Goal: Task Accomplishment & Management: Manage account settings

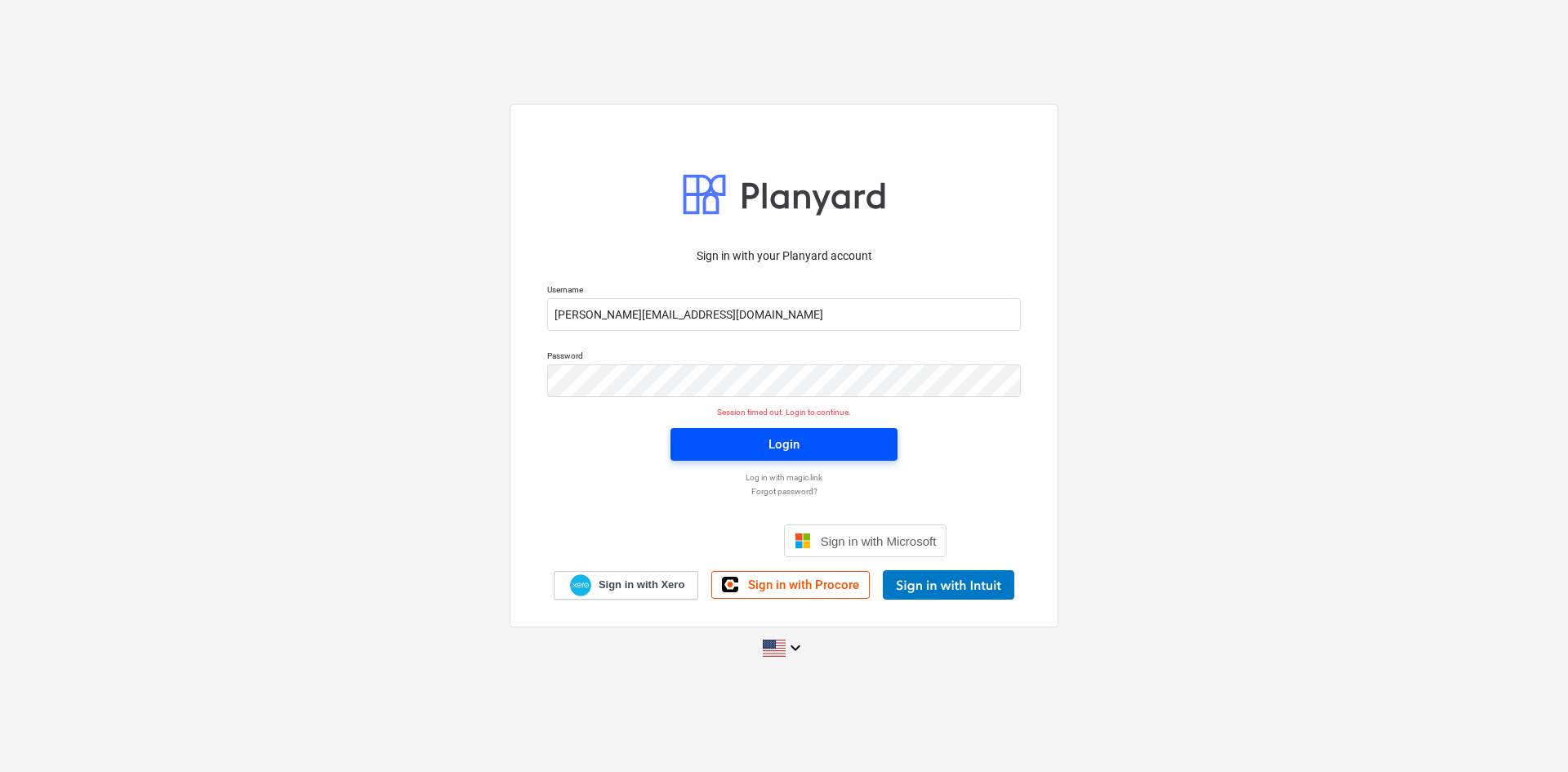
click at [778, 445] on div "Login" at bounding box center [783, 444] width 31 height 21
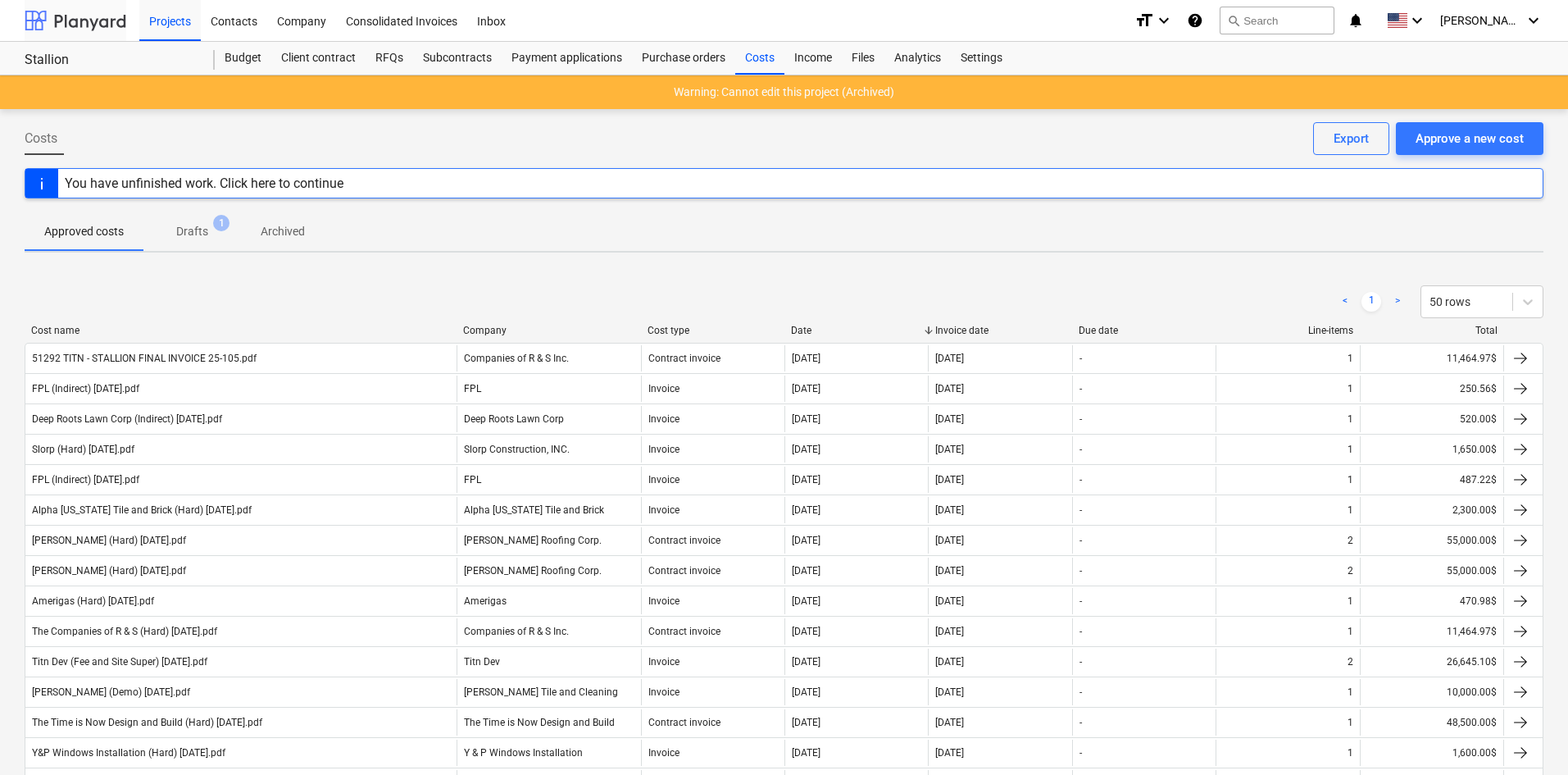
click at [83, 14] on div at bounding box center [76, 21] width 102 height 41
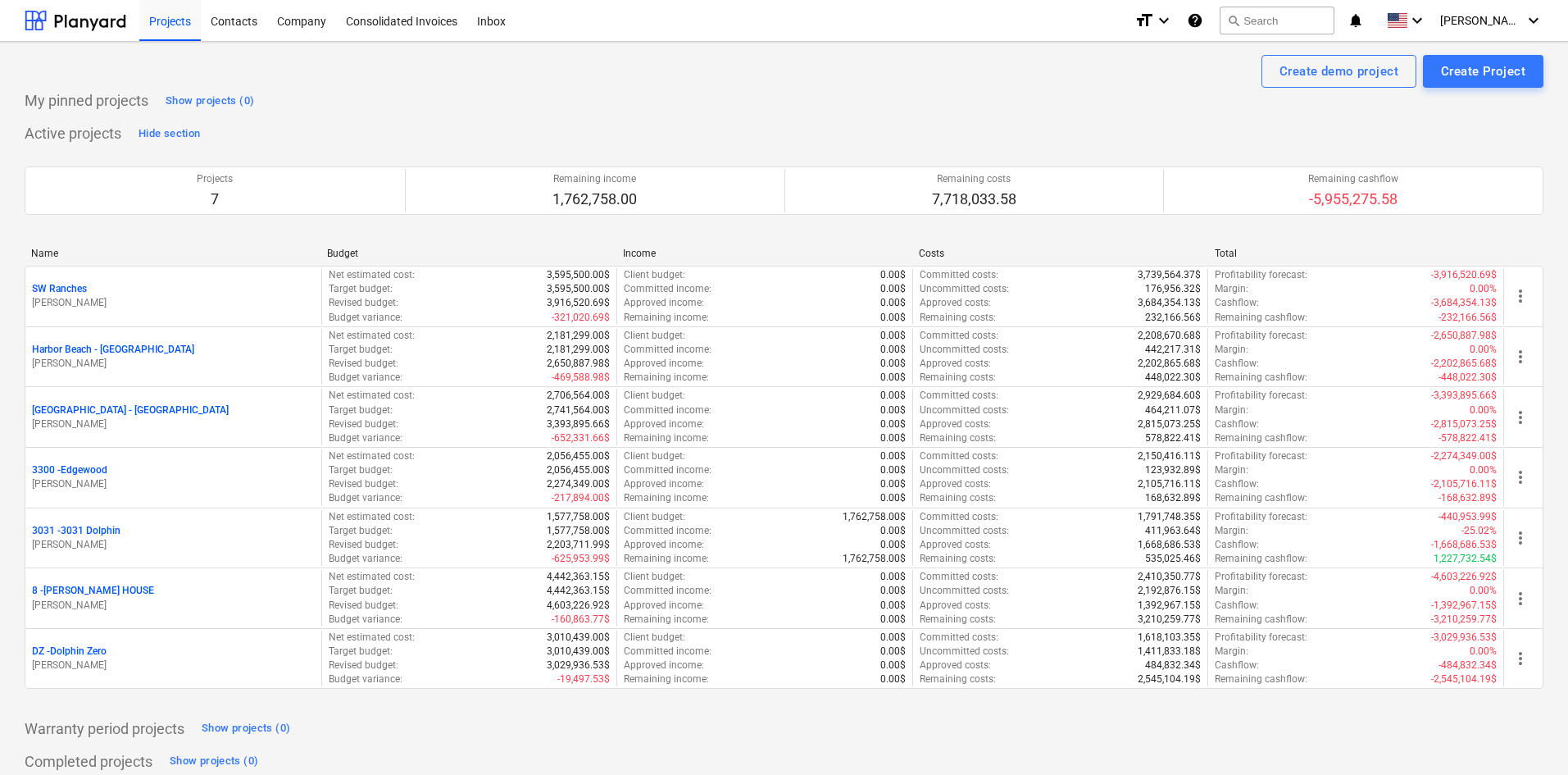
click at [112, 590] on p "8 - [PERSON_NAME] HOUSE" at bounding box center [93, 591] width 122 height 14
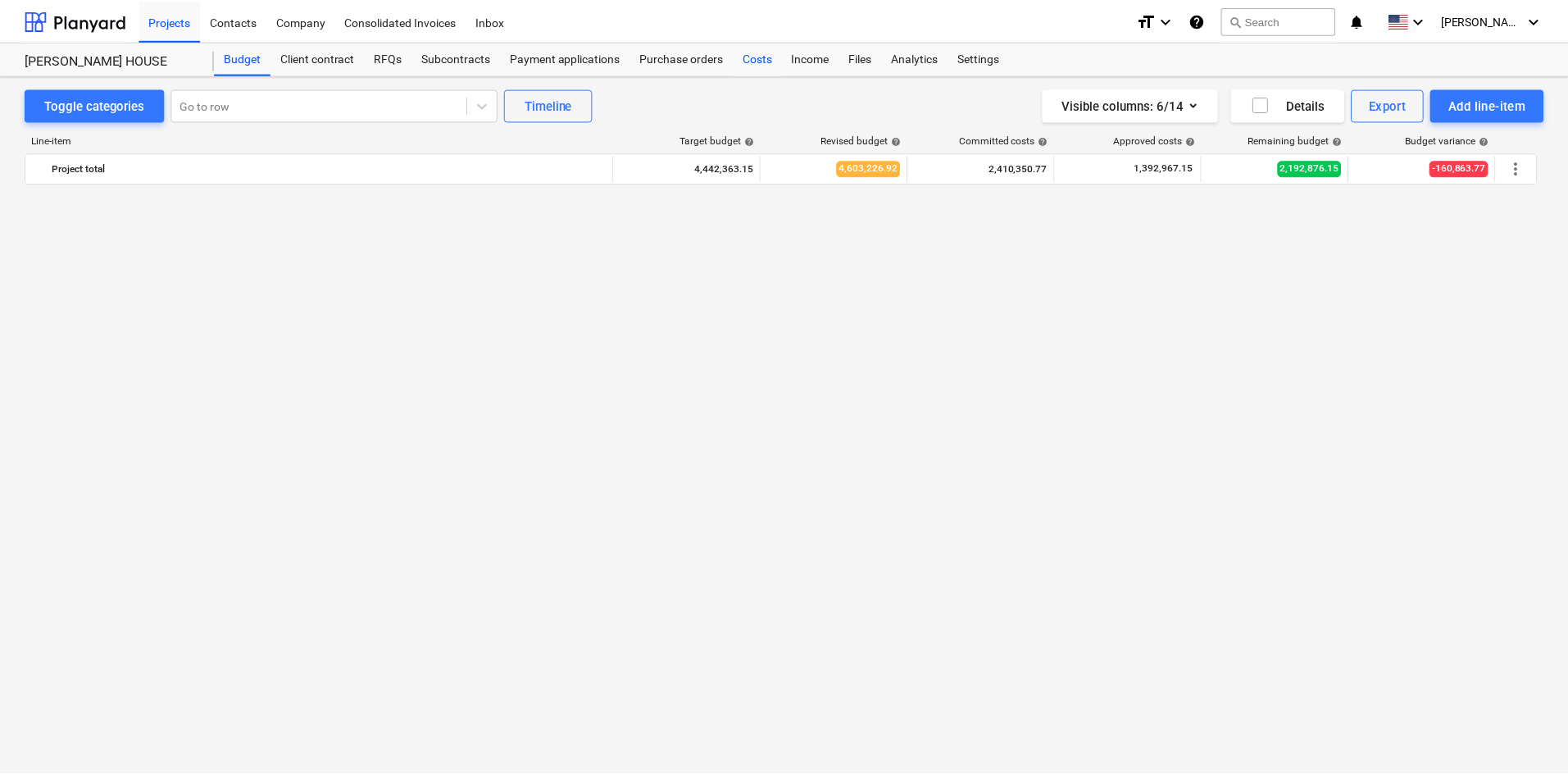
scroll to position [1723, 0]
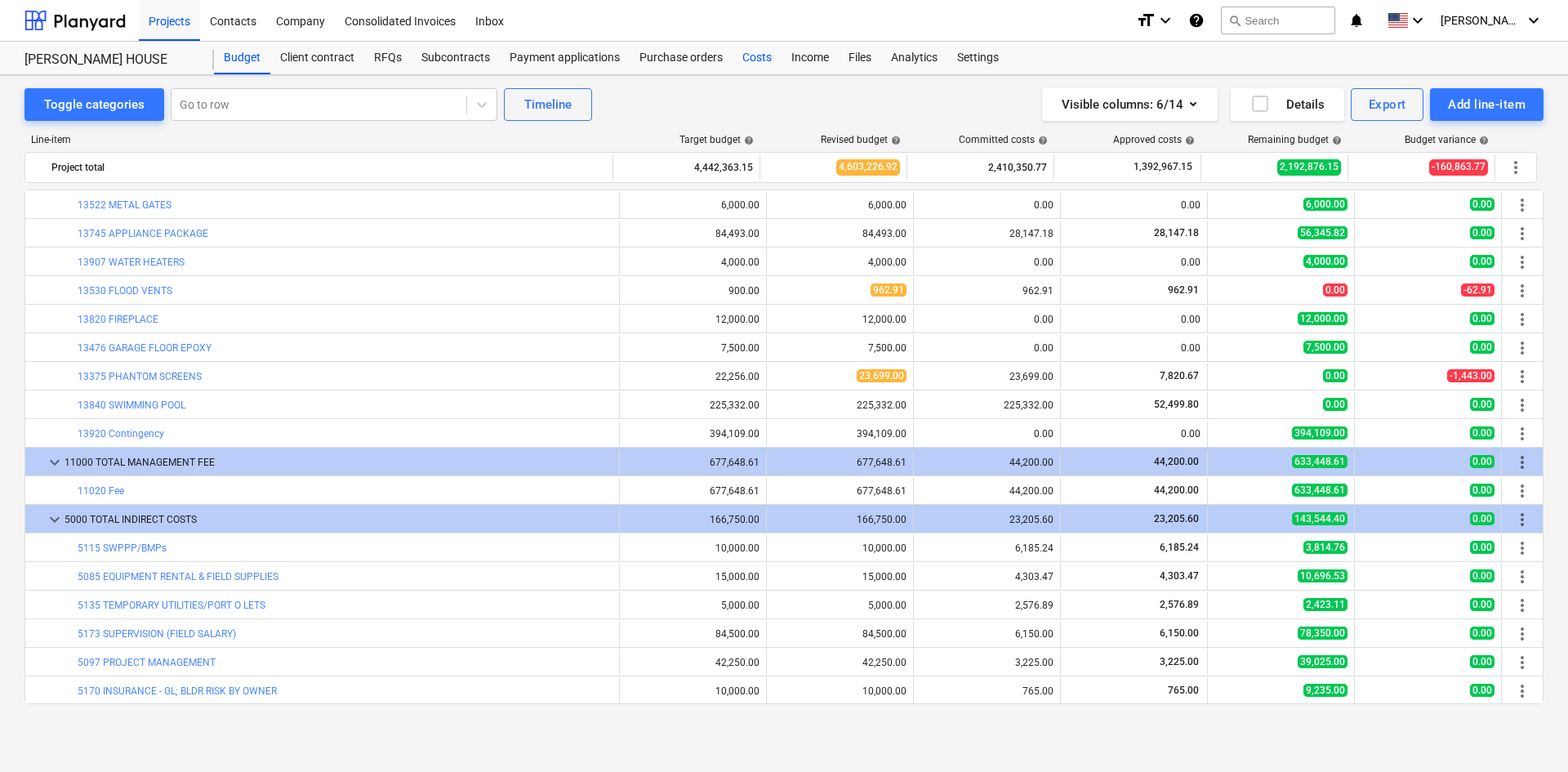
click at [755, 64] on div "Costs" at bounding box center [756, 58] width 49 height 33
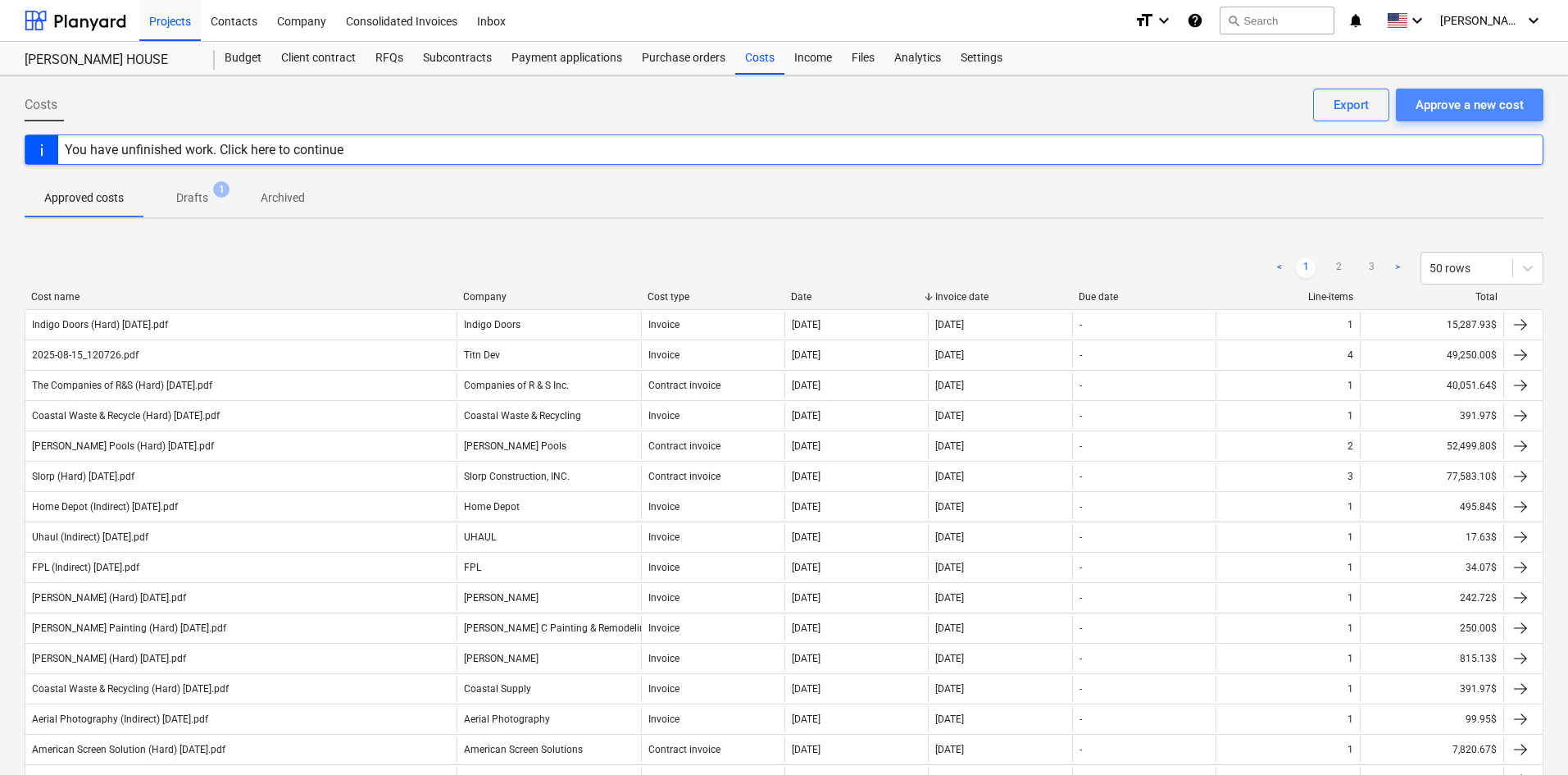
click at [1474, 115] on div "Approve a new cost" at bounding box center [1470, 105] width 108 height 21
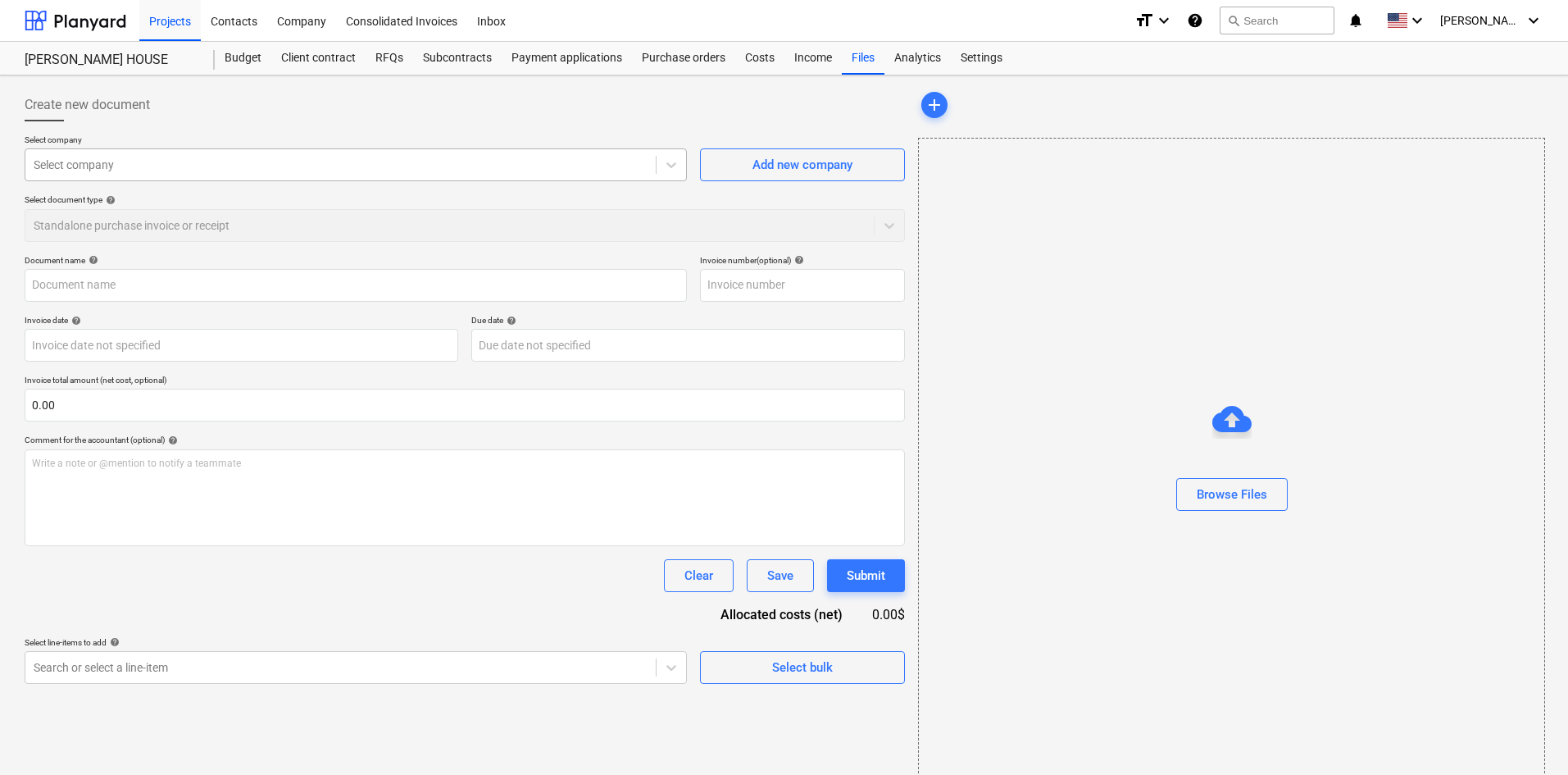
click at [574, 174] on div "Select company" at bounding box center [340, 165] width 631 height 23
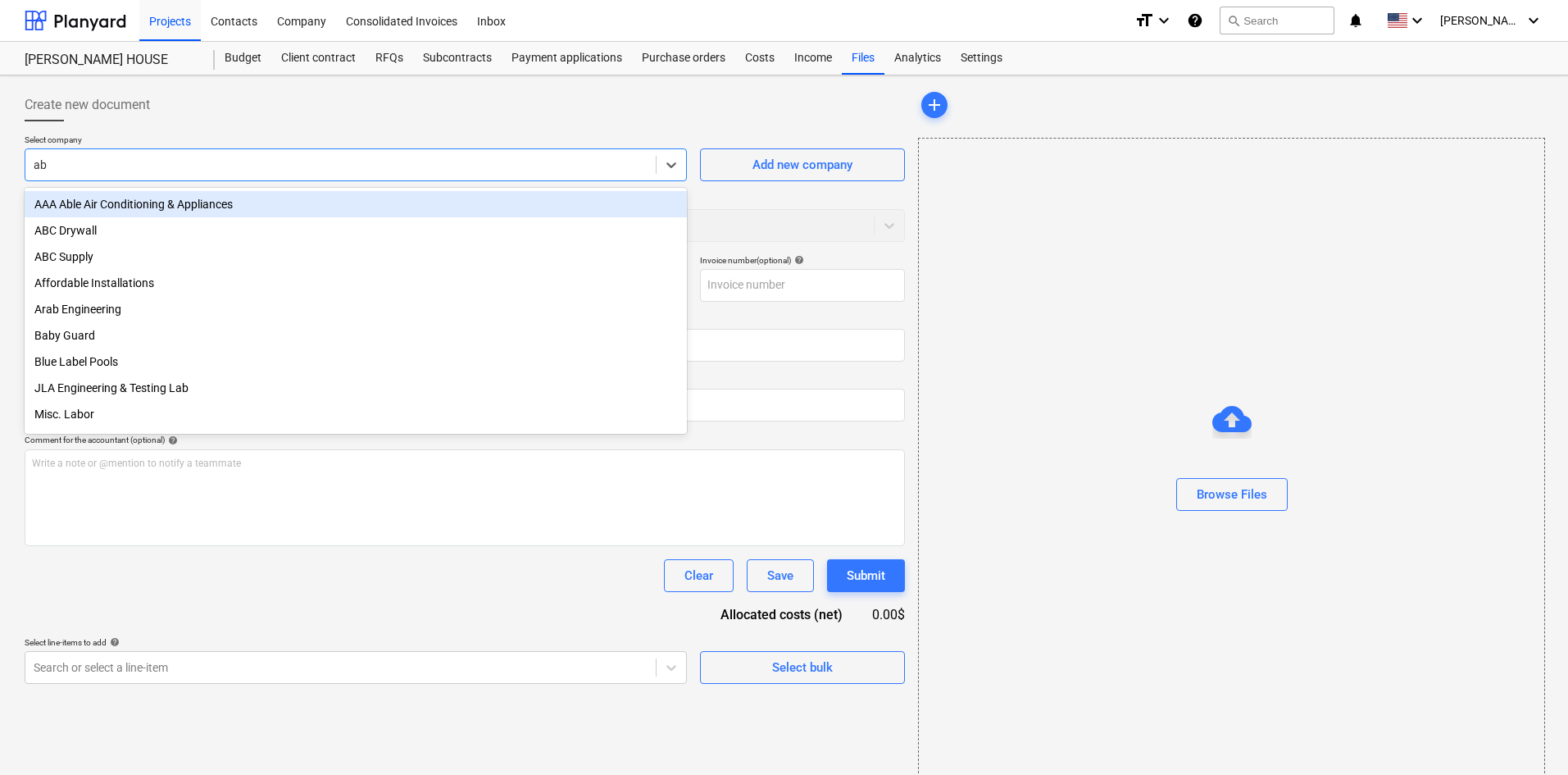
type input "abc"
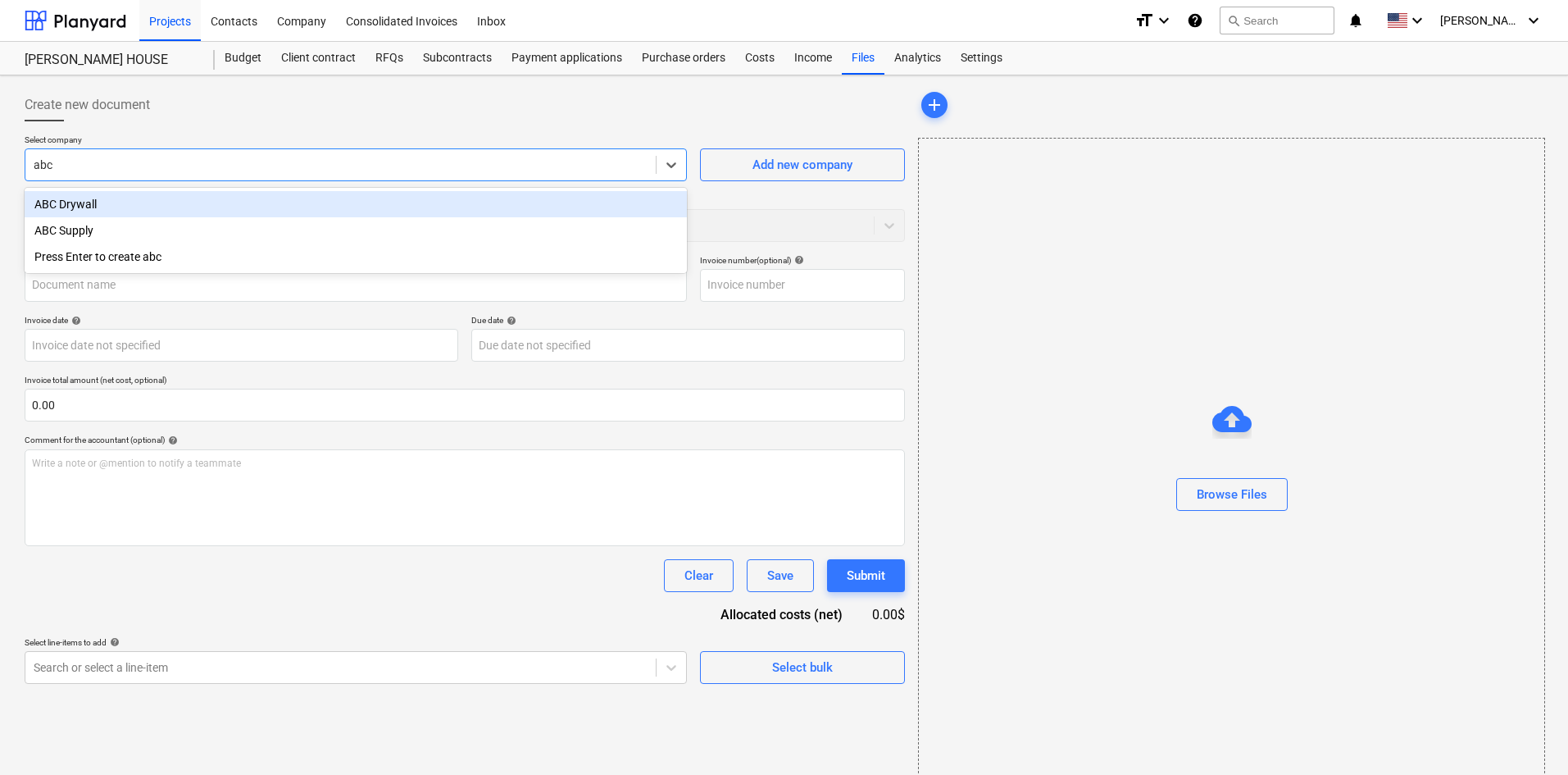
click at [382, 201] on div "ABC Drywall" at bounding box center [356, 204] width 662 height 26
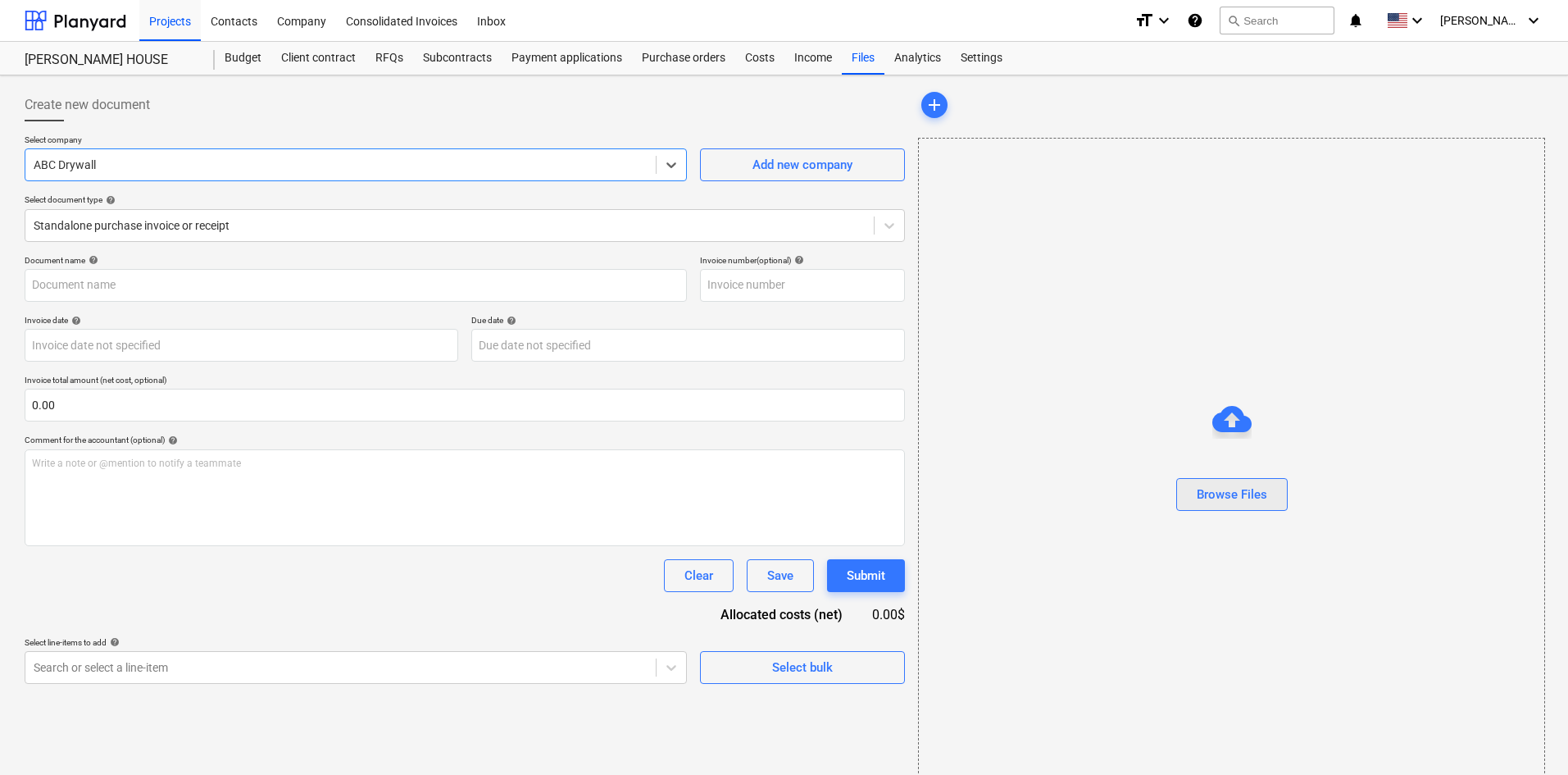
click at [1257, 498] on div "Browse Files" at bounding box center [1232, 494] width 71 height 21
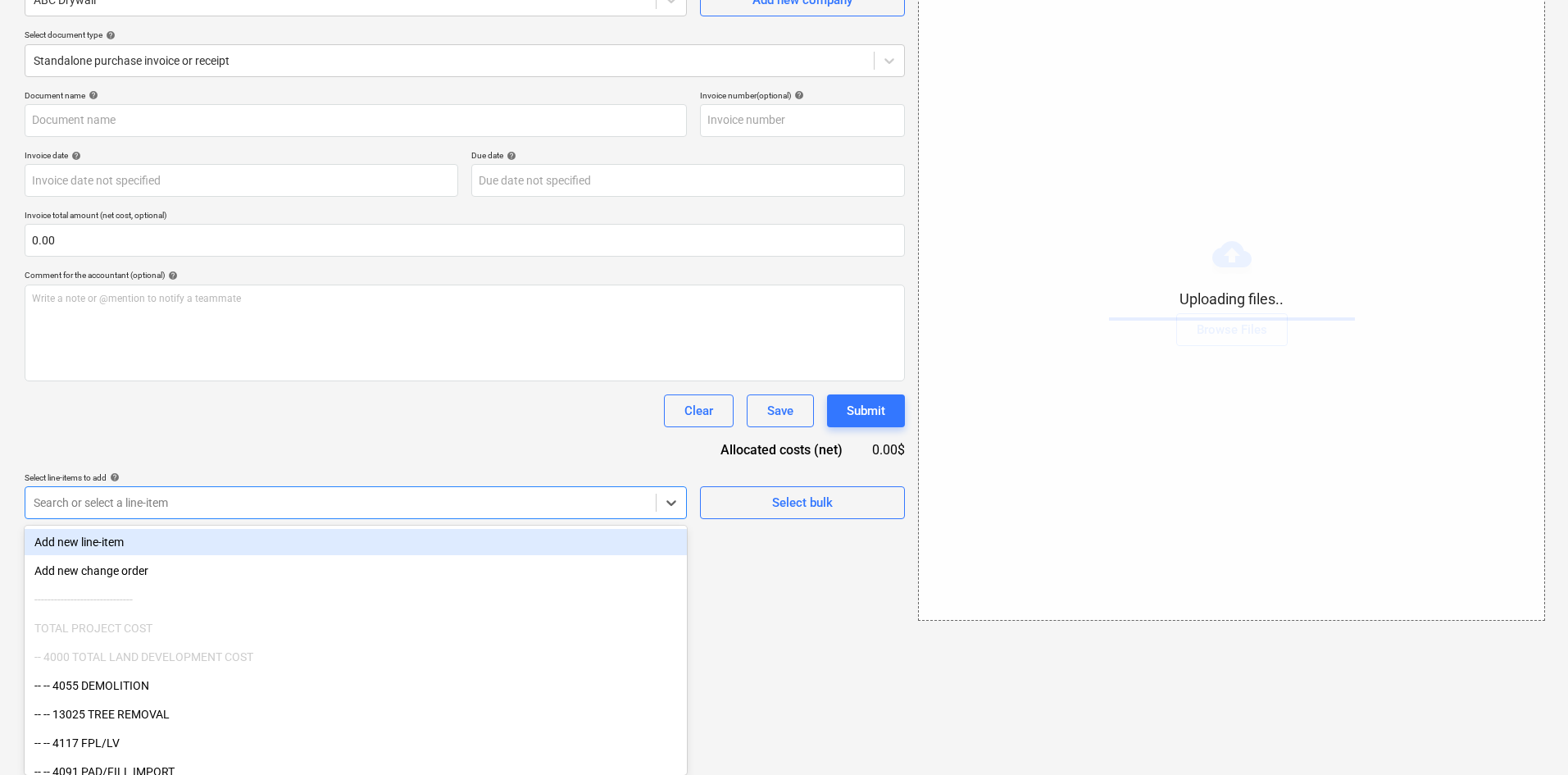
click at [493, 611] on body "Projects Contacts Company Consolidated Invoices Inbox format_size keyboard_arro…" at bounding box center [784, 223] width 1568 height 775
click at [349, 478] on div "Document name help Invoice number (optional) help Invoice date help Press the d…" at bounding box center [465, 305] width 881 height 429
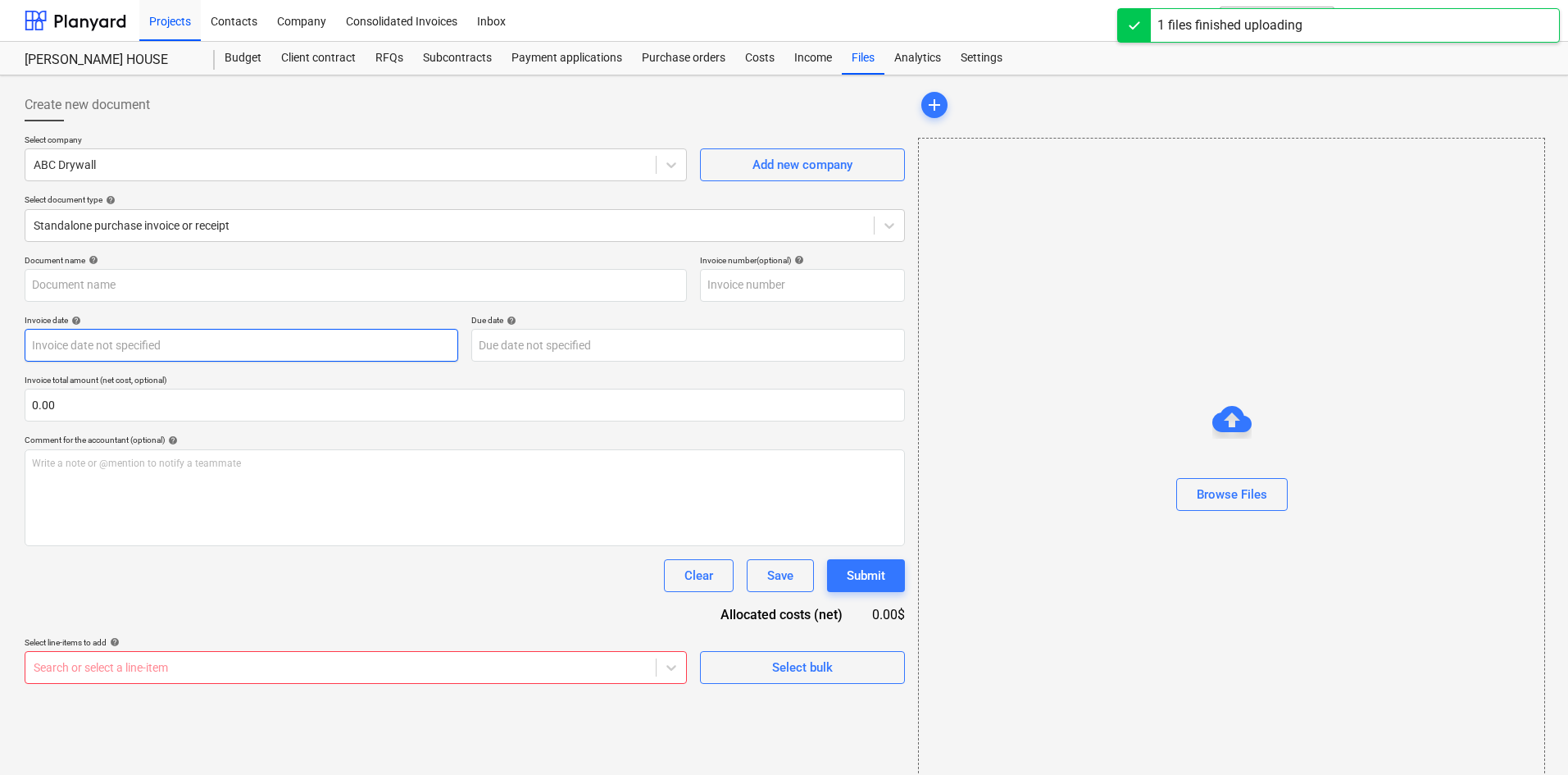
type input "ABC Drywall (Hard) [DATE].pdf"
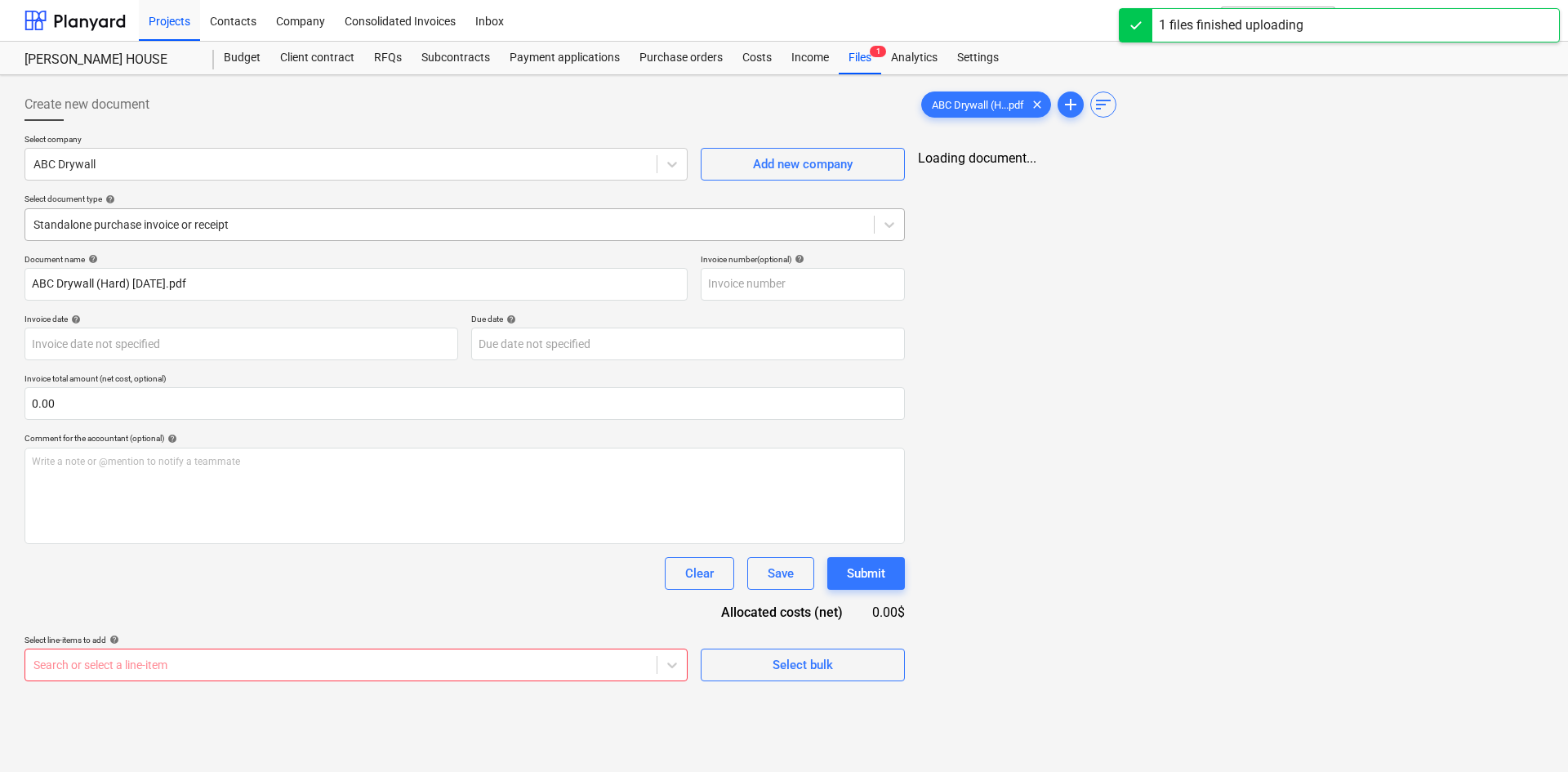
click at [224, 239] on div "Standalone purchase invoice or receipt" at bounding box center [465, 224] width 880 height 33
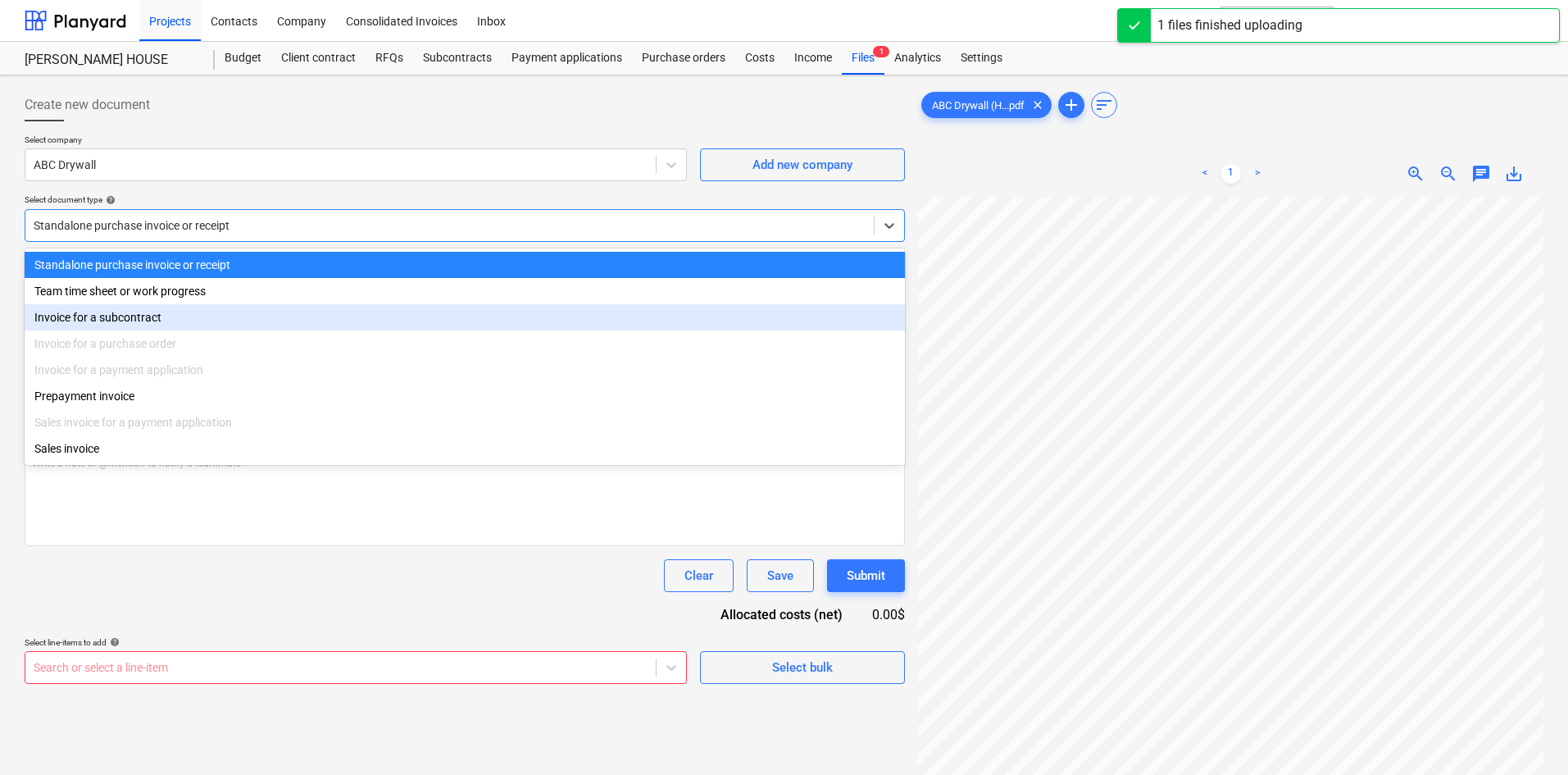
click at [166, 322] on div "Invoice for a subcontract" at bounding box center [465, 316] width 881 height 26
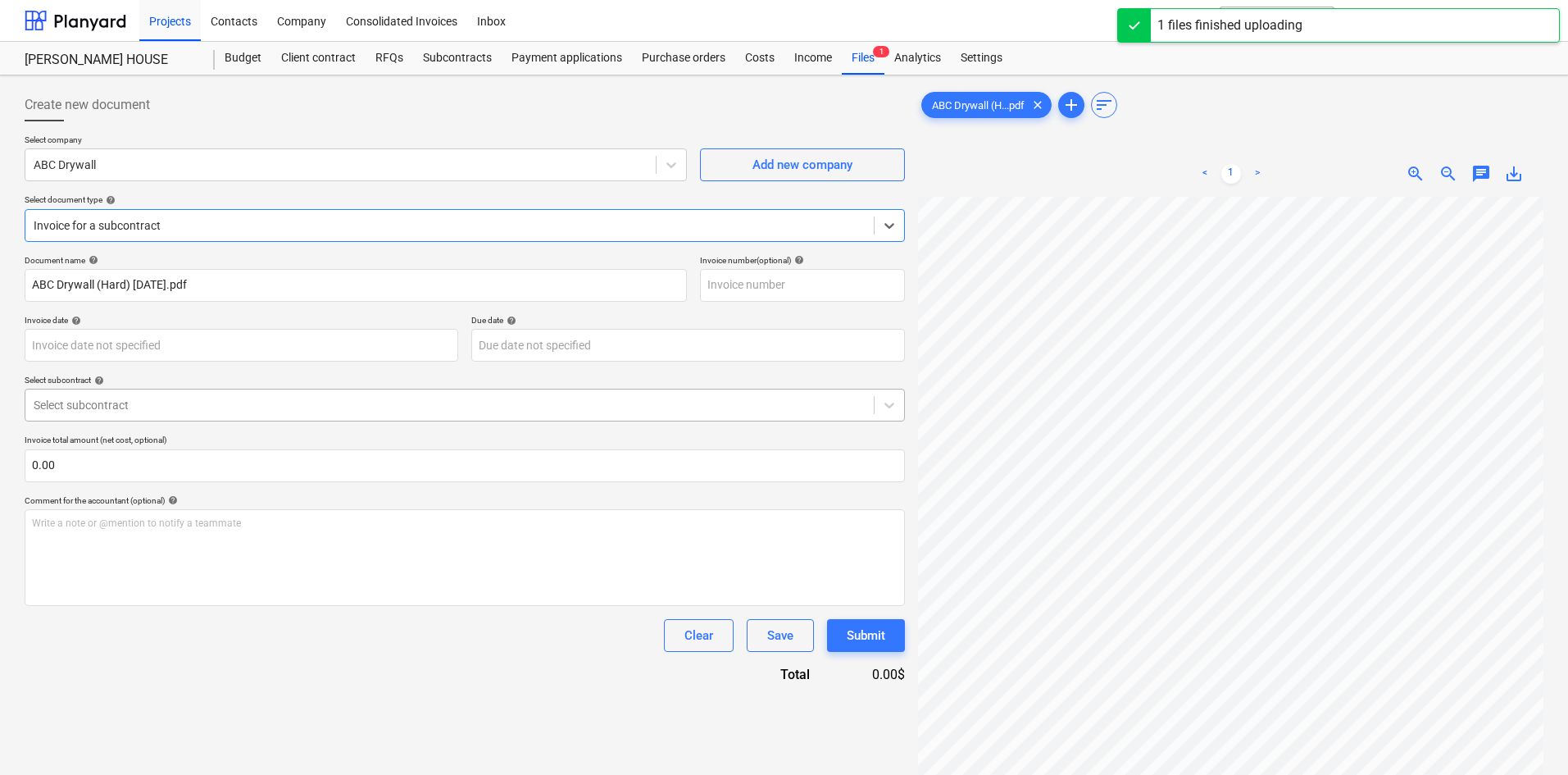
click at [195, 410] on div at bounding box center [449, 405] width 832 height 16
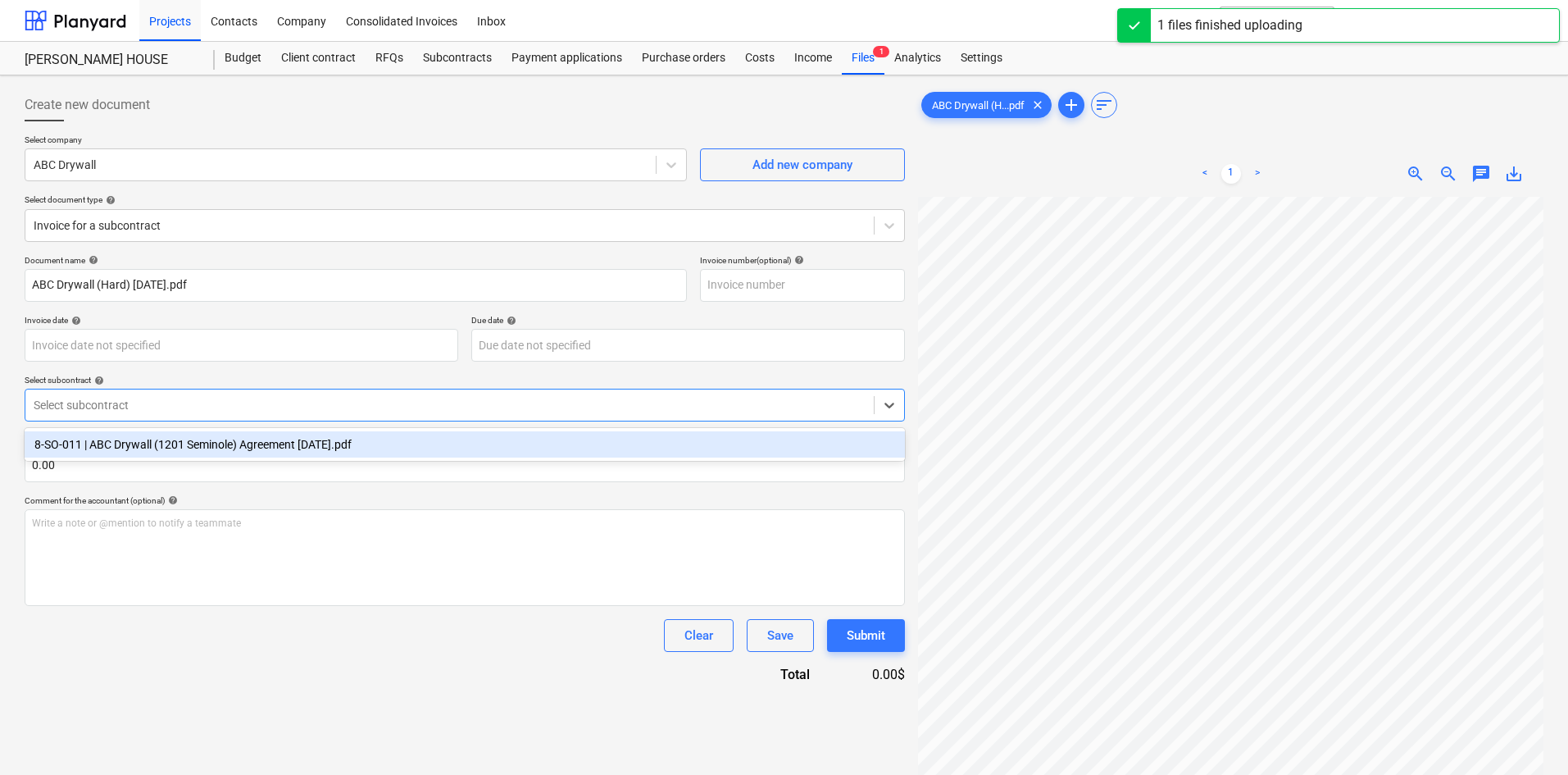
click at [188, 441] on div "8-SO-011 | ABC Drywall (1201 Seminole) Agreement [DATE].pdf" at bounding box center [465, 444] width 881 height 26
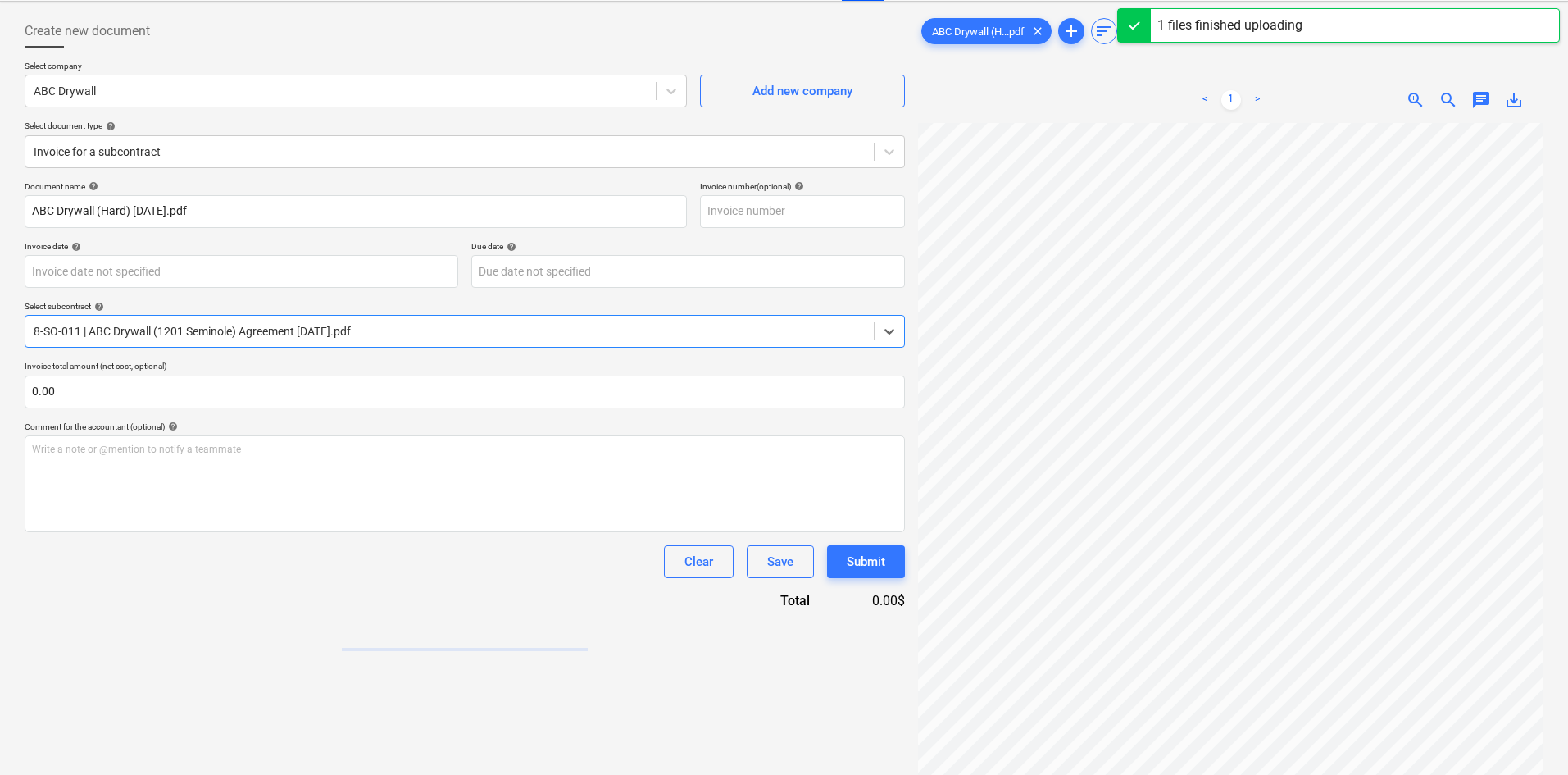
scroll to position [164, 0]
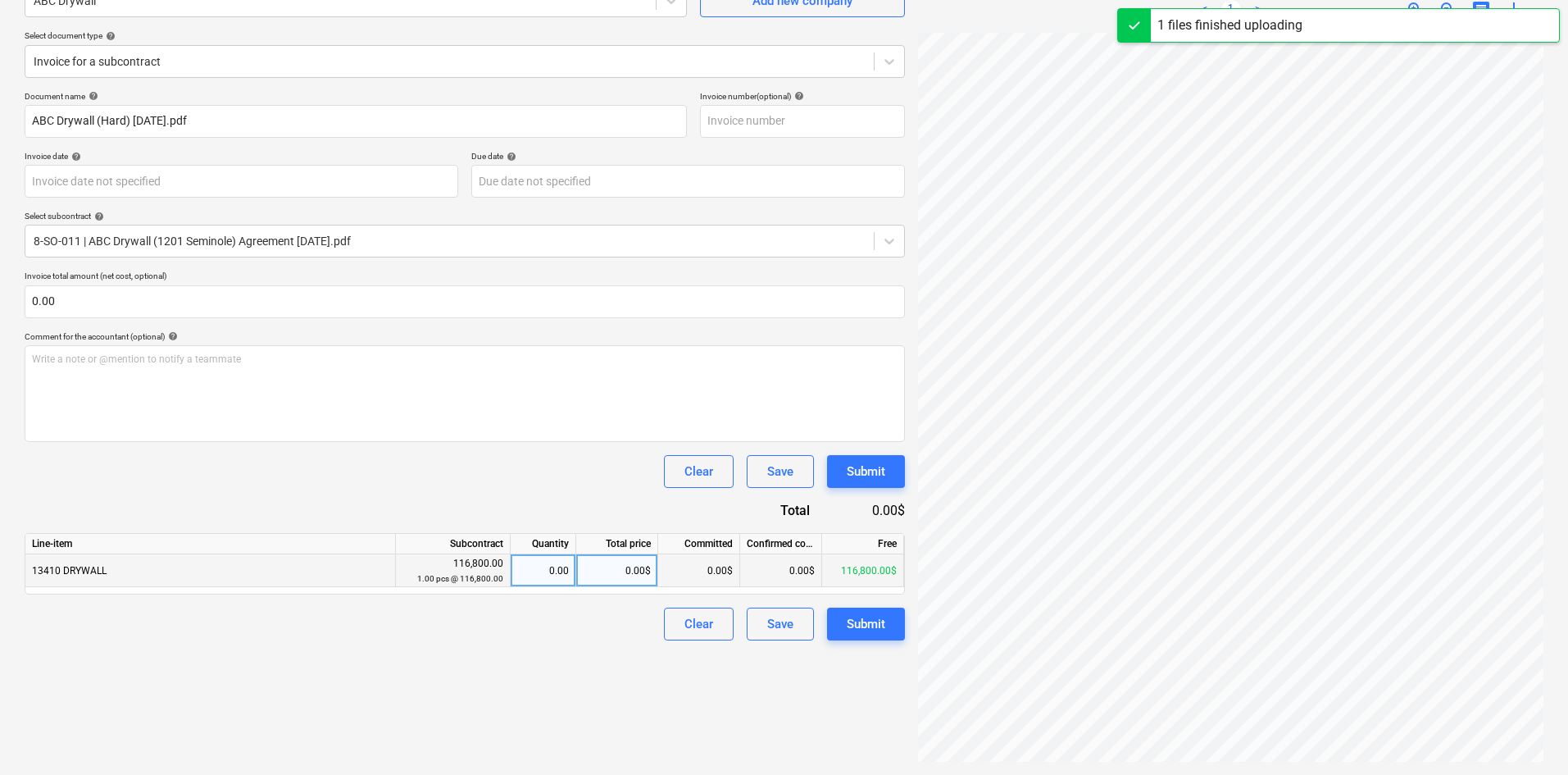
click at [592, 569] on div "0.00$" at bounding box center [617, 570] width 82 height 33
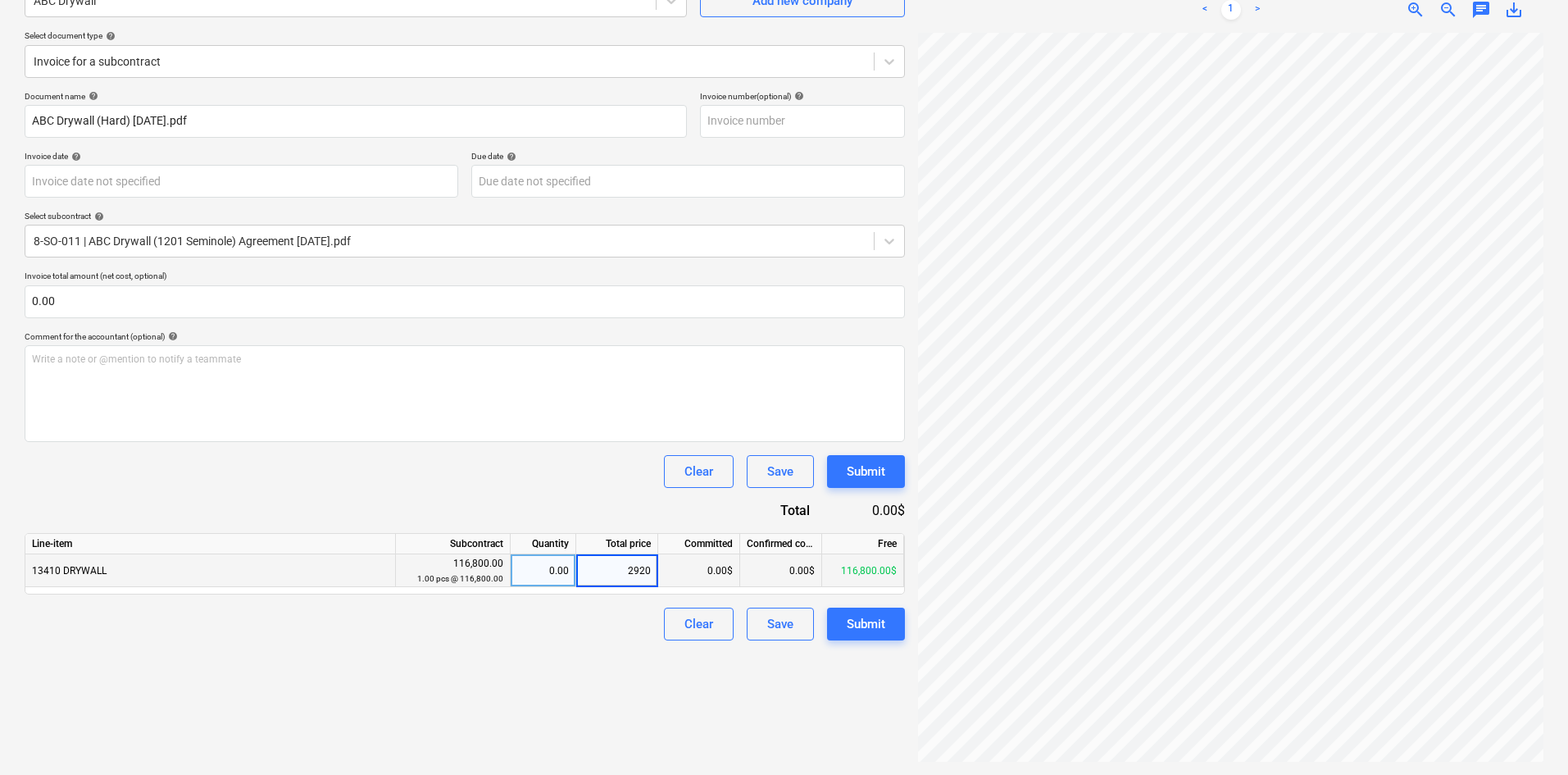
type input "29200"
click at [632, 690] on div "Create new document Select company ABC Drywall Add new company Select document …" at bounding box center [465, 343] width 893 height 851
click at [825, 666] on div "Create new document Select company ABC Drywall Add new company Select document …" at bounding box center [465, 343] width 893 height 851
click at [871, 635] on div "Submit" at bounding box center [866, 624] width 38 height 21
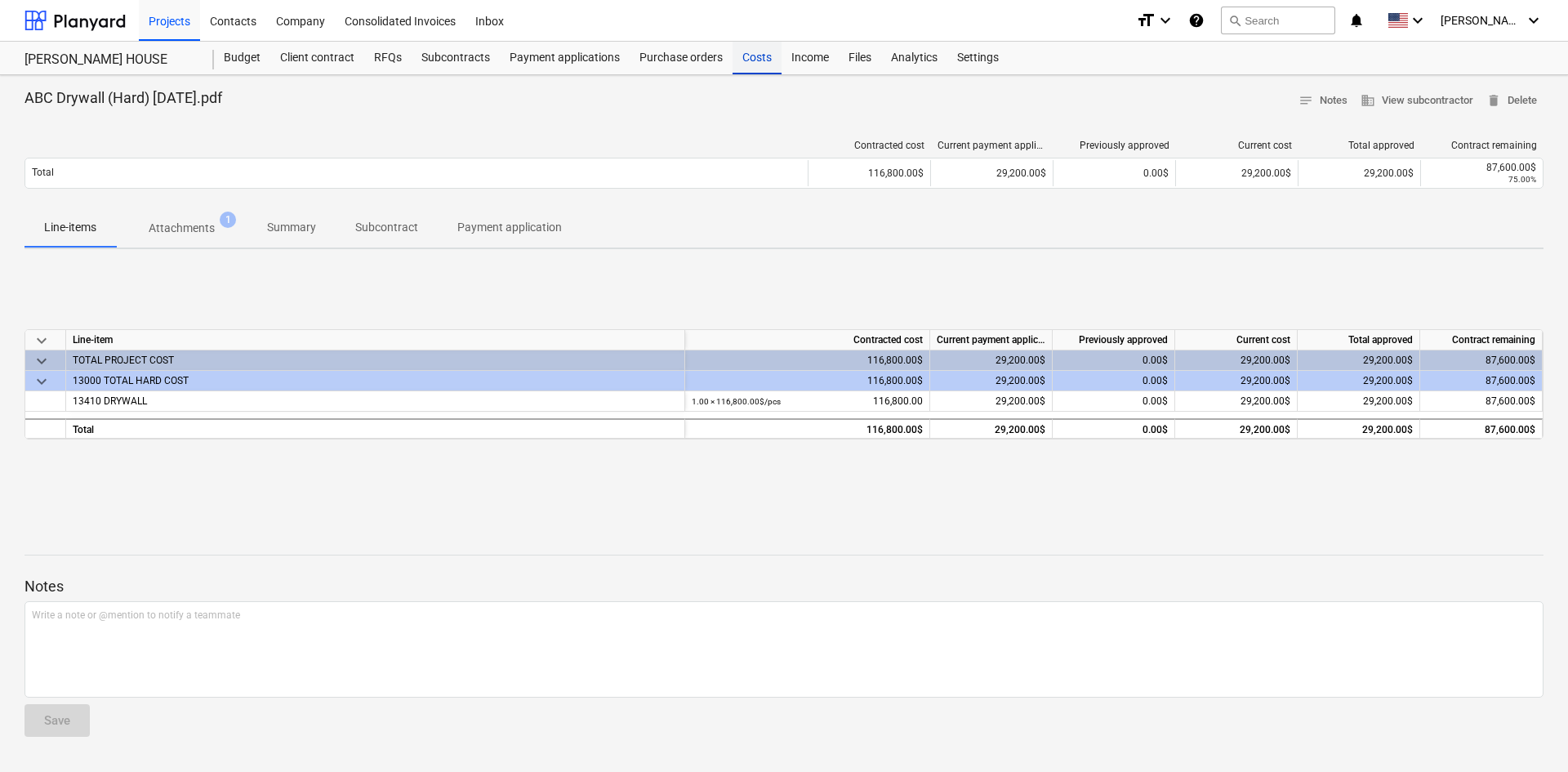
click at [749, 65] on div "Costs" at bounding box center [756, 58] width 49 height 33
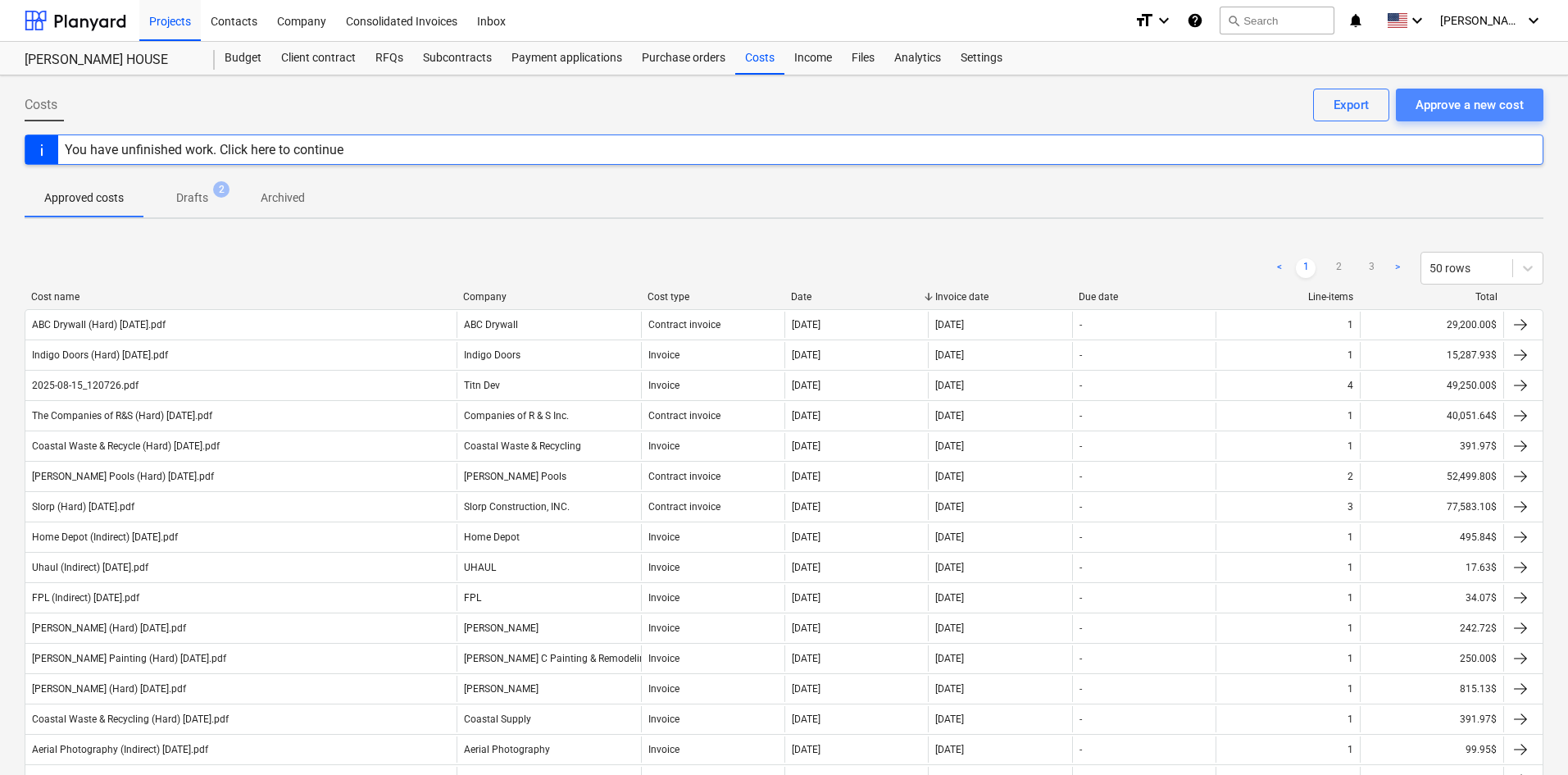
click at [1452, 104] on div "Approve a new cost" at bounding box center [1470, 105] width 108 height 21
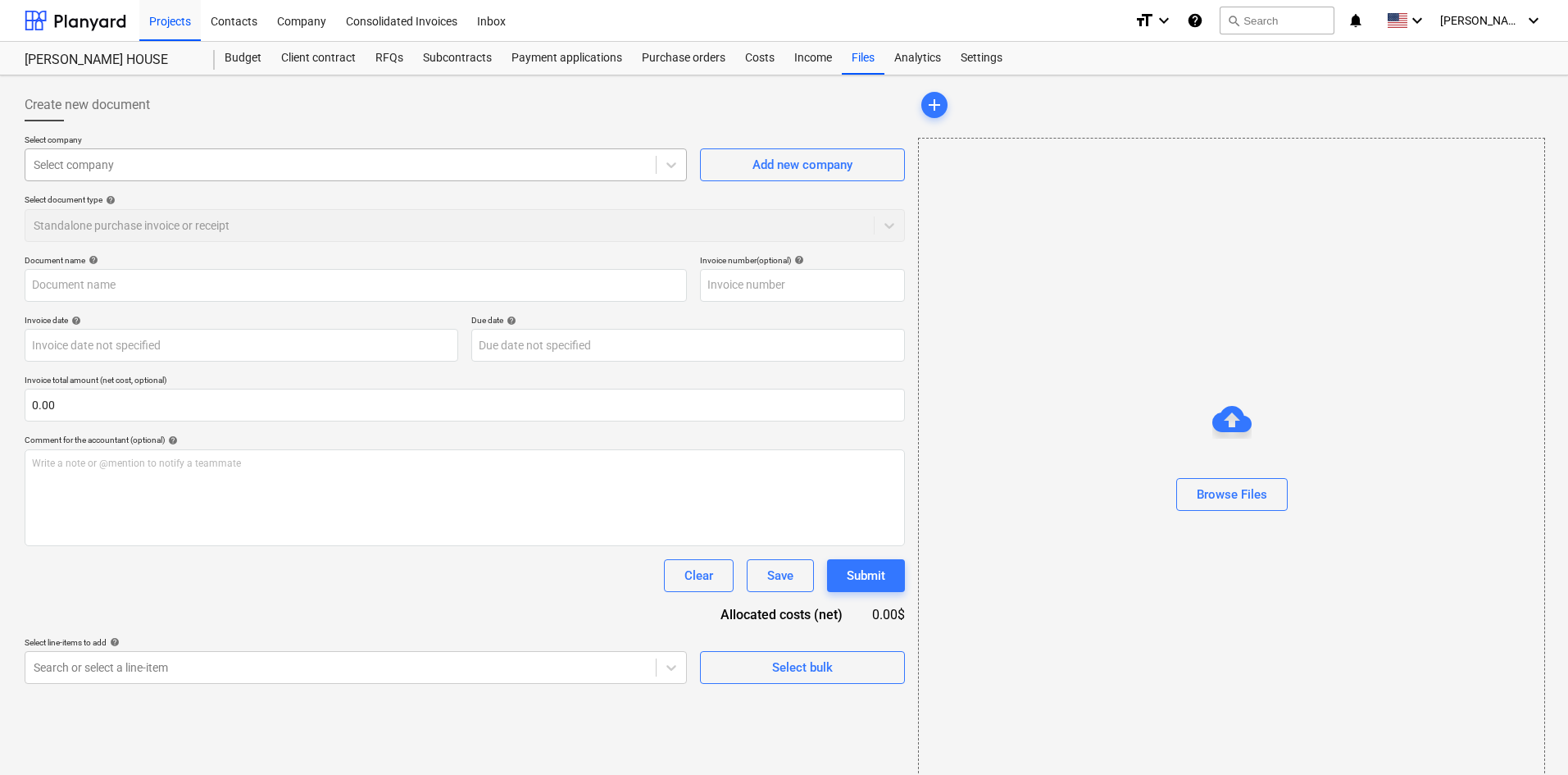
click at [268, 171] on div at bounding box center [340, 164] width 614 height 16
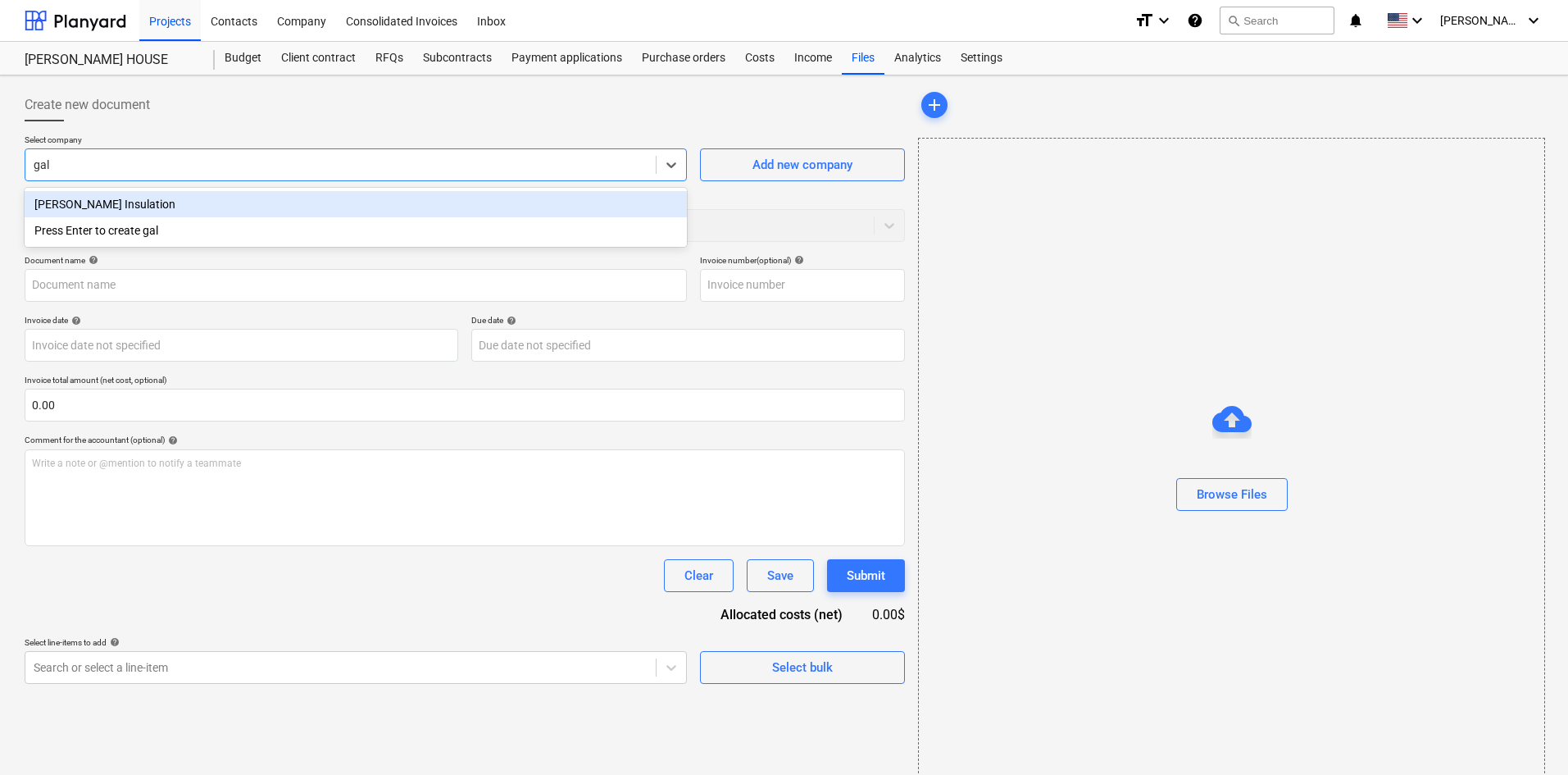
type input "[PERSON_NAME]"
click at [252, 203] on div "[PERSON_NAME] Insulation" at bounding box center [356, 204] width 662 height 26
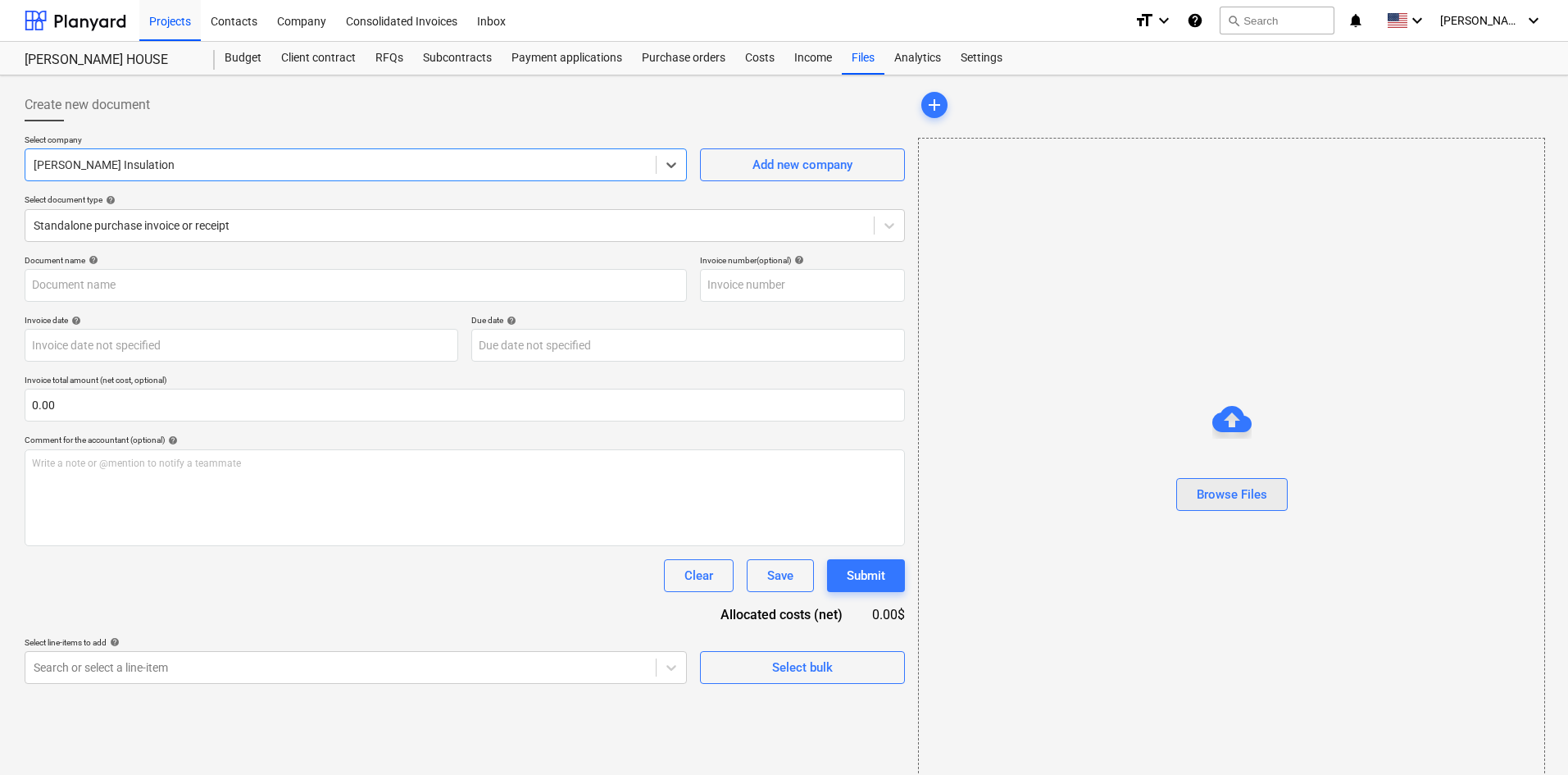
click at [1237, 494] on div "Browse Files" at bounding box center [1232, 494] width 71 height 21
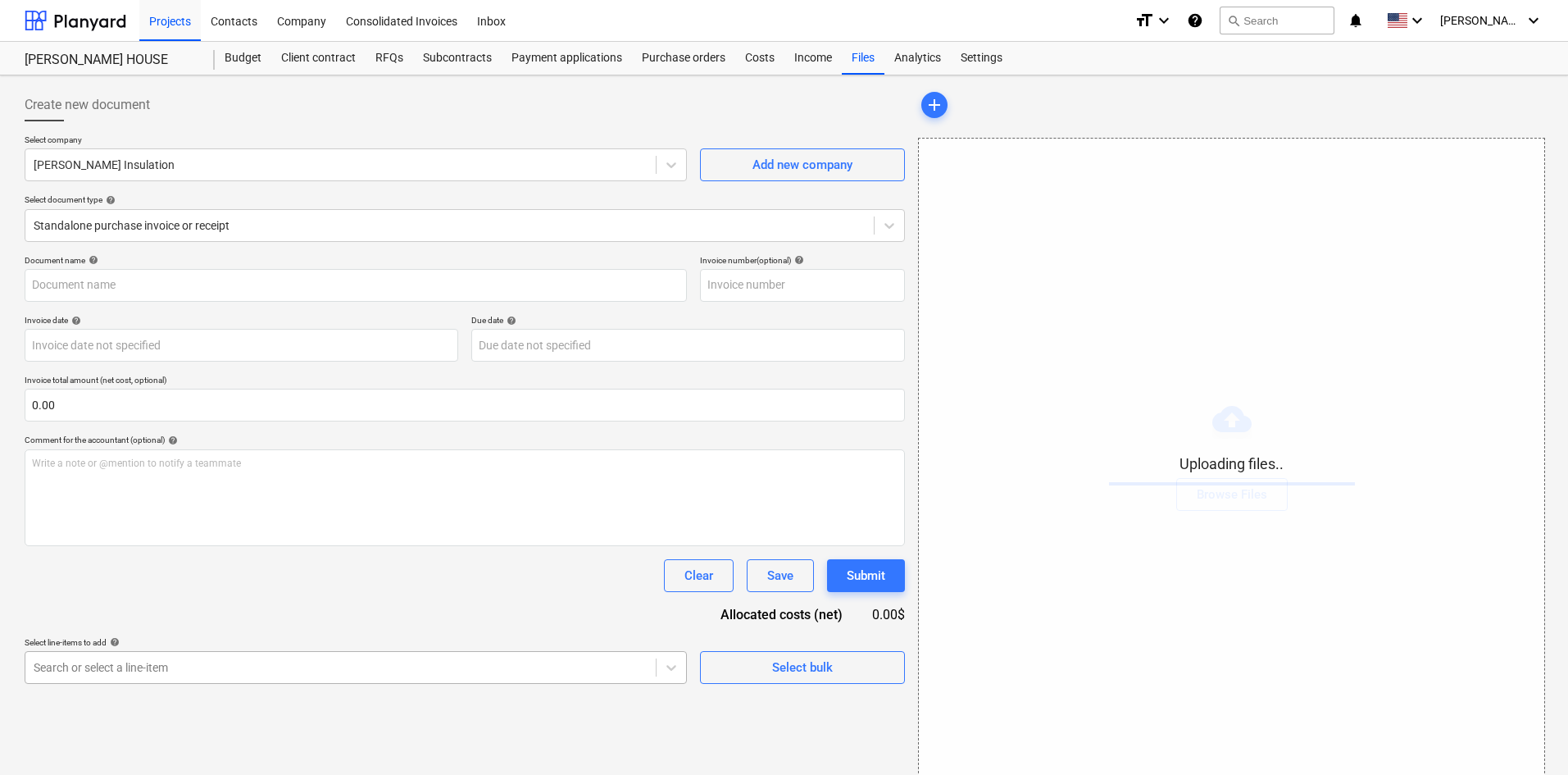
scroll to position [164, 0]
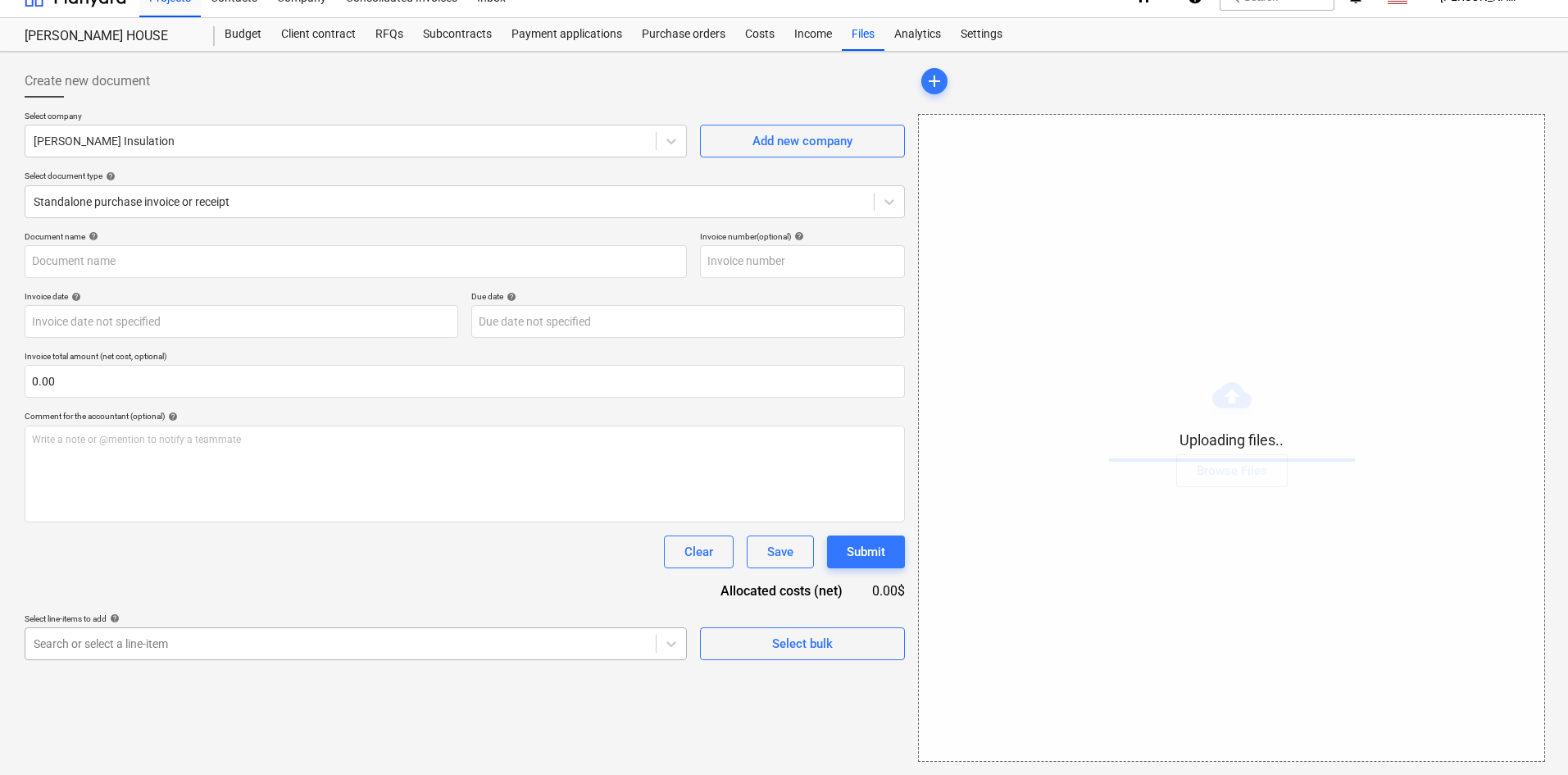
click at [217, 676] on body "Projects Contacts Company Consolidated Invoices Inbox format_size keyboard_arro…" at bounding box center [784, 363] width 1568 height 775
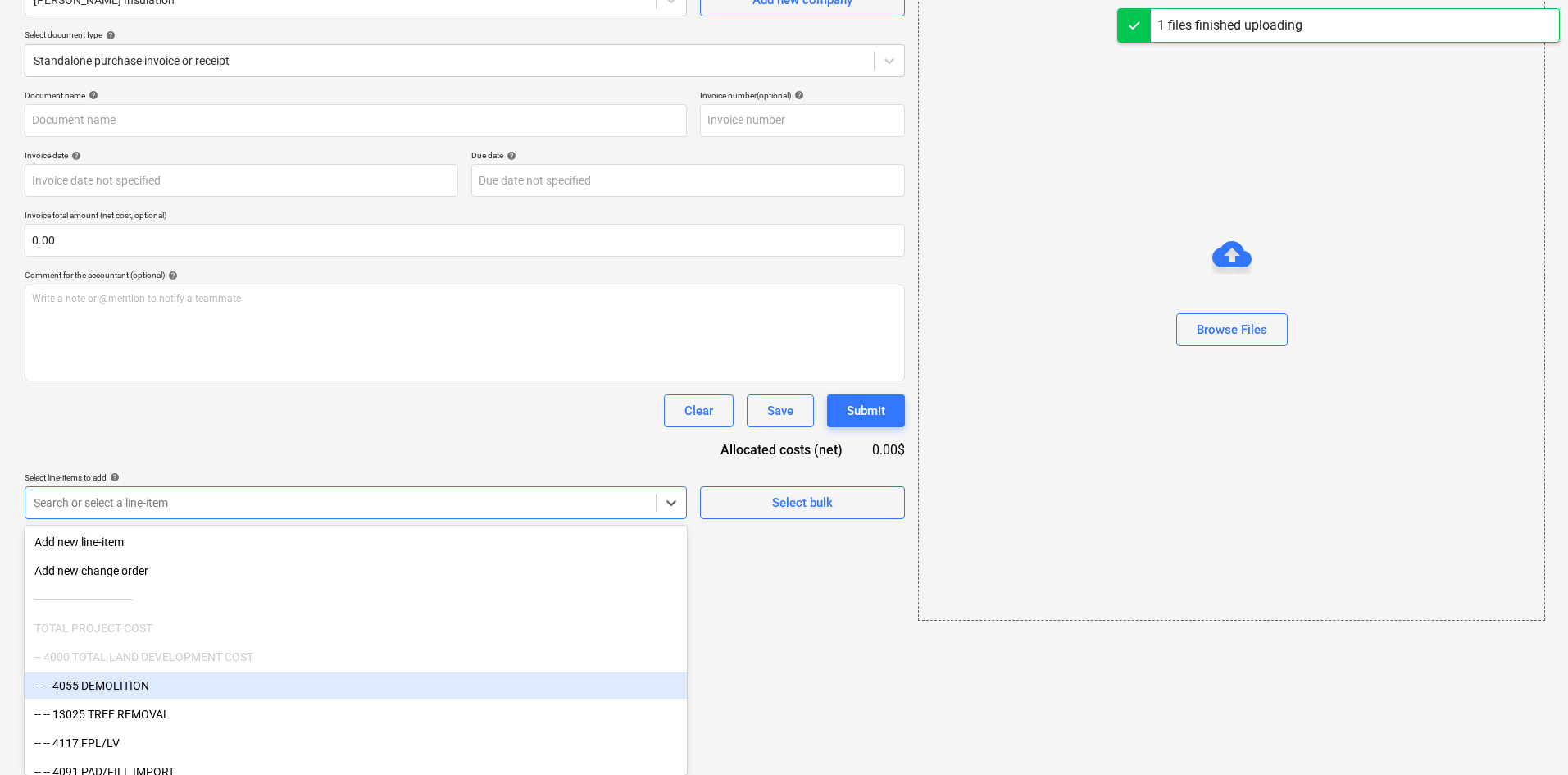
type input "[PERSON_NAME] (Hard) [DATE].pdf"
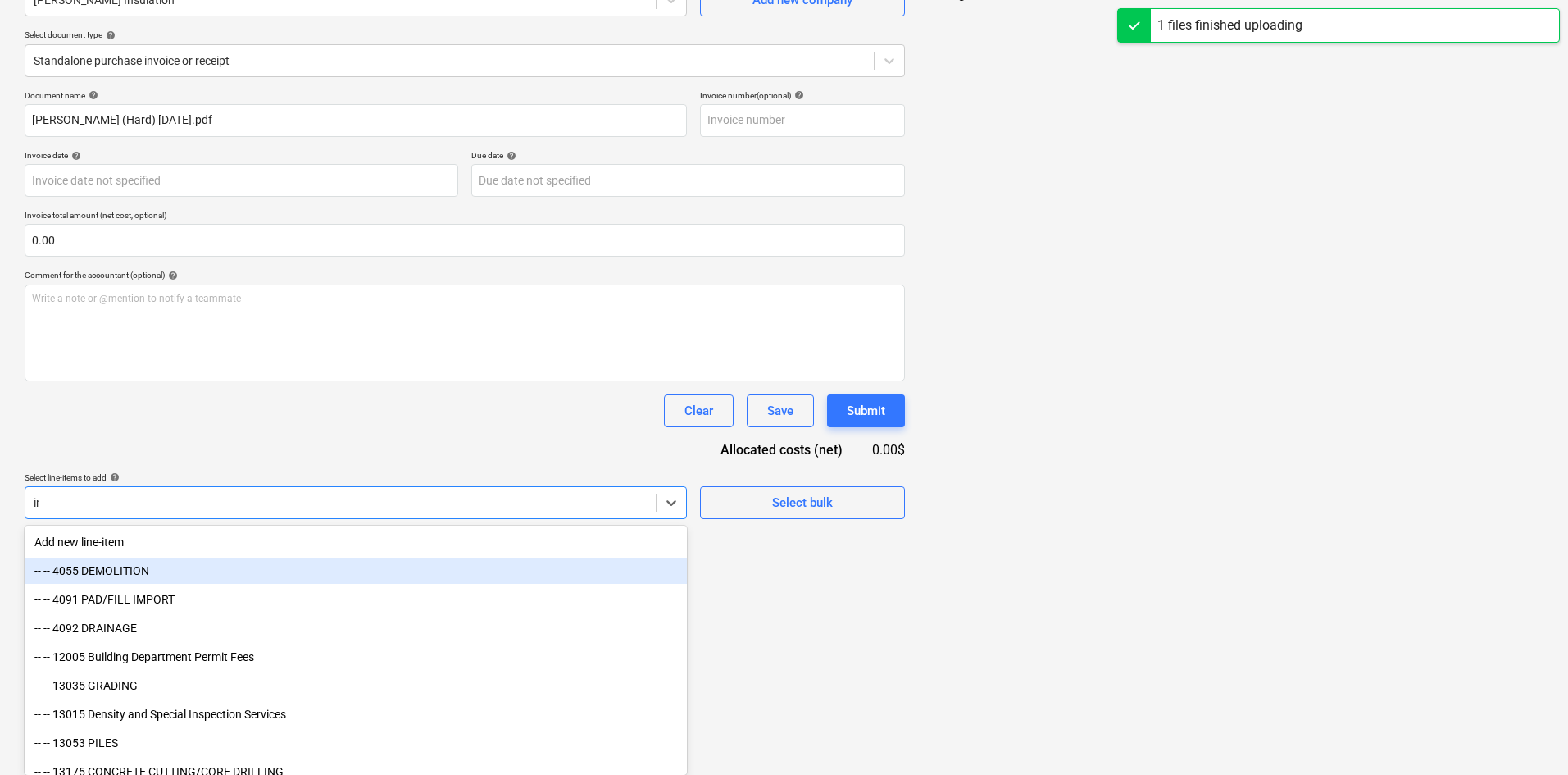
type input "ins"
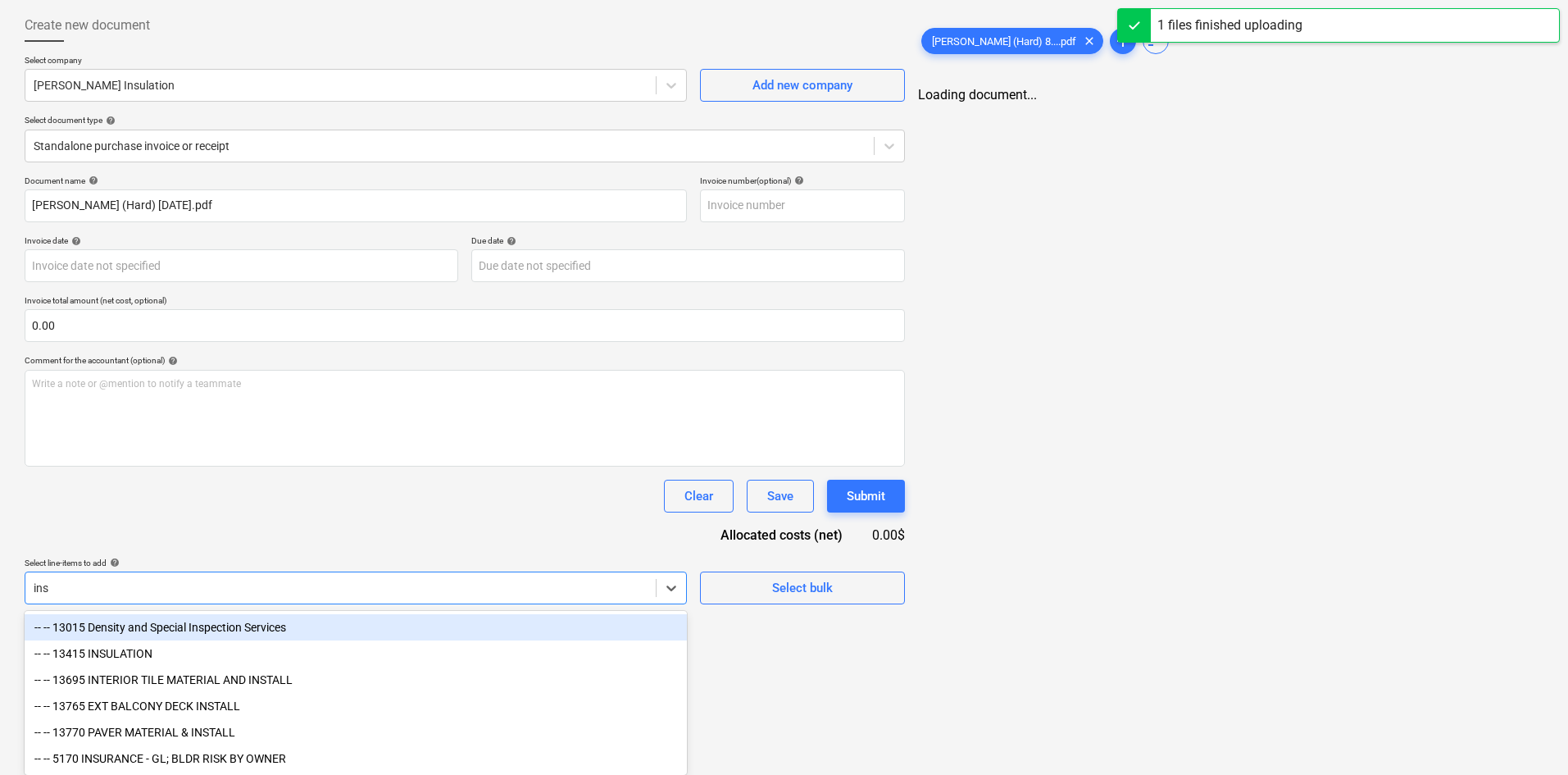
scroll to position [85, 0]
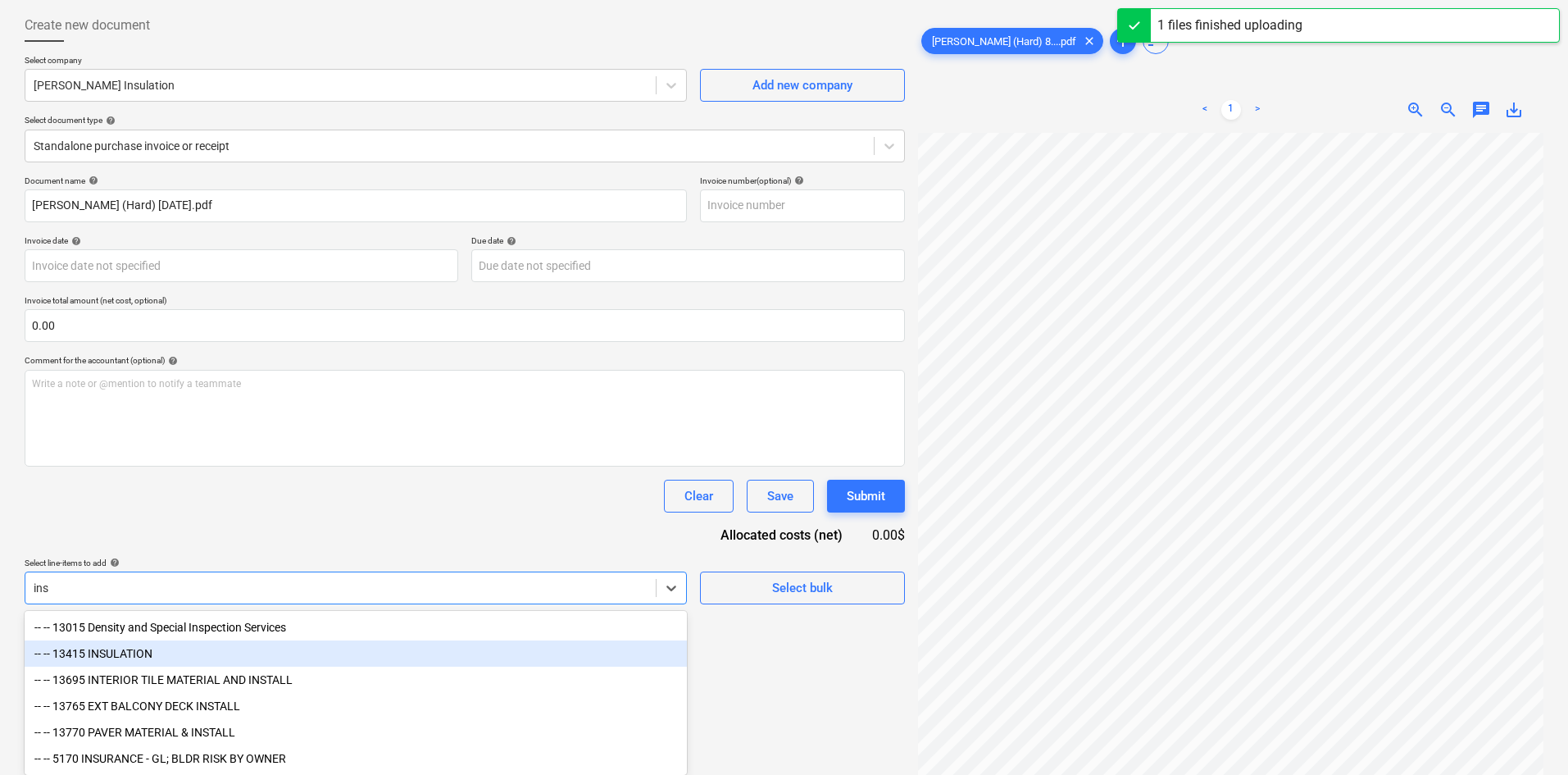
click at [165, 648] on div "-- -- 13415 INSULATION" at bounding box center [356, 653] width 662 height 26
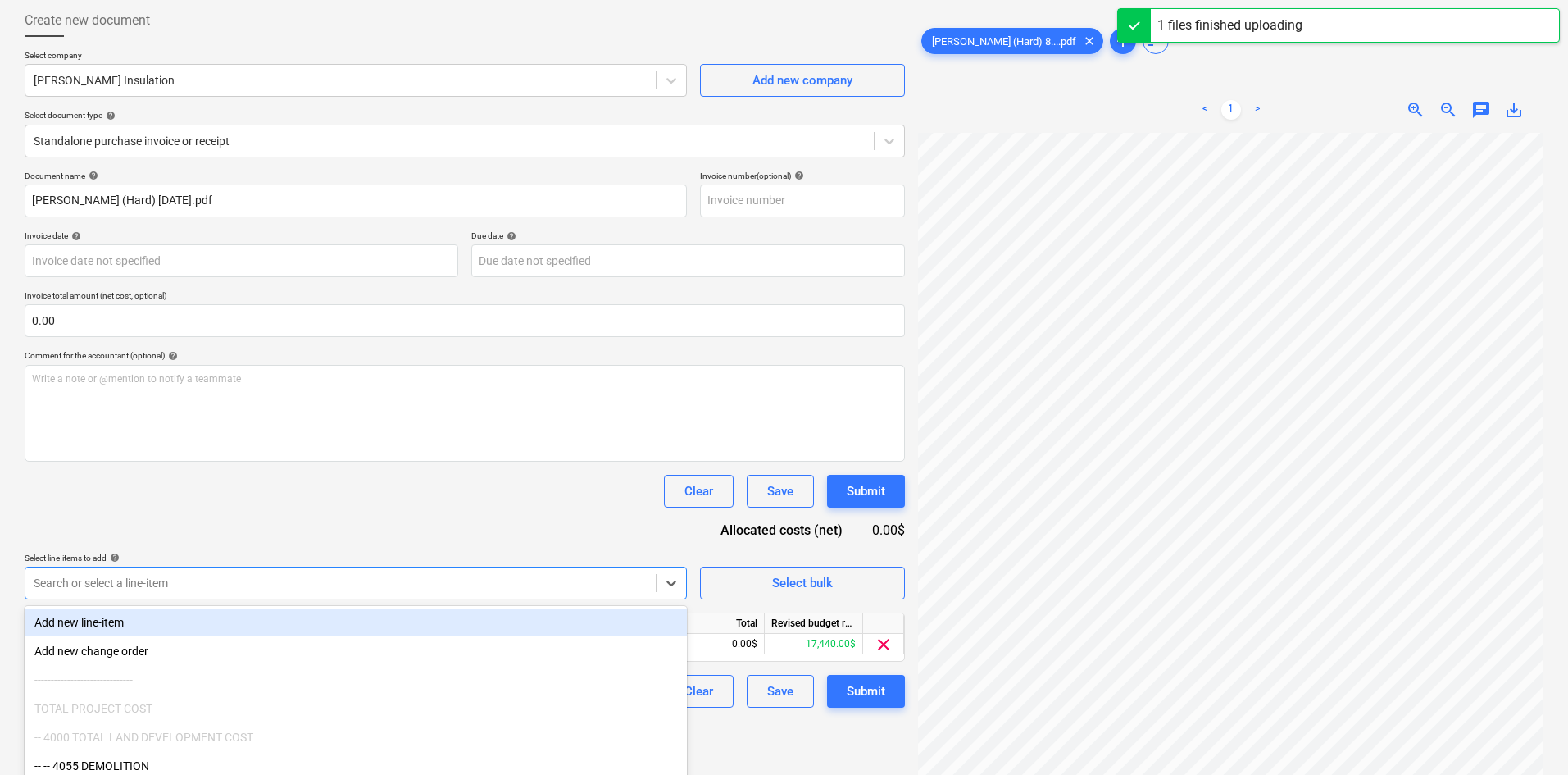
click at [384, 526] on div "Document name help [PERSON_NAME] (Hard) [DATE].pdf Invoice number (optional) he…" at bounding box center [465, 439] width 881 height 537
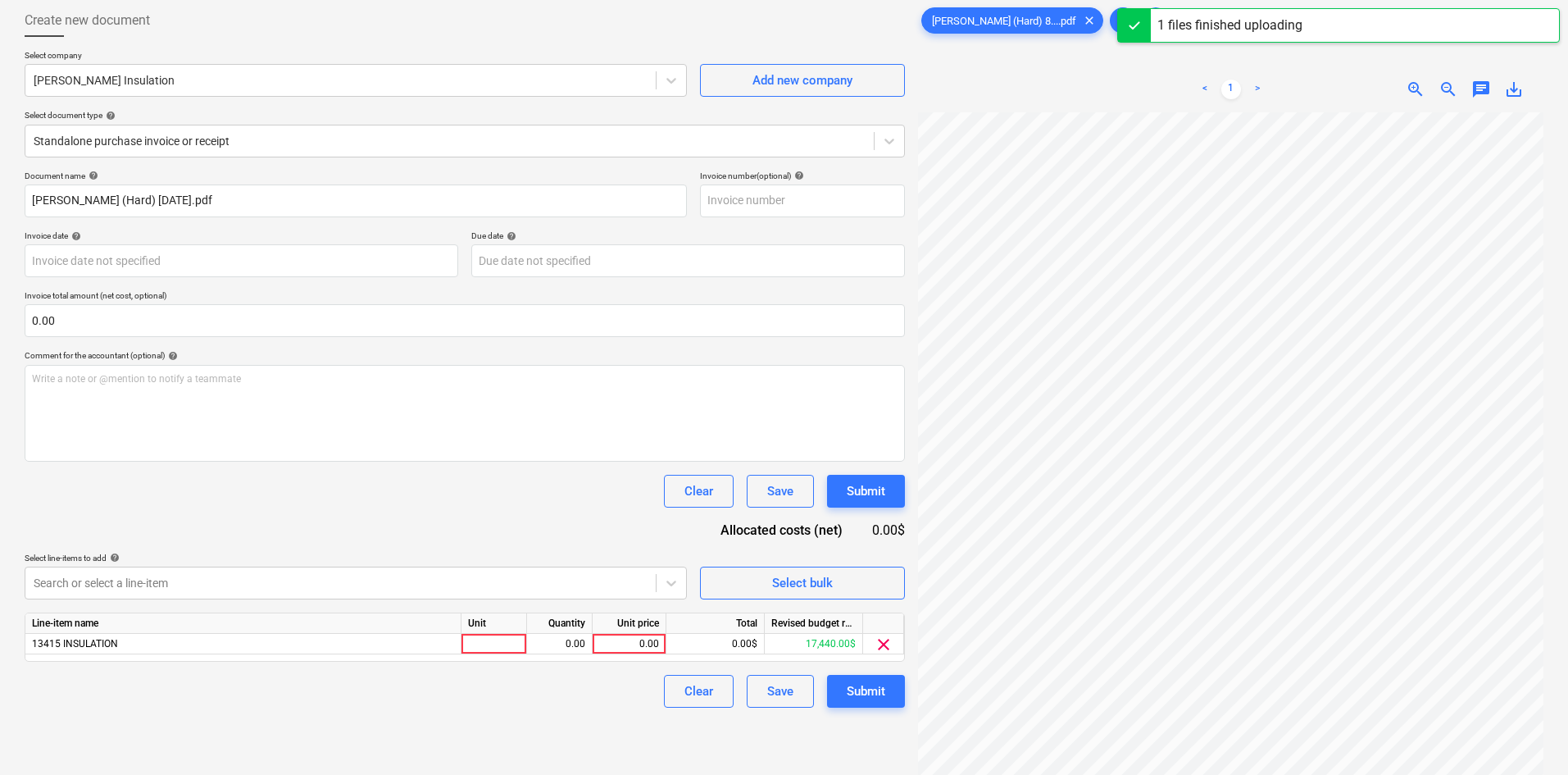
scroll to position [30, 0]
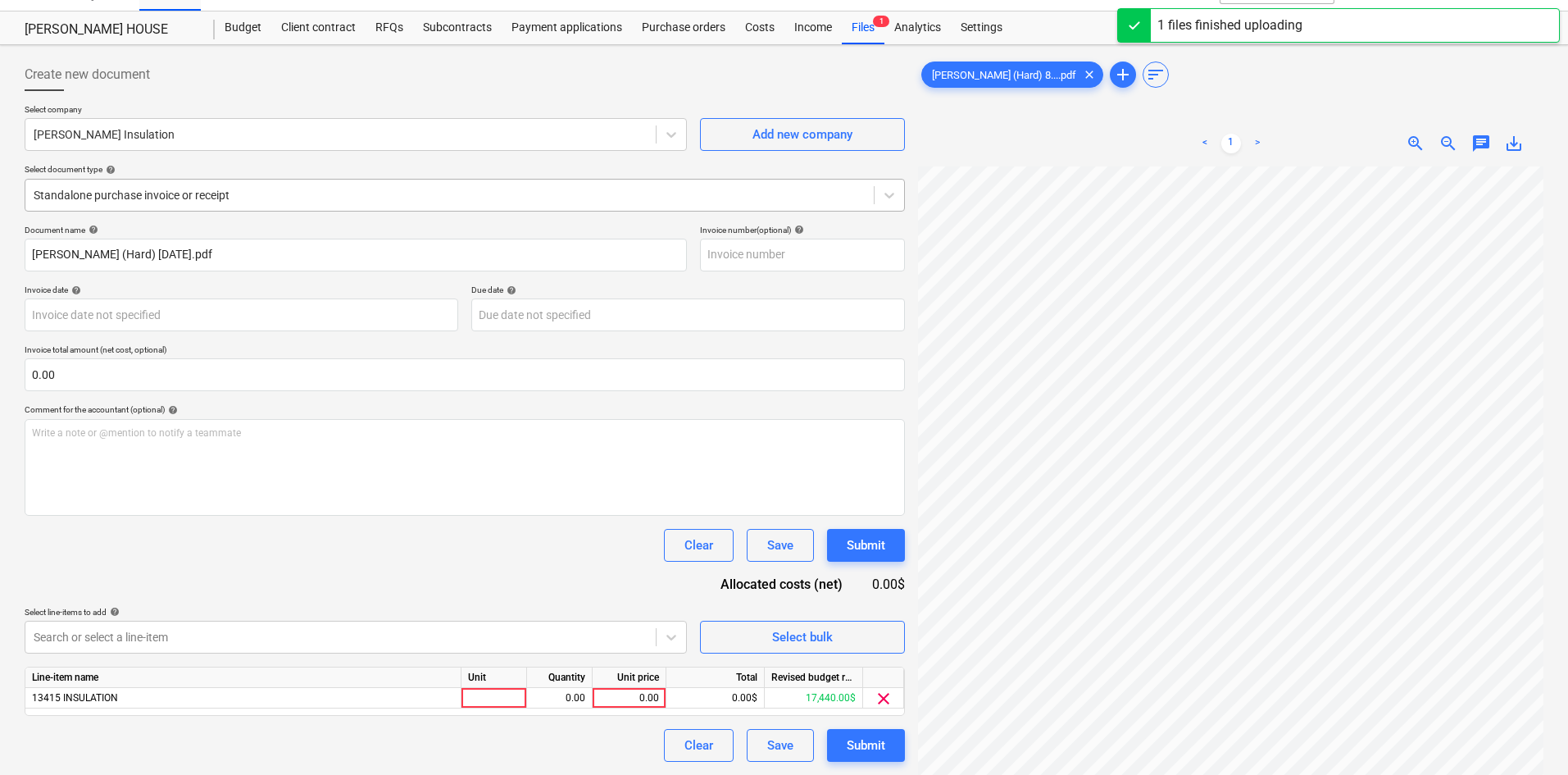
click at [174, 199] on div at bounding box center [449, 195] width 832 height 16
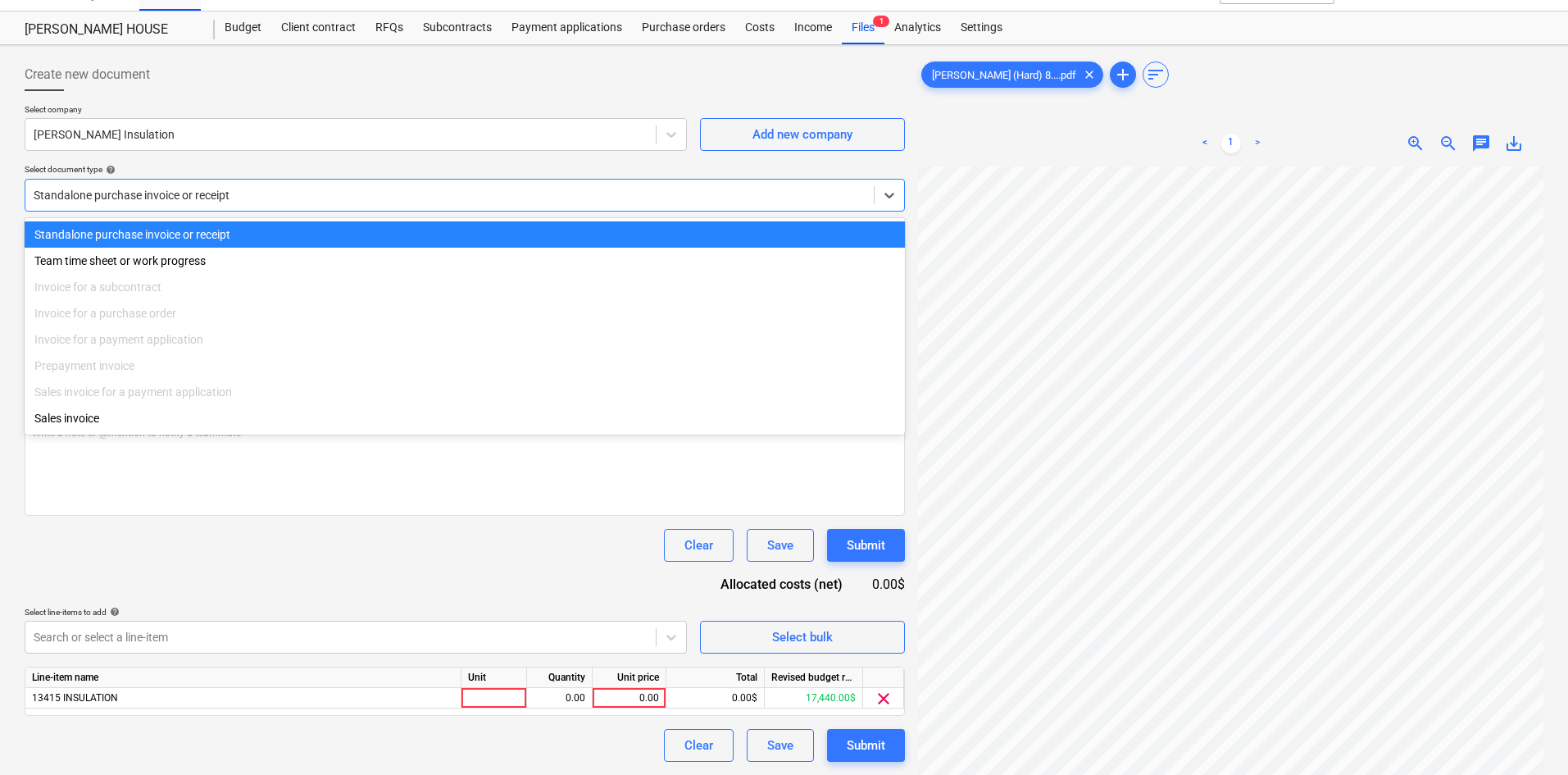
click at [398, 98] on div at bounding box center [465, 97] width 881 height 13
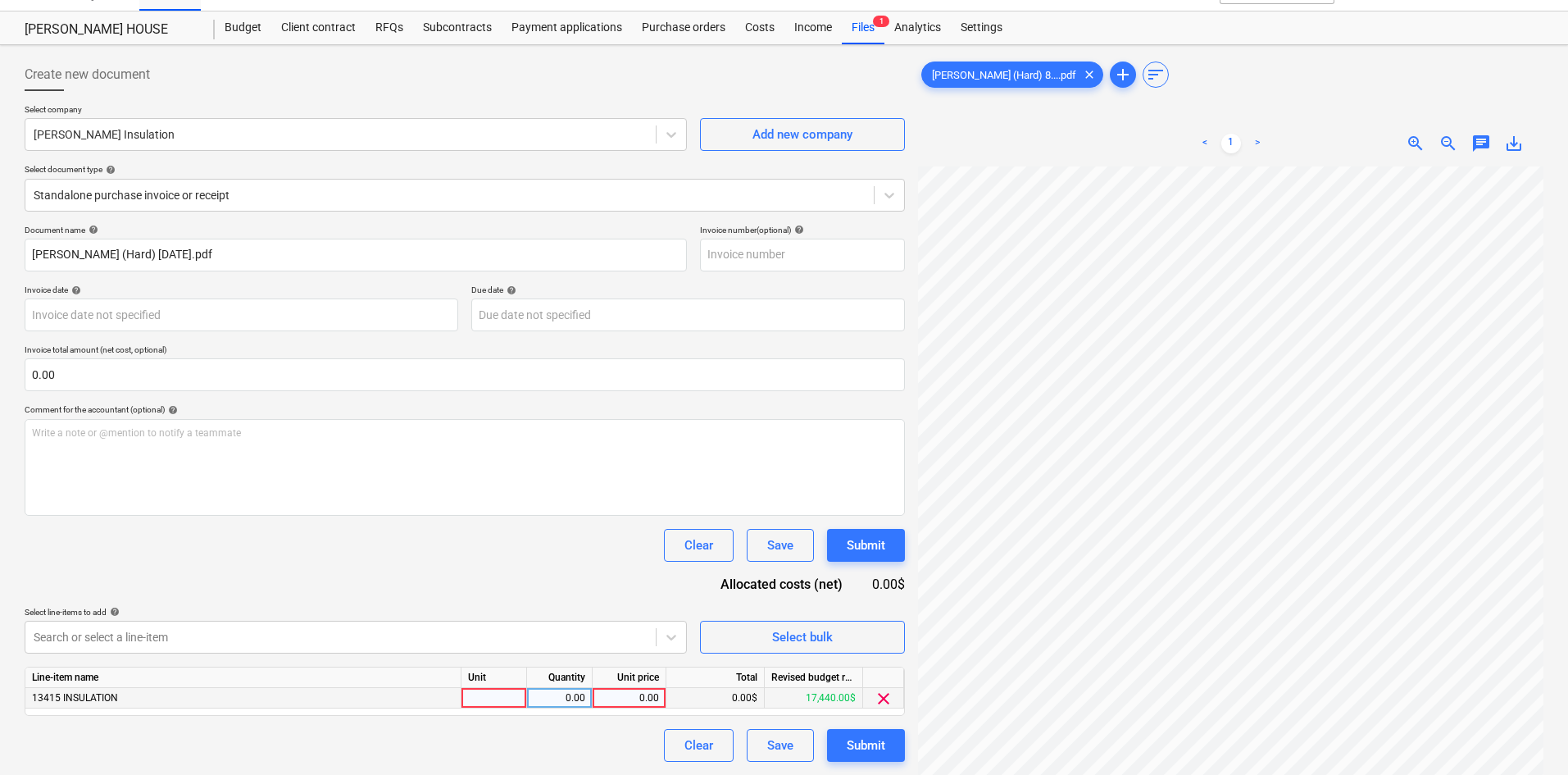
click at [632, 691] on div "0.00" at bounding box center [629, 698] width 60 height 21
click at [612, 706] on div "0.00" at bounding box center [629, 698] width 60 height 21
type input "9687.17"
click at [465, 556] on div "Clear Save Submit" at bounding box center [465, 545] width 881 height 33
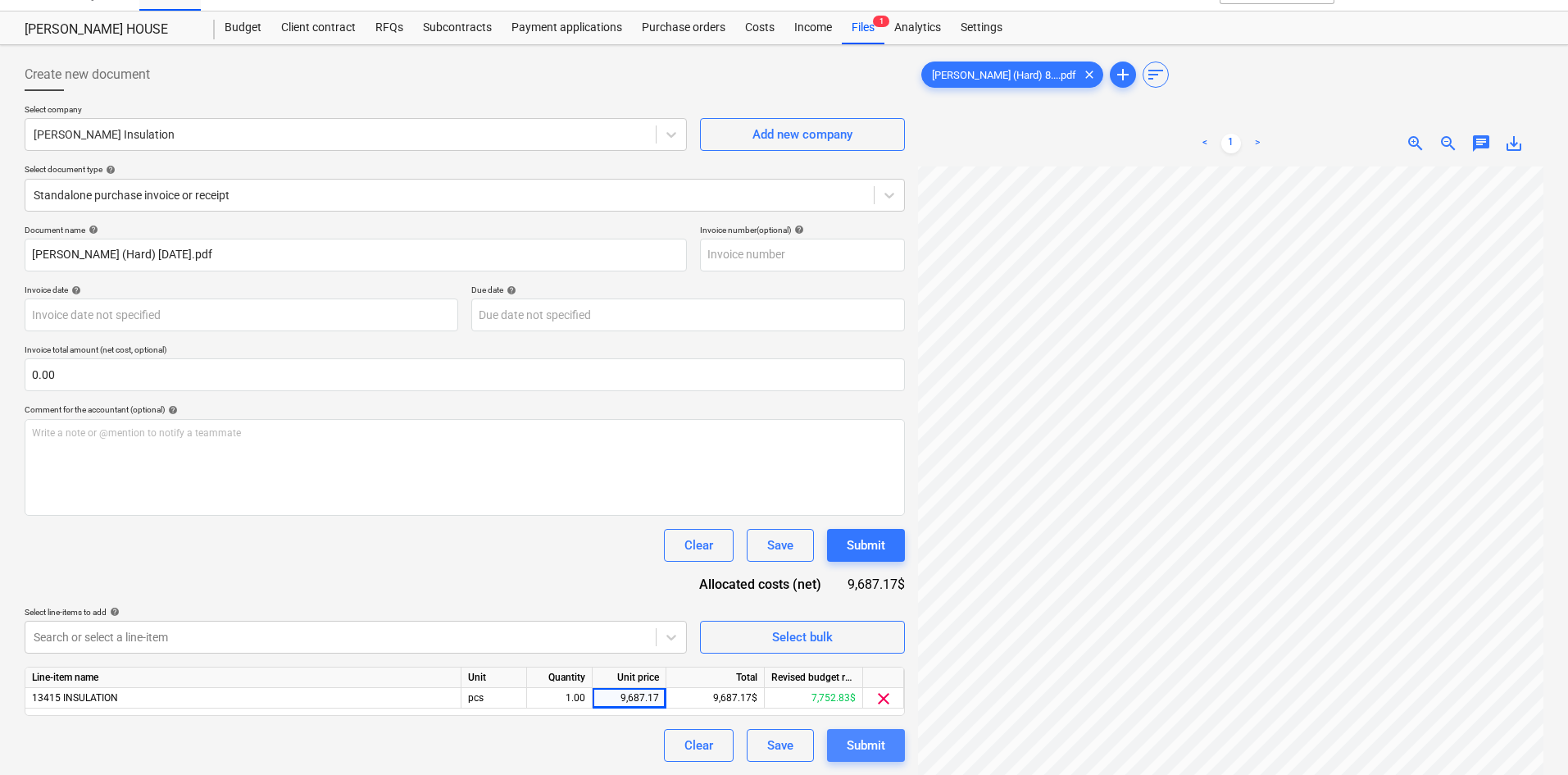
click at [901, 747] on button "Submit" at bounding box center [866, 746] width 78 height 33
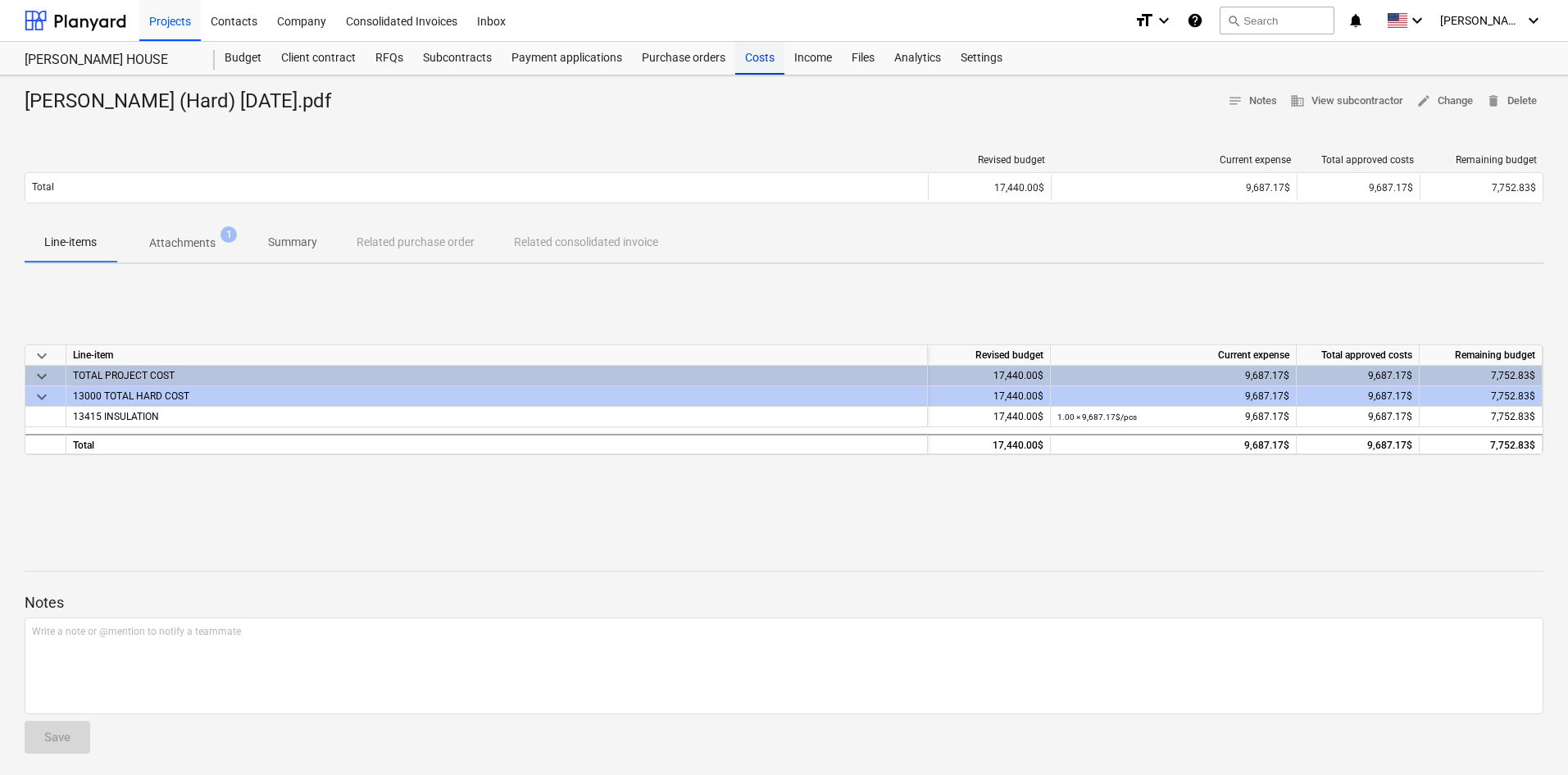
click at [774, 63] on div "Costs" at bounding box center [759, 58] width 49 height 33
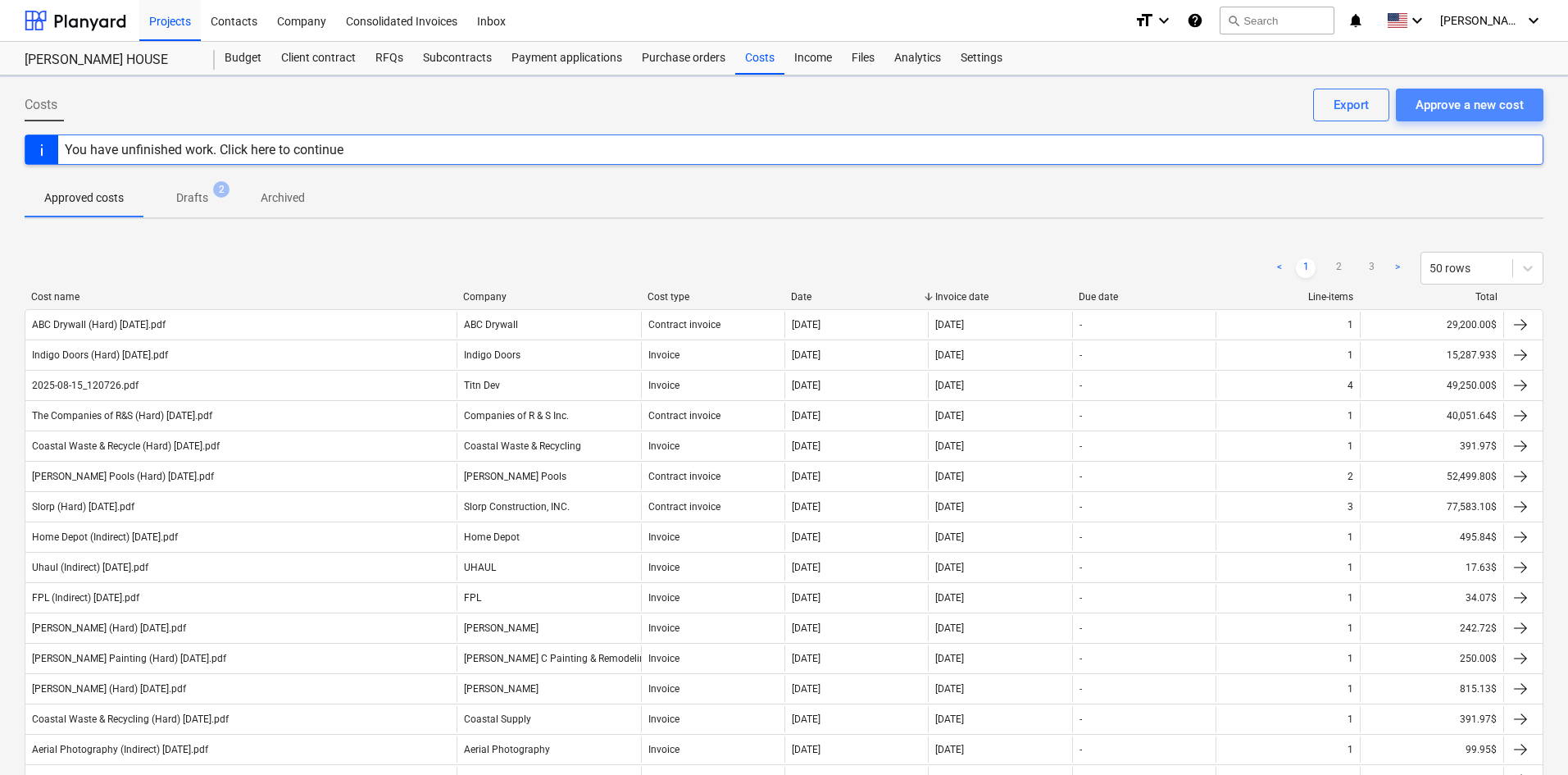
click at [1446, 119] on button "Approve a new cost" at bounding box center [1470, 105] width 147 height 33
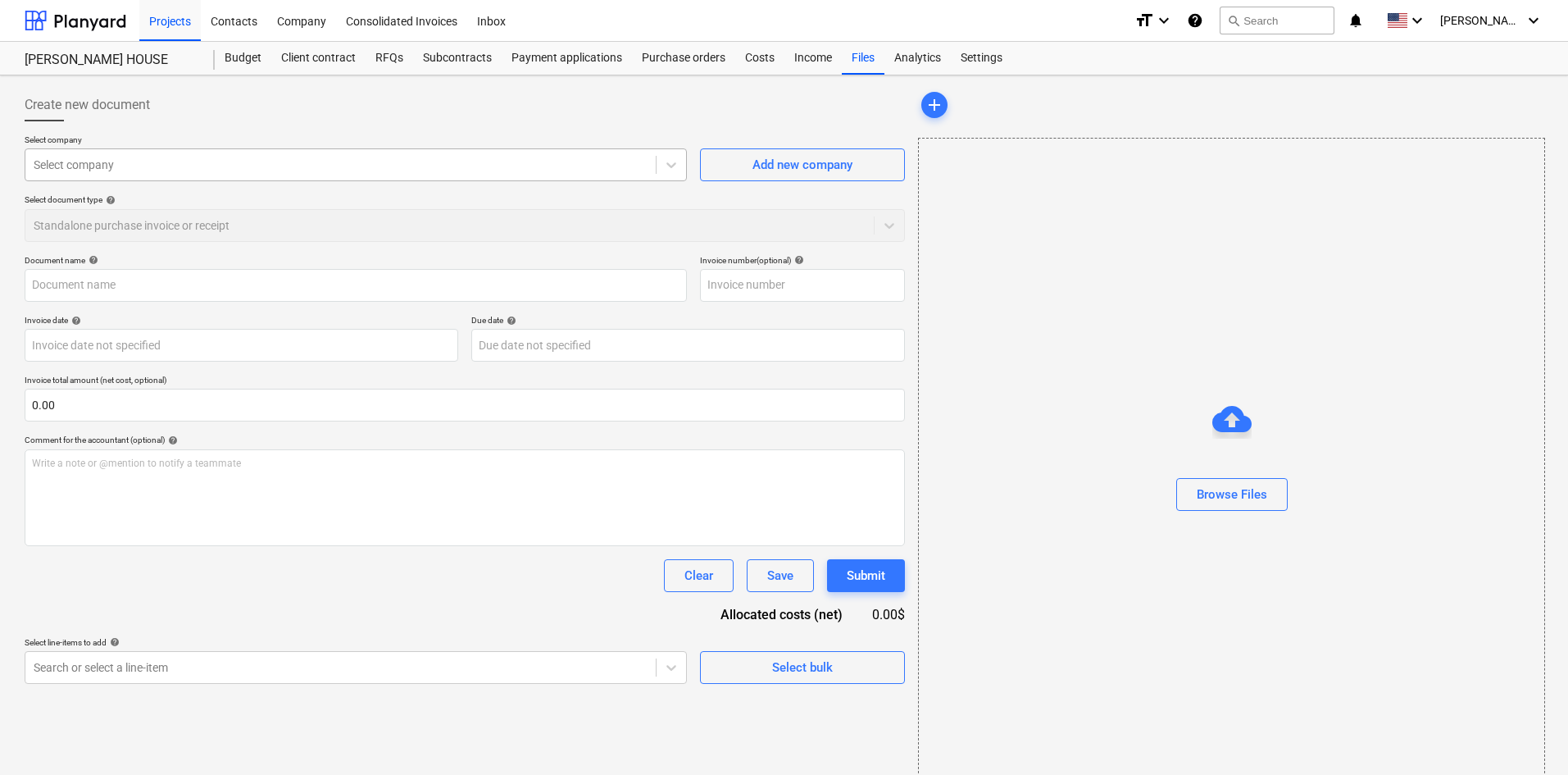
click at [169, 170] on div at bounding box center [340, 164] width 614 height 16
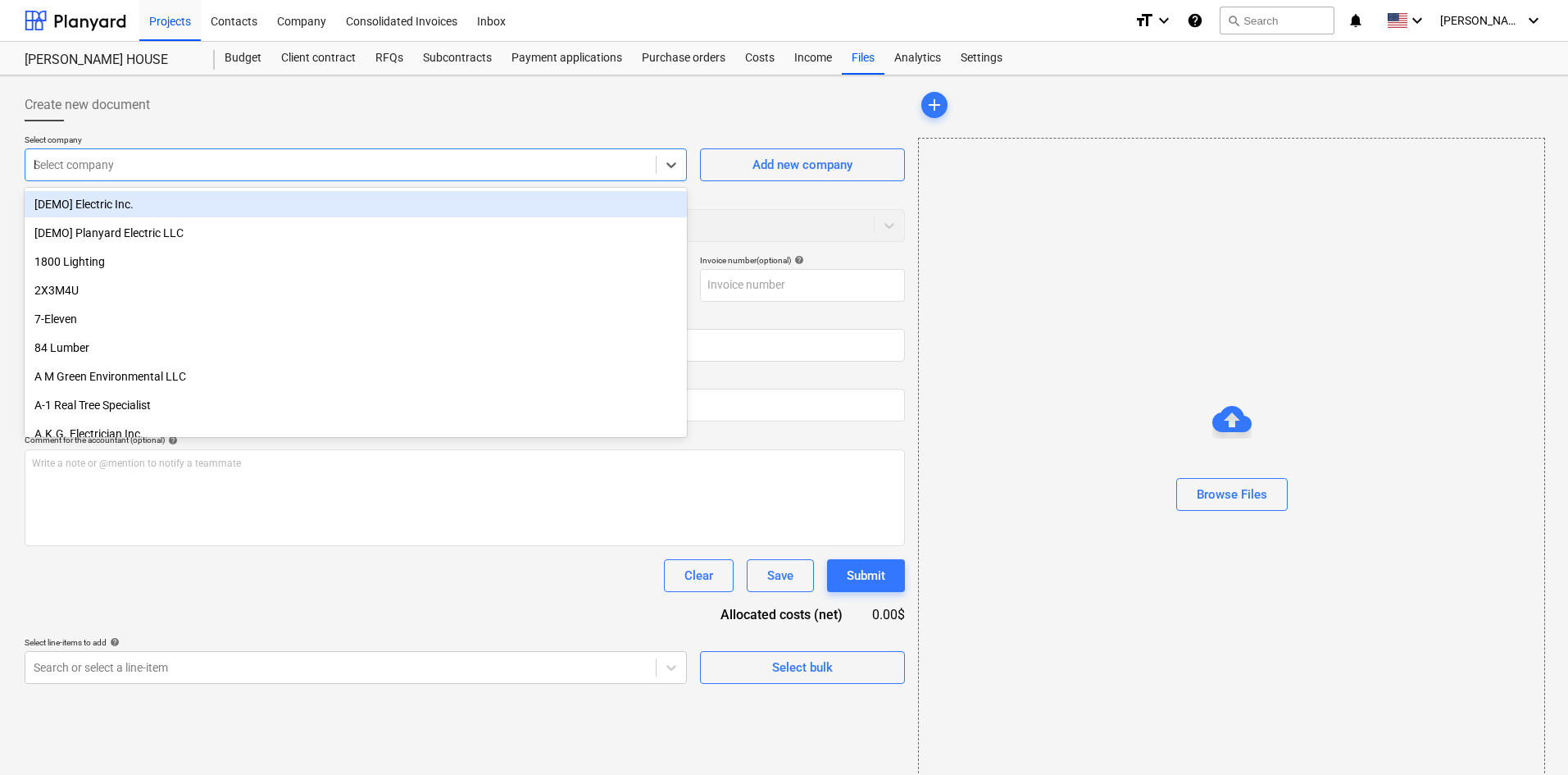
type input "hea"
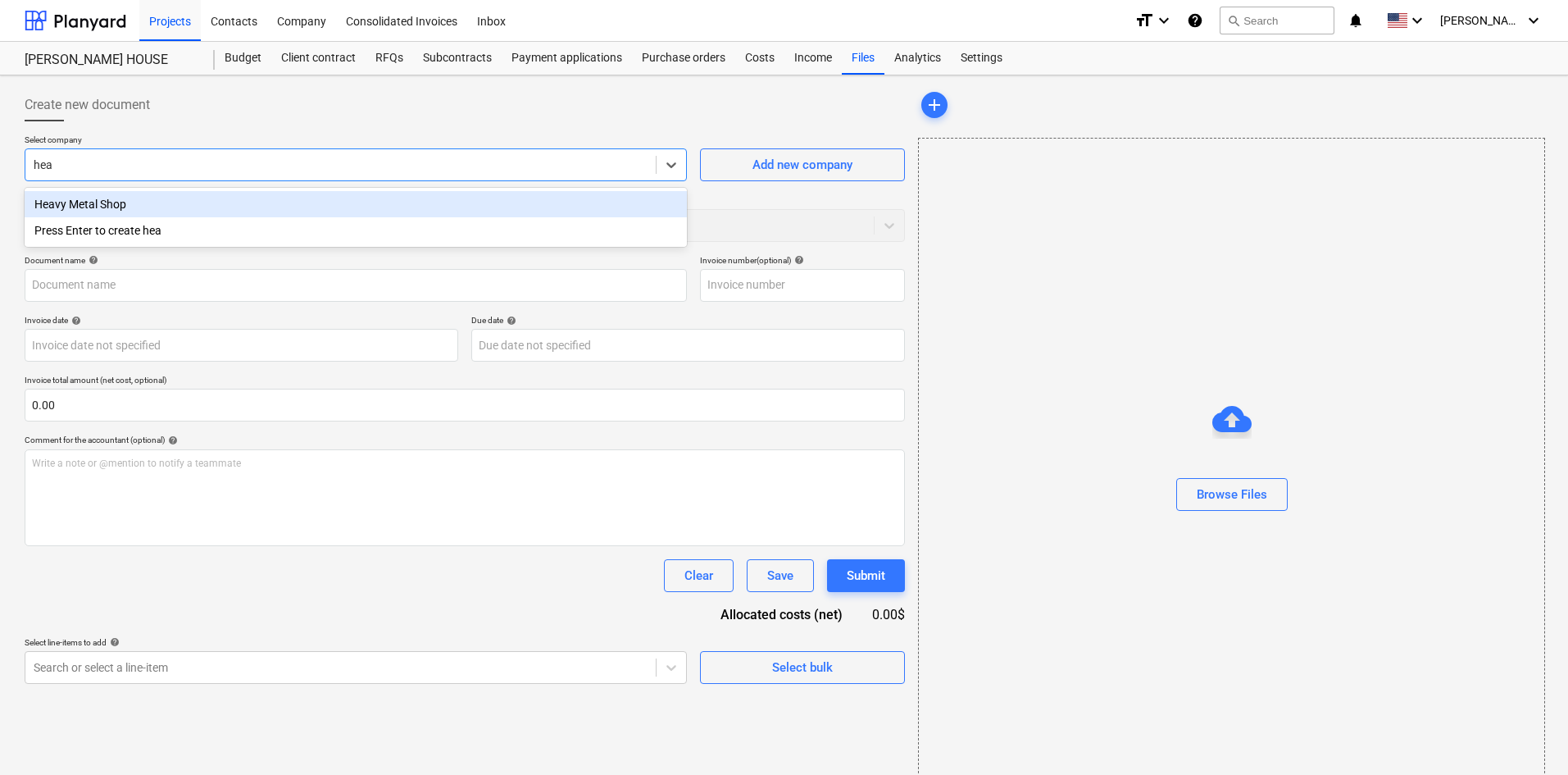
click at [160, 204] on div "Heavy Metal Shop" at bounding box center [356, 204] width 662 height 26
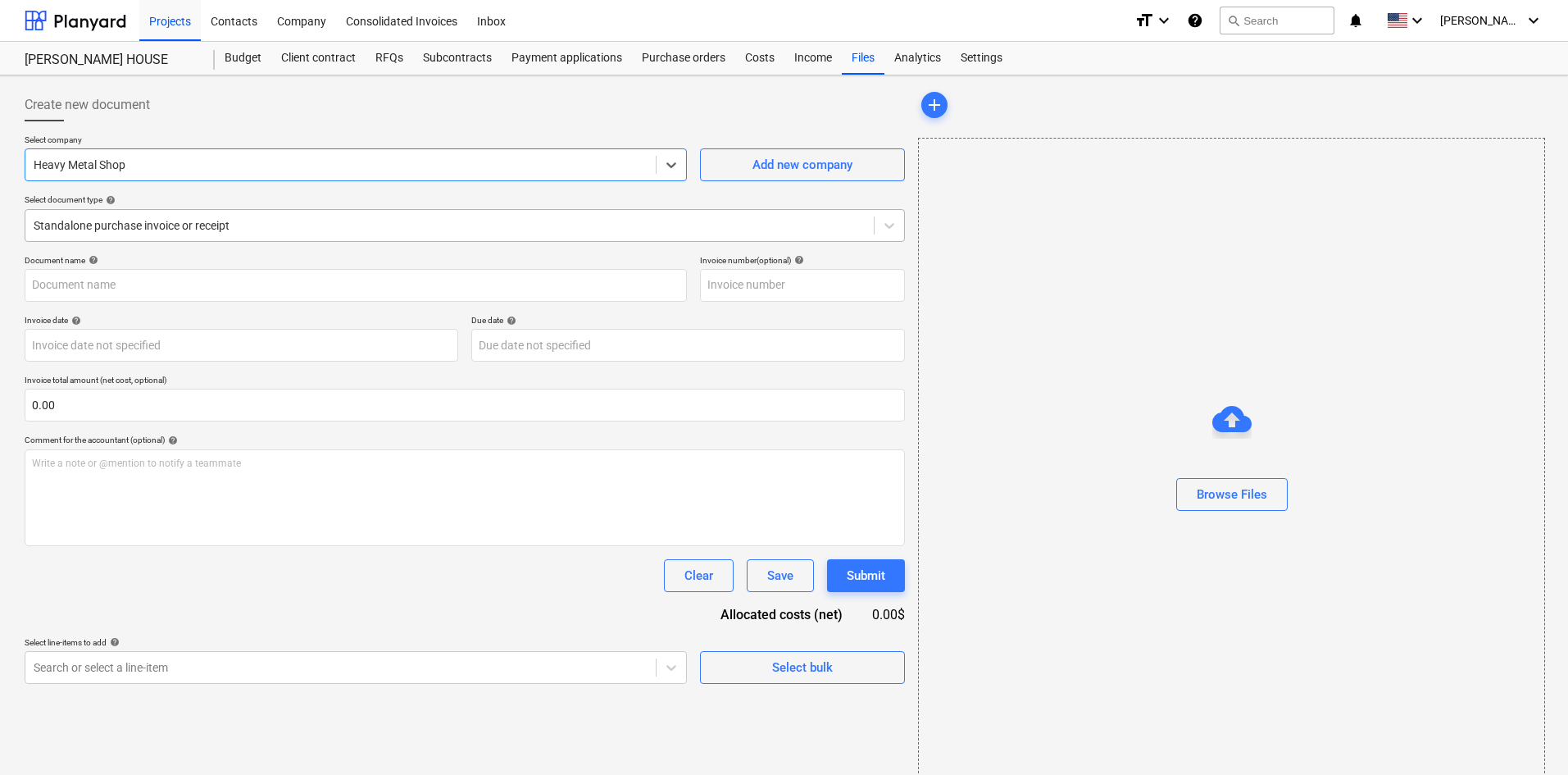
click at [160, 217] on div at bounding box center [449, 225] width 832 height 16
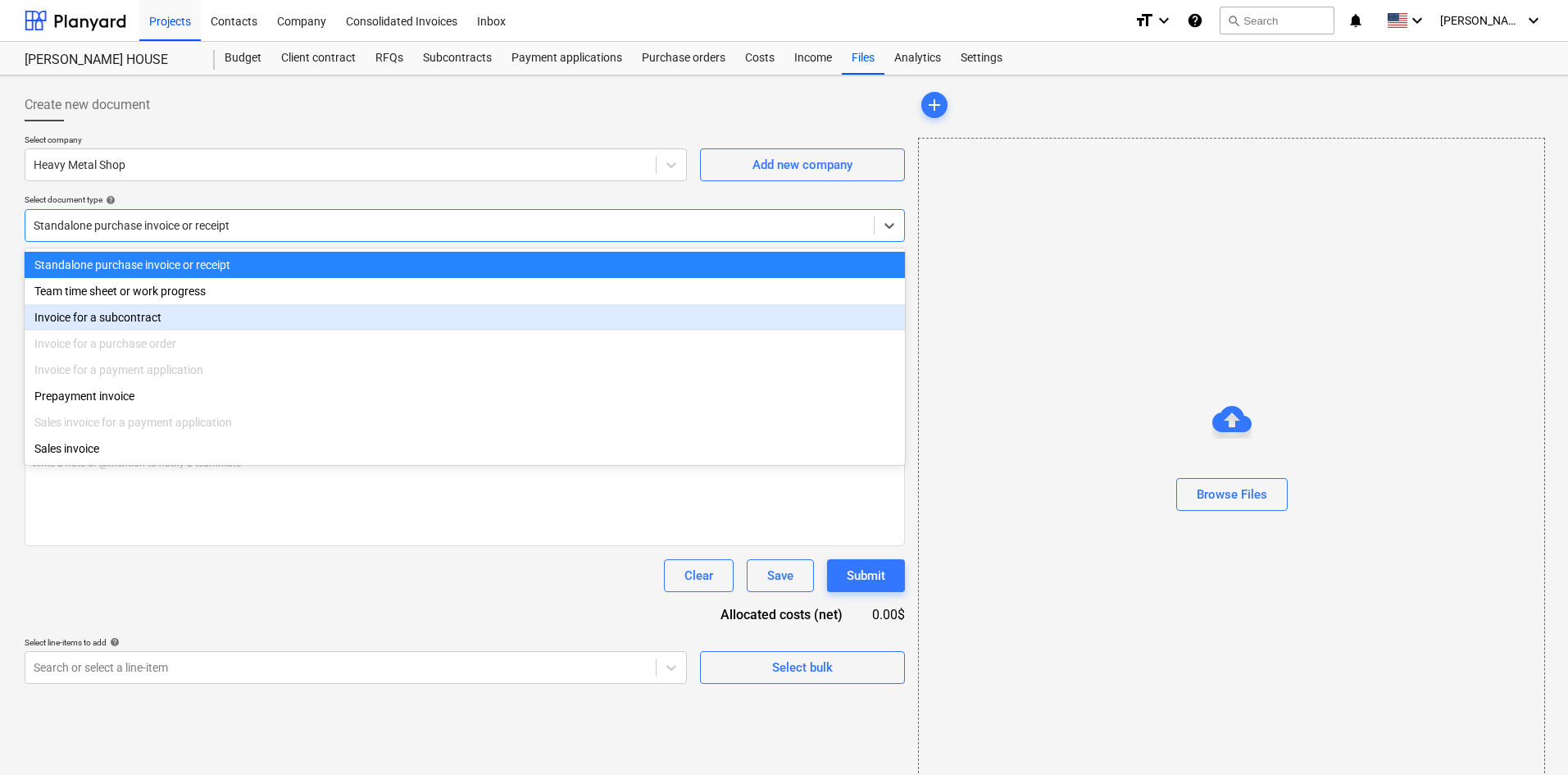
click at [169, 333] on div "Invoice for a purchase order" at bounding box center [465, 343] width 881 height 26
click at [171, 331] on div "Invoice for a subcontract" at bounding box center [465, 316] width 881 height 26
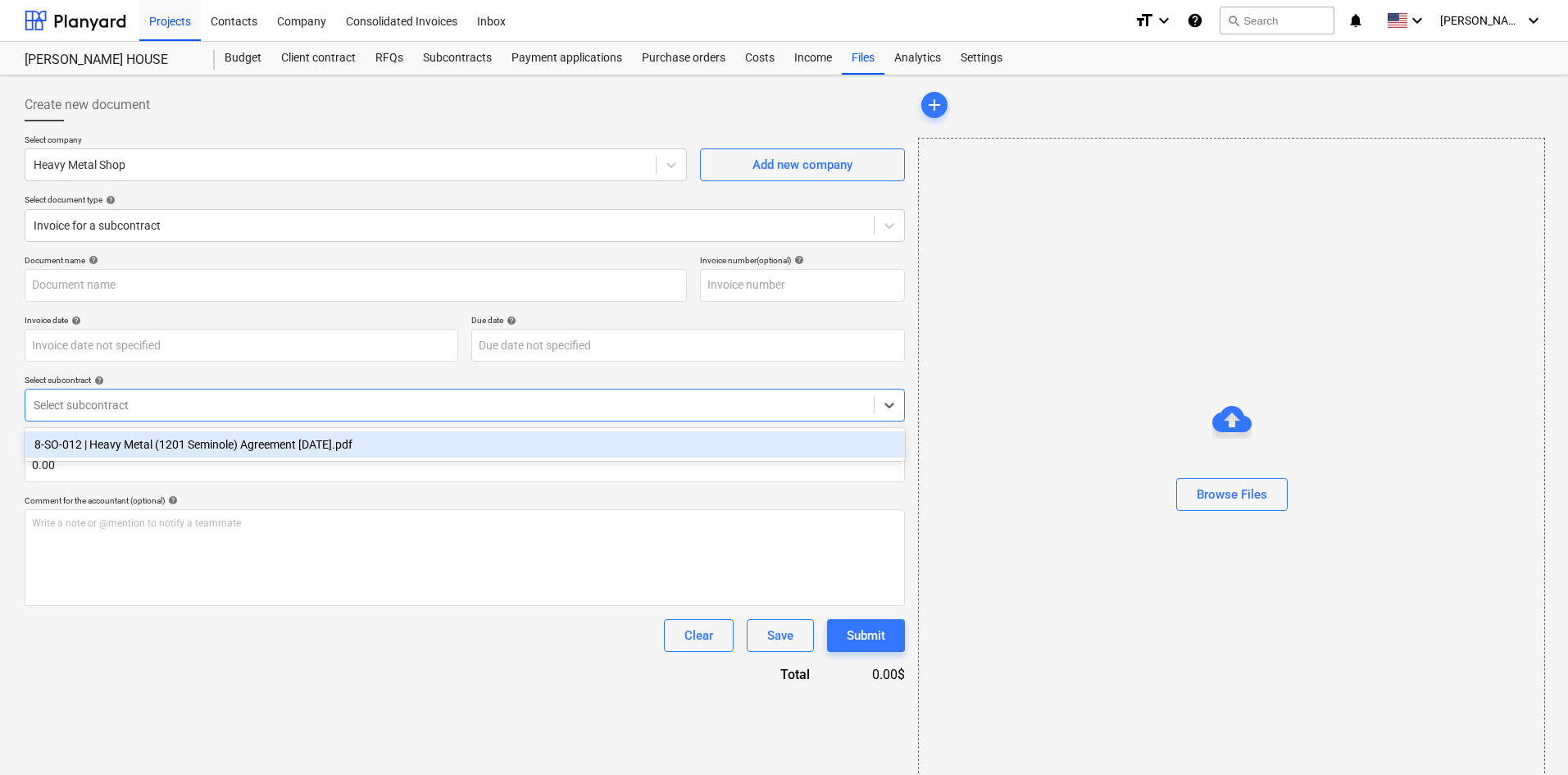
click at [161, 414] on div "Select subcontract" at bounding box center [449, 405] width 849 height 23
click at [165, 441] on div "8-SO-012 | Heavy Metal (1201 Seminole) Agreement [DATE].pdf" at bounding box center [465, 444] width 881 height 26
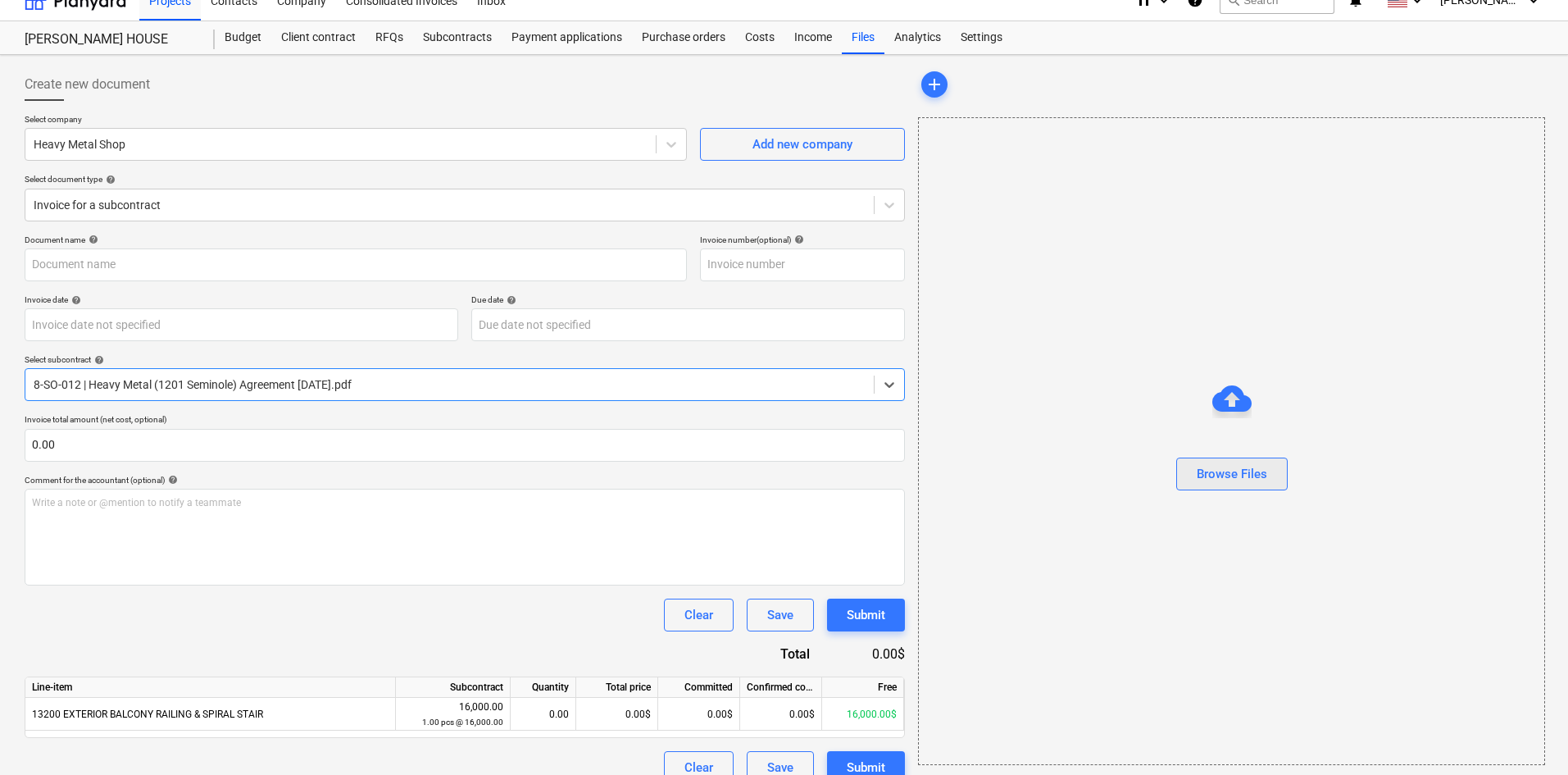
scroll to position [24, 0]
click at [1220, 475] on div "Browse Files" at bounding box center [1232, 471] width 71 height 21
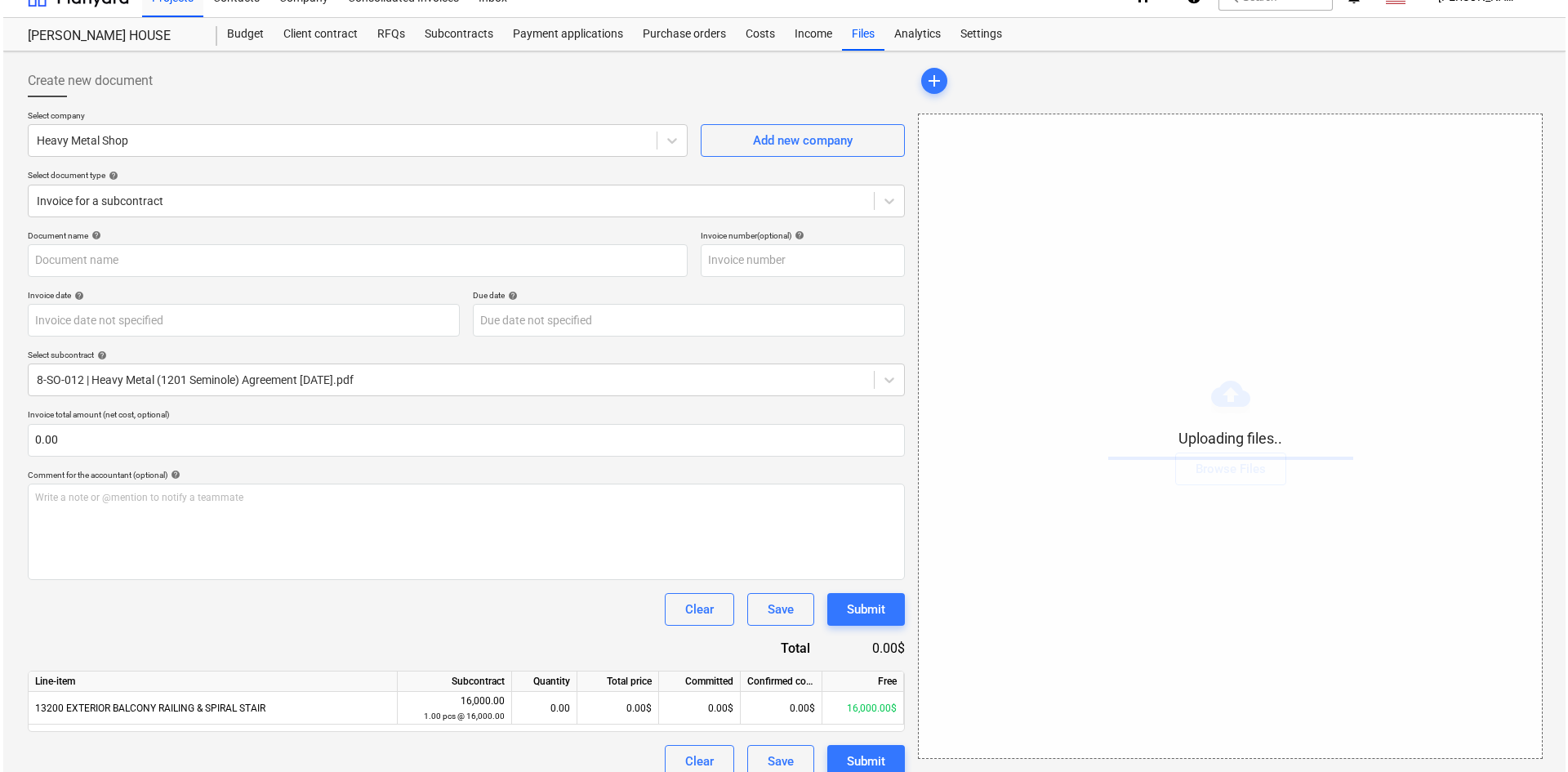
scroll to position [43, 0]
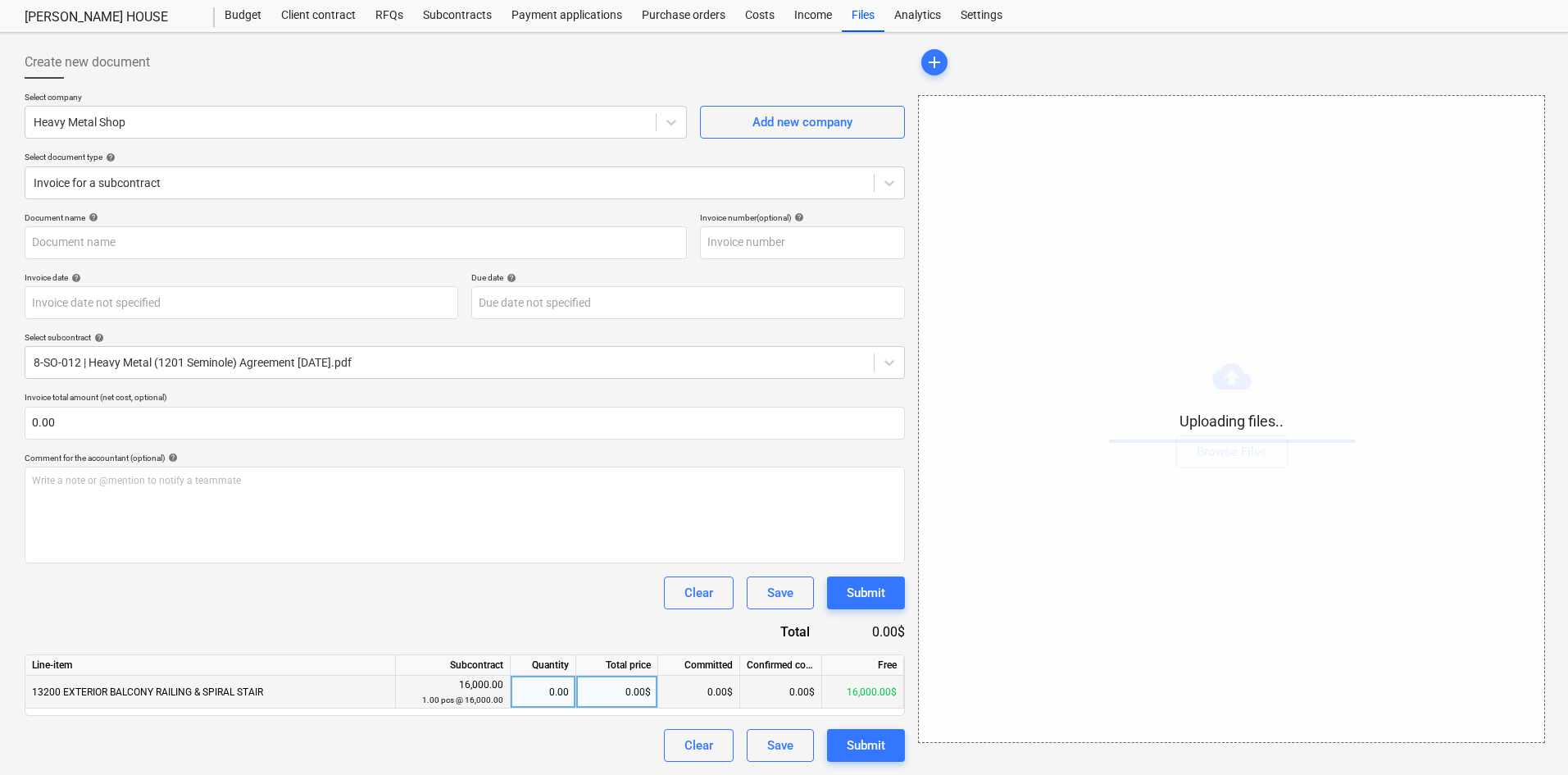
click at [633, 700] on div "0.00$" at bounding box center [617, 692] width 82 height 33
type input "8"
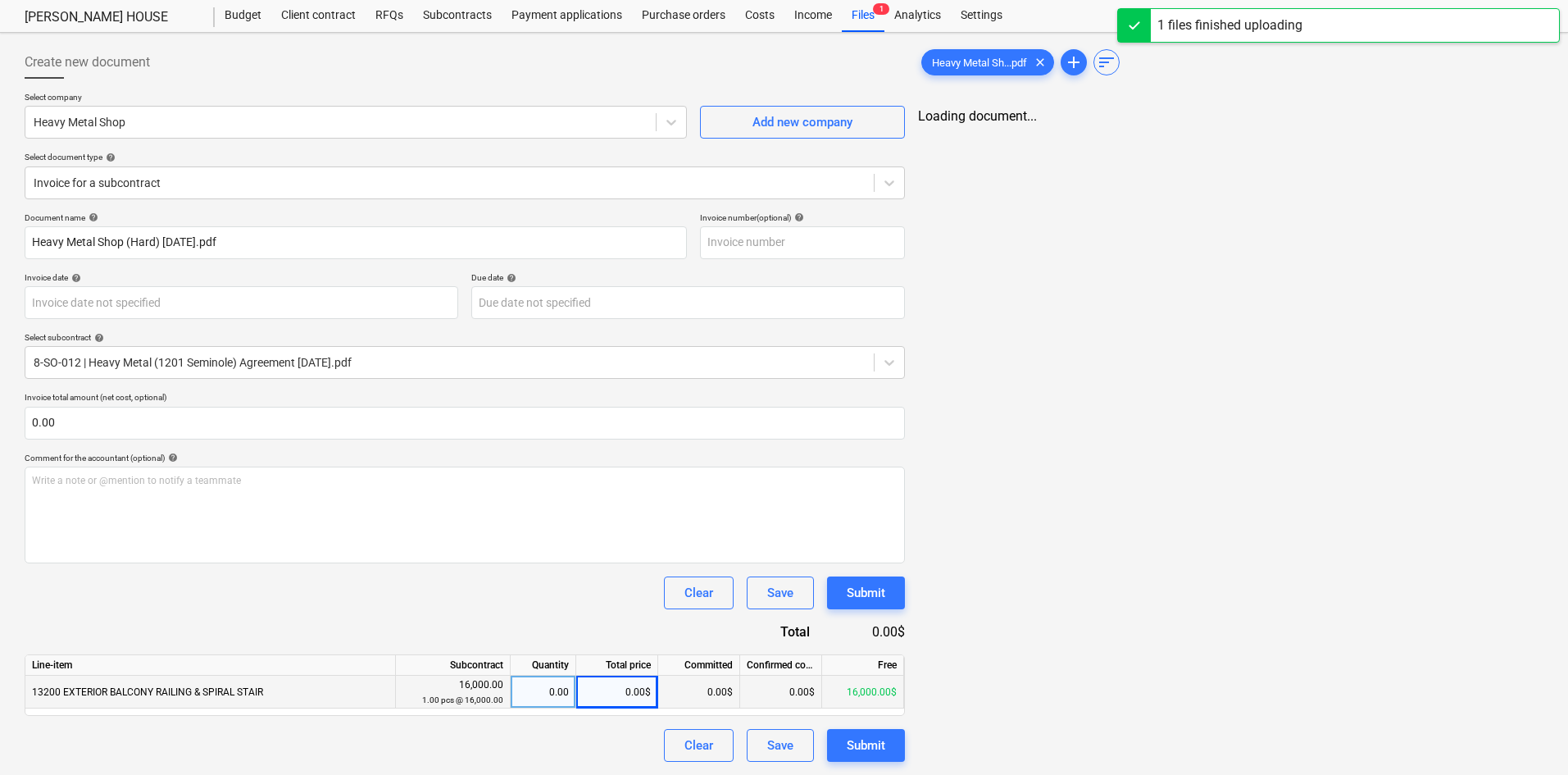
type input "Heavy Metal Shop (Hard) [DATE].pdf"
click at [605, 675] on div "Total price" at bounding box center [617, 665] width 82 height 21
click at [563, 702] on div "0.00" at bounding box center [543, 692] width 52 height 33
type input ".5"
click at [501, 586] on div "Clear Save Submit" at bounding box center [465, 593] width 881 height 33
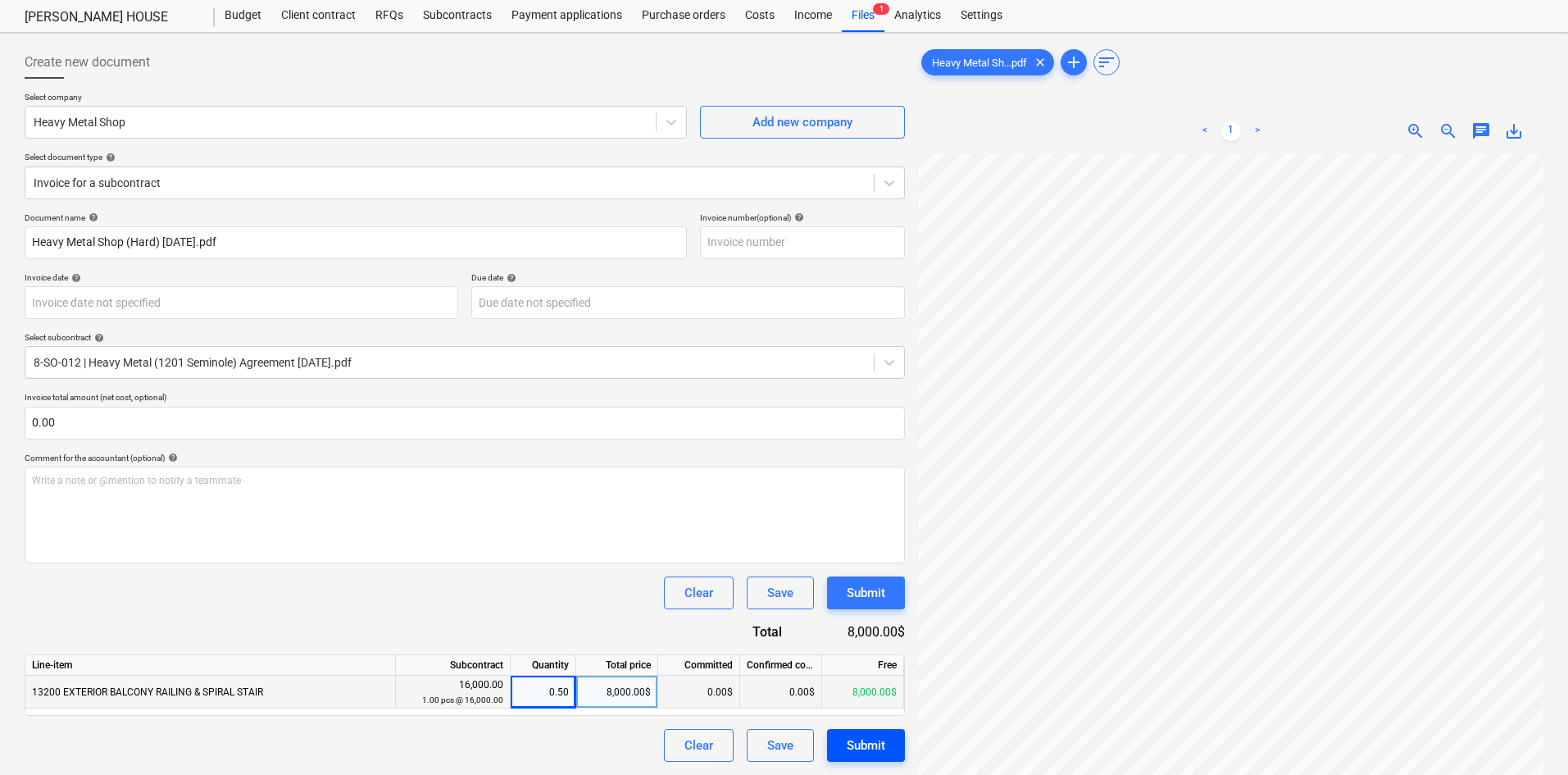
click at [867, 748] on div "Submit" at bounding box center [866, 746] width 38 height 21
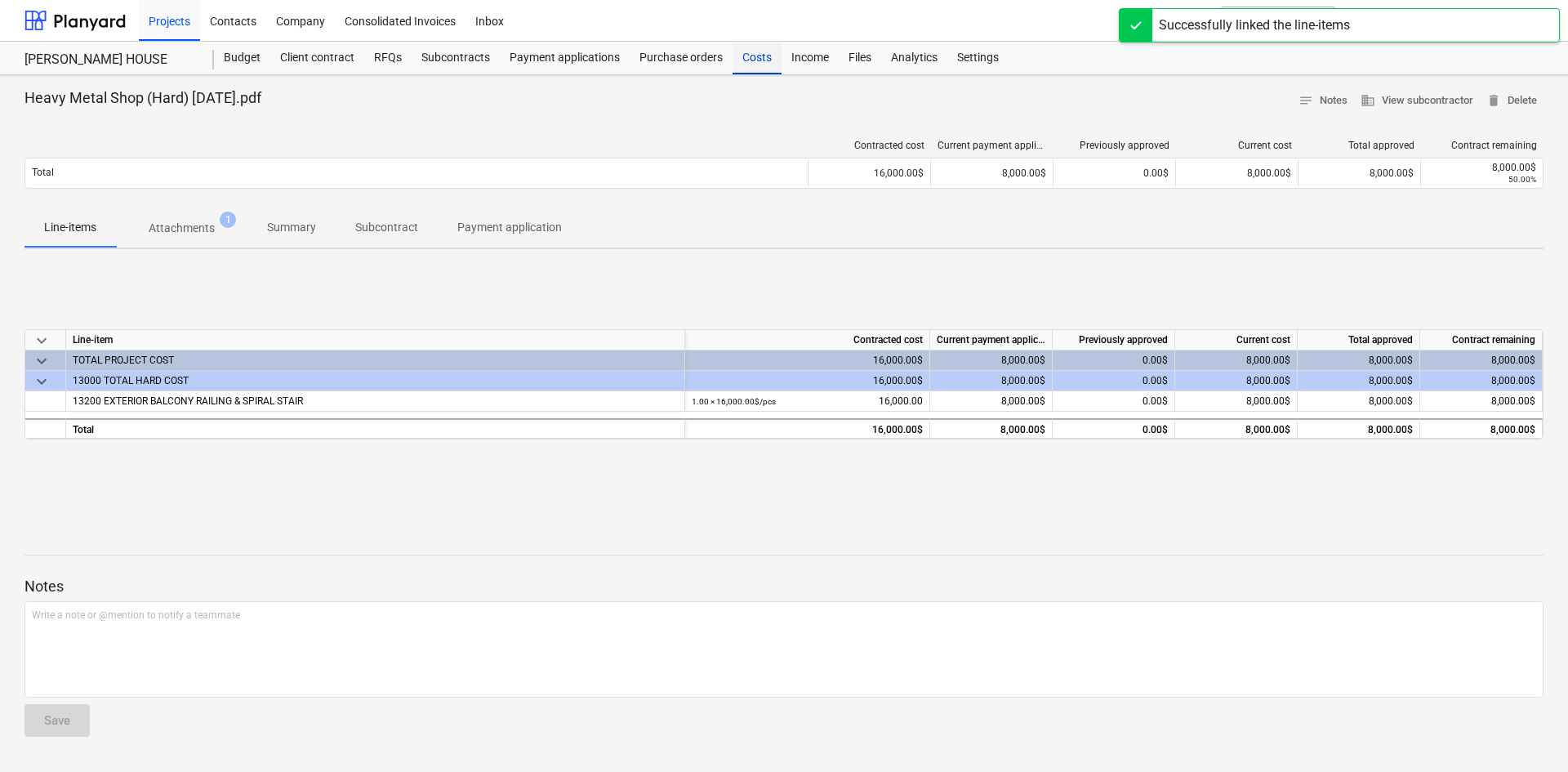
click at [746, 69] on div "Costs" at bounding box center [756, 58] width 49 height 33
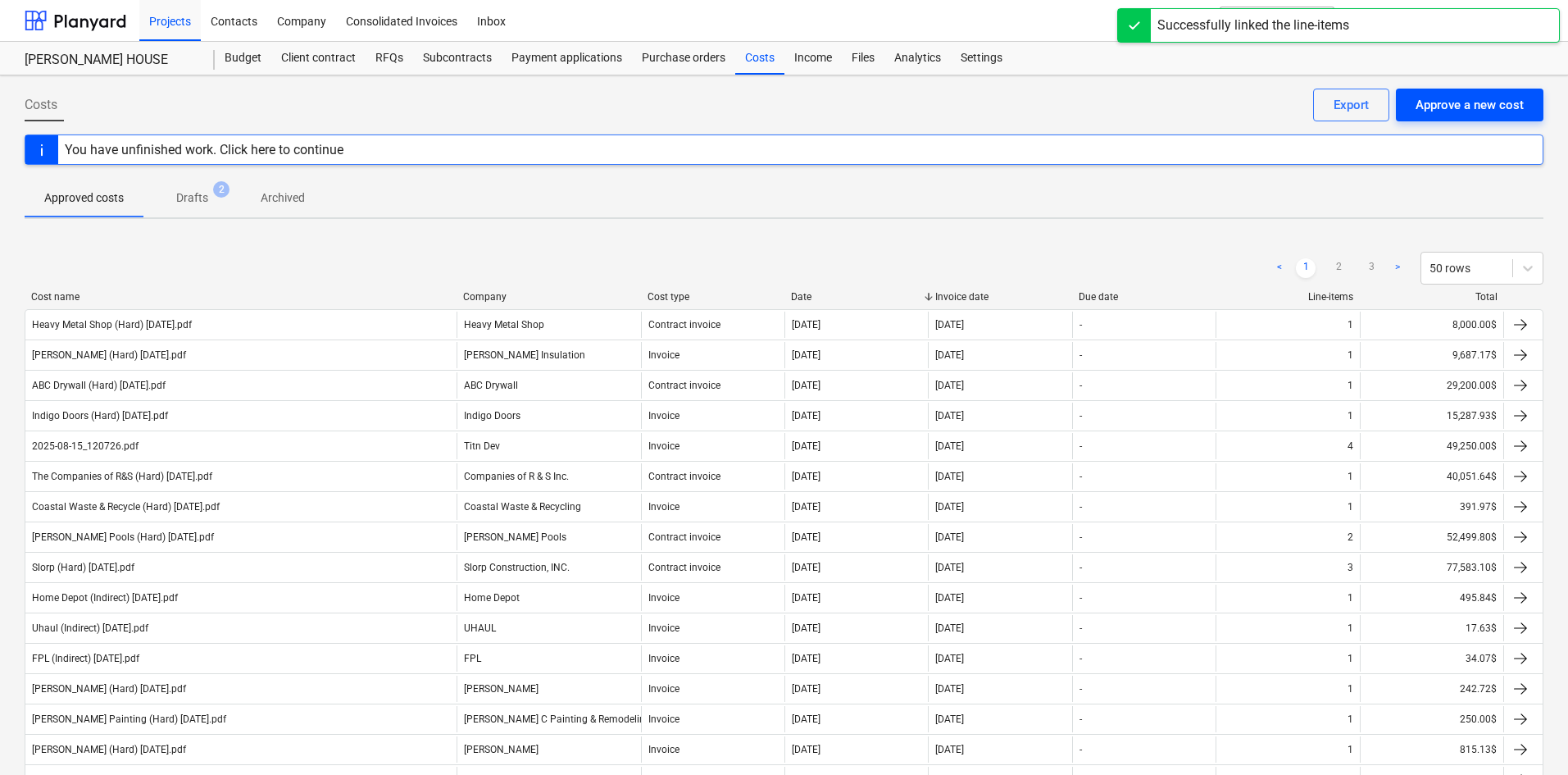
click at [1476, 119] on button "Approve a new cost" at bounding box center [1470, 105] width 147 height 33
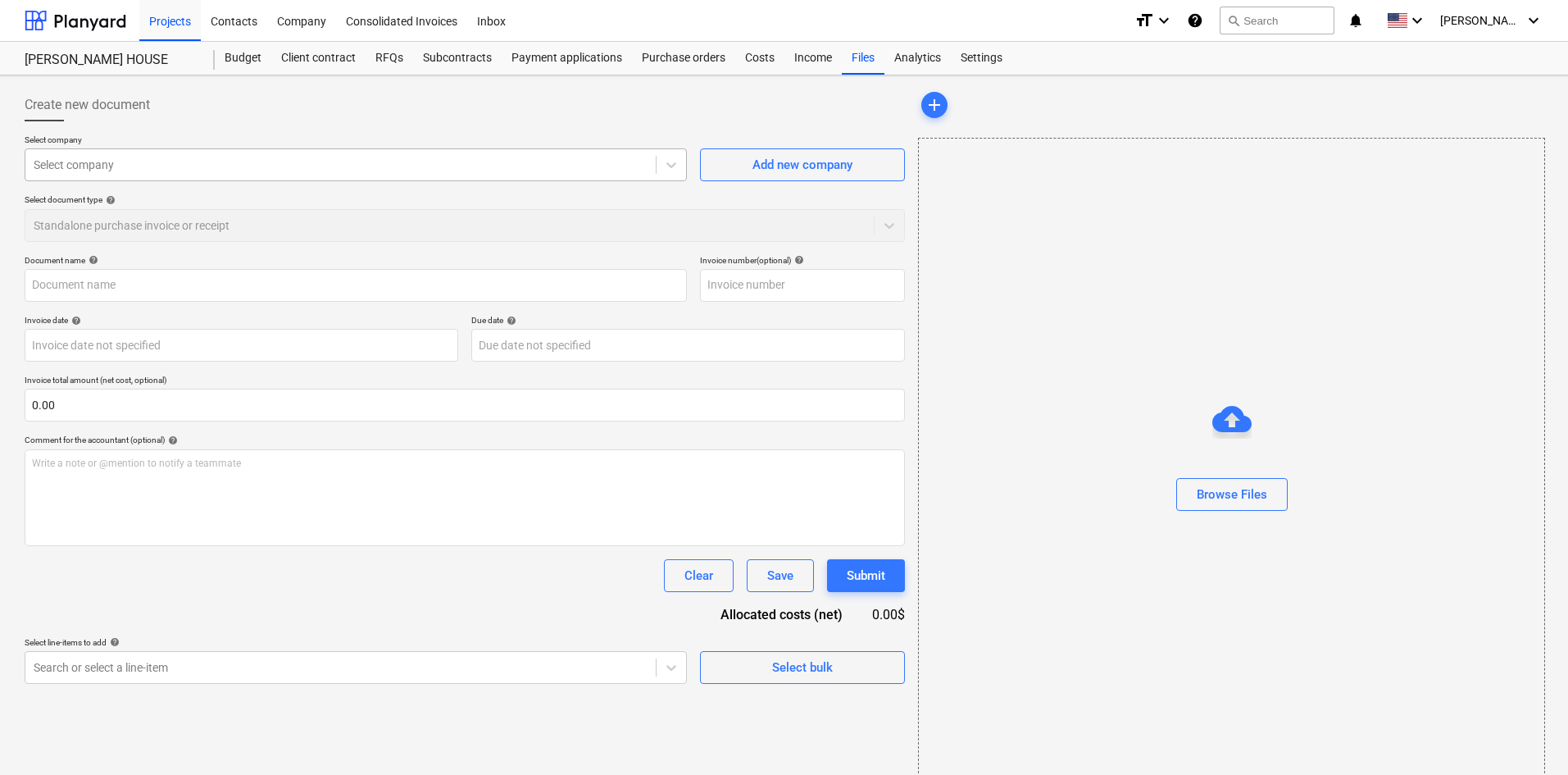
click at [324, 172] on div at bounding box center [340, 164] width 614 height 16
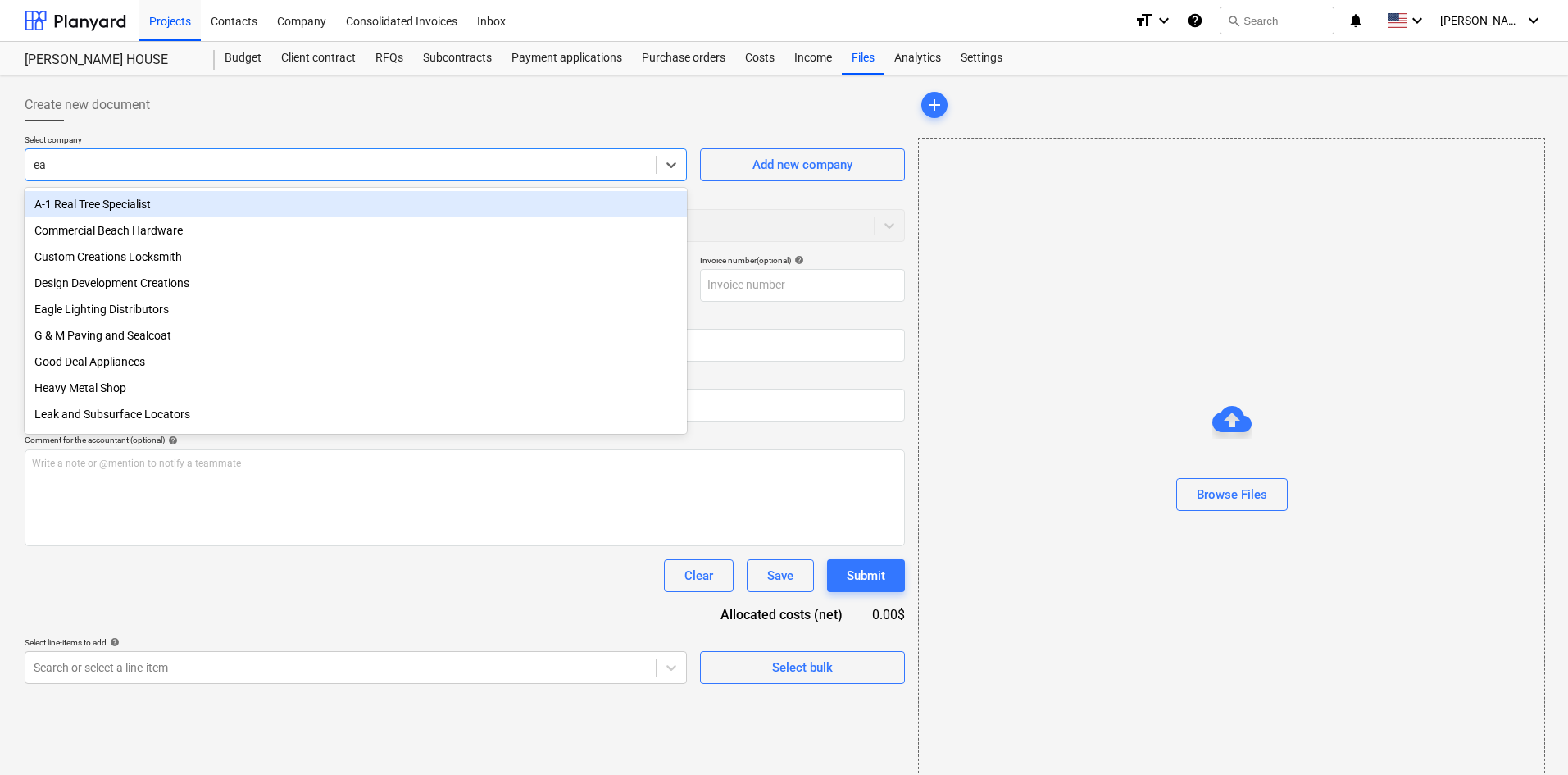
type input "eag"
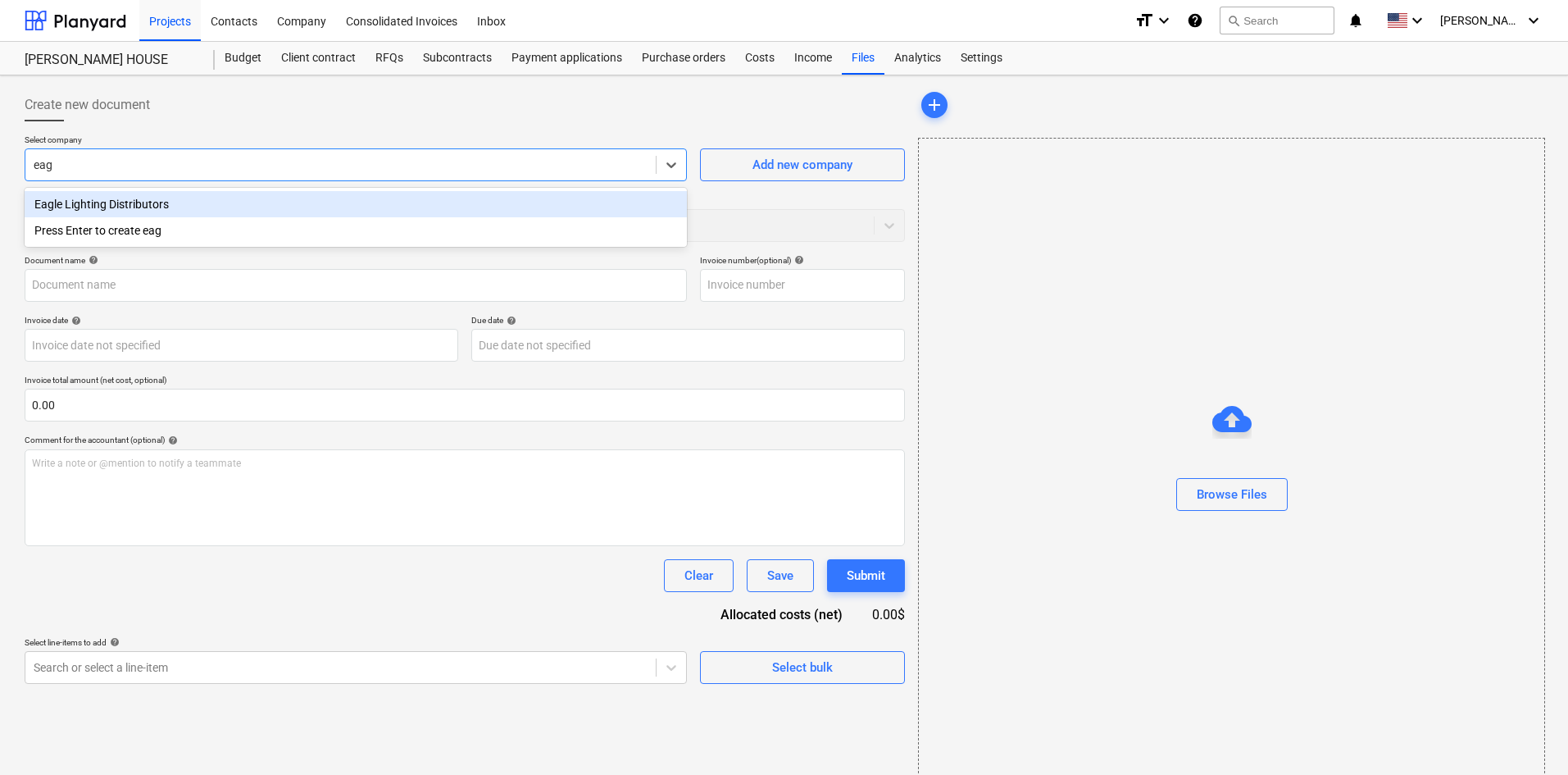
click at [256, 203] on div "Eagle Lighting Distributors" at bounding box center [356, 204] width 662 height 26
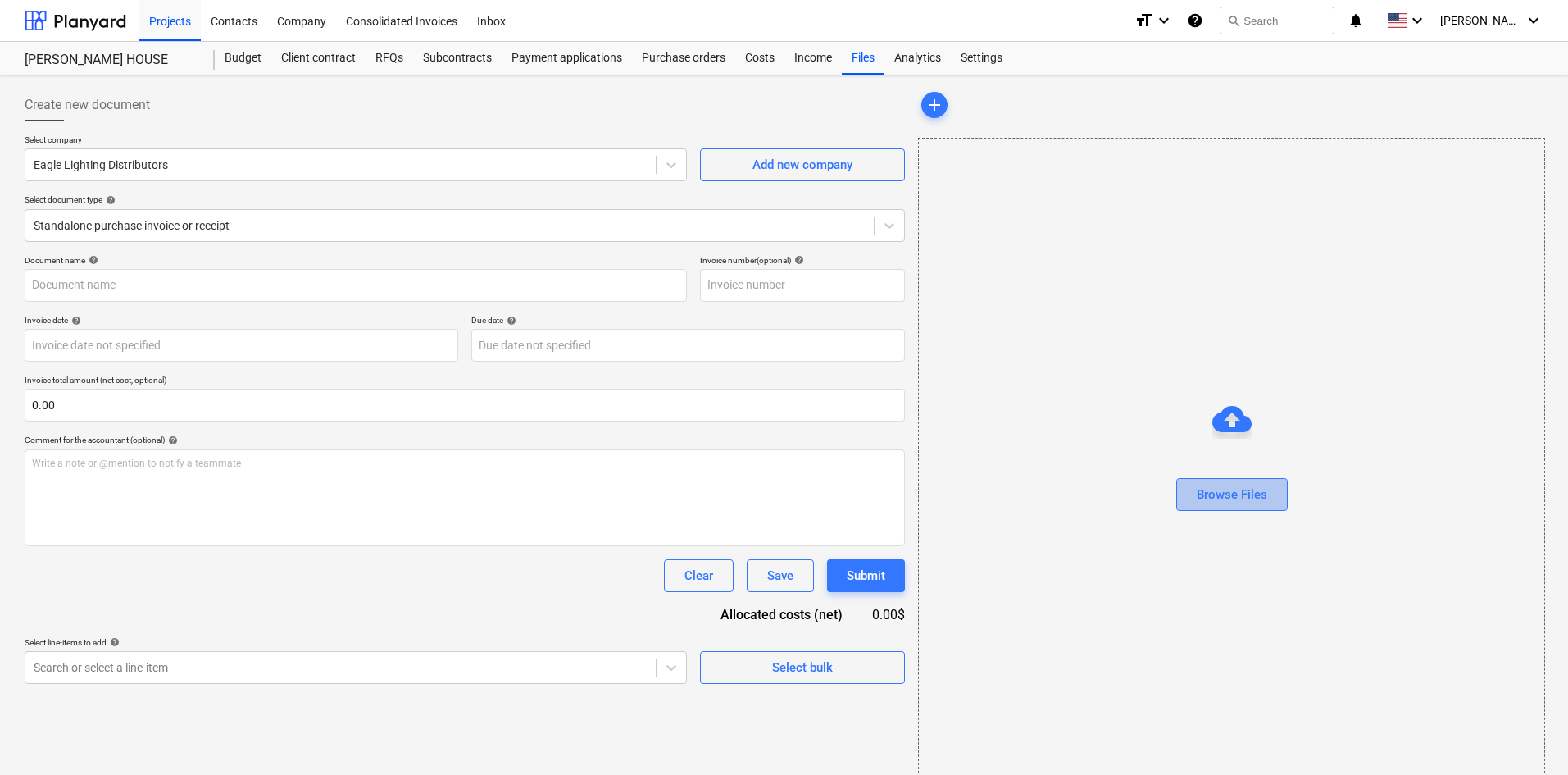
click at [1255, 496] on div "Browse Files" at bounding box center [1232, 494] width 71 height 21
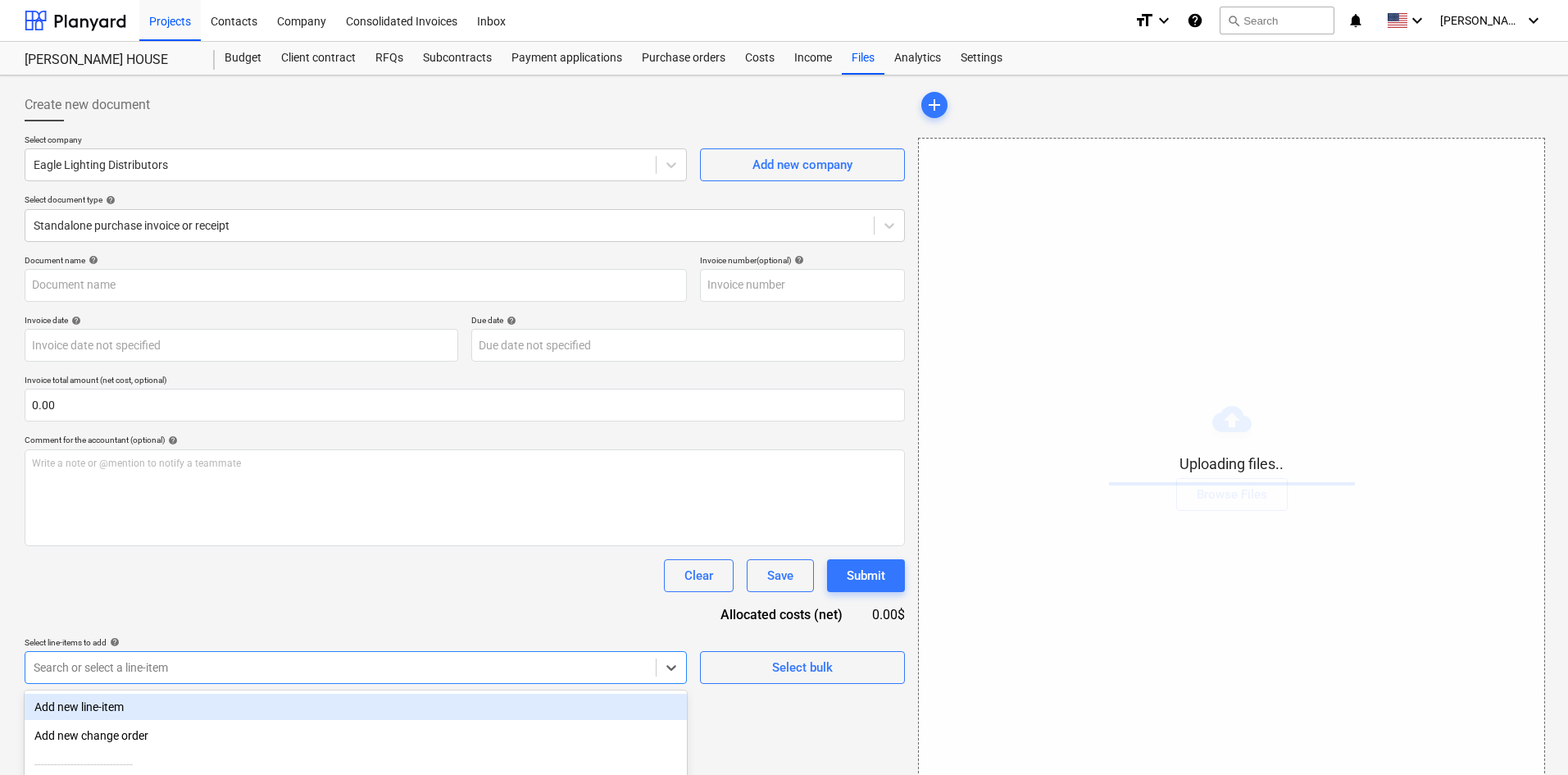
click at [473, 662] on body "Projects Contacts Company Consolidated Invoices Inbox format_size keyboard_arro…" at bounding box center [784, 387] width 1568 height 775
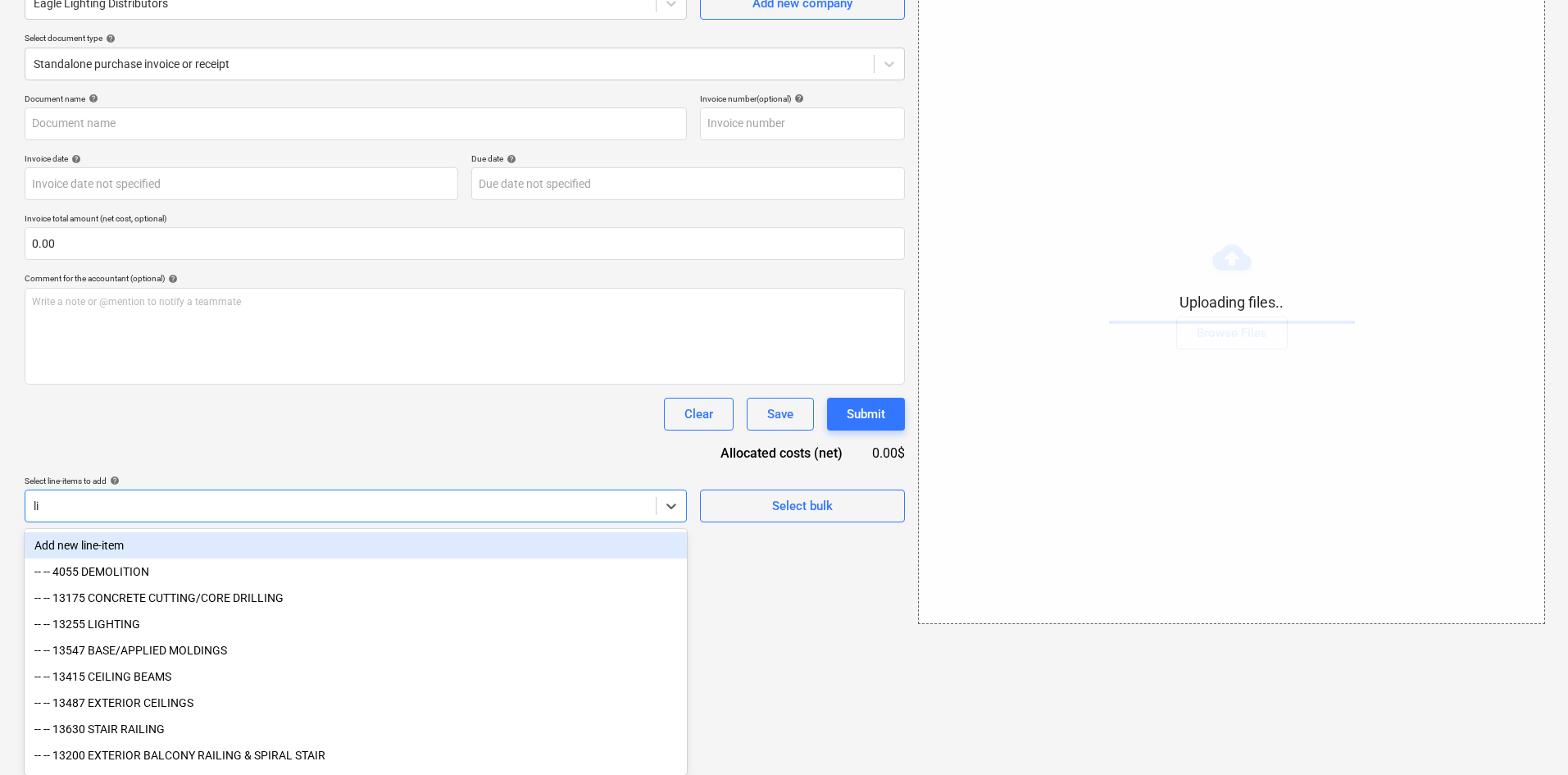
type input "lig"
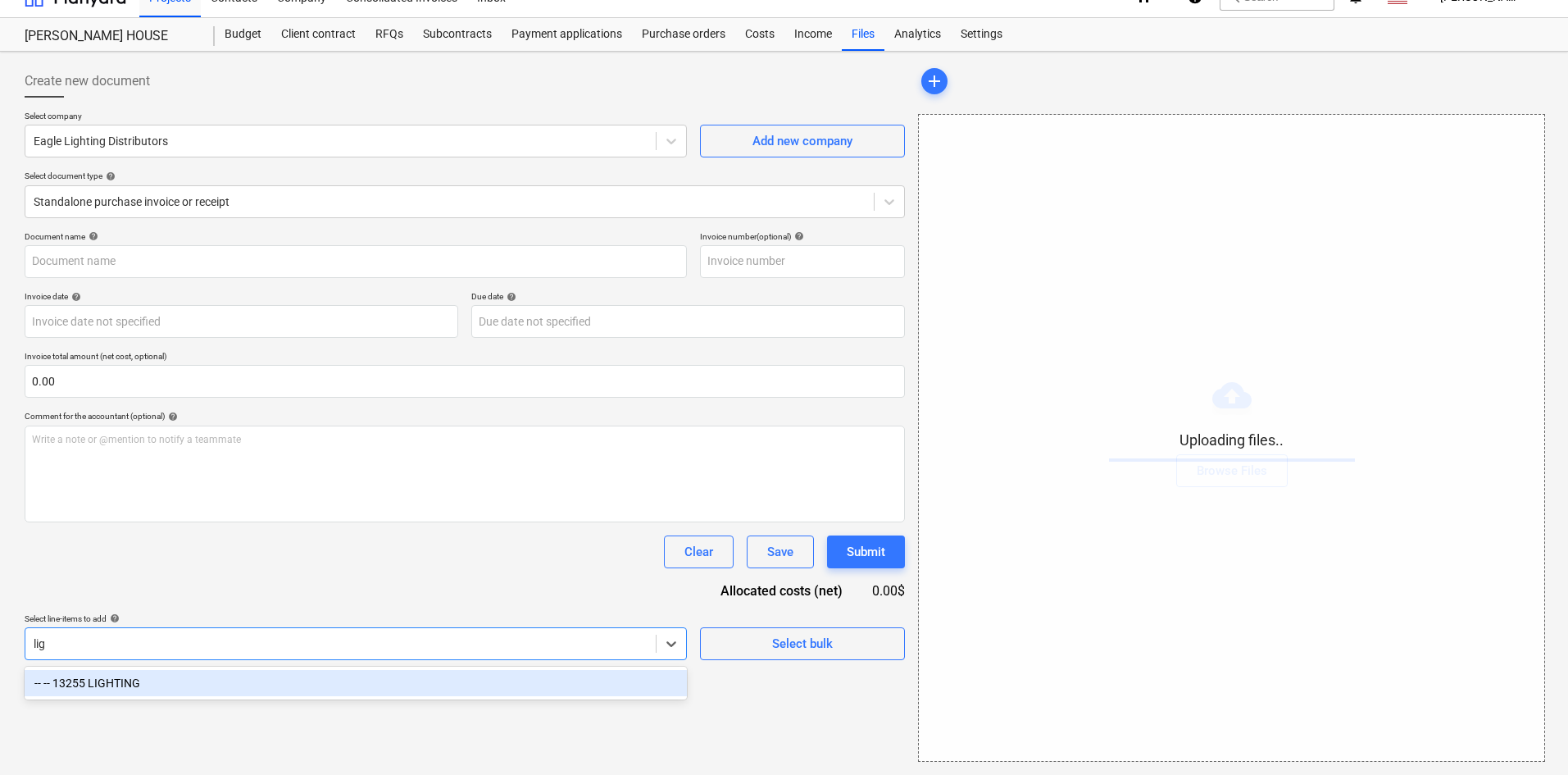
scroll to position [24, 0]
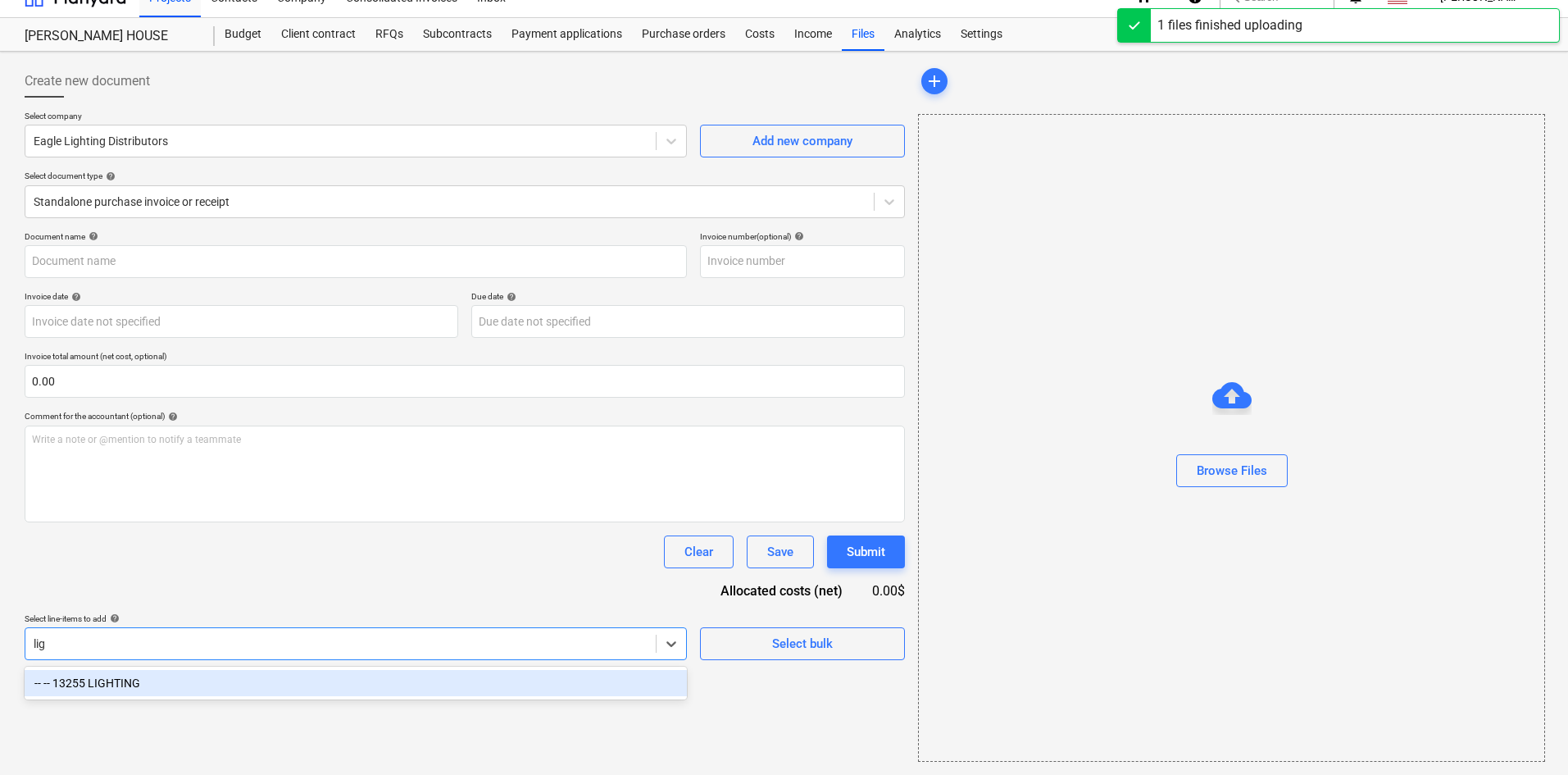
type input "Eagle Lighting (Hard) [DATE].pdf"
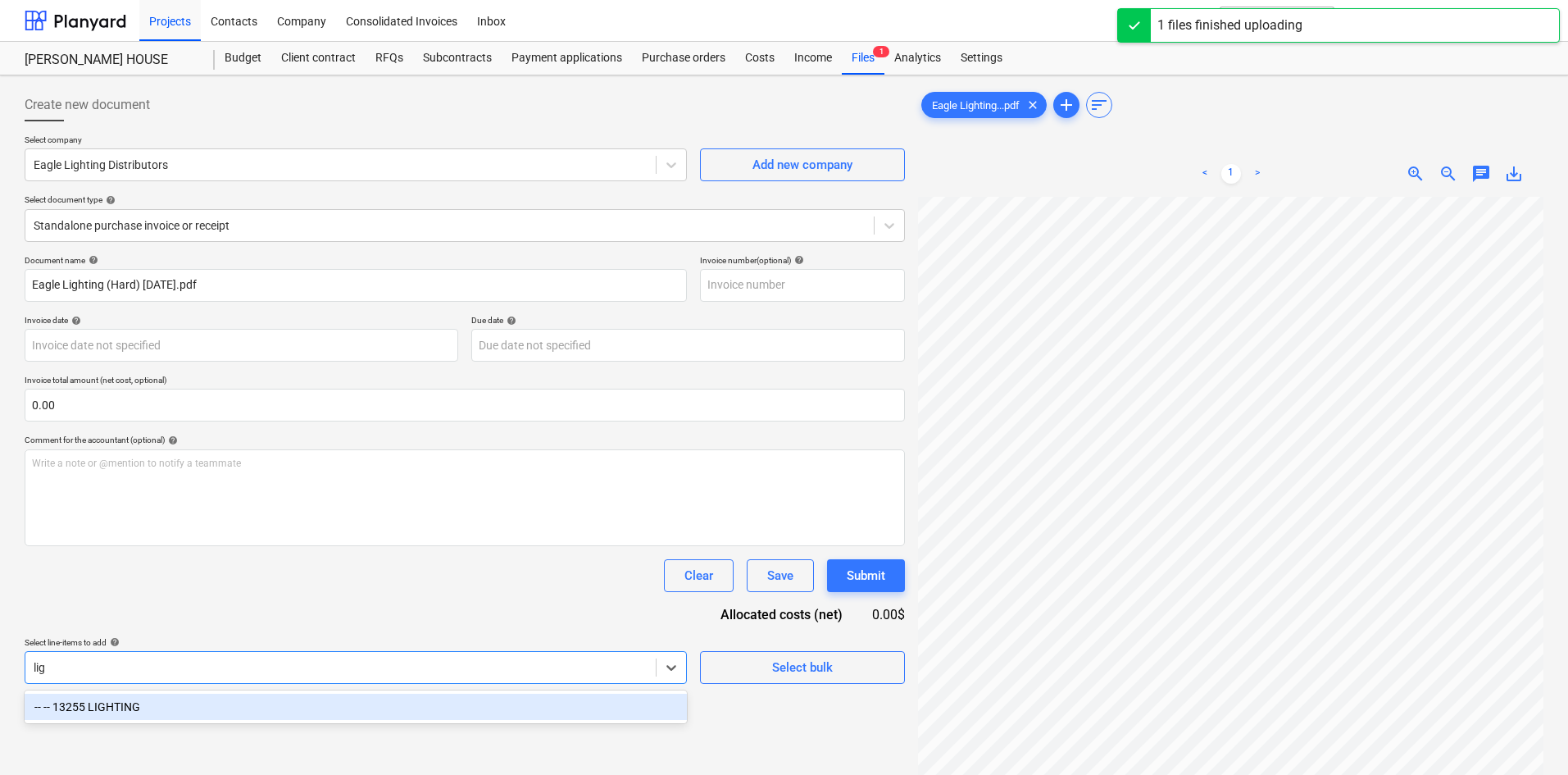
click at [466, 708] on div "-- -- 13255 LIGHTING" at bounding box center [356, 706] width 662 height 26
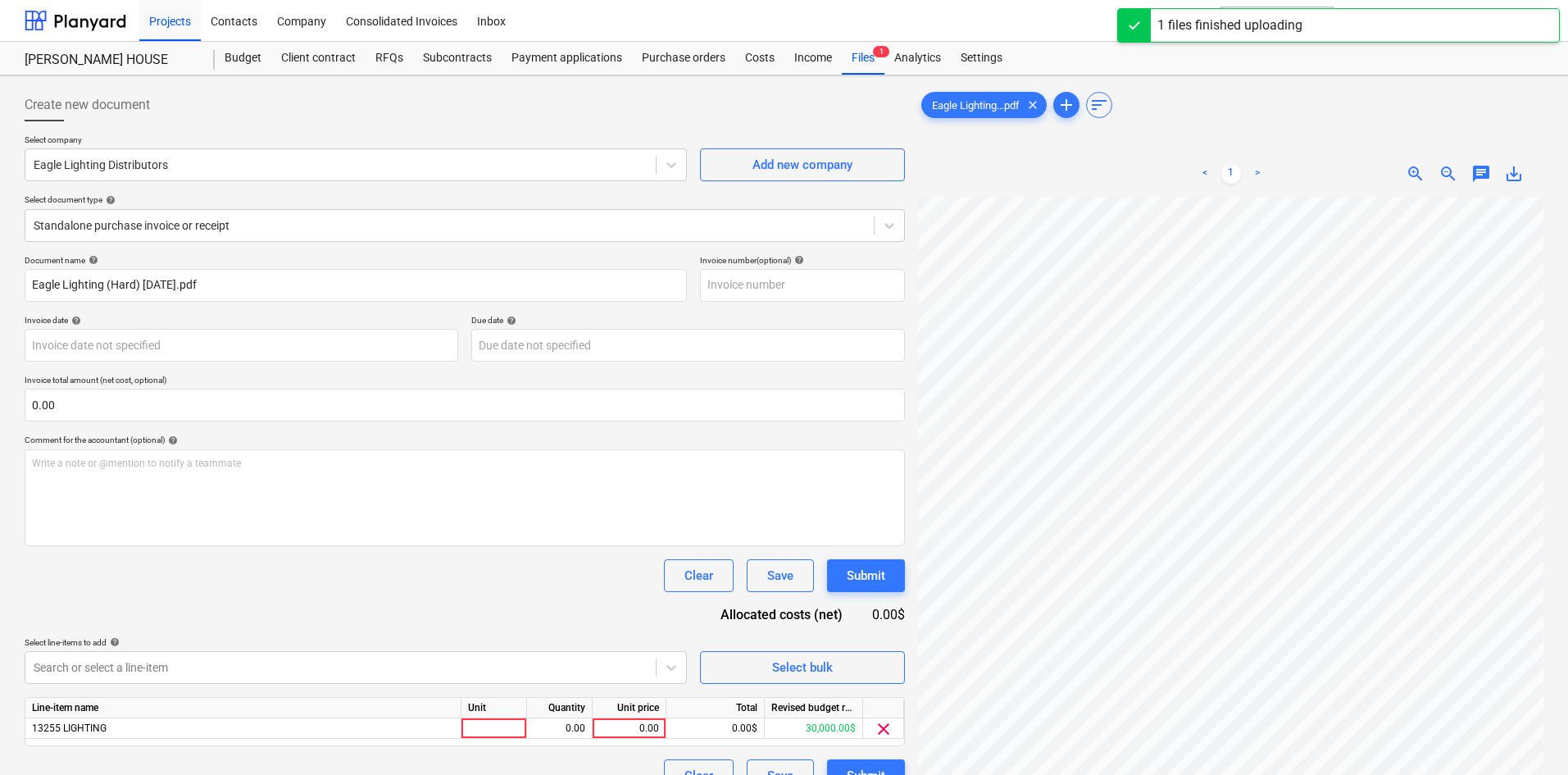
click at [416, 595] on div "Document name help Eagle Lighting (Hard) [DATE].pdf Invoice number (optional) h…" at bounding box center [465, 523] width 881 height 537
click at [229, 225] on div at bounding box center [449, 225] width 832 height 16
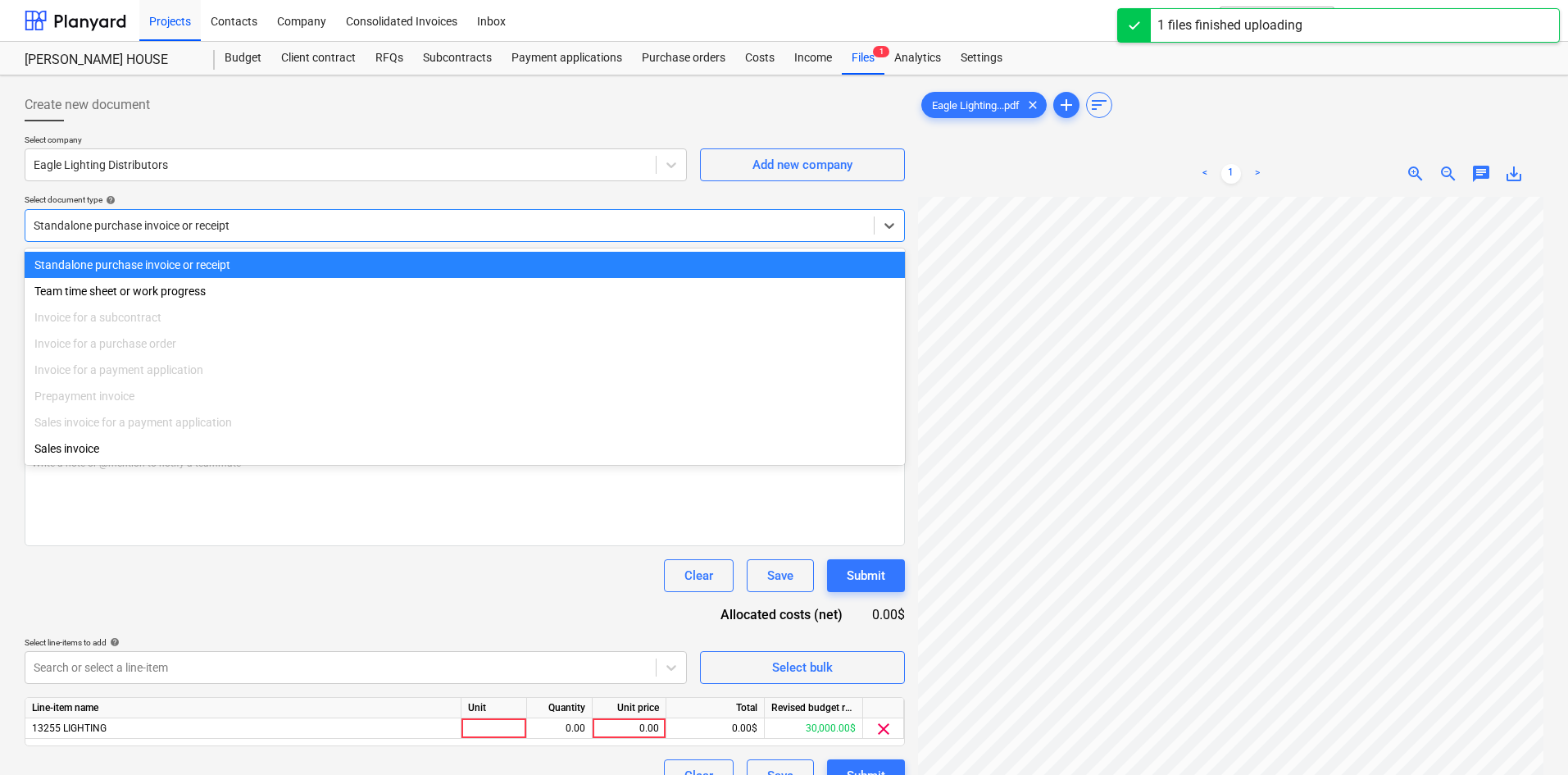
click at [229, 225] on div at bounding box center [449, 225] width 832 height 16
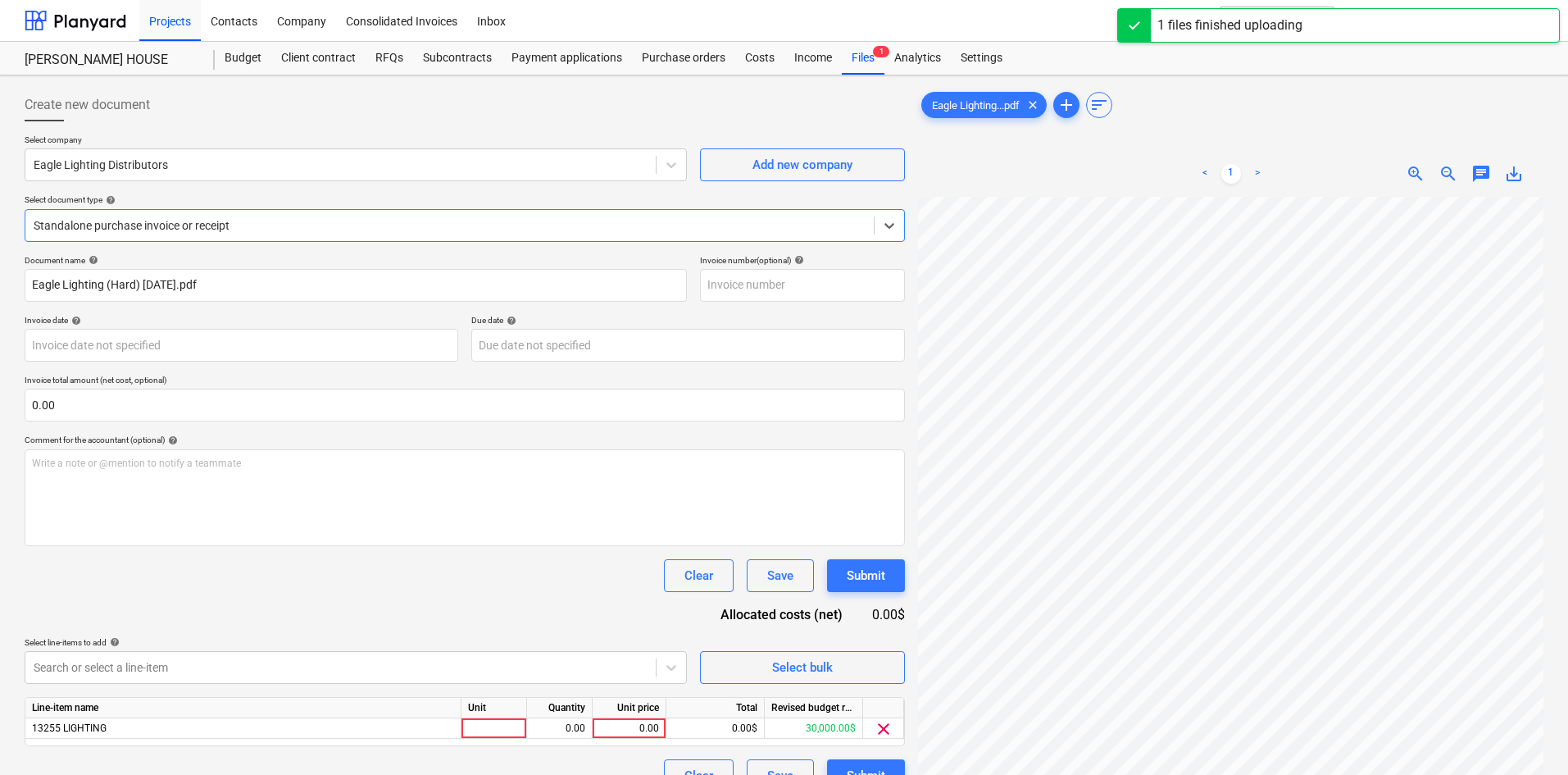
click at [298, 582] on div "Clear Save Submit" at bounding box center [465, 576] width 881 height 33
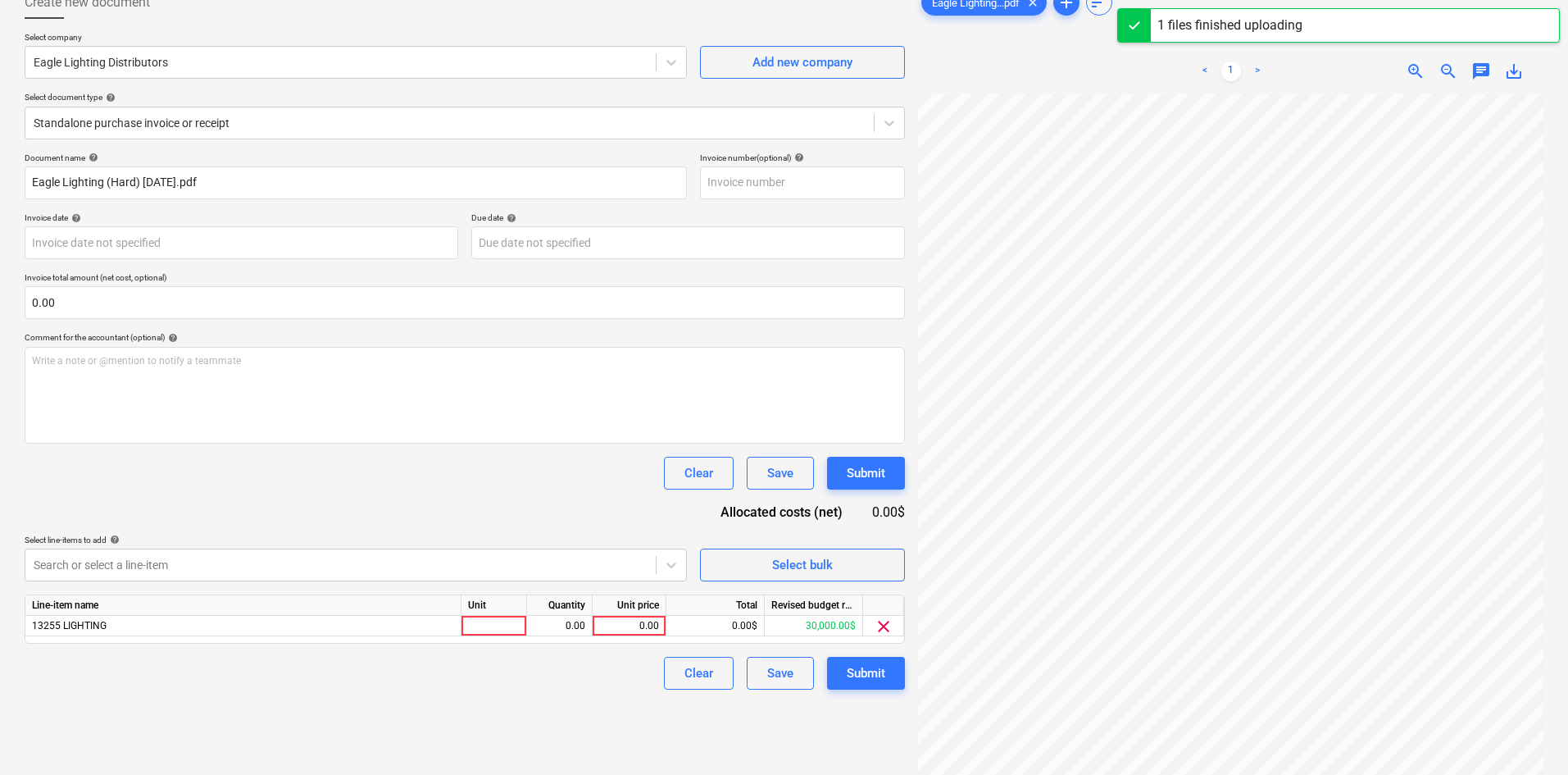
scroll to position [164, 0]
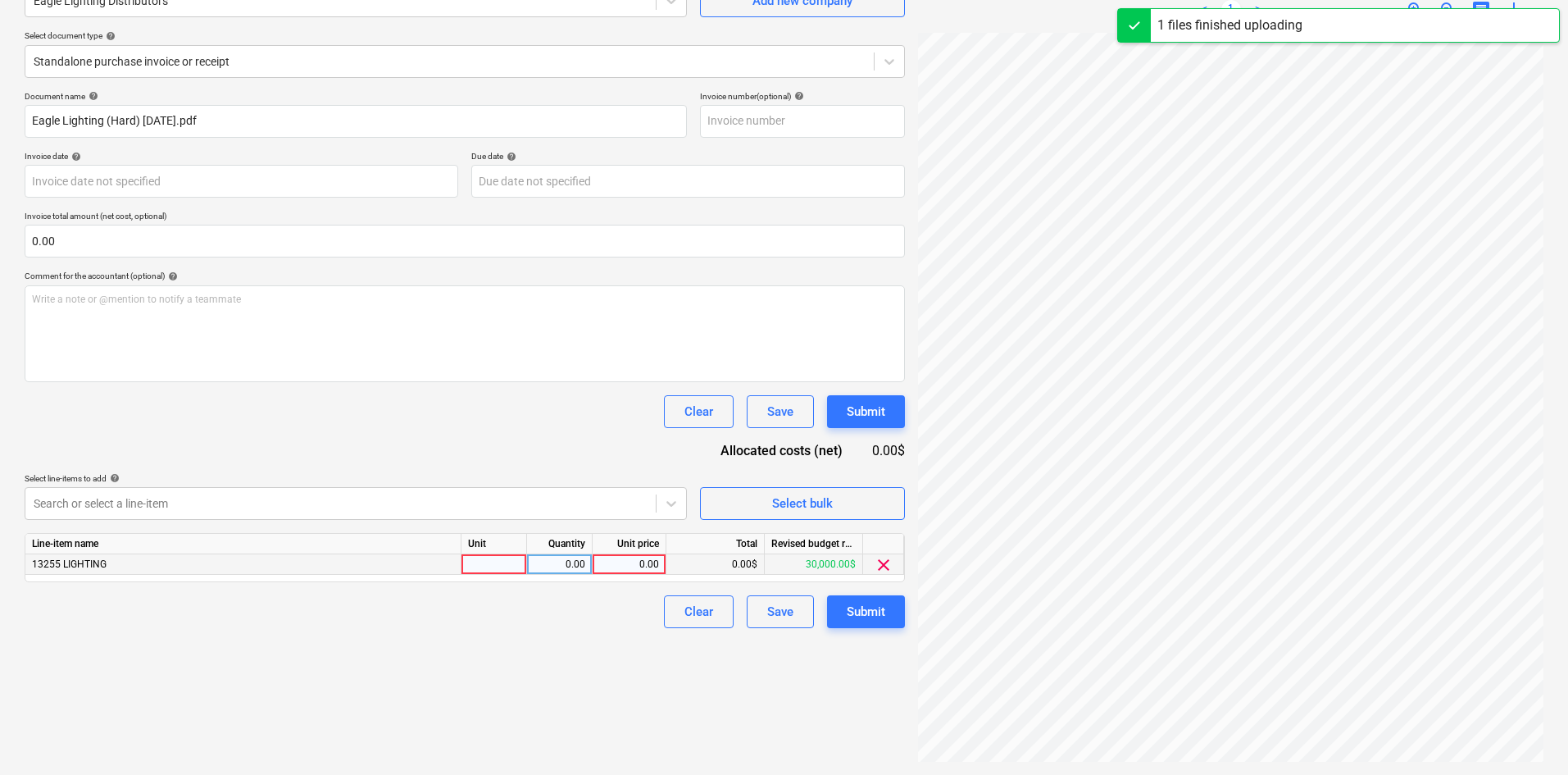
click at [622, 559] on div "0.00" at bounding box center [629, 564] width 60 height 21
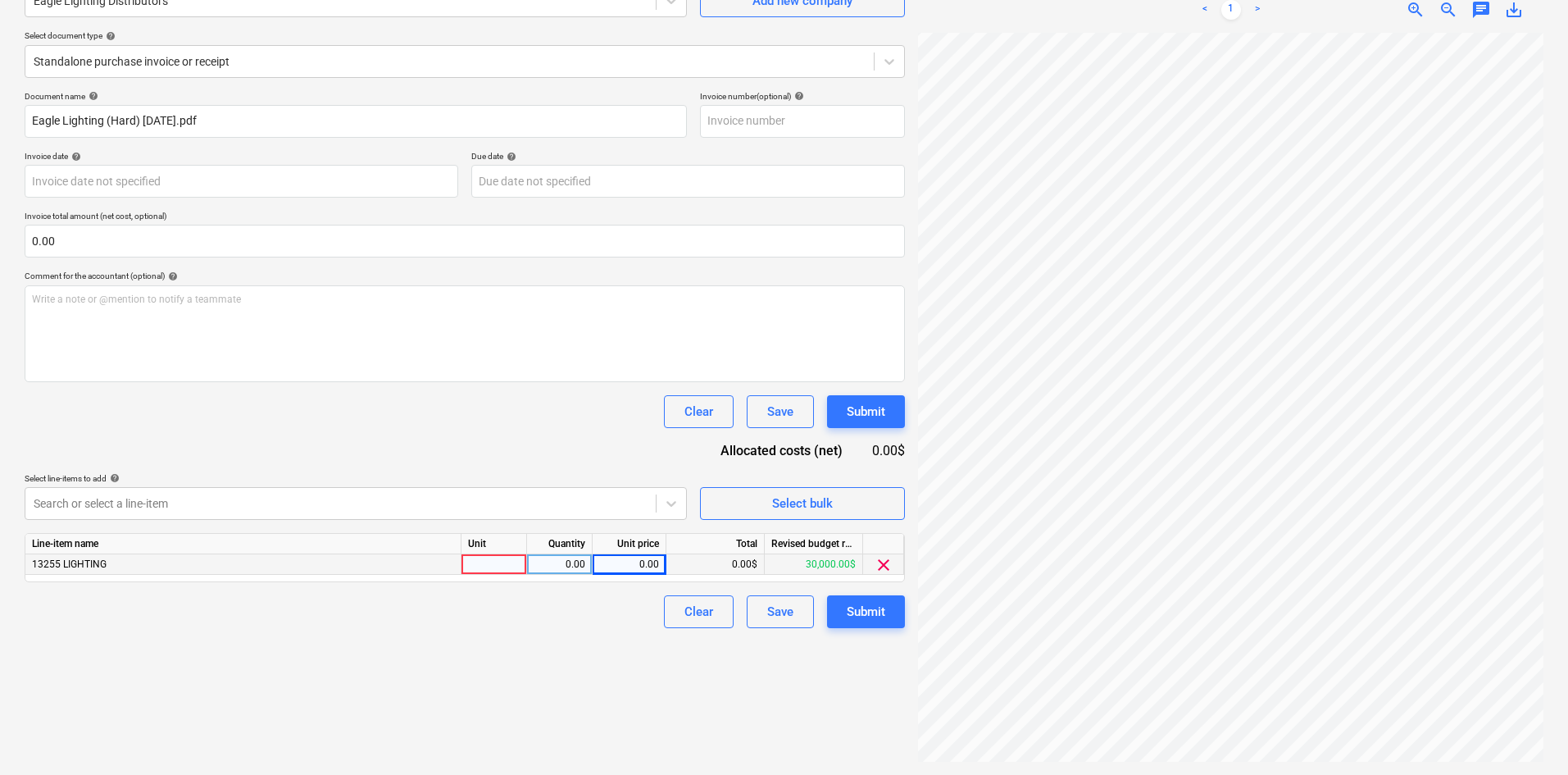
click at [618, 562] on div "0.00" at bounding box center [629, 564] width 60 height 21
type input "4055.30"
click at [539, 655] on div "Create new document Select company Eagle Lighting Distributors Add new company …" at bounding box center [465, 343] width 893 height 851
click at [1410, 211] on div "Create new document Select company Eagle Lighting Distributors Add new company …" at bounding box center [784, 343] width 1568 height 863
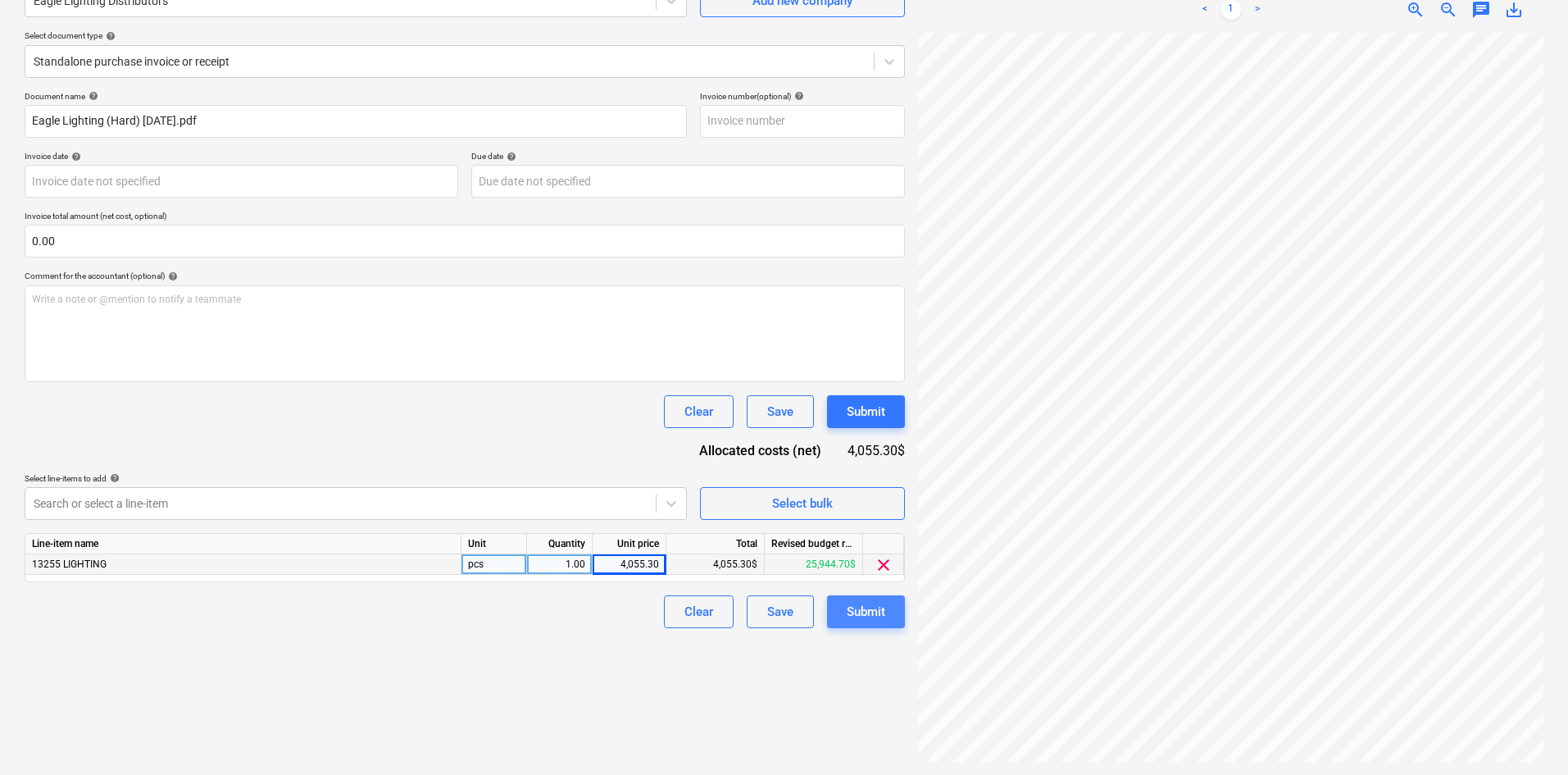
click at [849, 608] on div "Submit" at bounding box center [866, 612] width 38 height 21
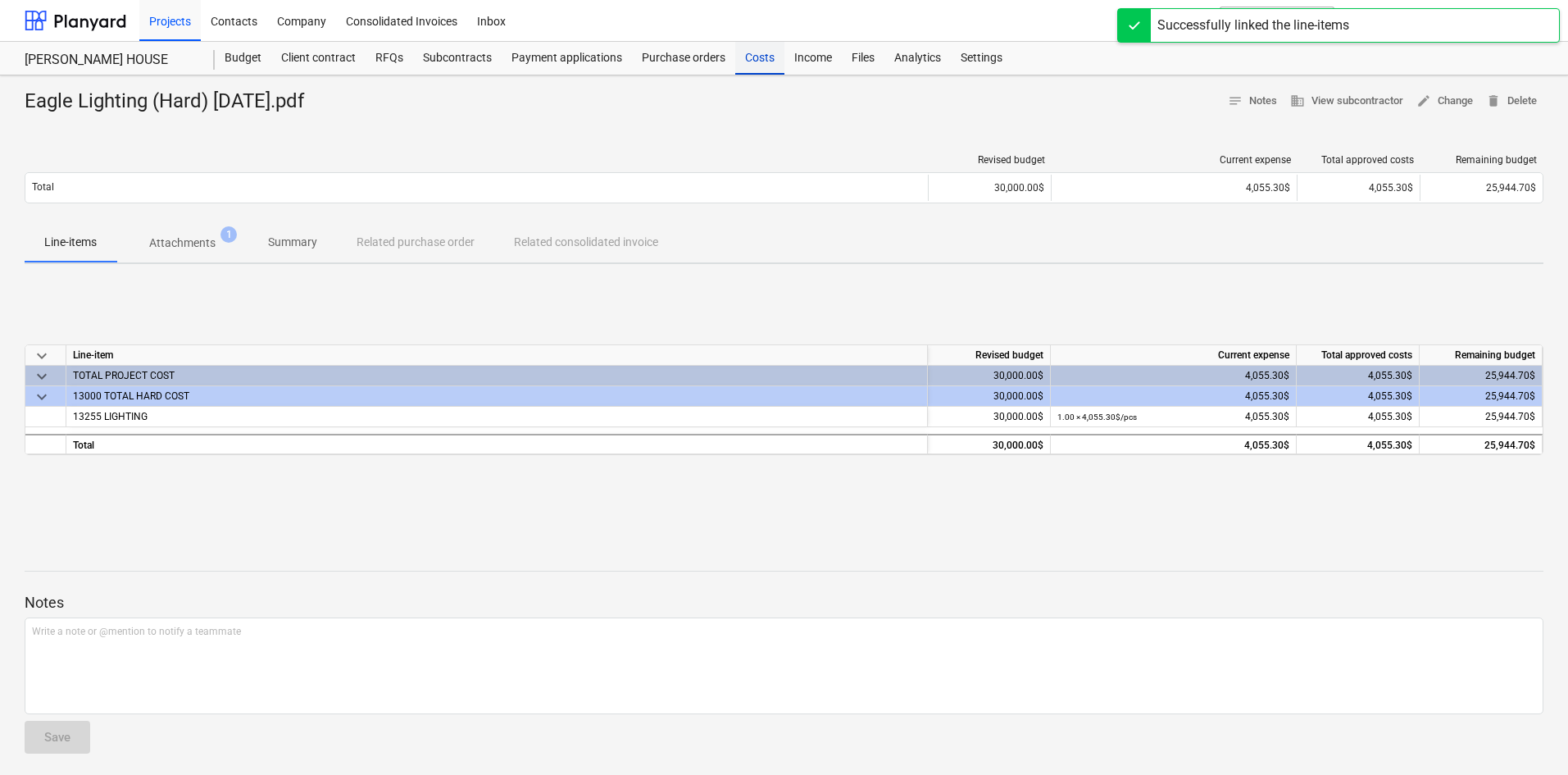
click at [761, 65] on div "Costs" at bounding box center [759, 58] width 49 height 33
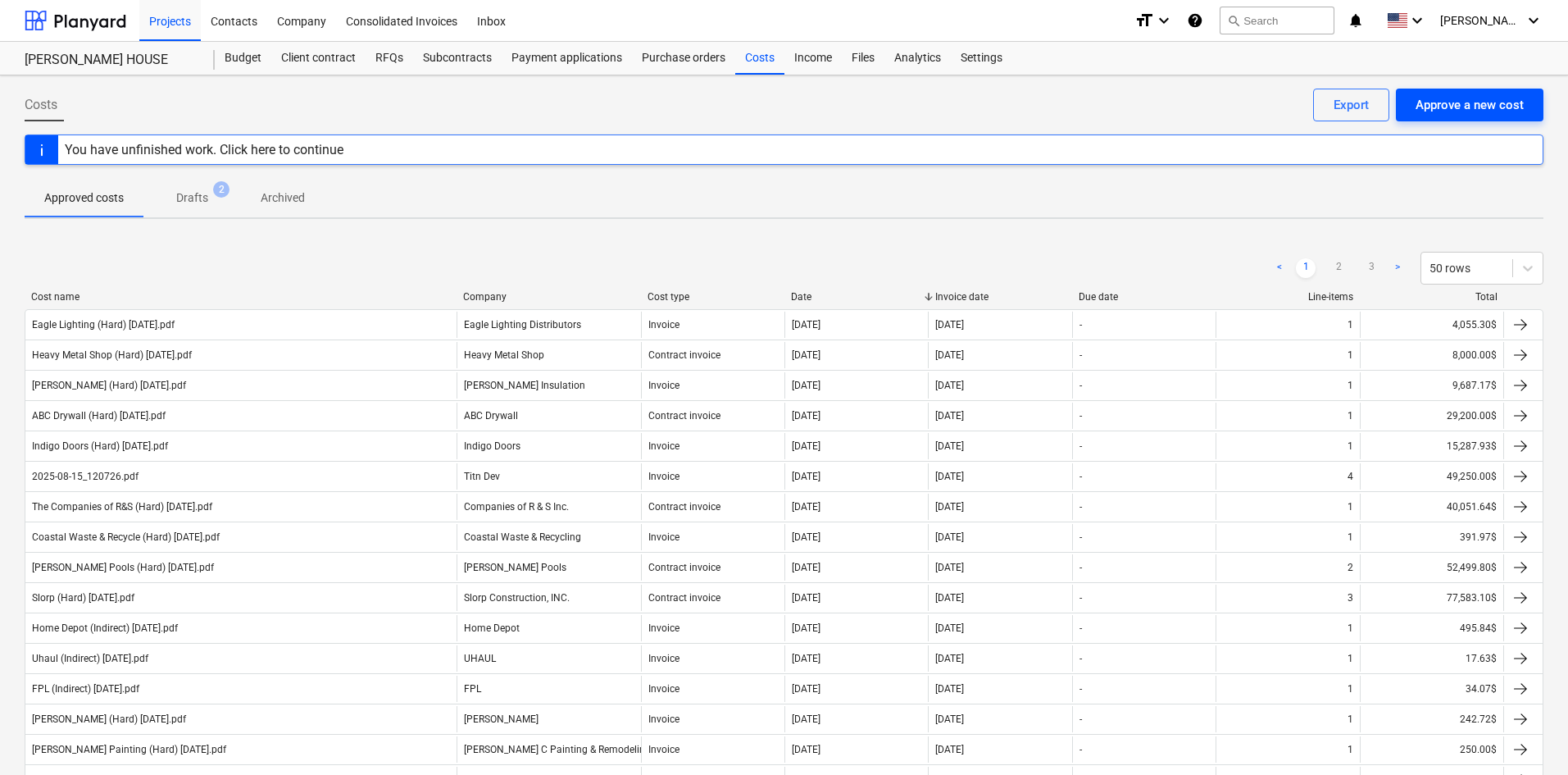
click at [1494, 111] on div "Approve a new cost" at bounding box center [1470, 105] width 108 height 21
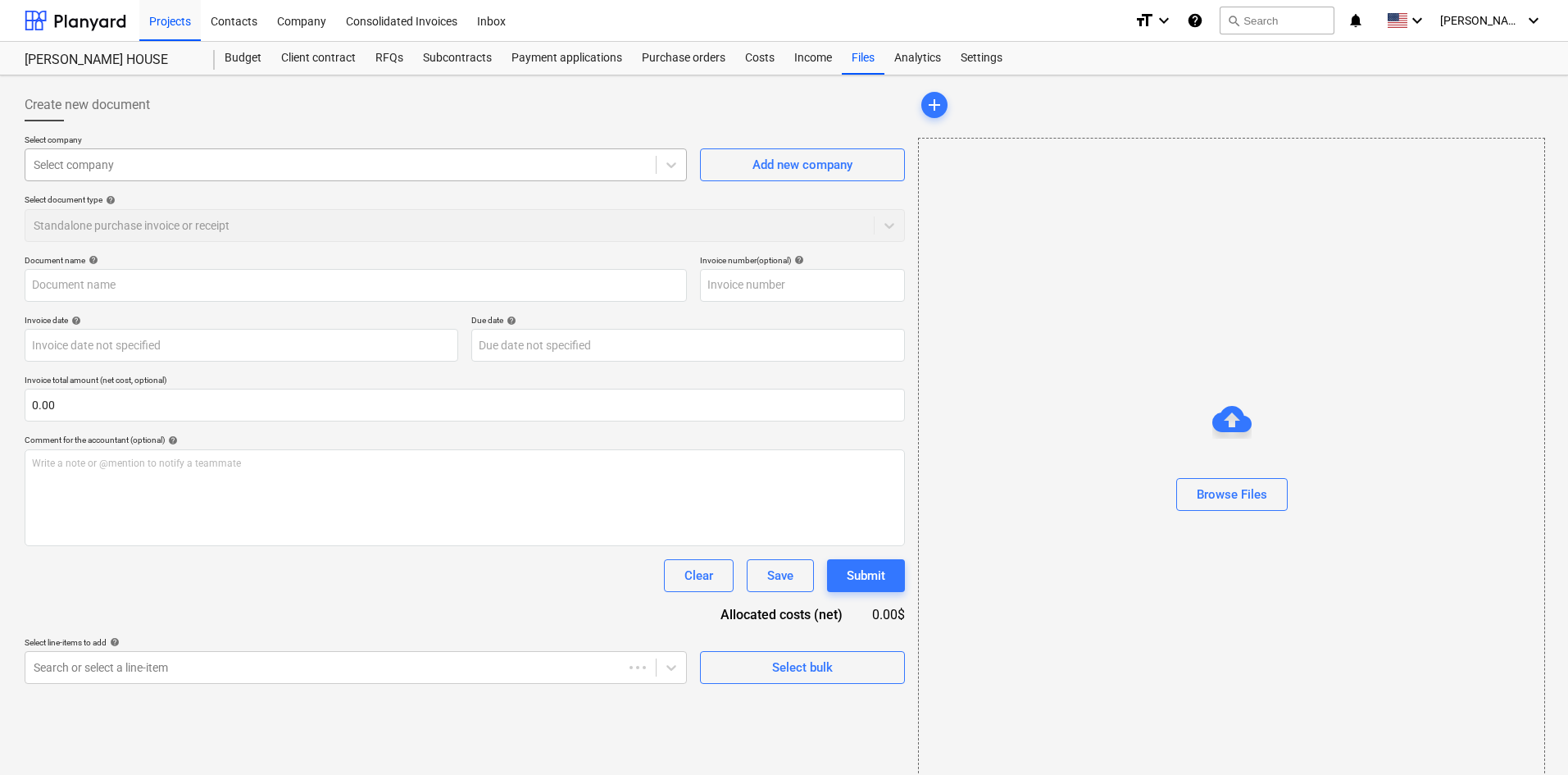
click at [205, 164] on div at bounding box center [340, 164] width 614 height 16
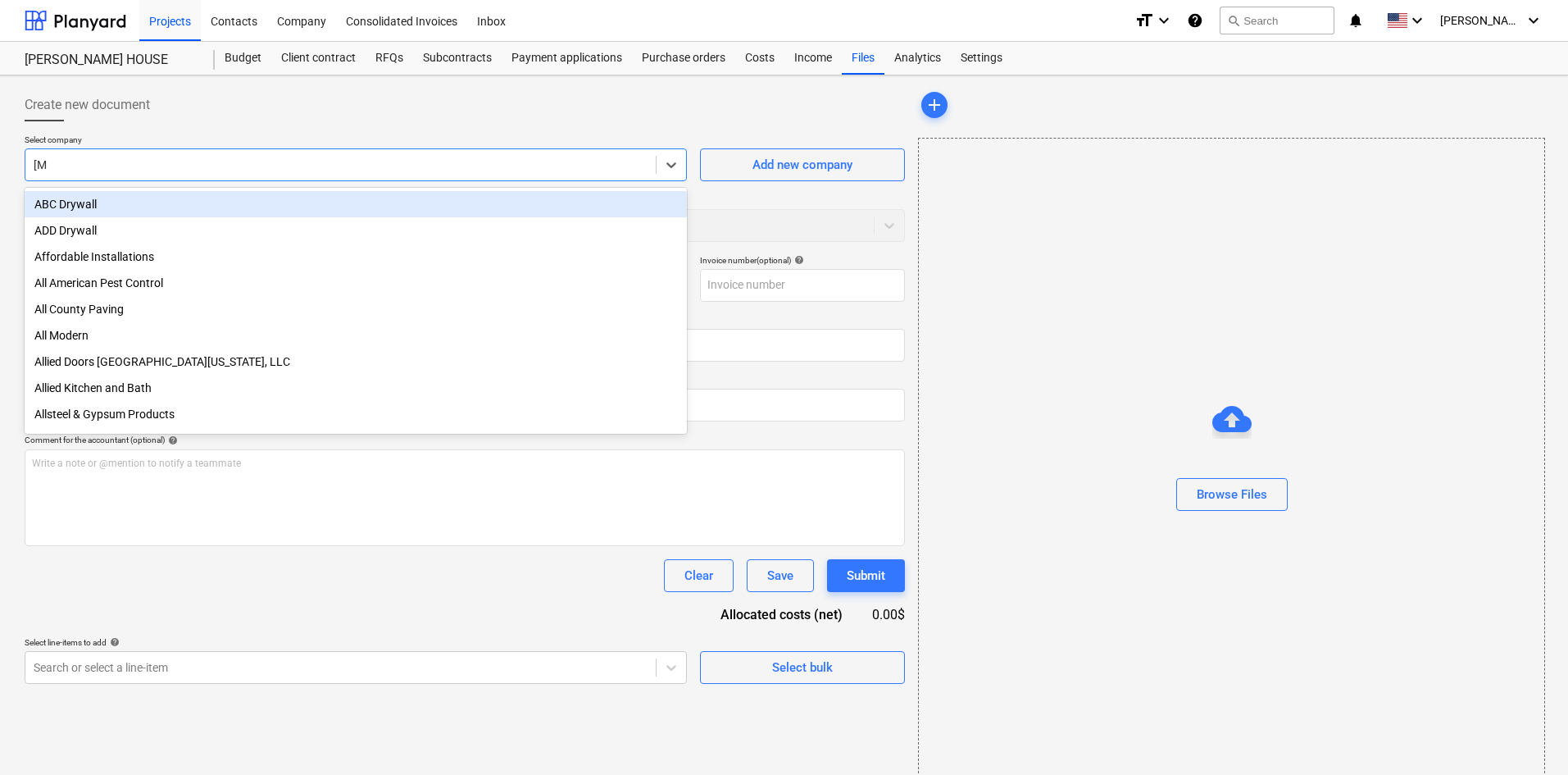
type input "allie"
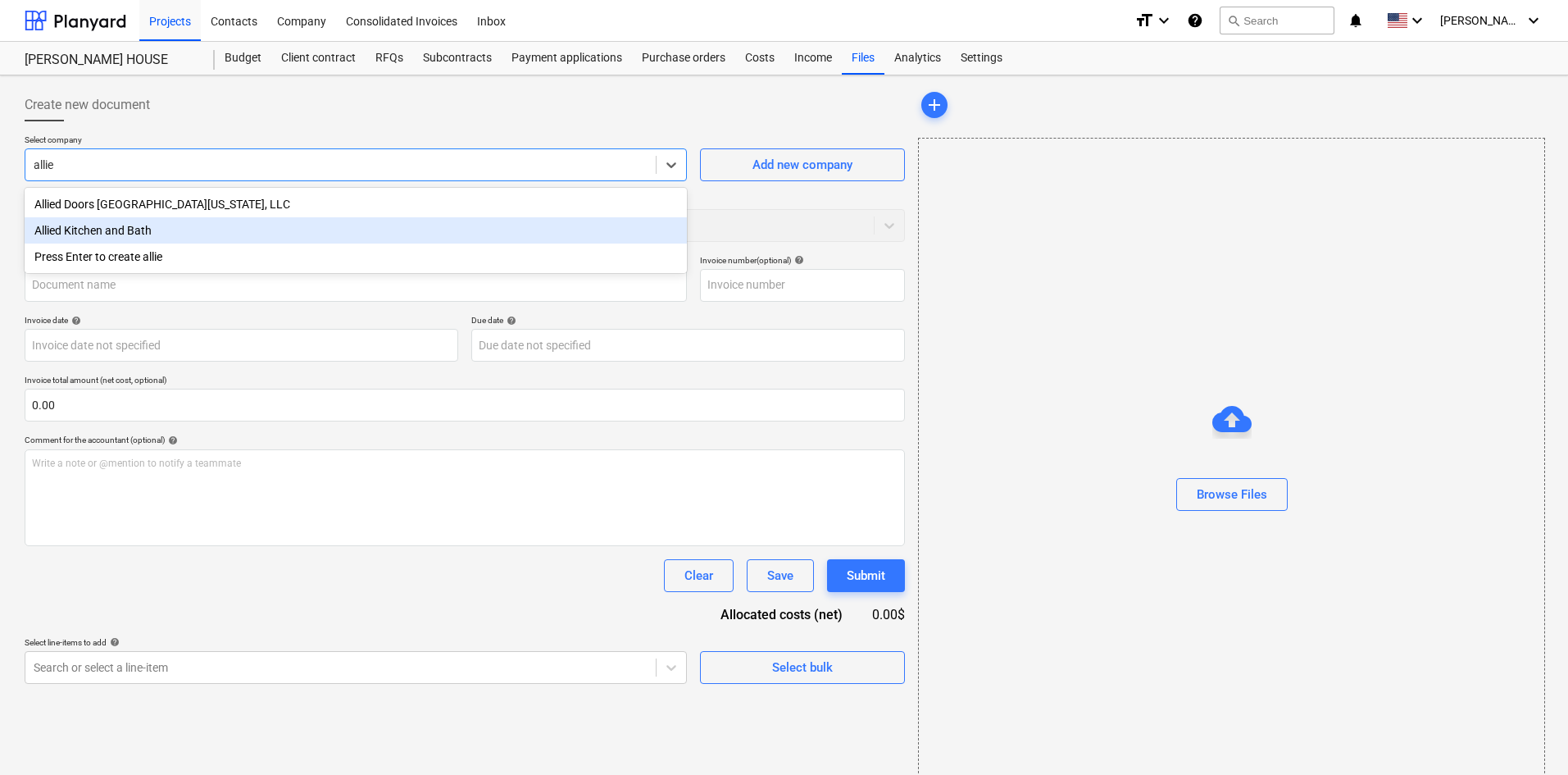
click at [146, 228] on div "Allied Kitchen and Bath" at bounding box center [356, 230] width 662 height 26
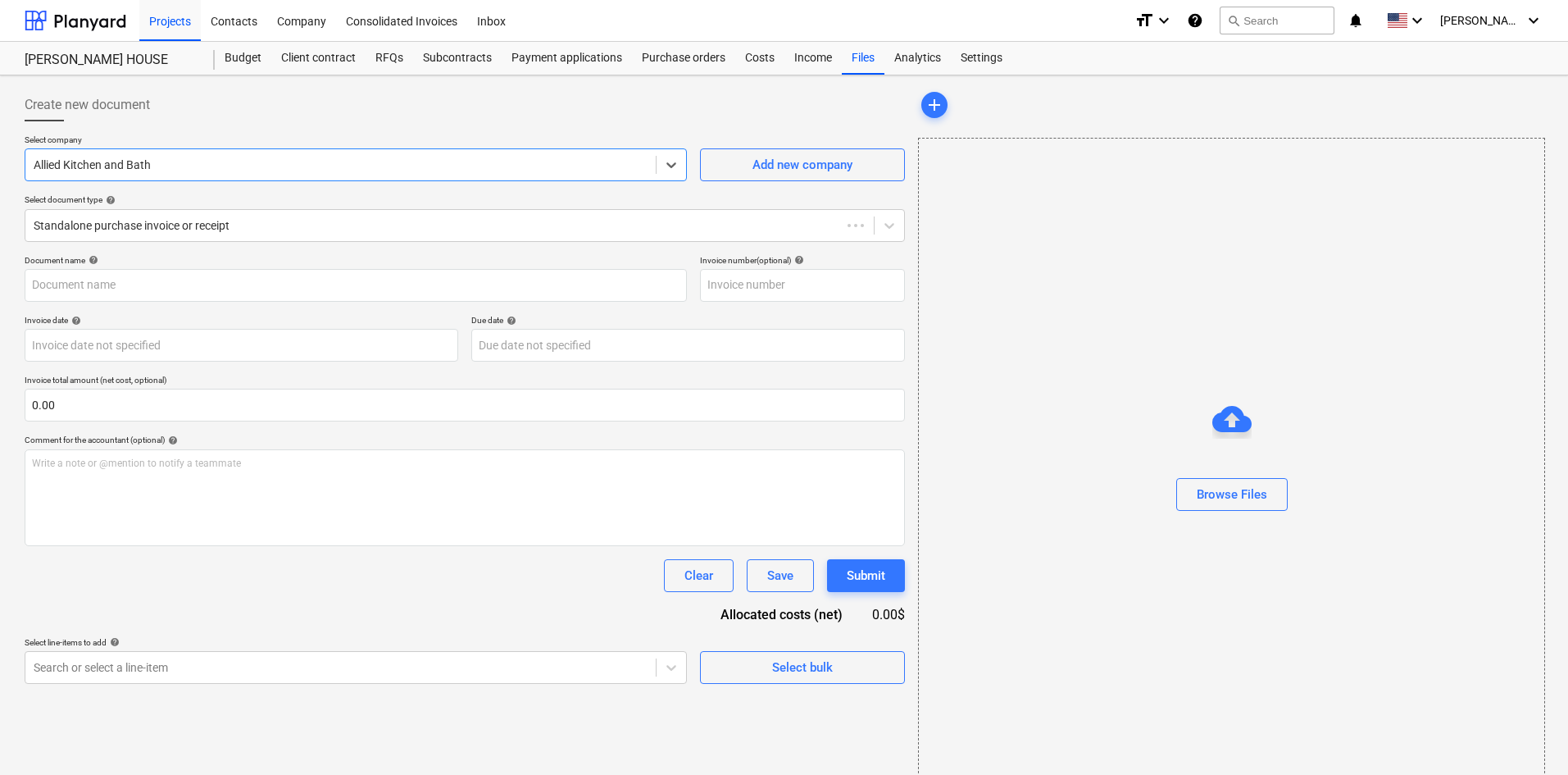
click at [154, 244] on div "Select company option Allied Kitchen and [GEOGRAPHIC_DATA] , selected. Select i…" at bounding box center [465, 194] width 881 height 121
click at [158, 232] on div at bounding box center [449, 225] width 832 height 16
click at [365, 122] on div at bounding box center [465, 128] width 881 height 13
click at [319, 234] on div "Standalone purchase invoice or receipt" at bounding box center [449, 226] width 849 height 23
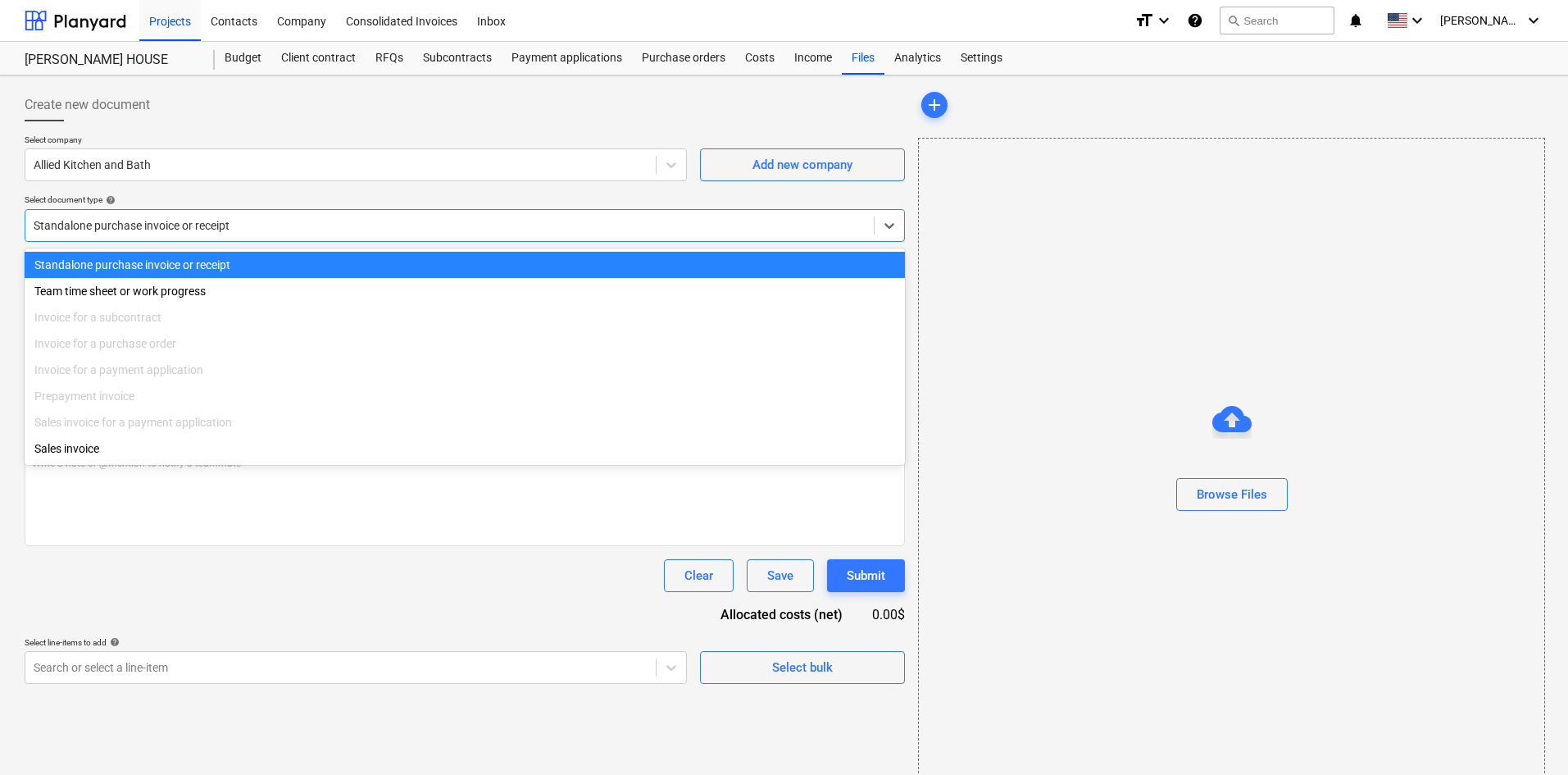
click at [371, 103] on div "Create new document" at bounding box center [465, 105] width 881 height 33
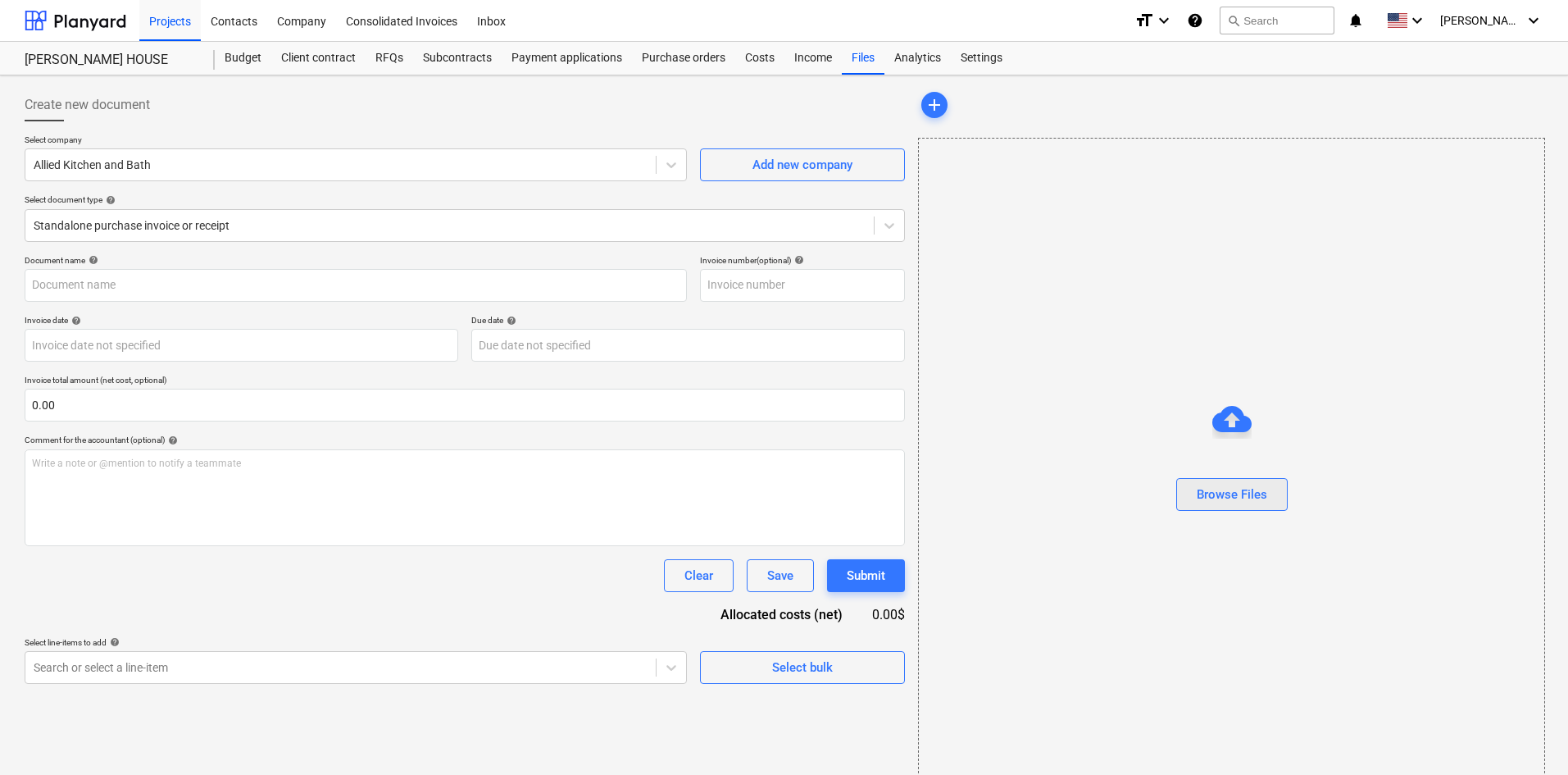
click at [1249, 501] on div "Browse Files" at bounding box center [1232, 494] width 71 height 21
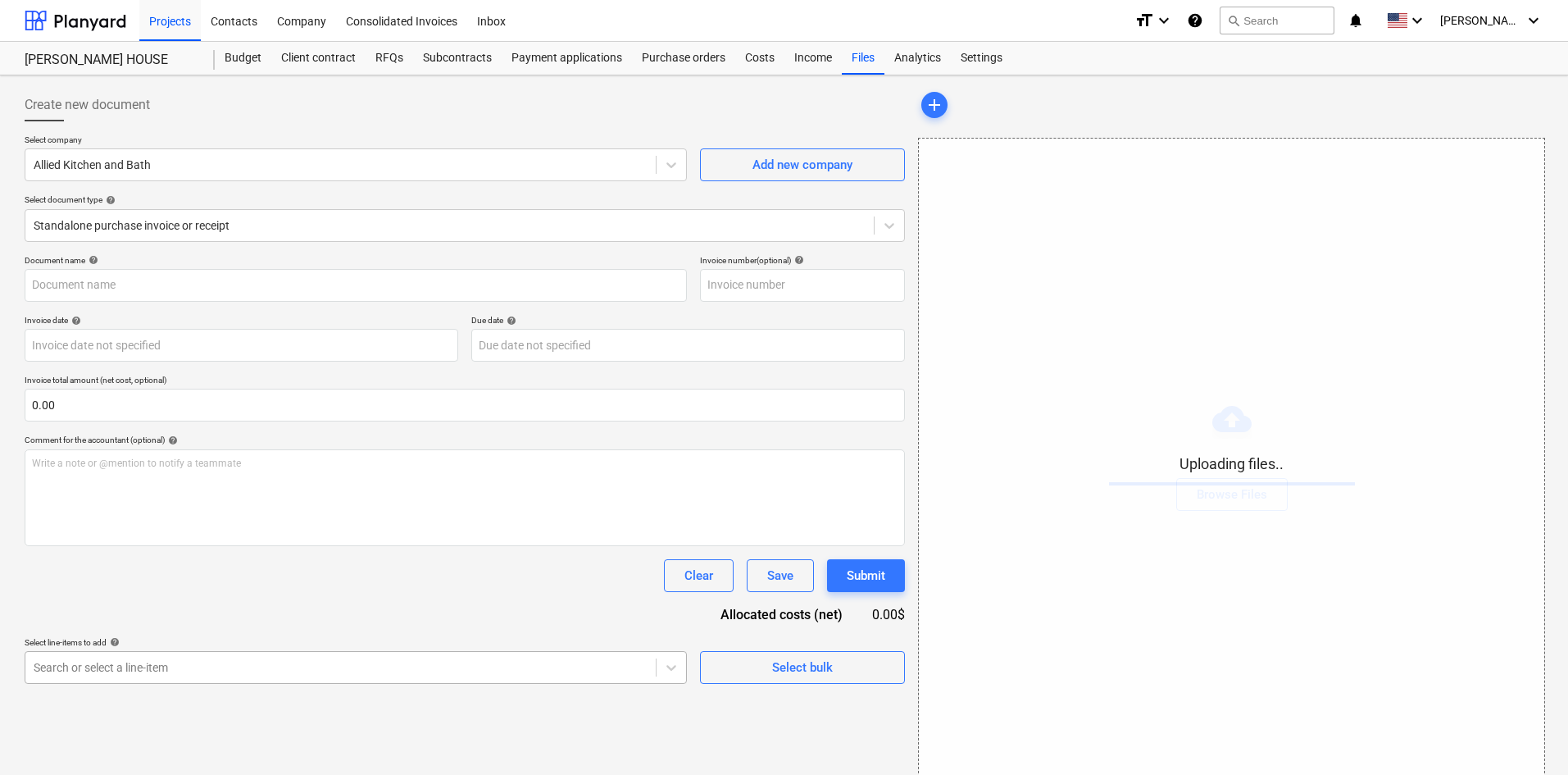
click at [301, 664] on body "Projects Contacts Company Consolidated Invoices Inbox format_size keyboard_arro…" at bounding box center [784, 387] width 1568 height 775
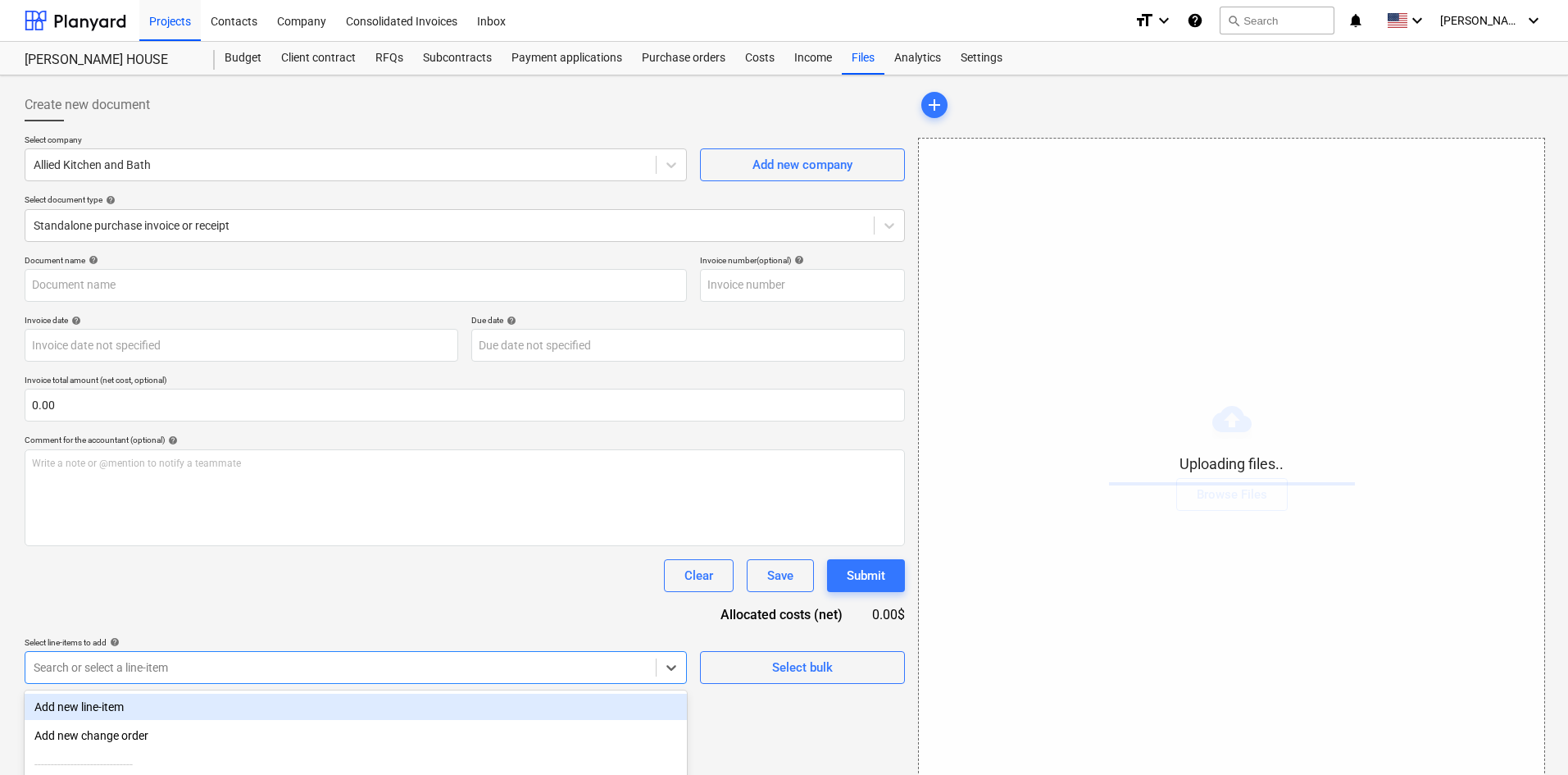
scroll to position [164, 0]
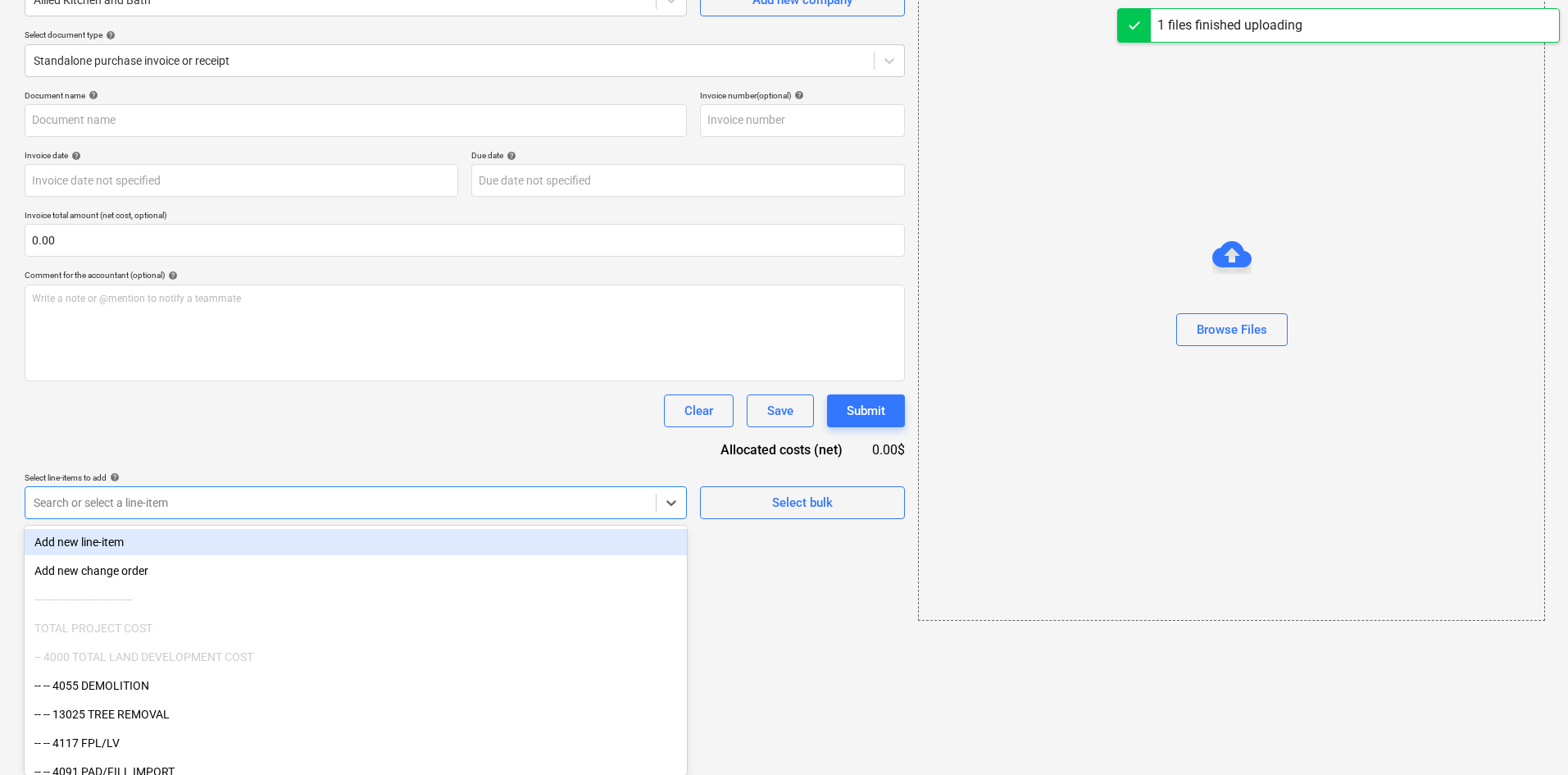
type input "Allied Kitchen and Bath (Hard) [DATE].pdf"
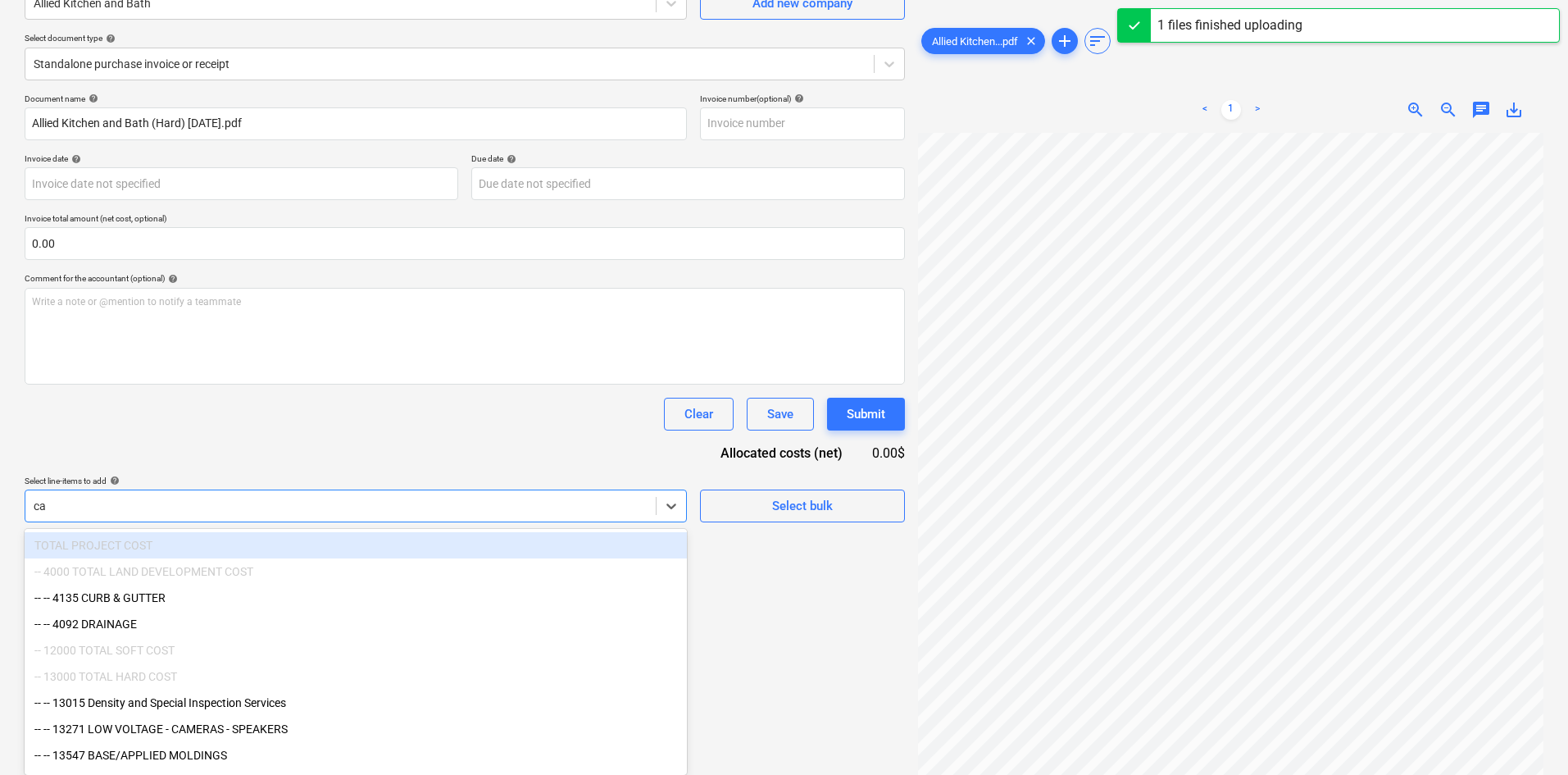
scroll to position [162, 0]
type input "cab"
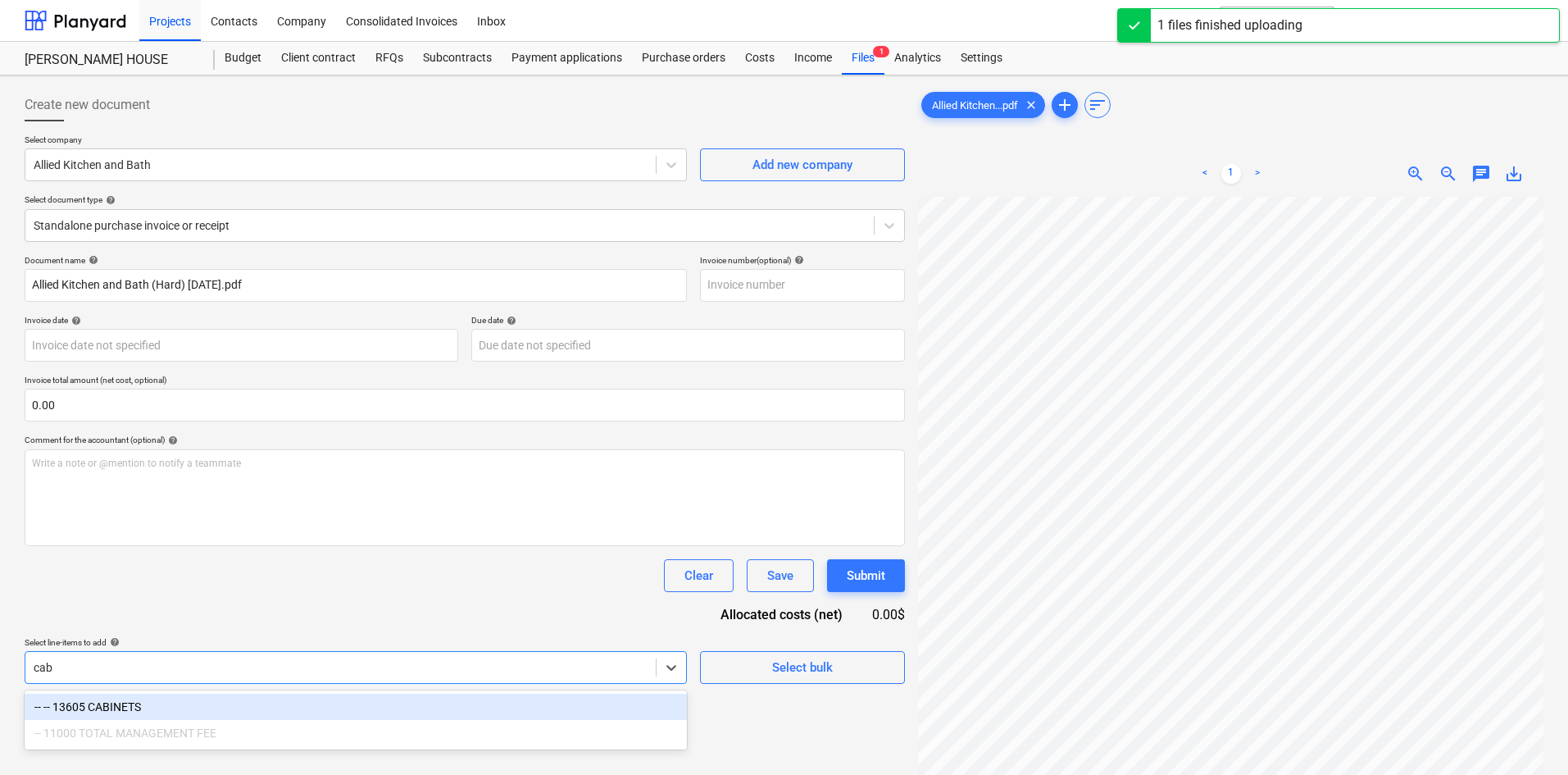
click at [258, 701] on div "-- -- 13605 CABINETS" at bounding box center [356, 706] width 662 height 26
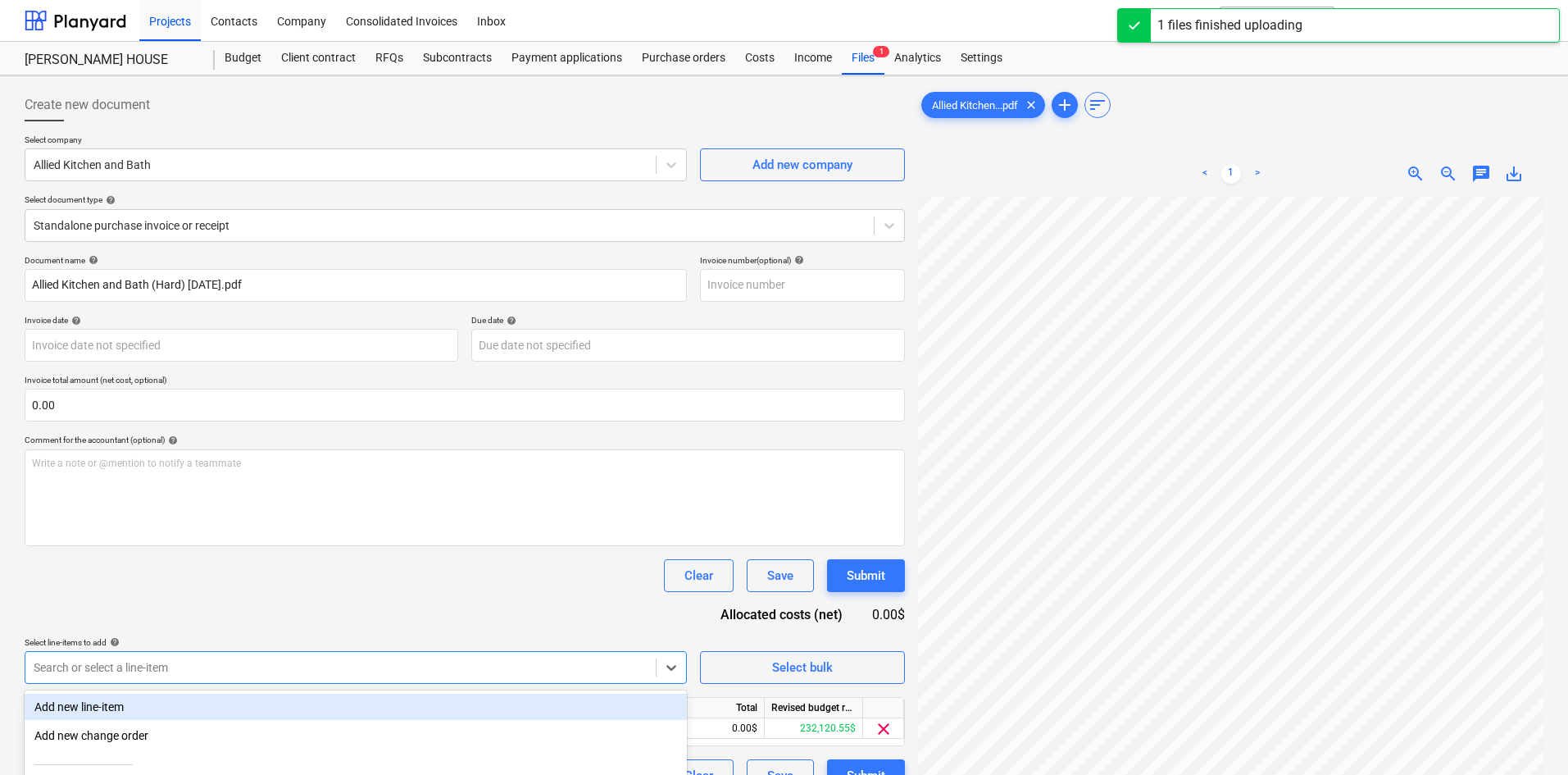
click at [385, 615] on div "Document name help Allied Kitchen and Bath (Hard) [DATE].pdf Invoice number (op…" at bounding box center [465, 523] width 881 height 537
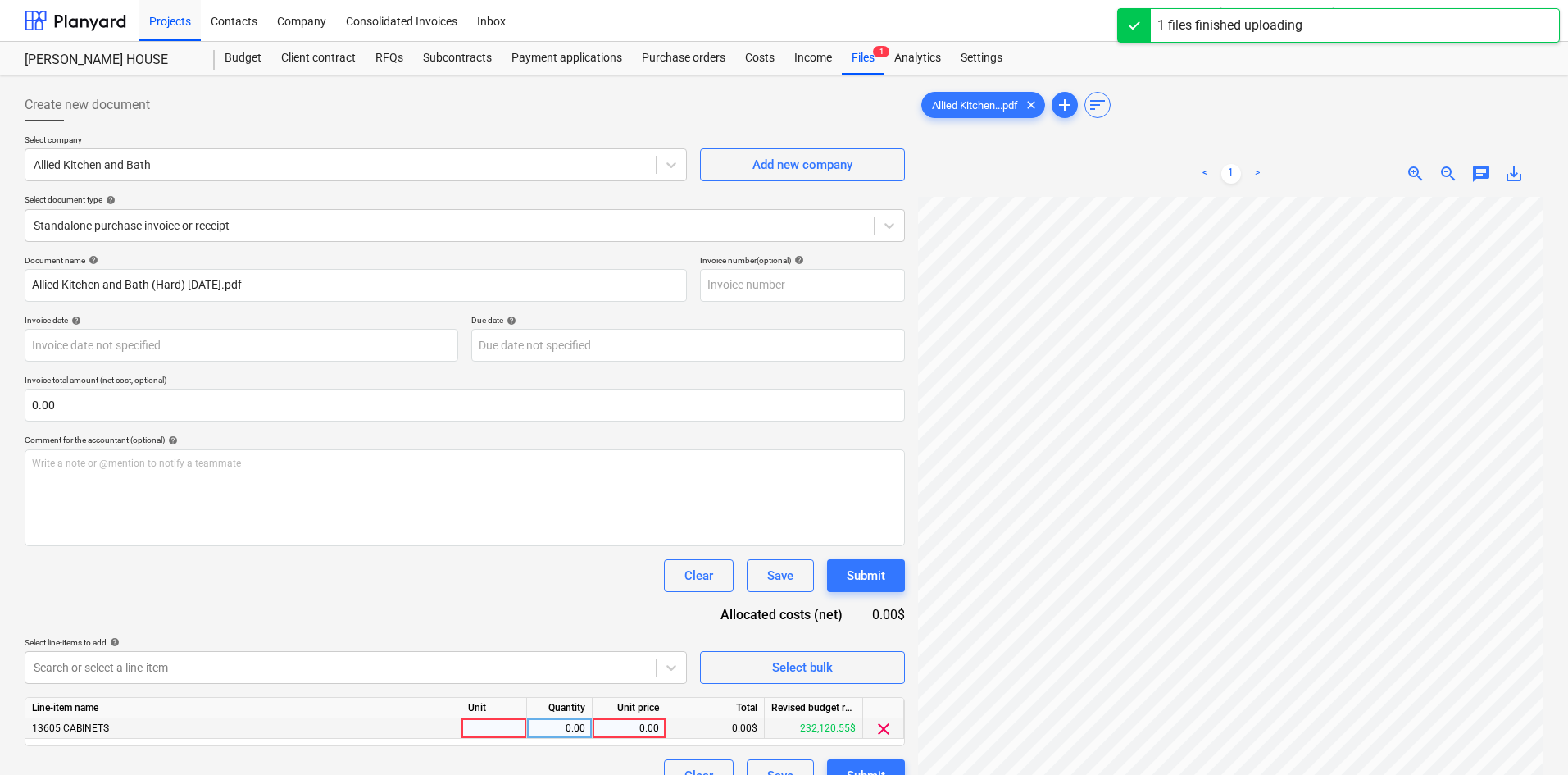
click at [634, 719] on div "0.00" at bounding box center [629, 729] width 60 height 21
type input "2500"
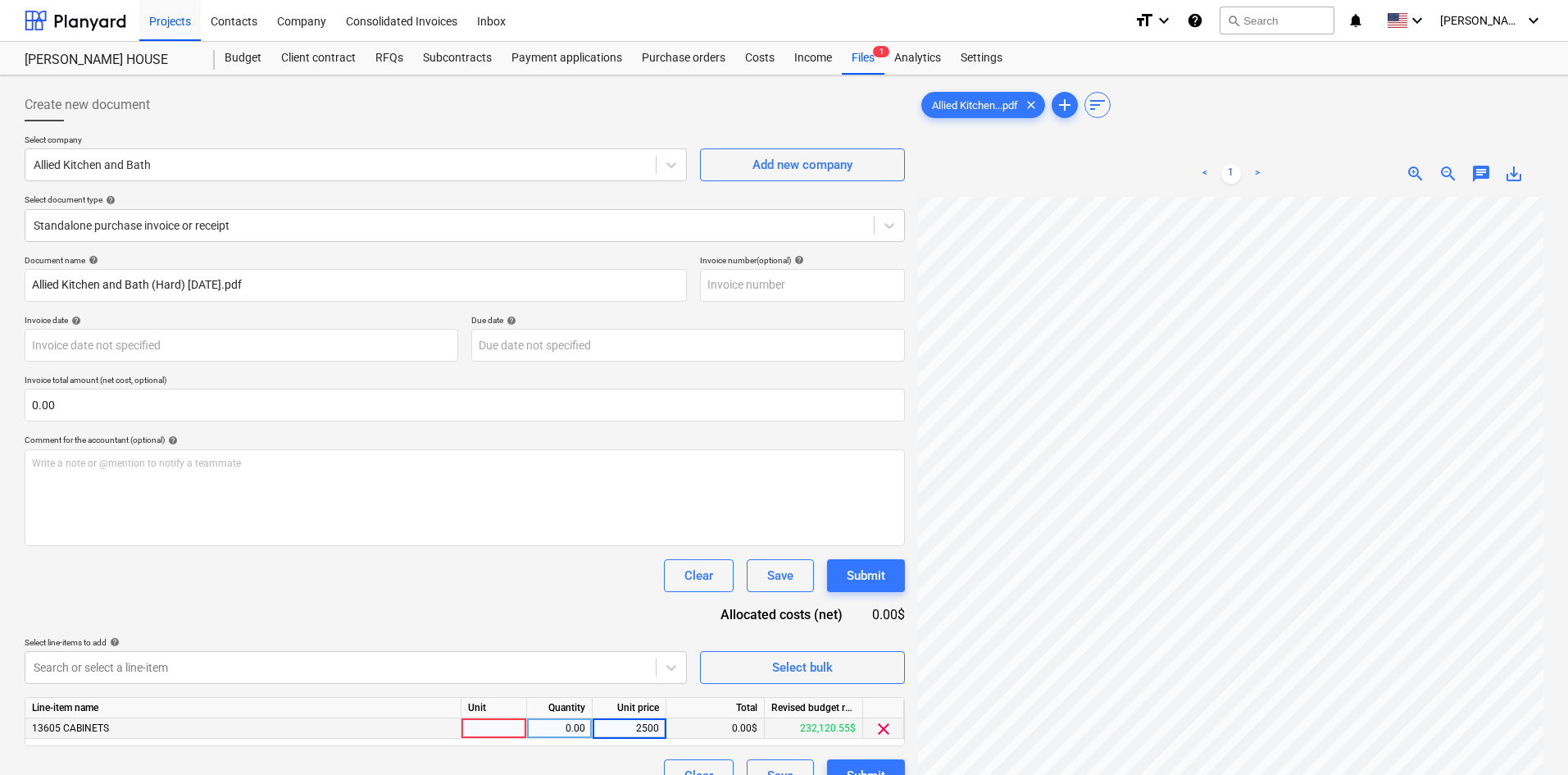
click at [507, 587] on div "Clear Save Submit" at bounding box center [465, 576] width 881 height 33
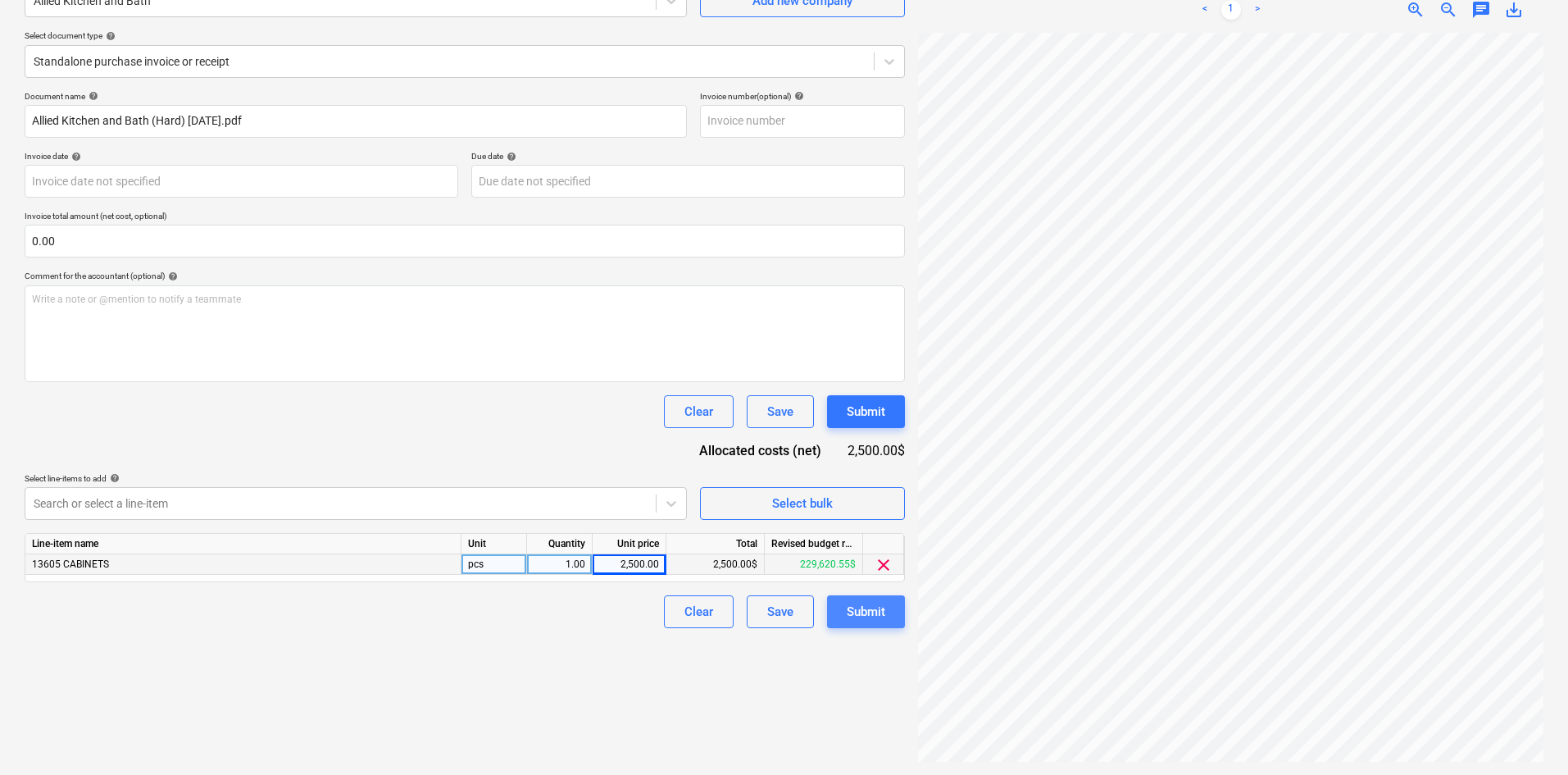
click at [849, 625] on button "Submit" at bounding box center [866, 611] width 78 height 33
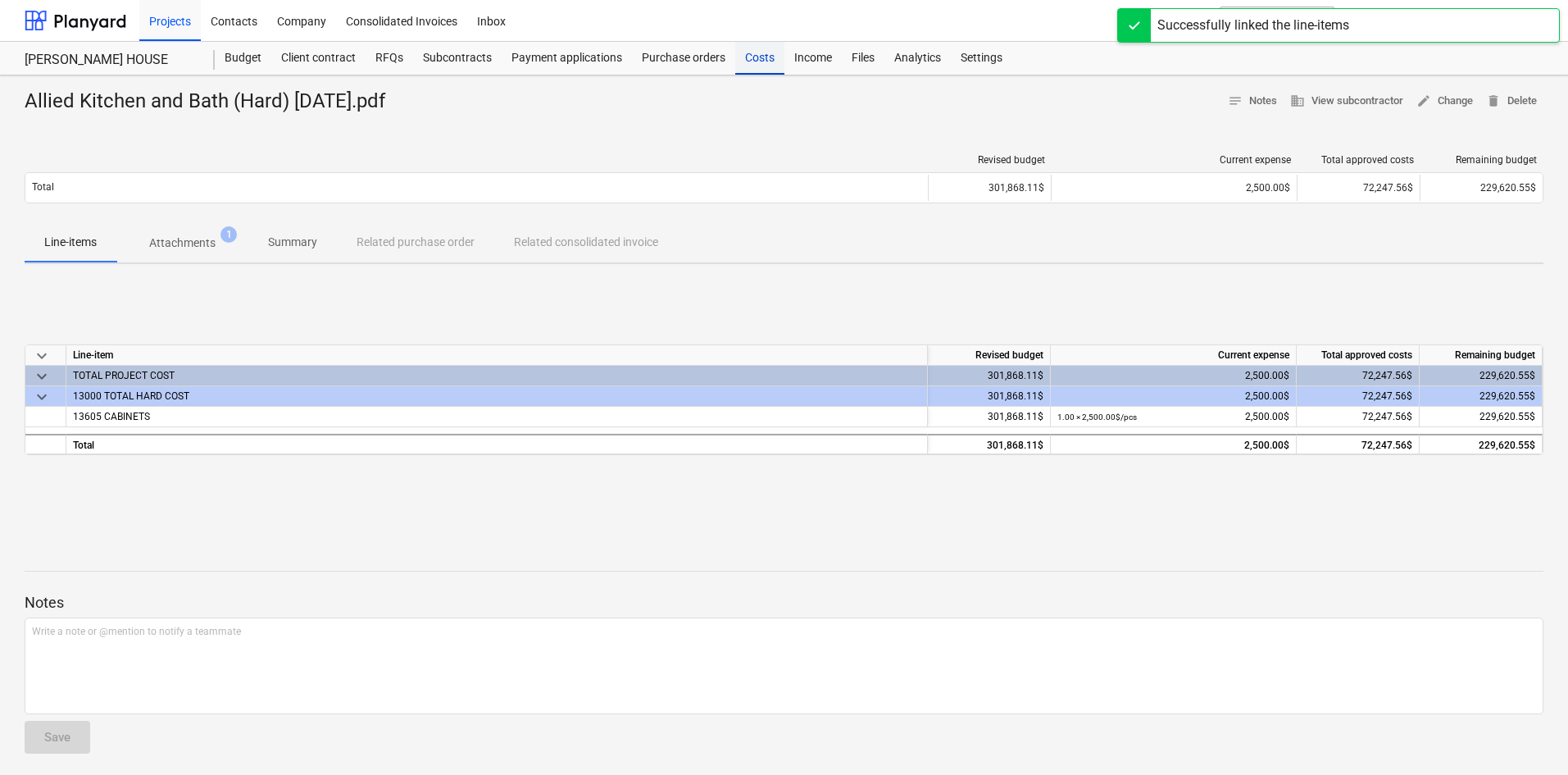
click at [767, 67] on div "Costs" at bounding box center [759, 58] width 49 height 33
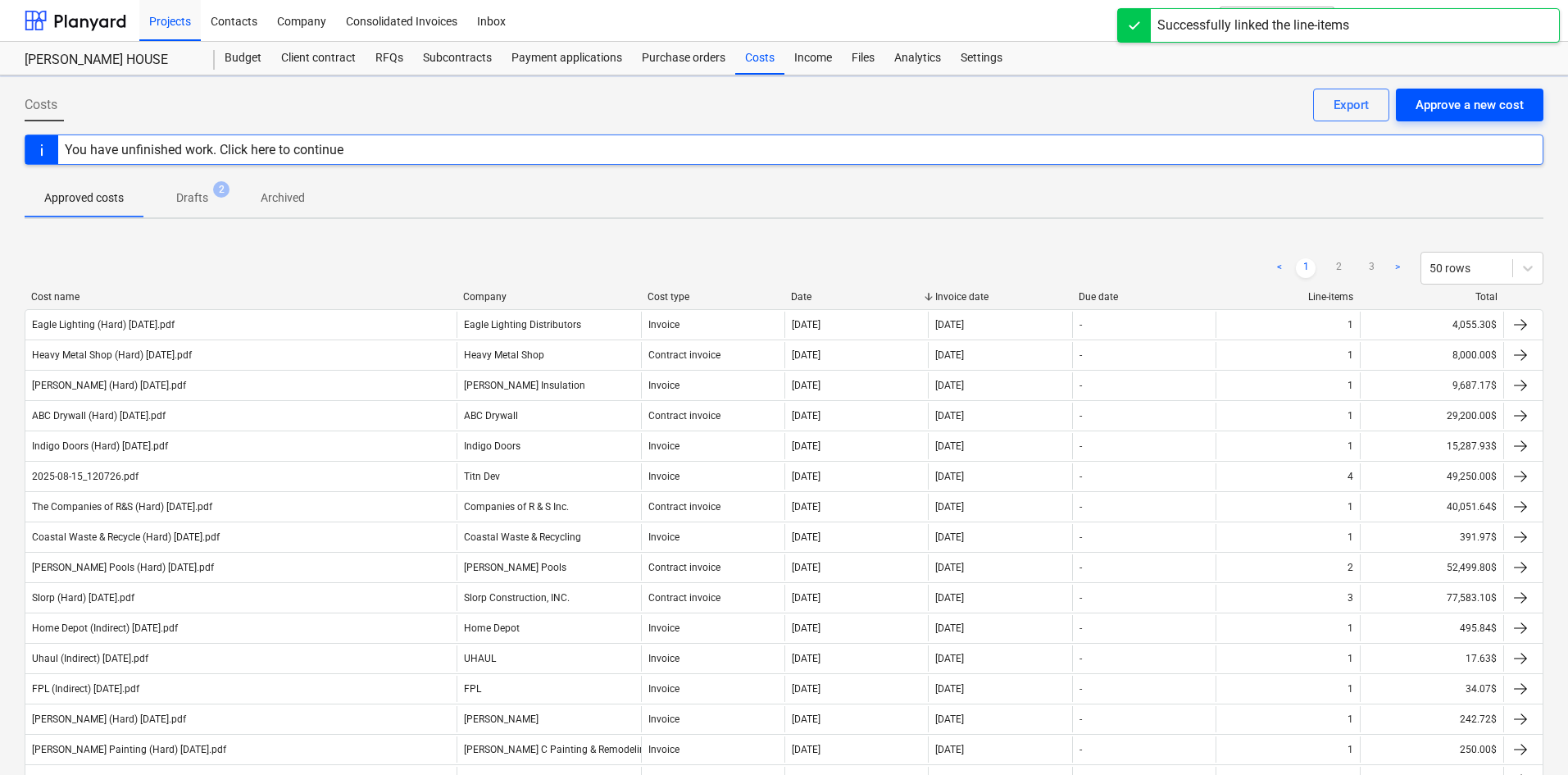
click at [1430, 114] on div "Approve a new cost" at bounding box center [1470, 105] width 108 height 21
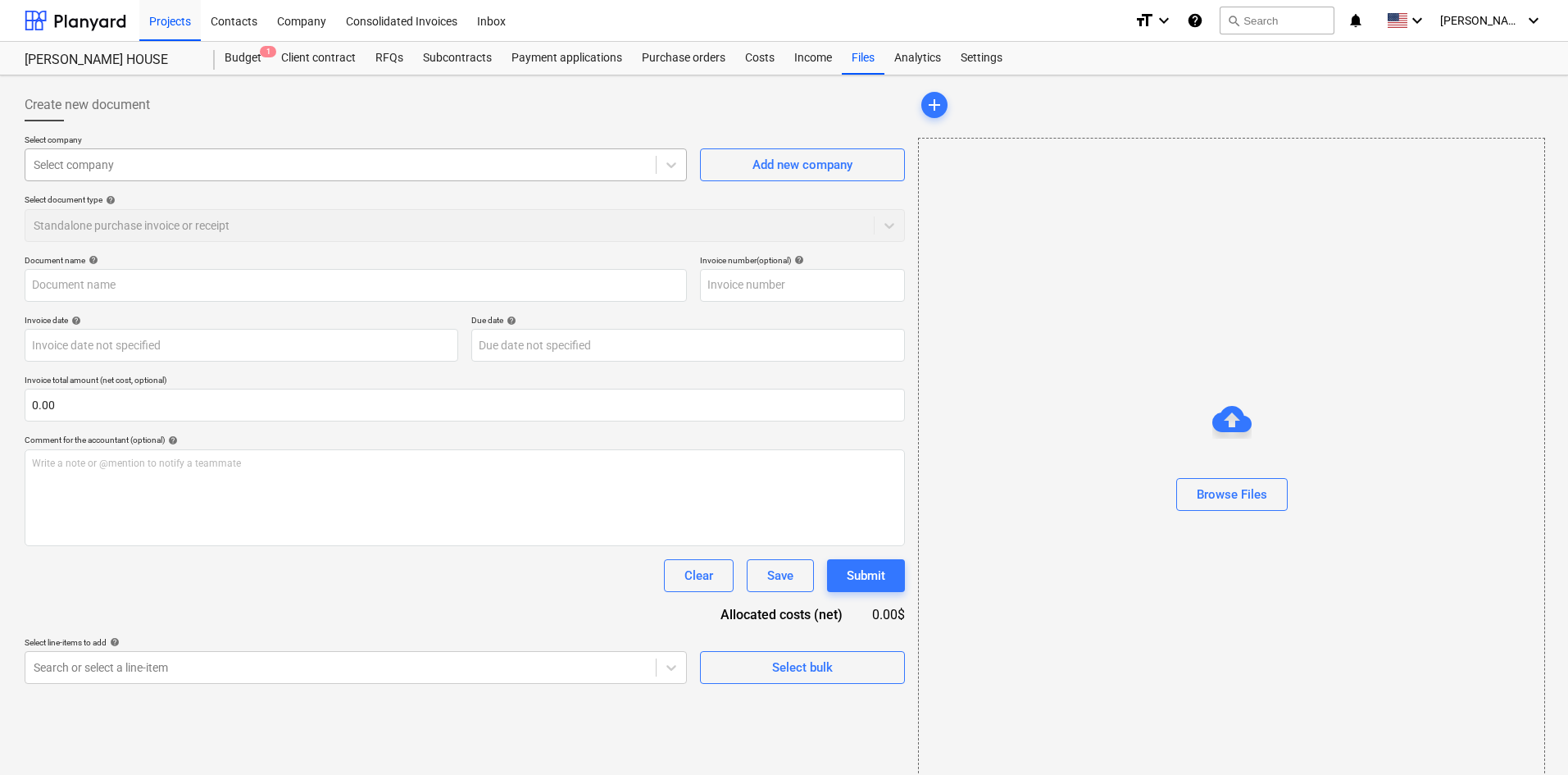
click at [400, 176] on div "Select company" at bounding box center [340, 165] width 631 height 23
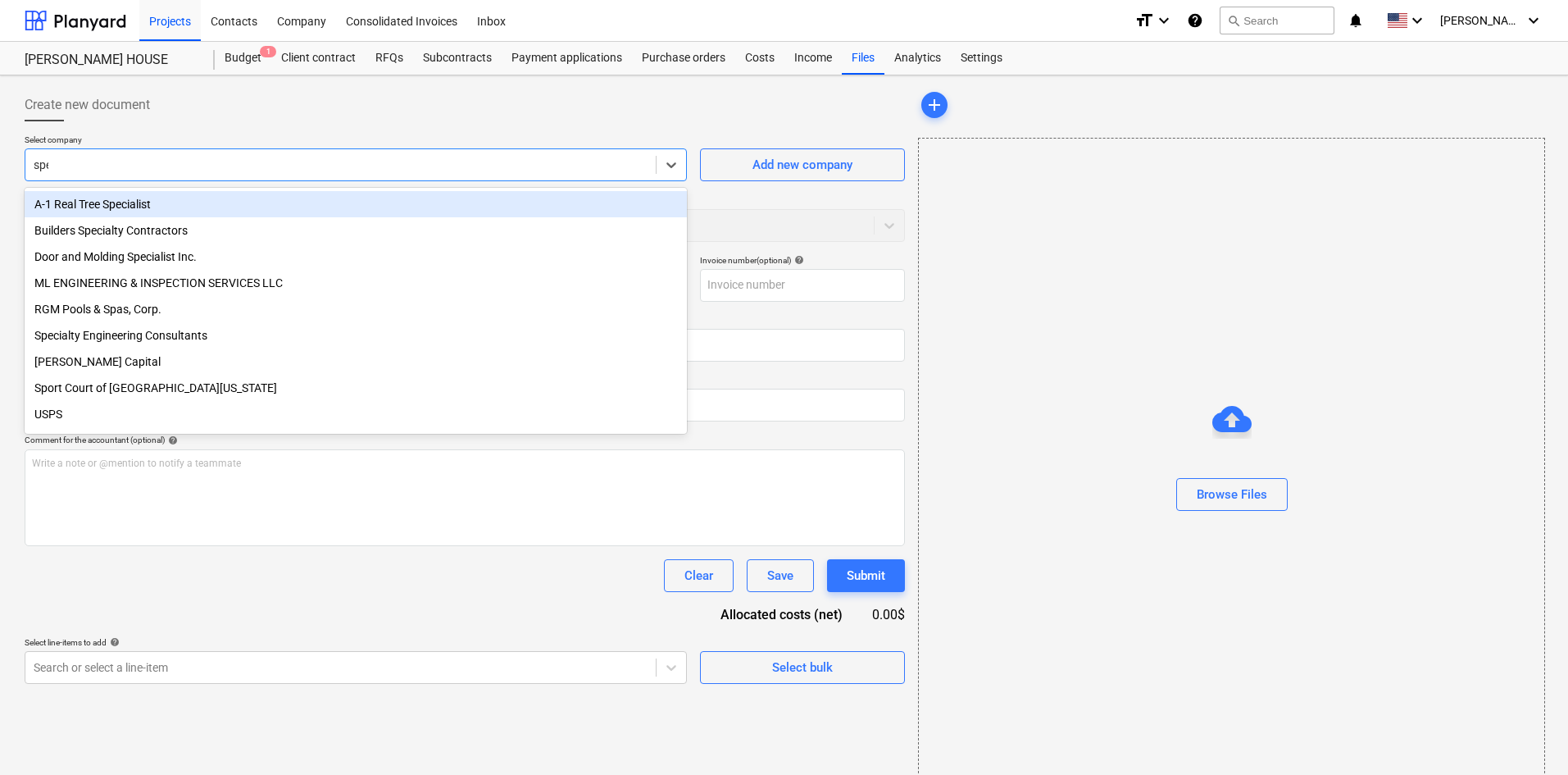
type input "spec"
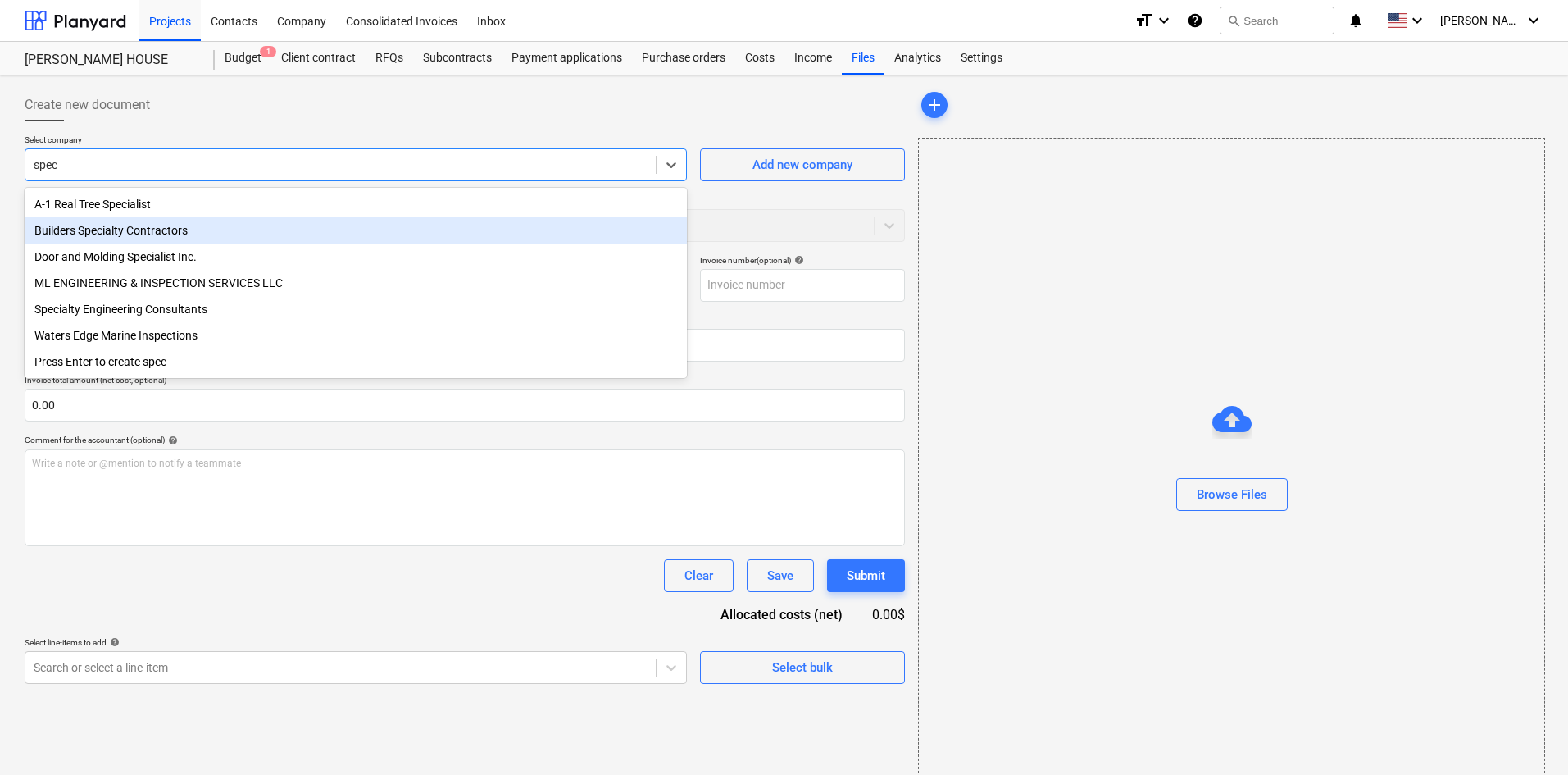
click at [281, 242] on div "Builders Specialty Contractors" at bounding box center [356, 230] width 662 height 26
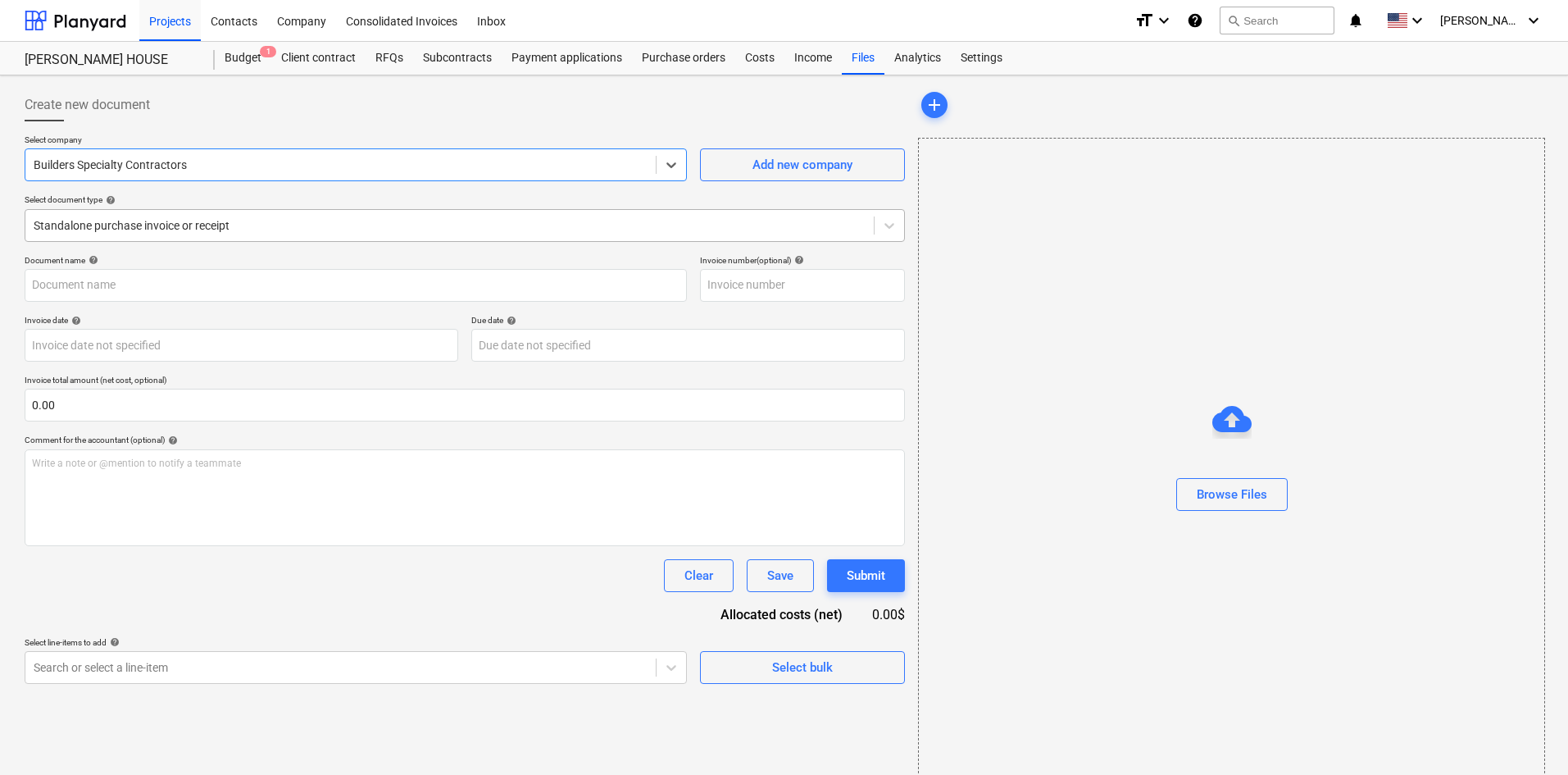
click at [279, 228] on div at bounding box center [449, 225] width 832 height 16
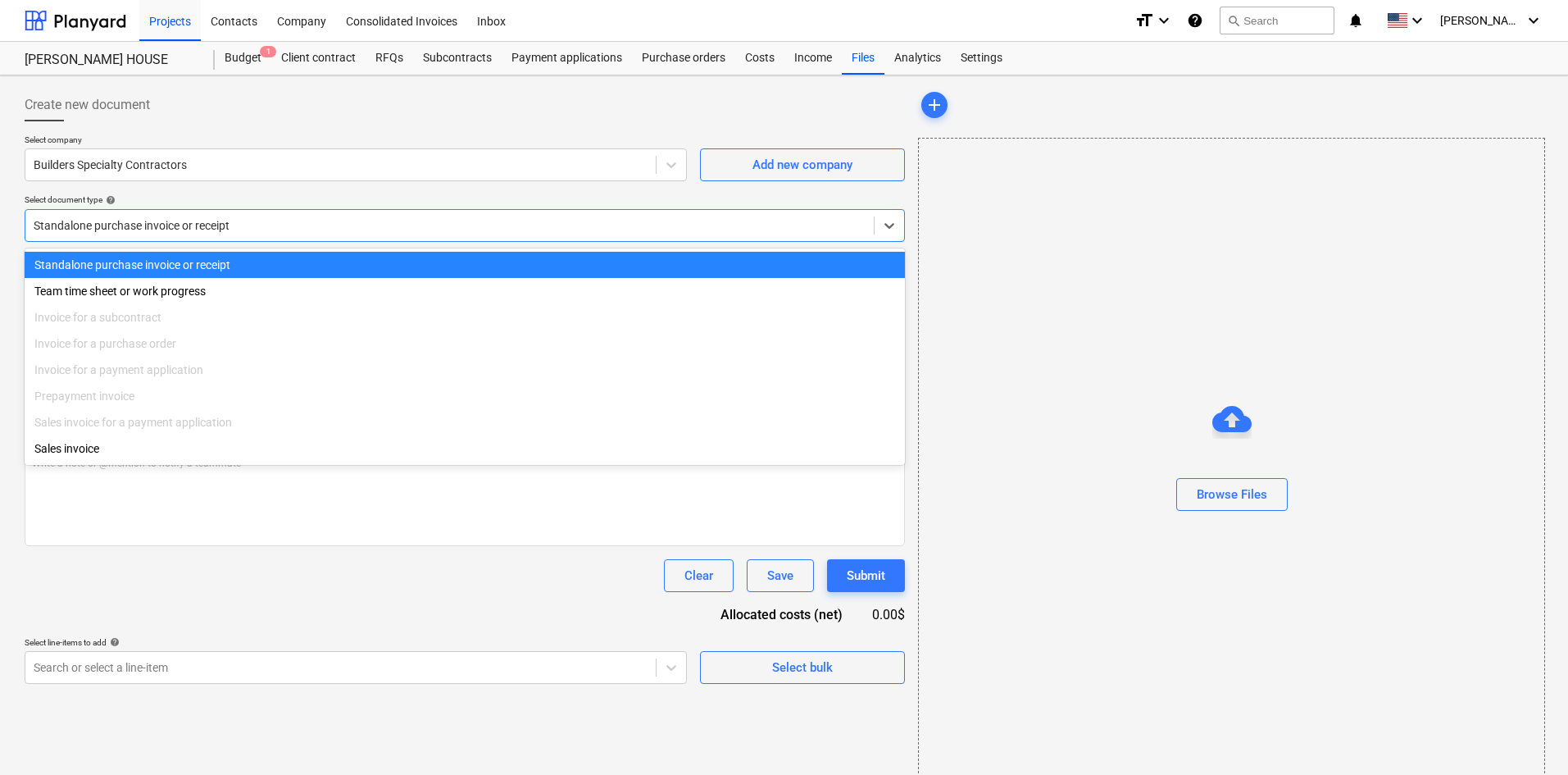
click at [345, 121] on div "Create new document" at bounding box center [465, 105] width 881 height 33
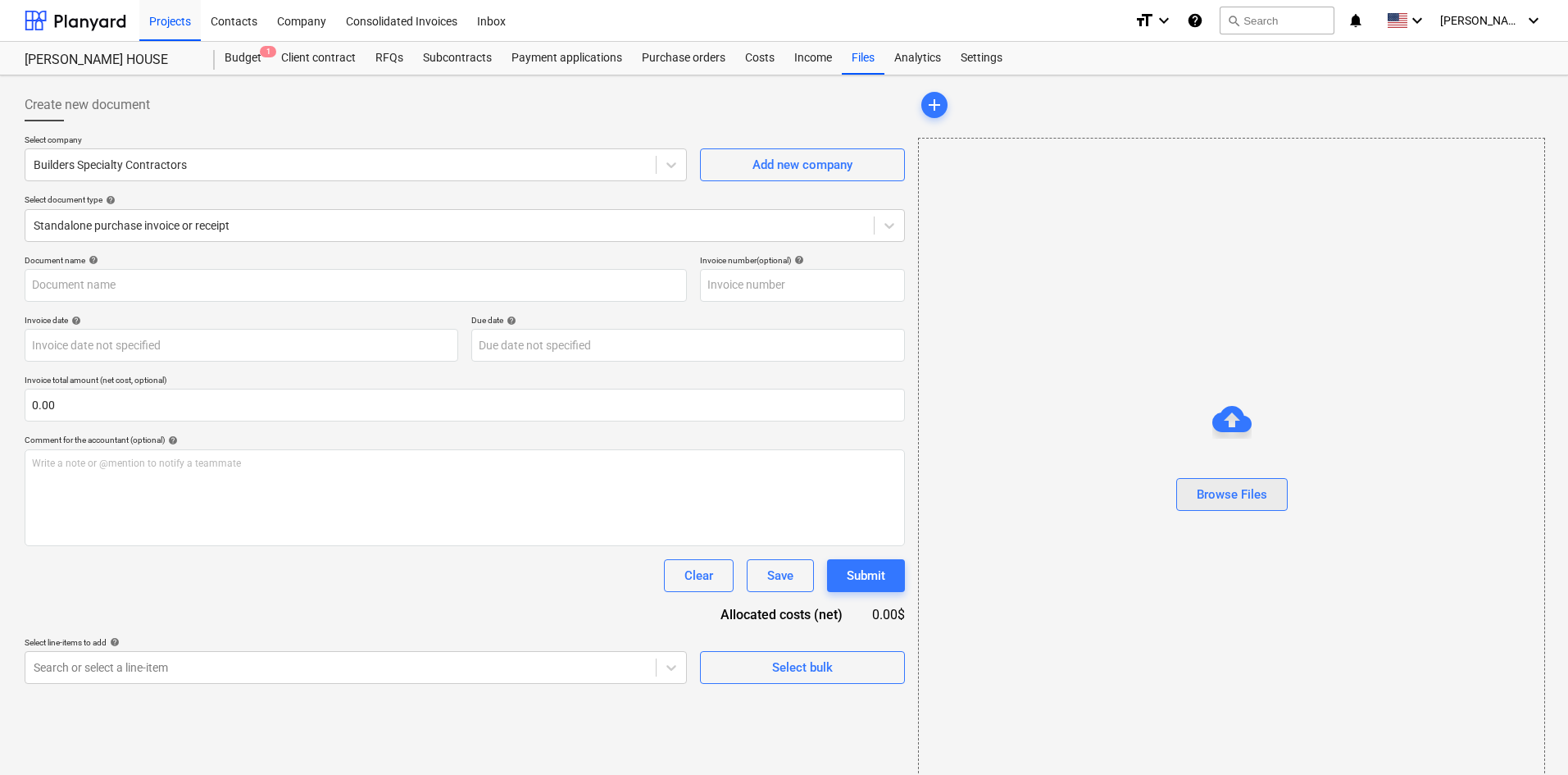
click at [1245, 493] on div "Browse Files" at bounding box center [1232, 494] width 71 height 21
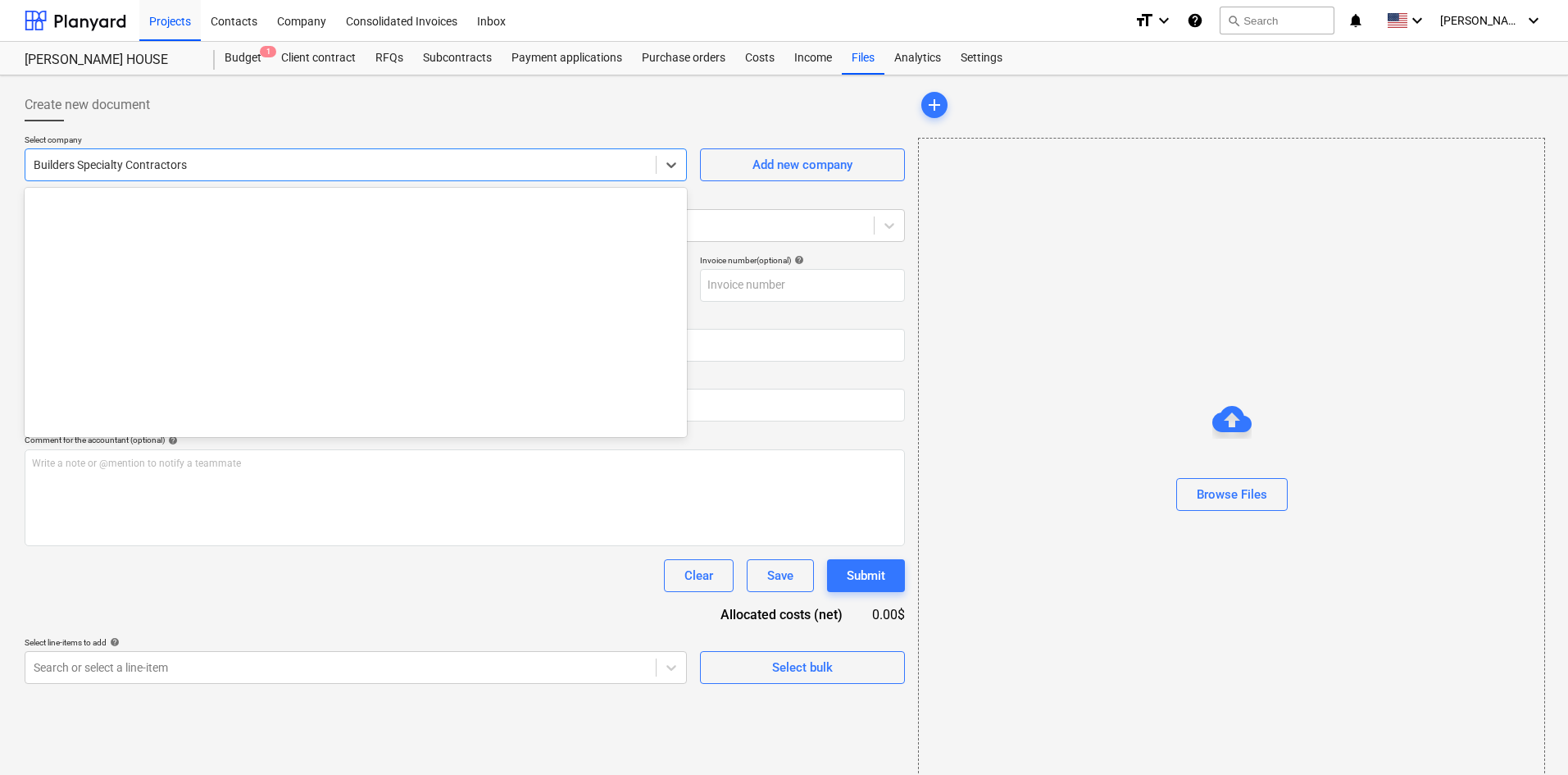
click at [570, 171] on div at bounding box center [340, 164] width 614 height 16
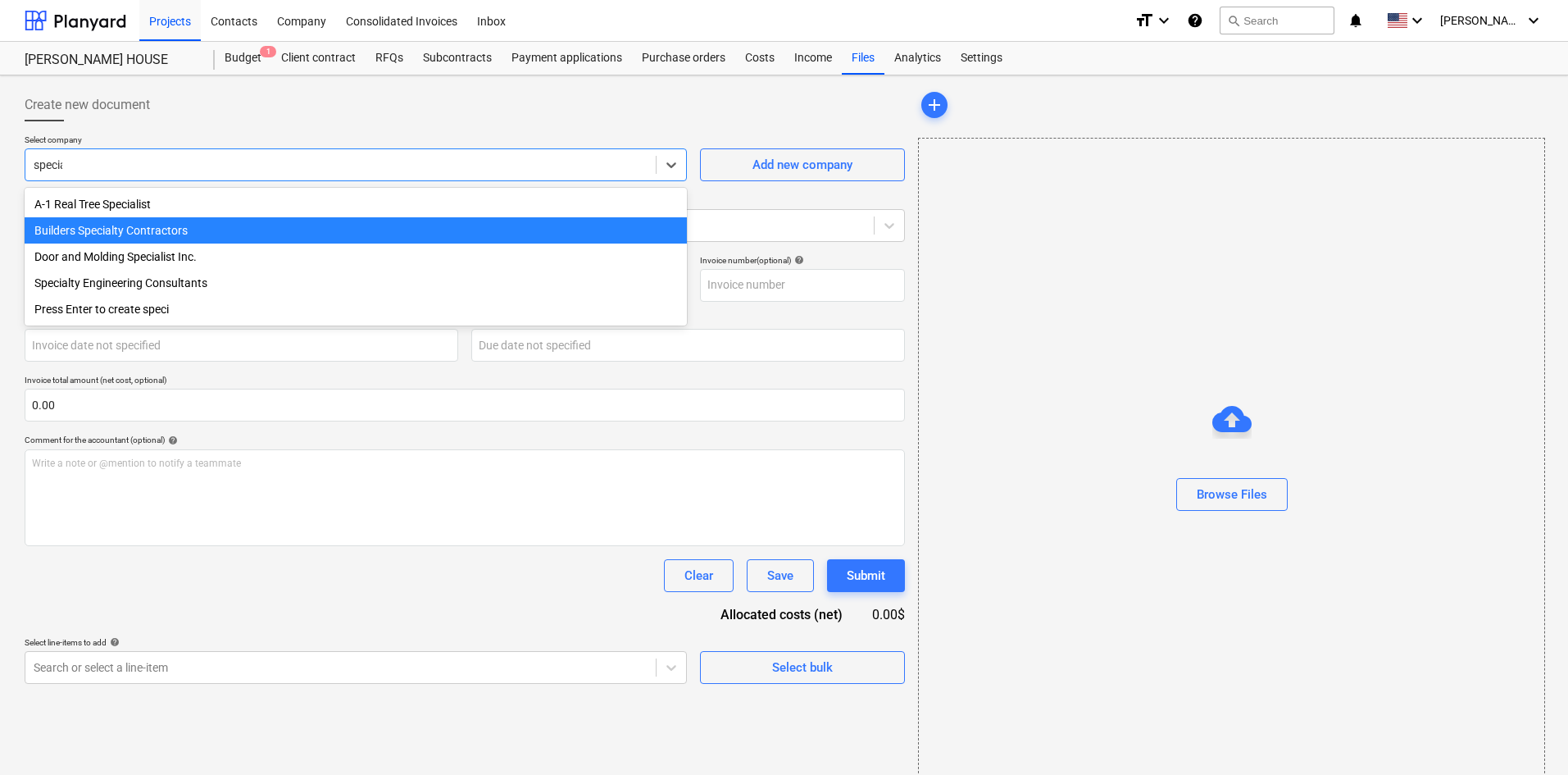
type input "special"
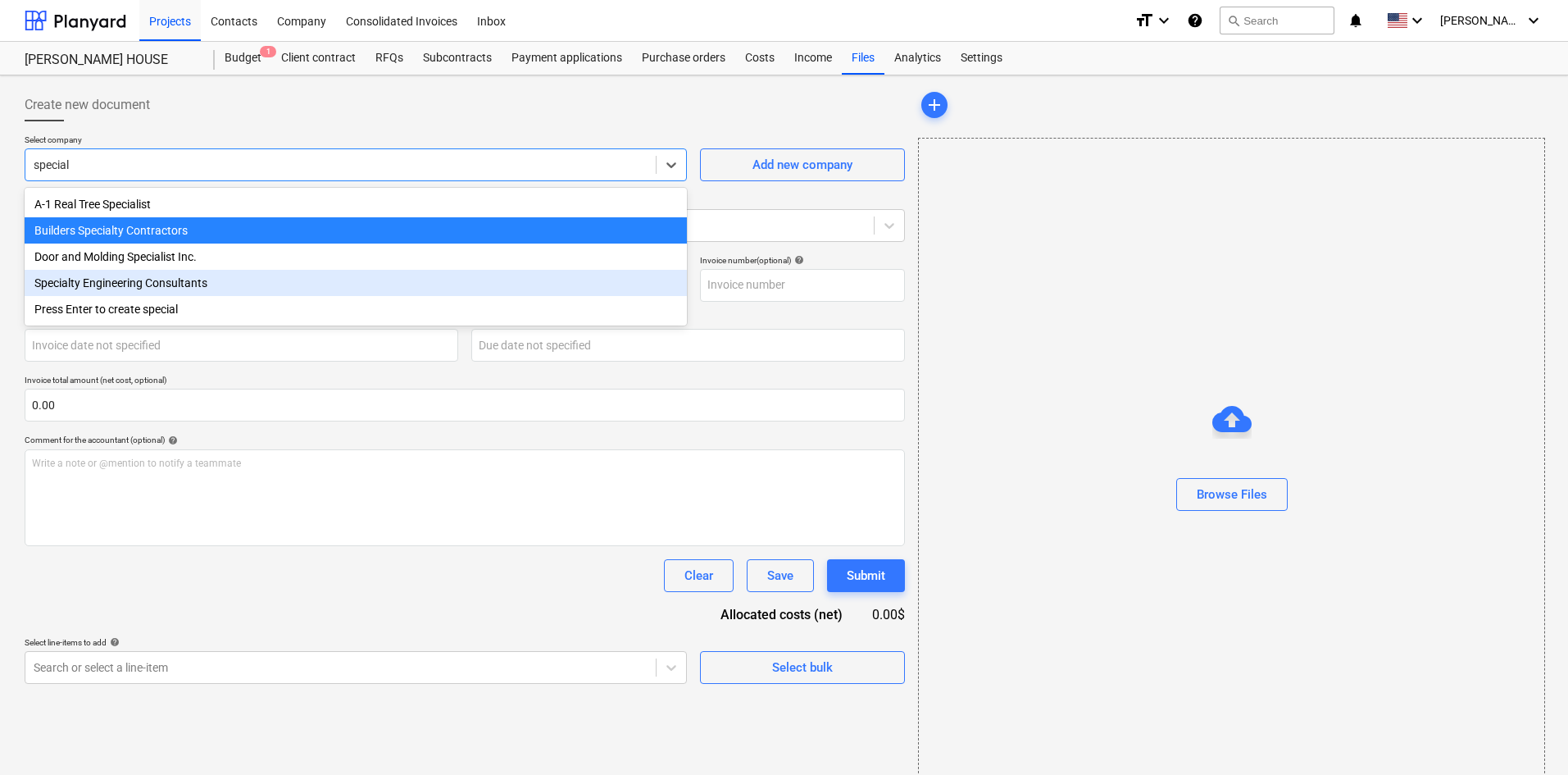
click at [194, 286] on div "Specialty Engineering Consultants" at bounding box center [356, 282] width 662 height 26
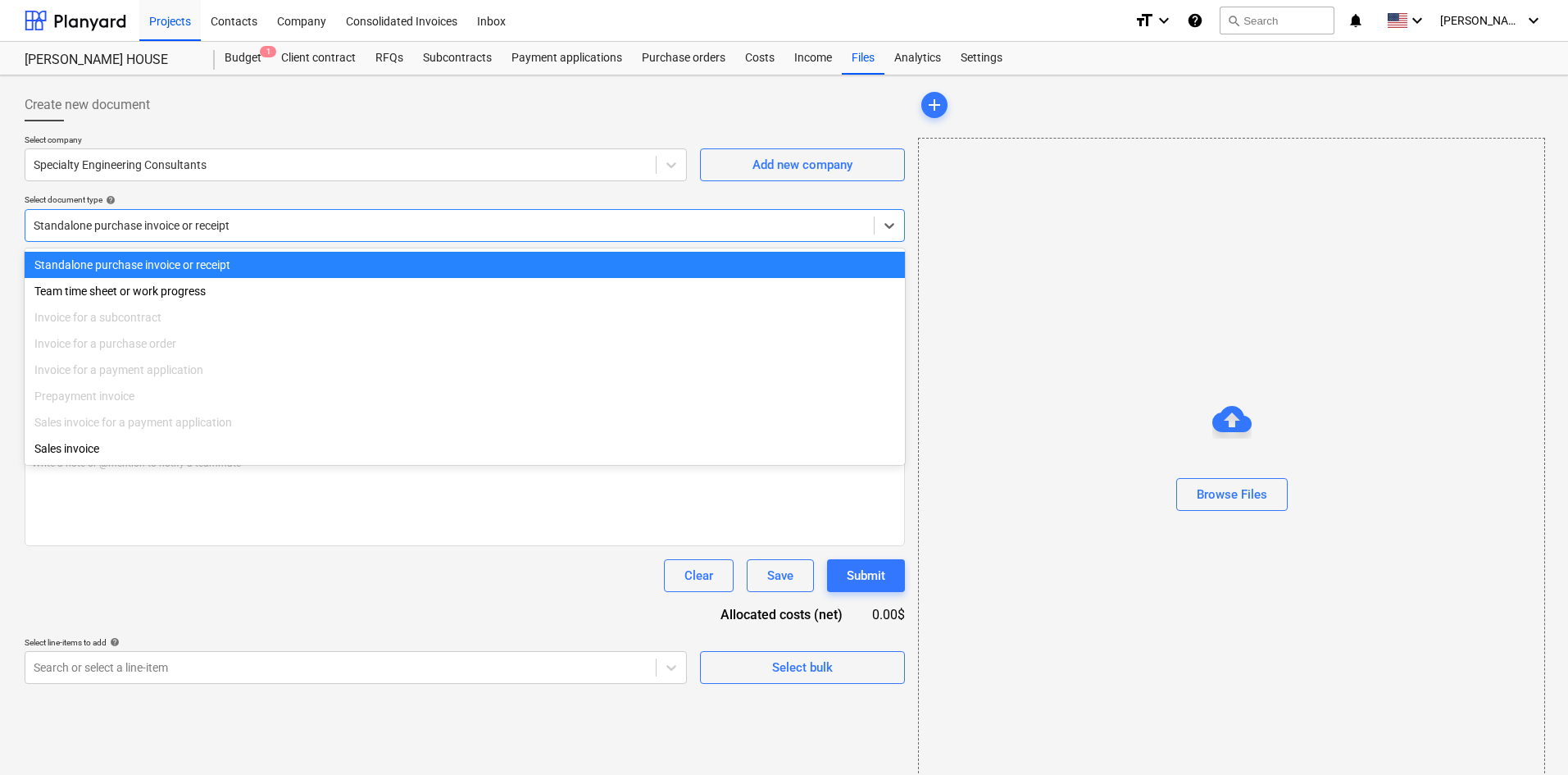
click at [213, 233] on div at bounding box center [449, 225] width 832 height 16
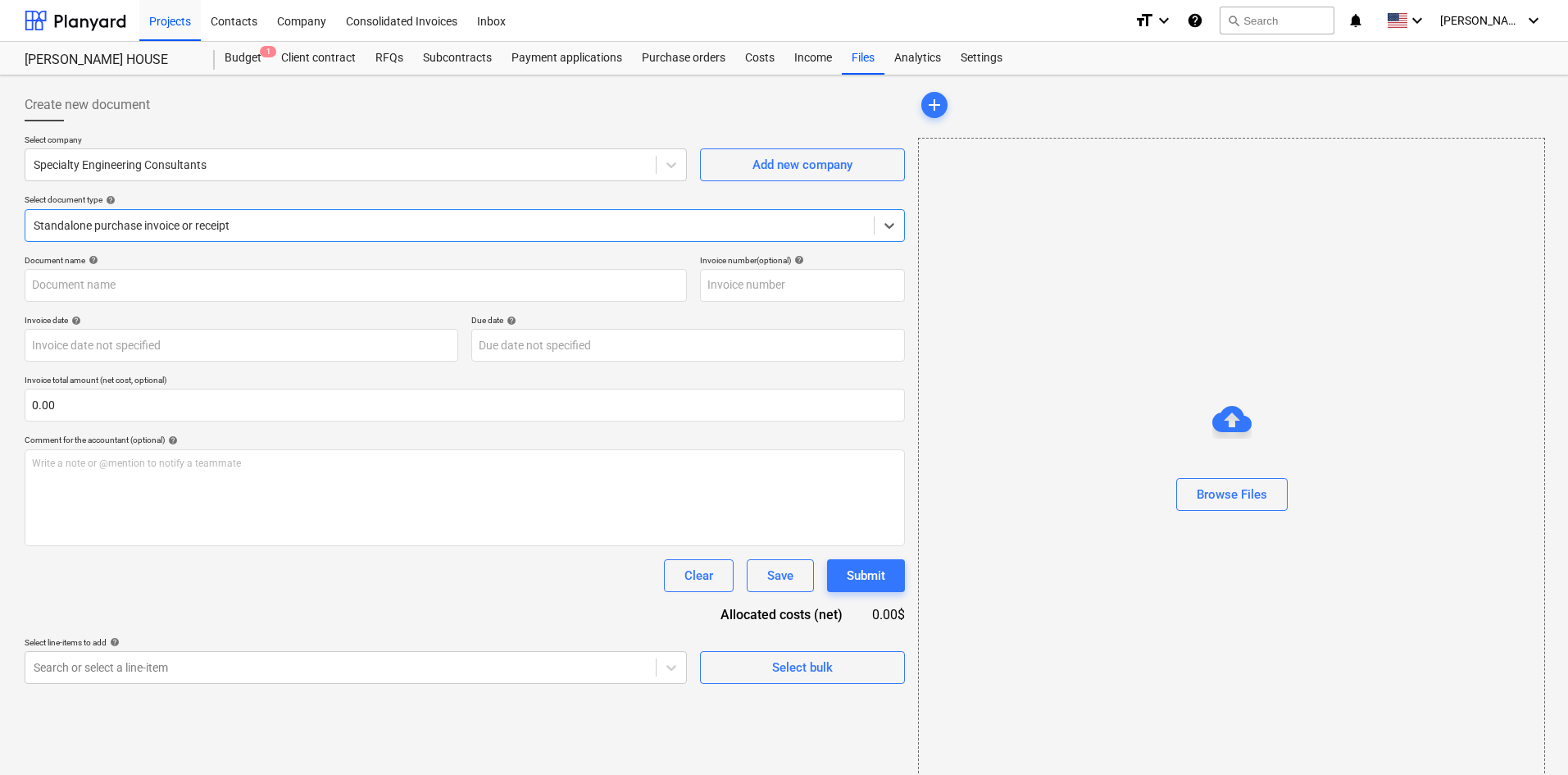
click at [213, 233] on div at bounding box center [449, 225] width 832 height 16
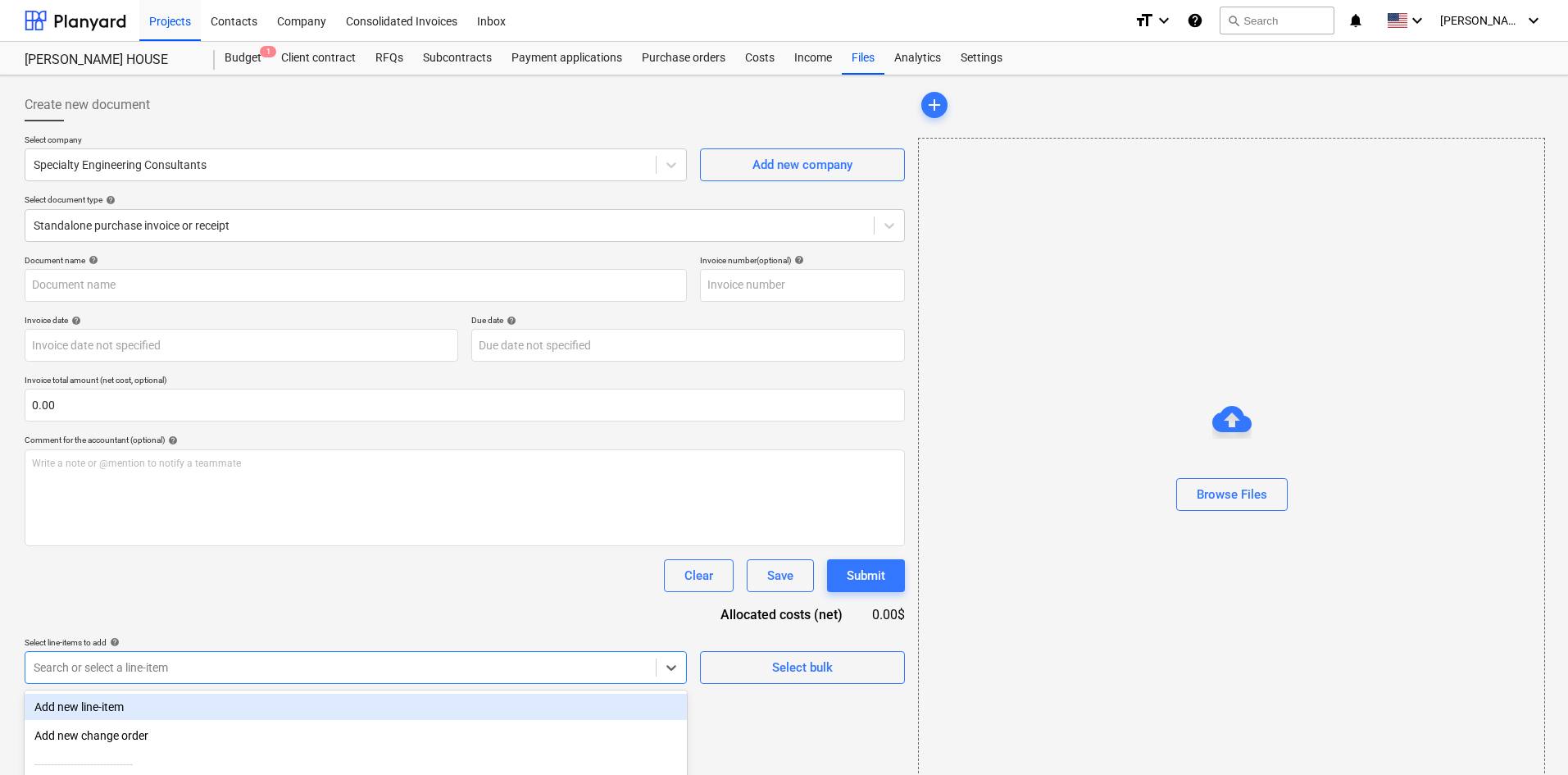
click at [219, 667] on body "Projects Contacts Company Consolidated Invoices Inbox format_size keyboard_arro…" at bounding box center [784, 387] width 1568 height 775
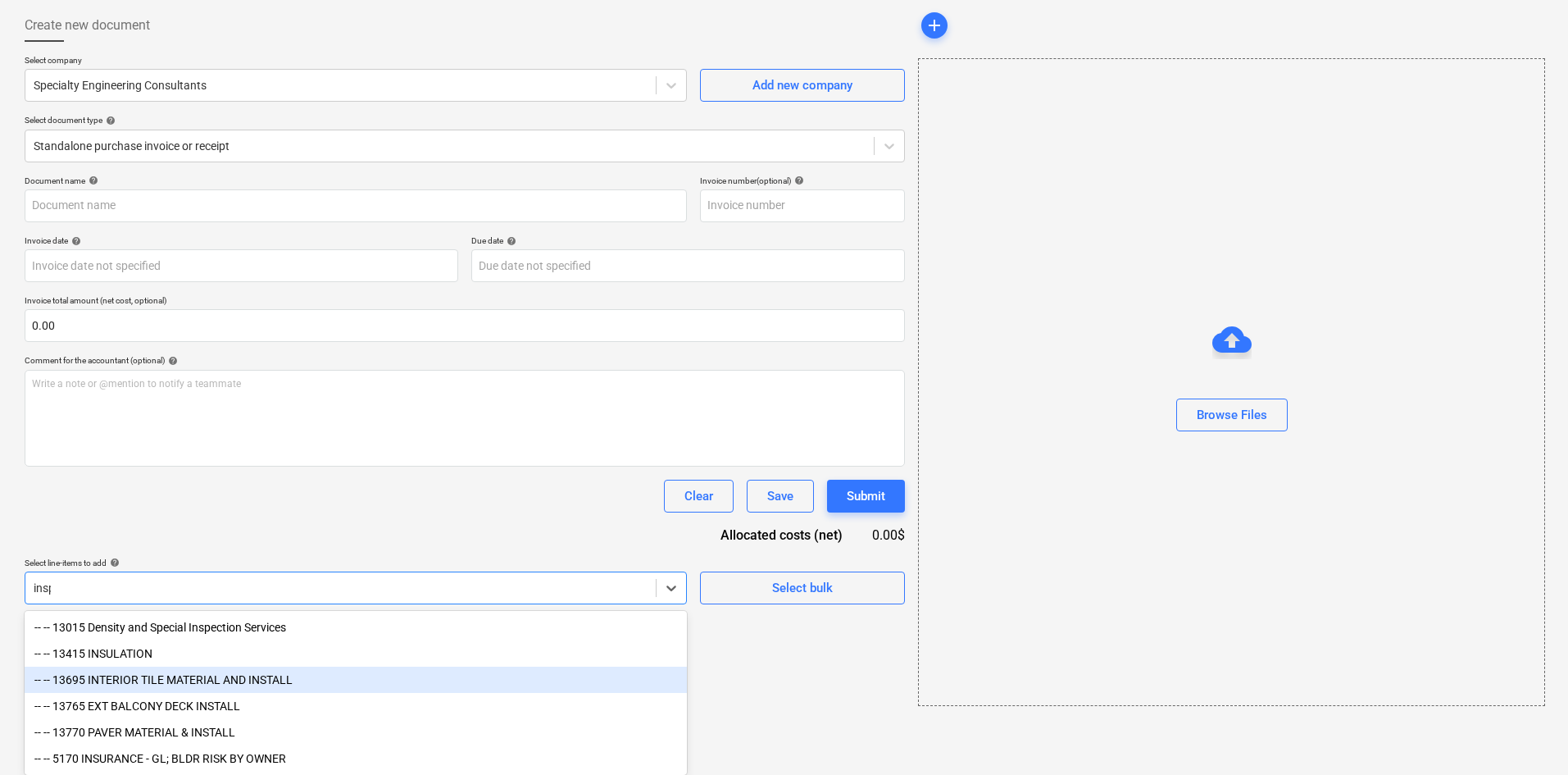
scroll to position [24, 0]
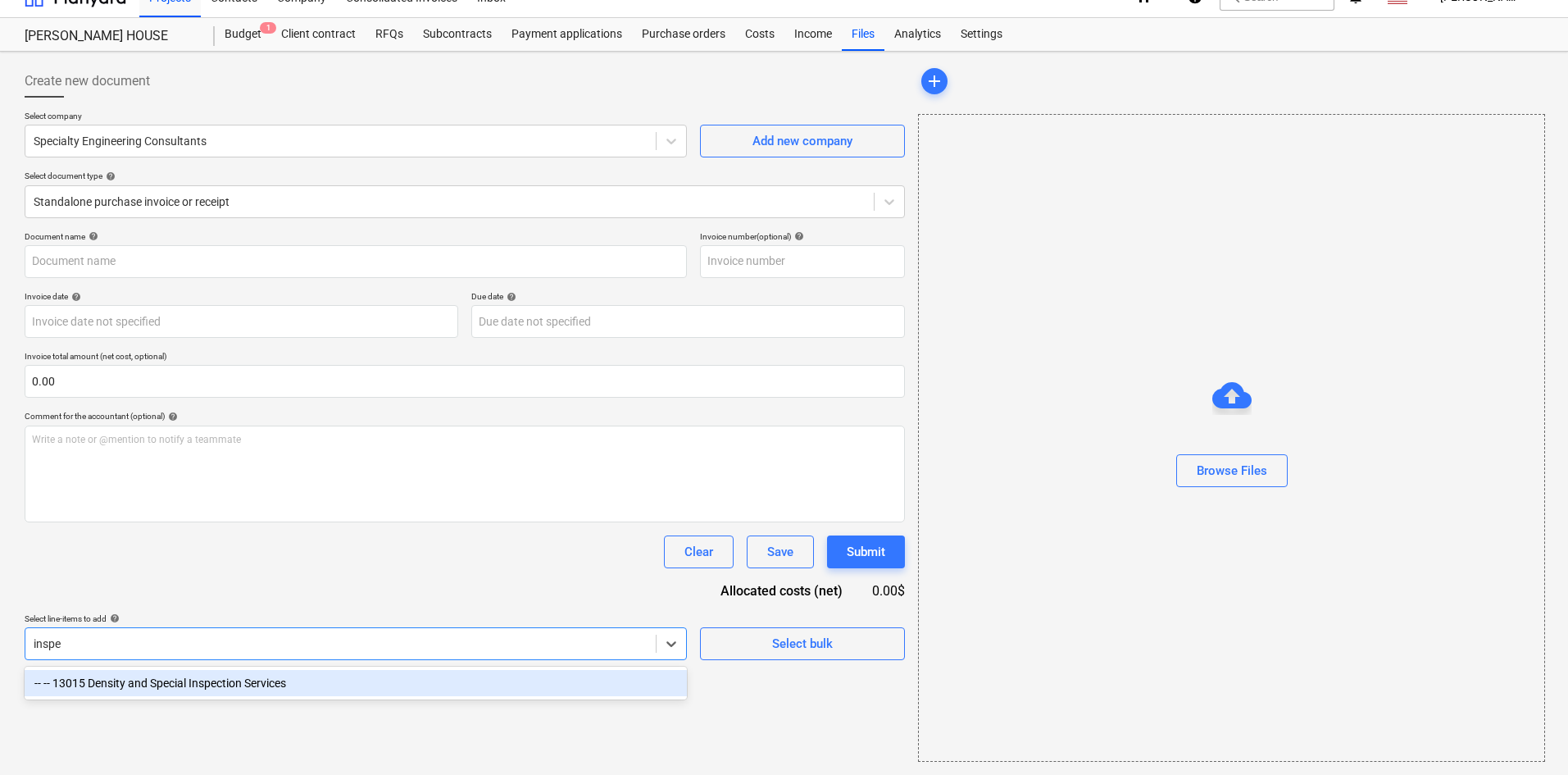
type input "inspec"
click at [235, 681] on div "-- -- 13015 Density and Special Inspection Services" at bounding box center [356, 683] width 662 height 26
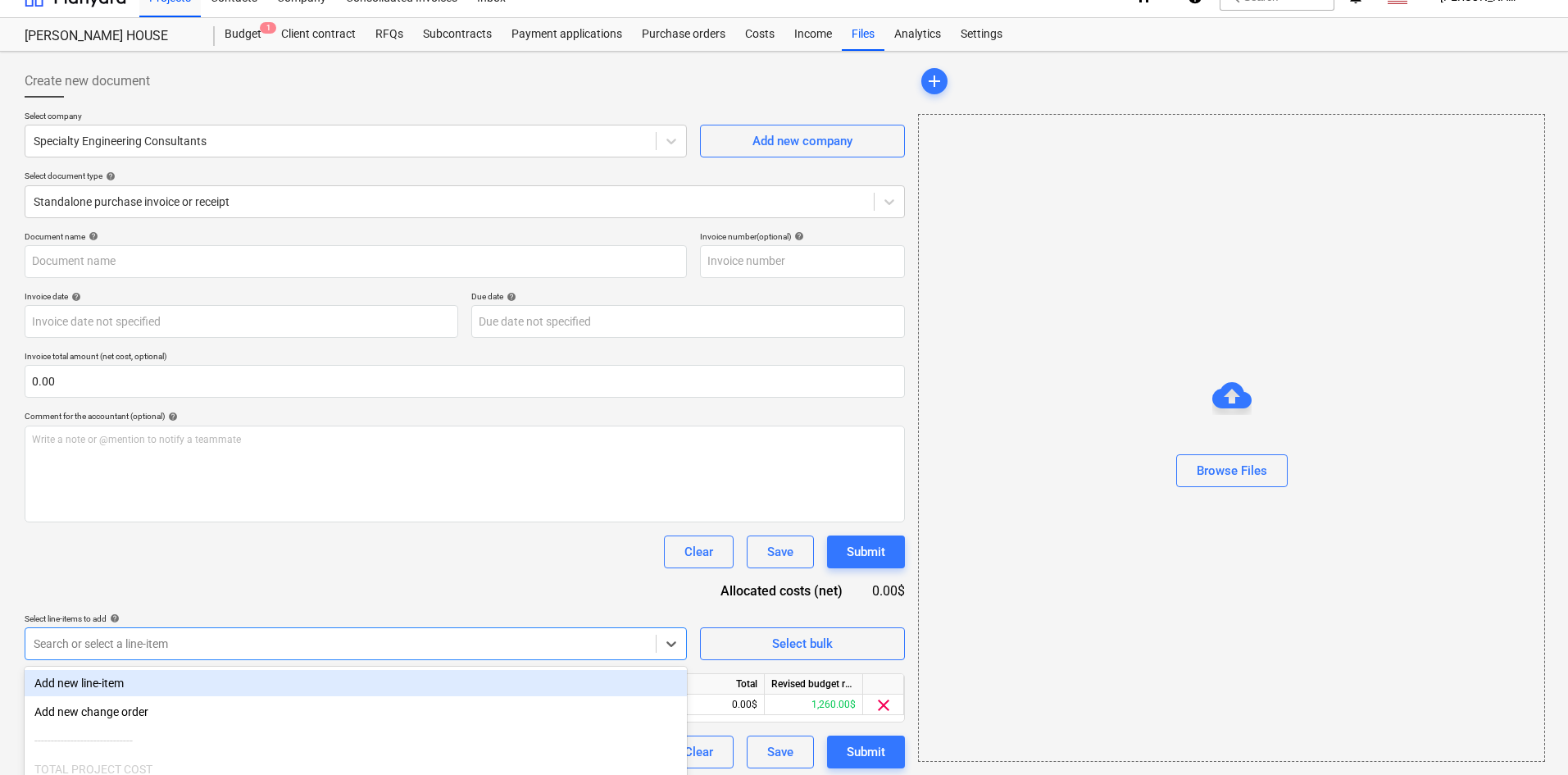
click at [325, 599] on div "Document name help Invoice number (optional) help Invoice date help Press the d…" at bounding box center [465, 500] width 881 height 537
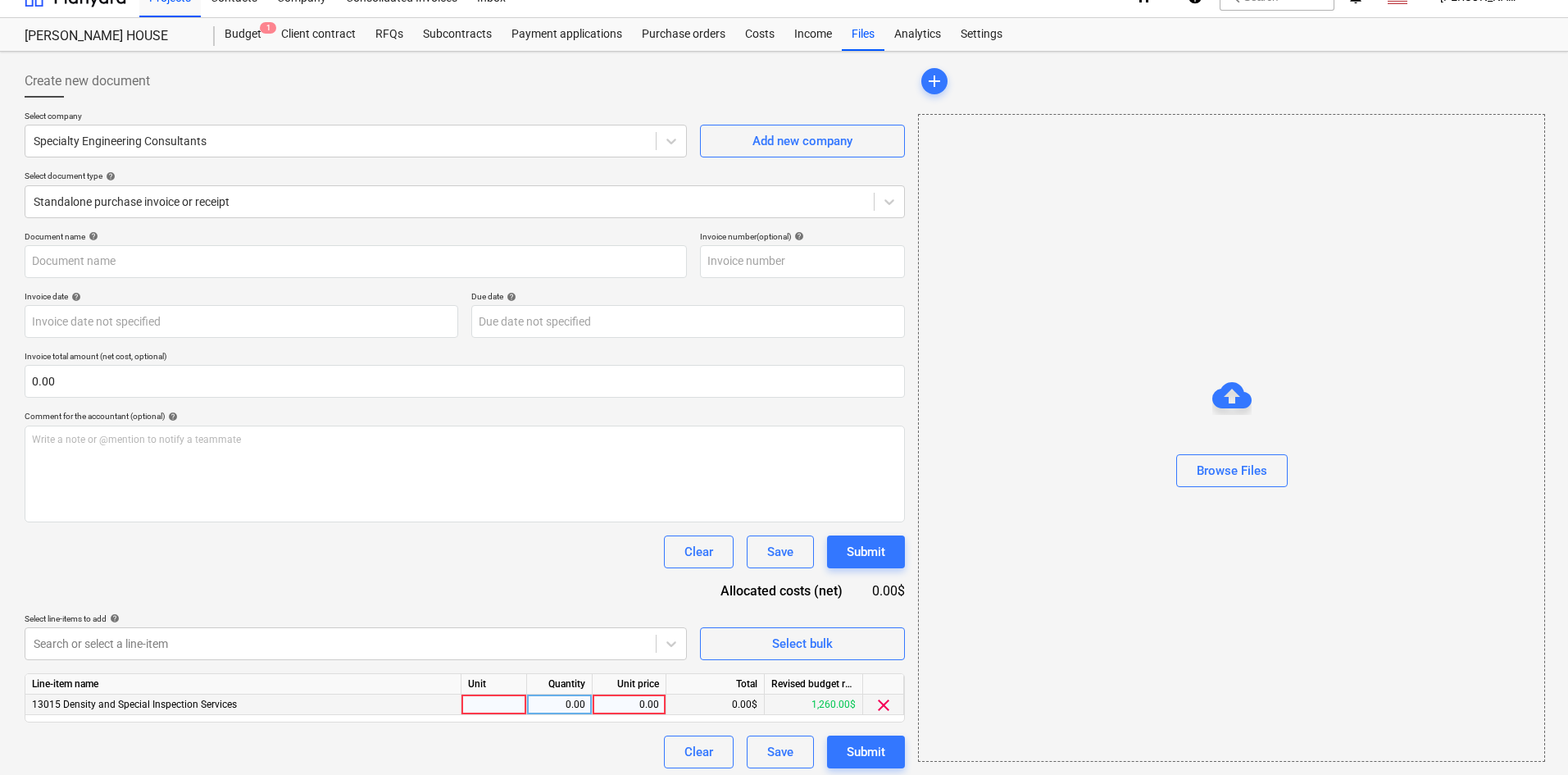
click at [614, 710] on div "0.00" at bounding box center [629, 704] width 60 height 21
type input "825"
click at [542, 570] on div "Document name help Invoice number (optional) help Invoice date help Press the d…" at bounding box center [465, 500] width 881 height 537
click at [1219, 476] on div "Browse Files" at bounding box center [1232, 471] width 71 height 21
type input "Specialty Engineering Consultants (Hard) [DATE].pdf"
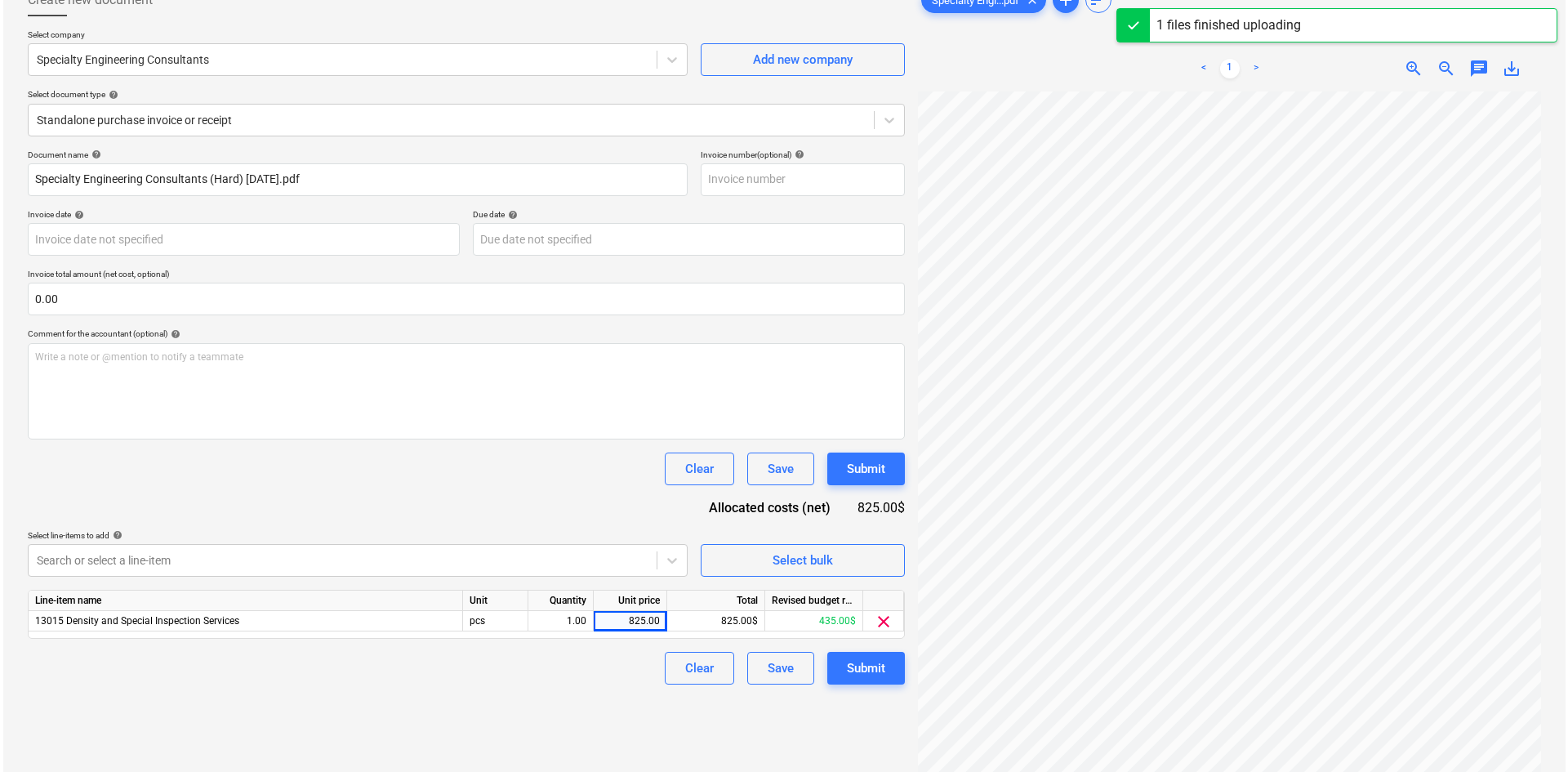
scroll to position [164, 0]
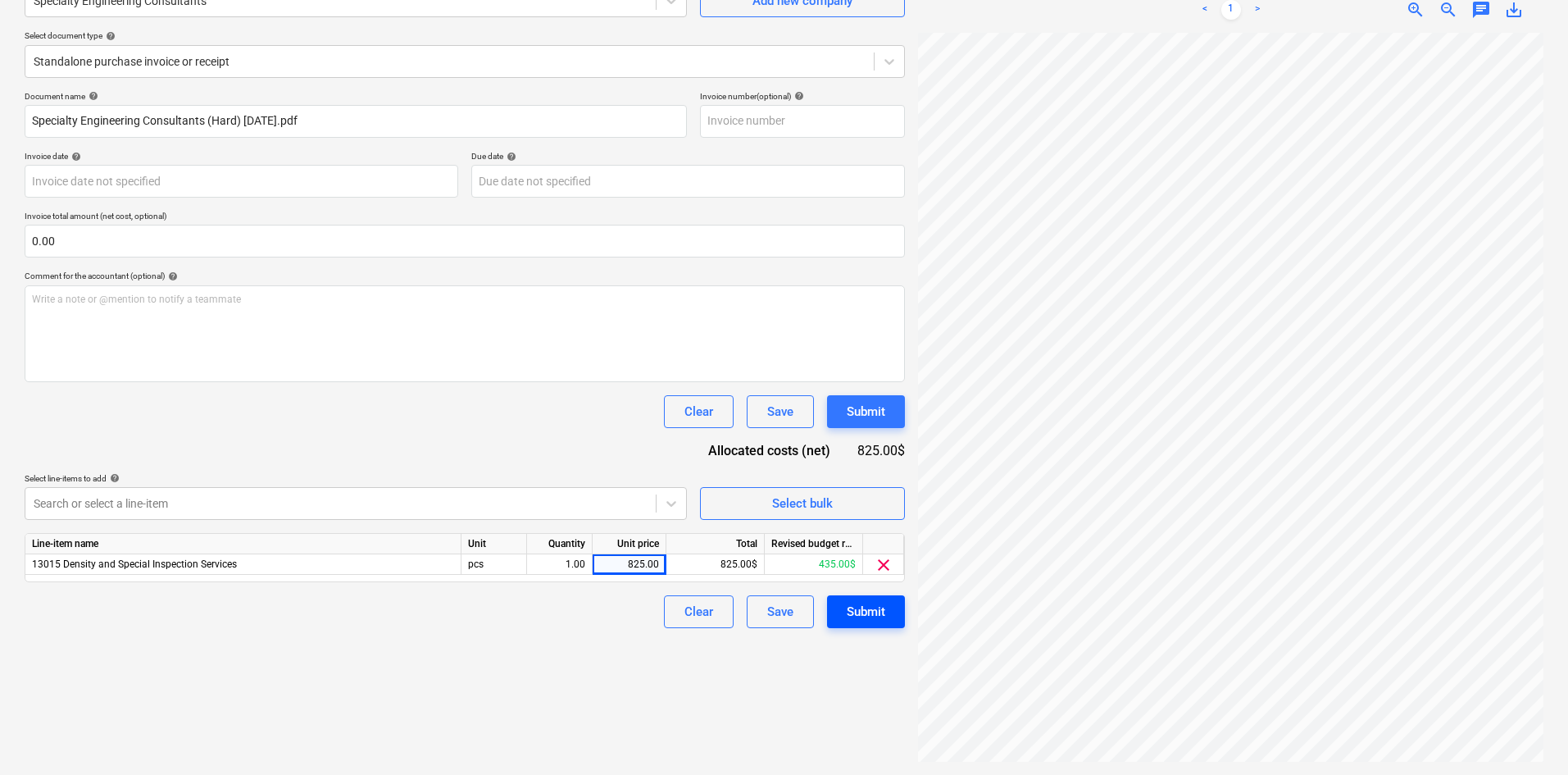
click at [857, 619] on div "Submit" at bounding box center [866, 612] width 38 height 21
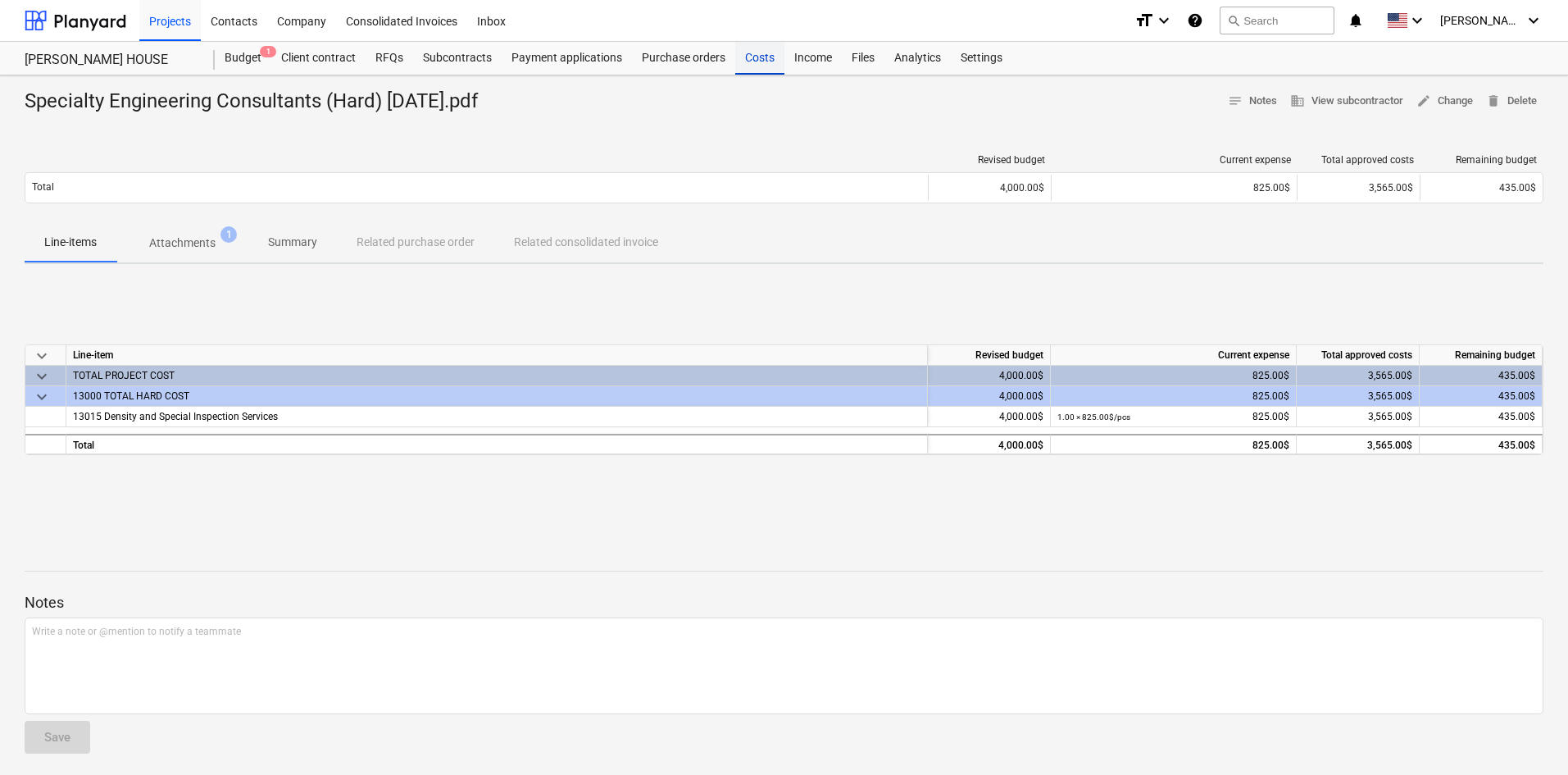
click at [761, 63] on div "Costs" at bounding box center [759, 58] width 49 height 33
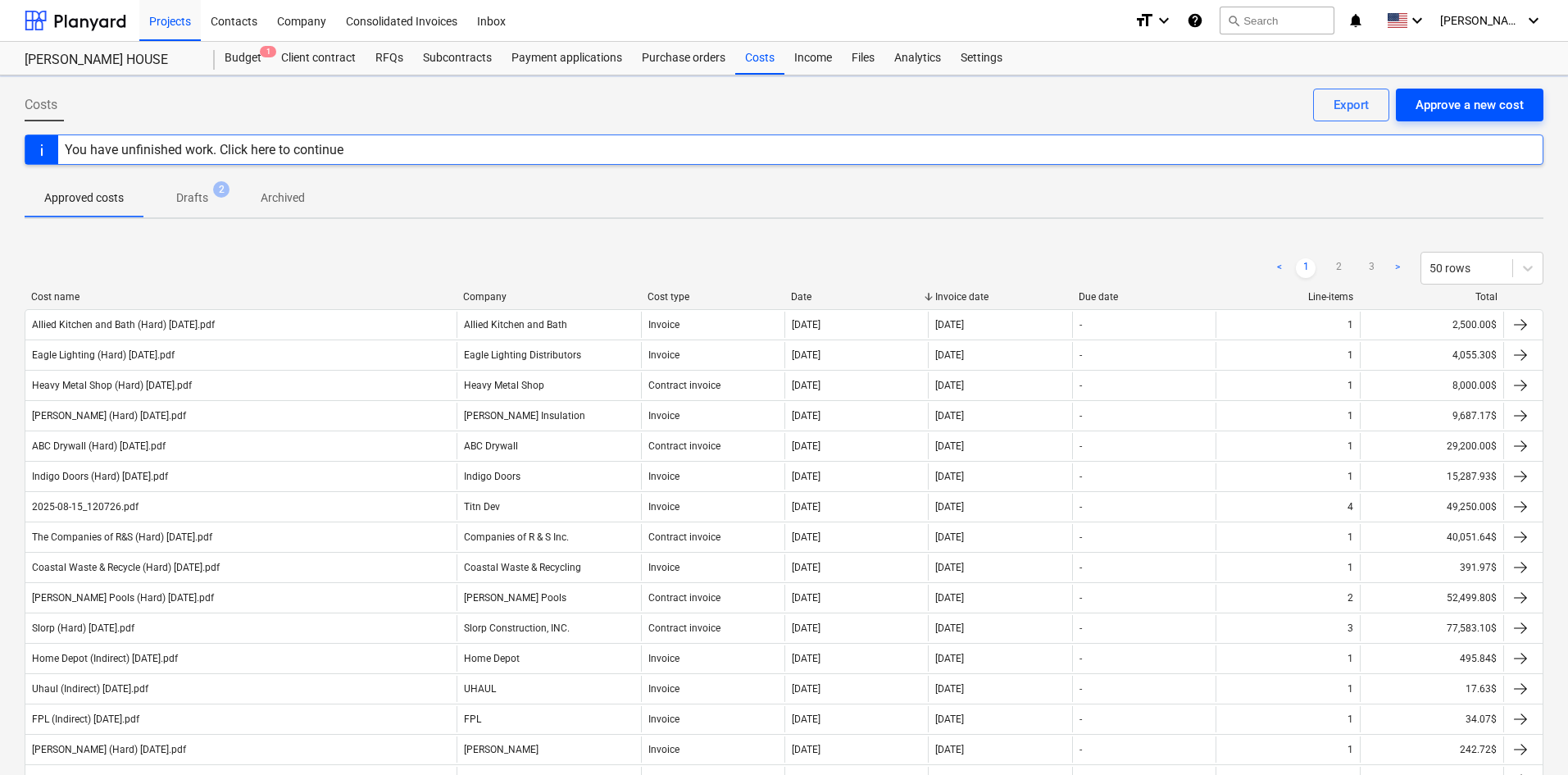
click at [1438, 114] on div "Approve a new cost" at bounding box center [1470, 105] width 108 height 21
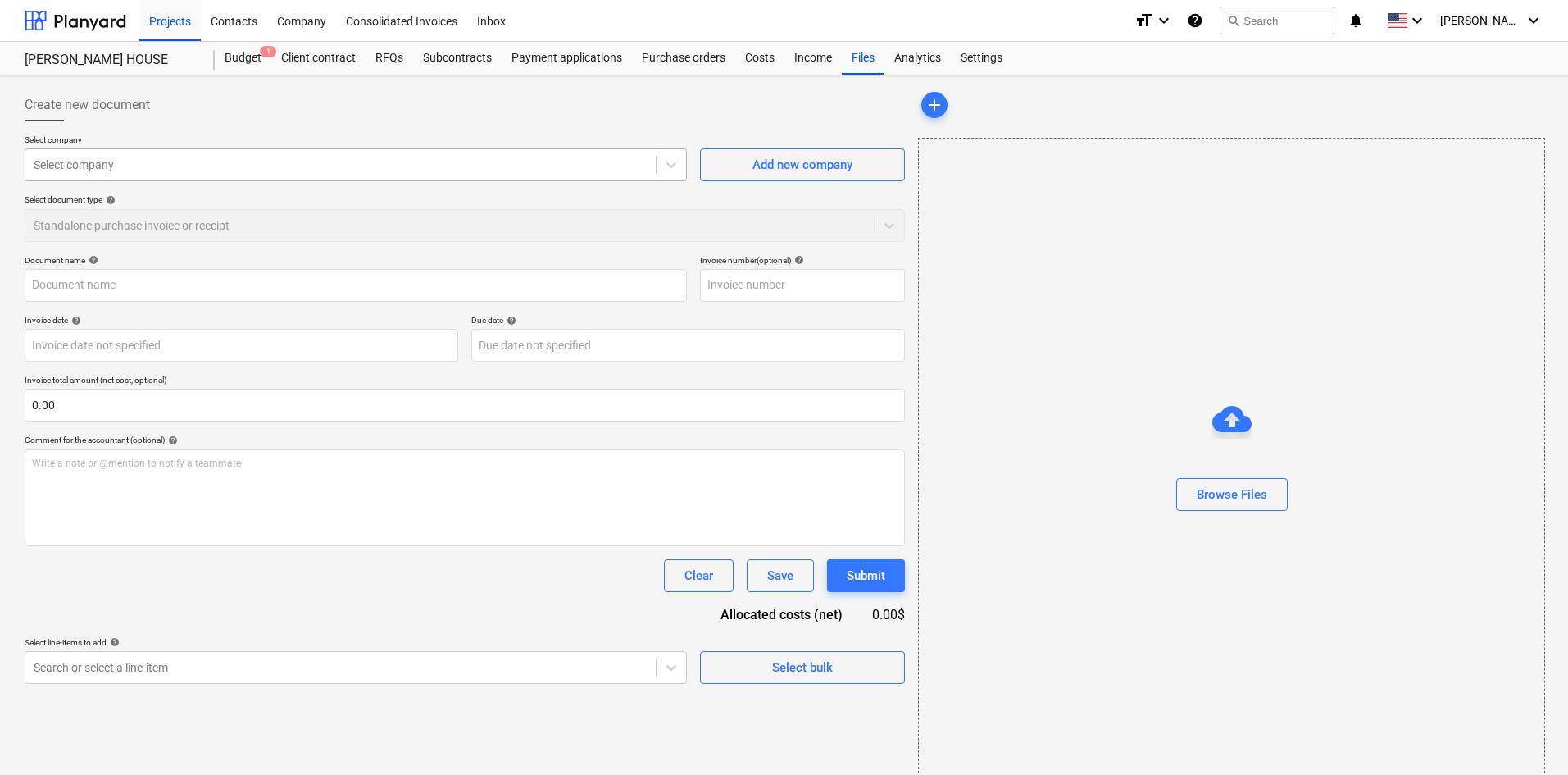
click at [205, 160] on div at bounding box center [340, 164] width 614 height 16
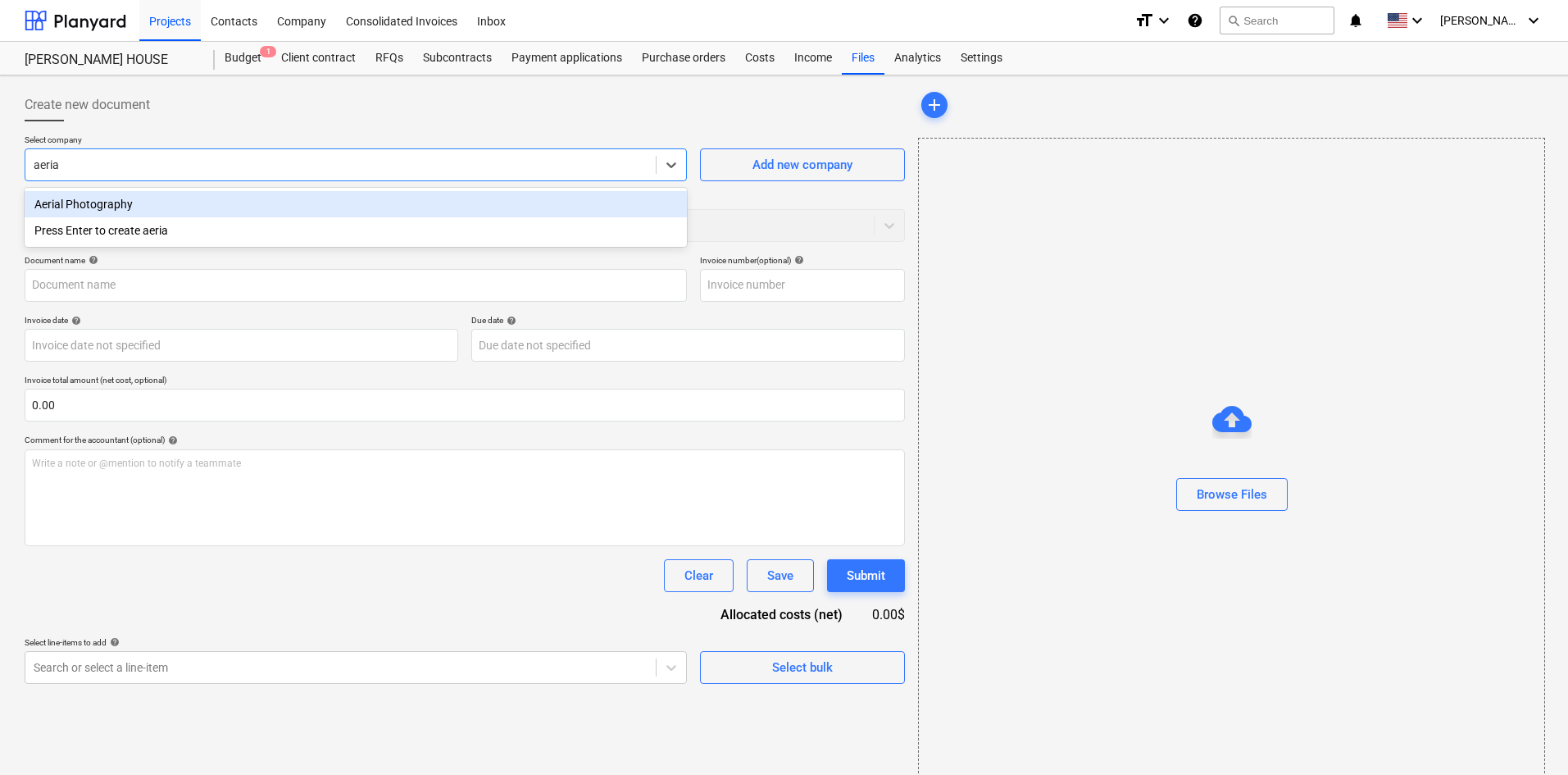
type input "aerial"
click at [244, 215] on div "Aerial Photography" at bounding box center [356, 204] width 662 height 26
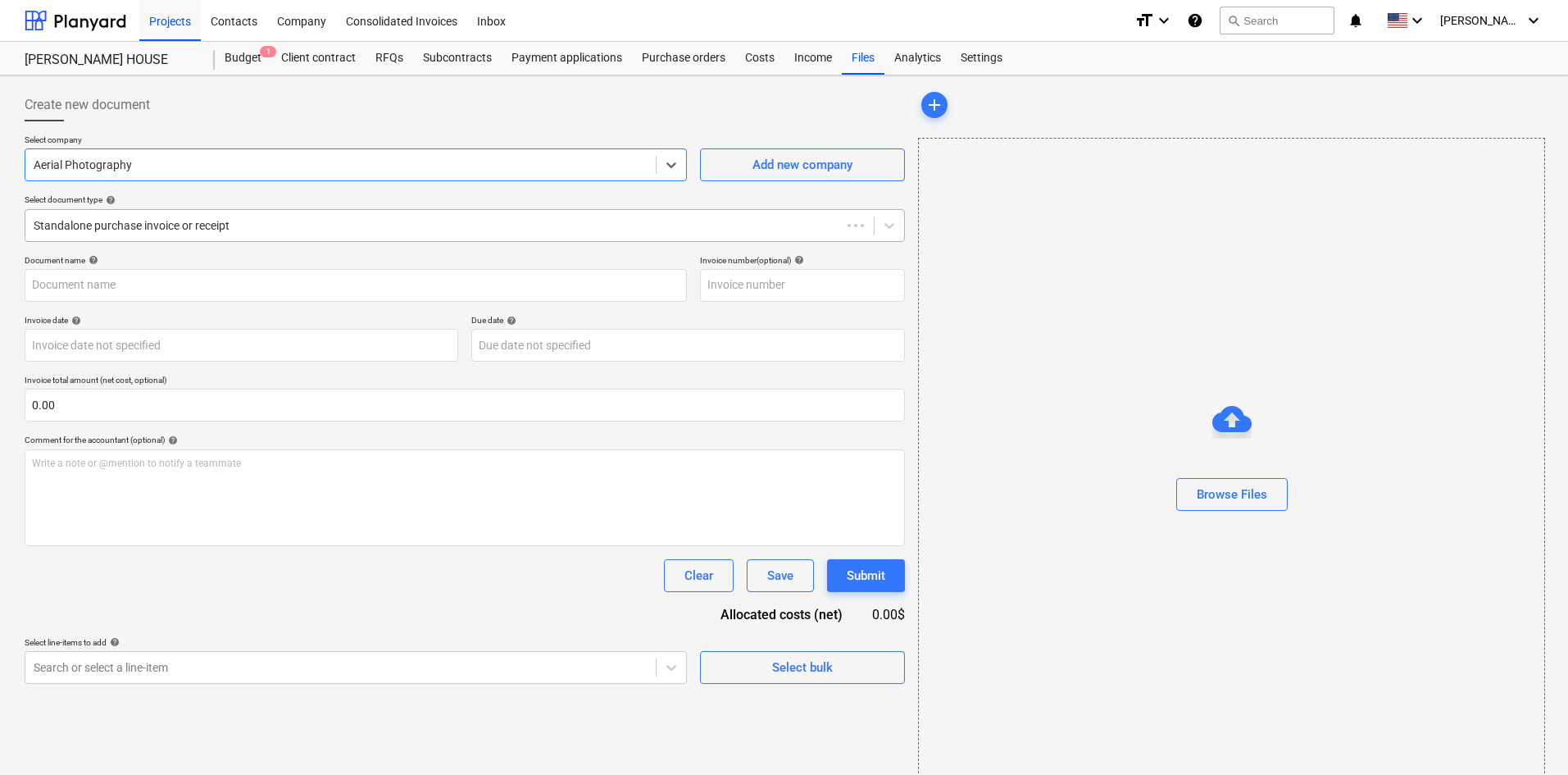
click at [227, 219] on div at bounding box center [433, 225] width 800 height 16
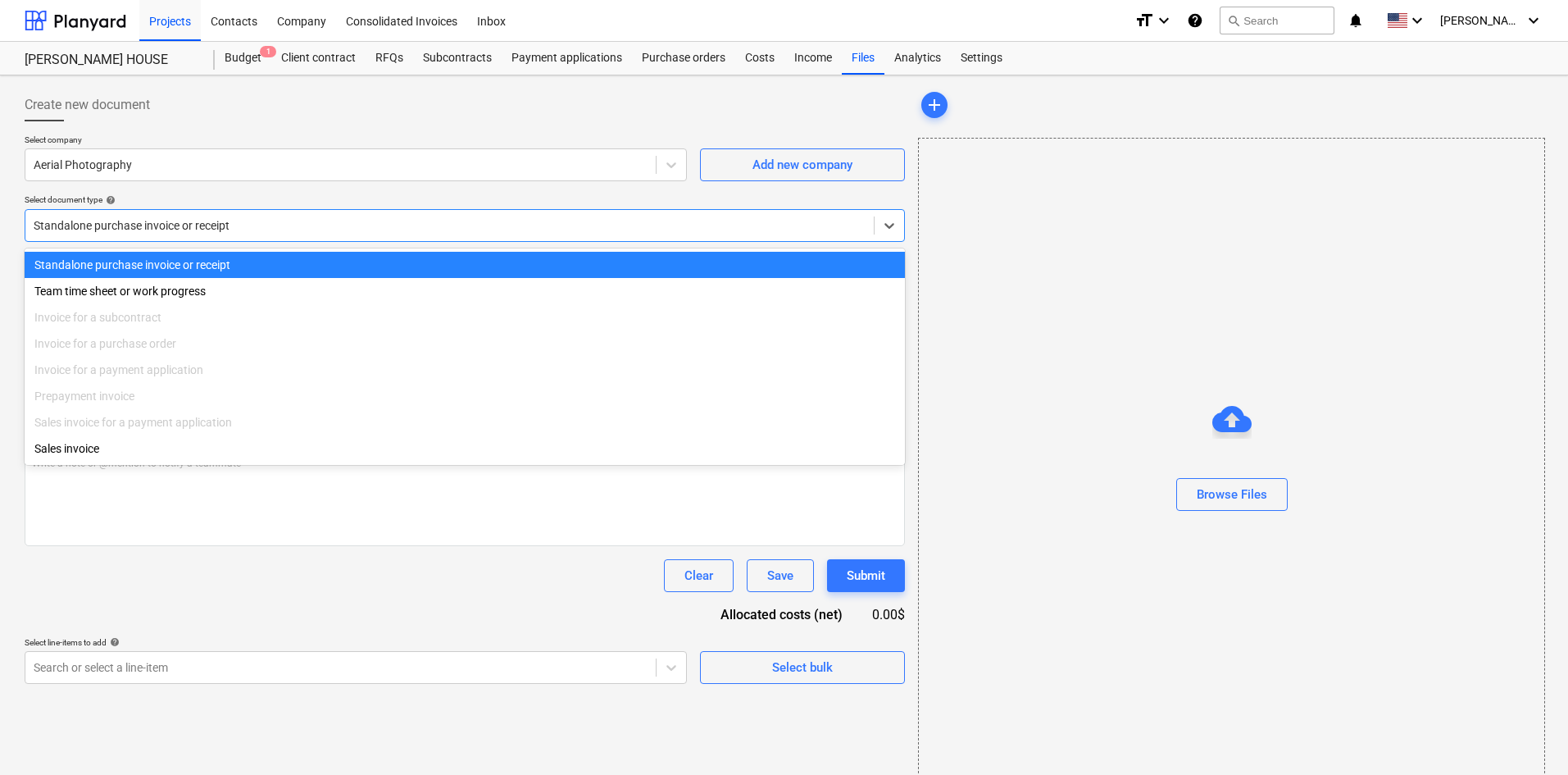
click at [265, 114] on div "Create new document" at bounding box center [465, 105] width 881 height 33
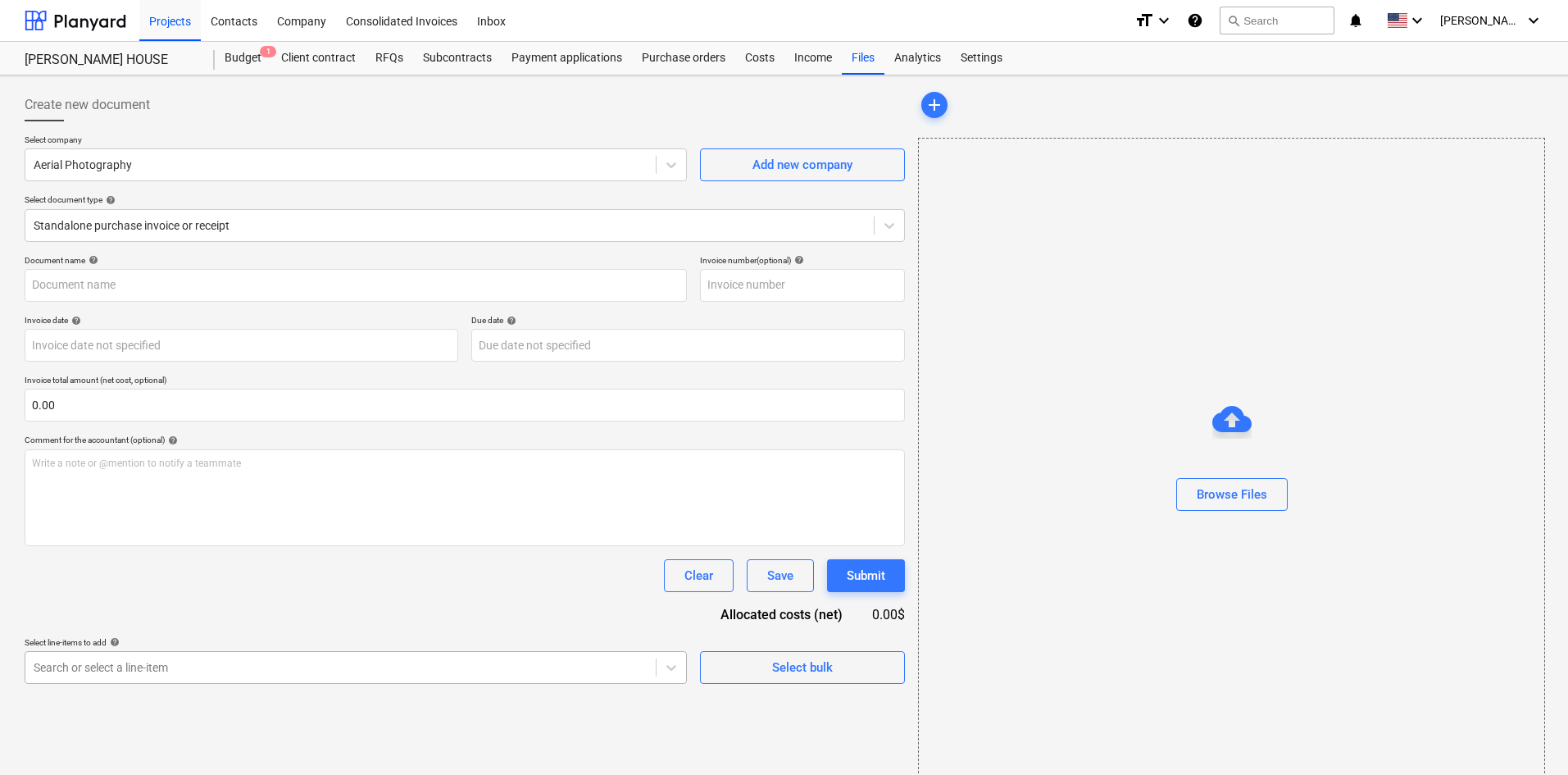
click at [254, 666] on body "Projects Contacts Company Consolidated Invoices Inbox format_size keyboard_arro…" at bounding box center [784, 387] width 1568 height 775
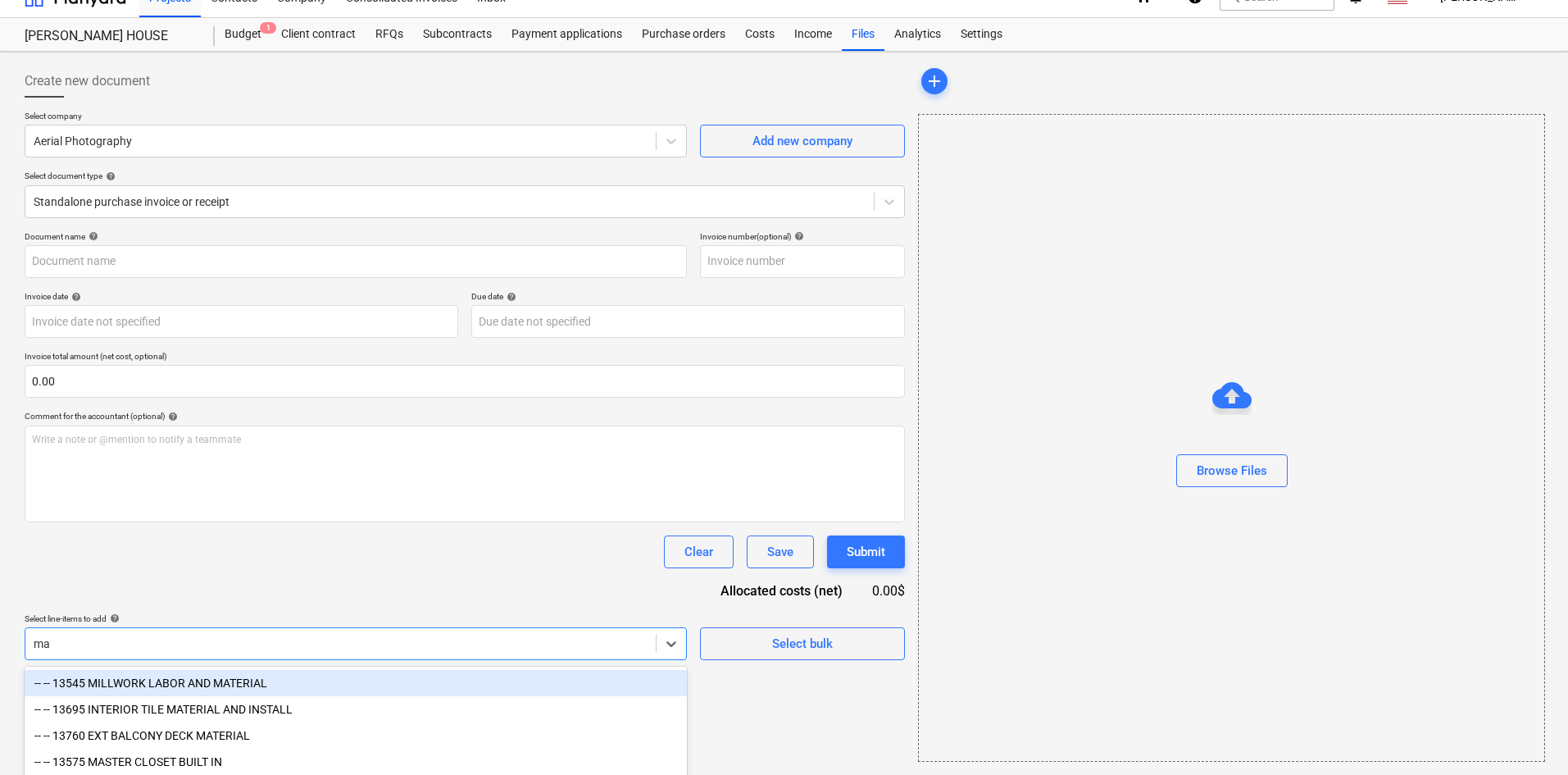
scroll to position [164, 0]
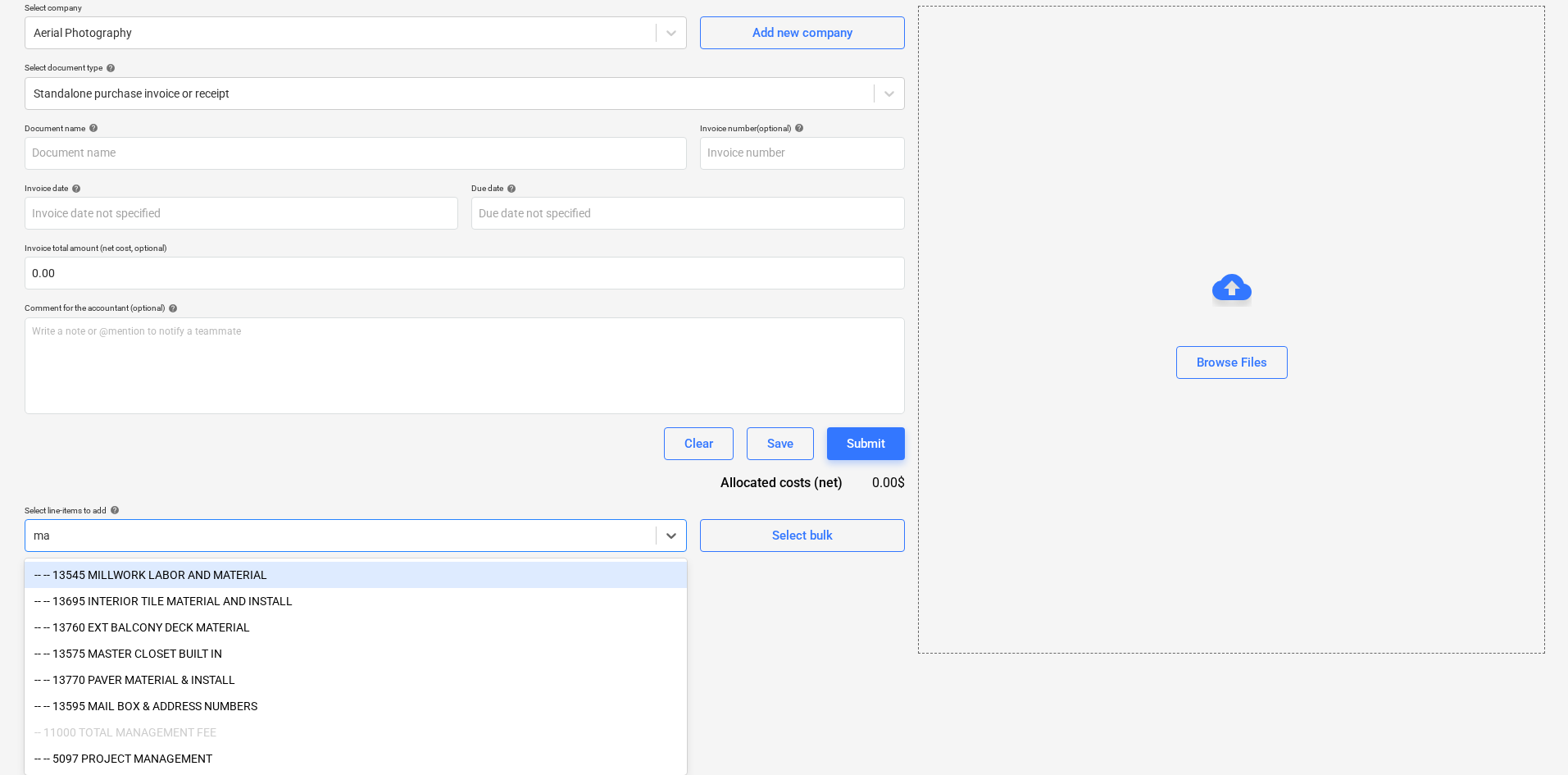
type input "m"
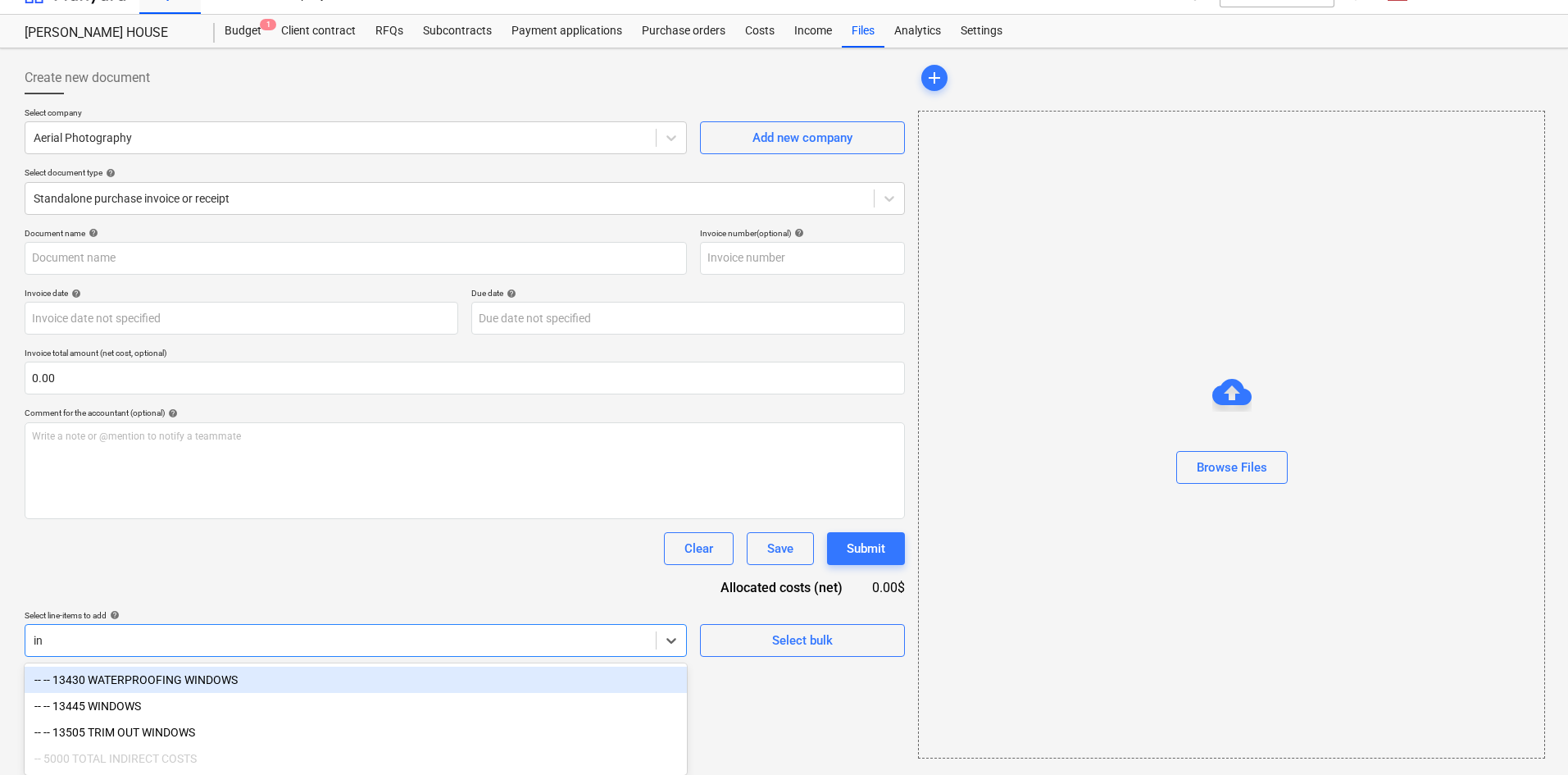
type input "i"
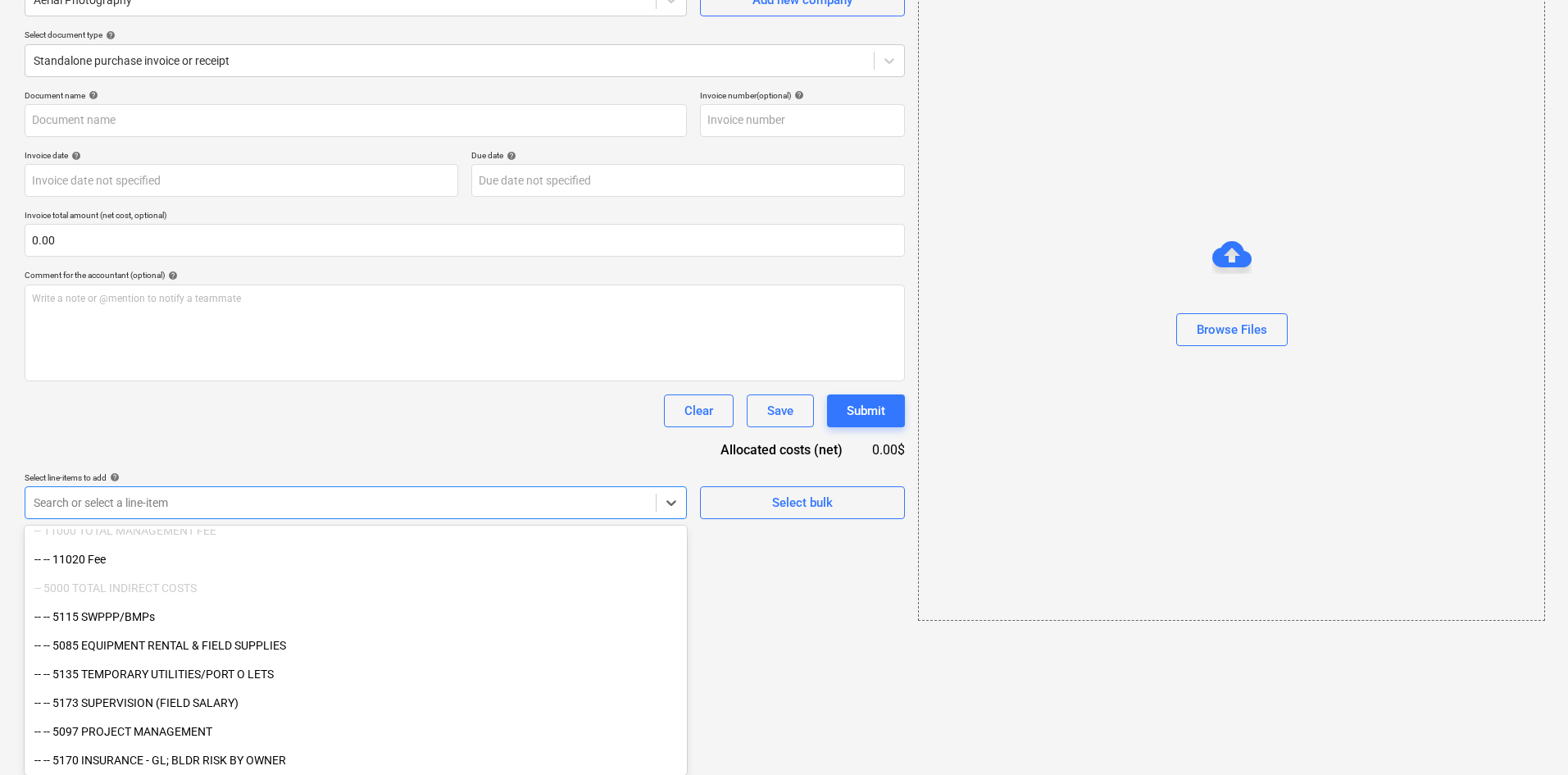
scroll to position [2079, 0]
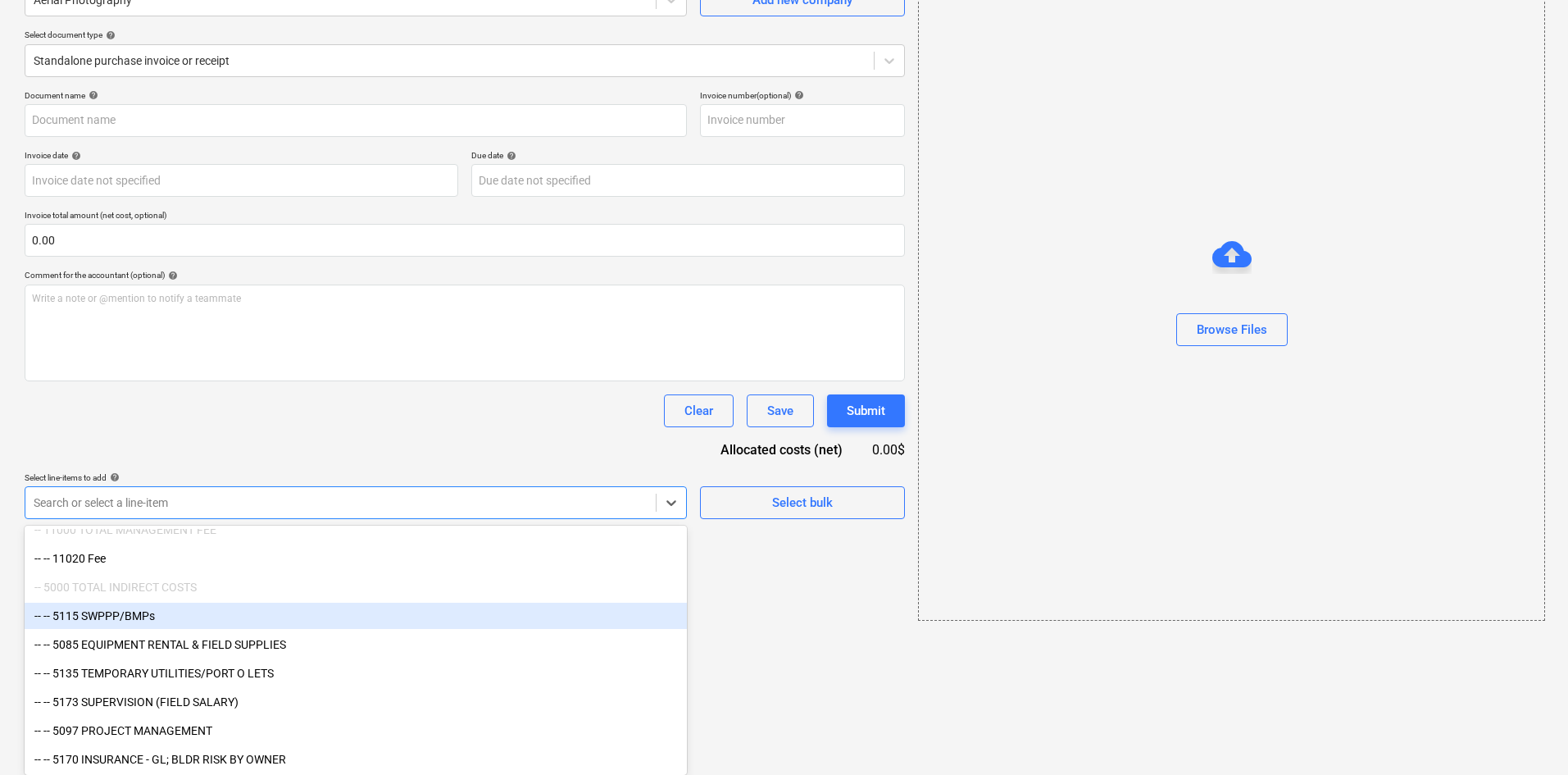
click at [312, 626] on div "-- -- 5115 SWPPP/BMPs" at bounding box center [356, 615] width 662 height 26
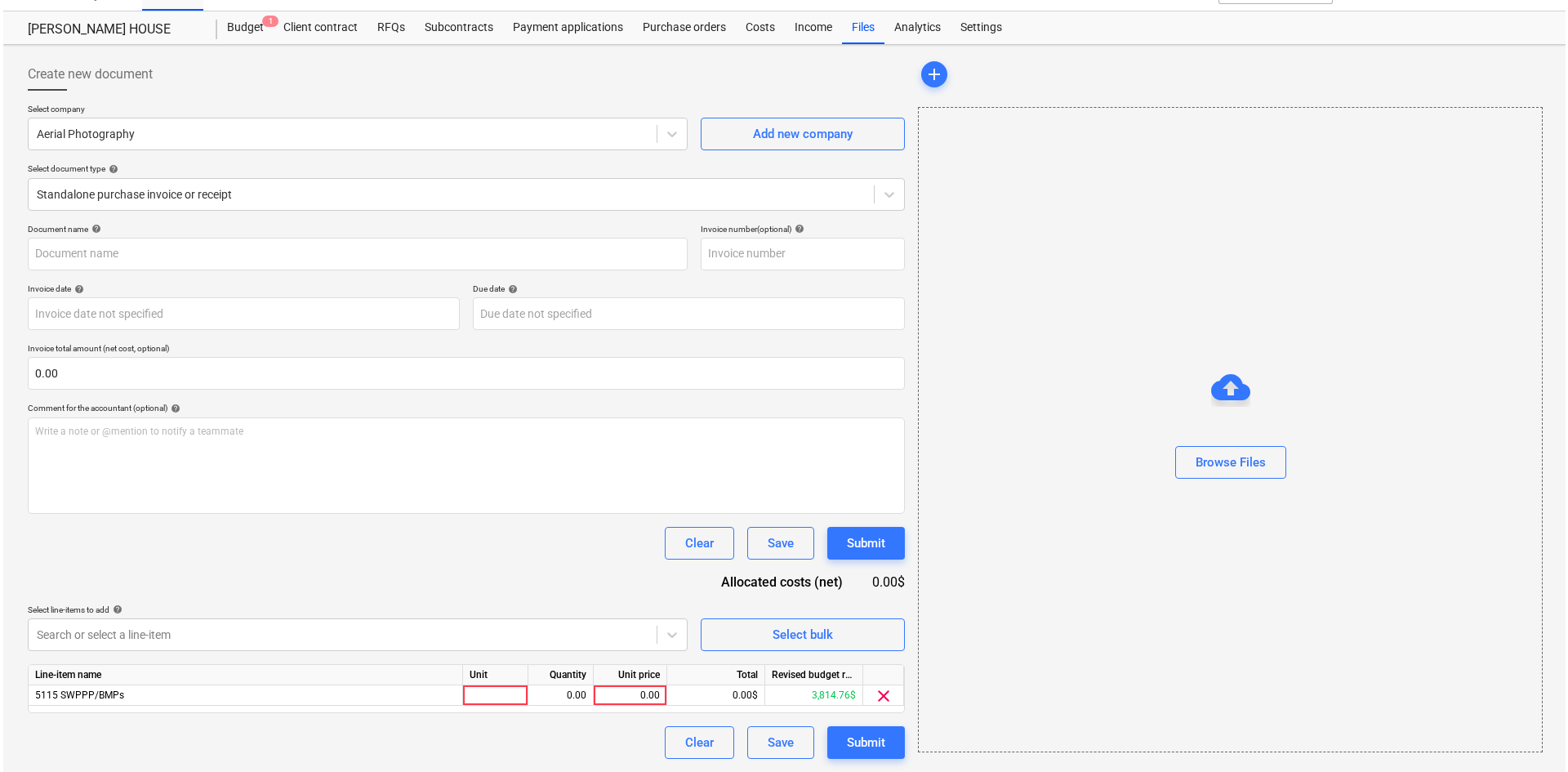
scroll to position [30, 0]
click at [1171, 667] on html "Projects Contacts Company Consolidated Invoices Inbox format_size keyboard_arro…" at bounding box center [780, 355] width 1562 height 772
click at [1202, 459] on div "Browse Files" at bounding box center [1227, 462] width 70 height 21
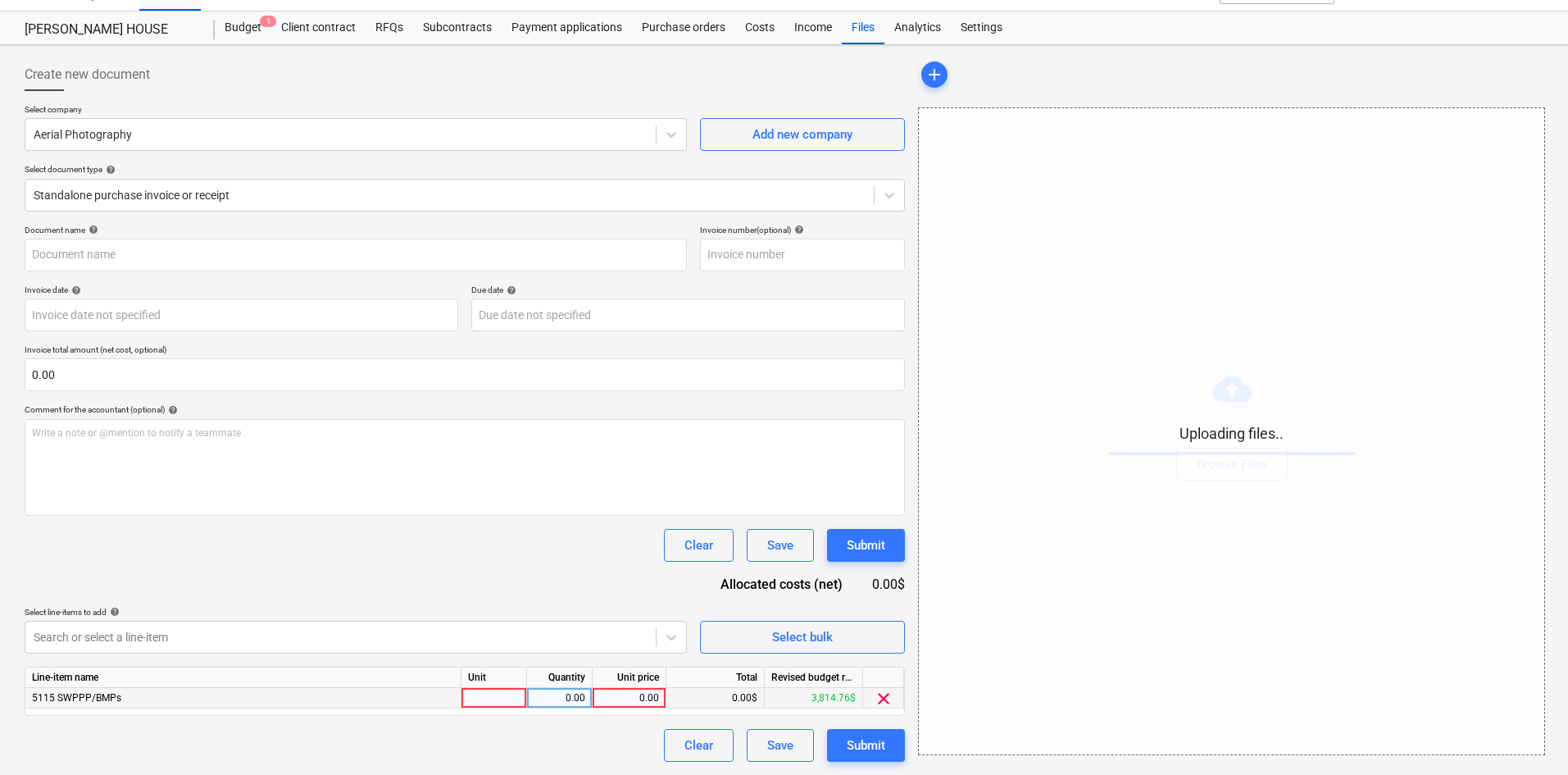
click at [630, 703] on div "0.00" at bounding box center [629, 698] width 60 height 21
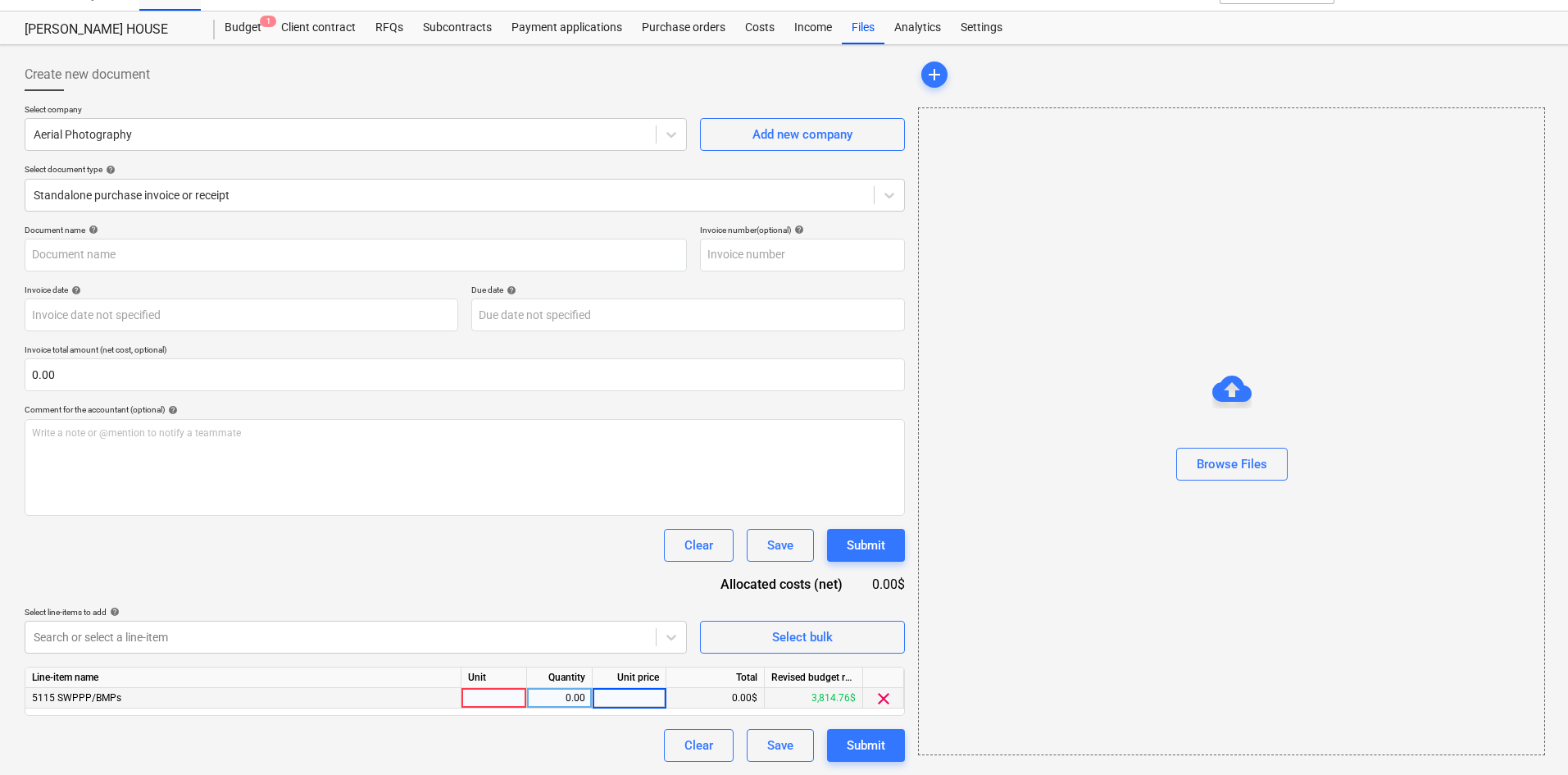
type input "Aerial Photgraphy (Indirect) [DATE].pdf"
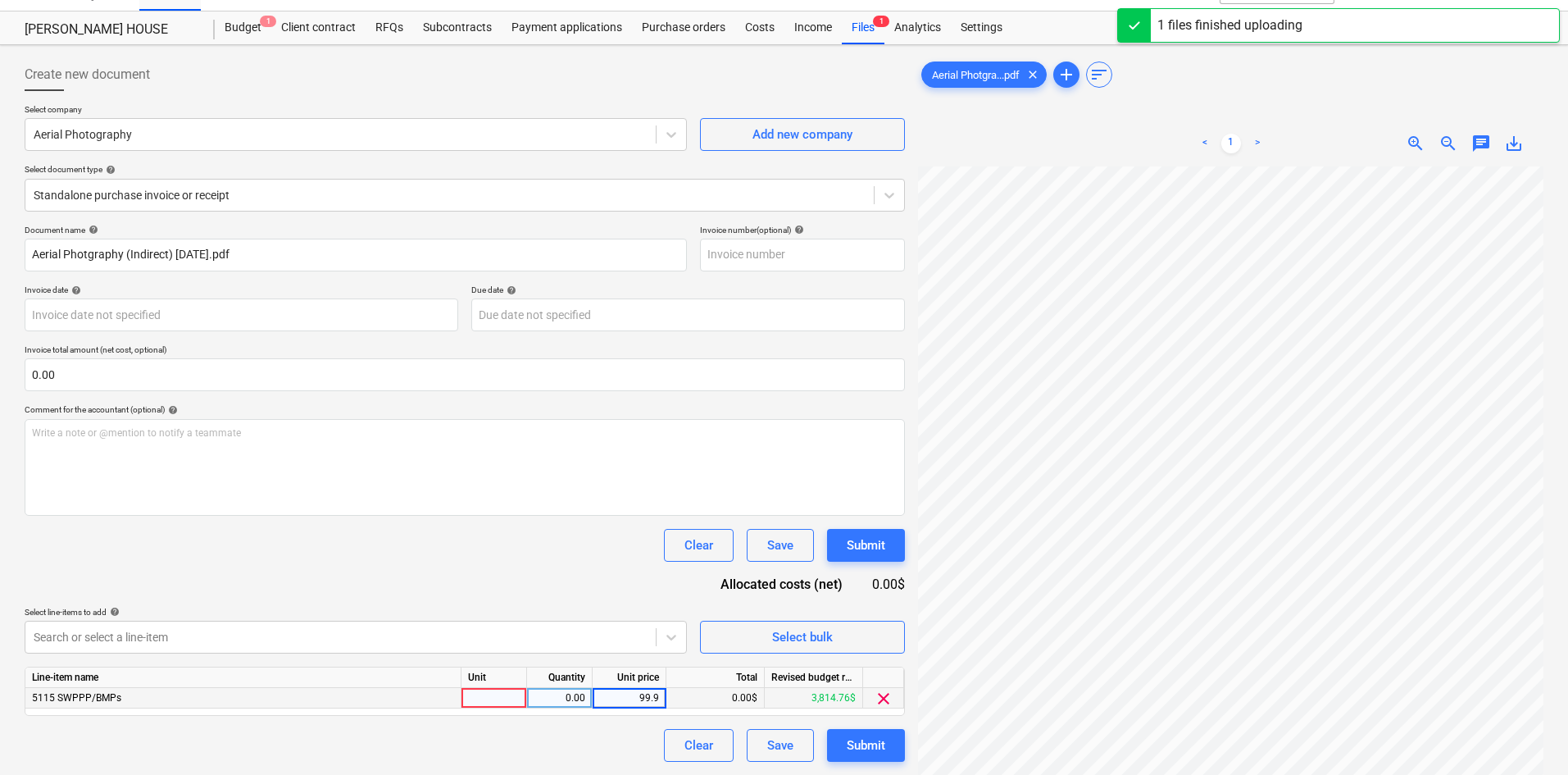
type input "99.95"
click at [557, 576] on div "Document name help Aerial Photgraphy (Indirect) [DATE].pdf Invoice number (opti…" at bounding box center [465, 493] width 881 height 537
click at [887, 743] on button "Submit" at bounding box center [866, 746] width 78 height 33
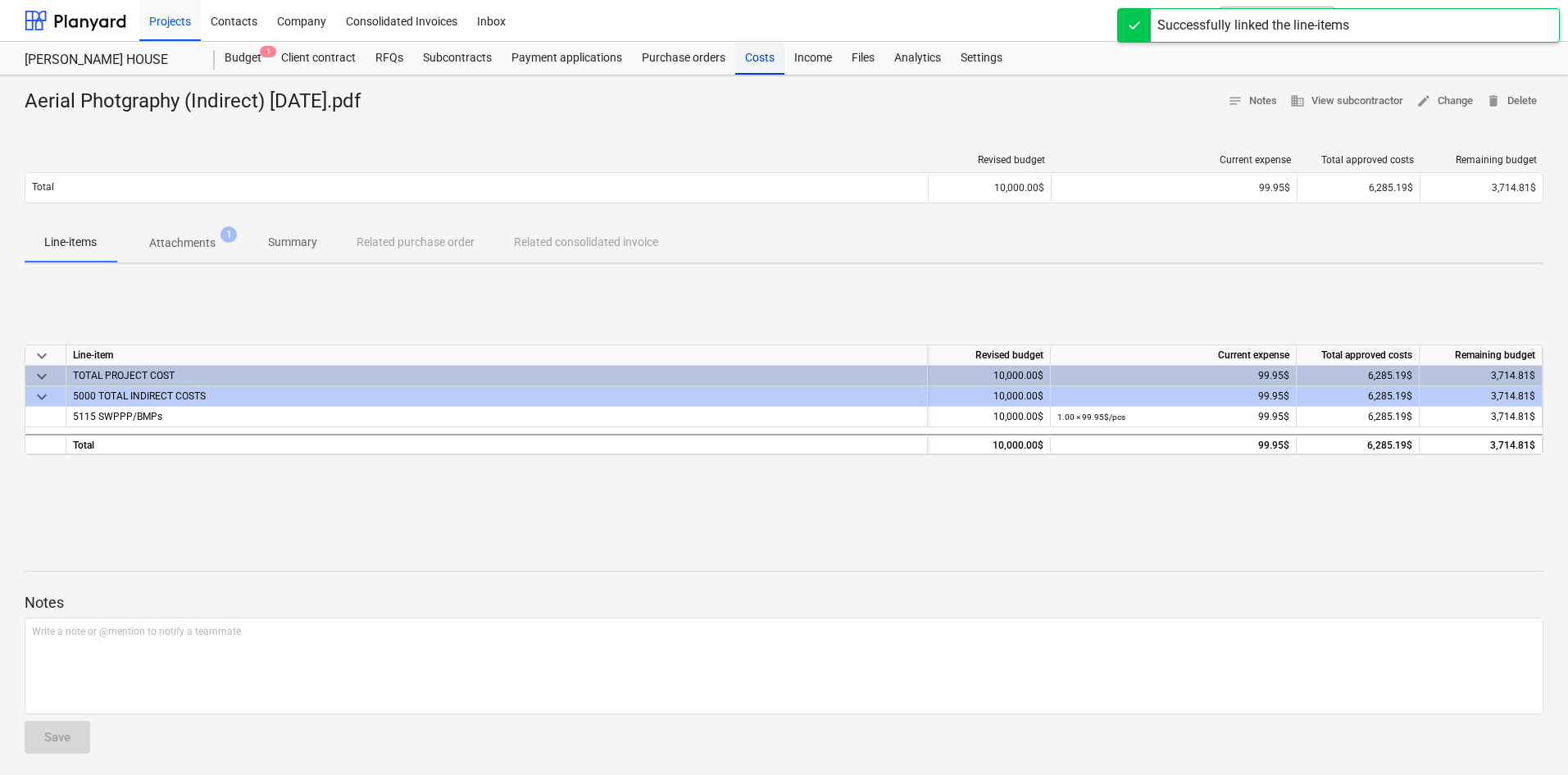
click at [753, 69] on div "Costs" at bounding box center [759, 58] width 49 height 33
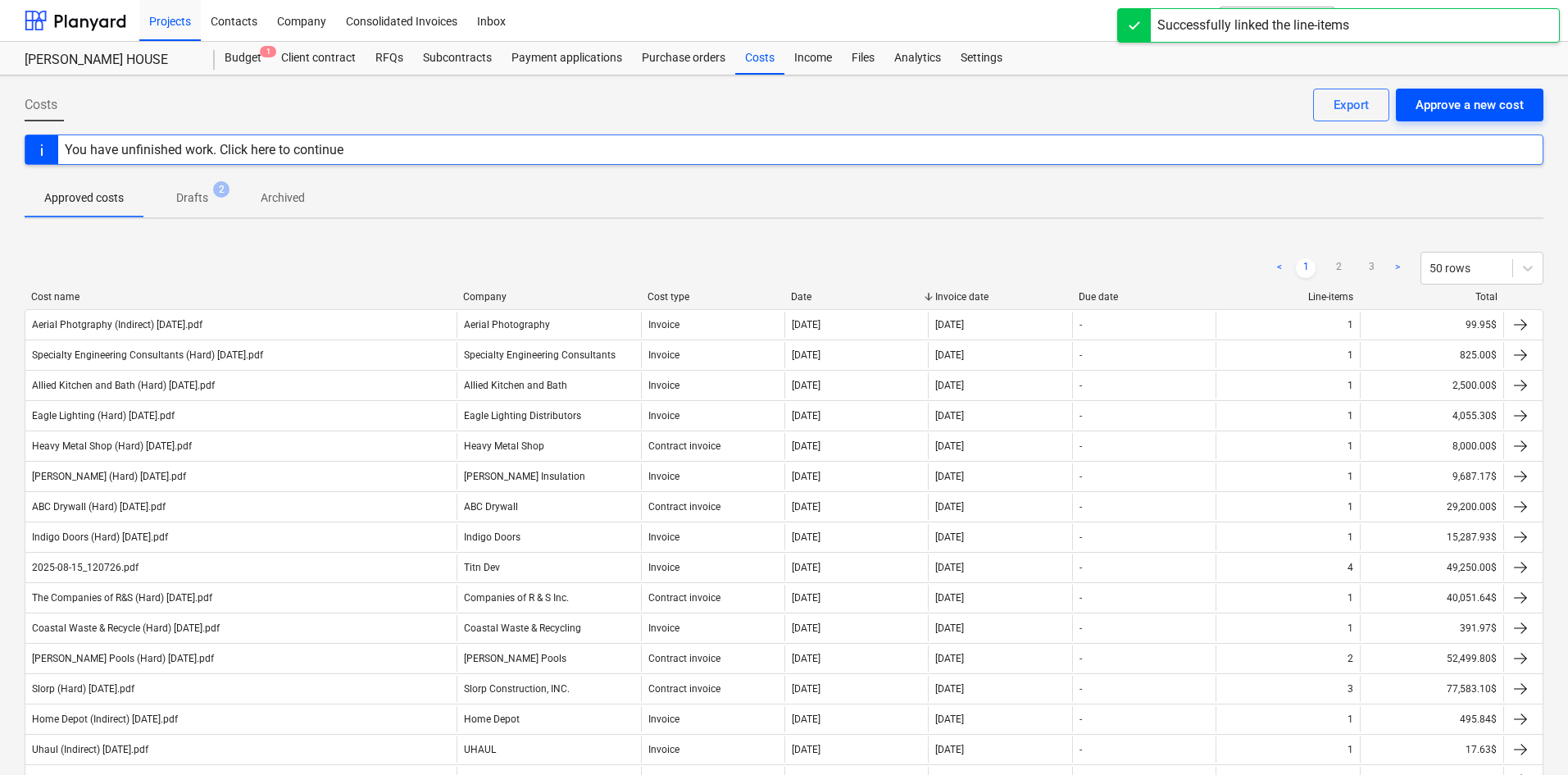
click at [1487, 106] on div "Approve a new cost" at bounding box center [1470, 105] width 108 height 21
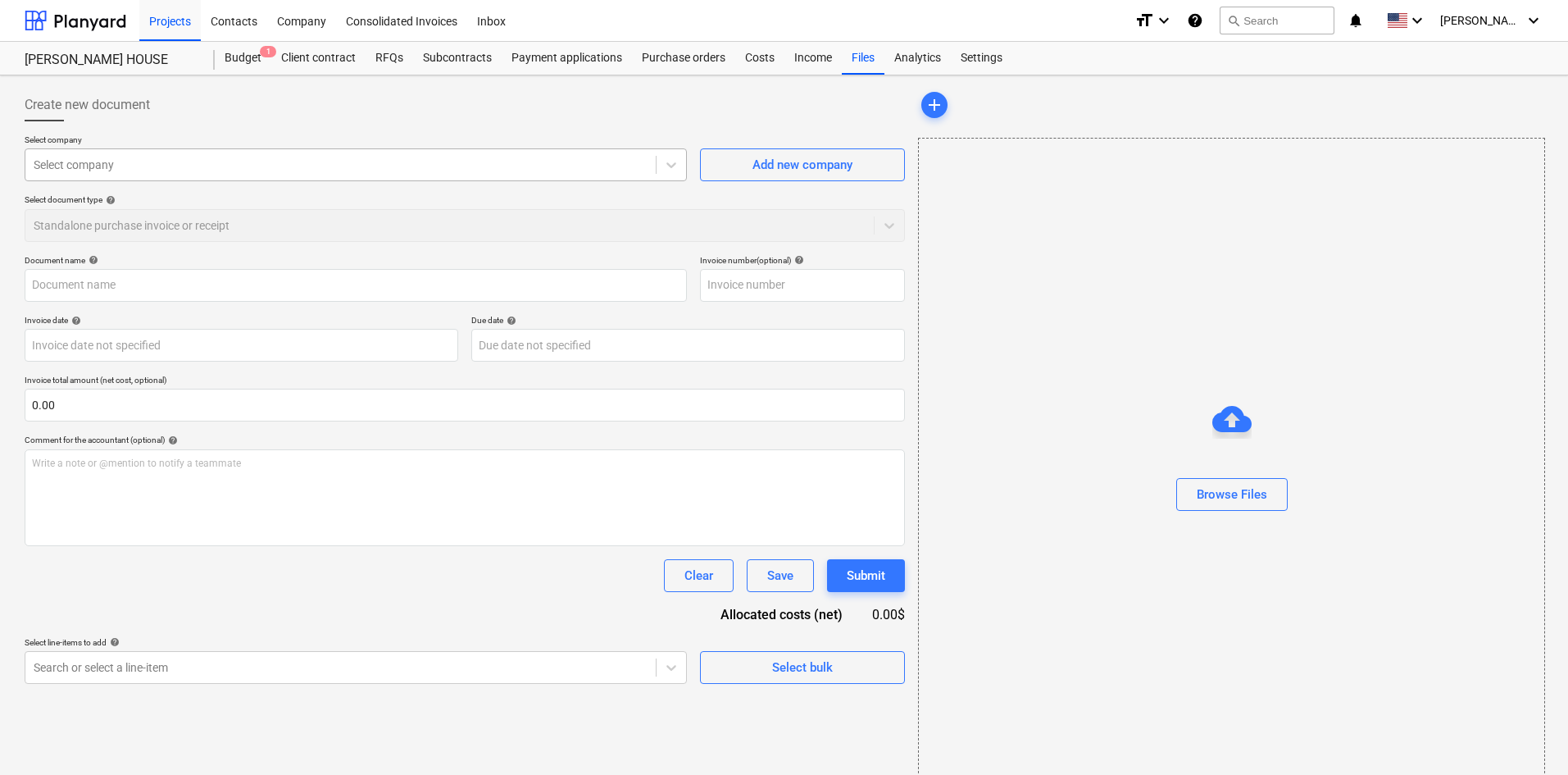
click at [479, 157] on div at bounding box center [340, 164] width 614 height 16
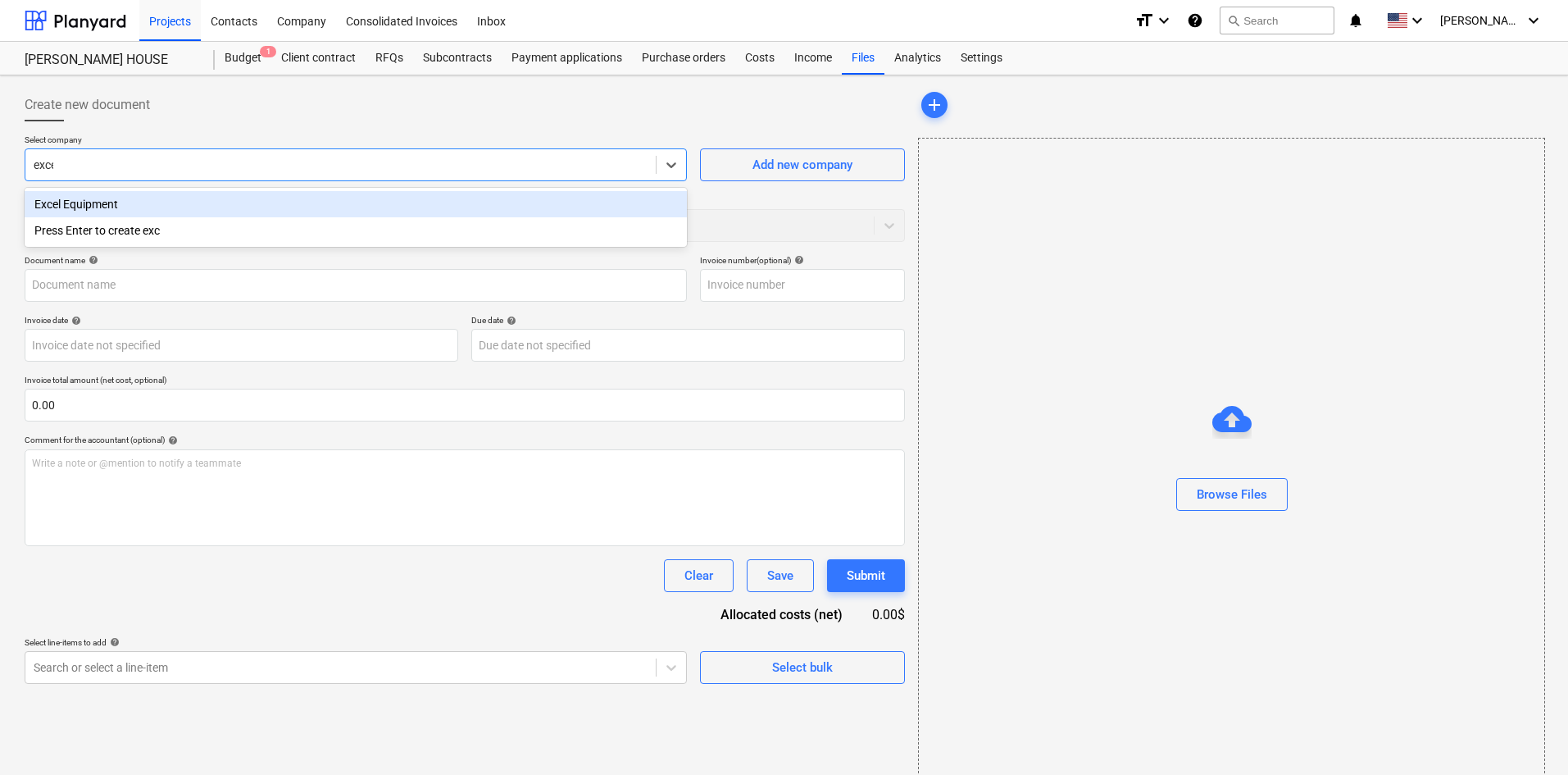
type input "excel"
click at [269, 210] on div "Excel Equipment" at bounding box center [356, 204] width 662 height 26
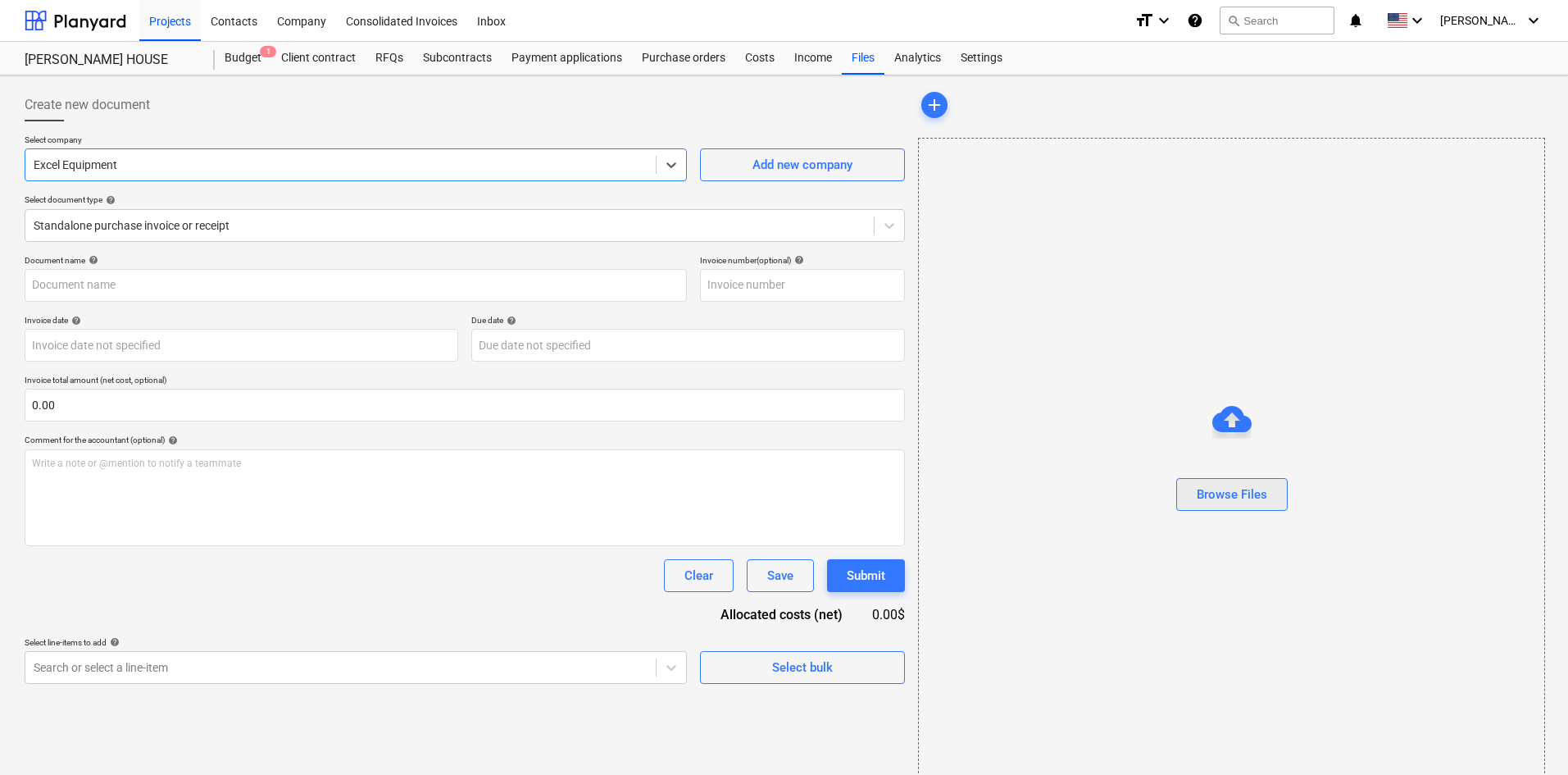
click at [1219, 501] on div "Browse Files" at bounding box center [1232, 494] width 71 height 21
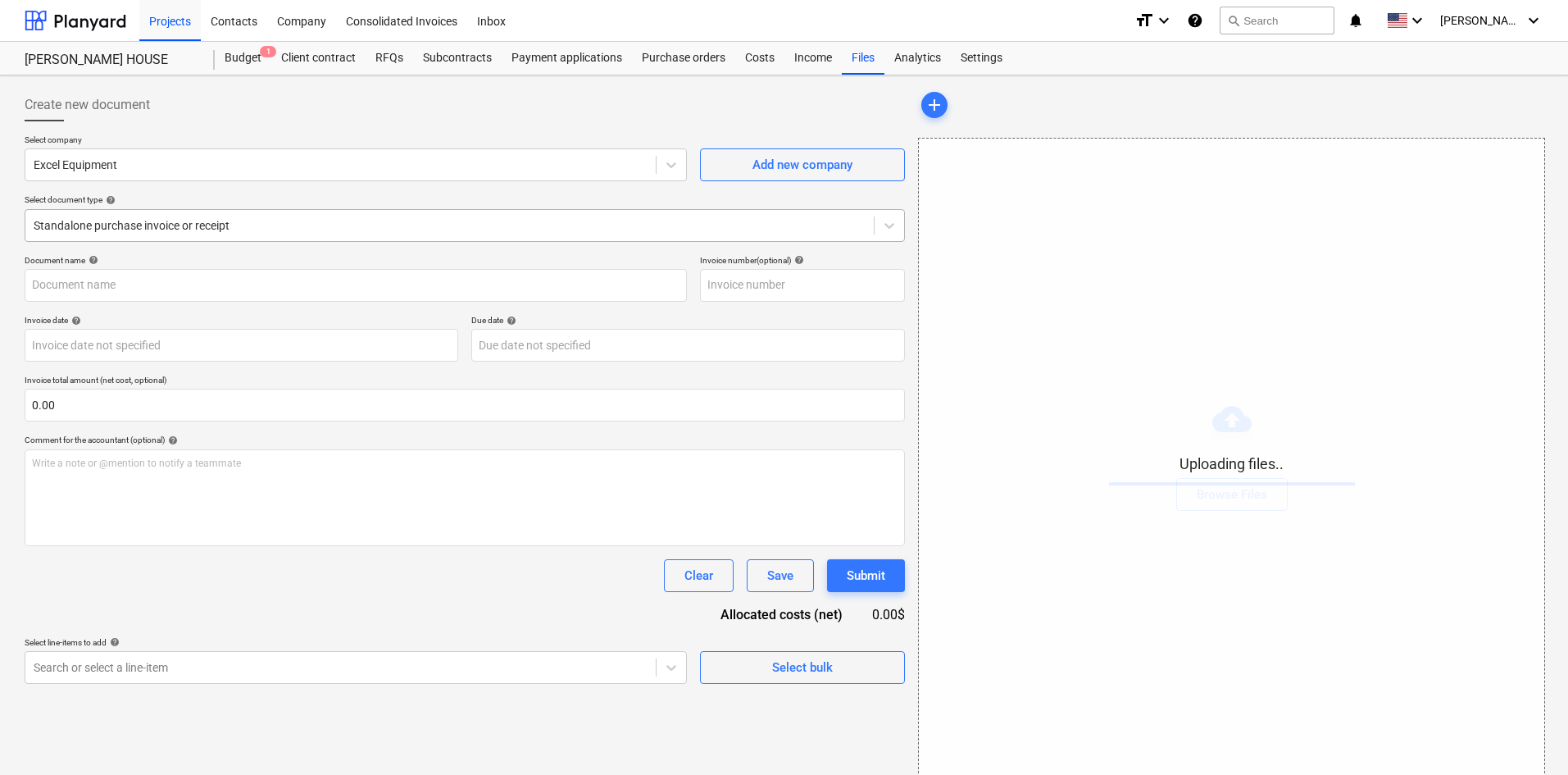
click at [109, 219] on div at bounding box center [449, 225] width 832 height 16
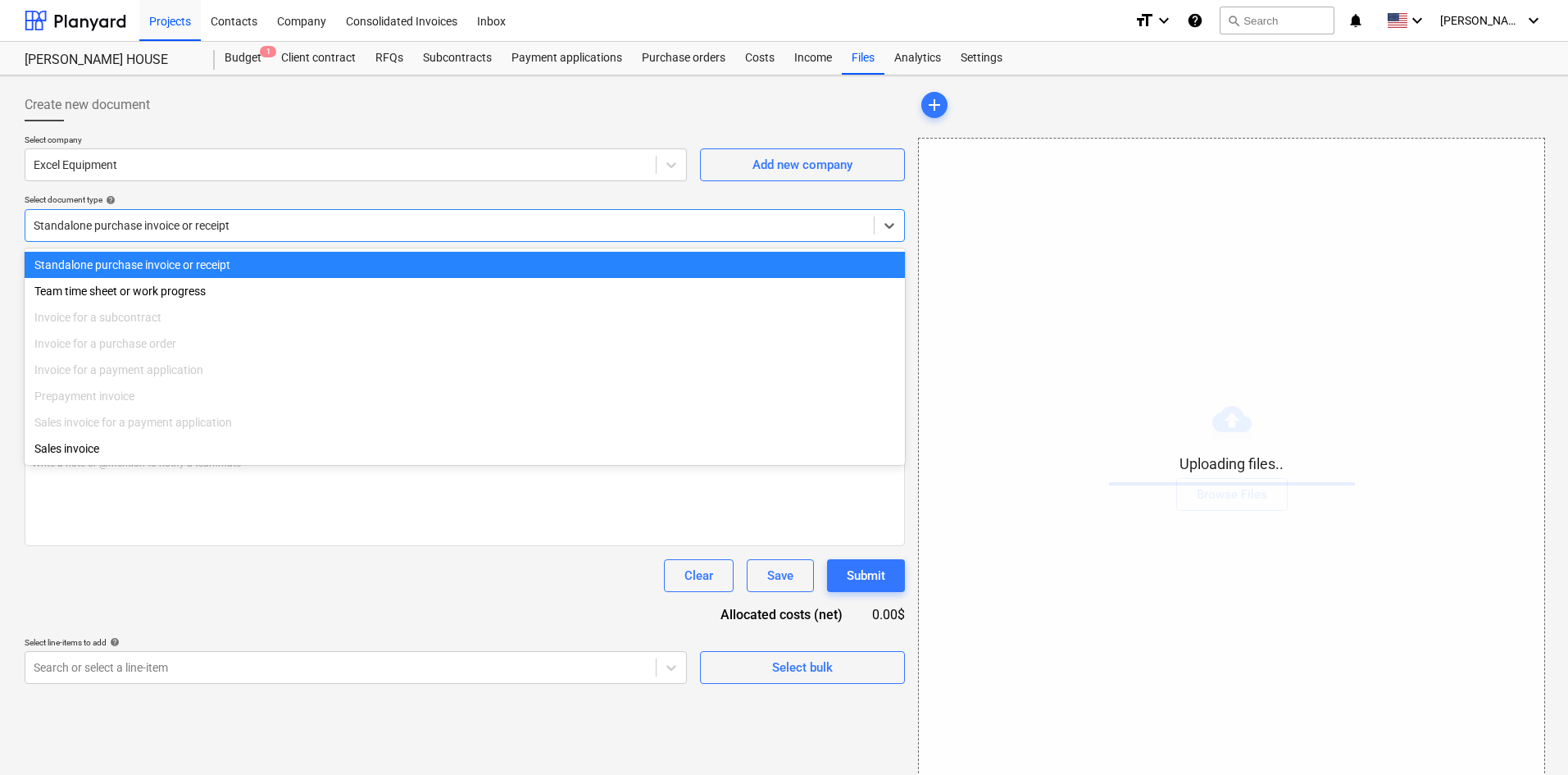
click at [109, 219] on div at bounding box center [449, 225] width 832 height 16
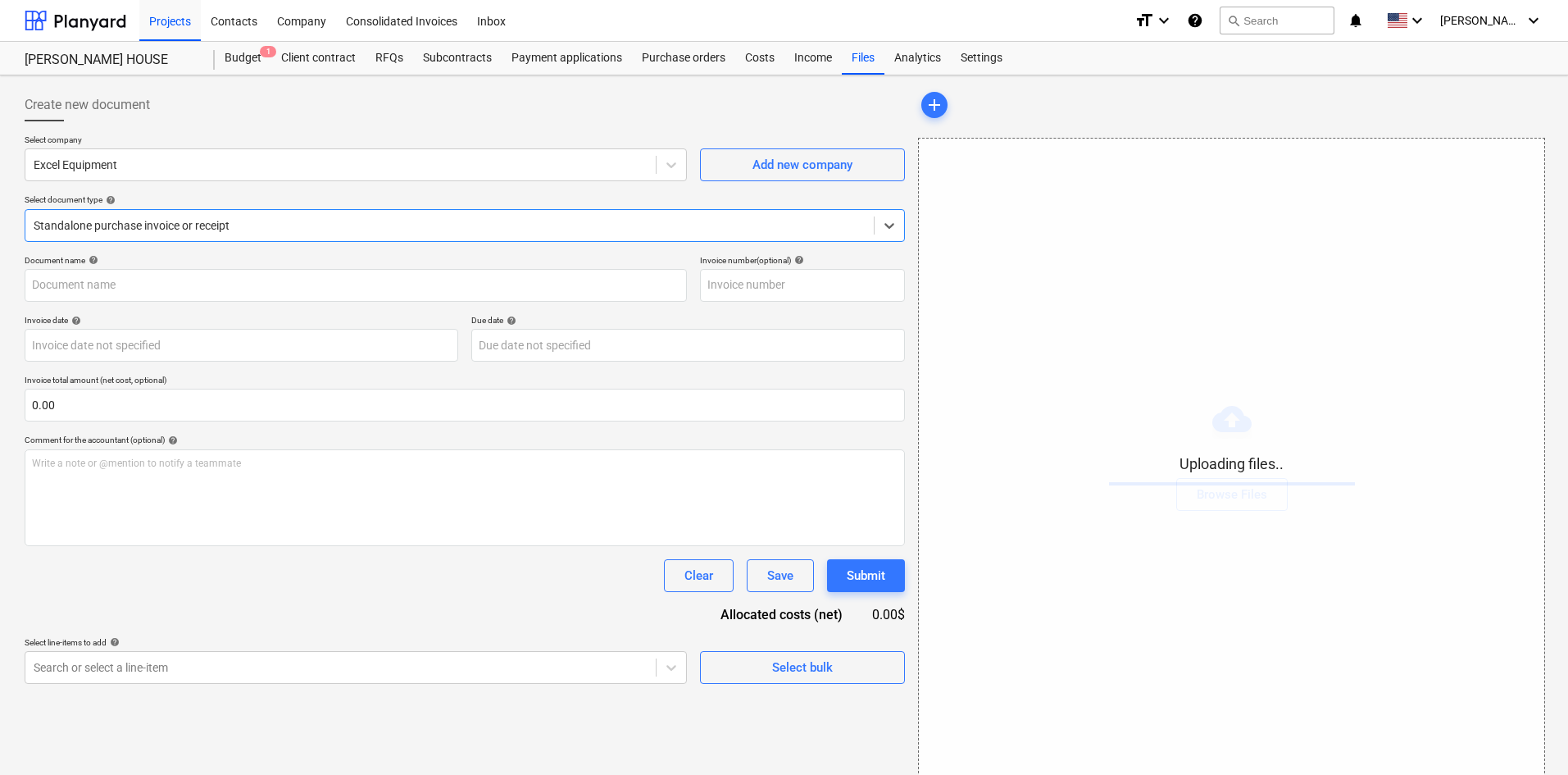
click at [234, 644] on div "Select line-items to add help" at bounding box center [356, 643] width 662 height 11
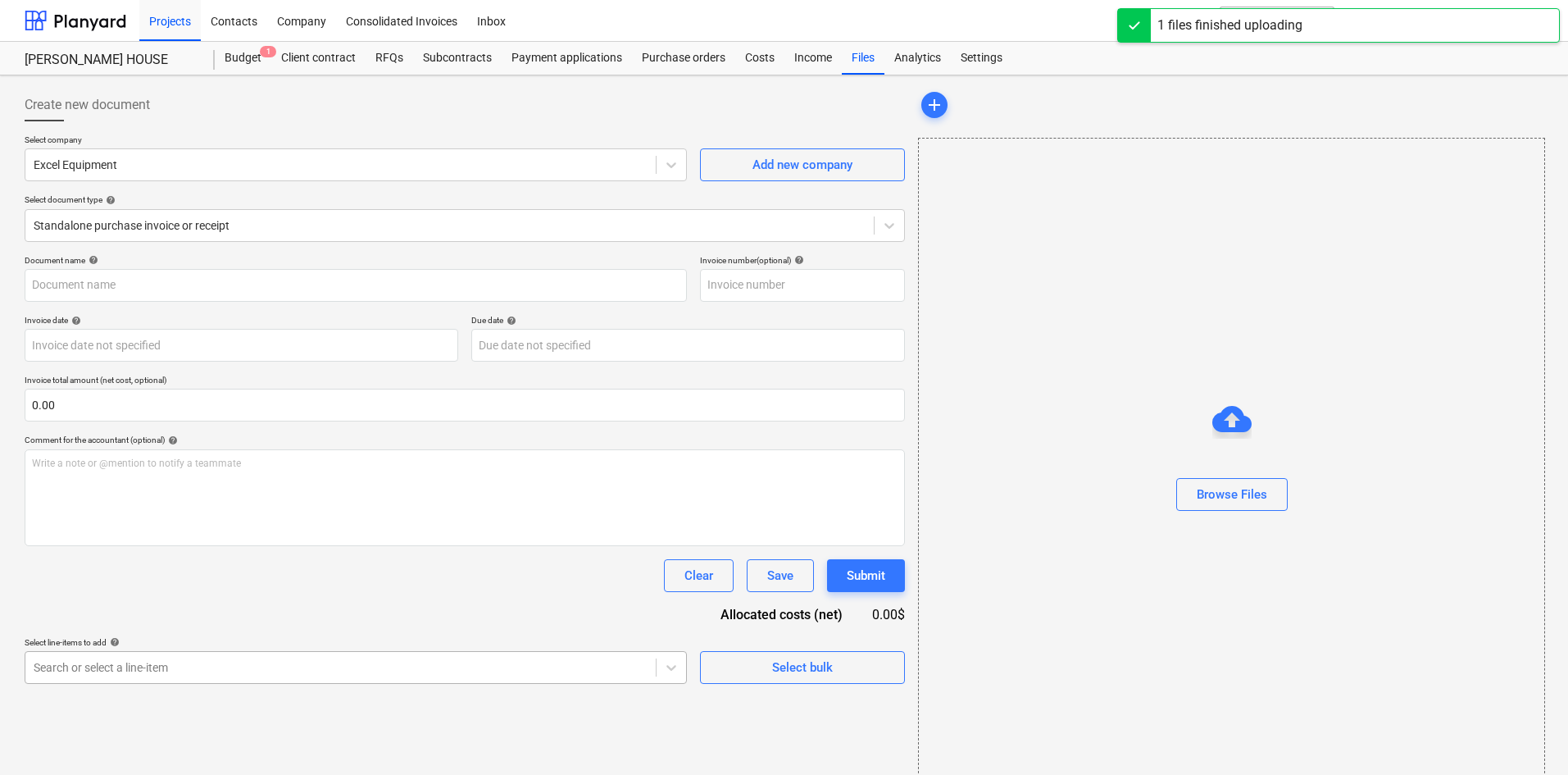
scroll to position [164, 0]
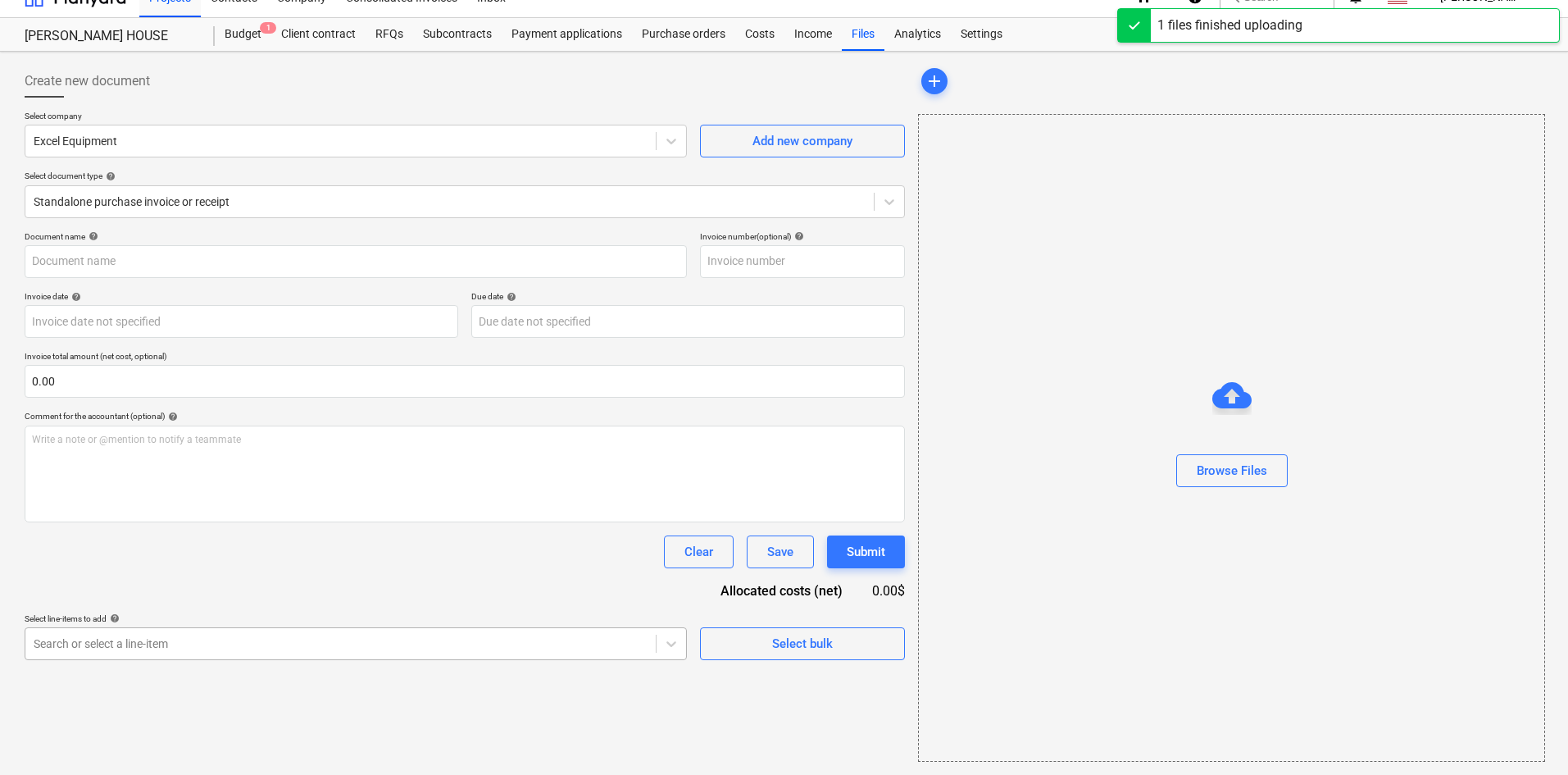
click at [233, 682] on body "Projects Contacts Company Consolidated Invoices Inbox format_size keyboard_arro…" at bounding box center [784, 363] width 1568 height 775
type input "Excel Equipment (LD&Soft) [DATE].pdf"
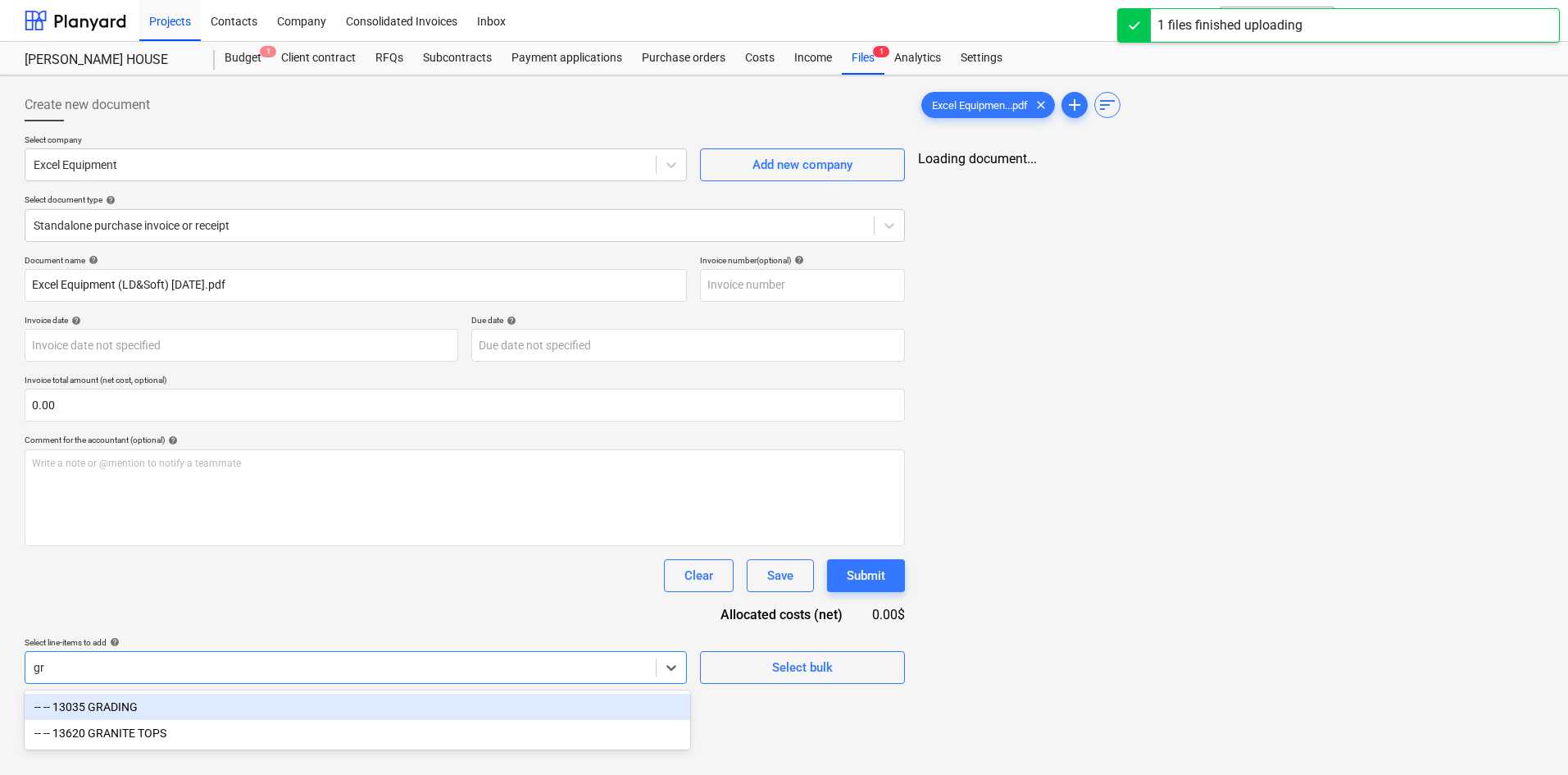
scroll to position [0, 0]
type input "gra"
click at [197, 704] on div "-- -- 13035 GRADING" at bounding box center [356, 706] width 662 height 26
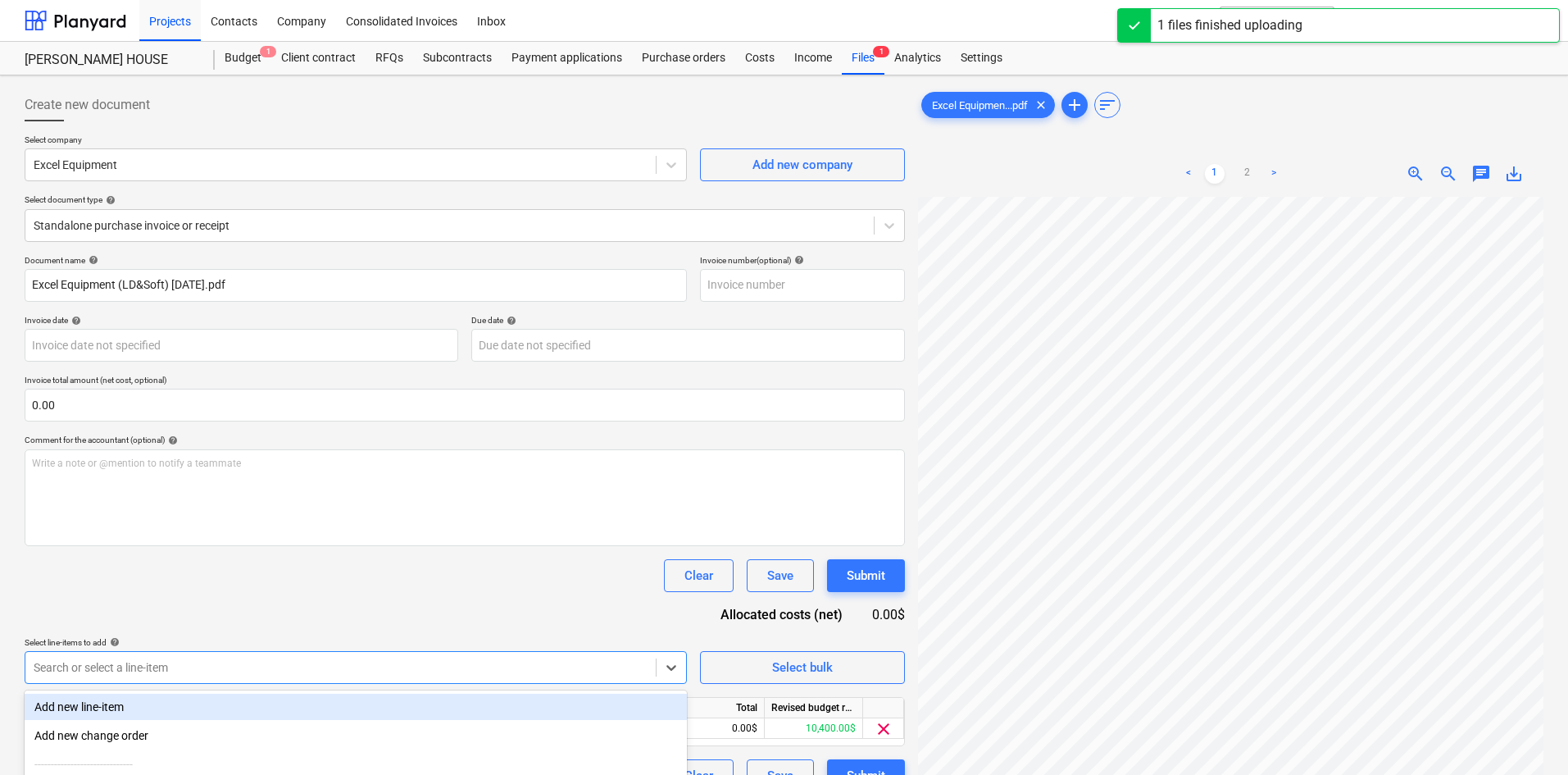
click at [253, 587] on div "Clear Save Submit" at bounding box center [465, 576] width 881 height 33
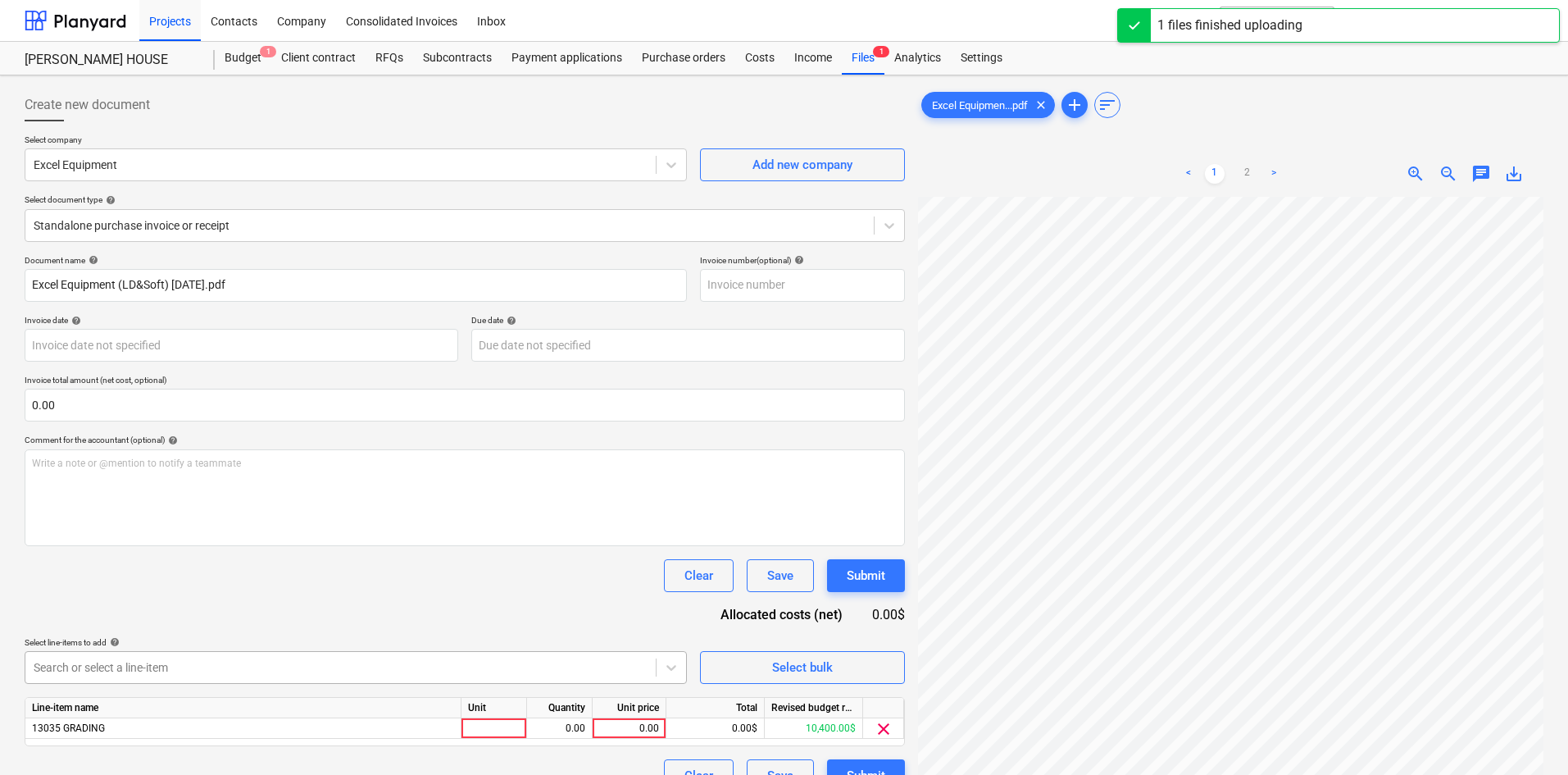
click at [232, 670] on body "Projects Contacts Company Consolidated Invoices Inbox format_size keyboard_arro…" at bounding box center [784, 387] width 1568 height 775
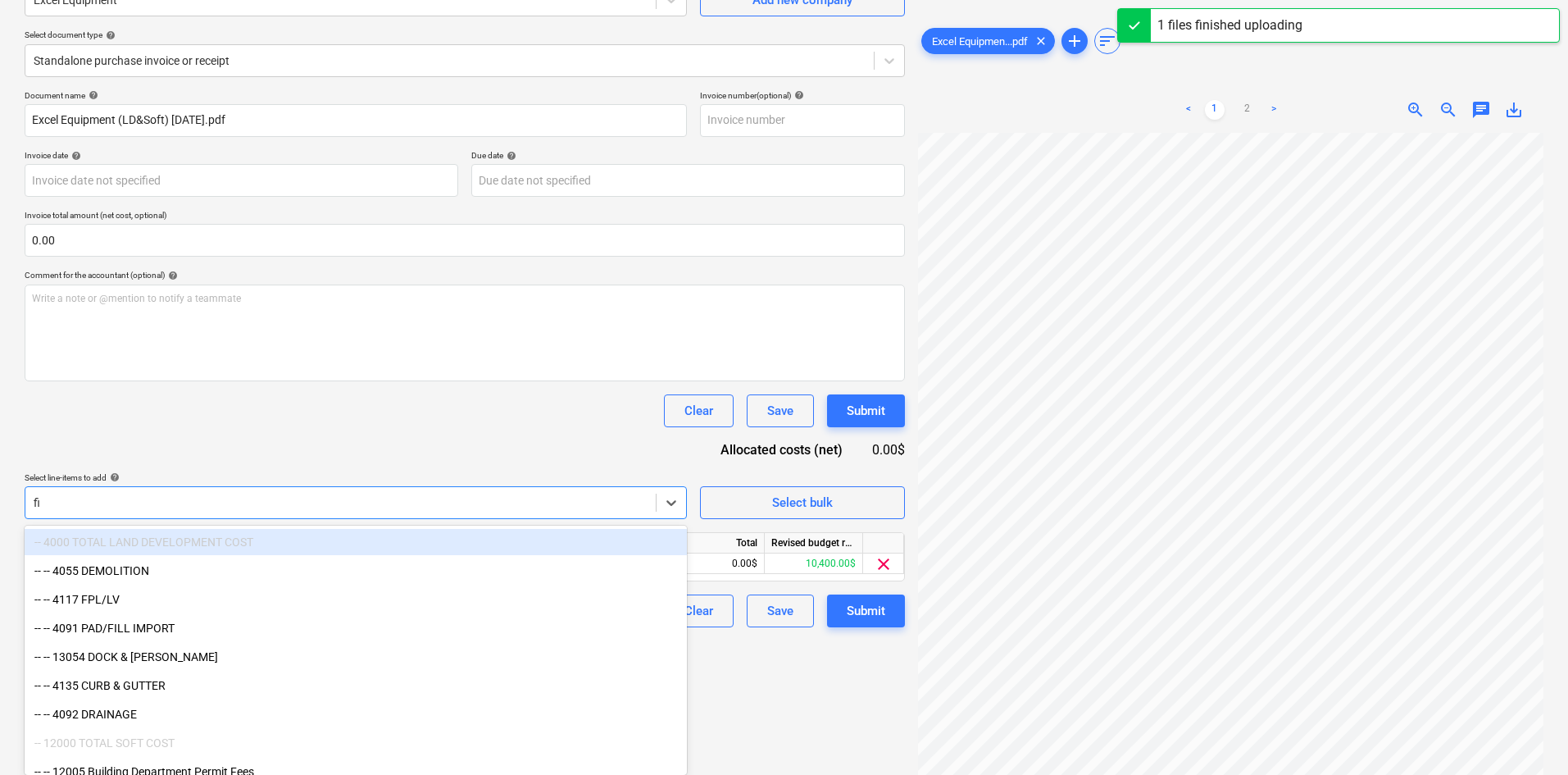
scroll to position [164, 0]
type input "fil"
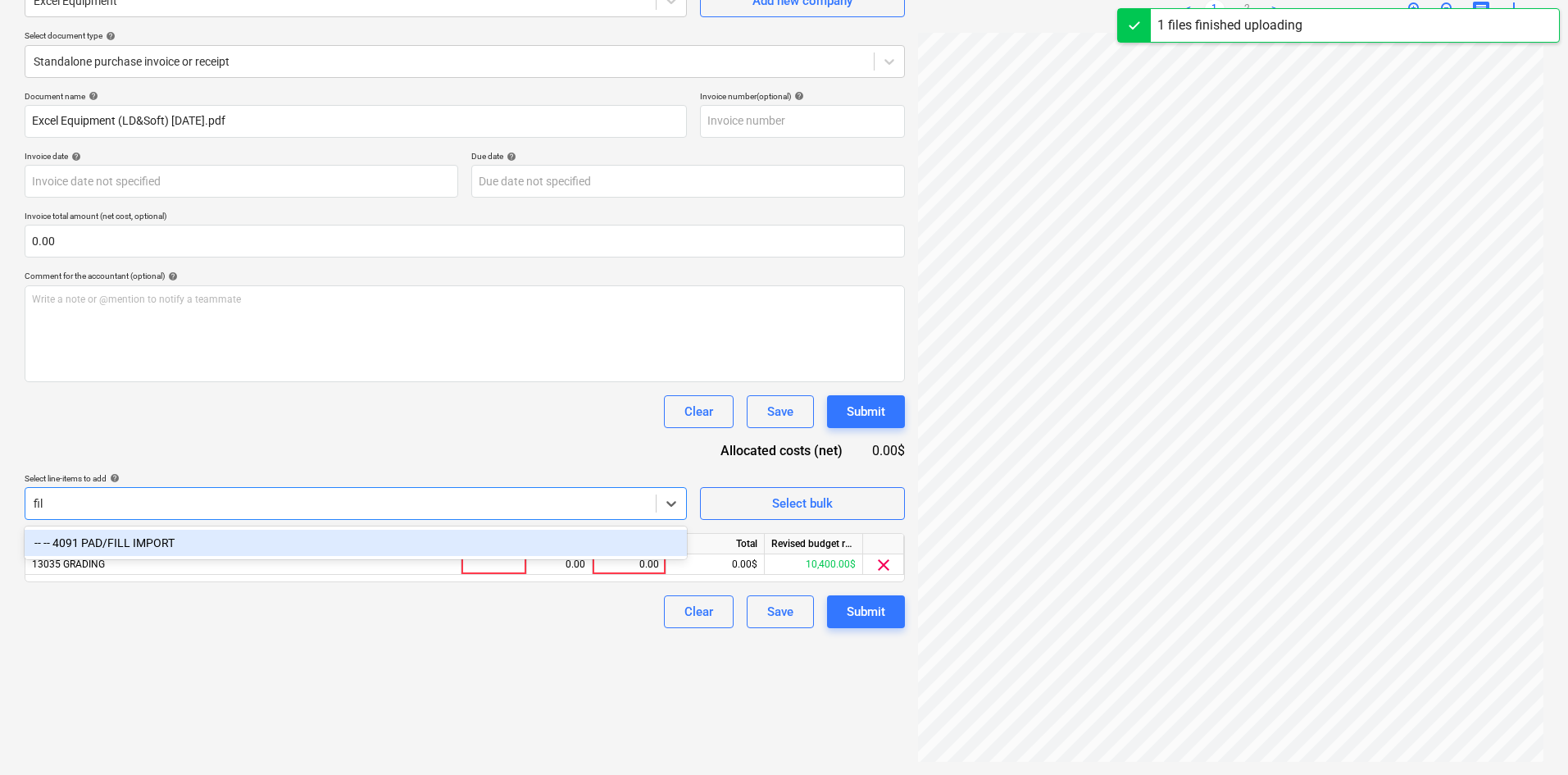
click at [231, 548] on div "-- -- 4091 PAD/FILL IMPORT" at bounding box center [356, 543] width 662 height 26
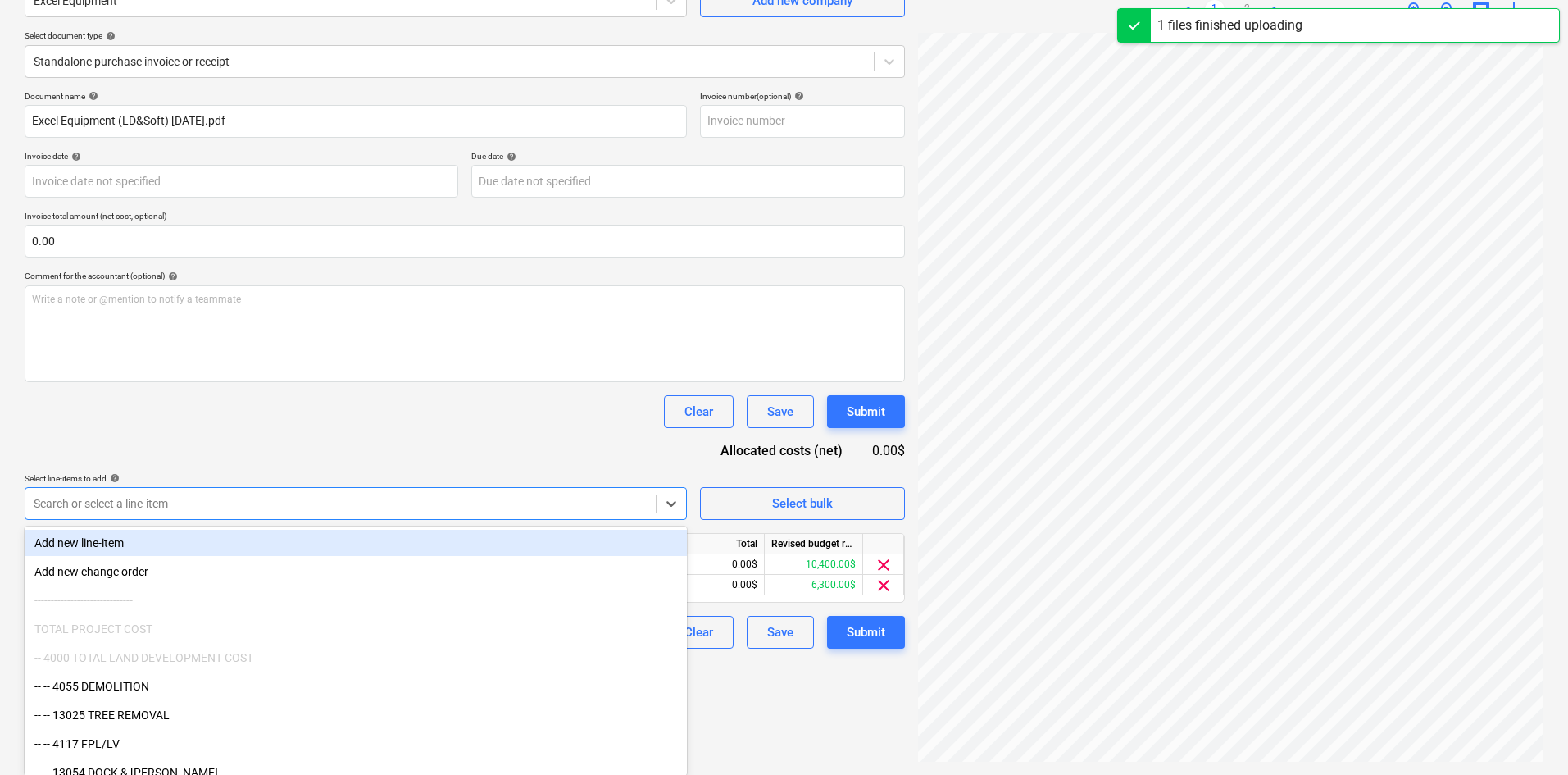
click at [405, 419] on div "Clear Save Submit" at bounding box center [465, 411] width 881 height 33
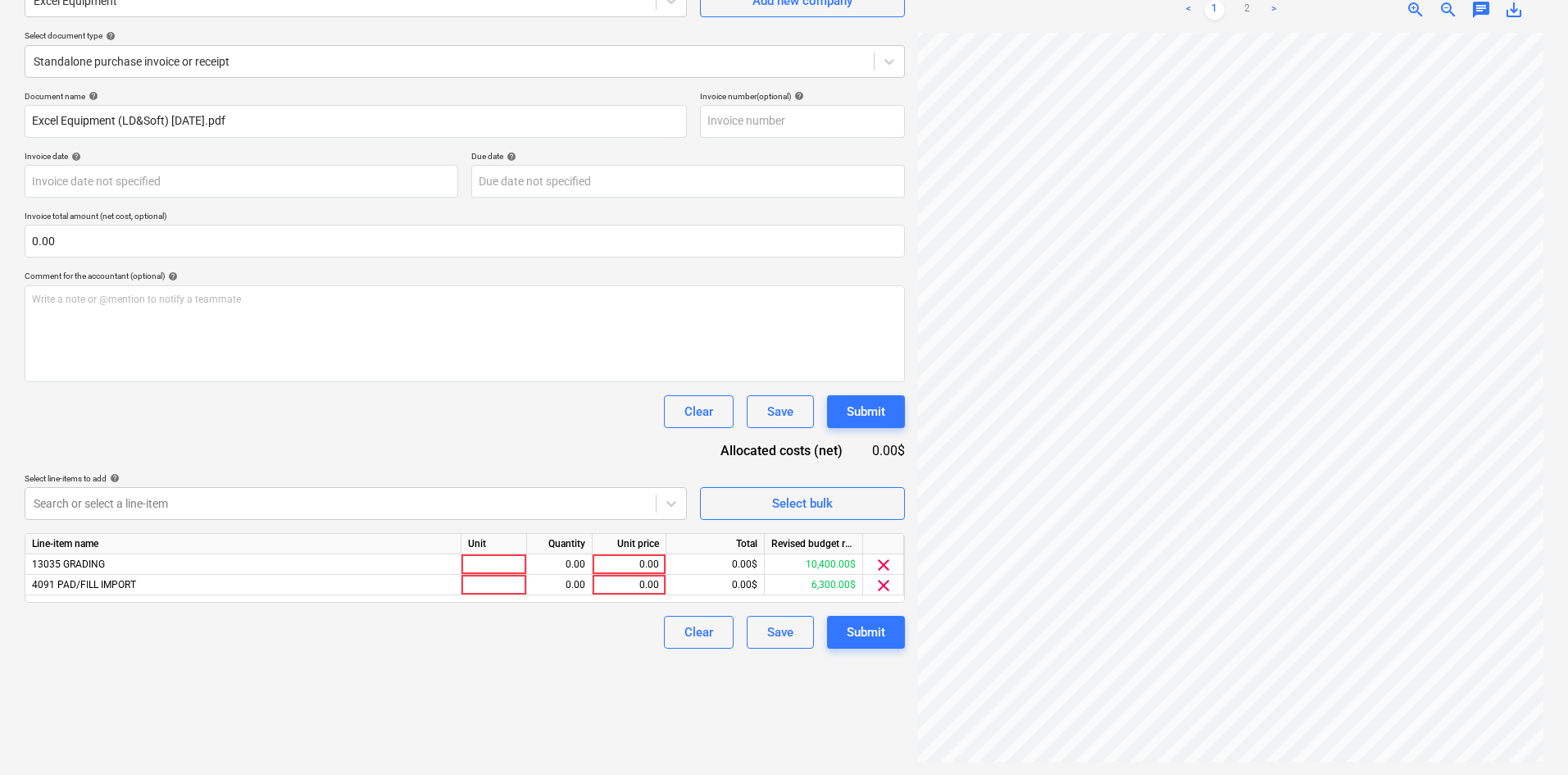
scroll to position [61, 74]
click at [628, 557] on div "0.00" at bounding box center [629, 564] width 60 height 21
type input "600"
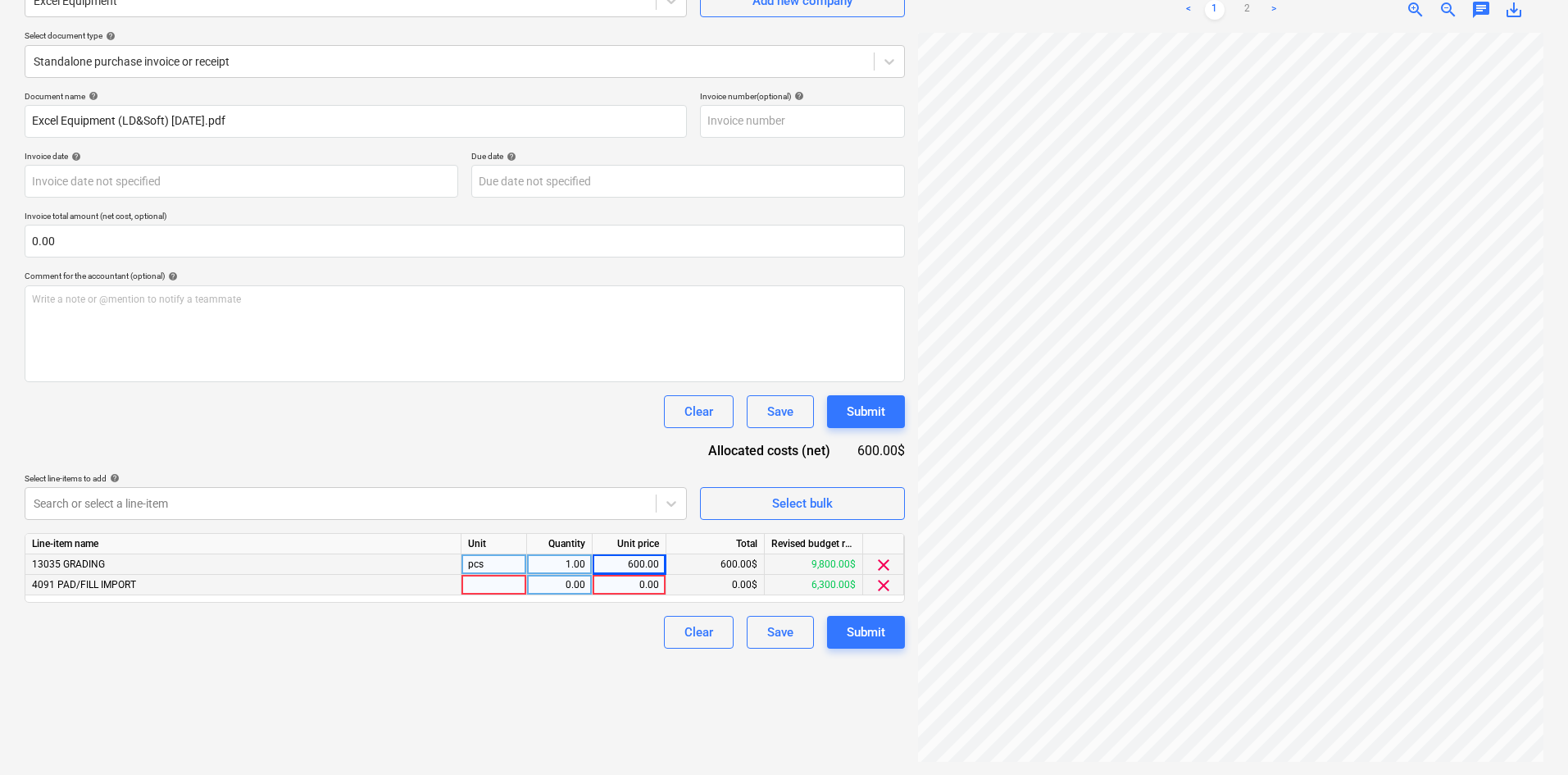
click at [619, 585] on div "0.00" at bounding box center [629, 585] width 60 height 21
type input "1800"
click at [517, 680] on div "Create new document Select company Excel Equipment Add new company Select docum…" at bounding box center [465, 343] width 893 height 851
click at [885, 630] on div "Submit" at bounding box center [866, 633] width 38 height 21
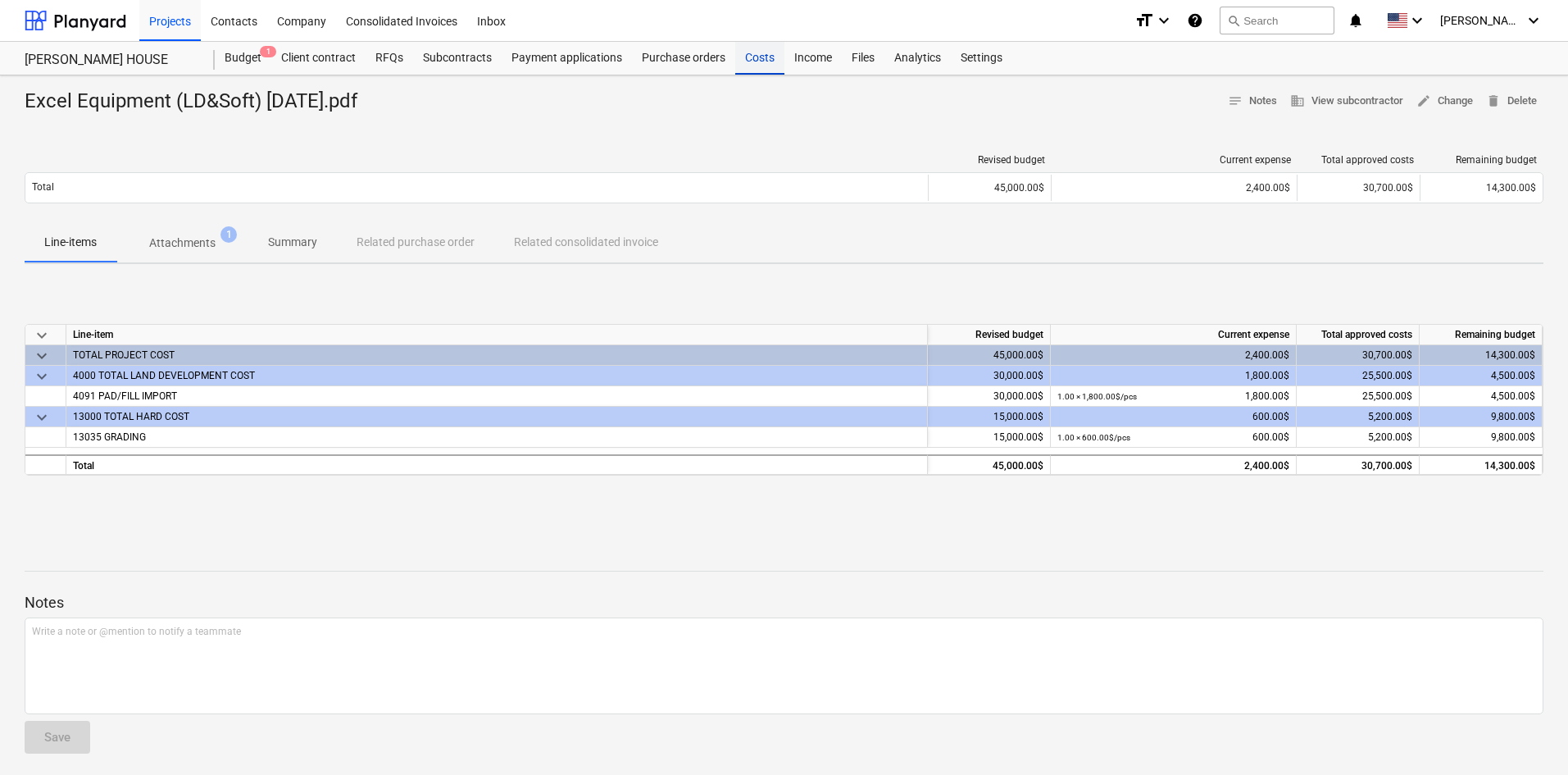
click at [757, 64] on div "Costs" at bounding box center [759, 58] width 49 height 33
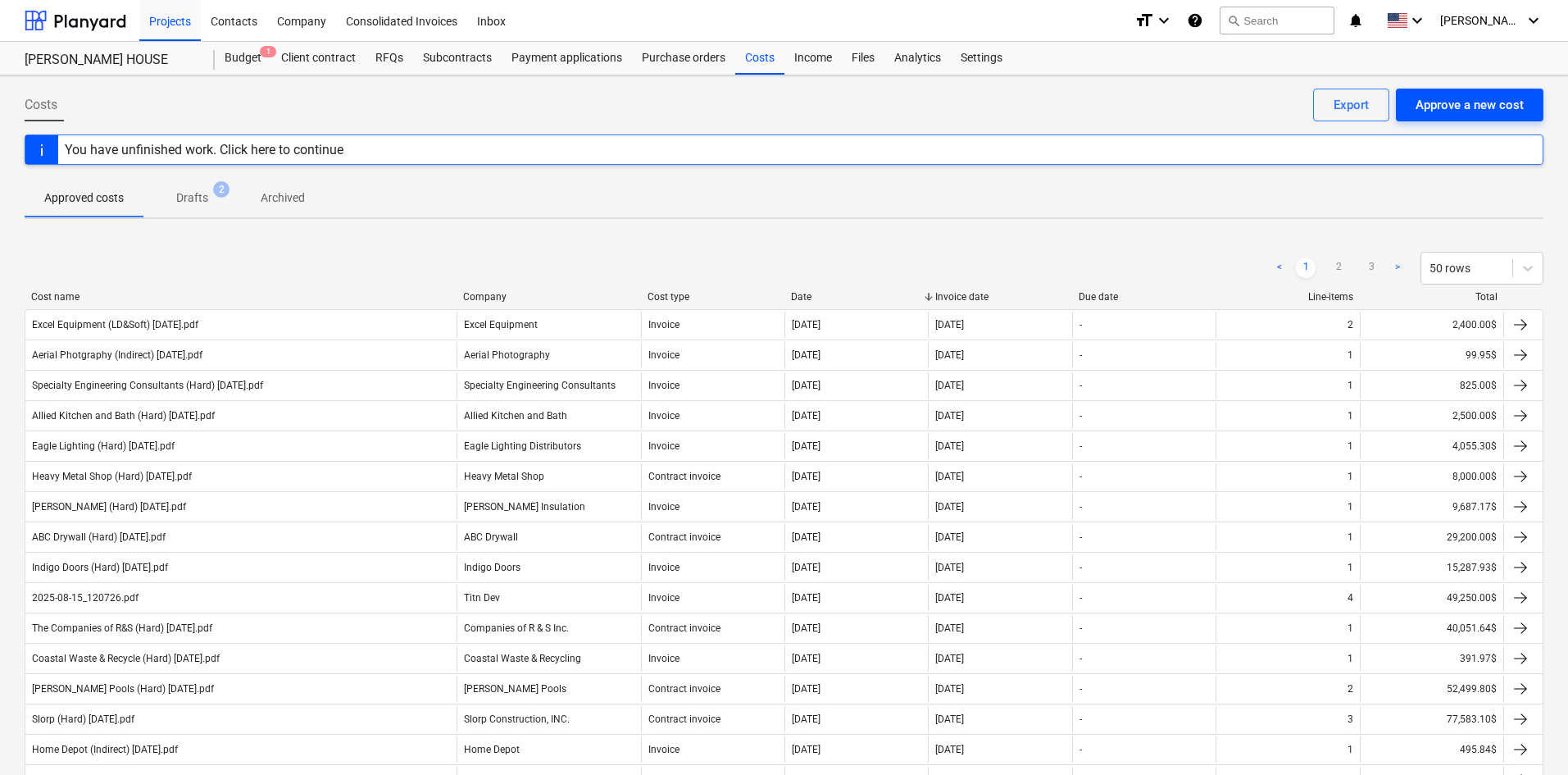
click at [1493, 105] on div "Approve a new cost" at bounding box center [1470, 105] width 108 height 21
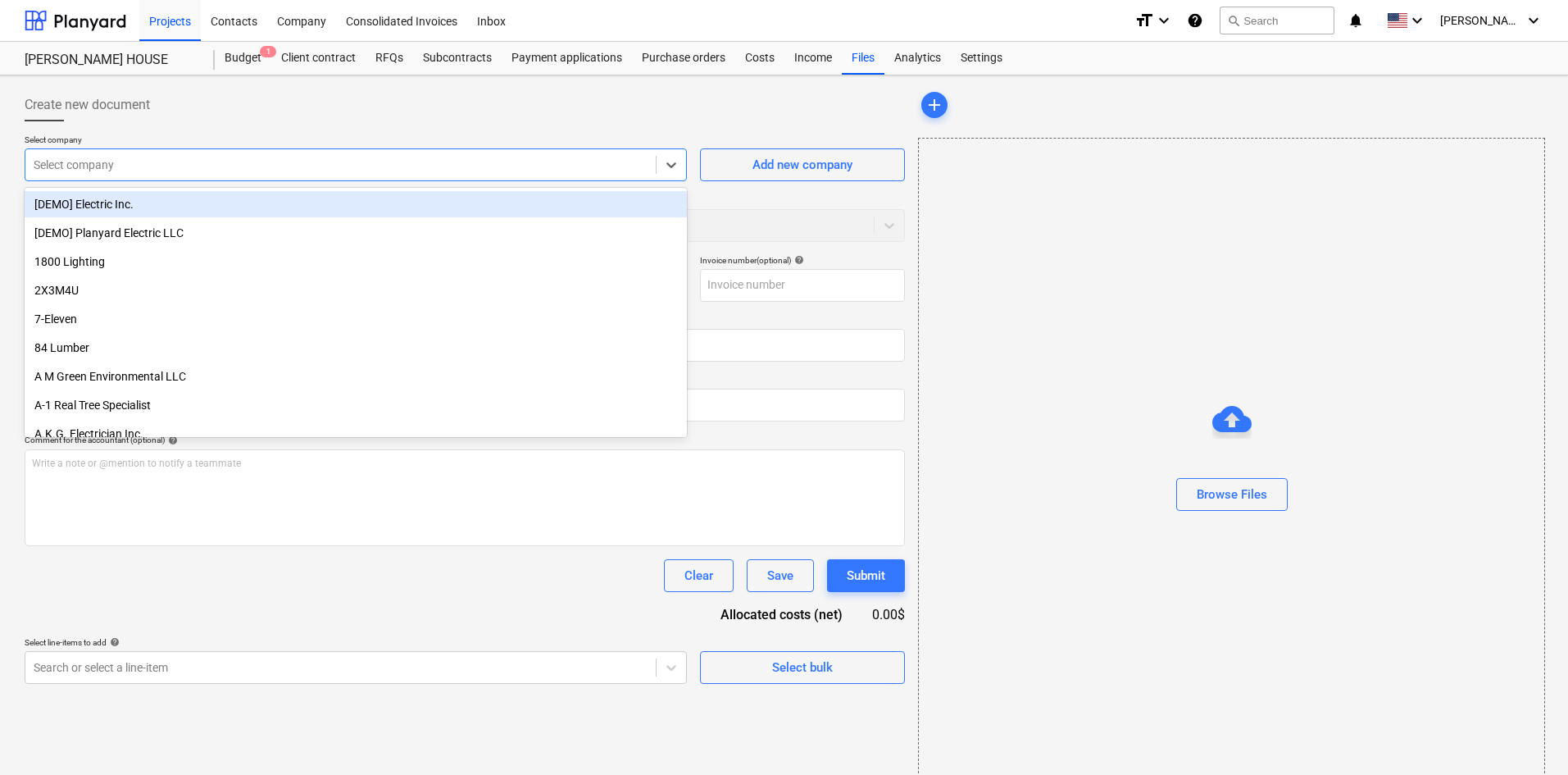
click at [219, 179] on div "Select company" at bounding box center [356, 164] width 662 height 33
type input "pre"
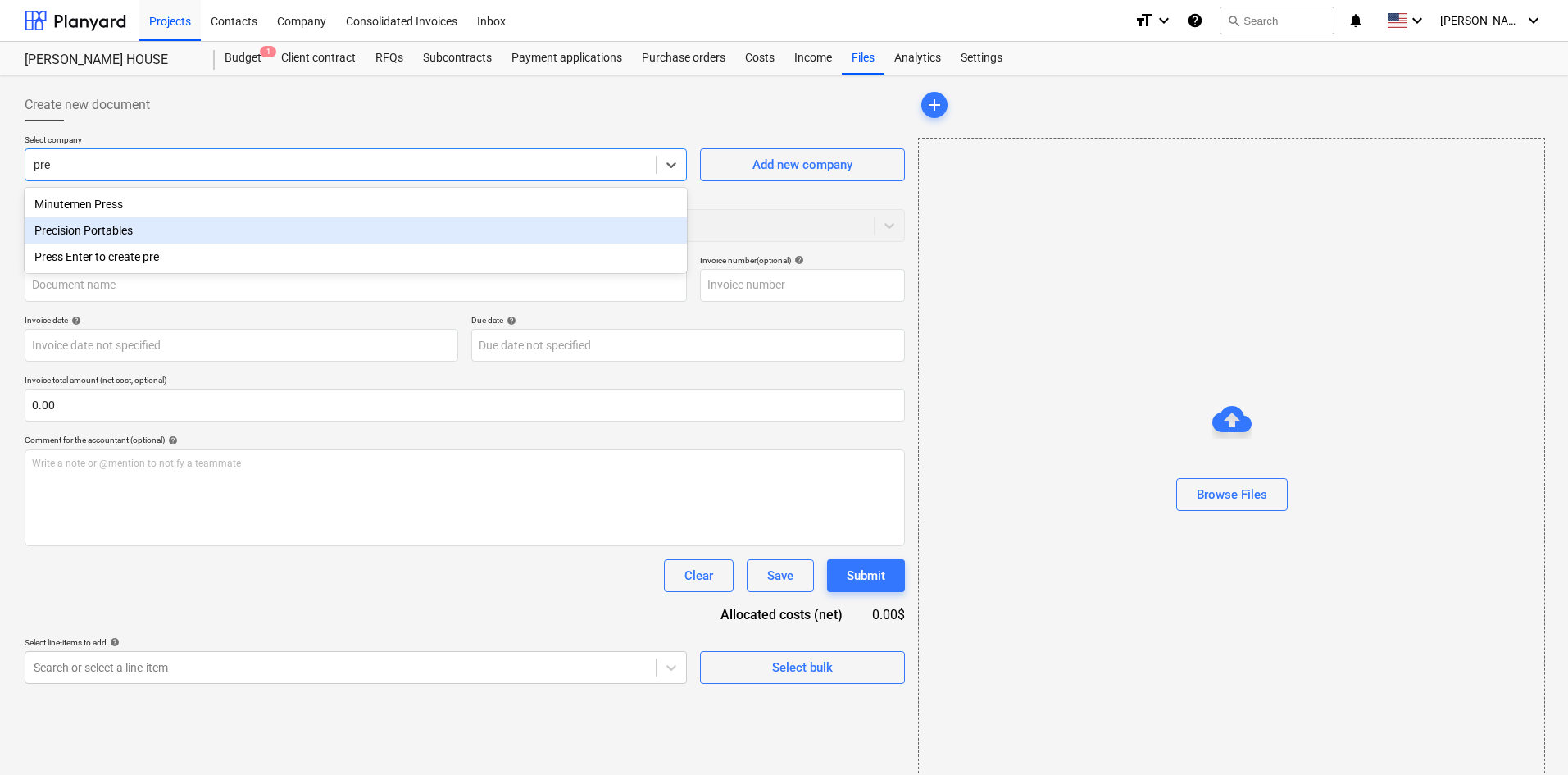
click at [144, 233] on div "Precision Portables" at bounding box center [356, 230] width 662 height 26
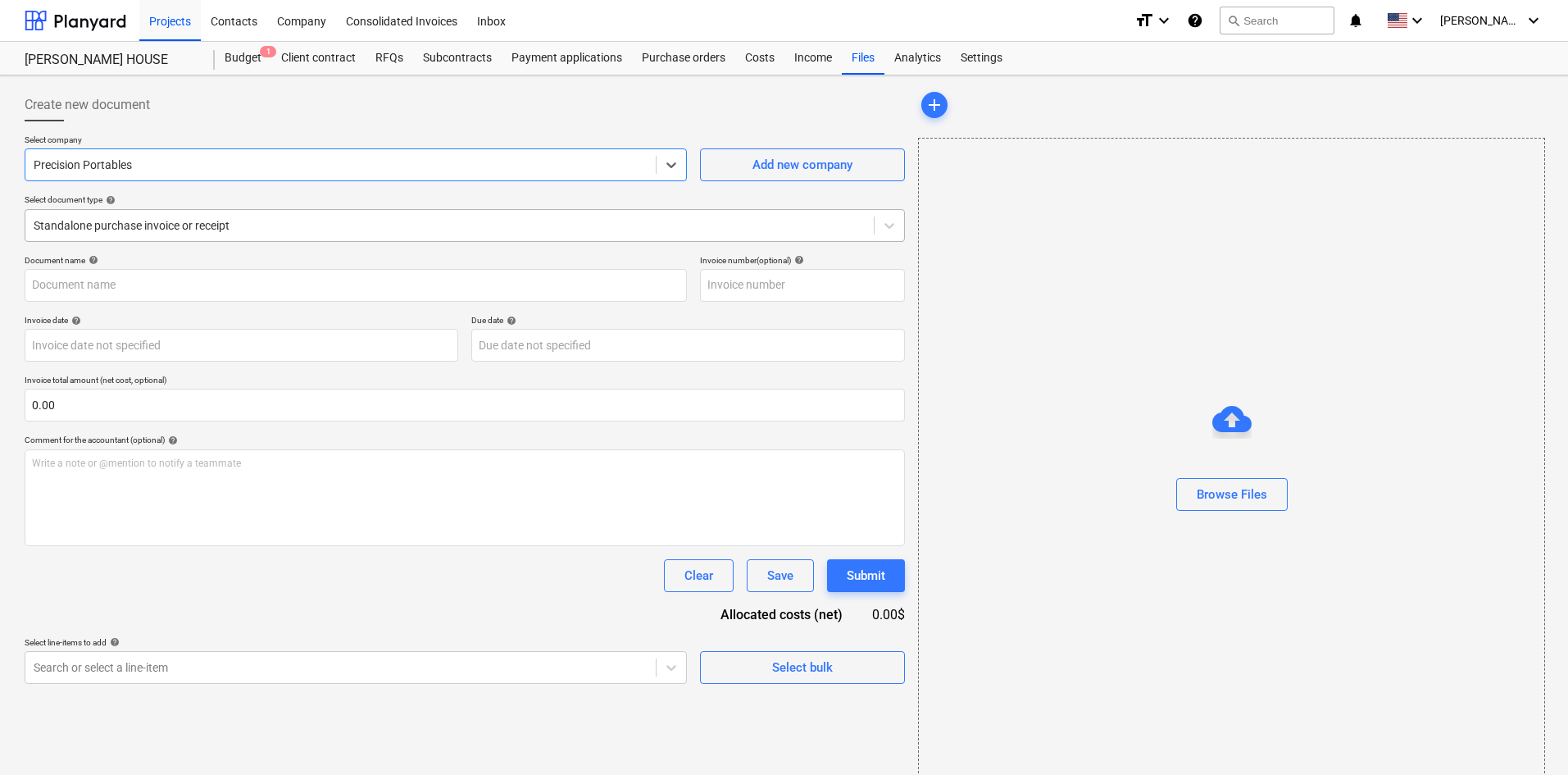
click at [162, 229] on div at bounding box center [449, 225] width 832 height 16
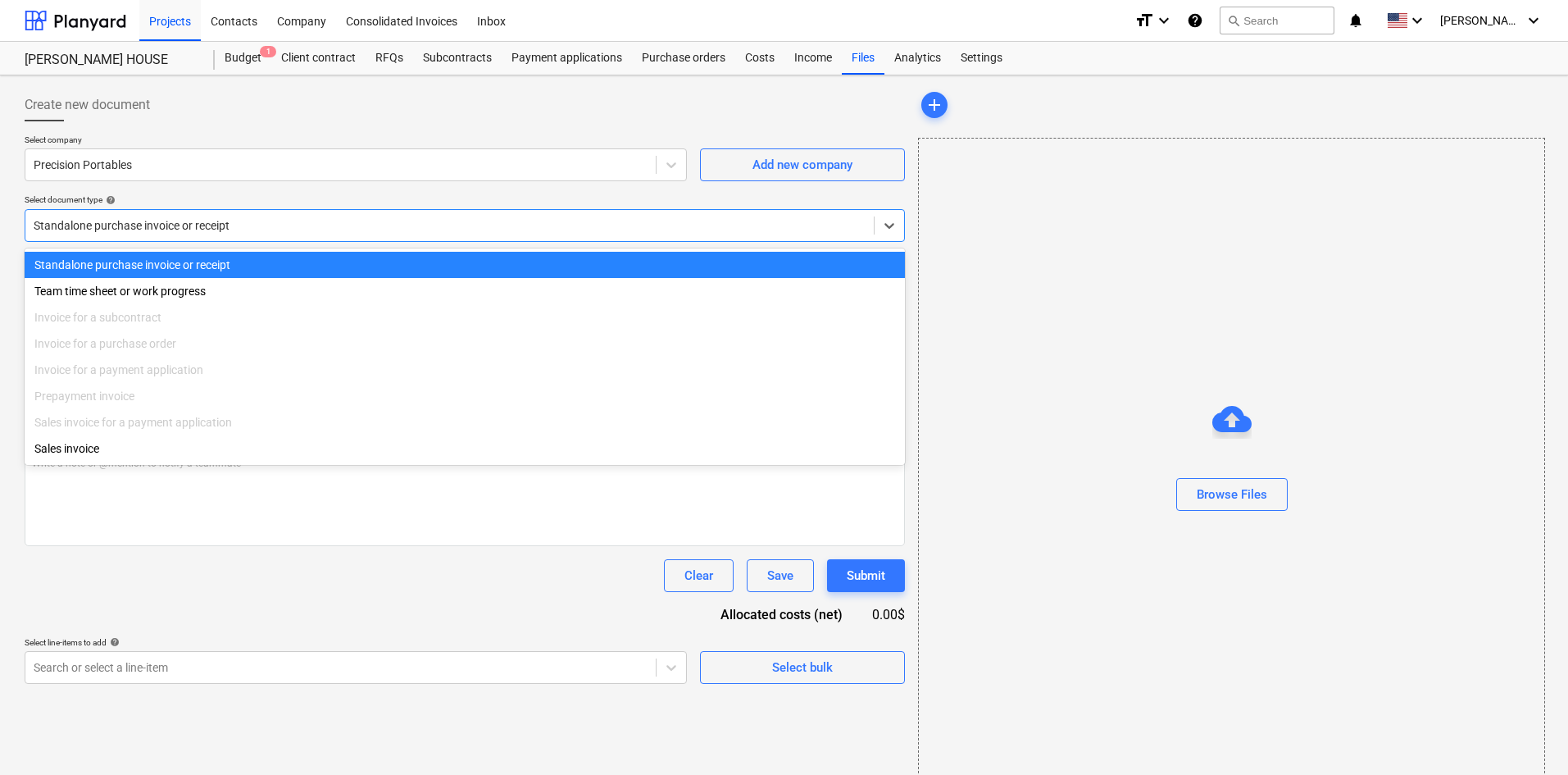
click at [162, 229] on div at bounding box center [449, 225] width 832 height 16
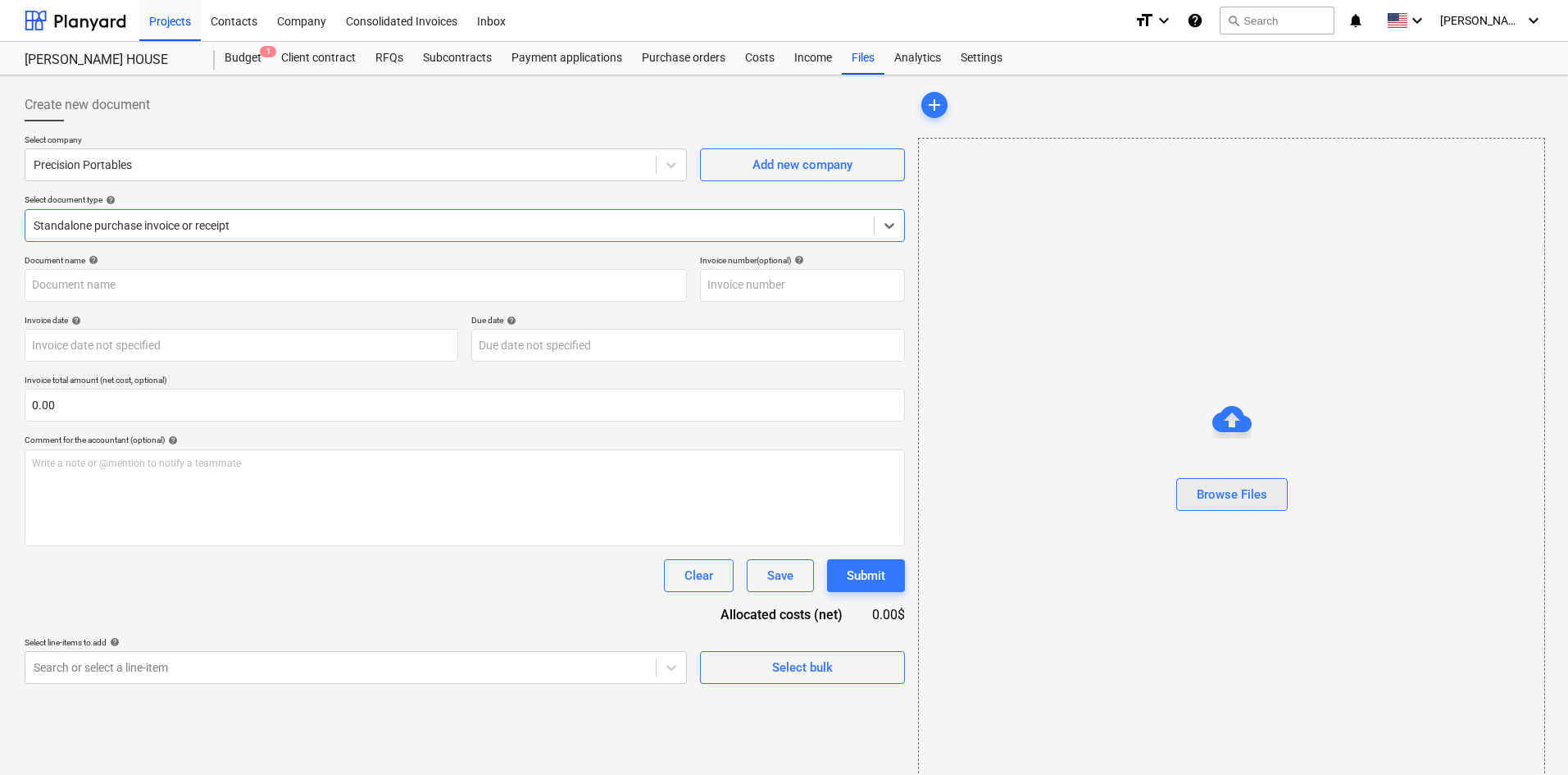
click at [1229, 488] on div "Browse Files" at bounding box center [1232, 494] width 71 height 21
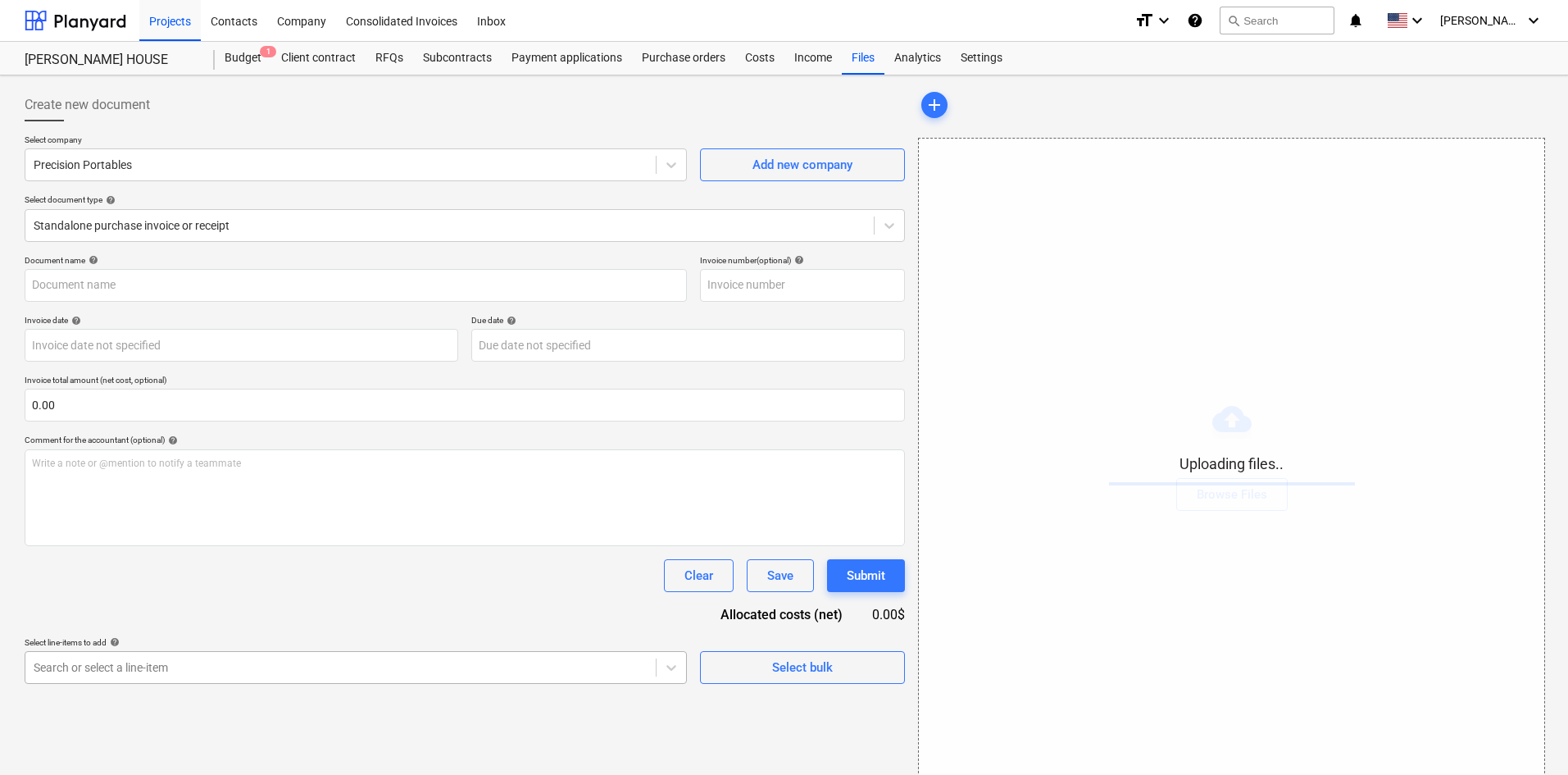
click at [305, 660] on body "Projects Contacts Company Consolidated Invoices Inbox format_size keyboard_arro…" at bounding box center [784, 387] width 1568 height 775
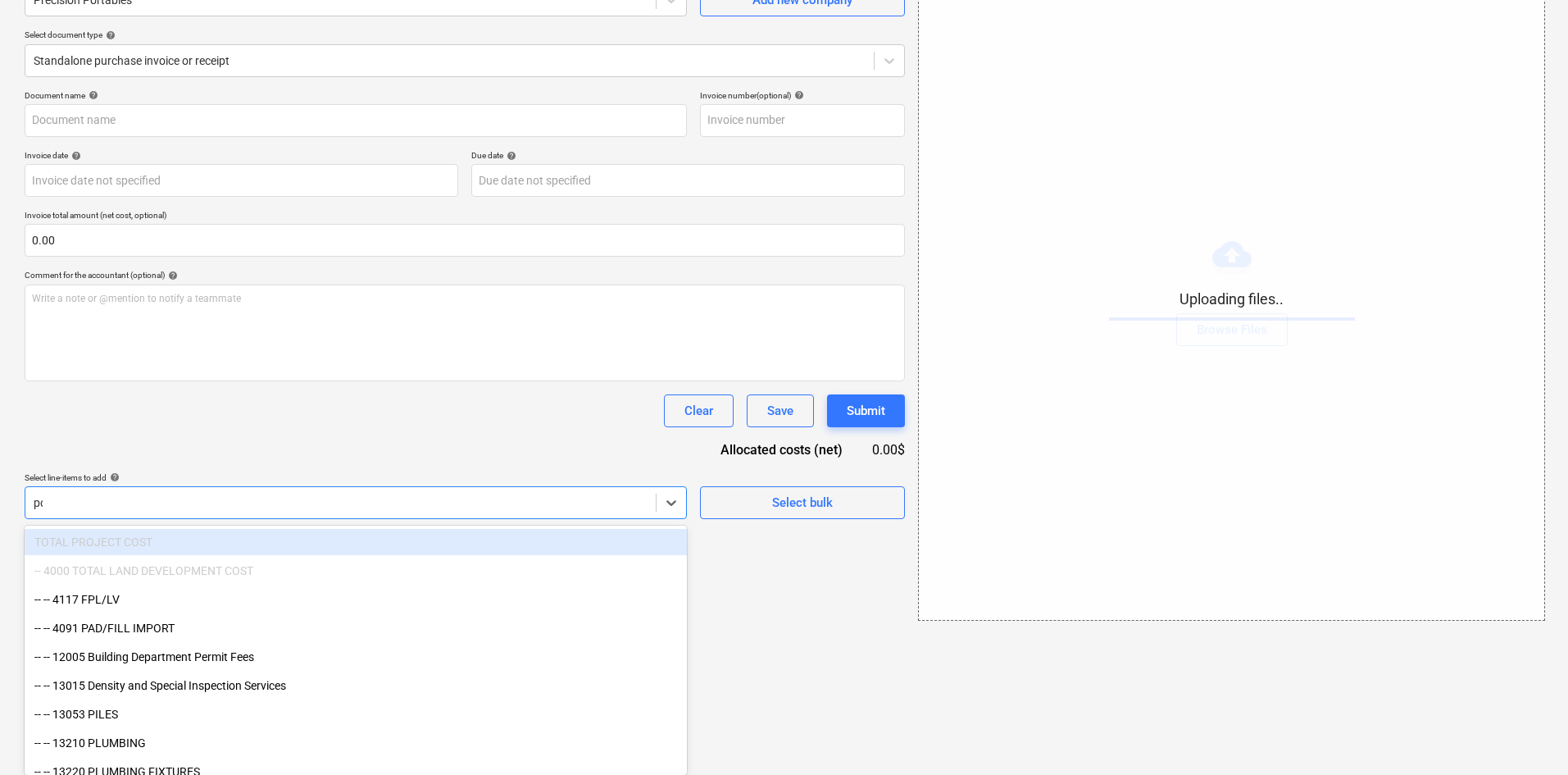
scroll to position [24, 0]
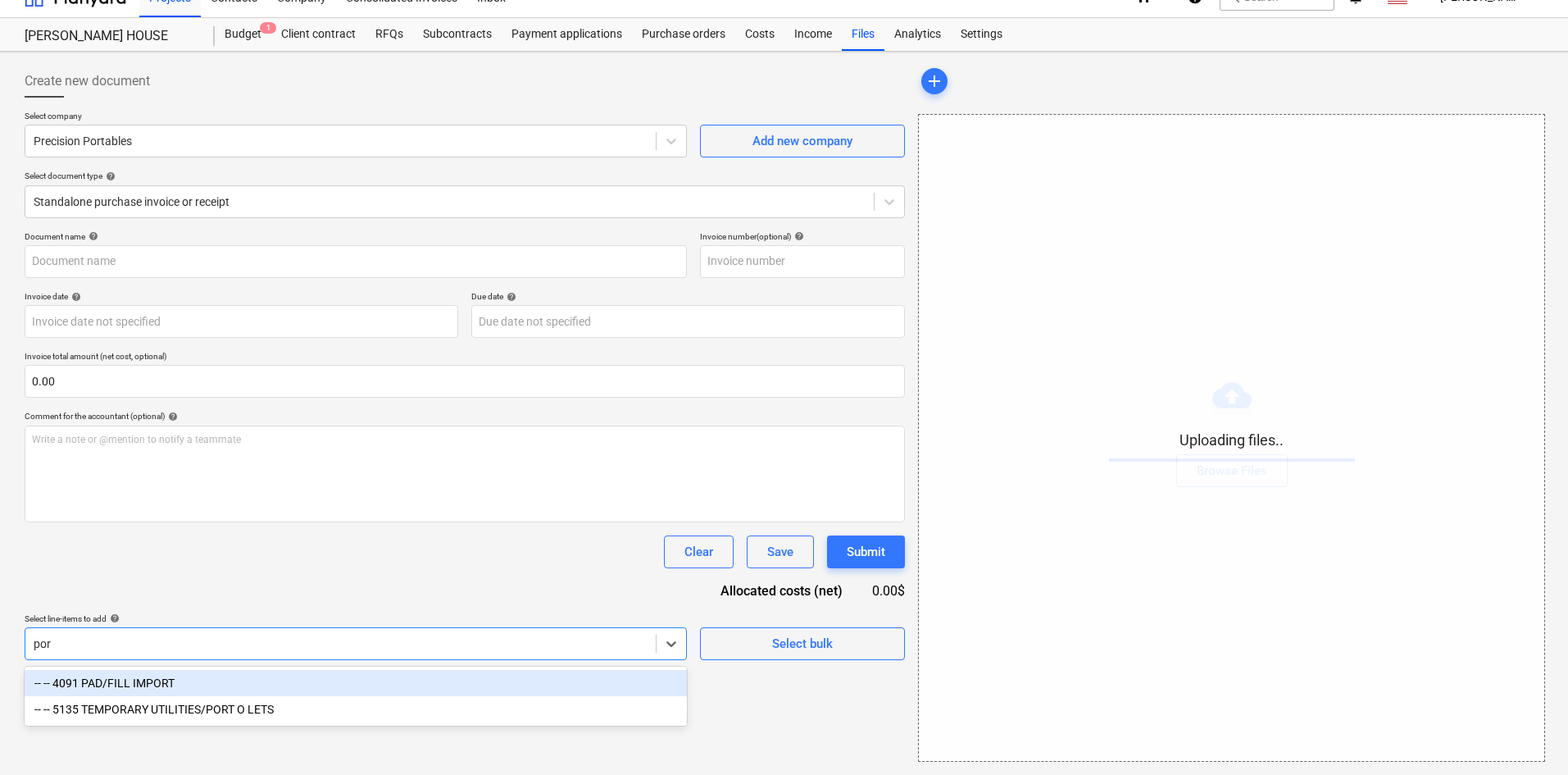
type input "port"
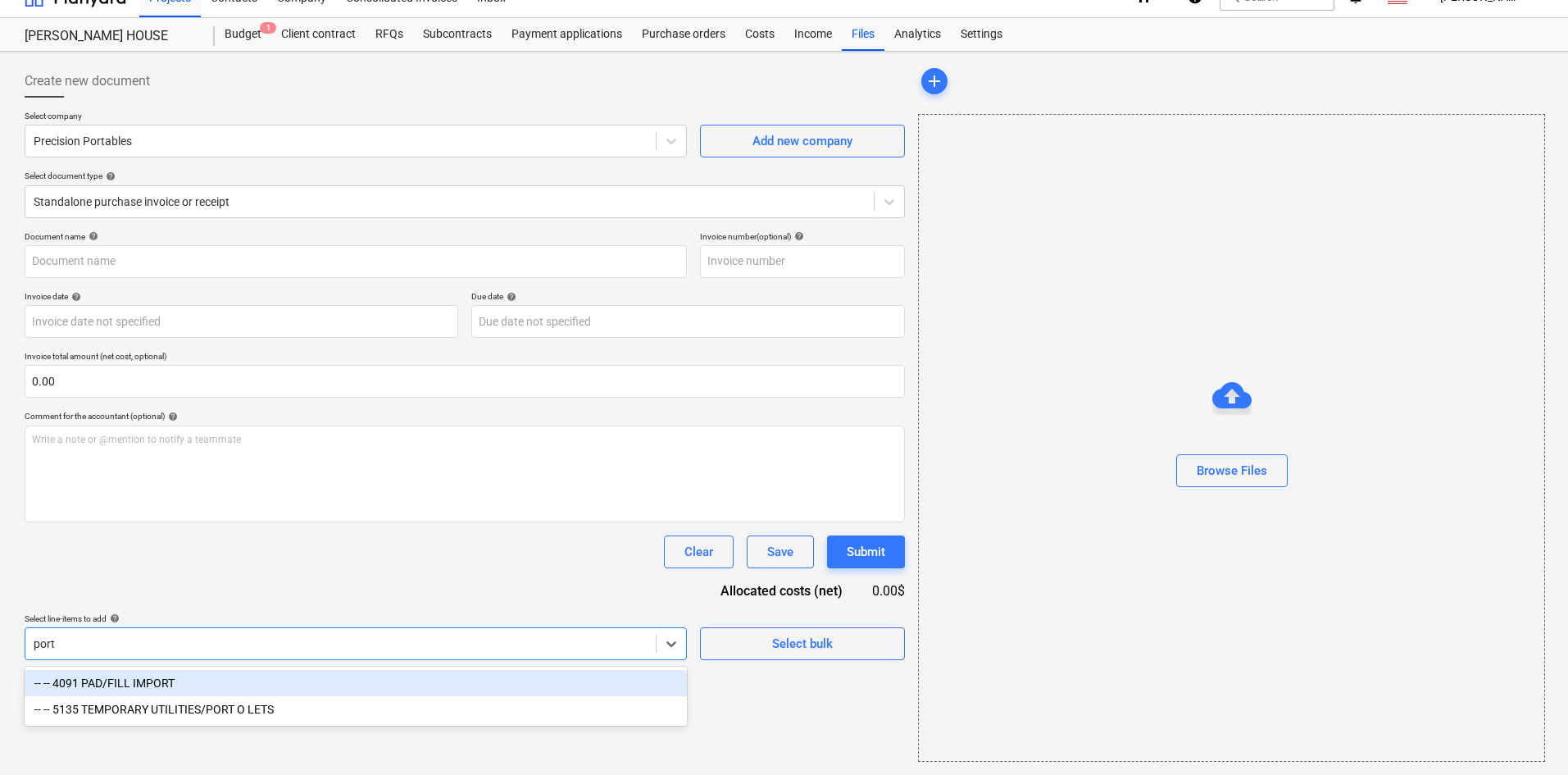
type input "Precision Portables (Indirect) [DATE].pdf"
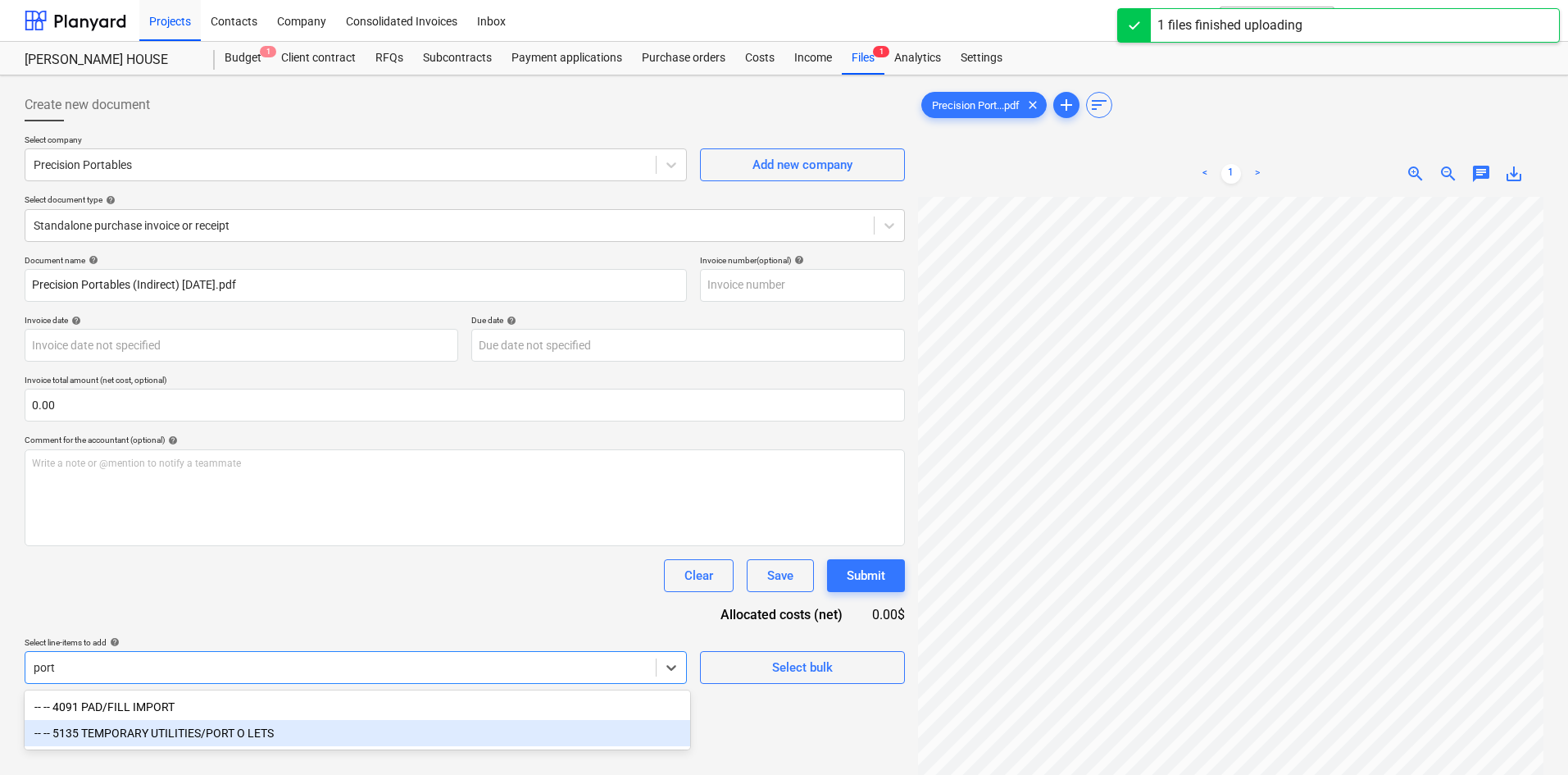
click at [250, 735] on div "-- -- 5135 TEMPORARY UTILITIES/PORT O LETS" at bounding box center [357, 733] width 666 height 26
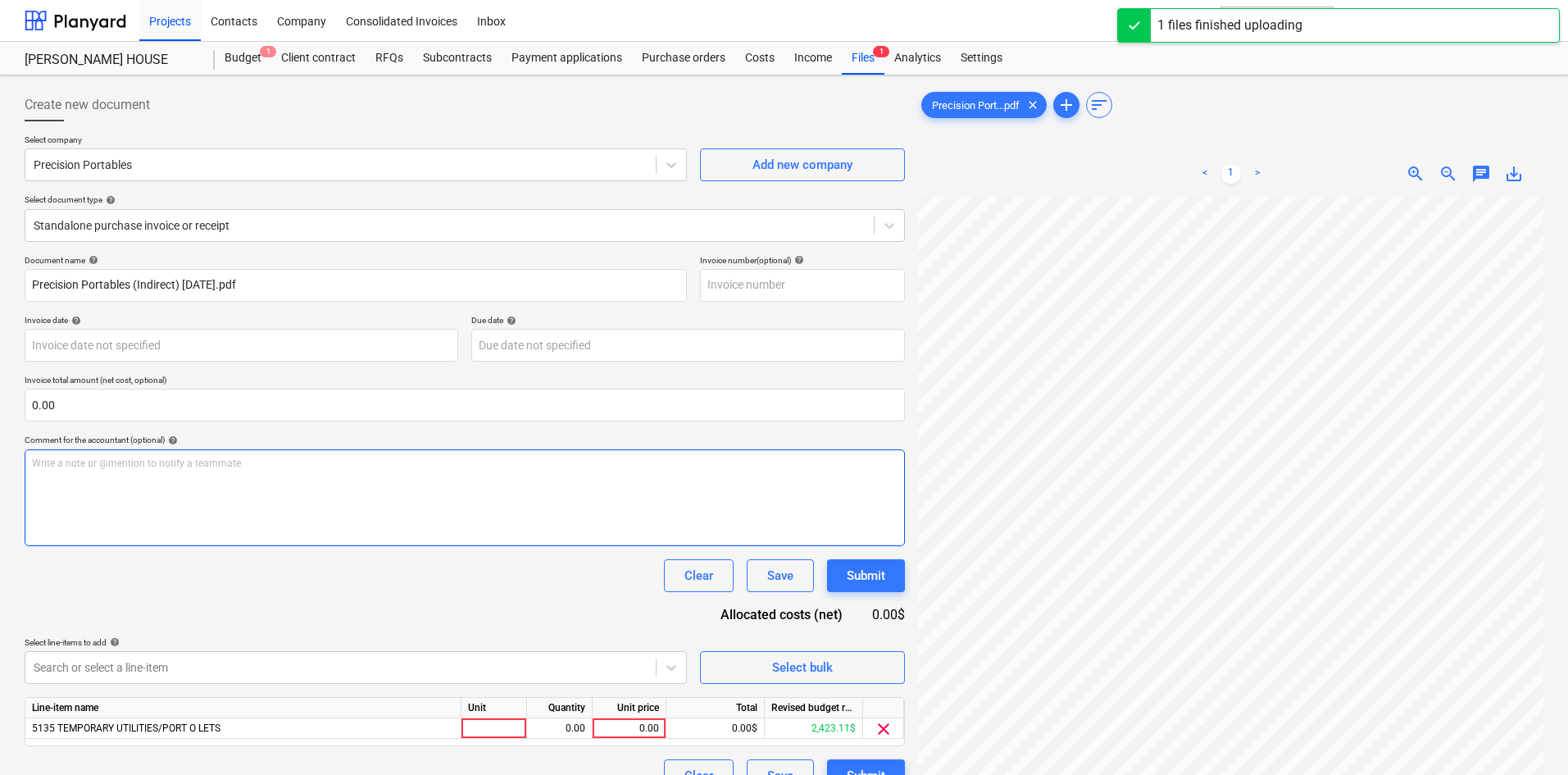
click at [480, 518] on div "Write a note or @mention to notify a teammate [PERSON_NAME]" at bounding box center [465, 498] width 881 height 97
click at [473, 632] on div "Document name help Precision Portables (Indirect) [DATE].pdf Invoice number (op…" at bounding box center [465, 523] width 881 height 537
click at [615, 733] on div "0.00" at bounding box center [629, 729] width 60 height 21
type input "197.71"
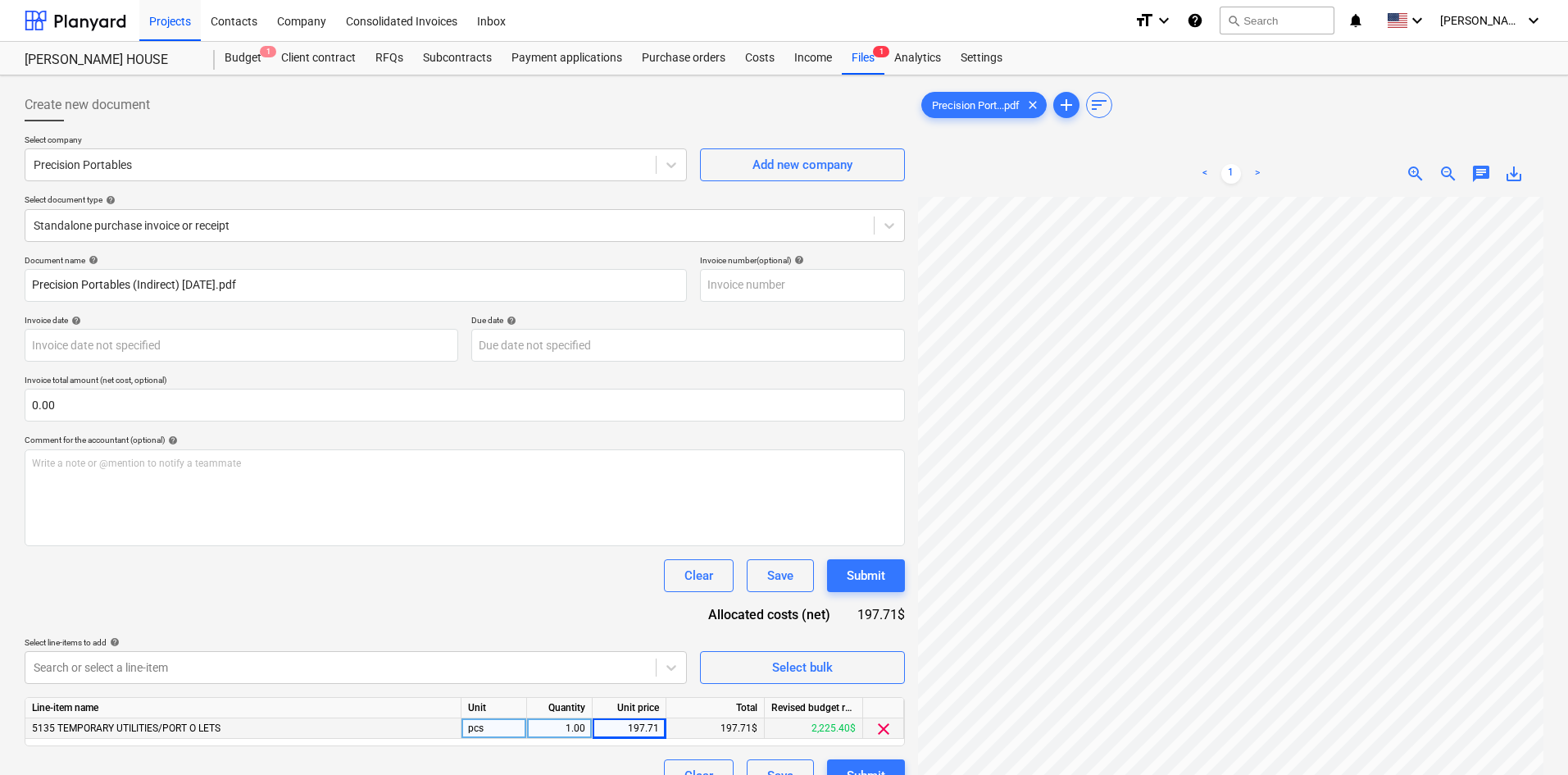
click at [596, 632] on div "Document name help Precision Portables (Indirect) [DATE].pdf Invoice number (op…" at bounding box center [465, 523] width 881 height 537
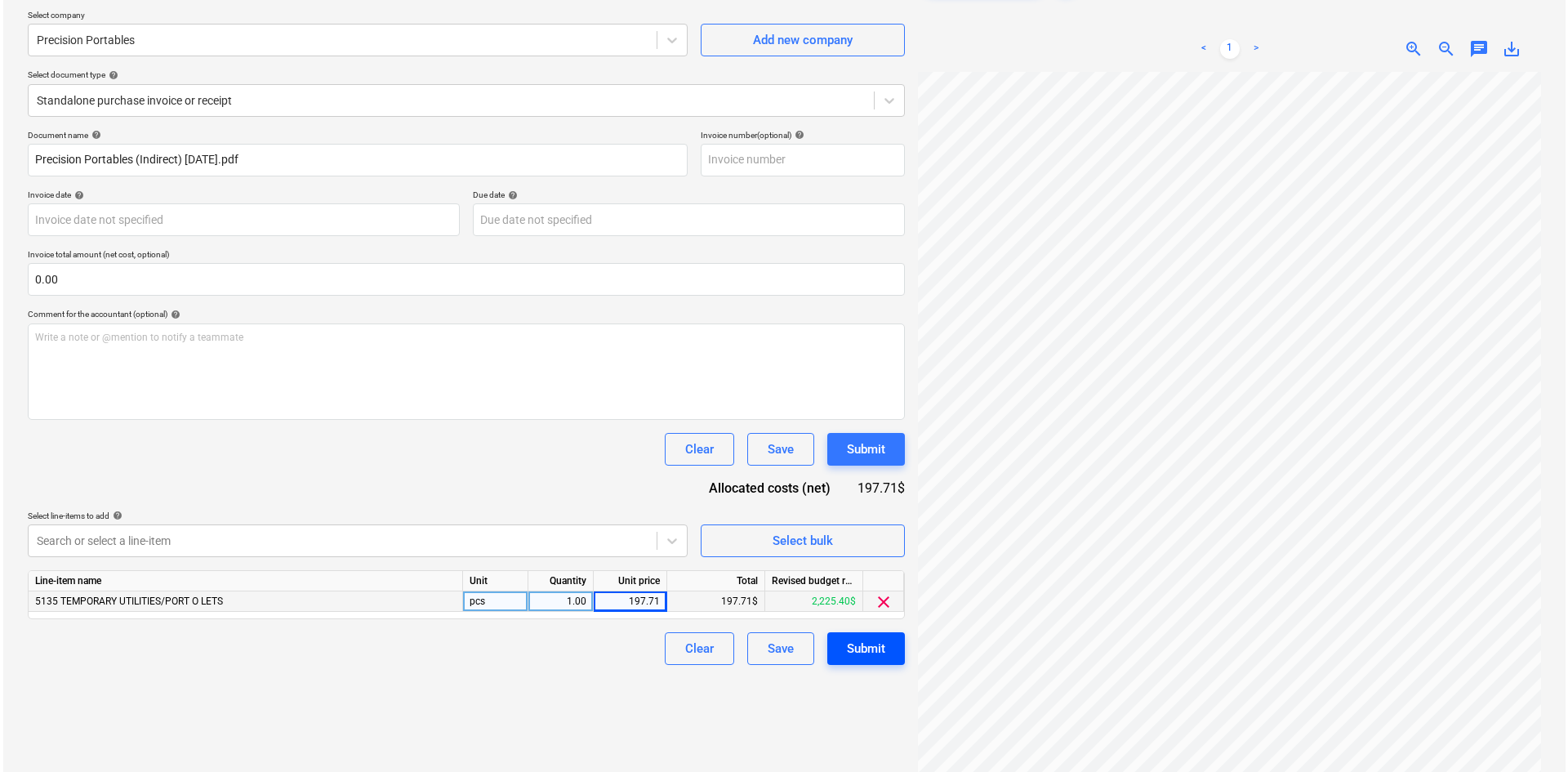
scroll to position [164, 0]
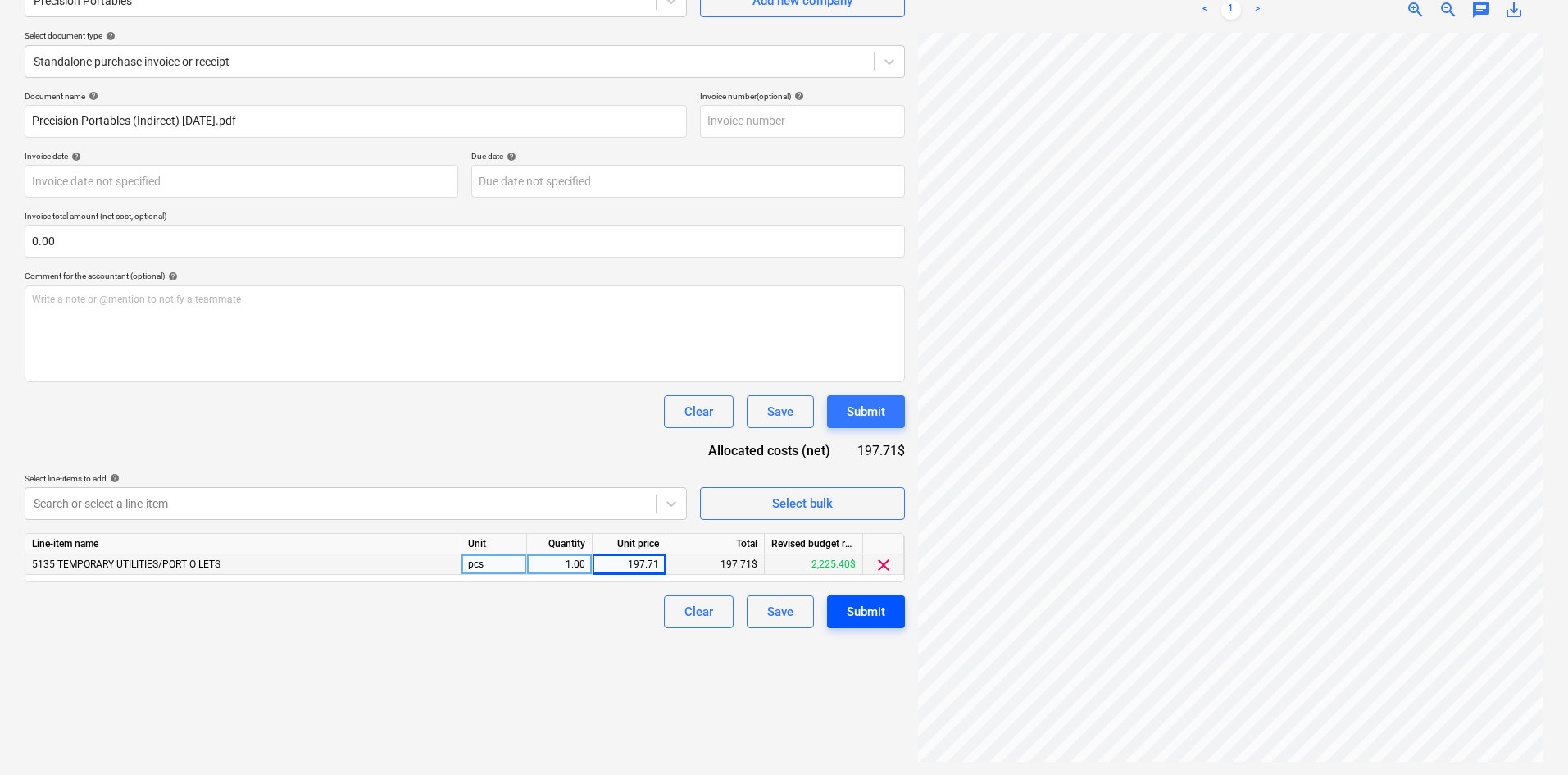
click at [883, 616] on div "Submit" at bounding box center [866, 612] width 38 height 21
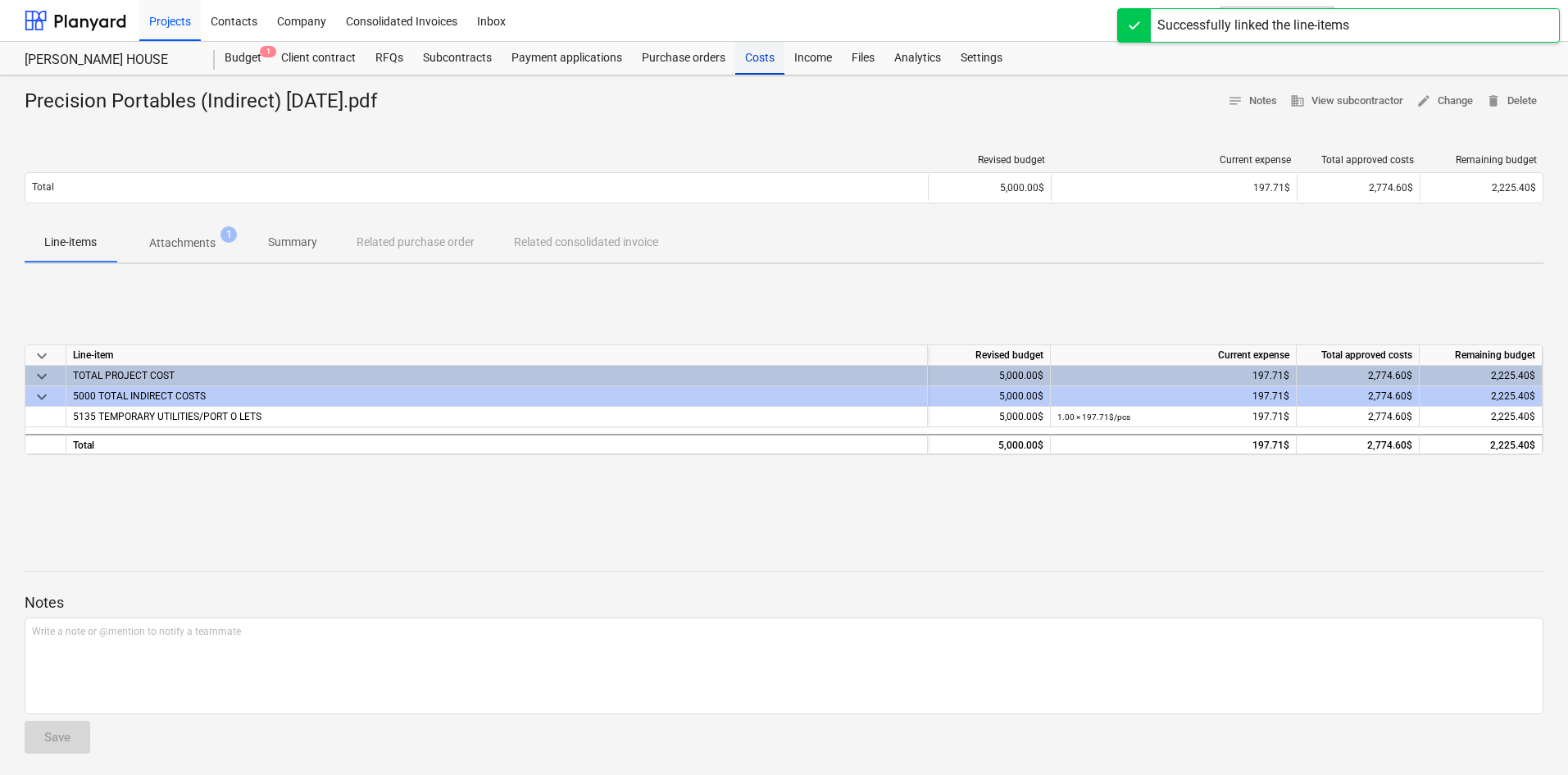
click at [735, 58] on div "Costs" at bounding box center [759, 58] width 49 height 33
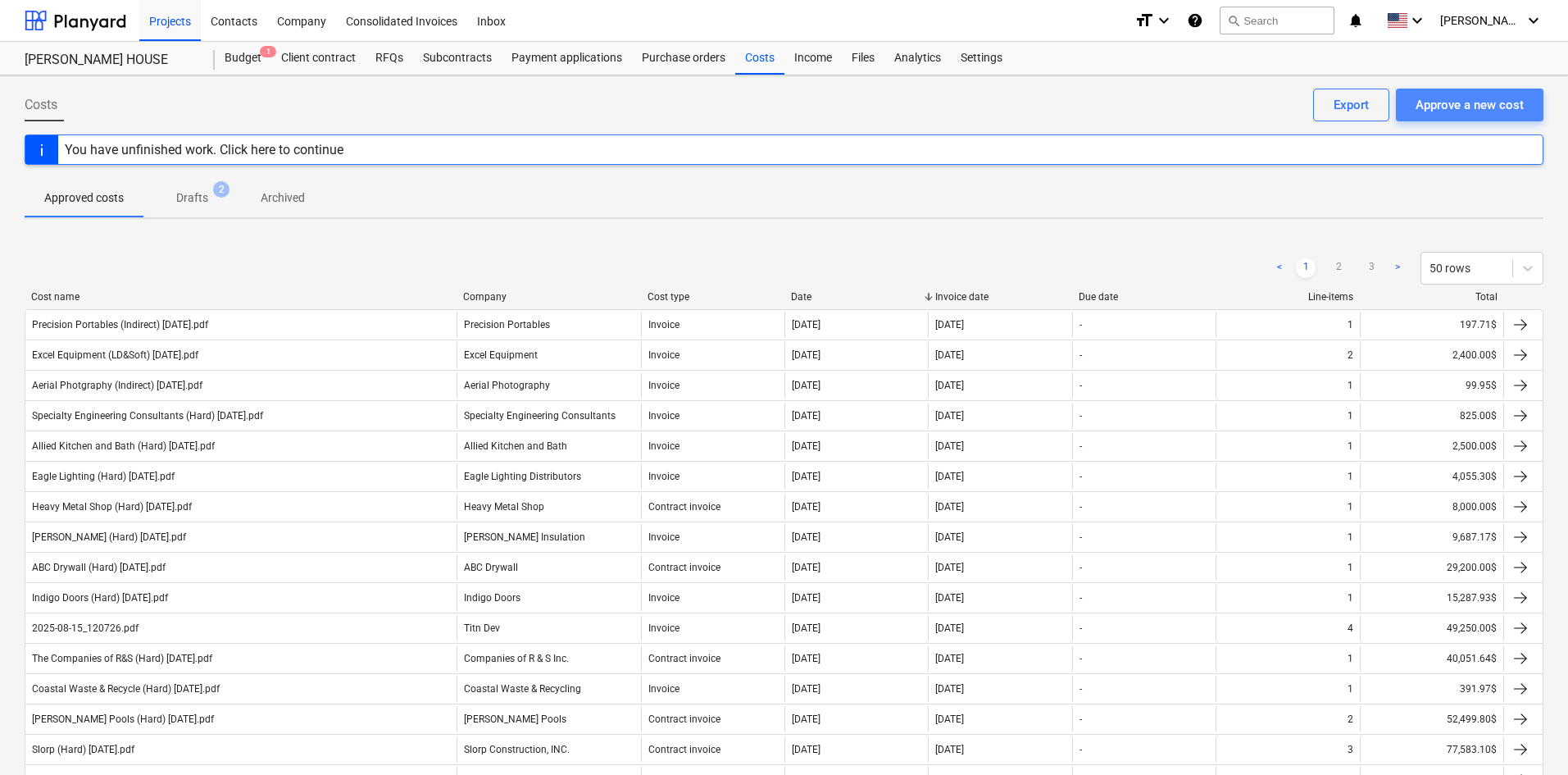
click at [1448, 114] on div "Approve a new cost" at bounding box center [1470, 105] width 108 height 21
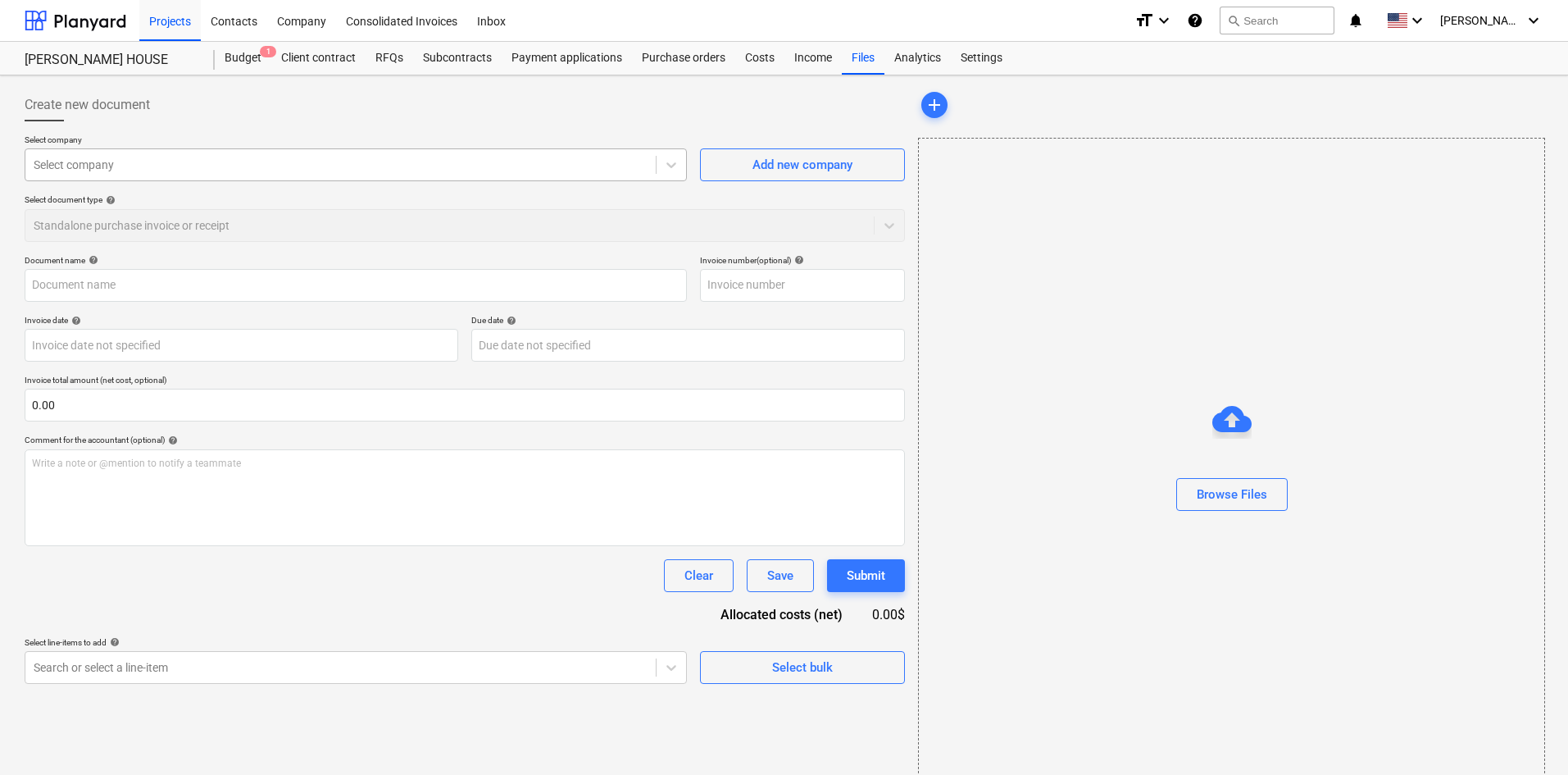
click at [460, 173] on div at bounding box center [340, 164] width 614 height 16
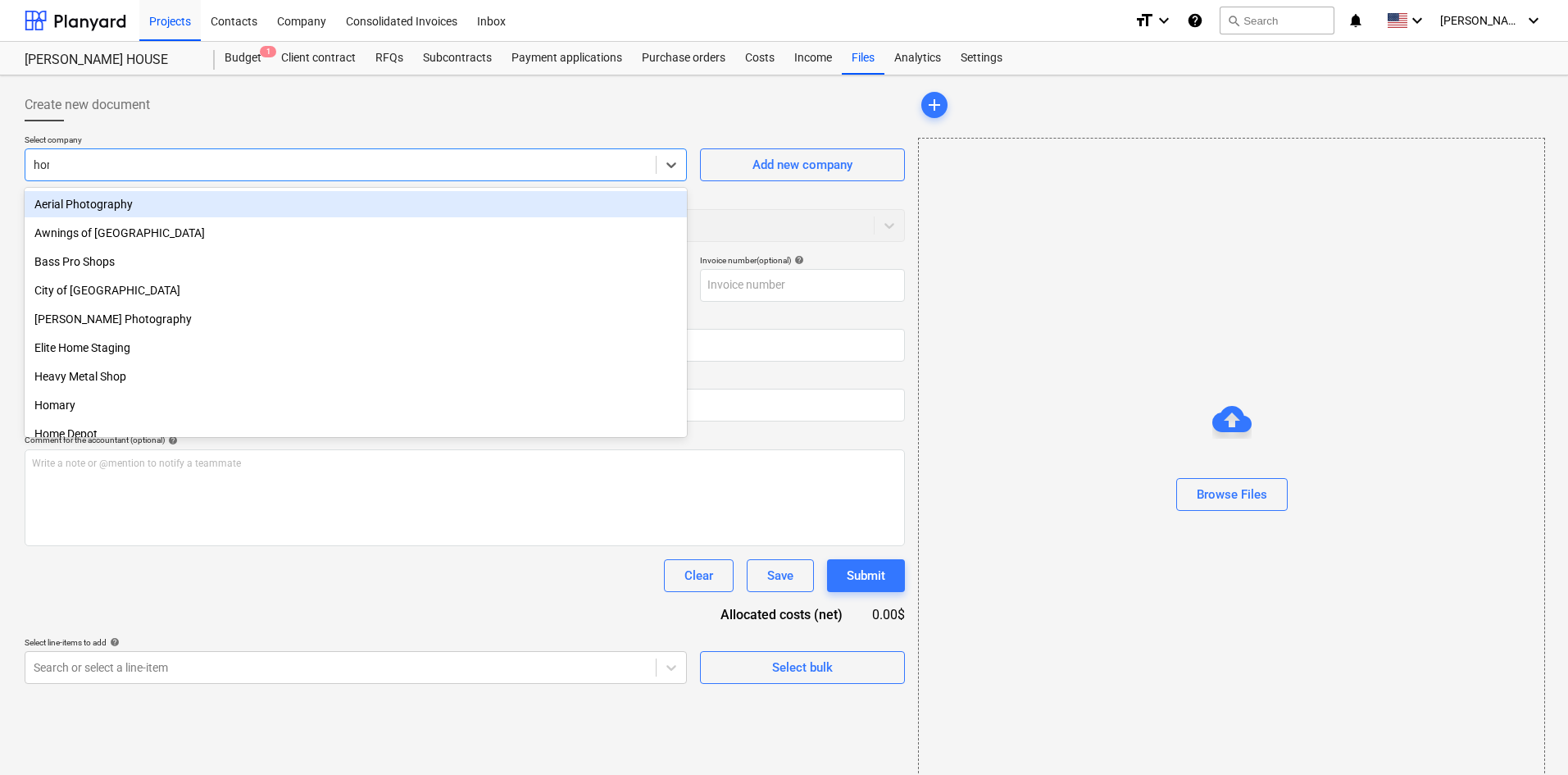
type input "home"
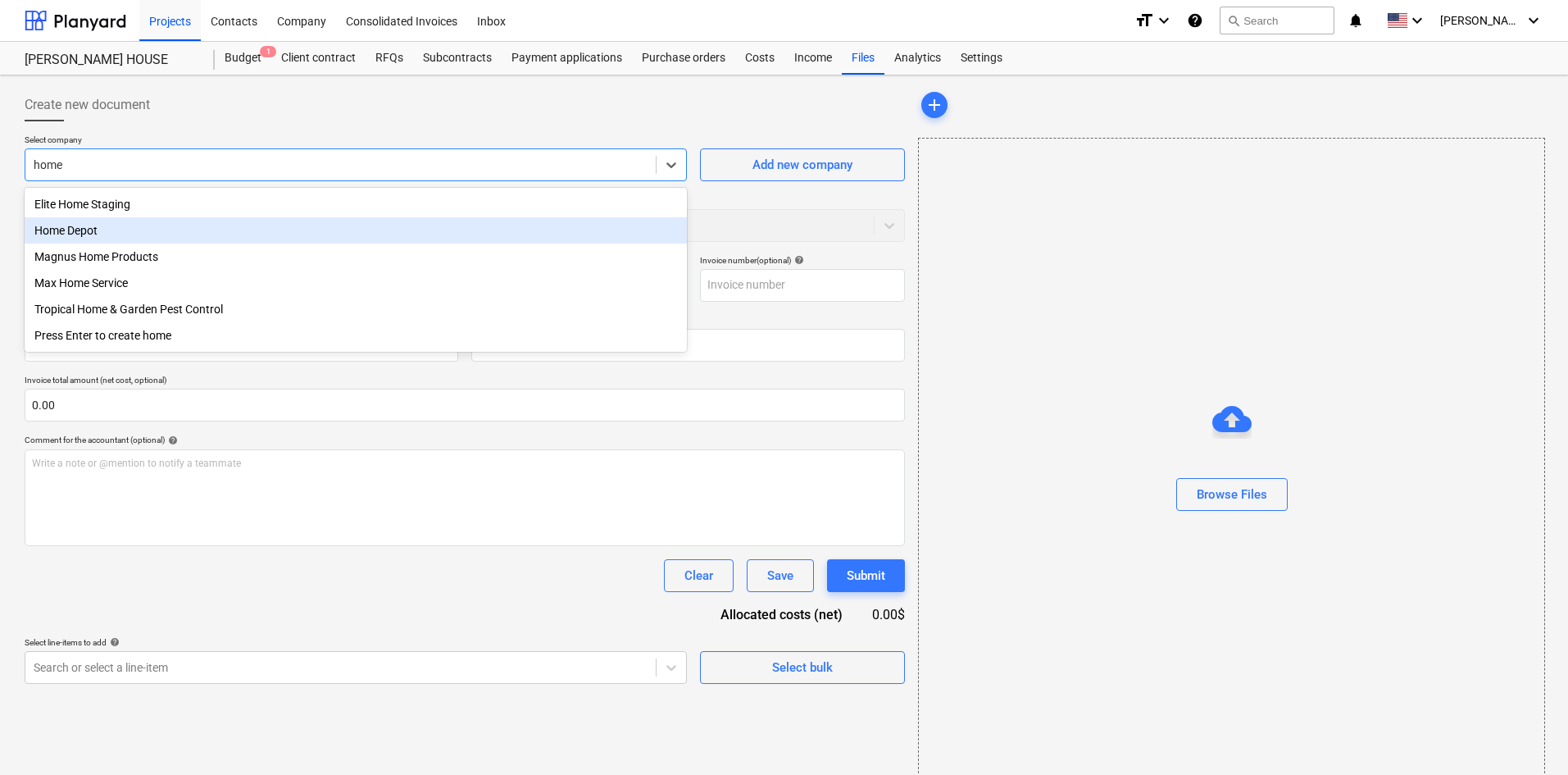
click at [203, 231] on div "Home Depot" at bounding box center [356, 230] width 662 height 26
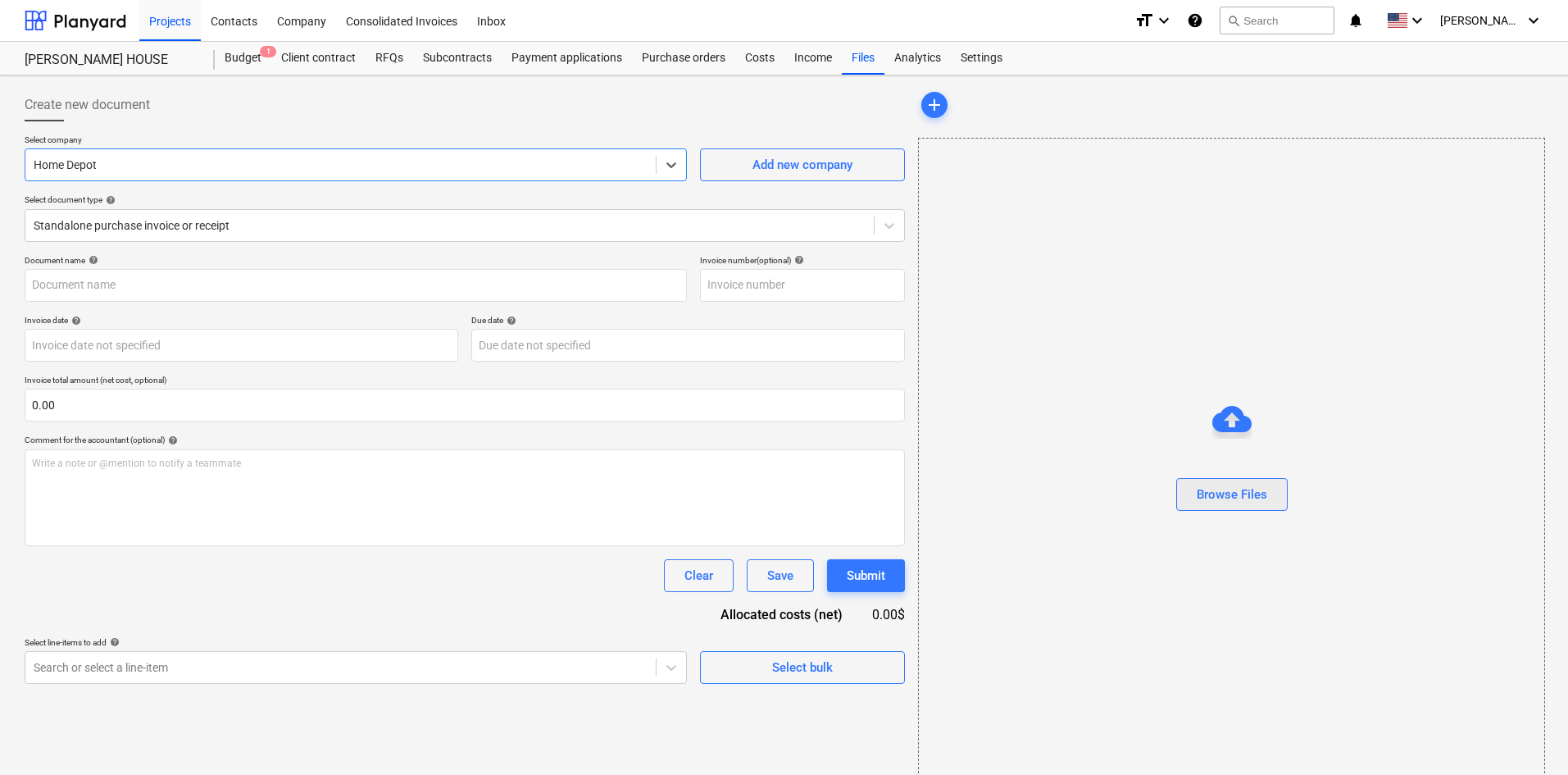
click at [1229, 503] on div "Browse Files" at bounding box center [1232, 494] width 71 height 21
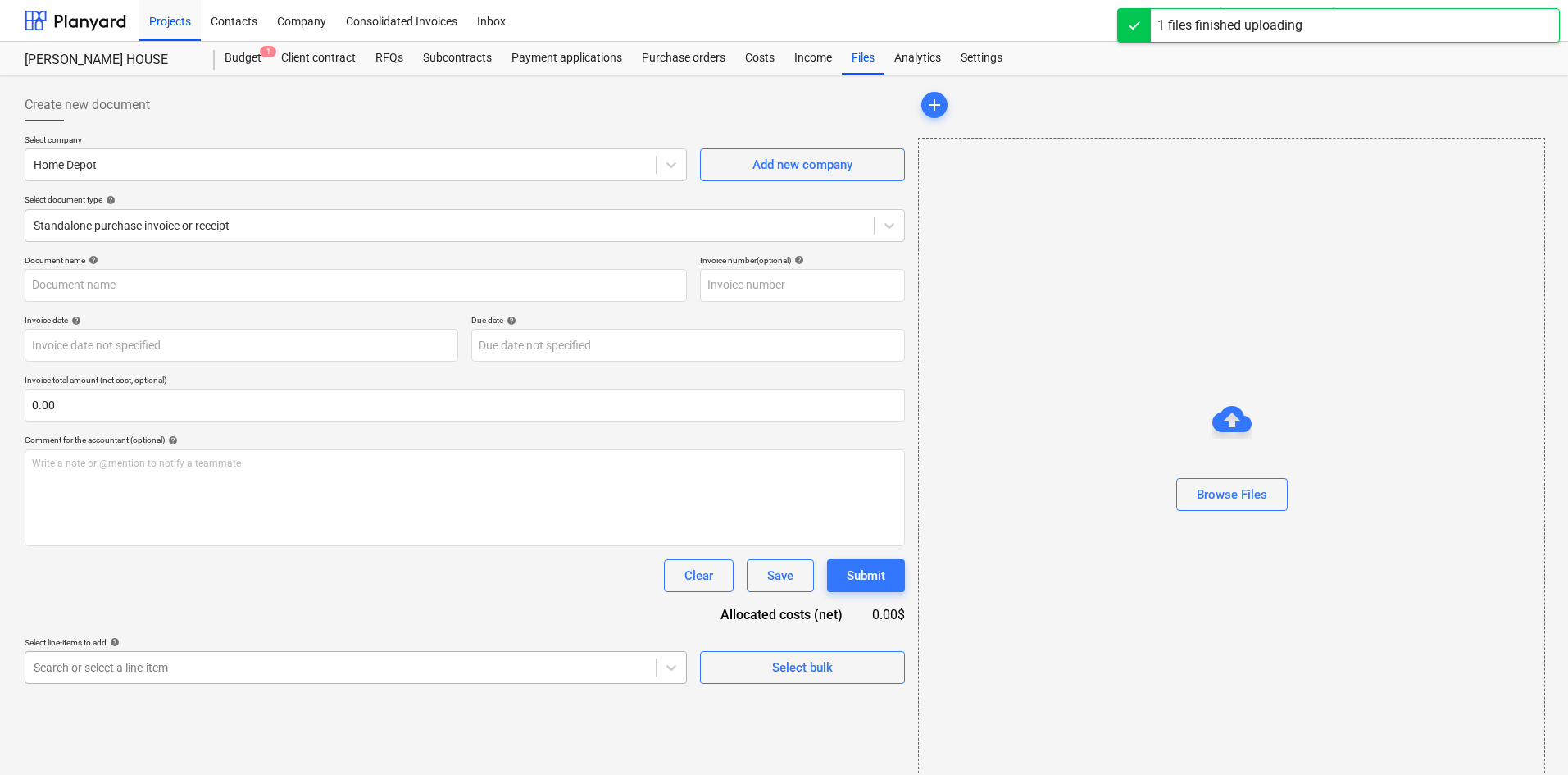
type input "Home Depot (Indirect) [DATE].pdf"
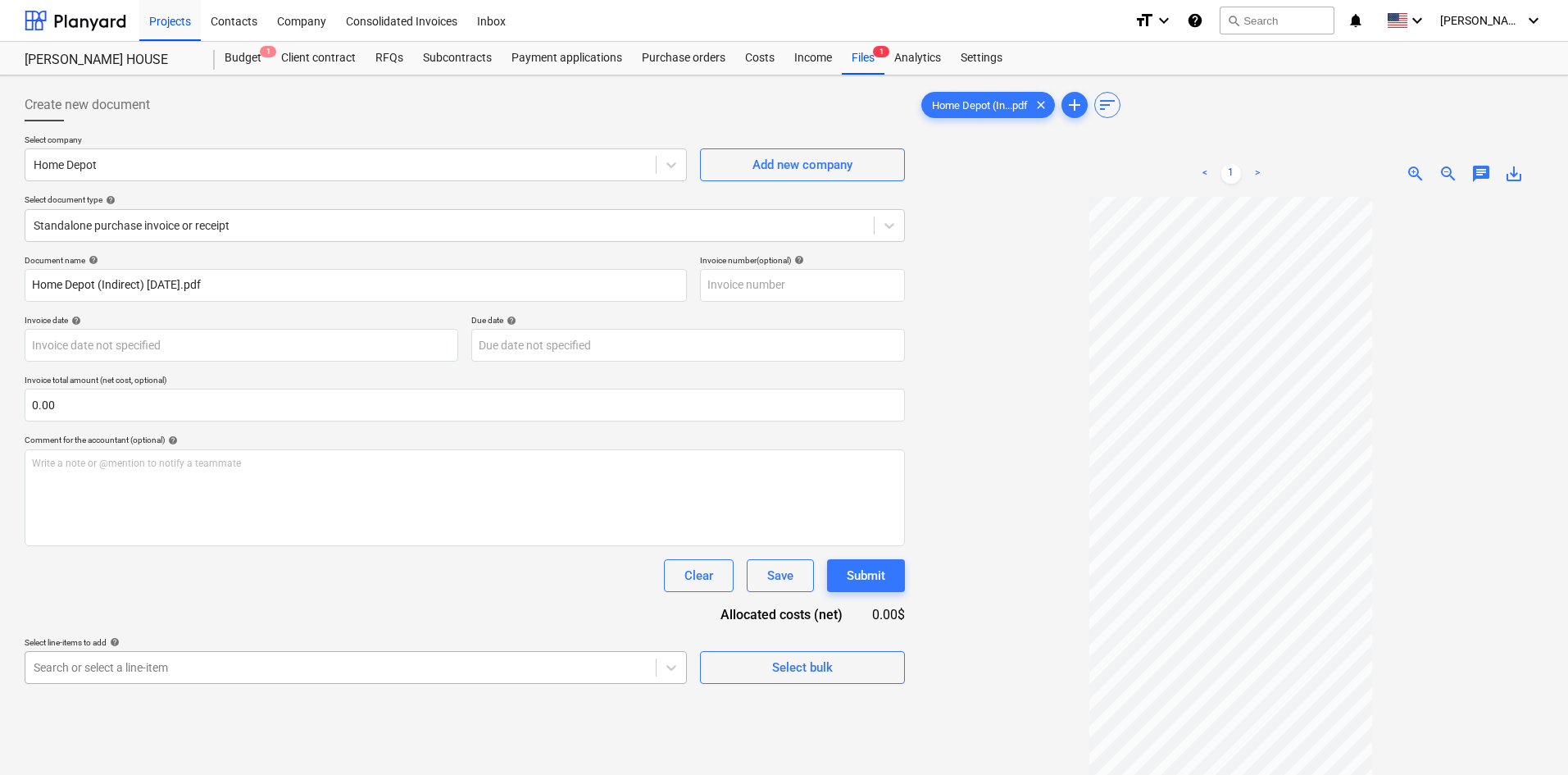
click at [284, 670] on body "Projects Contacts Company Consolidated Invoices Inbox format_size keyboard_arro…" at bounding box center [784, 387] width 1568 height 775
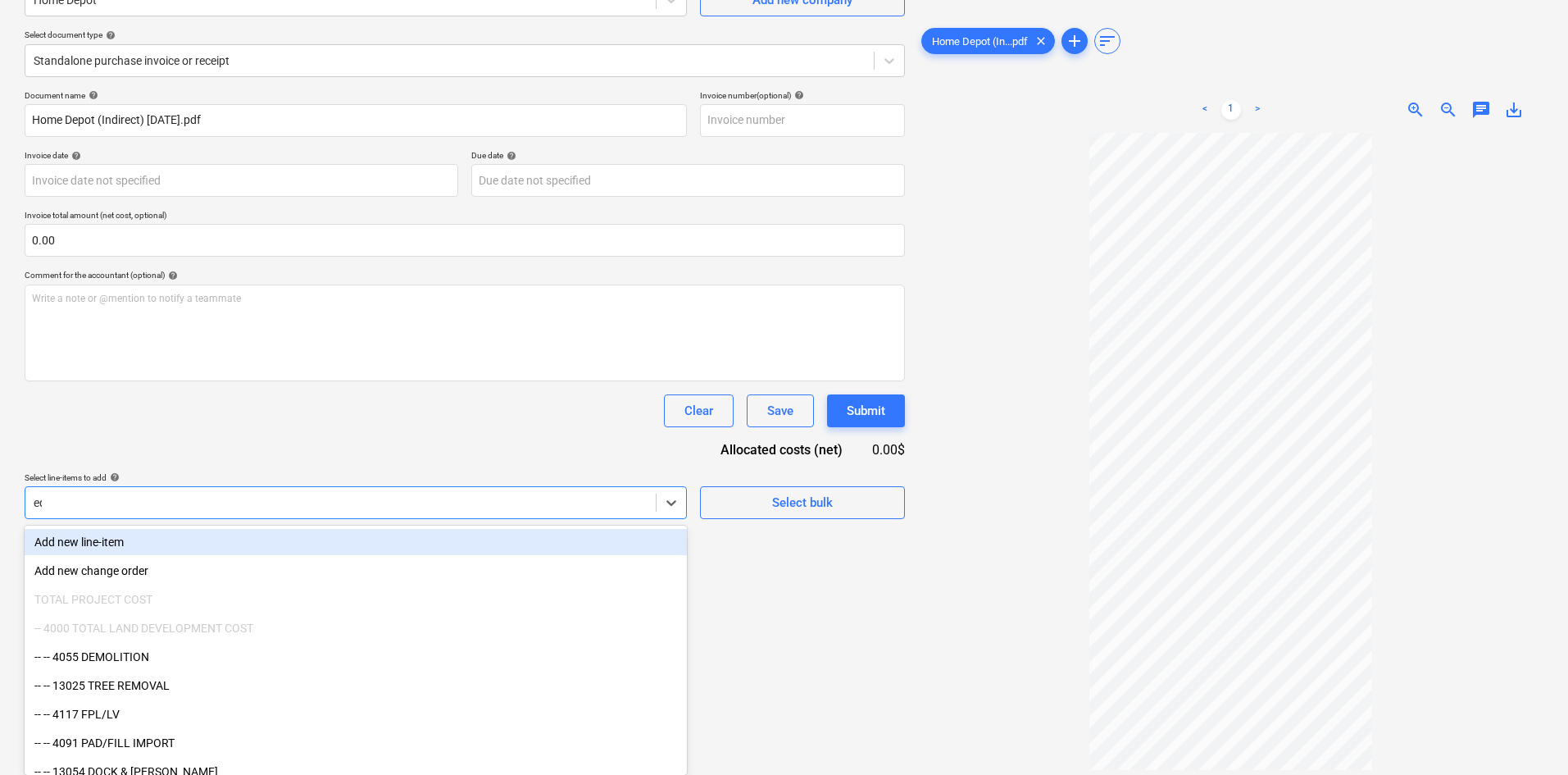
scroll to position [164, 0]
type input "equ"
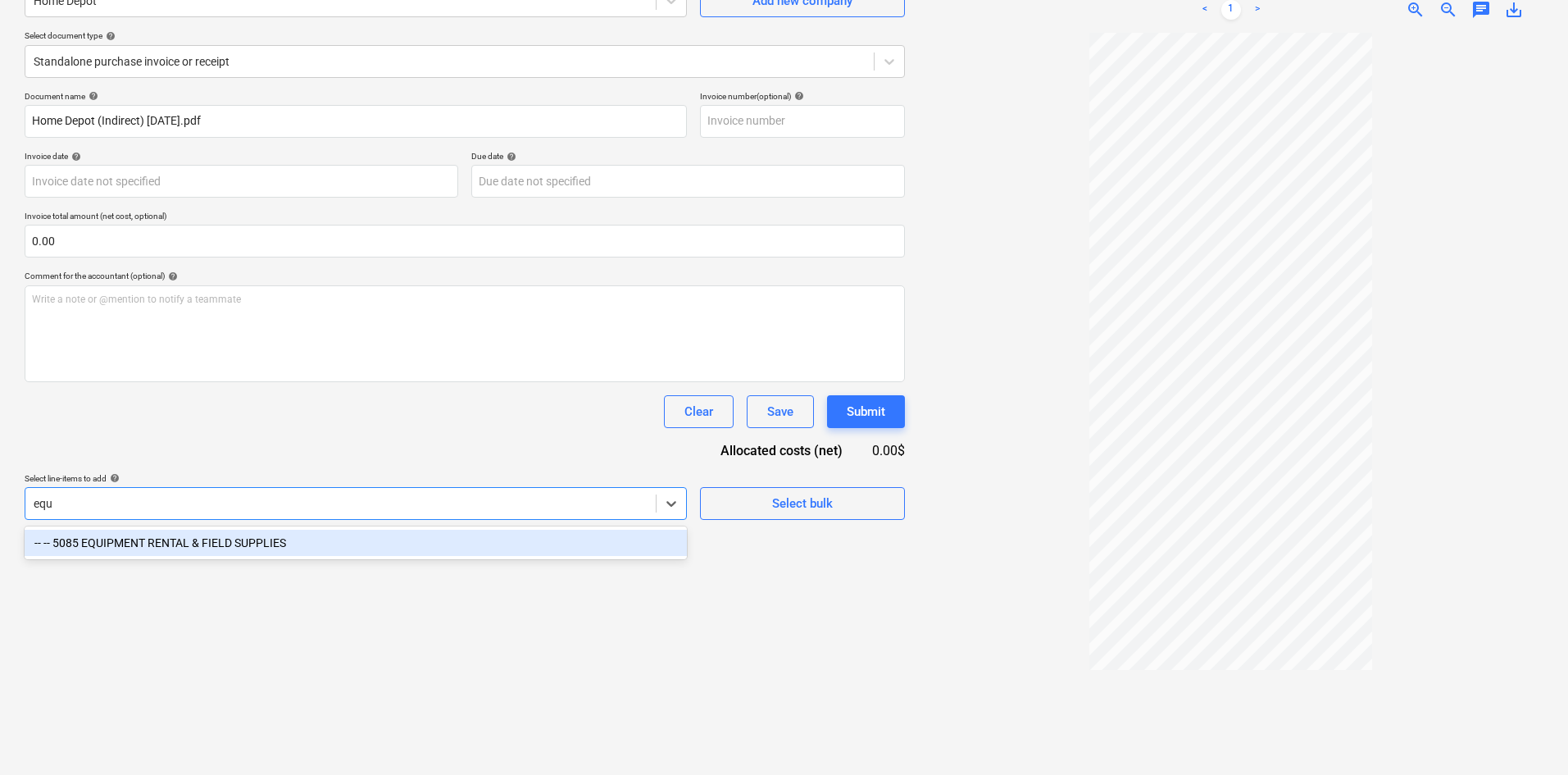
click at [253, 544] on div "-- -- 5085 EQUIPMENT RENTAL & FIELD SUPPLIES" at bounding box center [356, 543] width 662 height 26
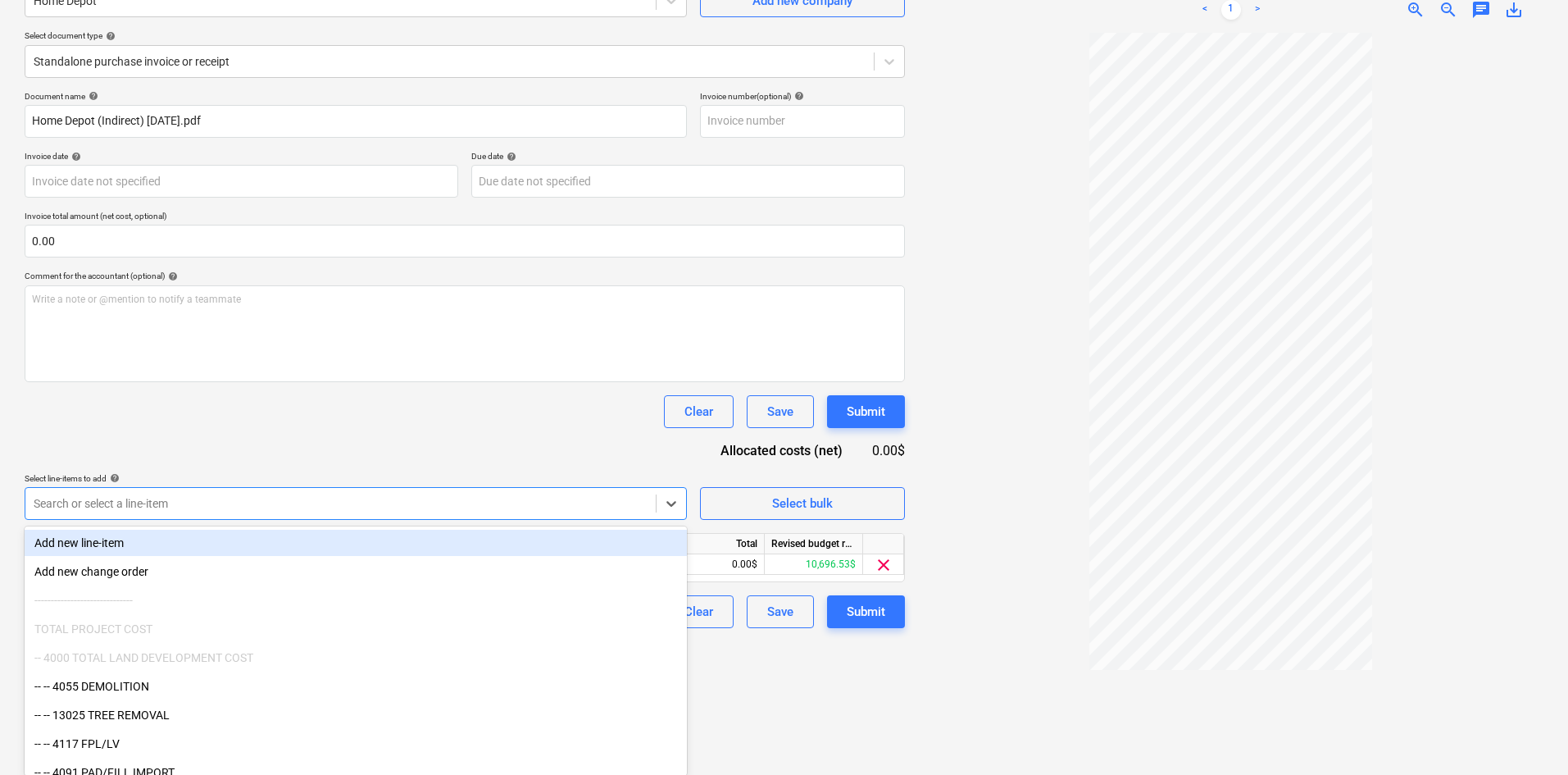
click at [320, 481] on div "Select line-items to add help" at bounding box center [356, 478] width 662 height 11
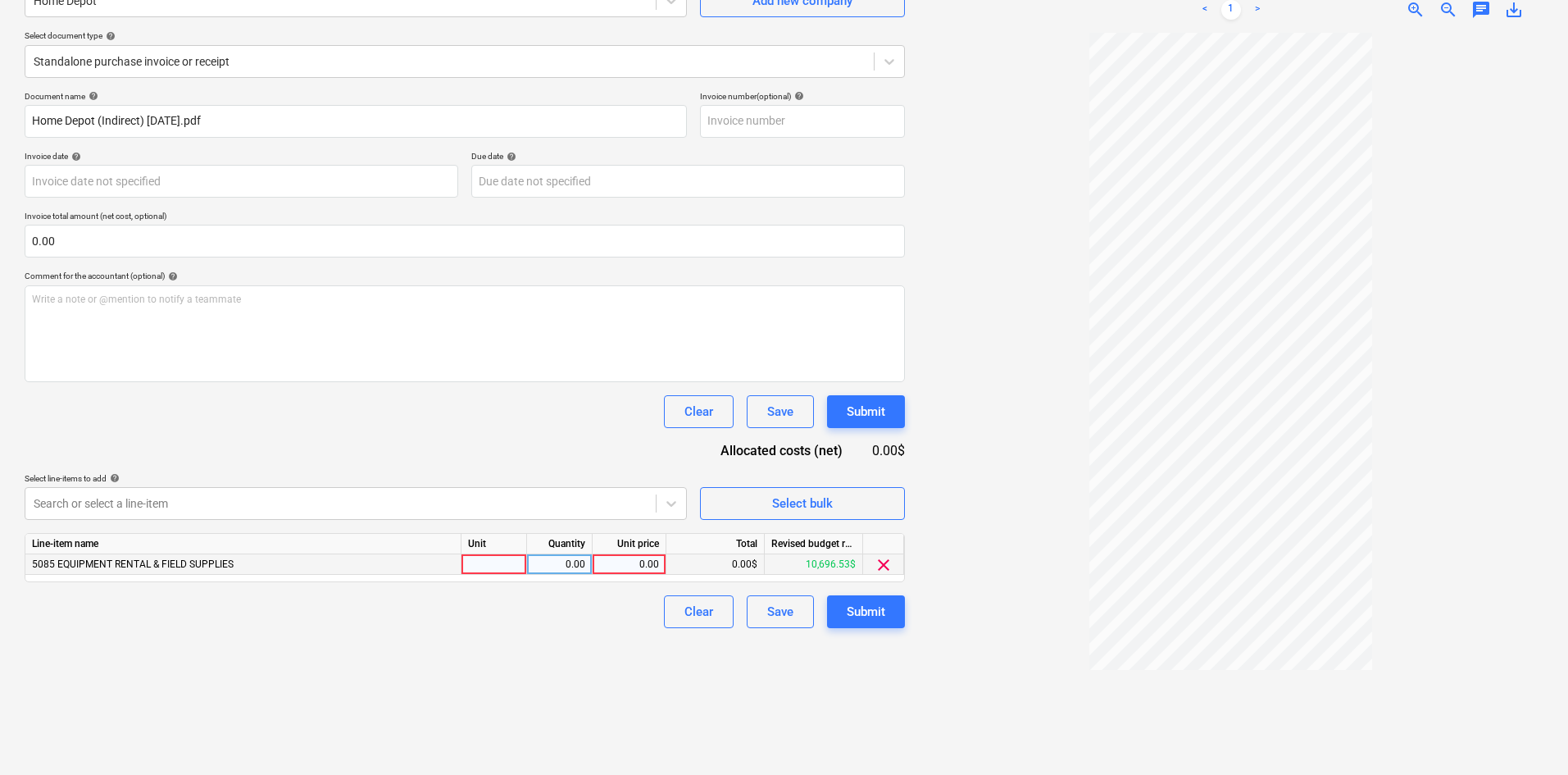
click at [628, 568] on div "0.00" at bounding box center [629, 564] width 60 height 21
type input "3.77"
click at [462, 628] on div "Clear Save Submit" at bounding box center [465, 611] width 881 height 33
click at [856, 596] on button "Submit" at bounding box center [866, 611] width 78 height 33
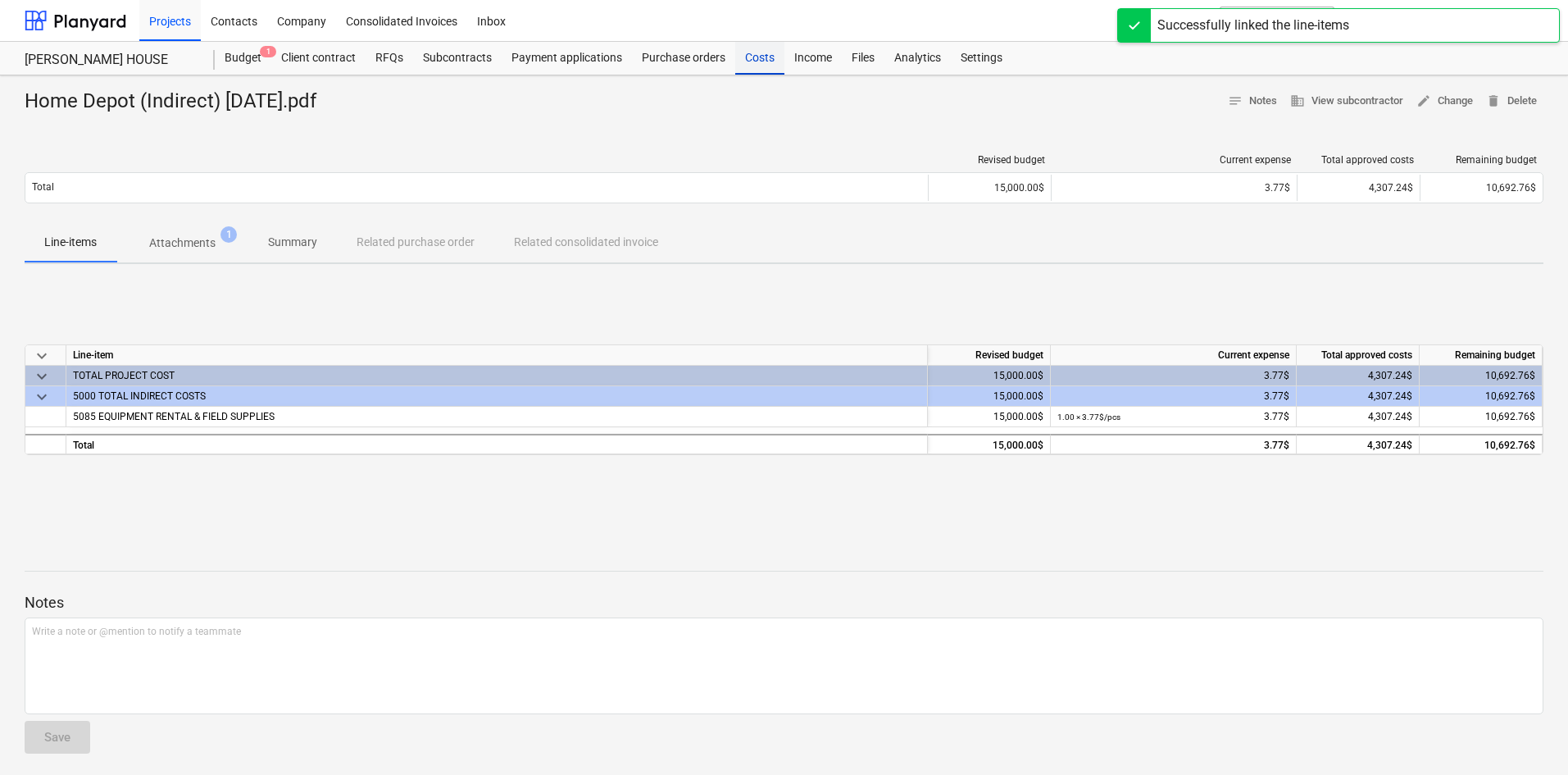
click at [747, 67] on div "Costs" at bounding box center [759, 58] width 49 height 33
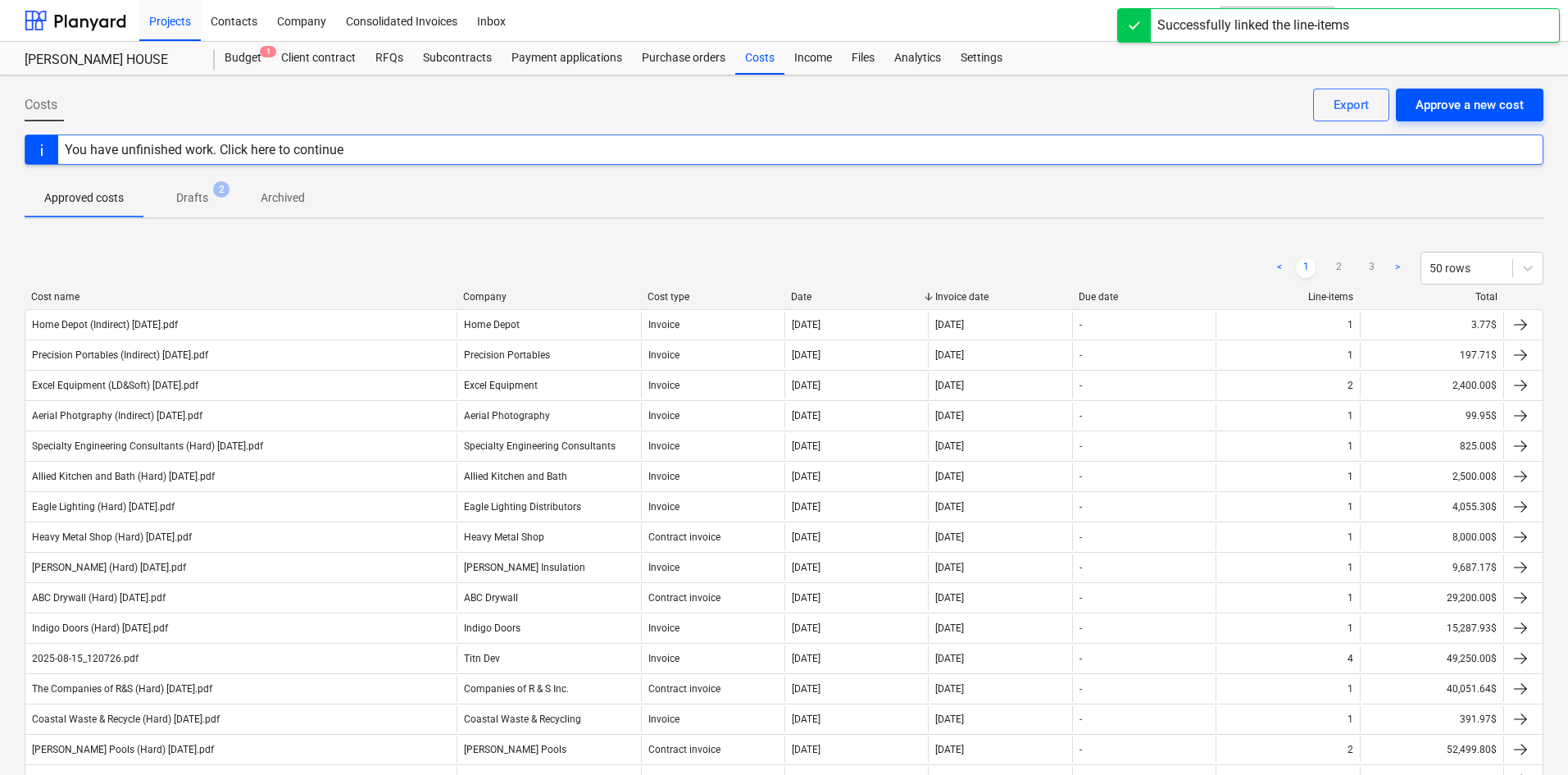
click at [1476, 107] on div "Approve a new cost" at bounding box center [1470, 105] width 108 height 21
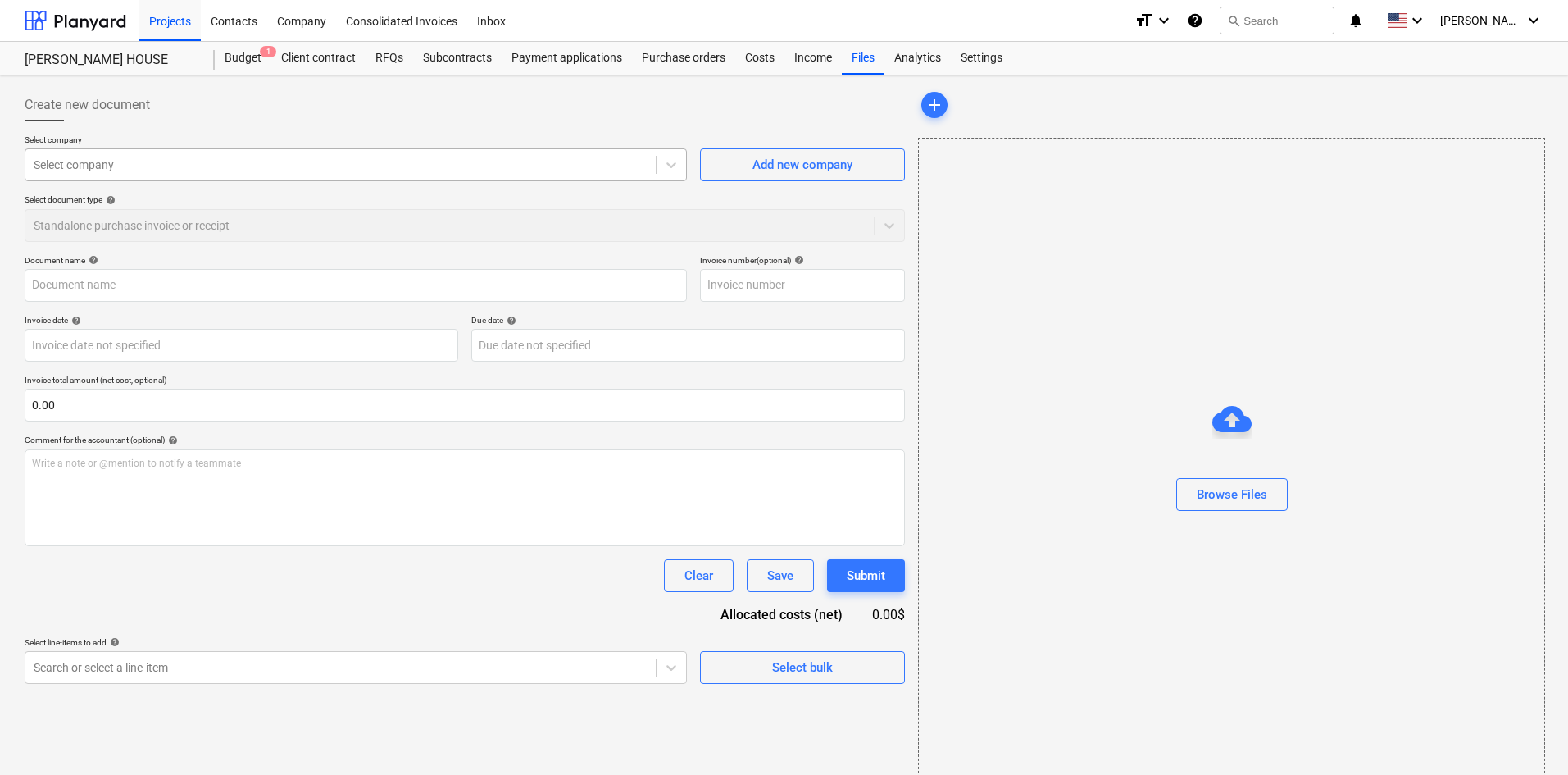
click at [494, 171] on div at bounding box center [340, 164] width 614 height 16
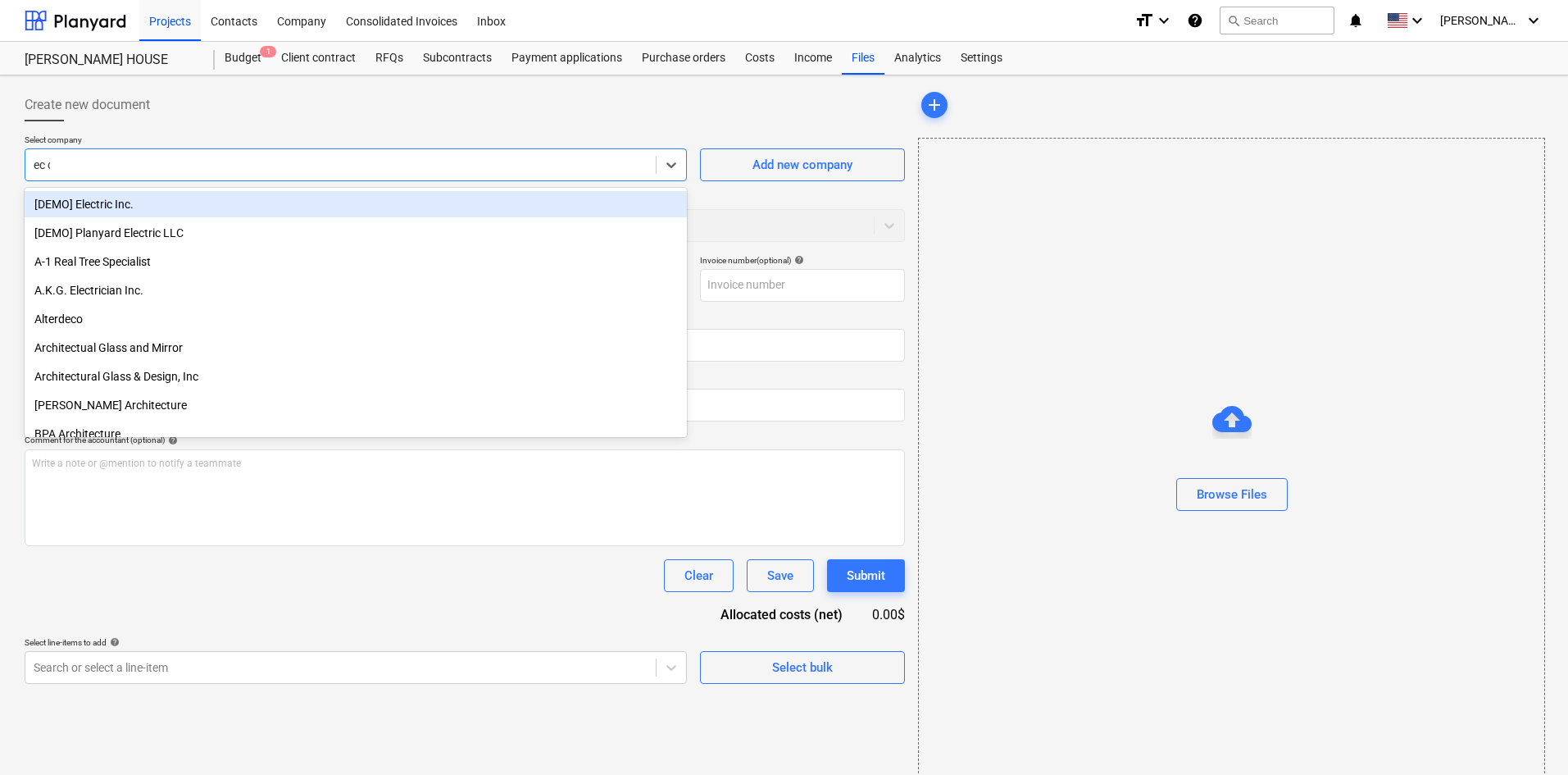
type input "ec co"
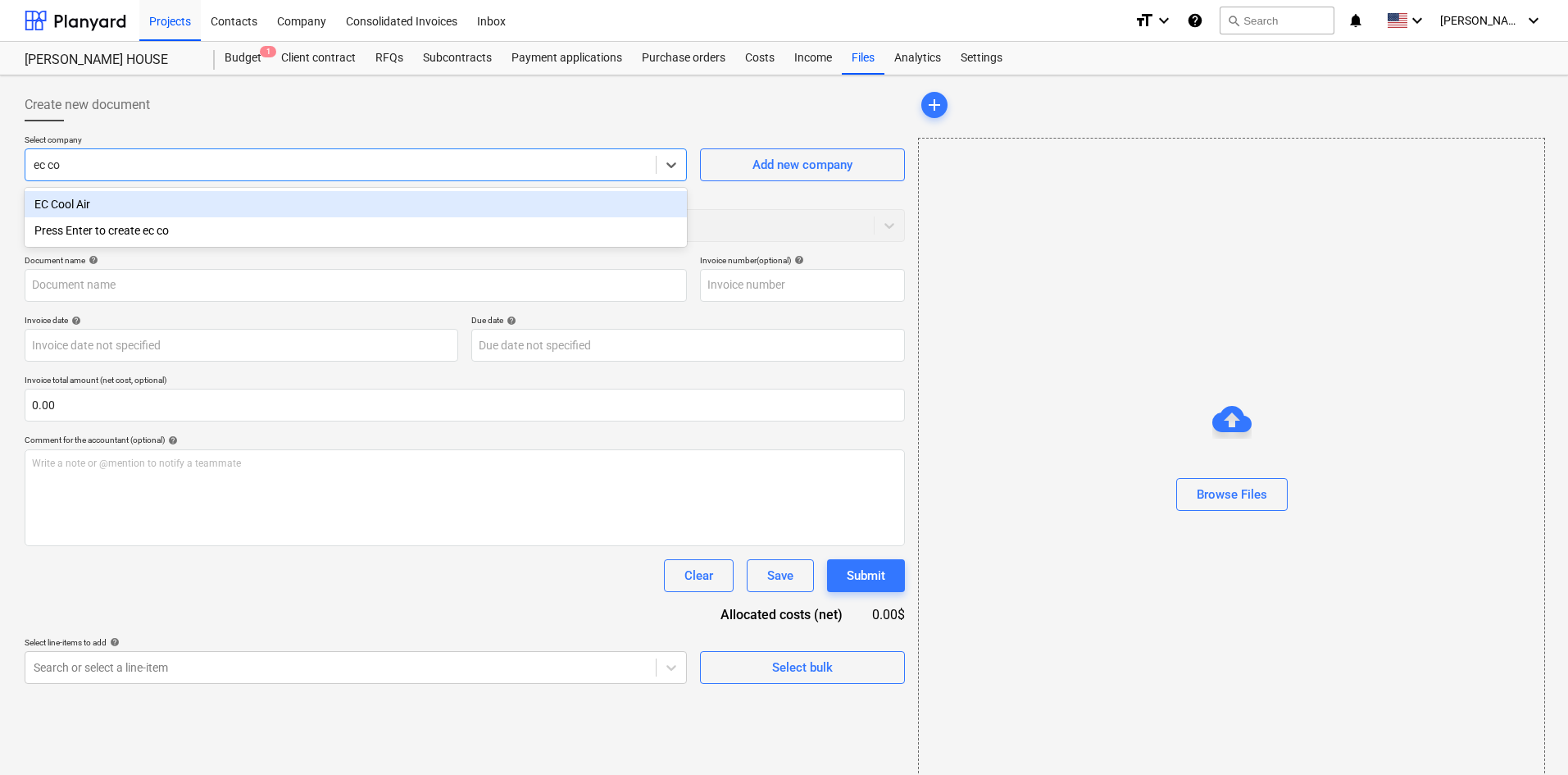
click at [548, 201] on div "EC Cool Air" at bounding box center [356, 204] width 662 height 26
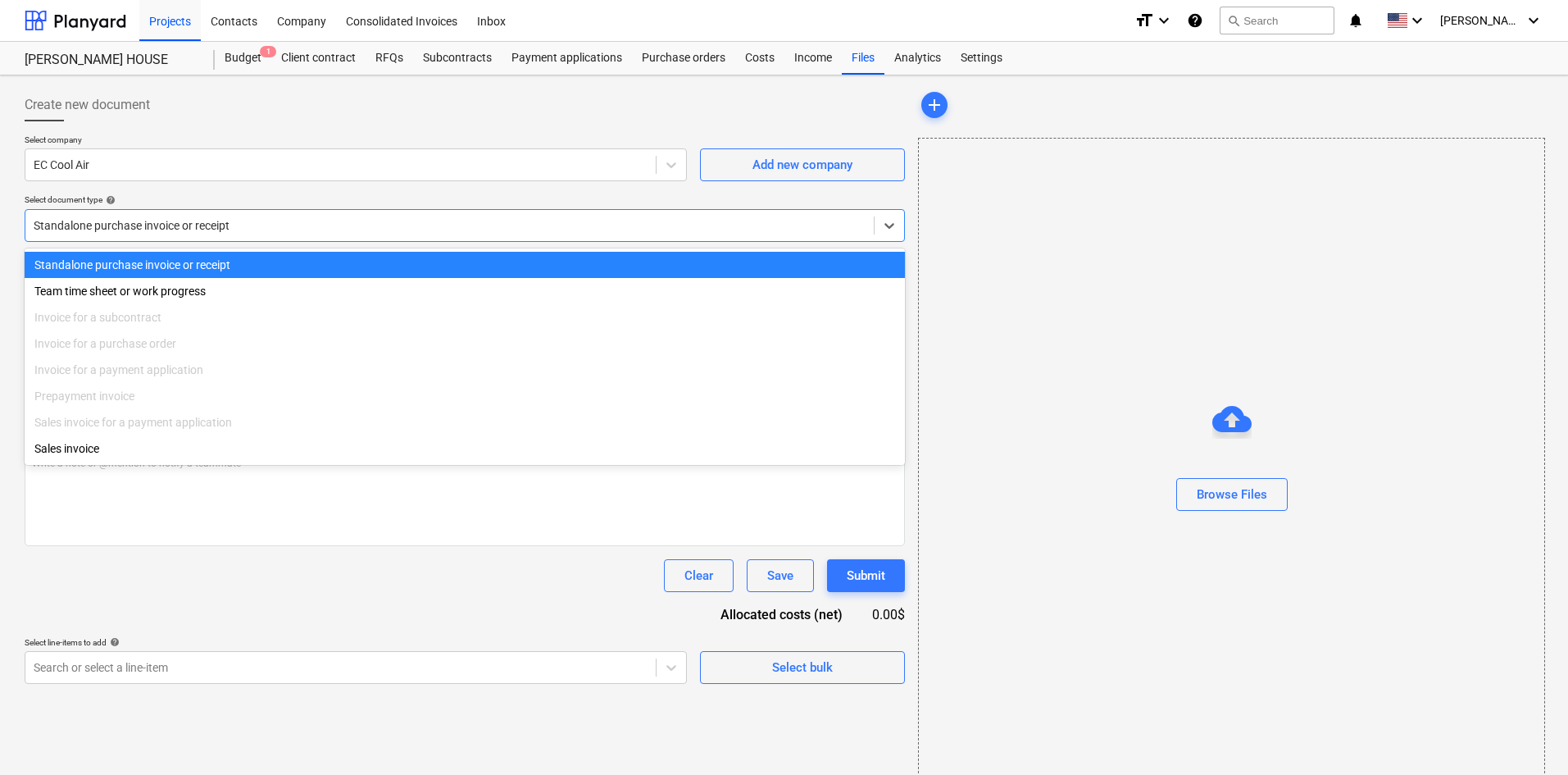
click at [214, 222] on div at bounding box center [449, 225] width 832 height 16
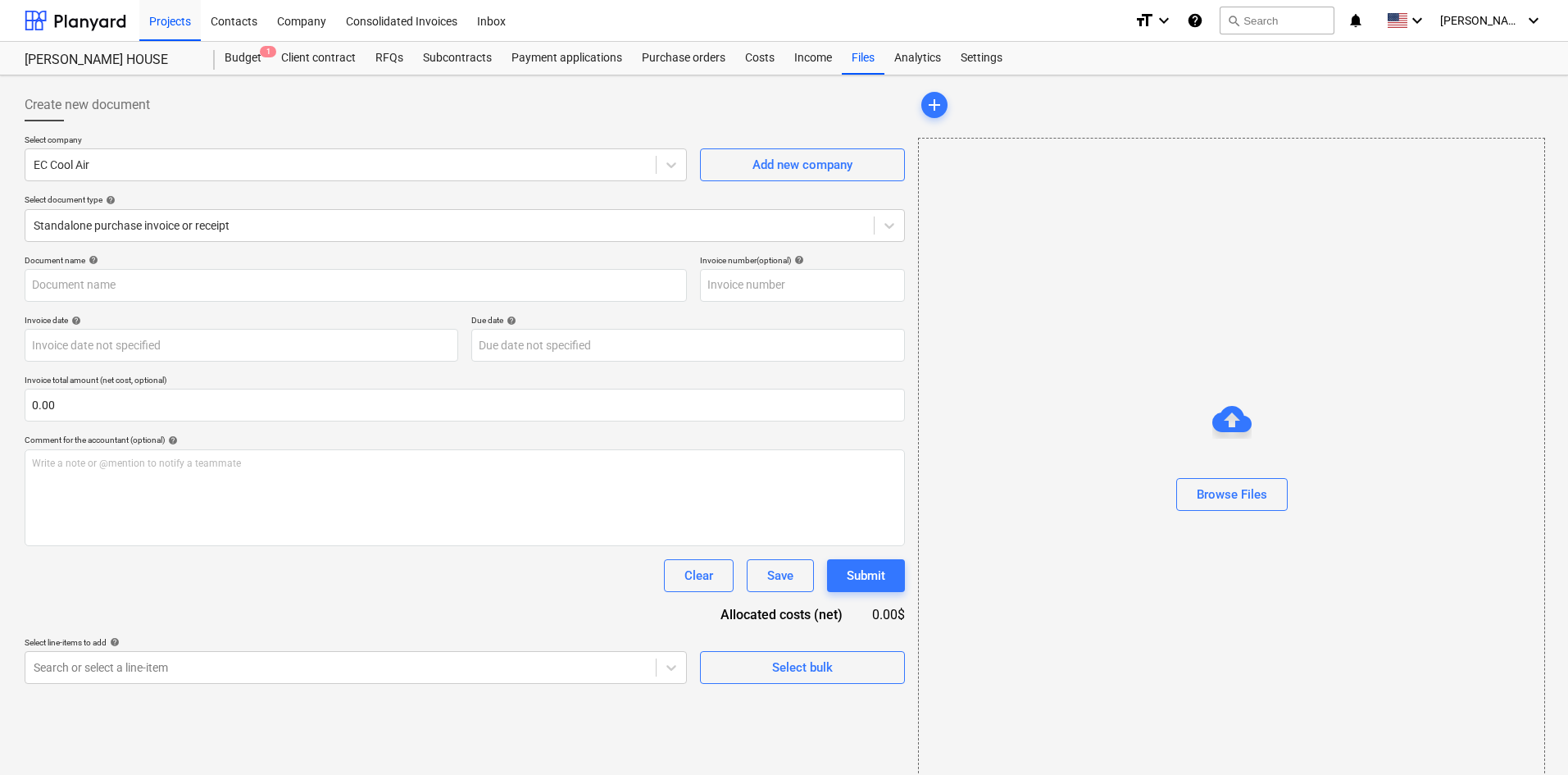
click at [297, 131] on div at bounding box center [465, 128] width 881 height 13
click at [302, 119] on div "Create new document" at bounding box center [465, 105] width 881 height 33
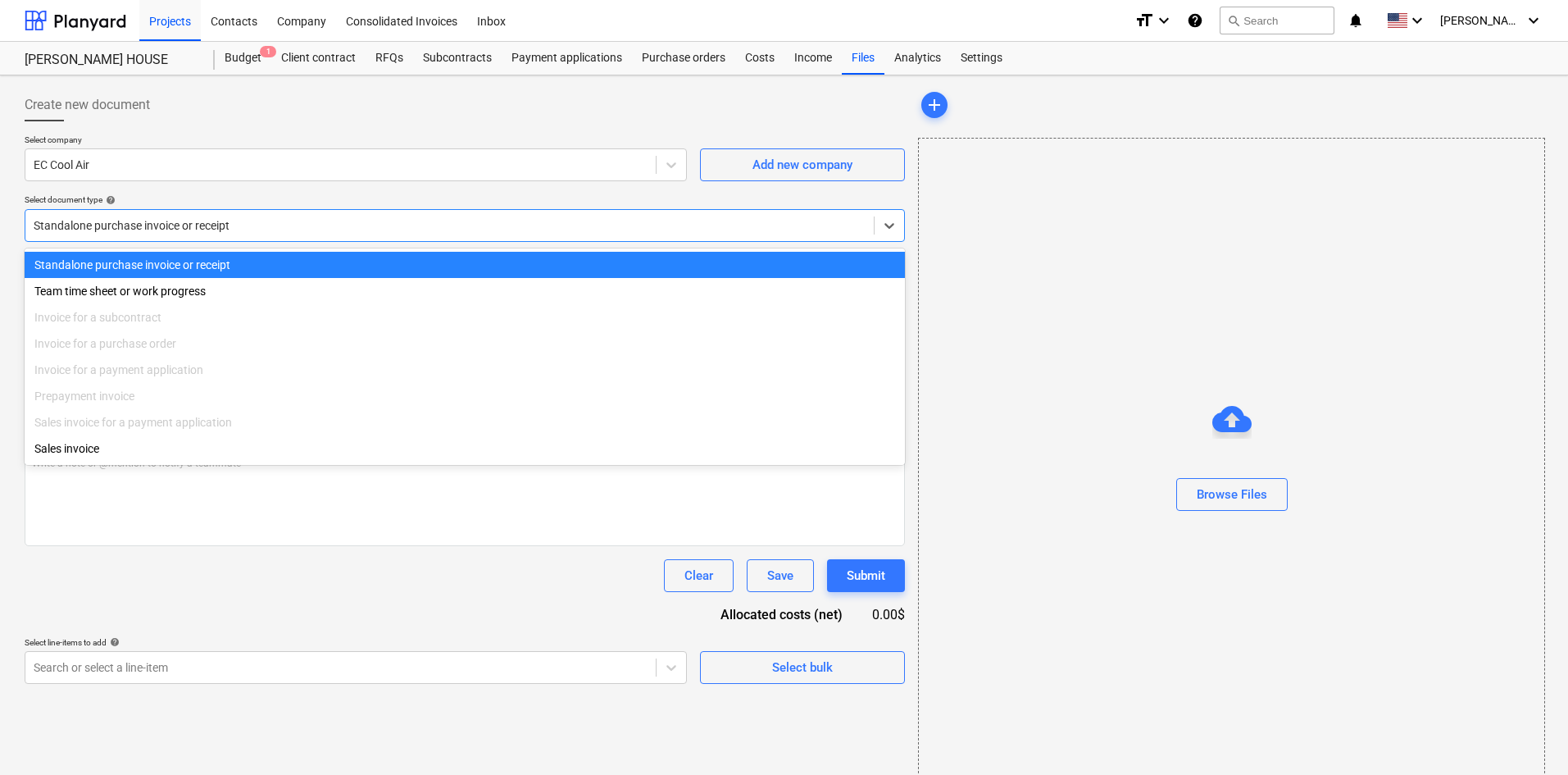
click at [180, 224] on div at bounding box center [449, 225] width 832 height 16
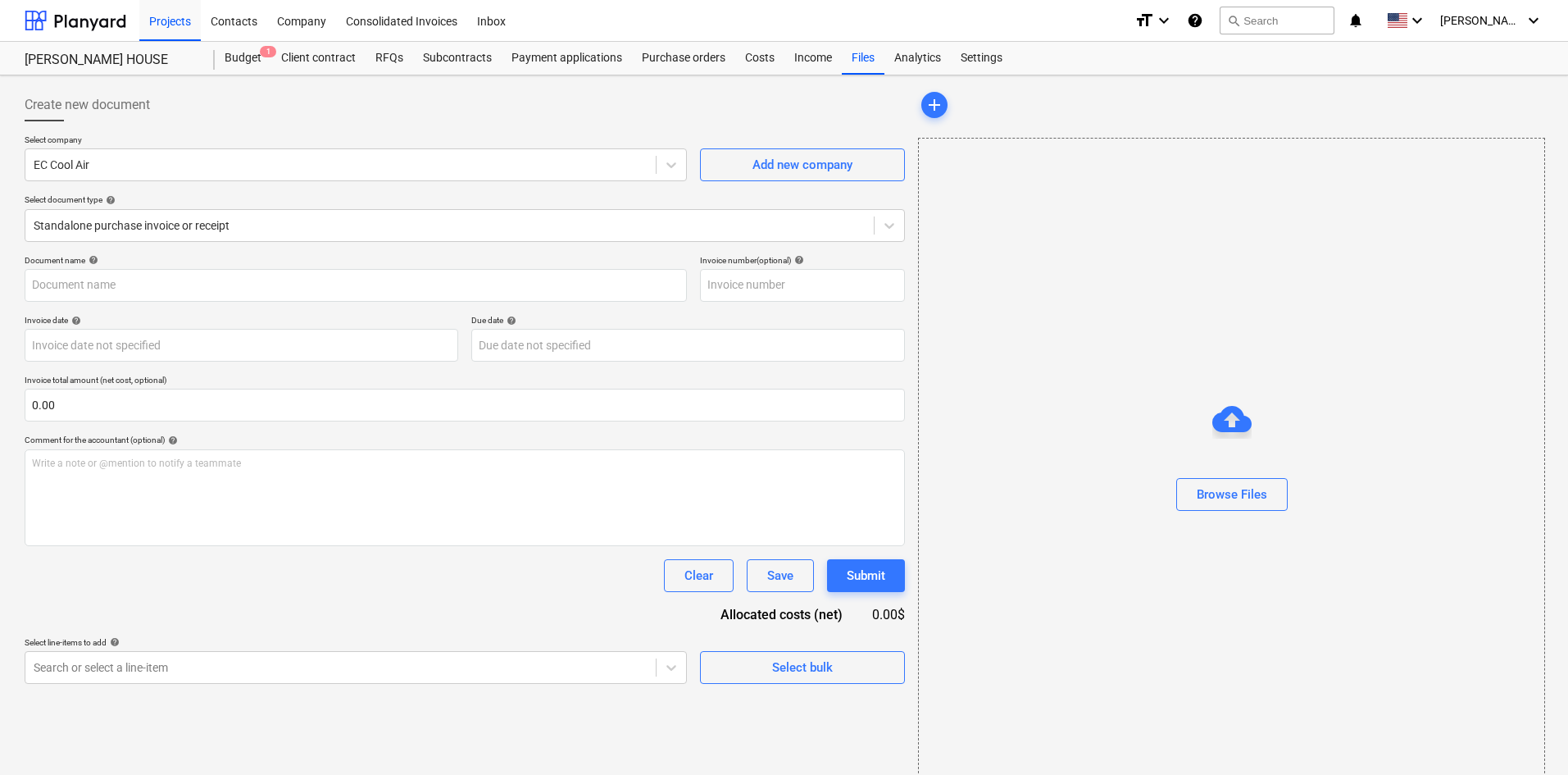
click at [231, 127] on div at bounding box center [465, 128] width 881 height 13
click at [264, 683] on body "Projects Contacts Company Consolidated Invoices Inbox format_size keyboard_arro…" at bounding box center [784, 387] width 1568 height 775
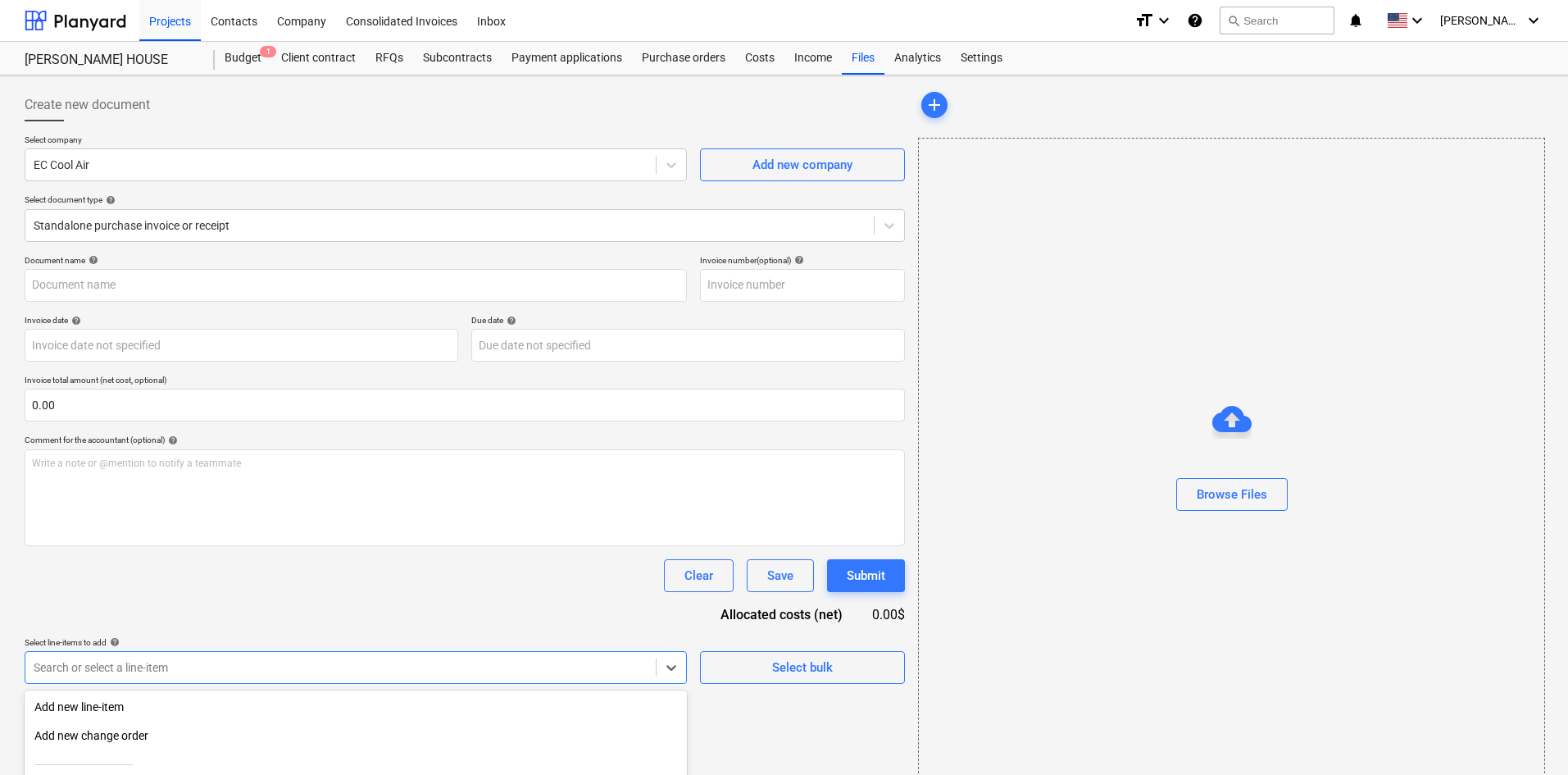
scroll to position [164, 0]
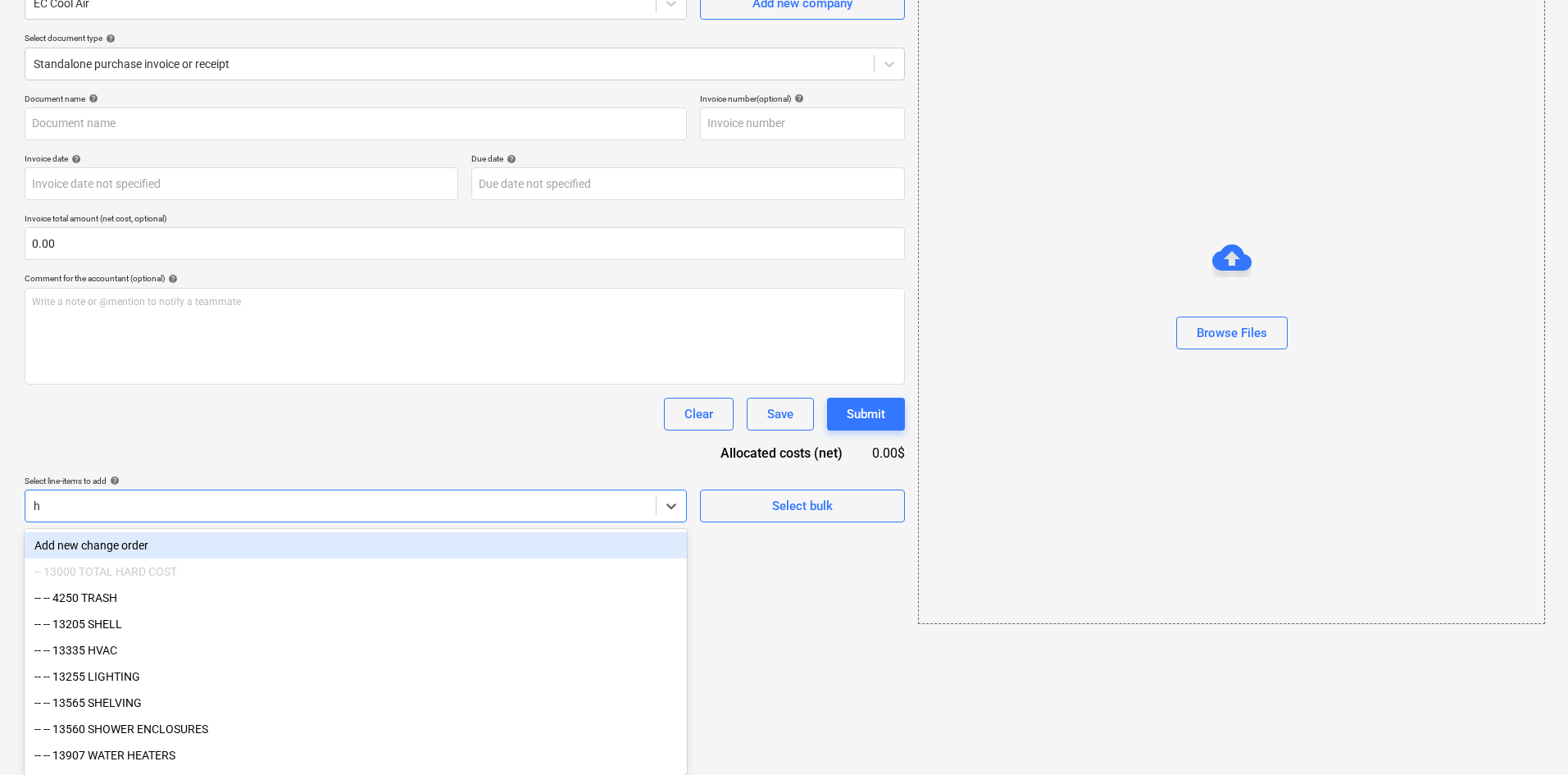
type input "hv"
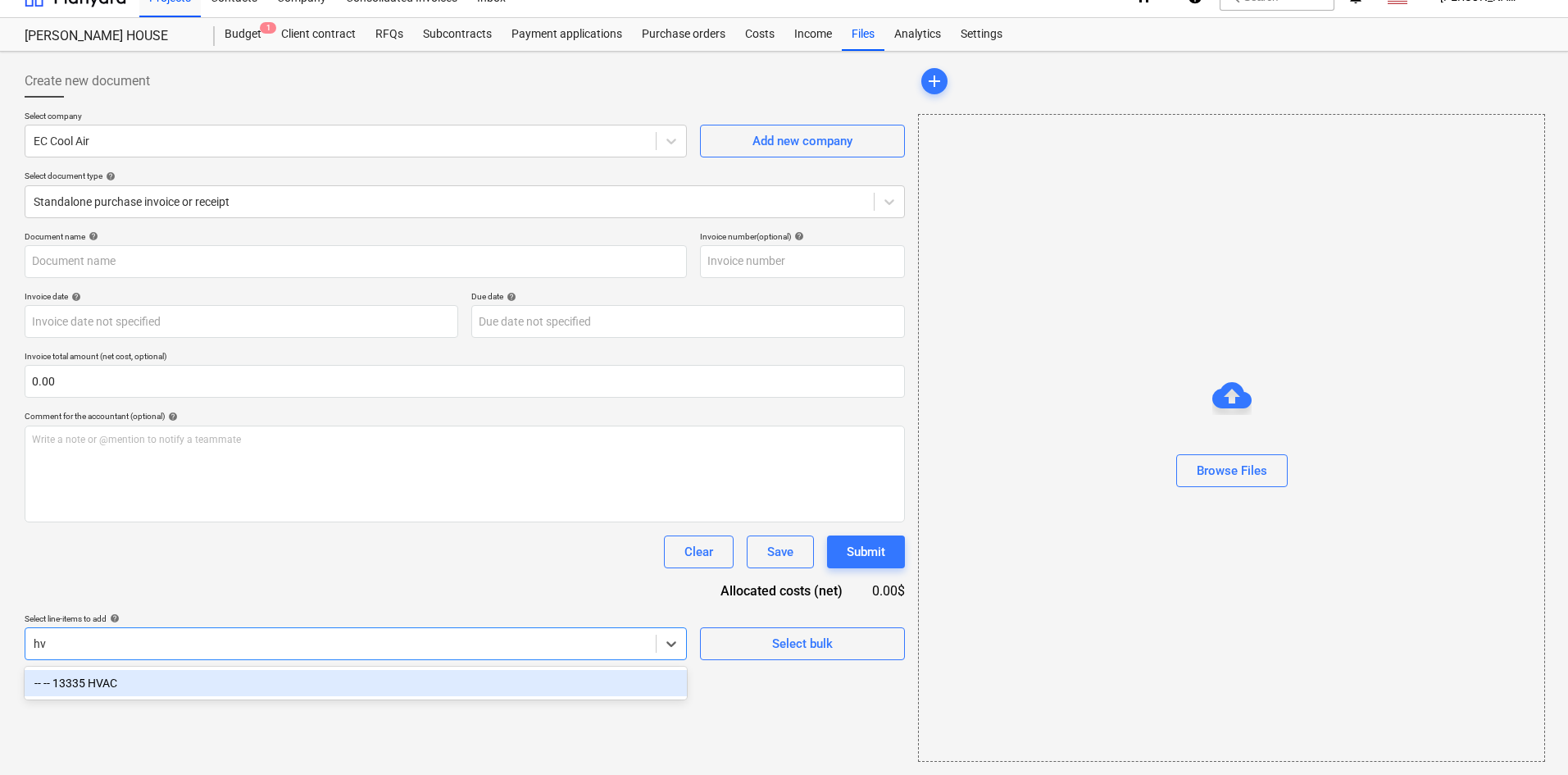
click at [264, 683] on div "-- -- 13335 HVAC" at bounding box center [356, 683] width 662 height 26
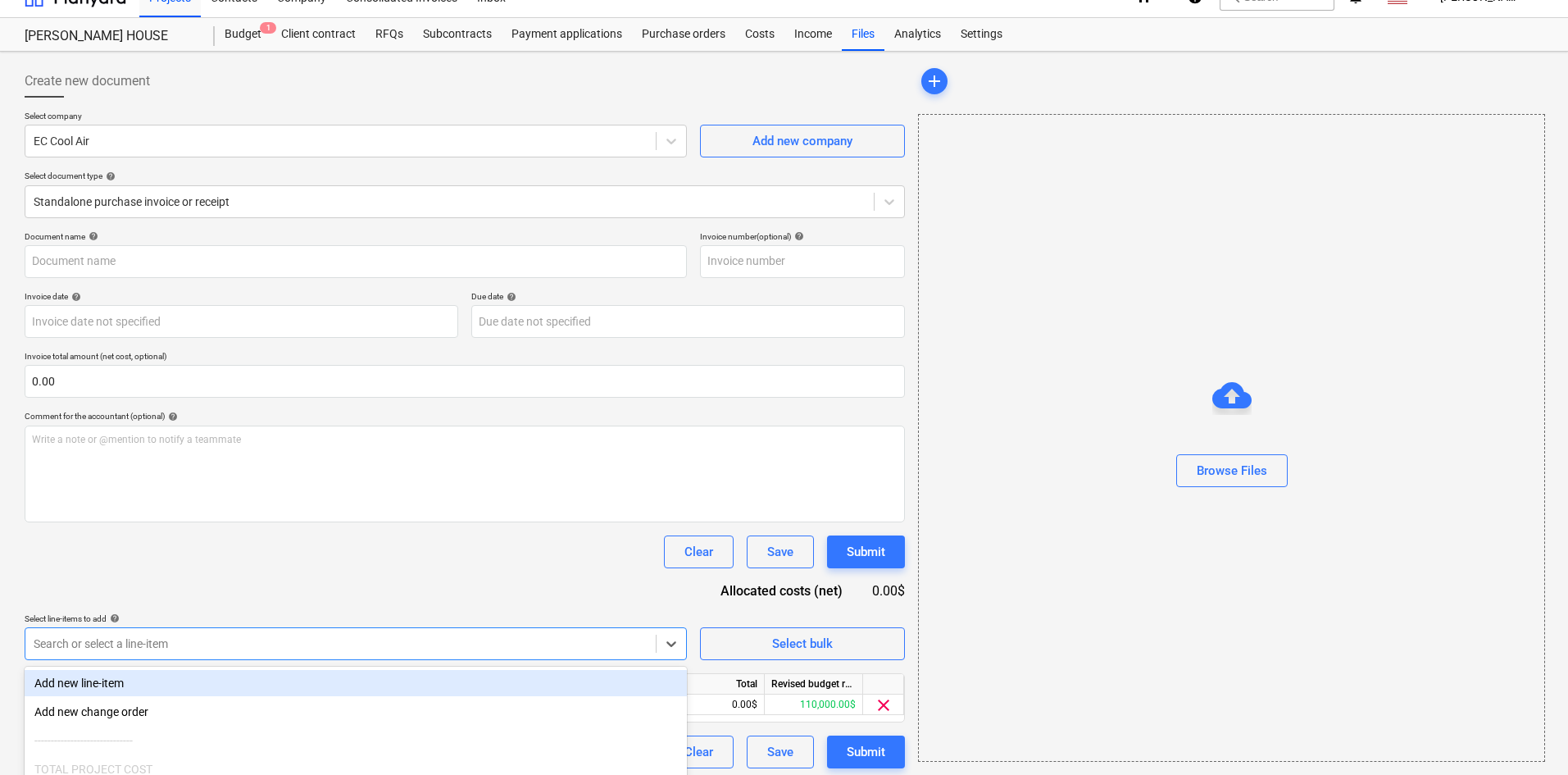
click at [355, 590] on div "Document name help Invoice number (optional) help Invoice date help Press the d…" at bounding box center [465, 500] width 881 height 537
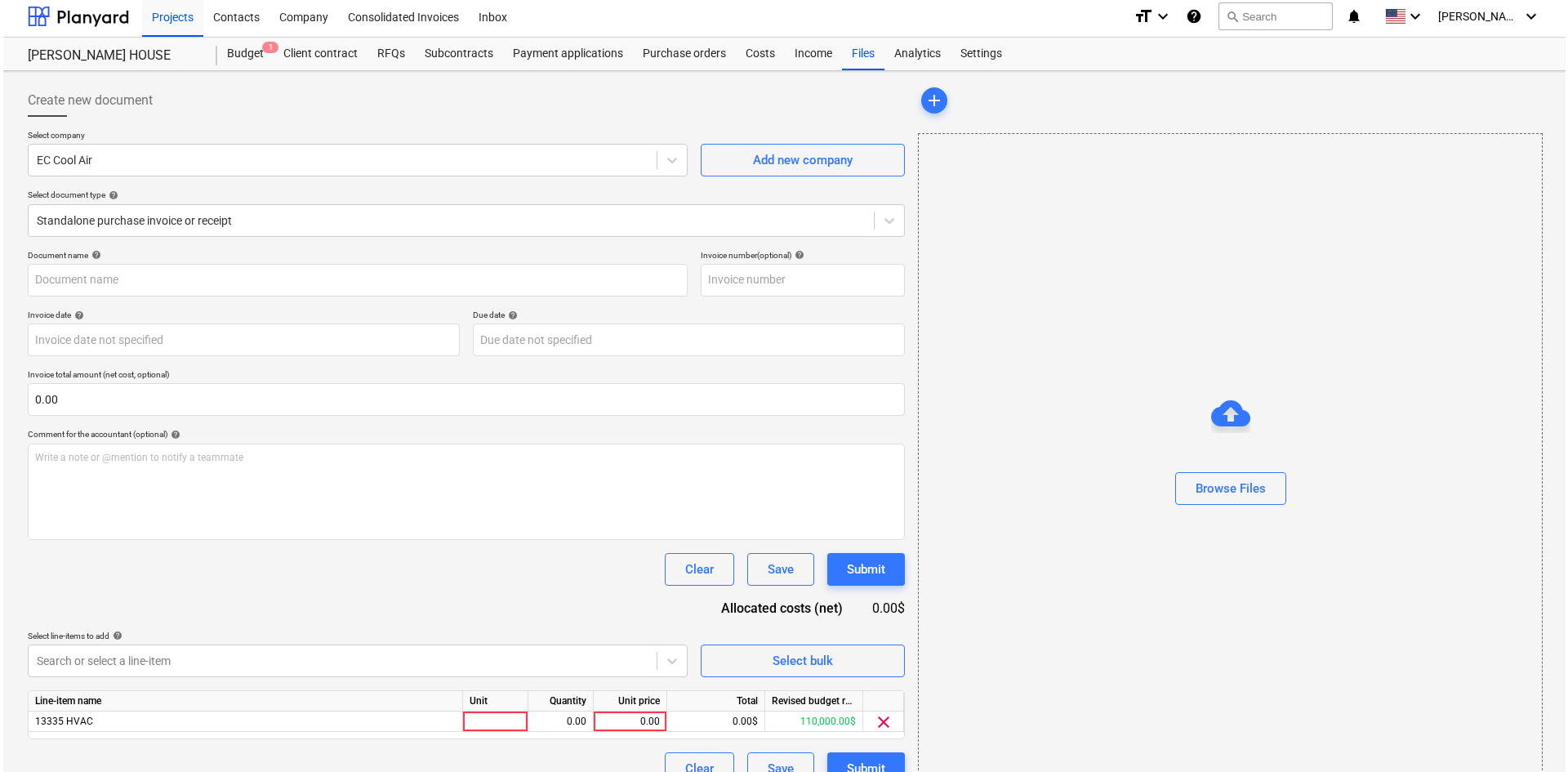
scroll to position [30, 0]
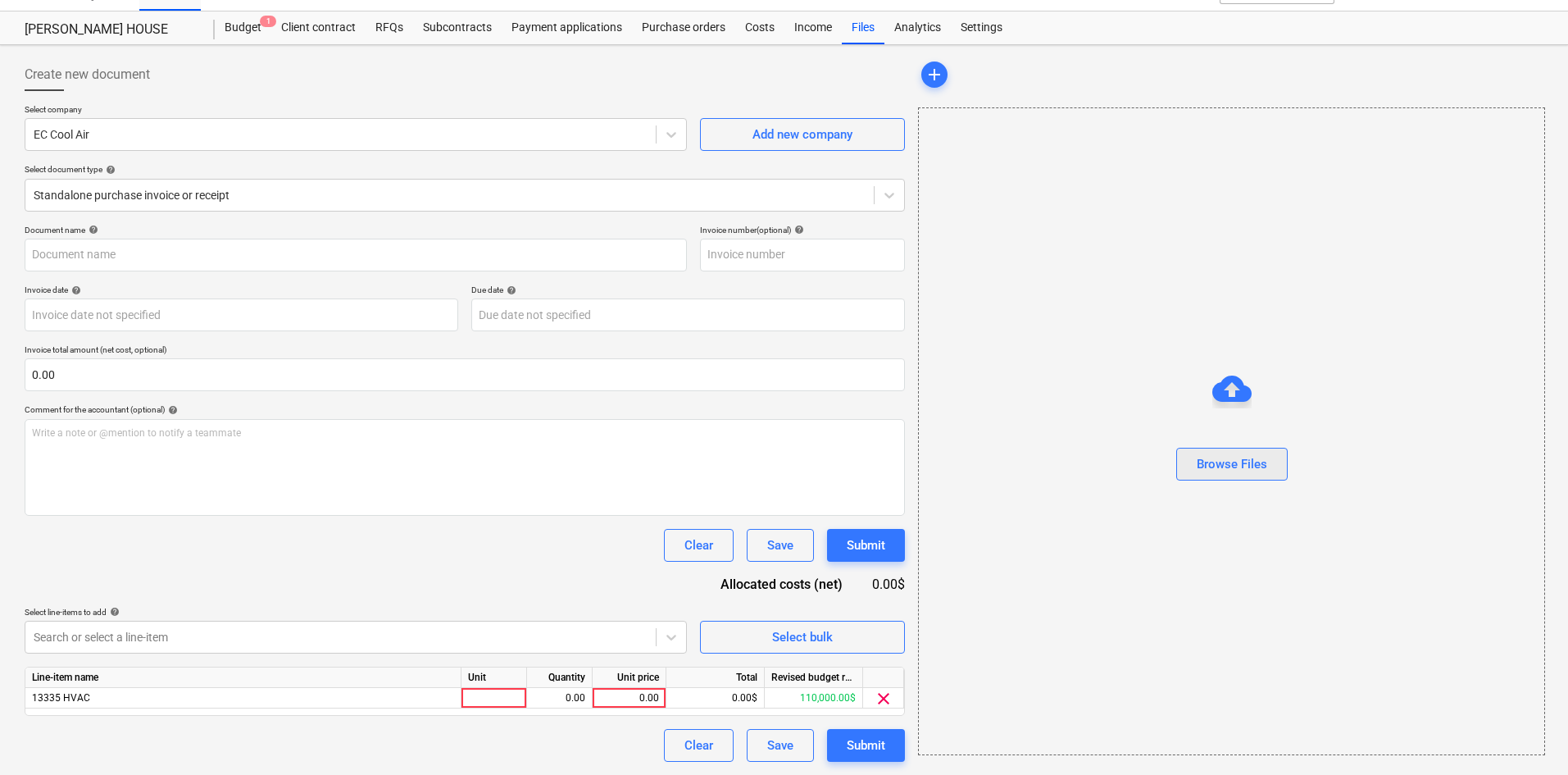
click at [1262, 459] on div "Browse Files" at bounding box center [1232, 464] width 71 height 21
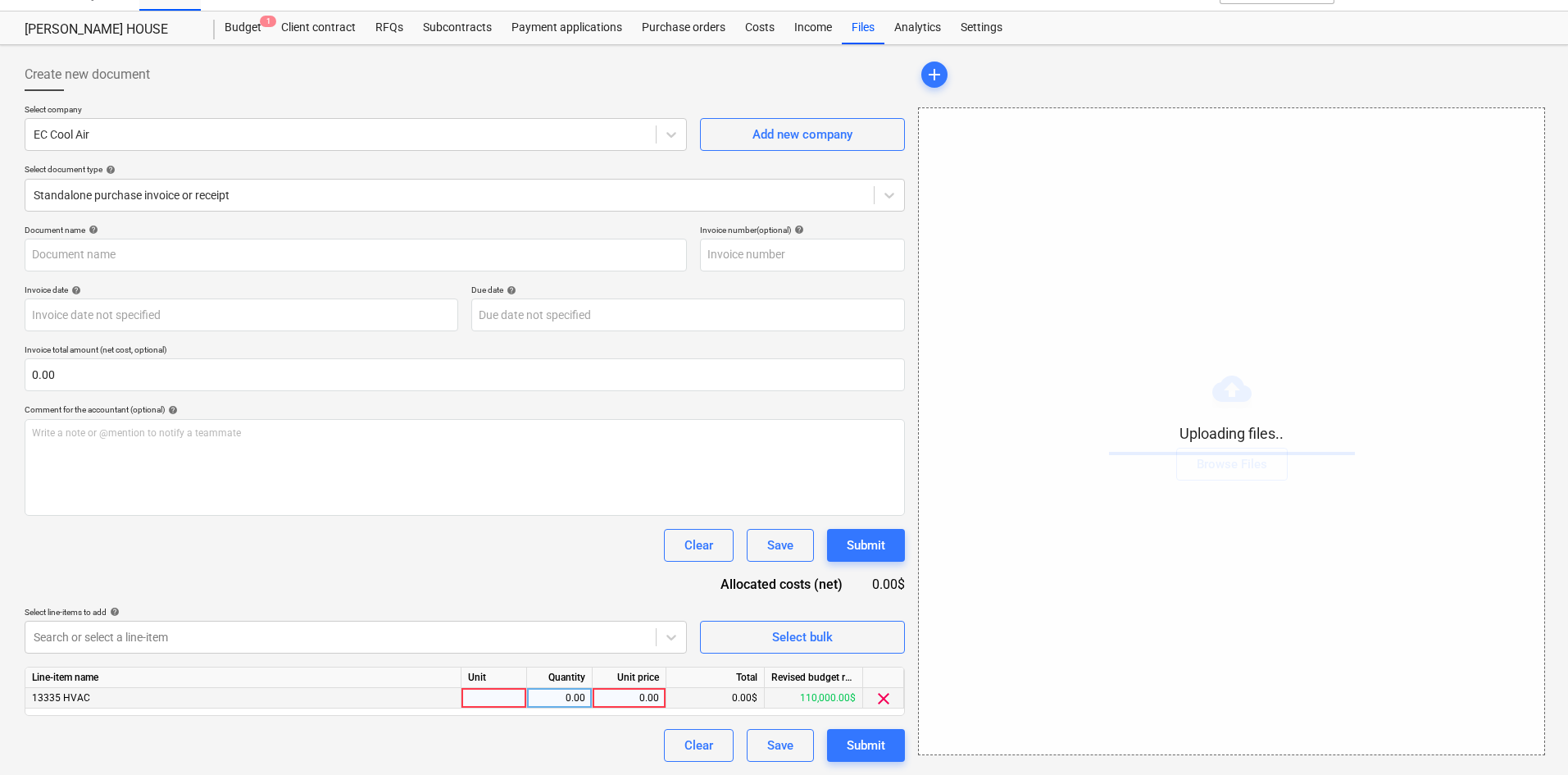
click at [623, 702] on div "0.00" at bounding box center [629, 698] width 60 height 21
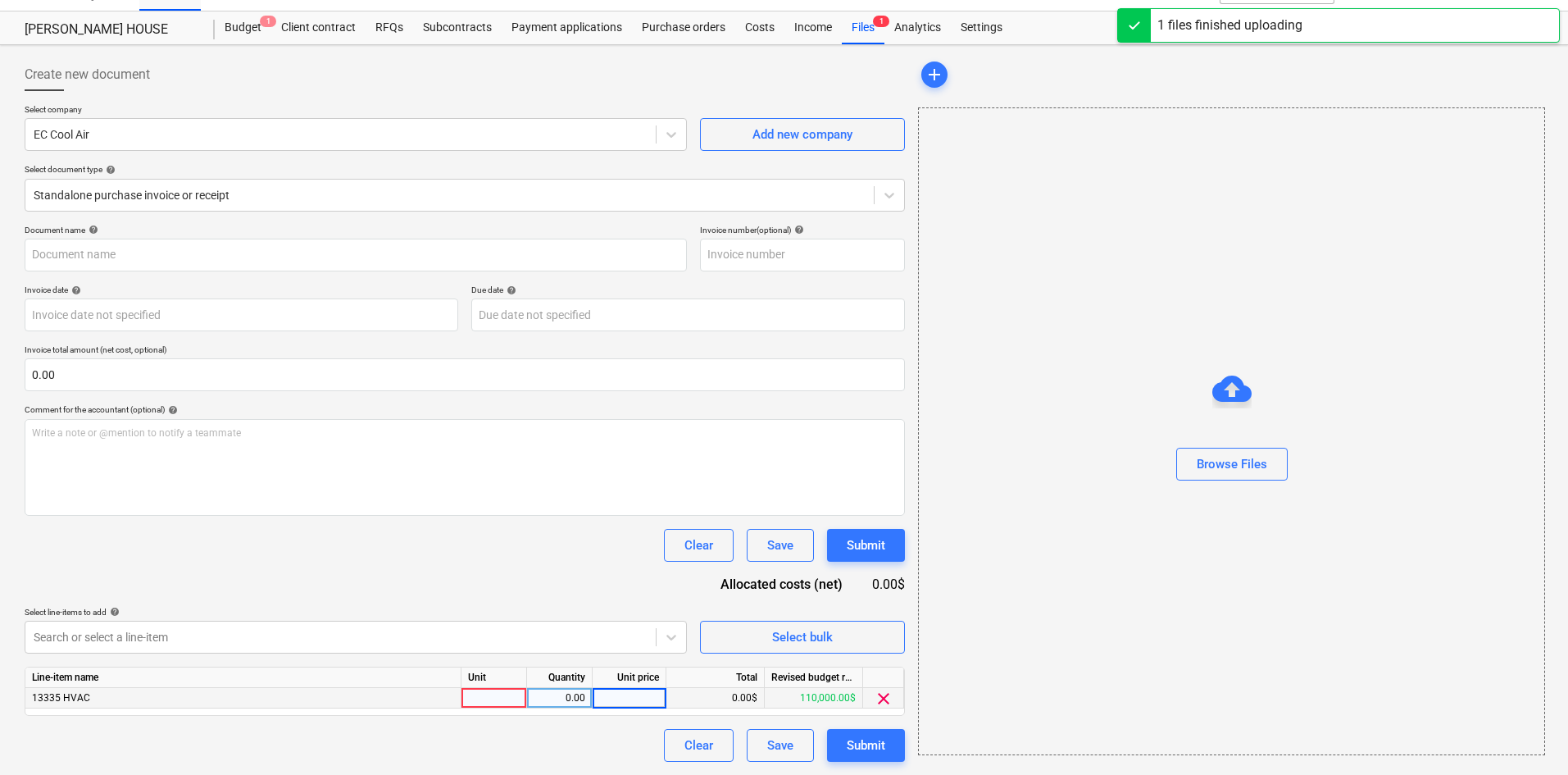
type input "EC Cool (Hard) [DATE].pdf"
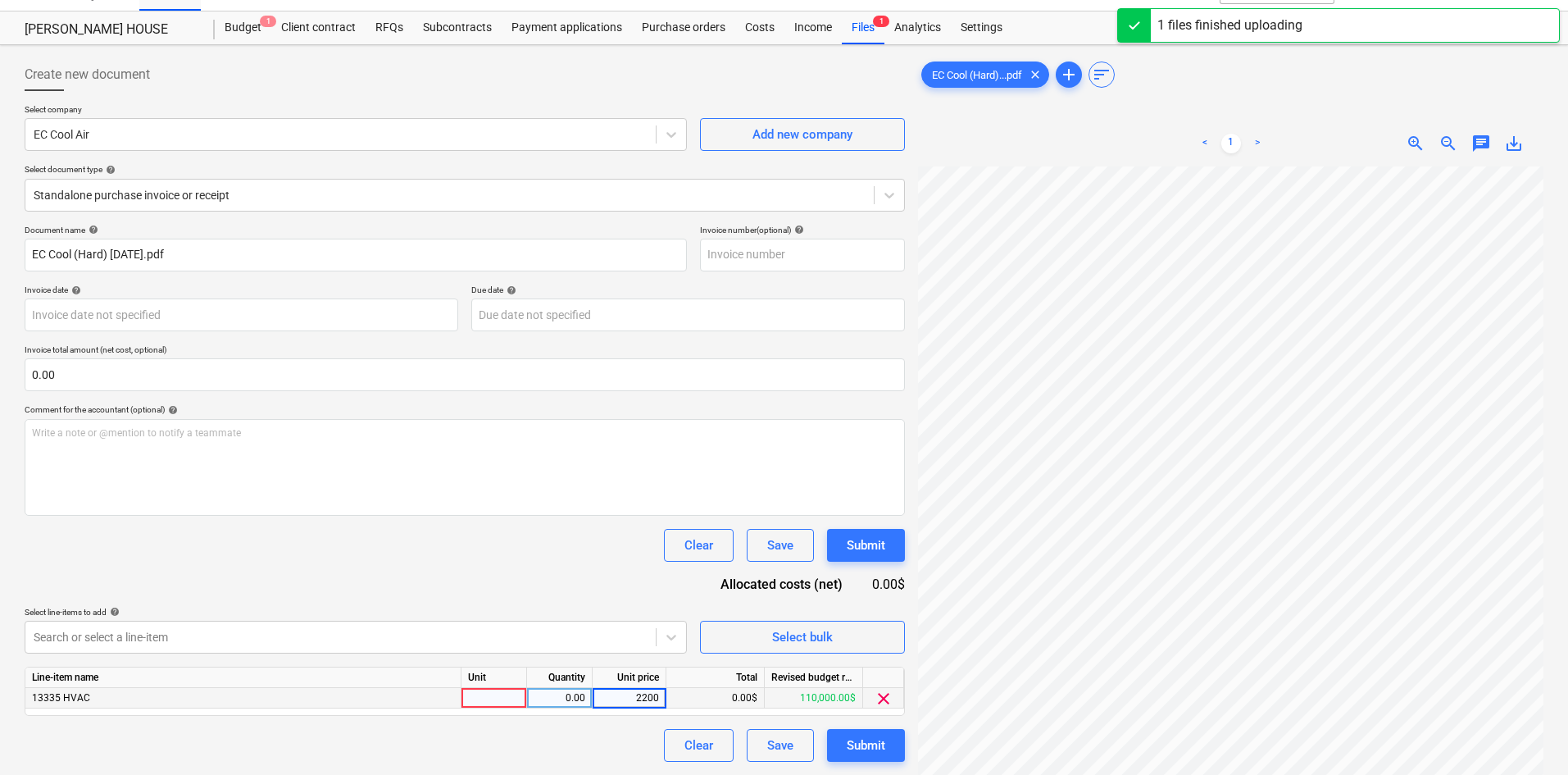
type input "22000"
click at [562, 590] on div "Document name help EC Cool (Hard) [DATE].pdf Invoice number (optional) help Inv…" at bounding box center [465, 493] width 881 height 537
click at [856, 753] on div "Submit" at bounding box center [866, 746] width 38 height 21
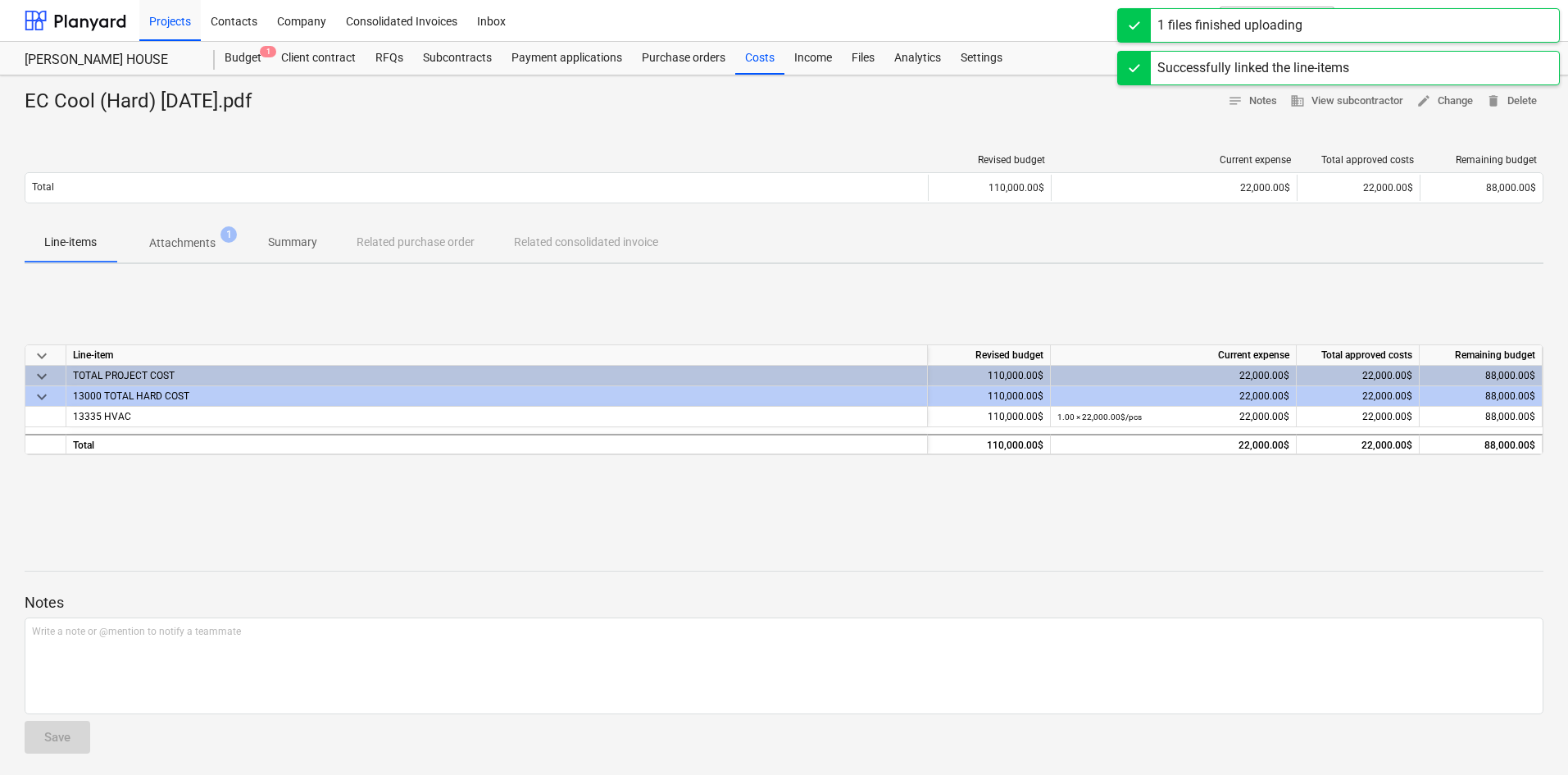
drag, startPoint x: 766, startPoint y: 64, endPoint x: 792, endPoint y: 75, distance: 28.2
click at [766, 64] on div "Costs" at bounding box center [759, 58] width 49 height 33
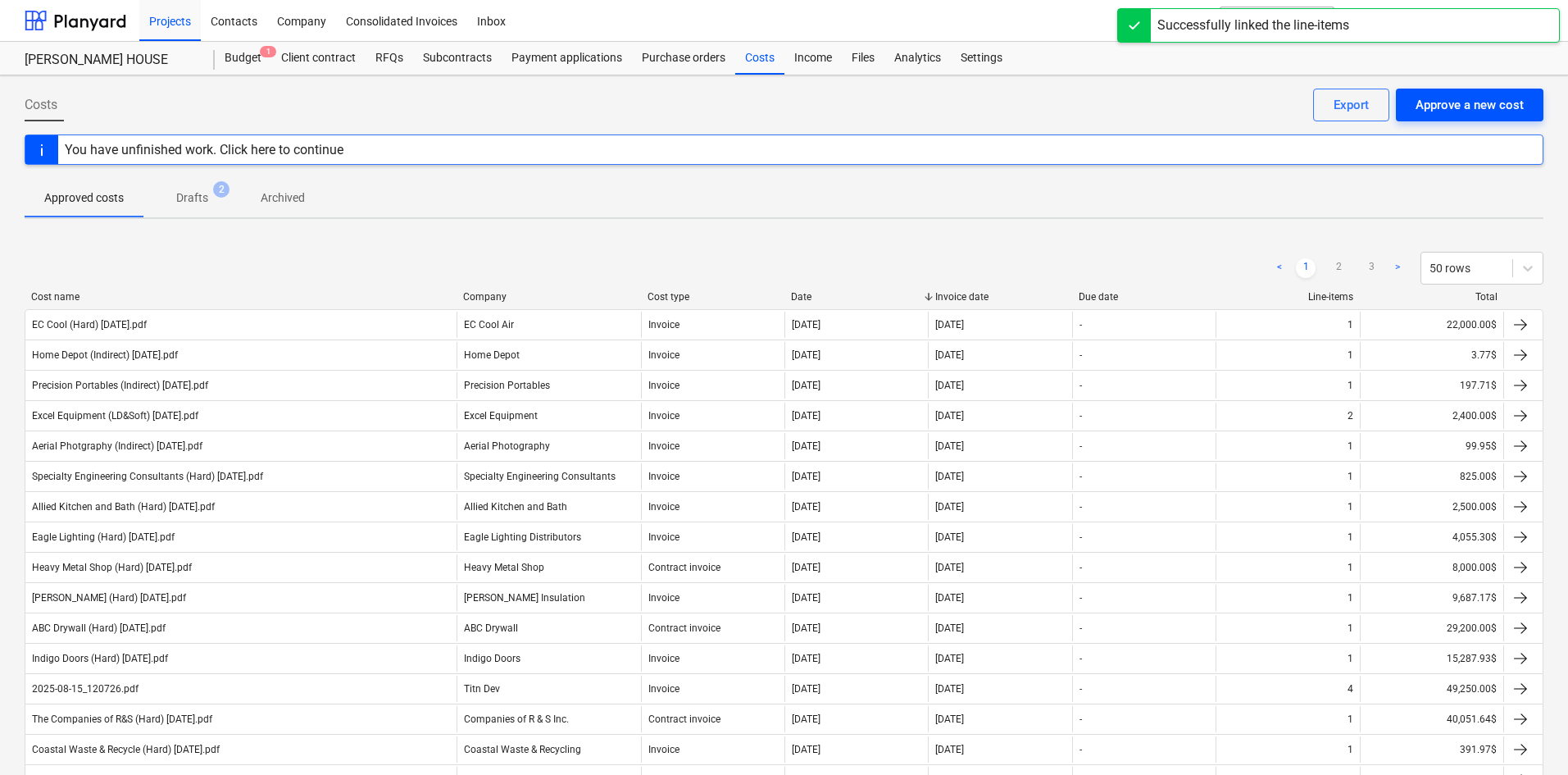
click at [1481, 114] on div "Approve a new cost" at bounding box center [1470, 105] width 108 height 21
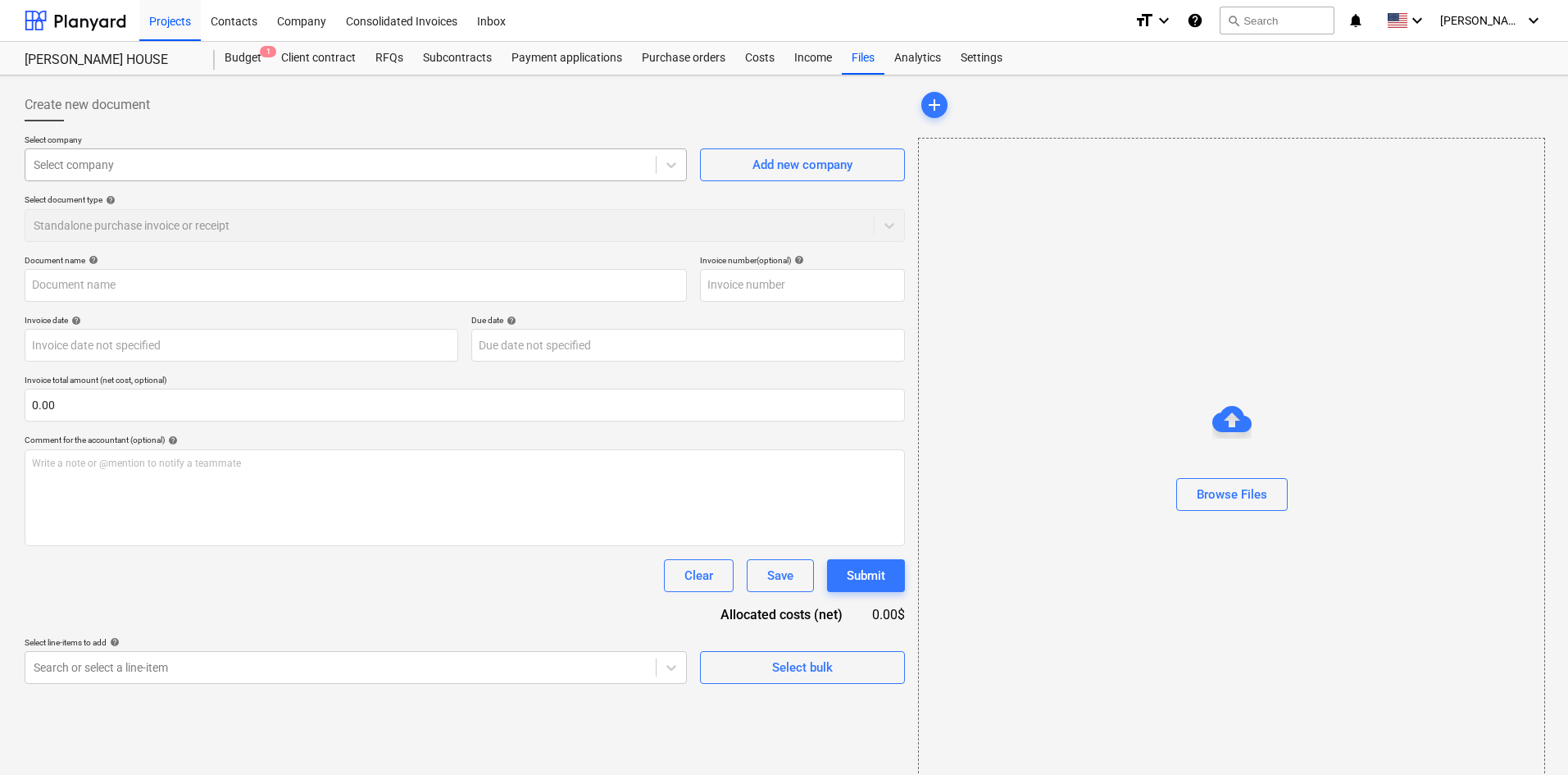
click at [453, 174] on div "Select company" at bounding box center [340, 165] width 631 height 23
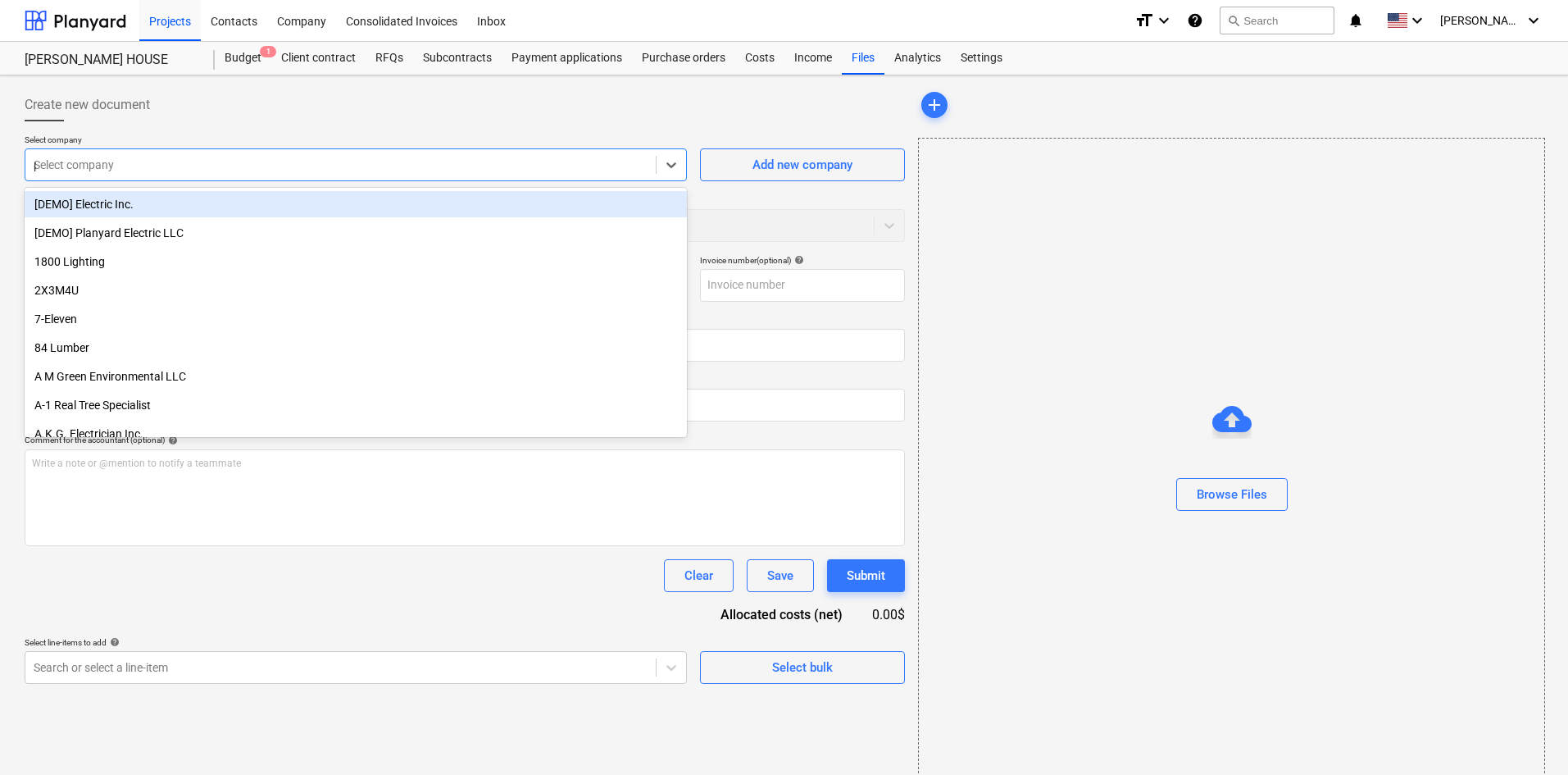
type input "pre"
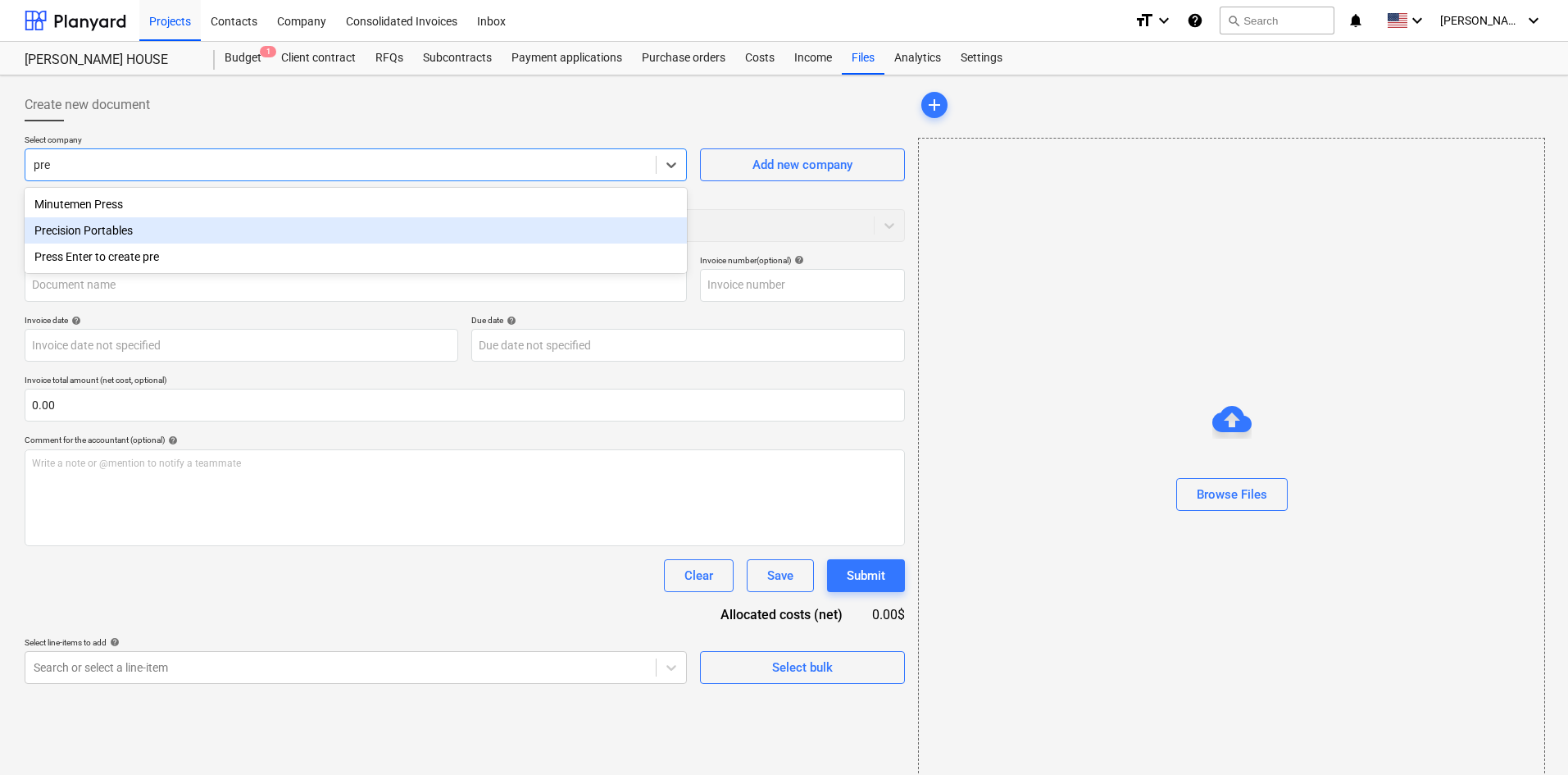
click at [209, 226] on div "Precision Portables" at bounding box center [356, 230] width 662 height 26
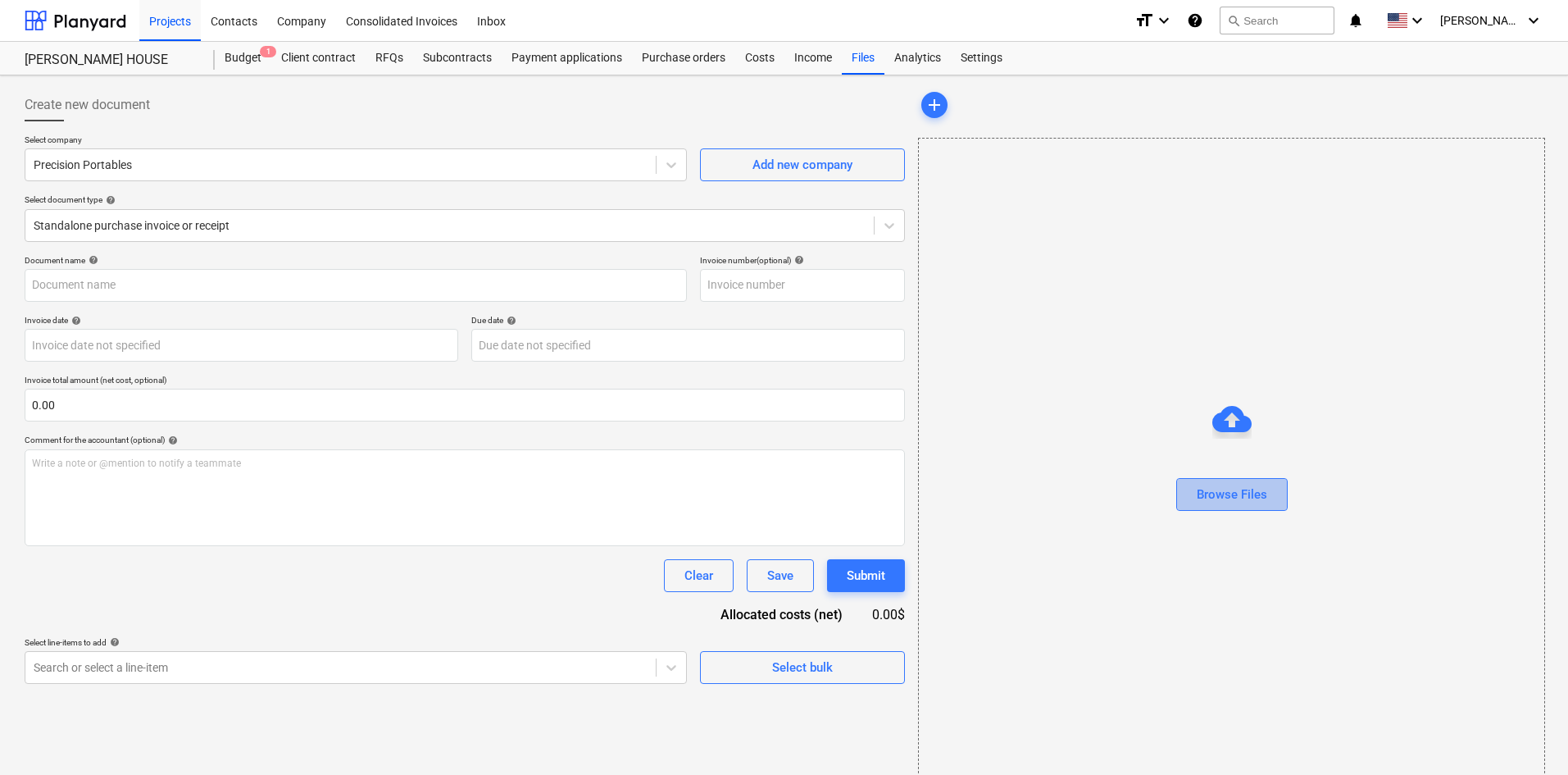
click at [1249, 480] on button "Browse Files" at bounding box center [1232, 494] width 112 height 33
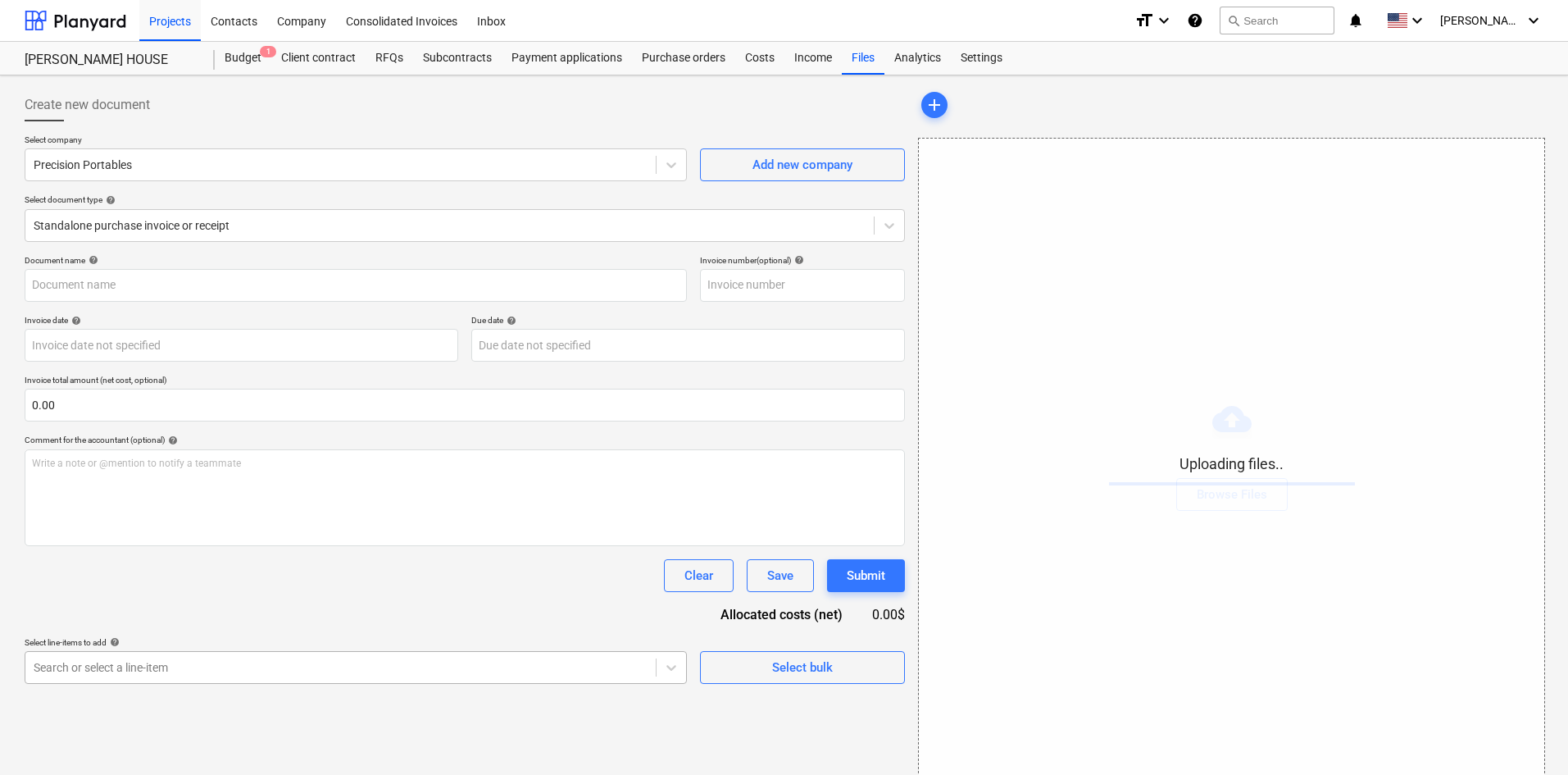
click at [471, 673] on body "Projects Contacts Company Consolidated Invoices Inbox format_size keyboard_arro…" at bounding box center [784, 387] width 1568 height 775
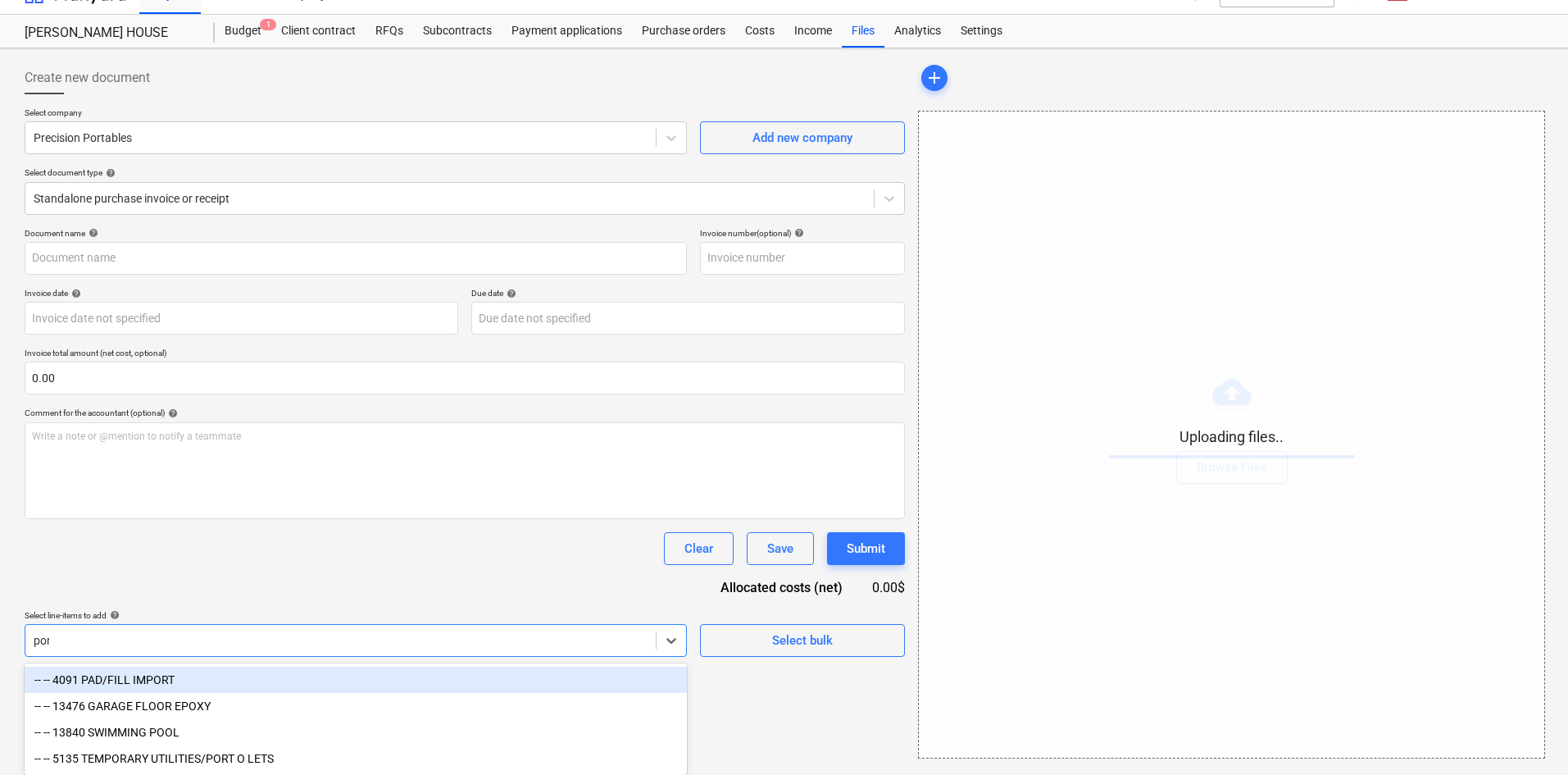
scroll to position [24, 0]
type input "port"
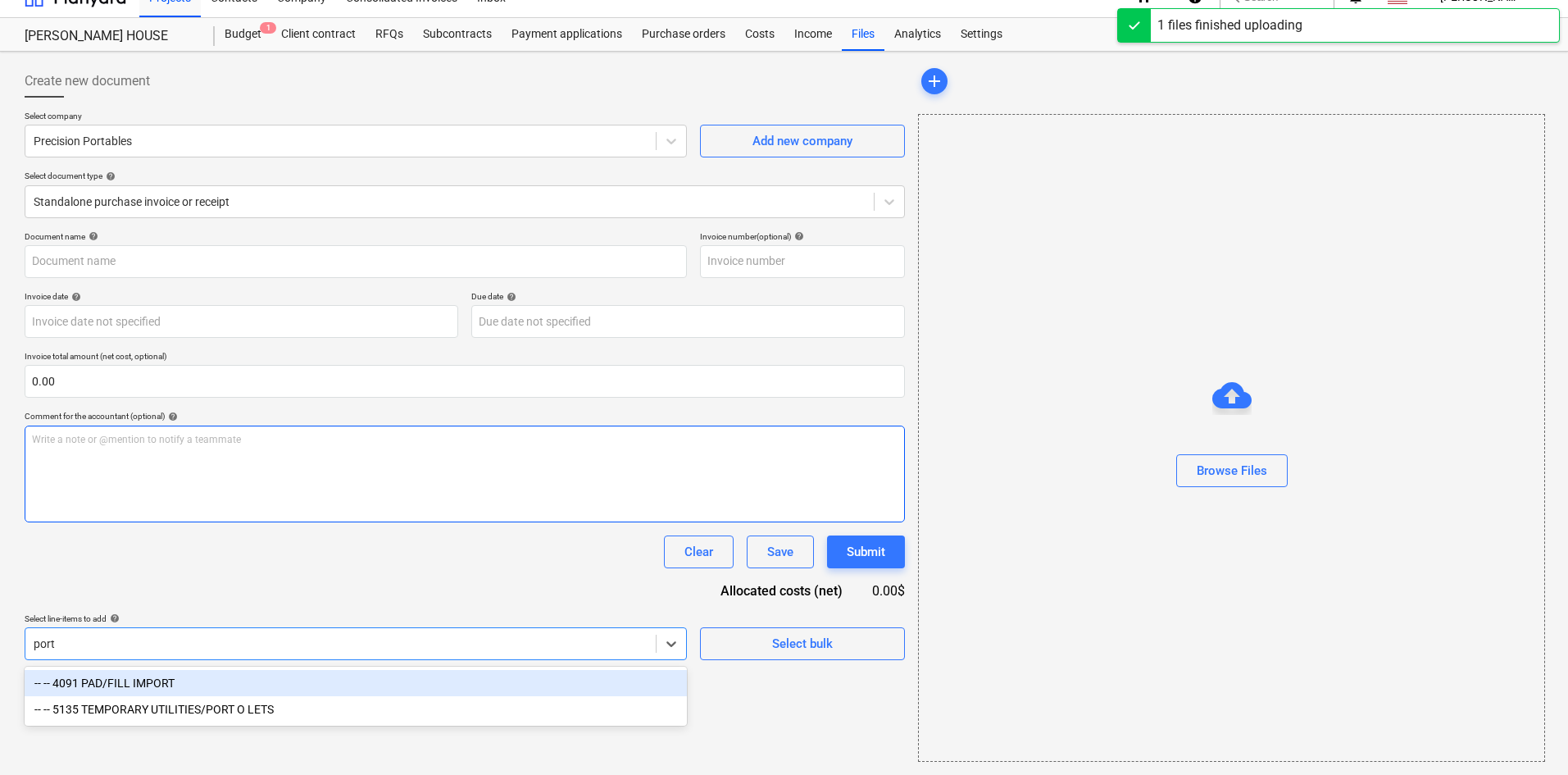
type input "Precision Portables (Indirect) [DATE].pdf"
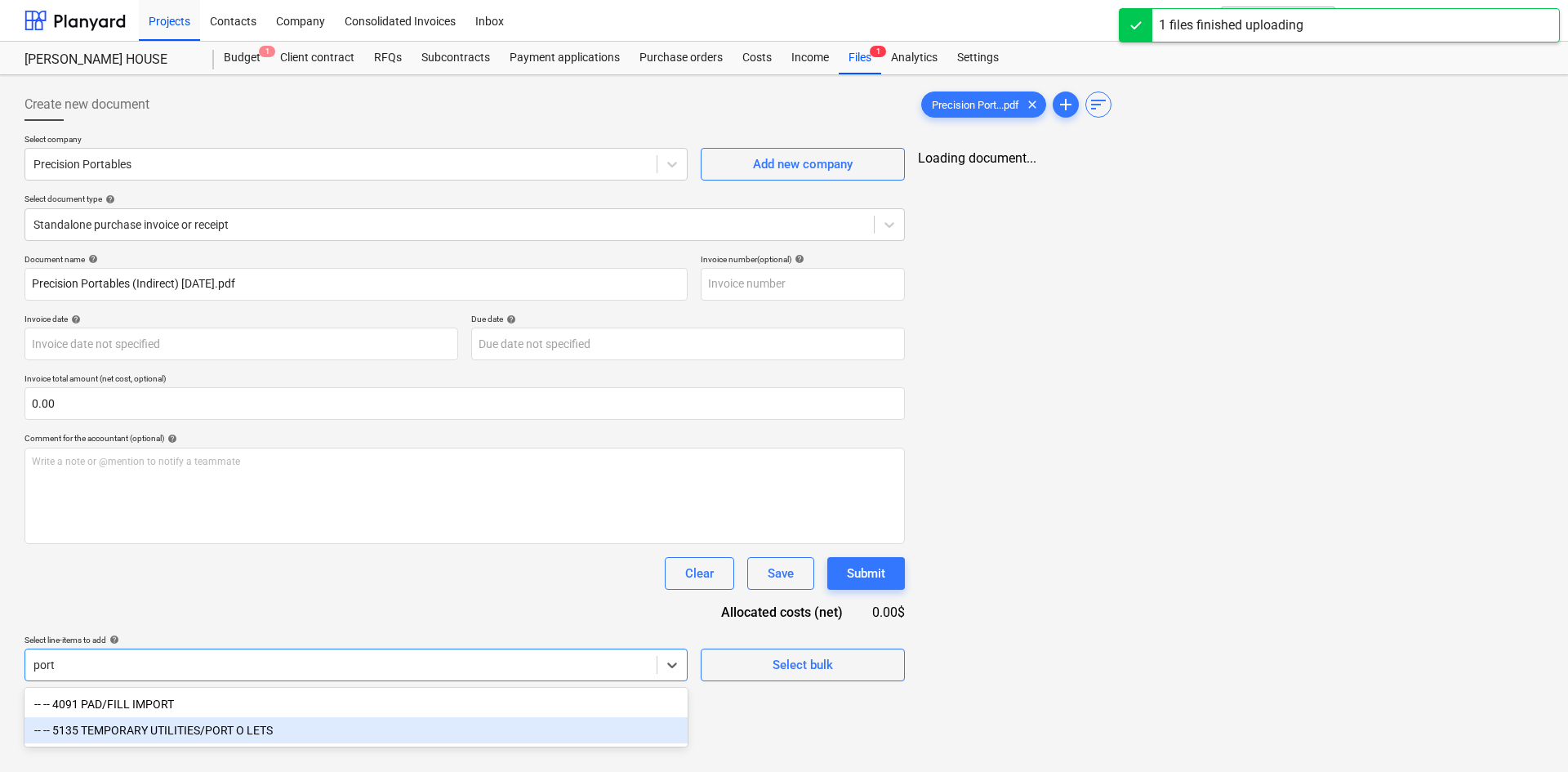
drag, startPoint x: 157, startPoint y: 730, endPoint x: 226, endPoint y: 676, distance: 87.6
click at [157, 731] on div "-- -- 5135 TEMPORARY UTILITIES/PORT O LETS" at bounding box center [356, 730] width 663 height 26
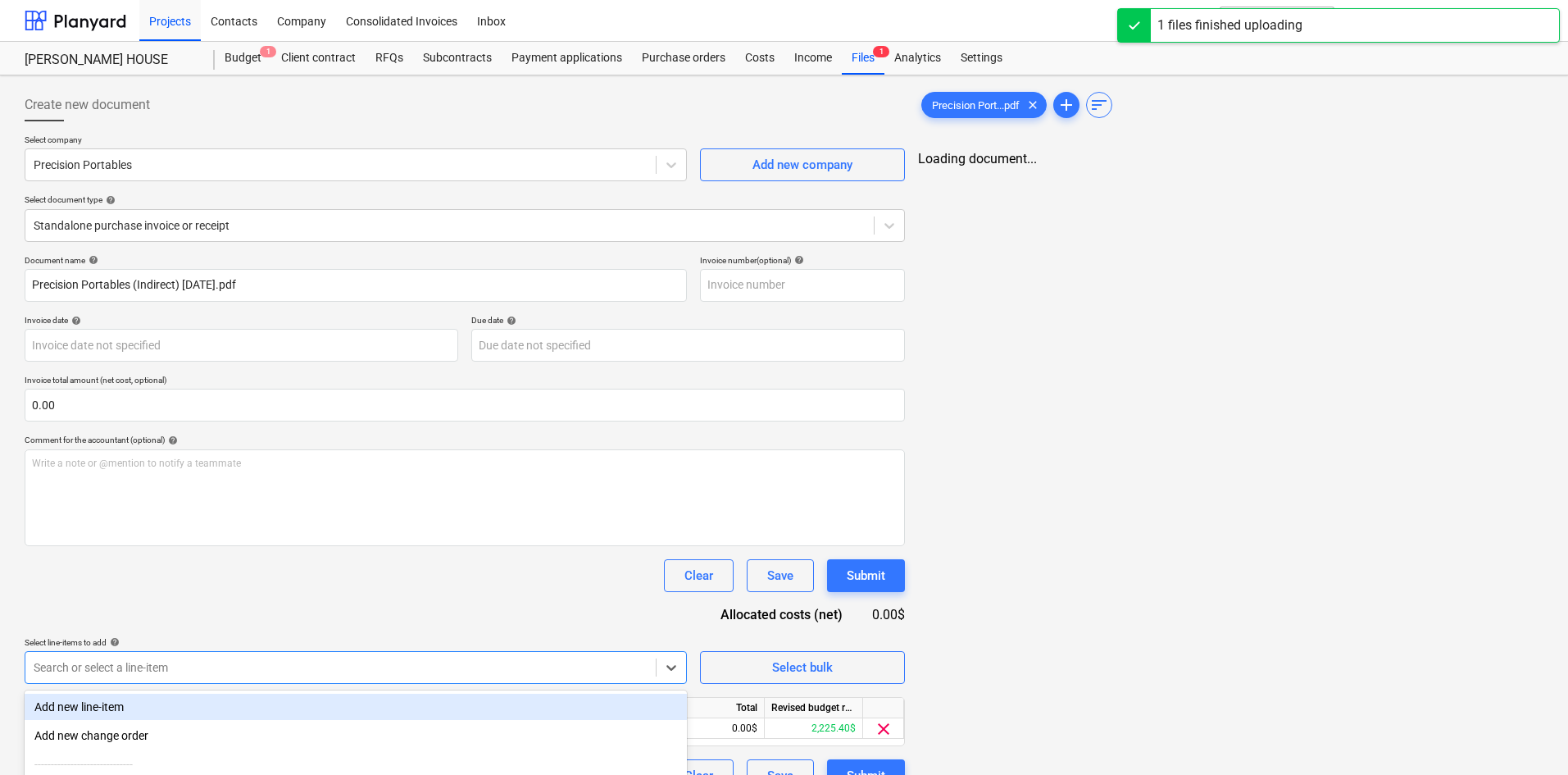
click at [399, 602] on div "Document name help Precision Portables (Indirect) [DATE].pdf Invoice number (op…" at bounding box center [465, 523] width 881 height 537
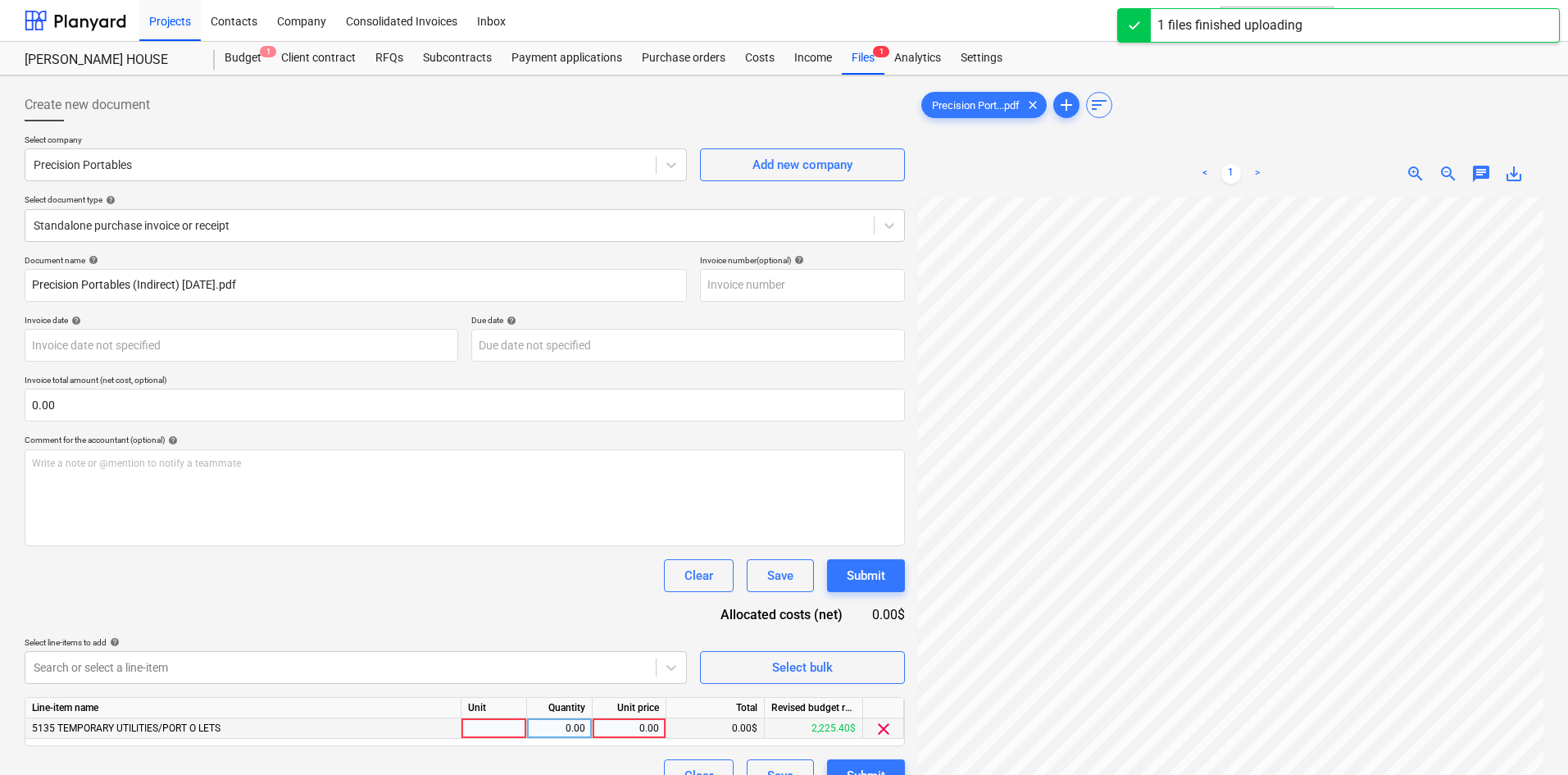
click at [611, 732] on div "0.00" at bounding box center [629, 729] width 60 height 21
type input "197.71"
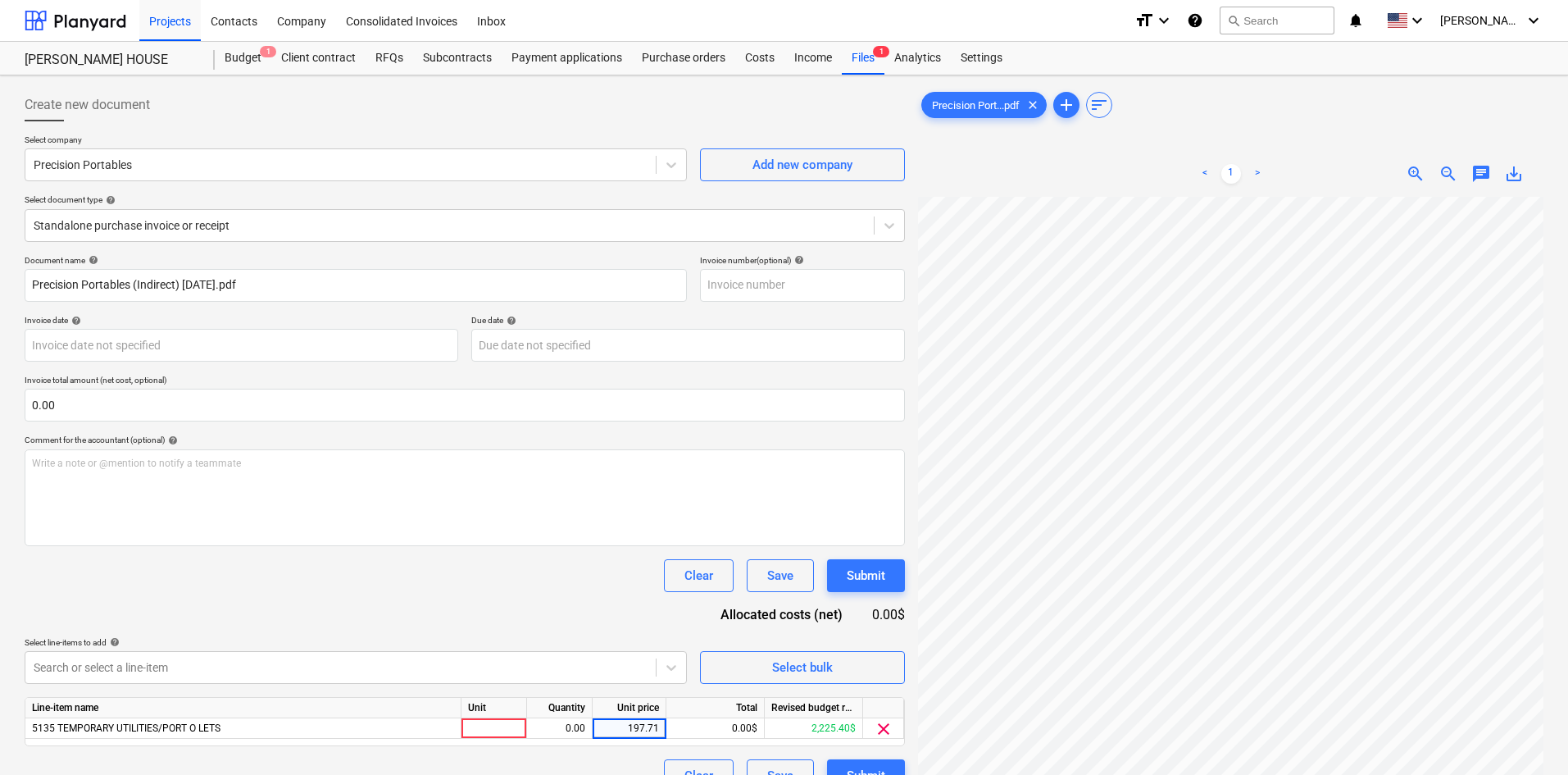
click at [531, 617] on div "Document name help Precision Portables (Indirect) [DATE].pdf Invoice number (op…" at bounding box center [465, 523] width 881 height 537
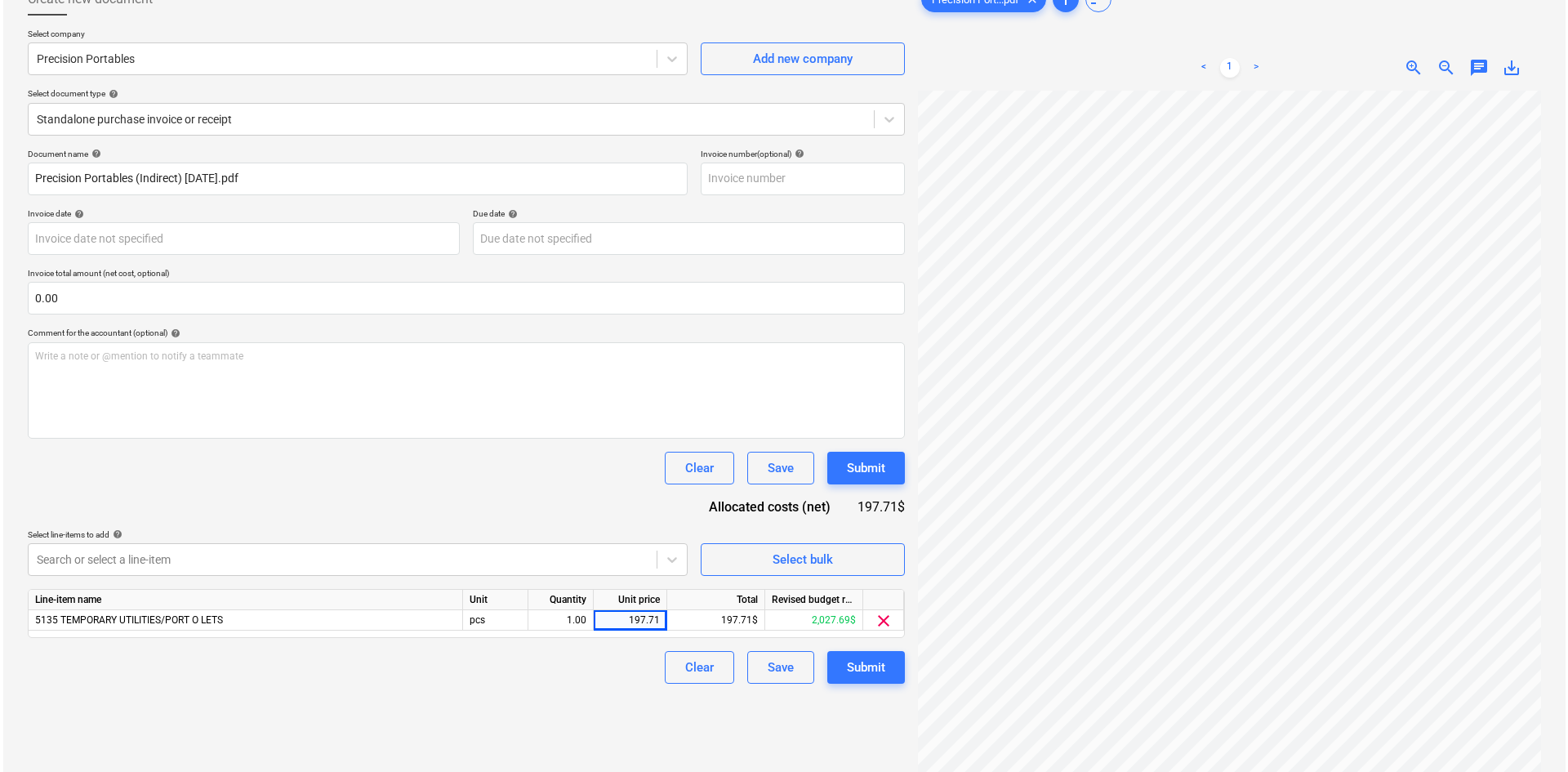
scroll to position [164, 0]
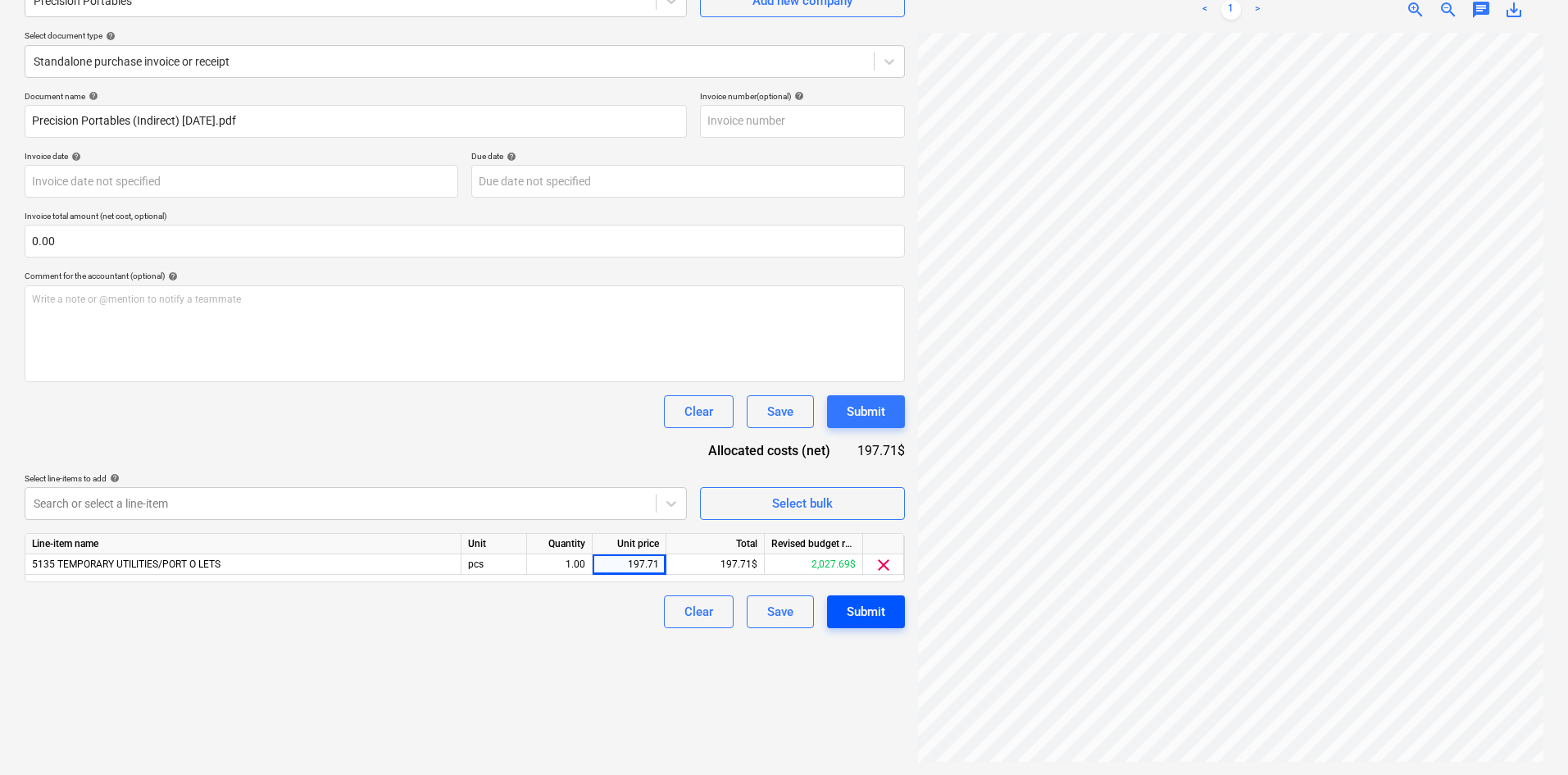
click at [856, 614] on div "Submit" at bounding box center [866, 612] width 38 height 21
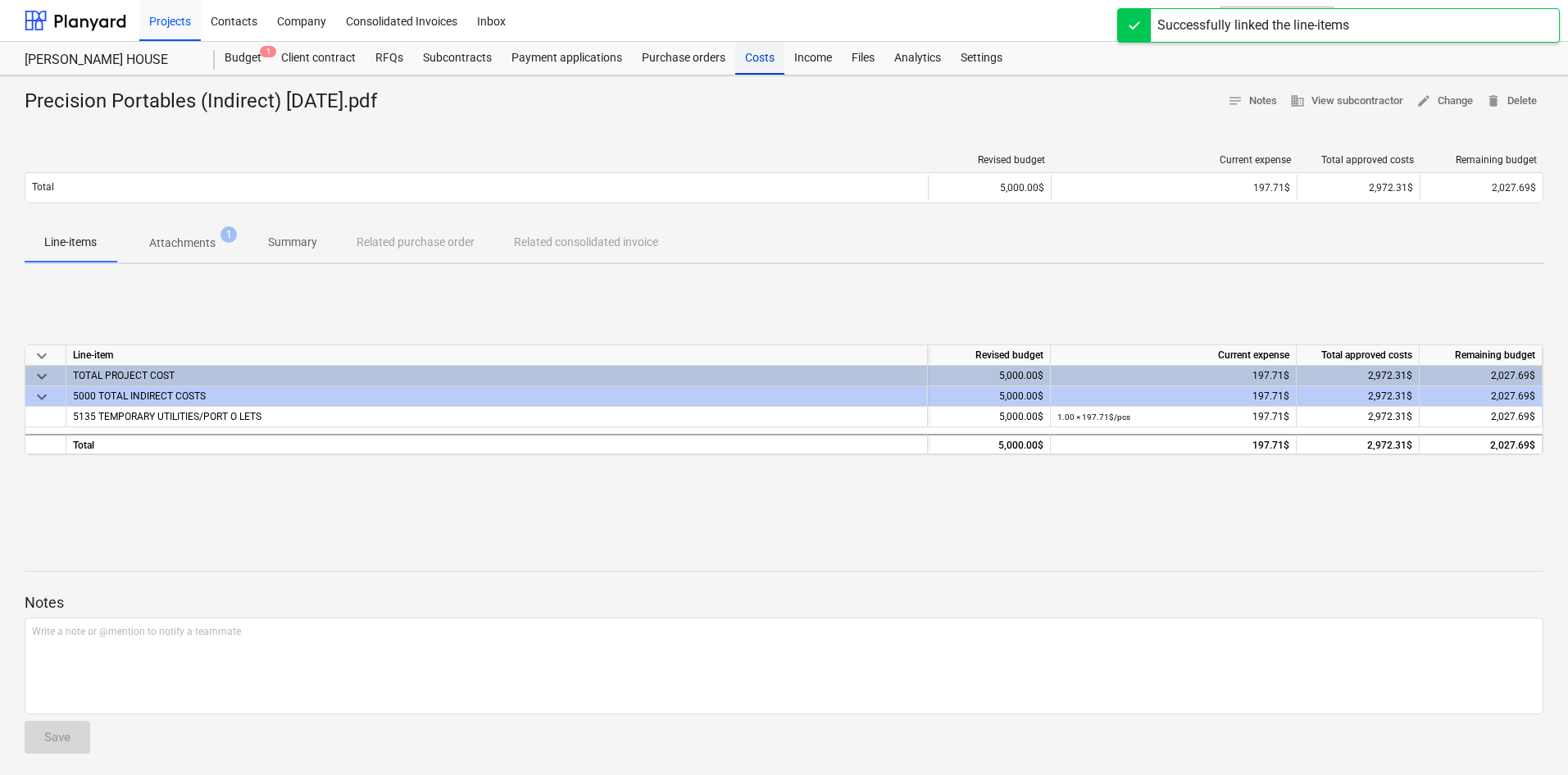
click at [756, 63] on div "Costs" at bounding box center [759, 58] width 49 height 33
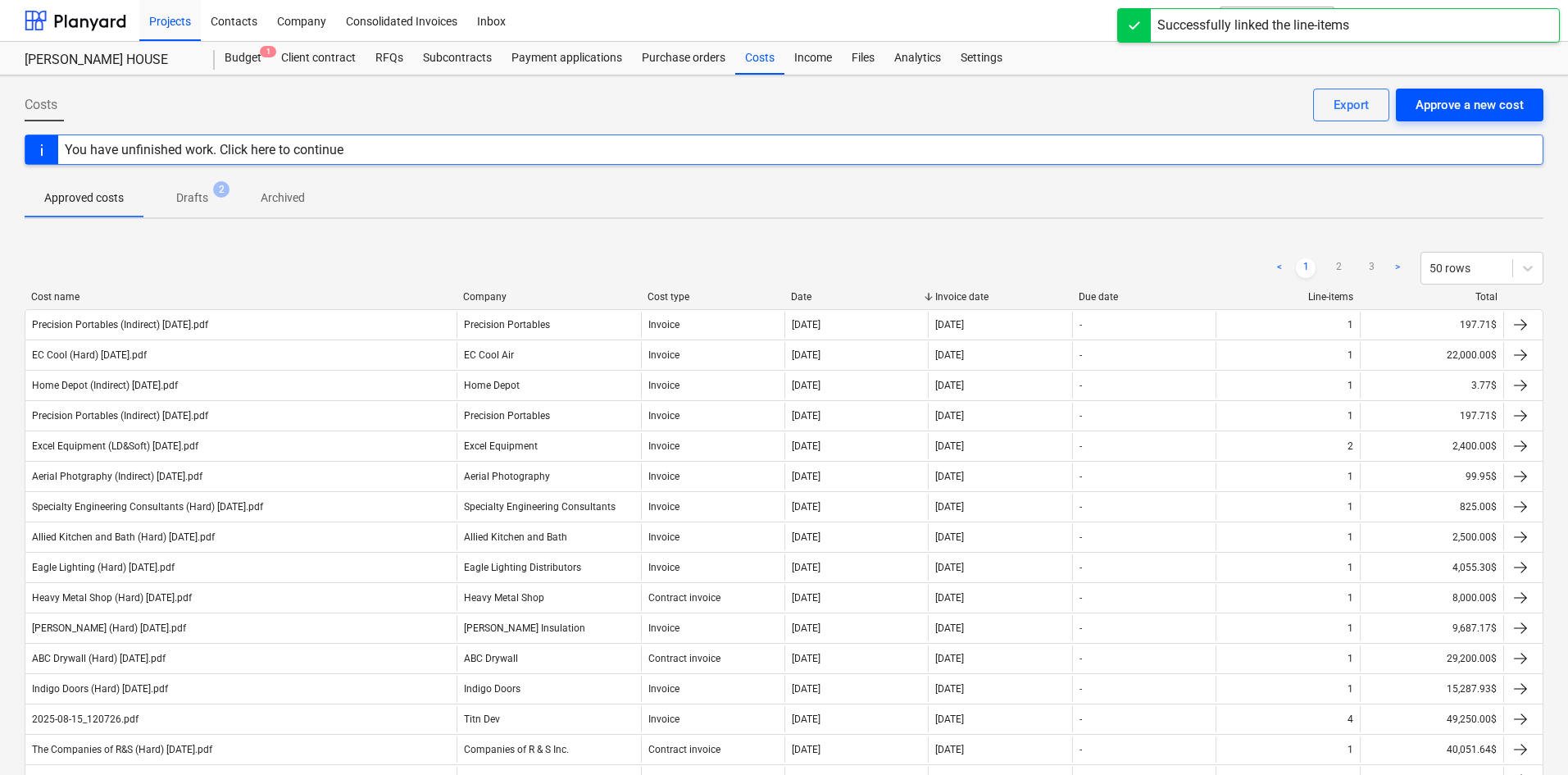
click at [1438, 107] on div "Approve a new cost" at bounding box center [1470, 105] width 108 height 21
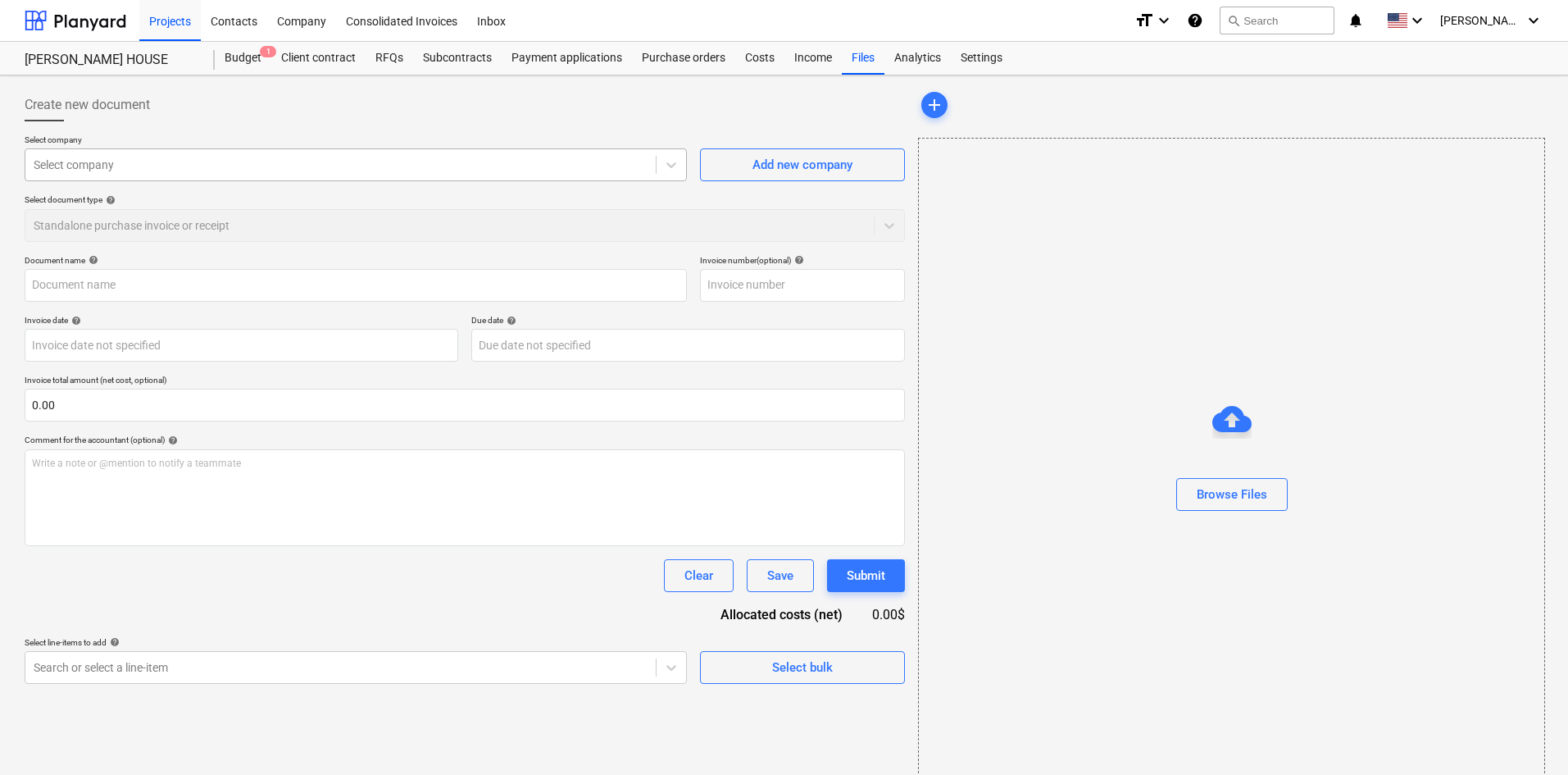
click at [304, 172] on div at bounding box center [340, 164] width 614 height 16
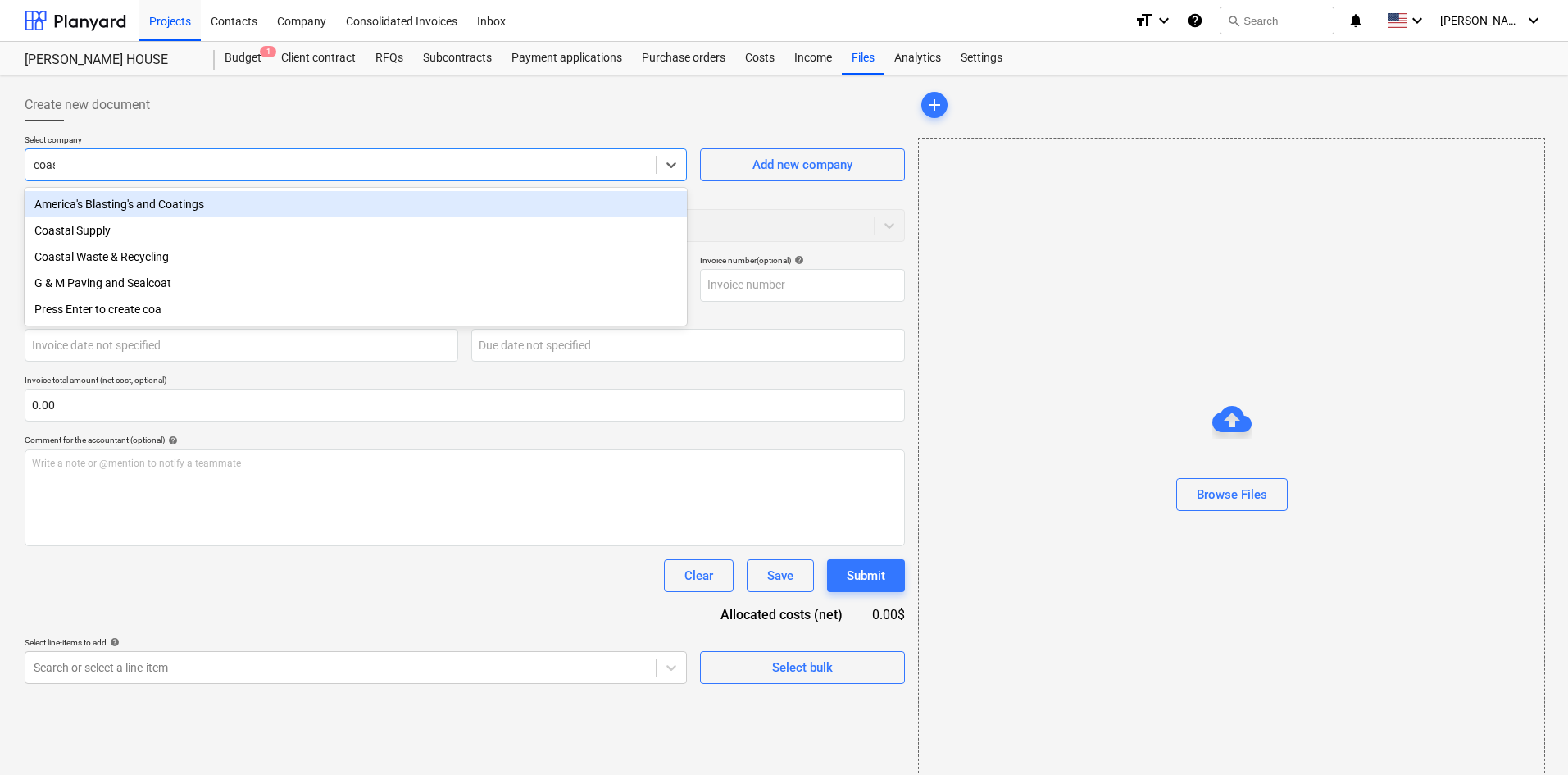
type input "coast"
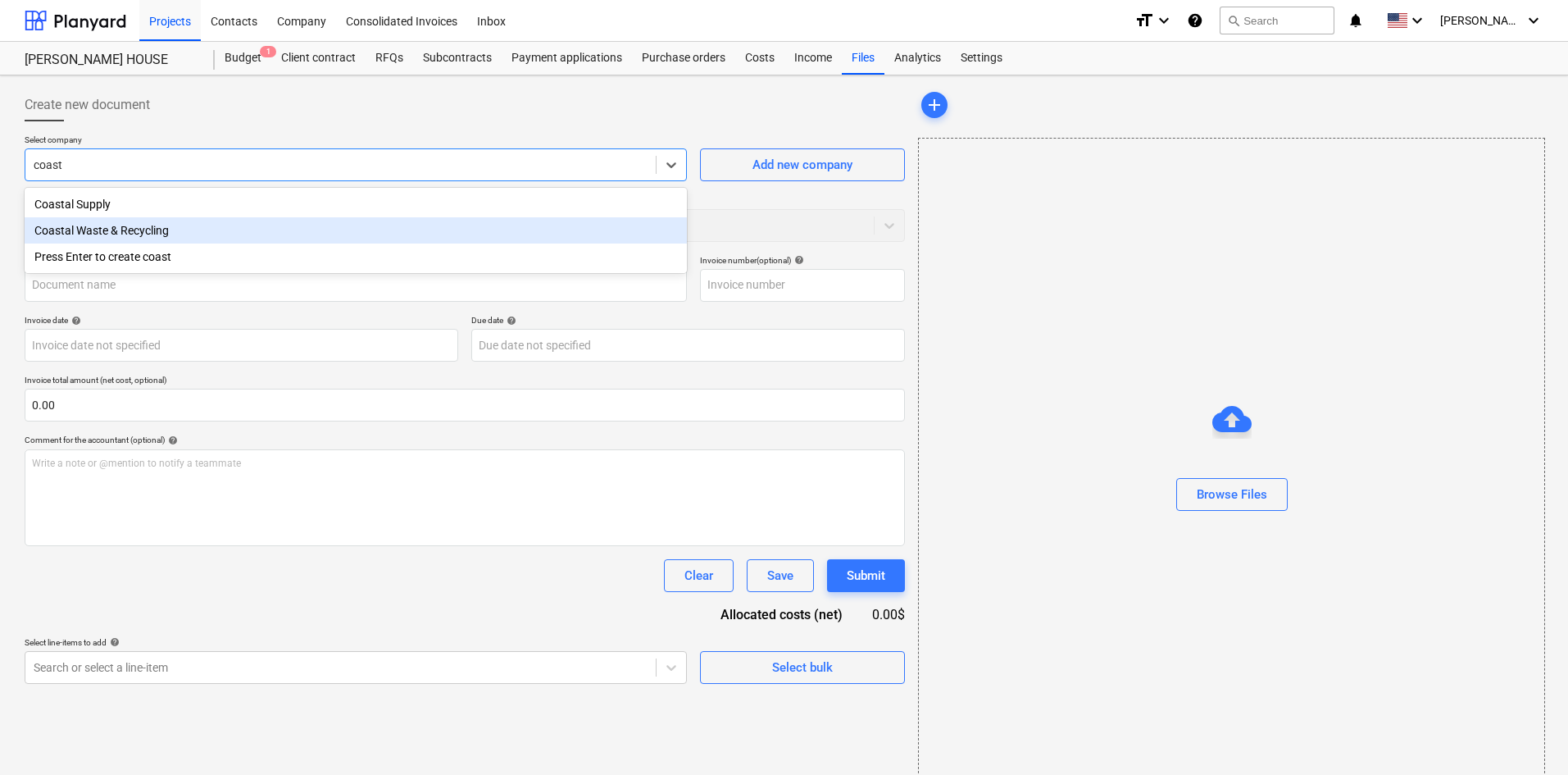
click at [162, 229] on div "Coastal Waste & Recycling" at bounding box center [356, 230] width 662 height 26
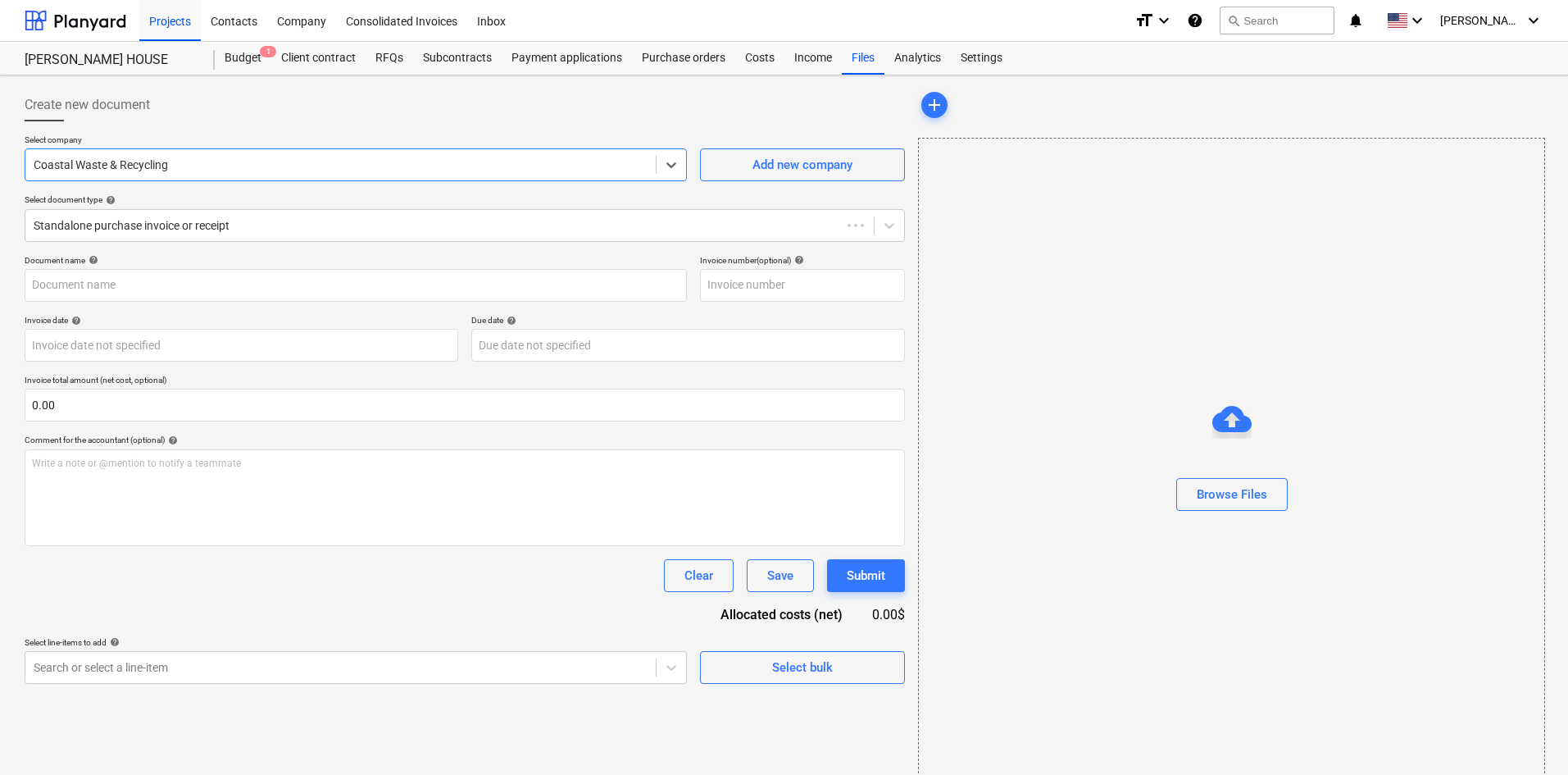
click at [294, 144] on p "Select company" at bounding box center [356, 141] width 662 height 14
click at [1267, 490] on div "Browse Files" at bounding box center [1232, 494] width 71 height 21
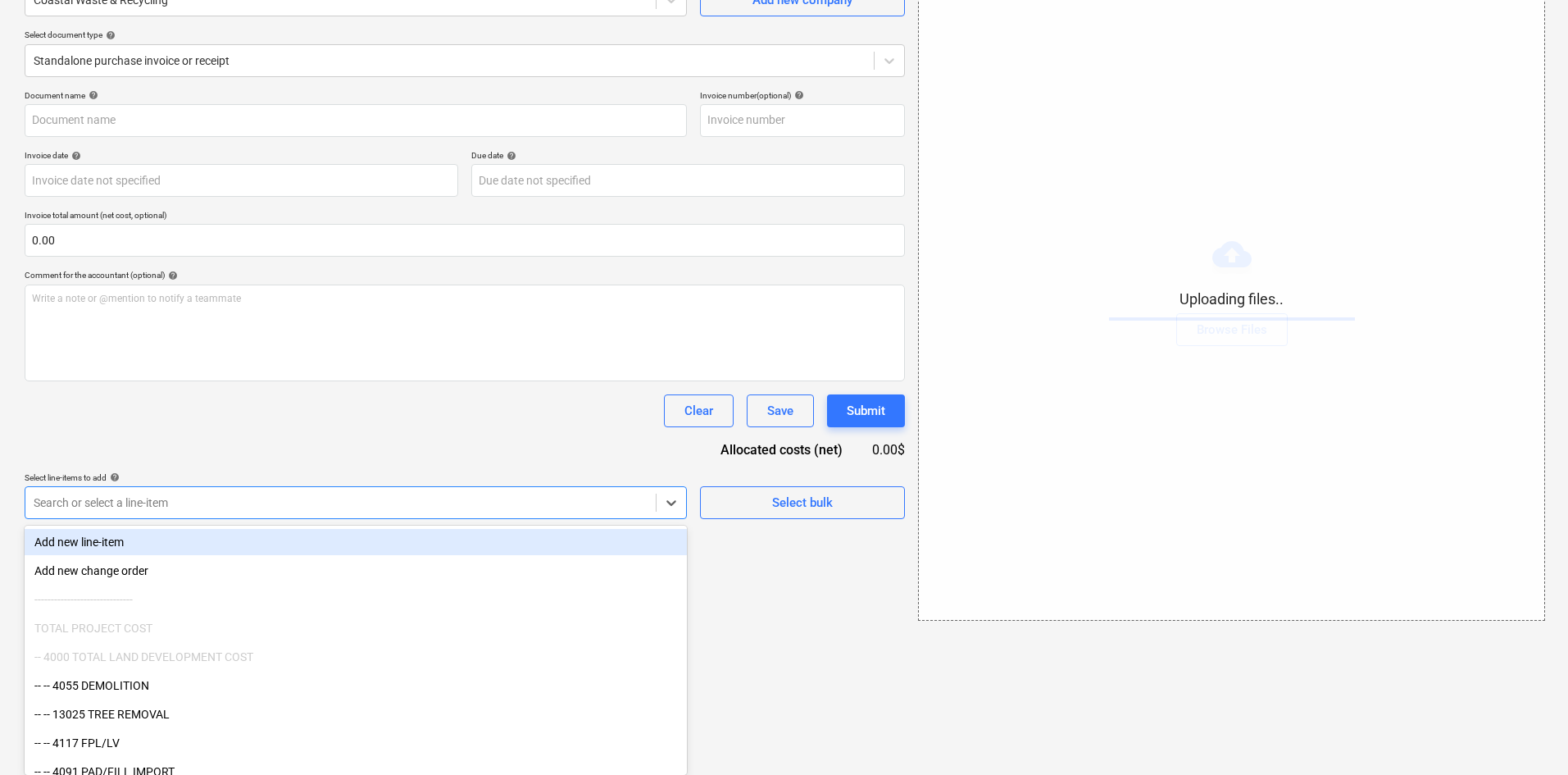
click at [452, 611] on body "Projects Contacts Company Consolidated Invoices Inbox format_size keyboard_arro…" at bounding box center [784, 223] width 1568 height 775
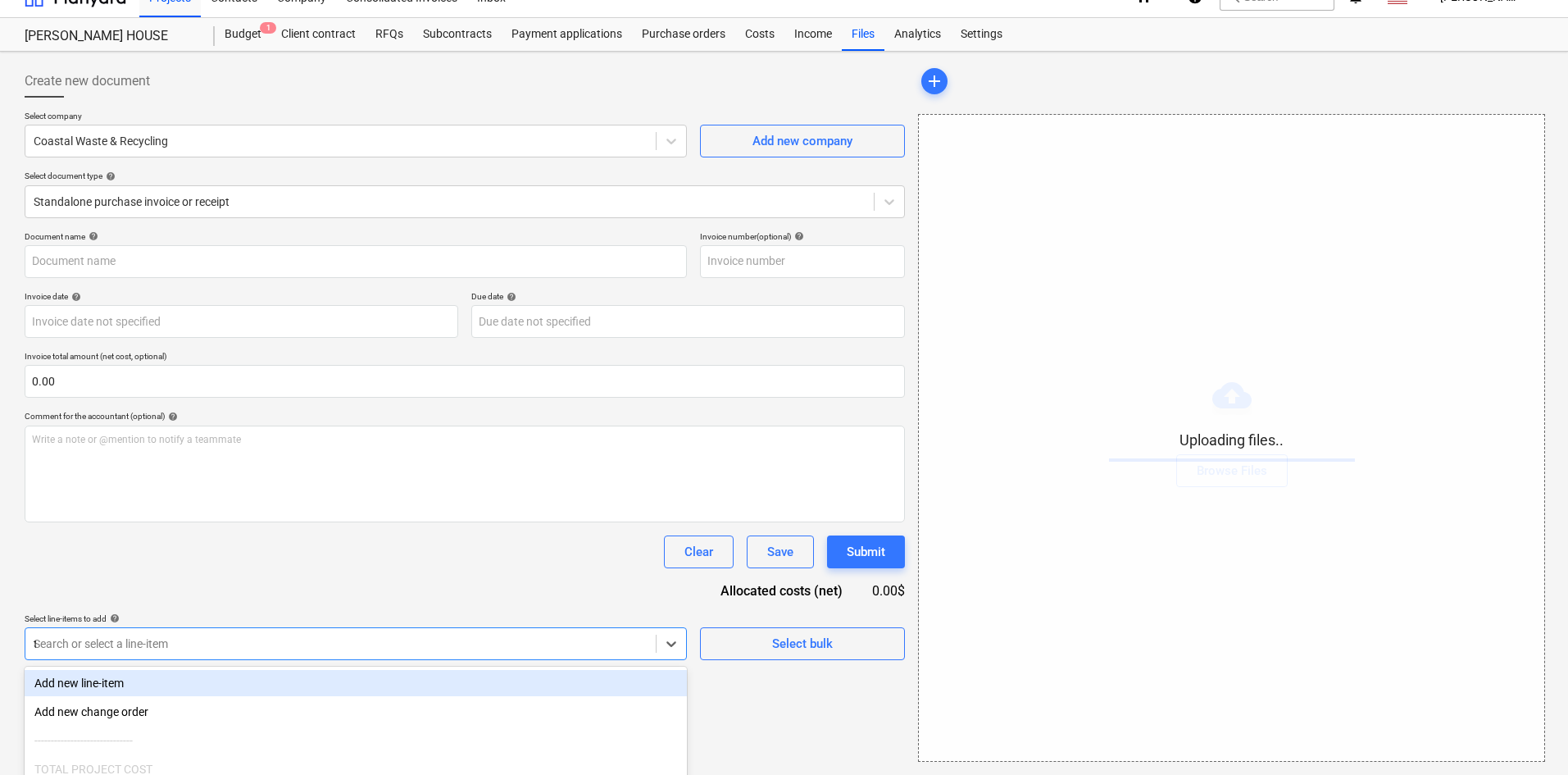
type input "tras"
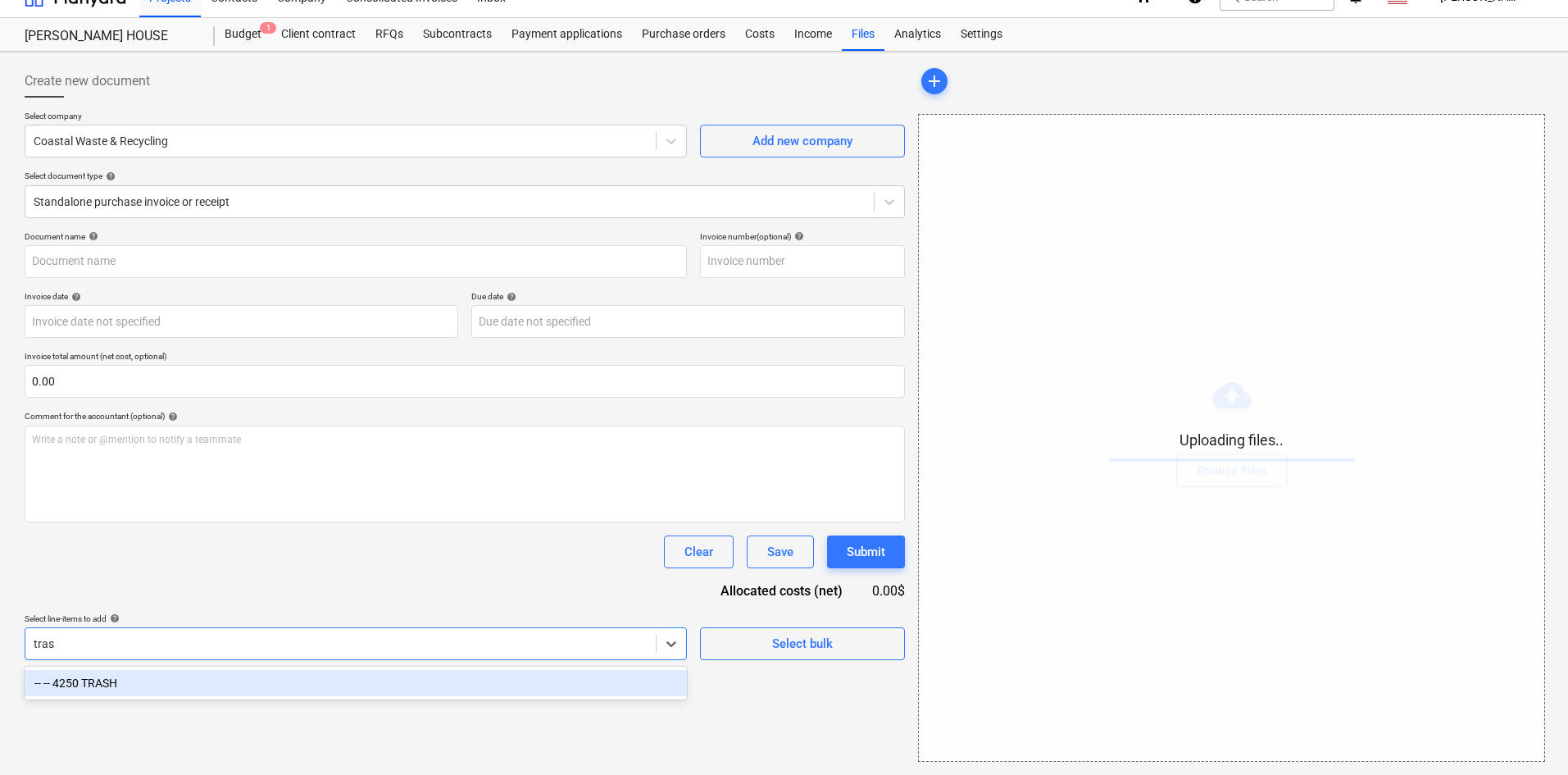
click at [255, 692] on div "-- -- 4250 TRASH" at bounding box center [356, 683] width 662 height 26
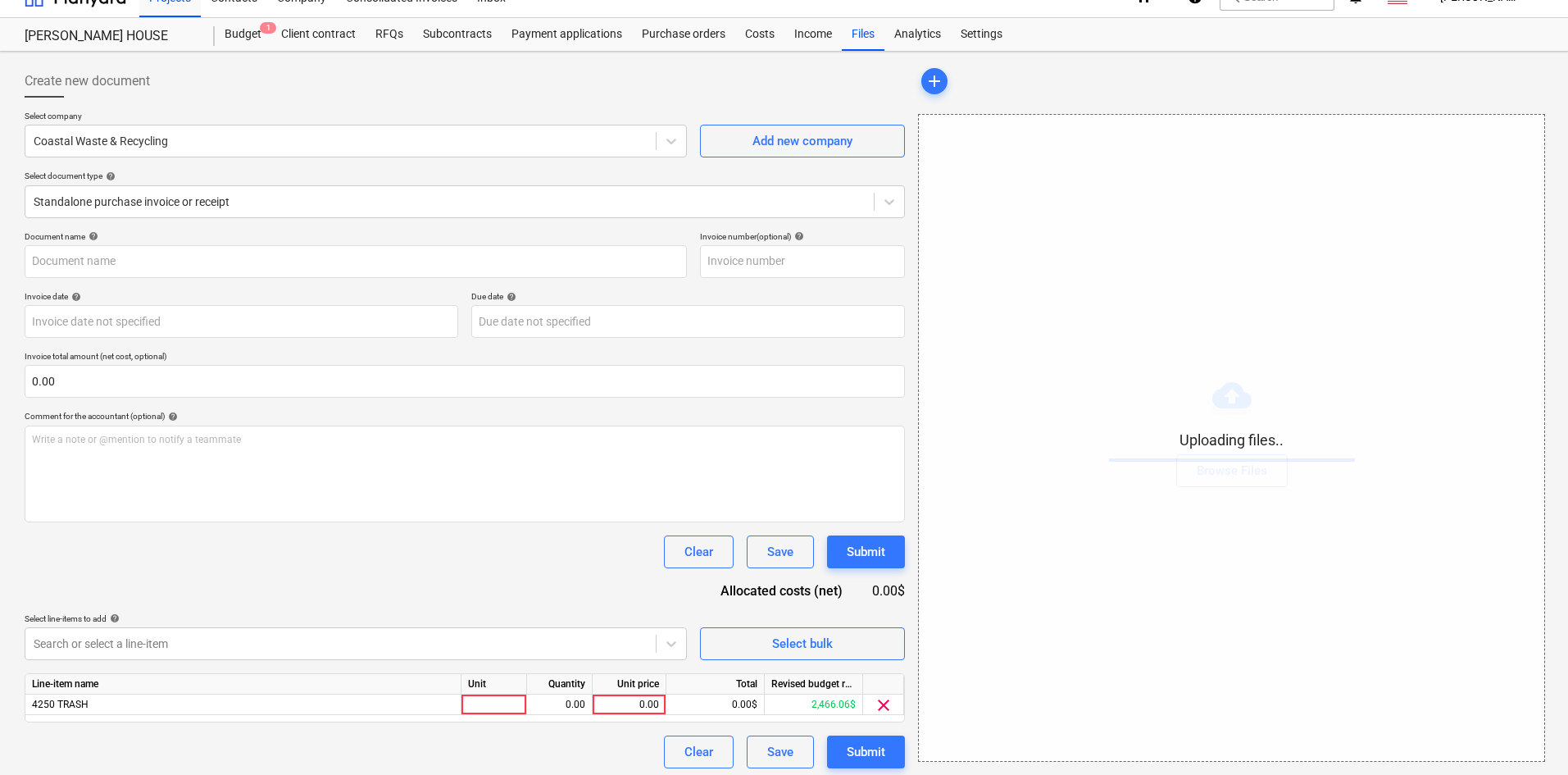
click at [331, 620] on div "Select line-items to add help" at bounding box center [356, 619] width 662 height 11
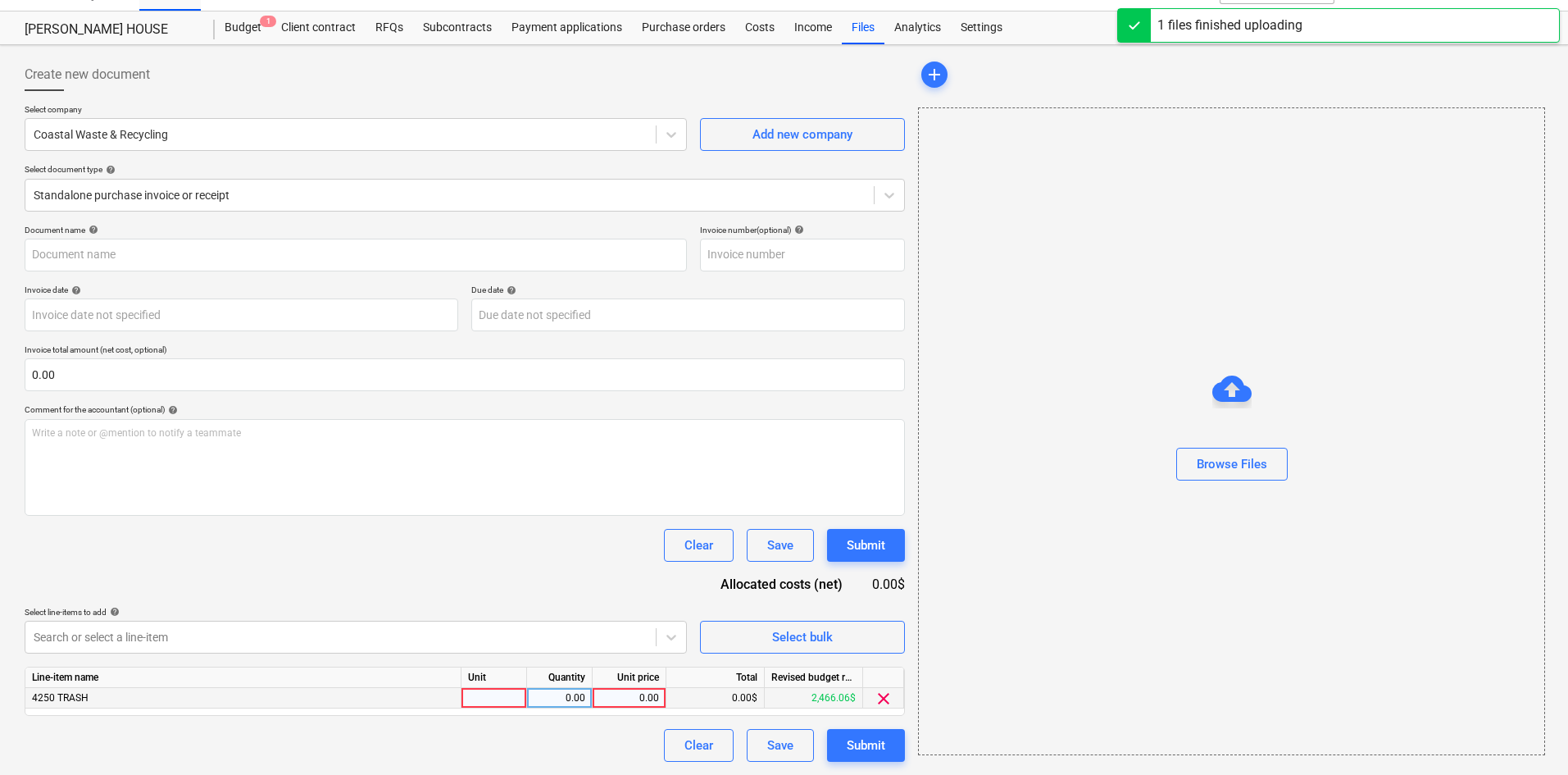
type input "Coastal Waste & Recycle (Hard) [DATE].pdf"
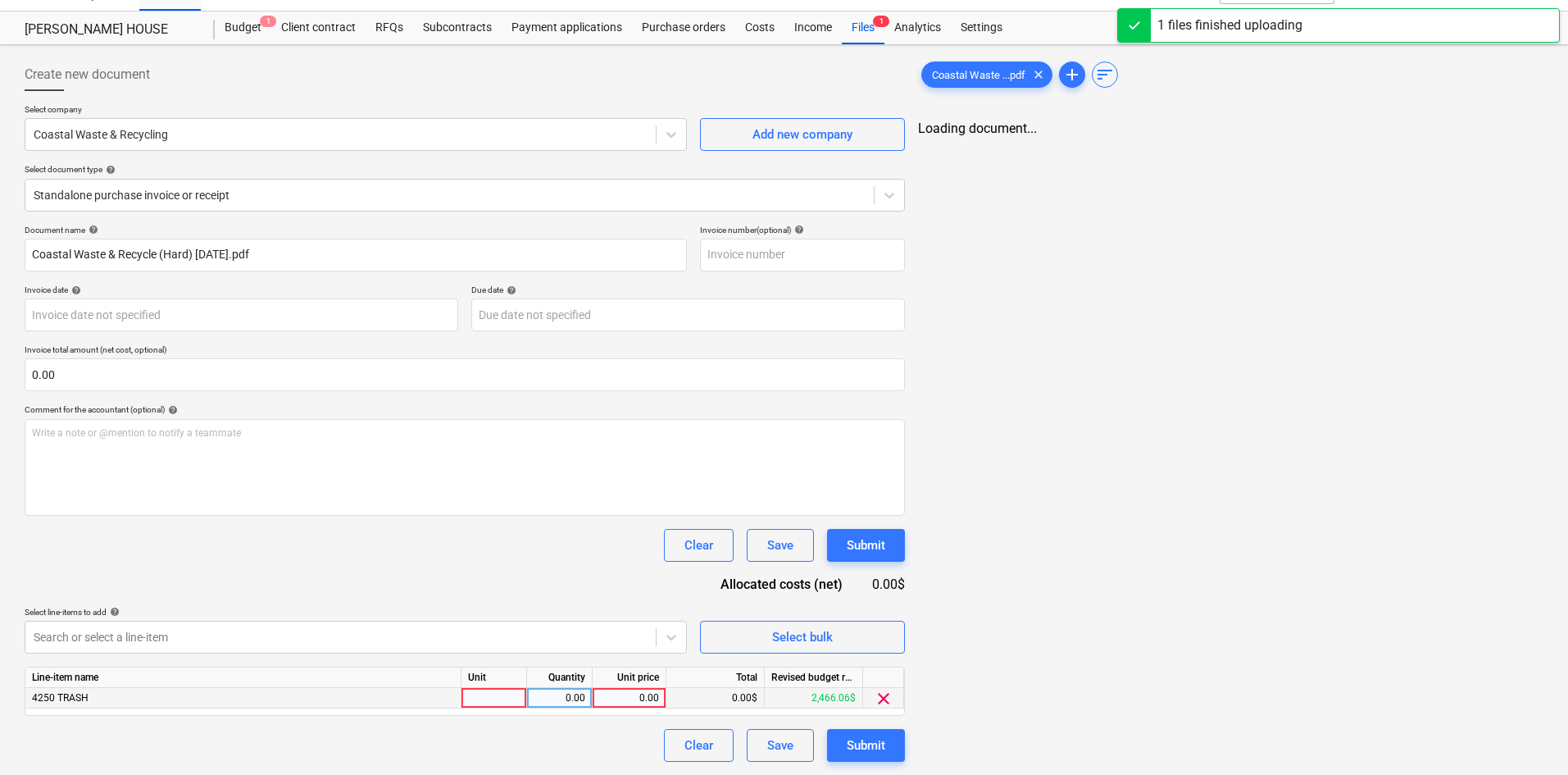
click at [625, 702] on div "0.00" at bounding box center [629, 698] width 60 height 21
click at [625, 703] on div "0.00" at bounding box center [629, 698] width 60 height 21
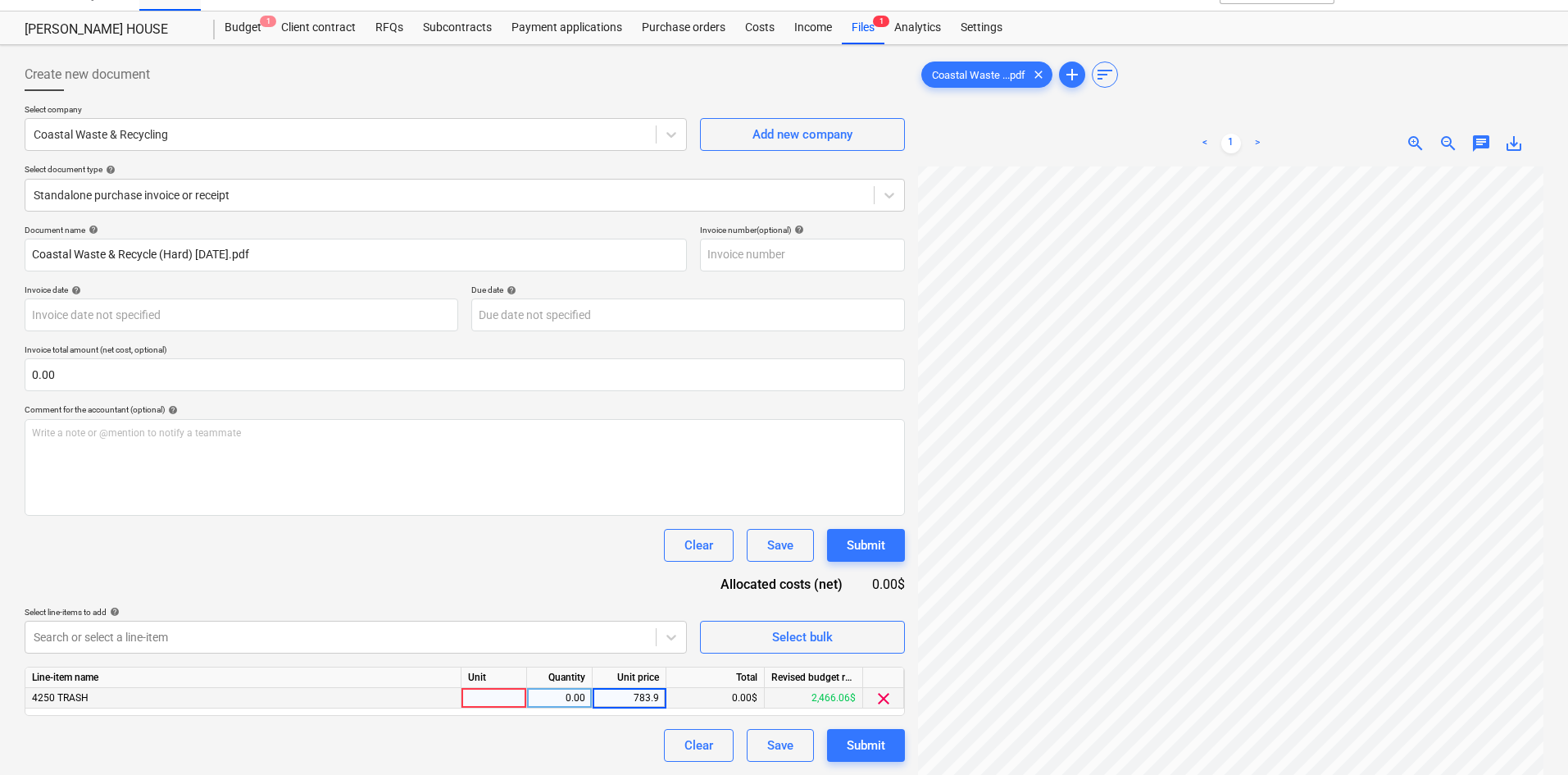
type input "783.94"
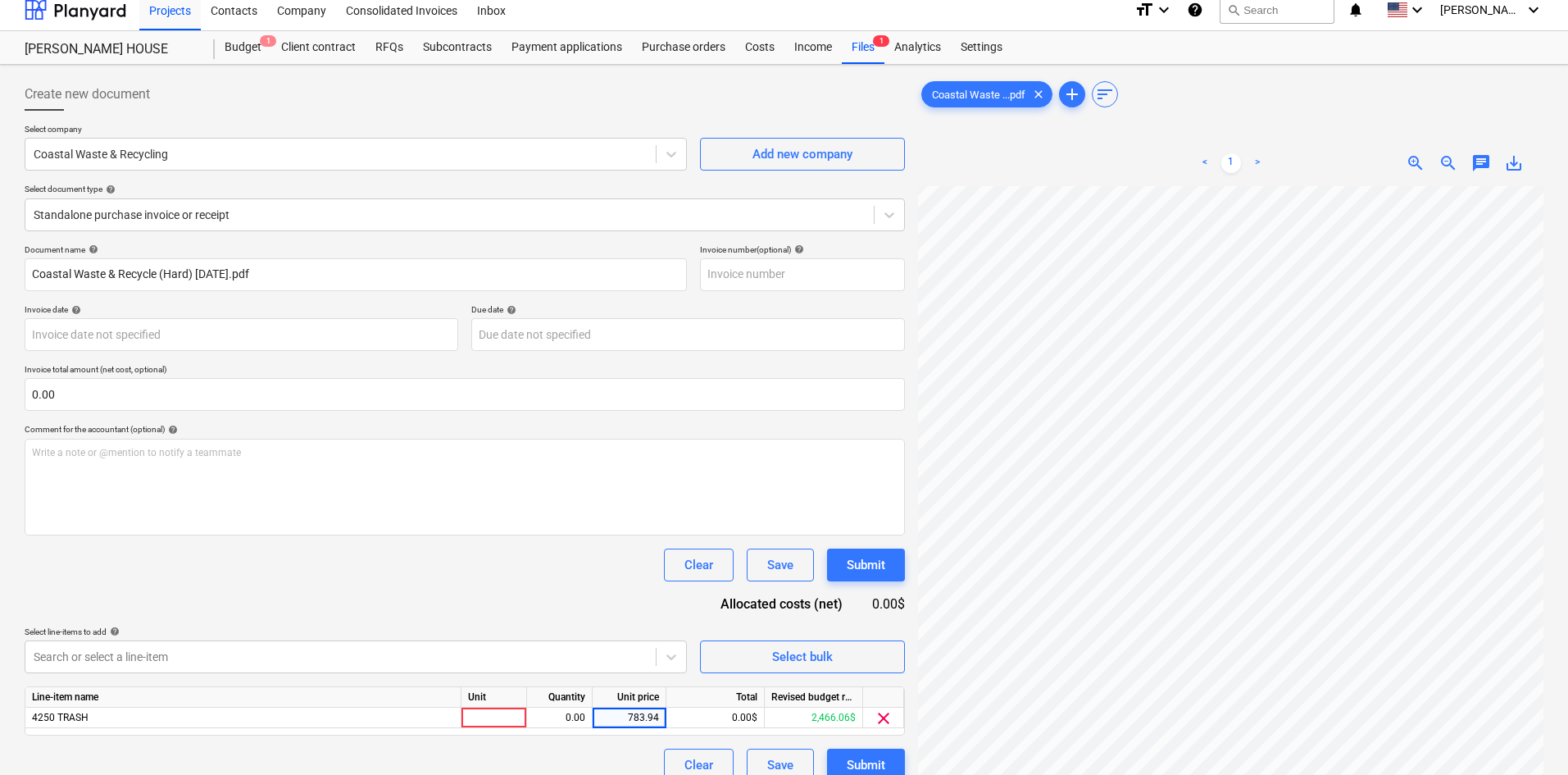
scroll to position [0, 0]
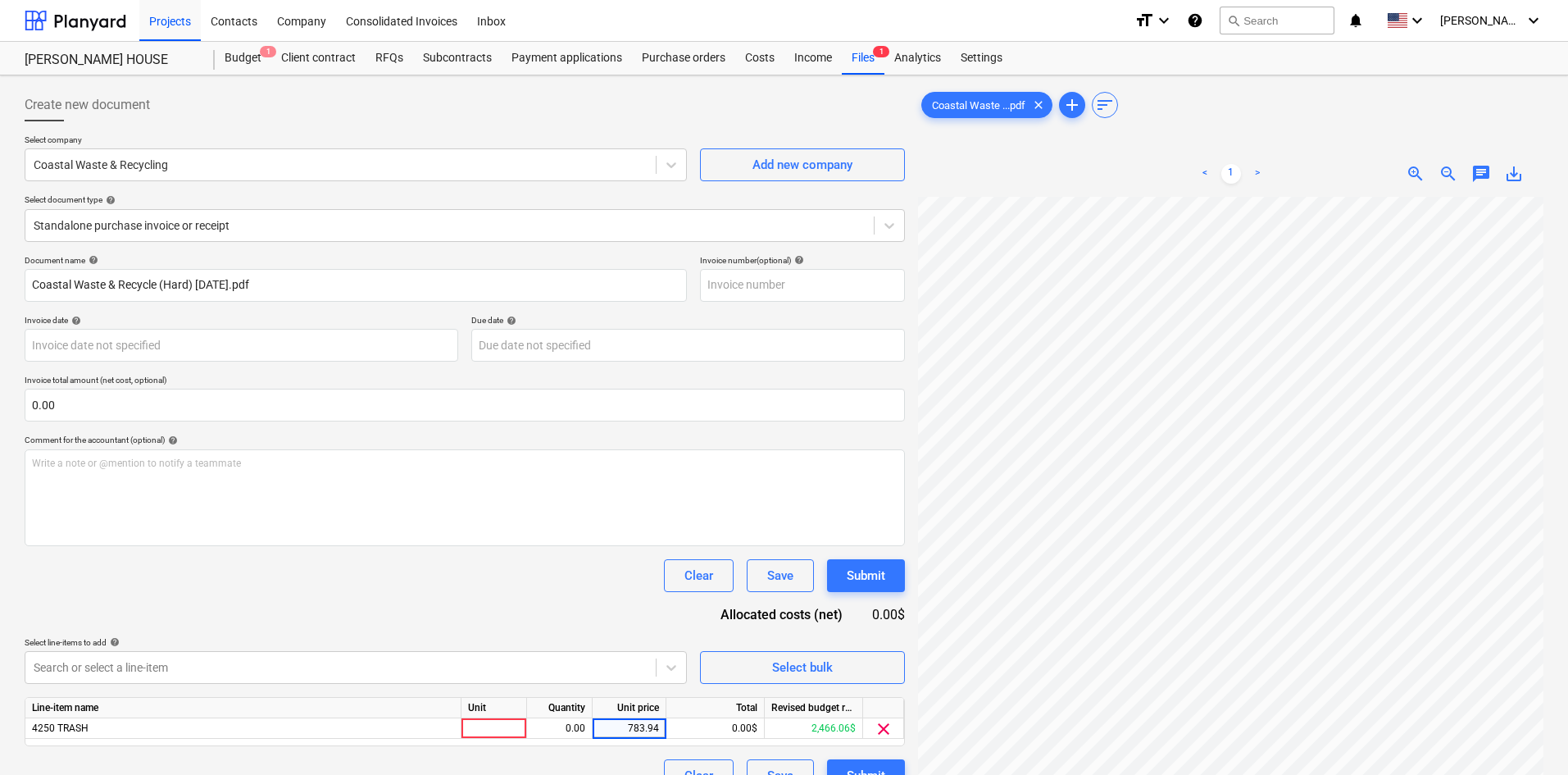
click at [478, 587] on div "Clear Save Submit" at bounding box center [465, 576] width 881 height 33
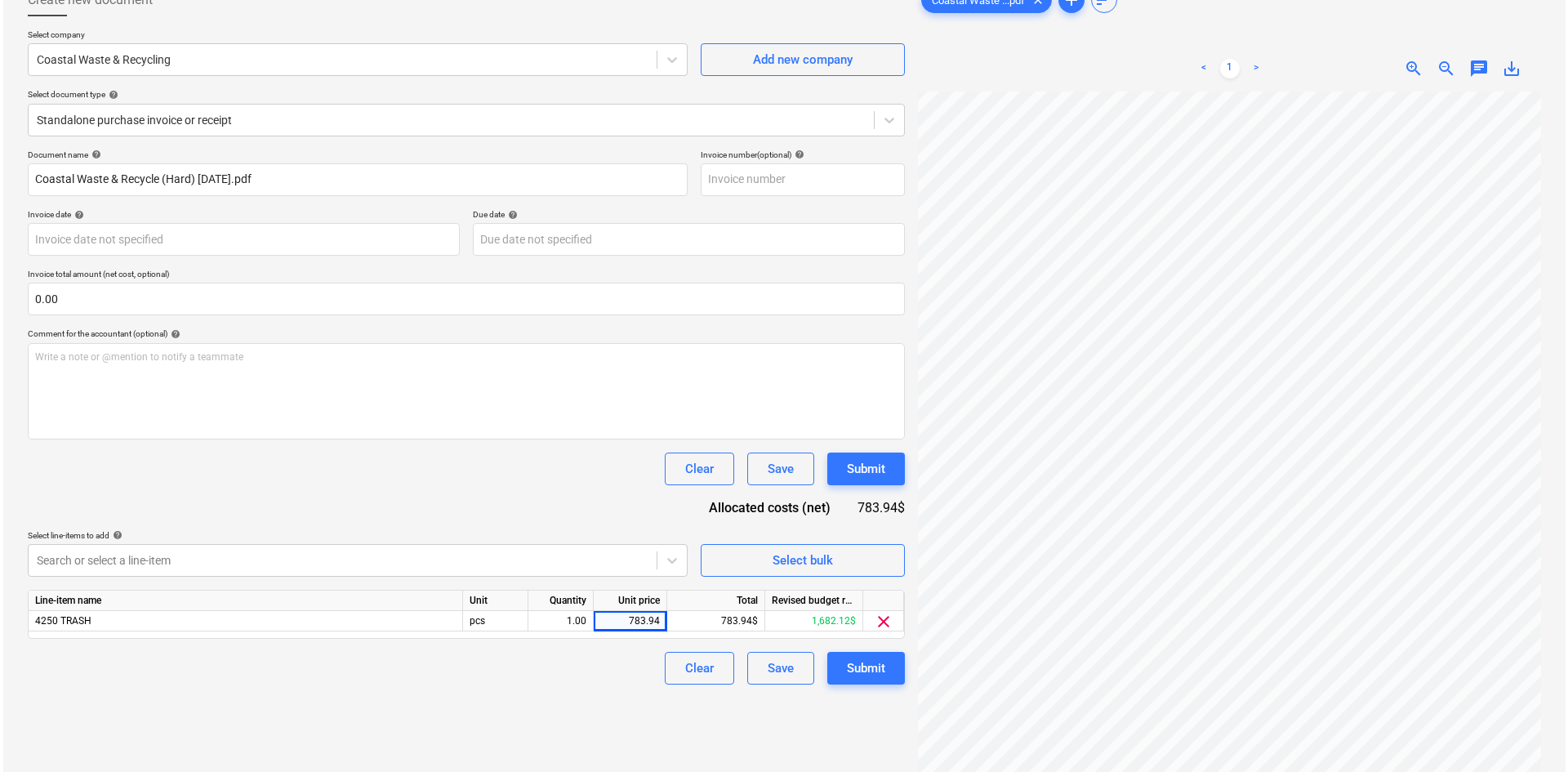
scroll to position [164, 0]
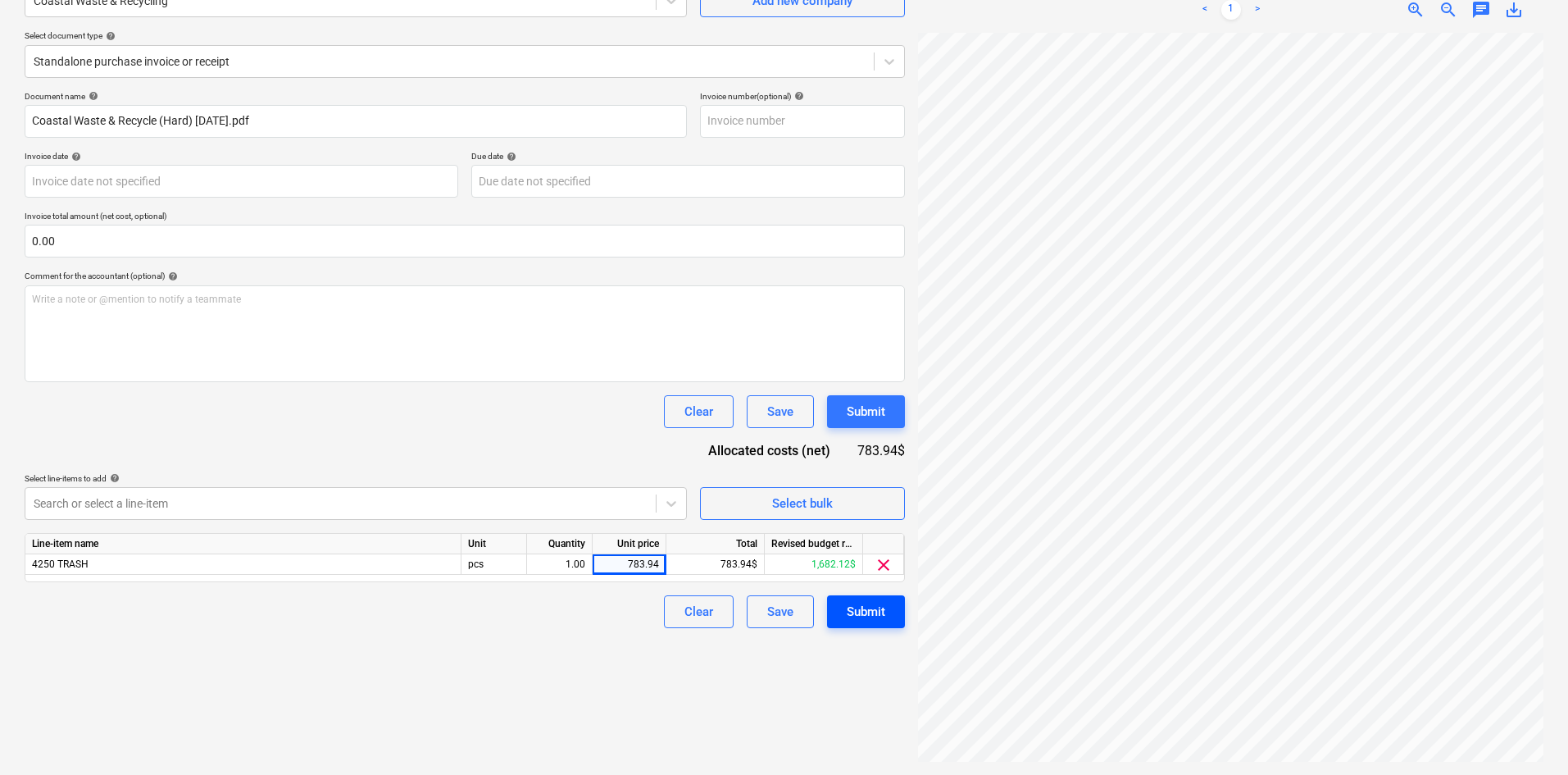
click at [887, 619] on button "Submit" at bounding box center [866, 611] width 78 height 33
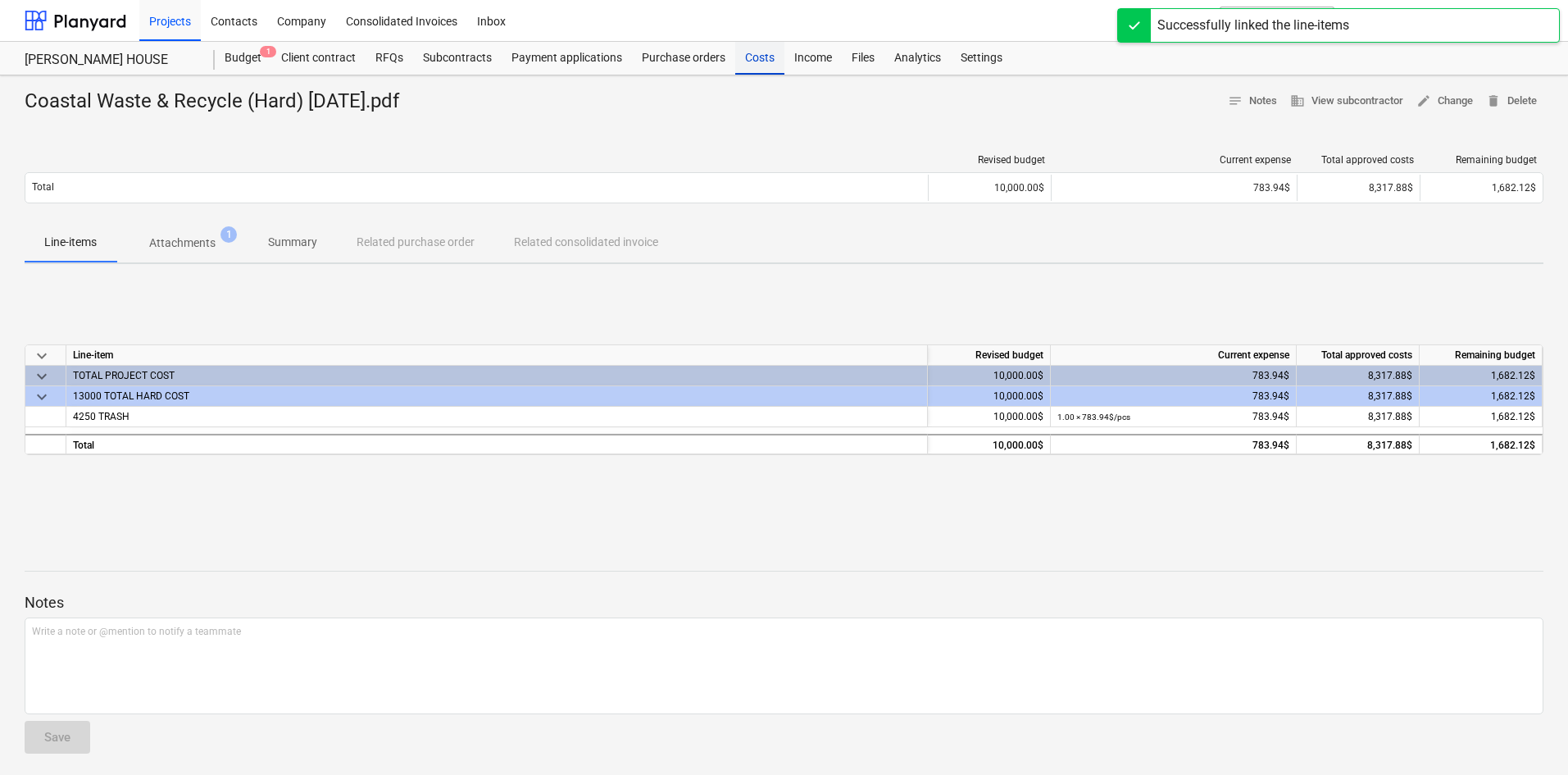
click at [740, 58] on div "Costs" at bounding box center [759, 58] width 49 height 33
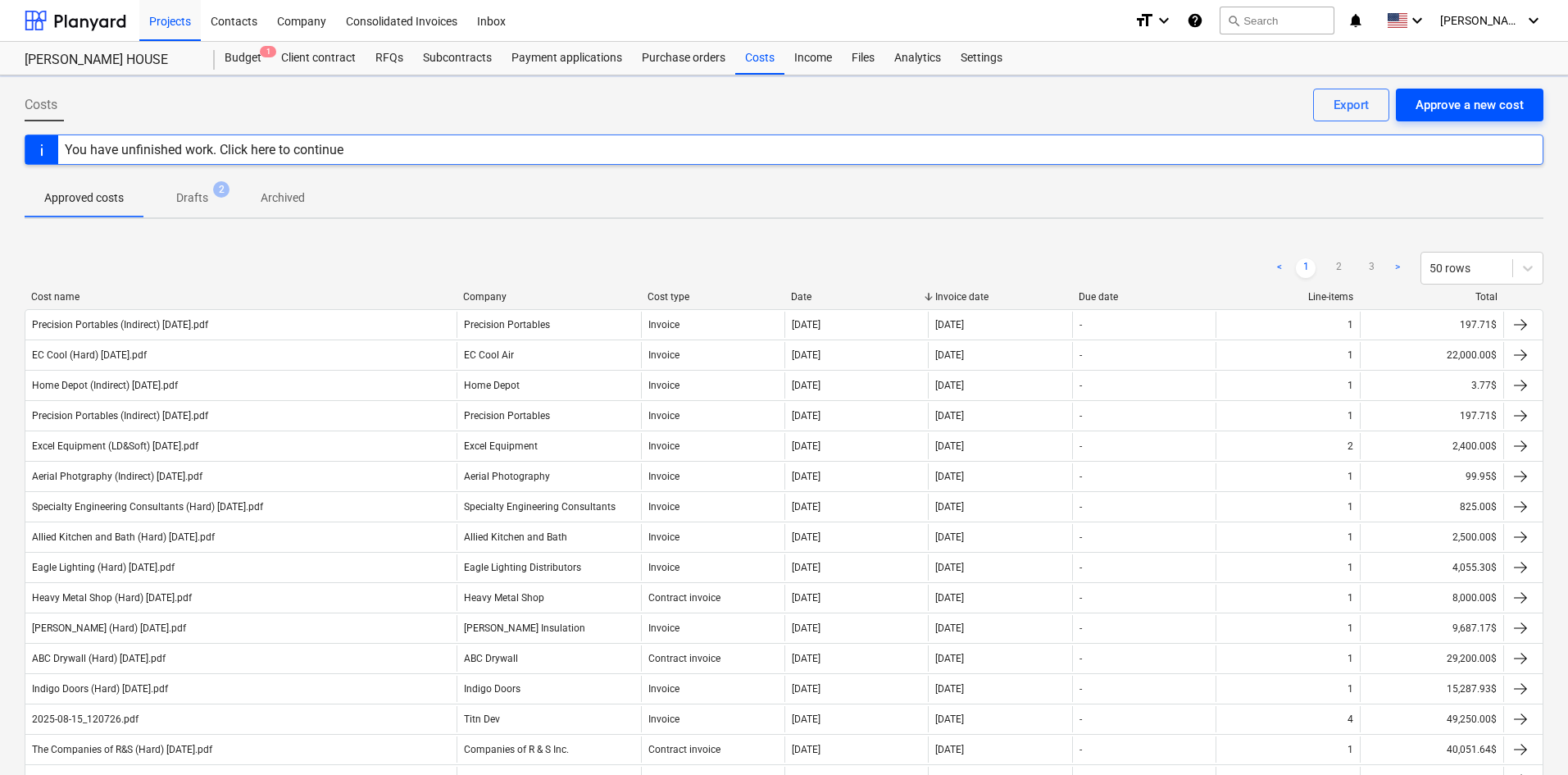
click at [1475, 97] on div "Approve a new cost" at bounding box center [1470, 105] width 108 height 21
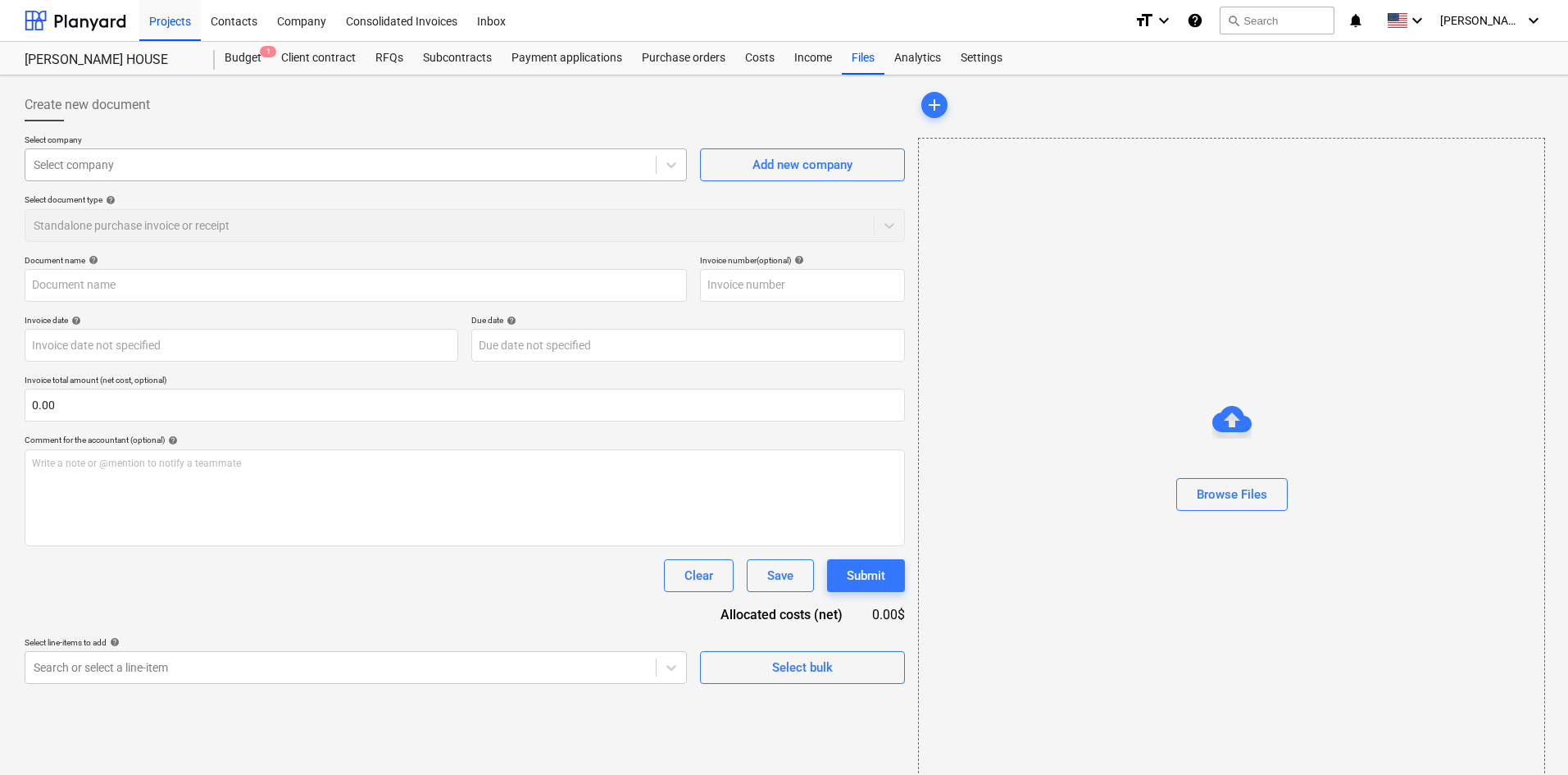
click at [179, 174] on div "Select company" at bounding box center [340, 165] width 631 height 23
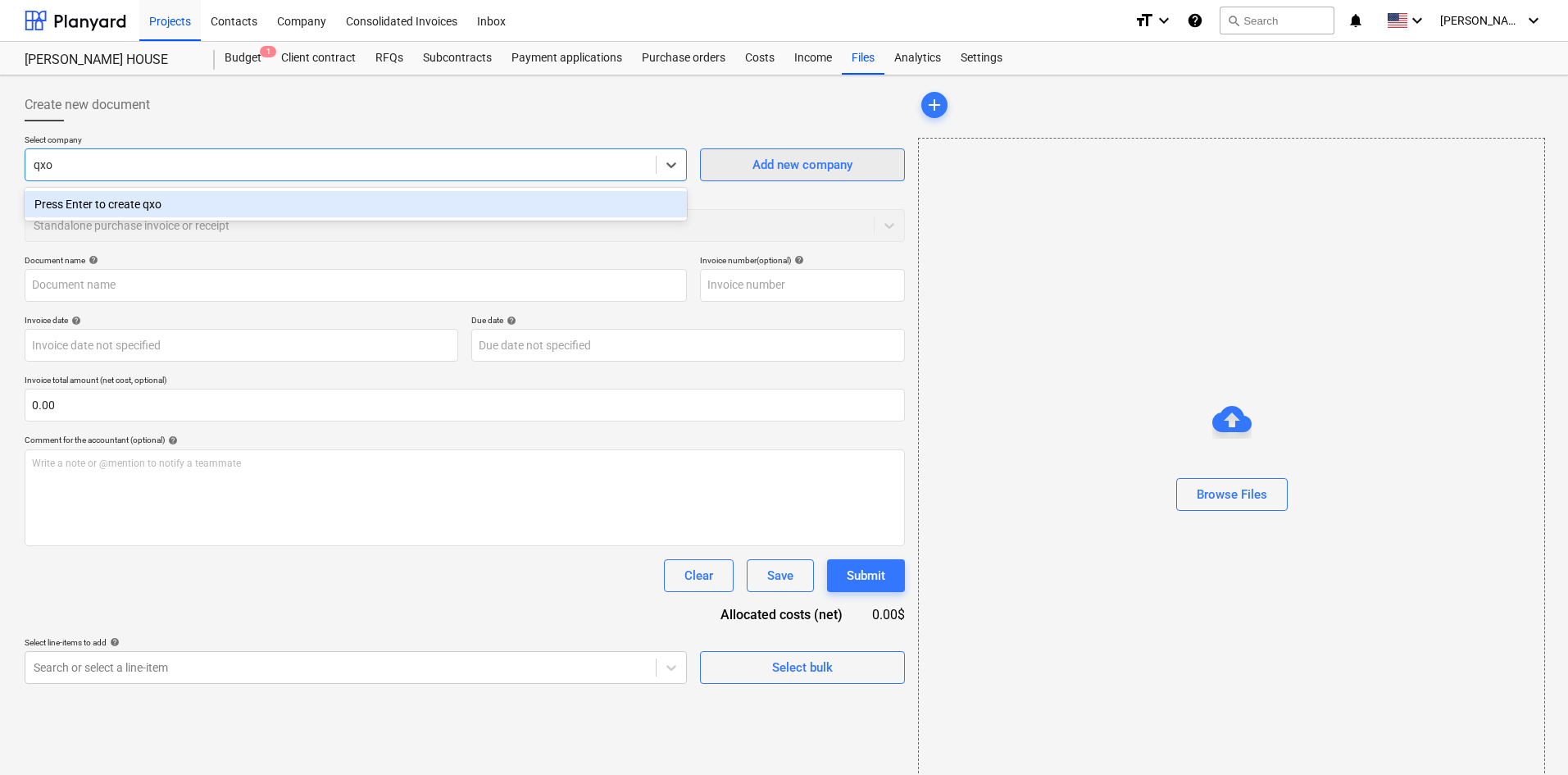
type input "qxo"
click at [868, 150] on button "Add new company" at bounding box center [802, 164] width 205 height 33
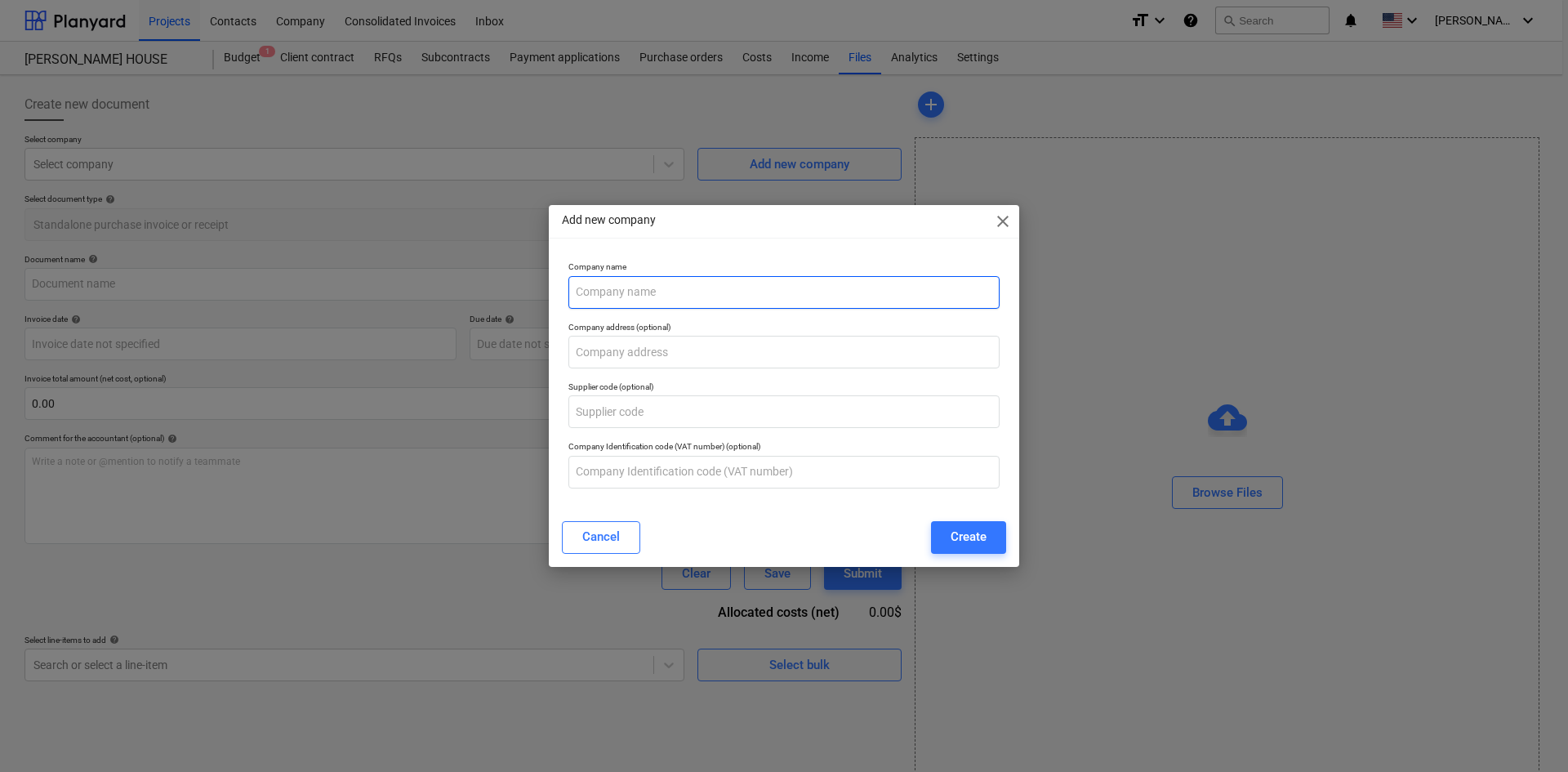
click at [709, 283] on input "text" at bounding box center [784, 292] width 432 height 33
type input "QXO"
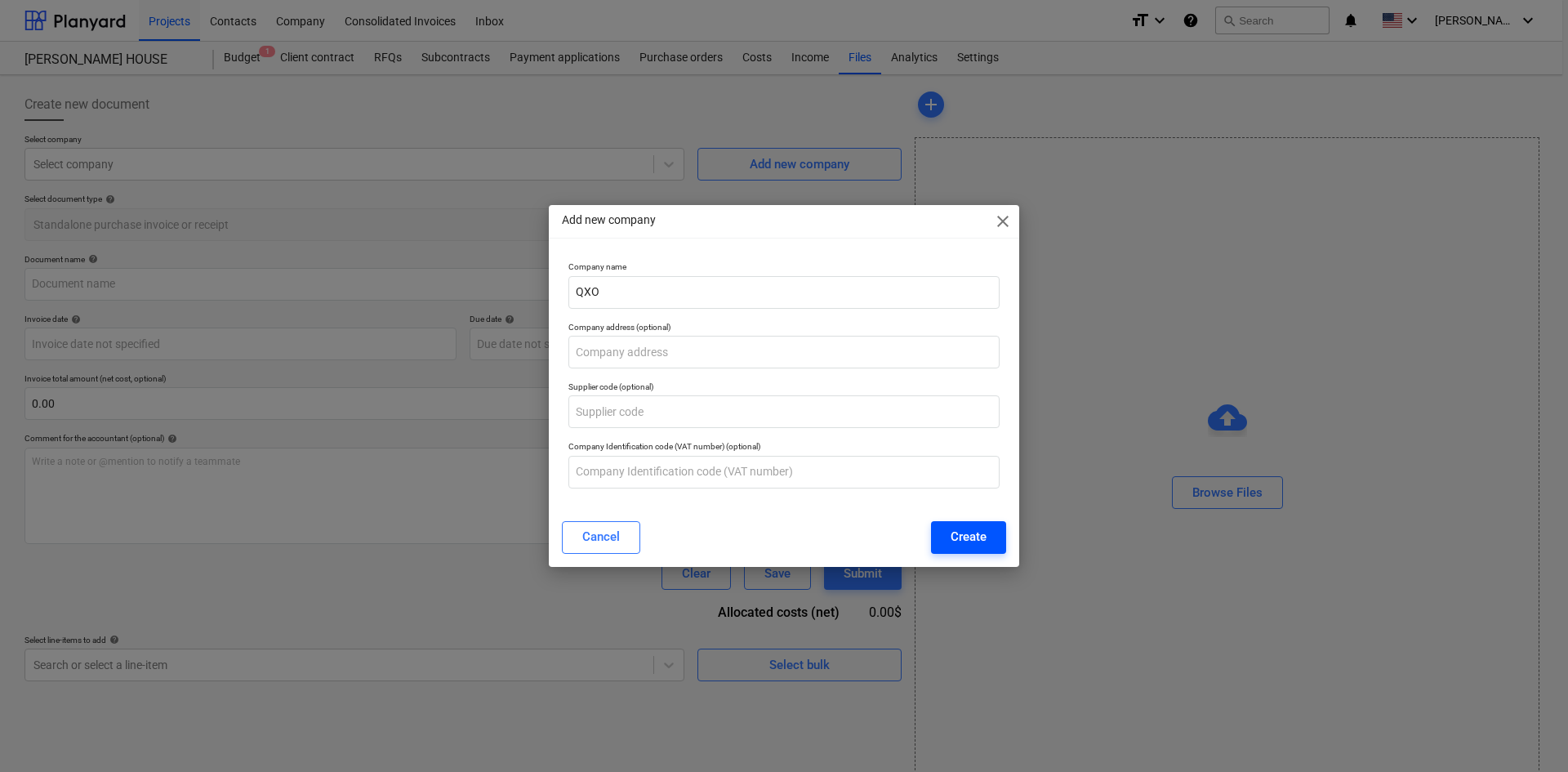
click at [988, 540] on button "Create" at bounding box center [968, 537] width 75 height 33
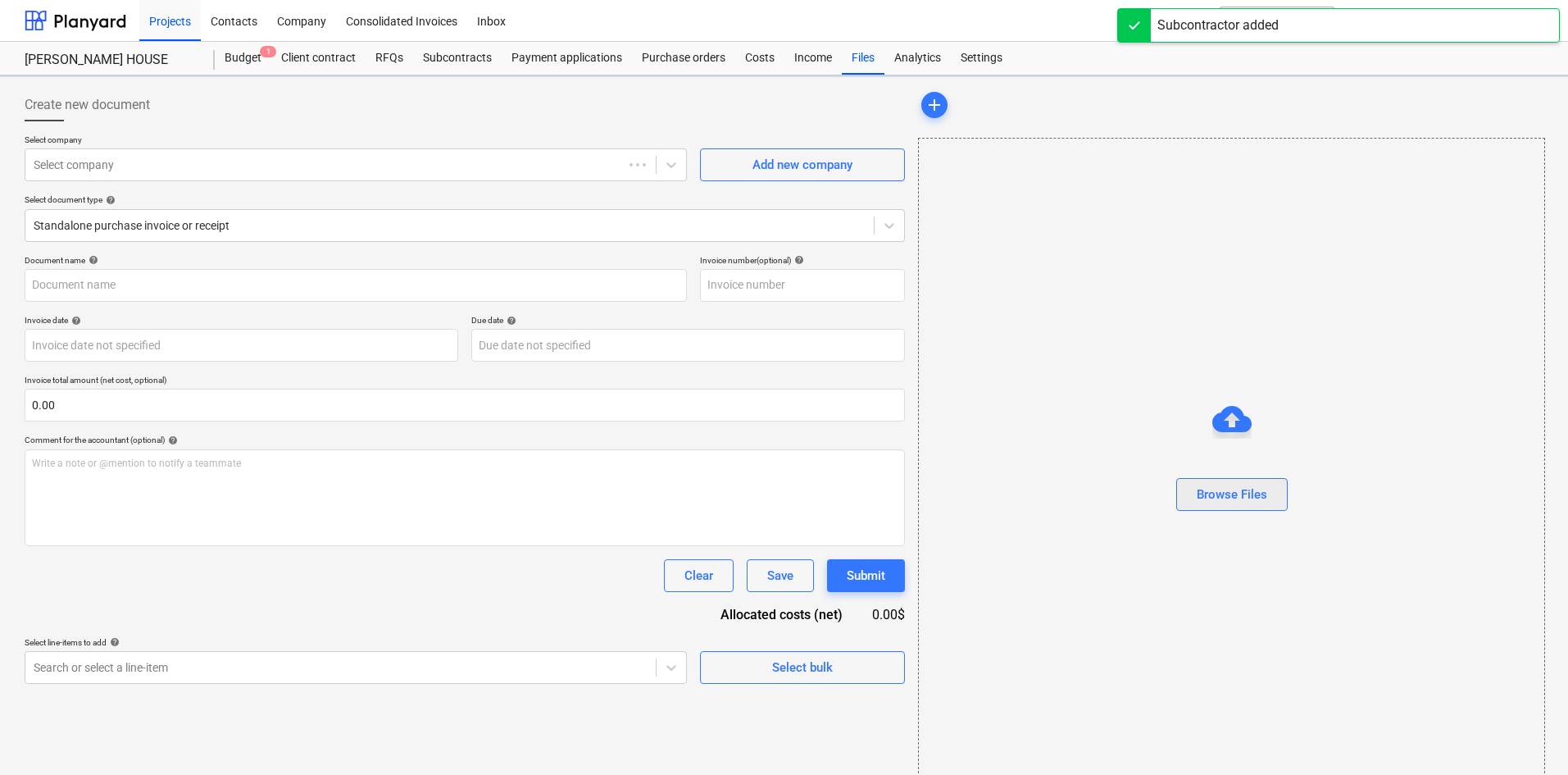
click at [1245, 485] on div "Browse Files" at bounding box center [1232, 494] width 71 height 21
type input "QXO (Indirect) [DATE].pdf"
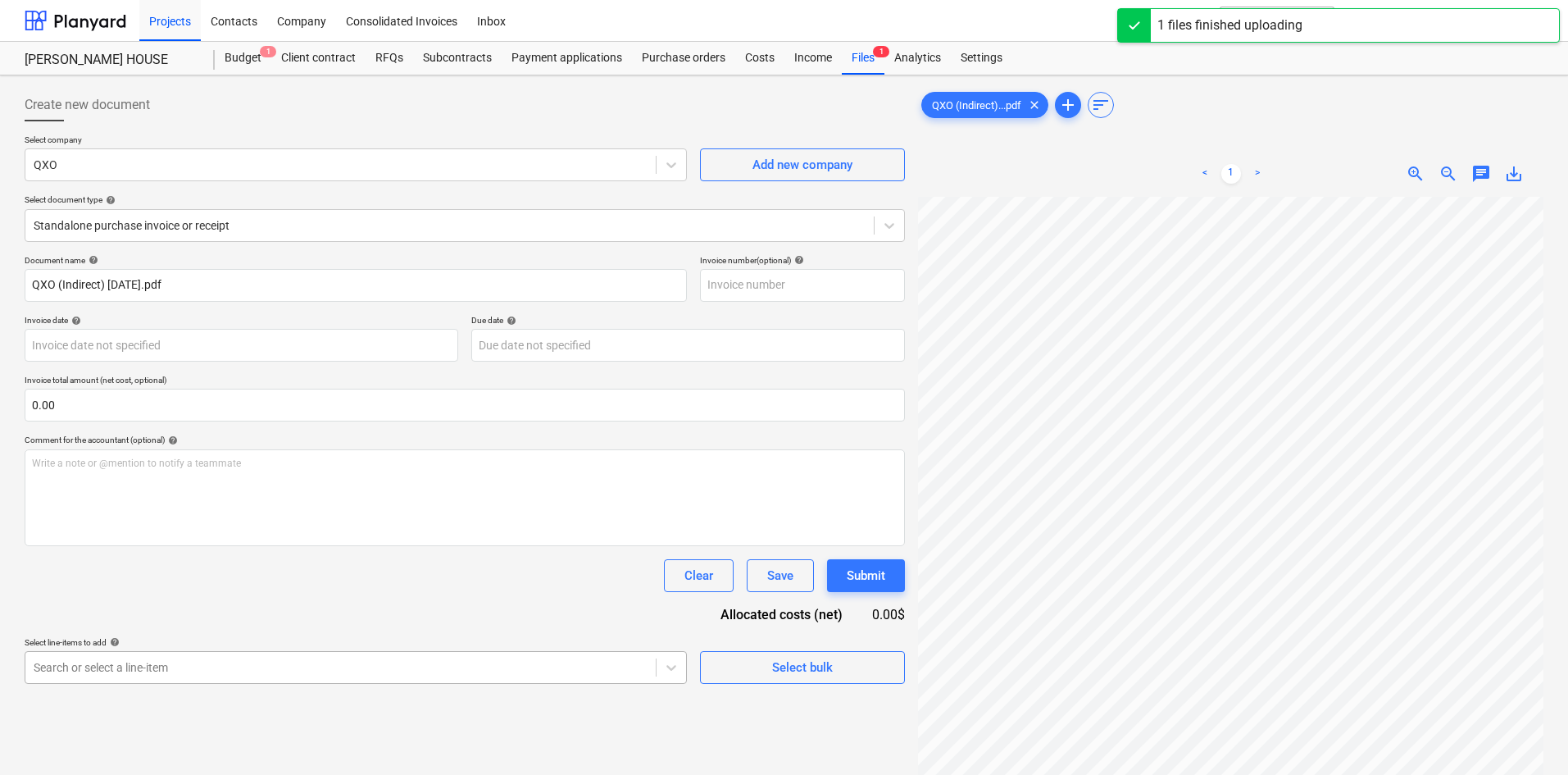
click at [465, 676] on body "Projects Contacts Company Consolidated Invoices Inbox format_size keyboard_arro…" at bounding box center [784, 387] width 1568 height 775
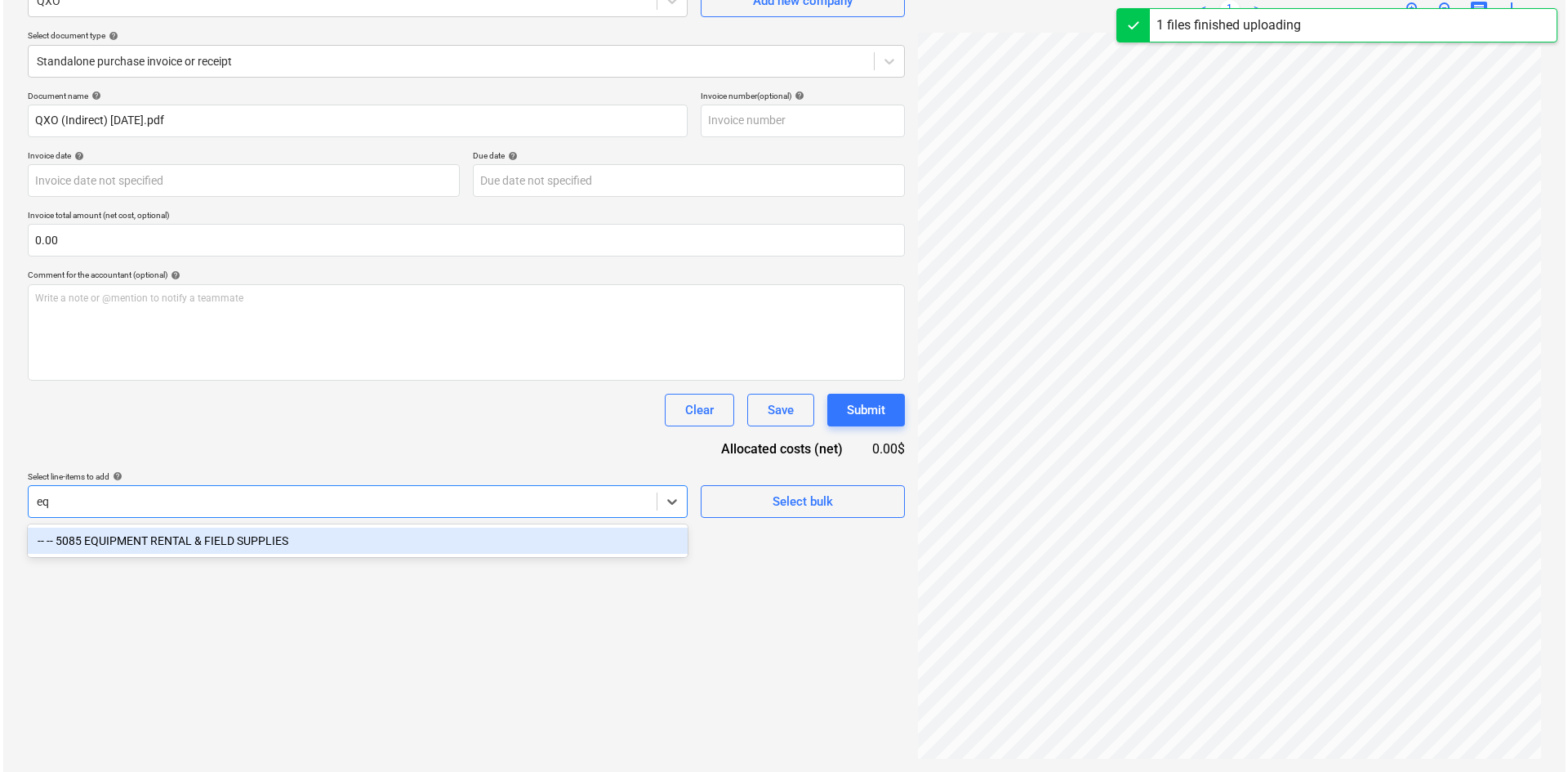
scroll to position [164, 0]
type input "equ"
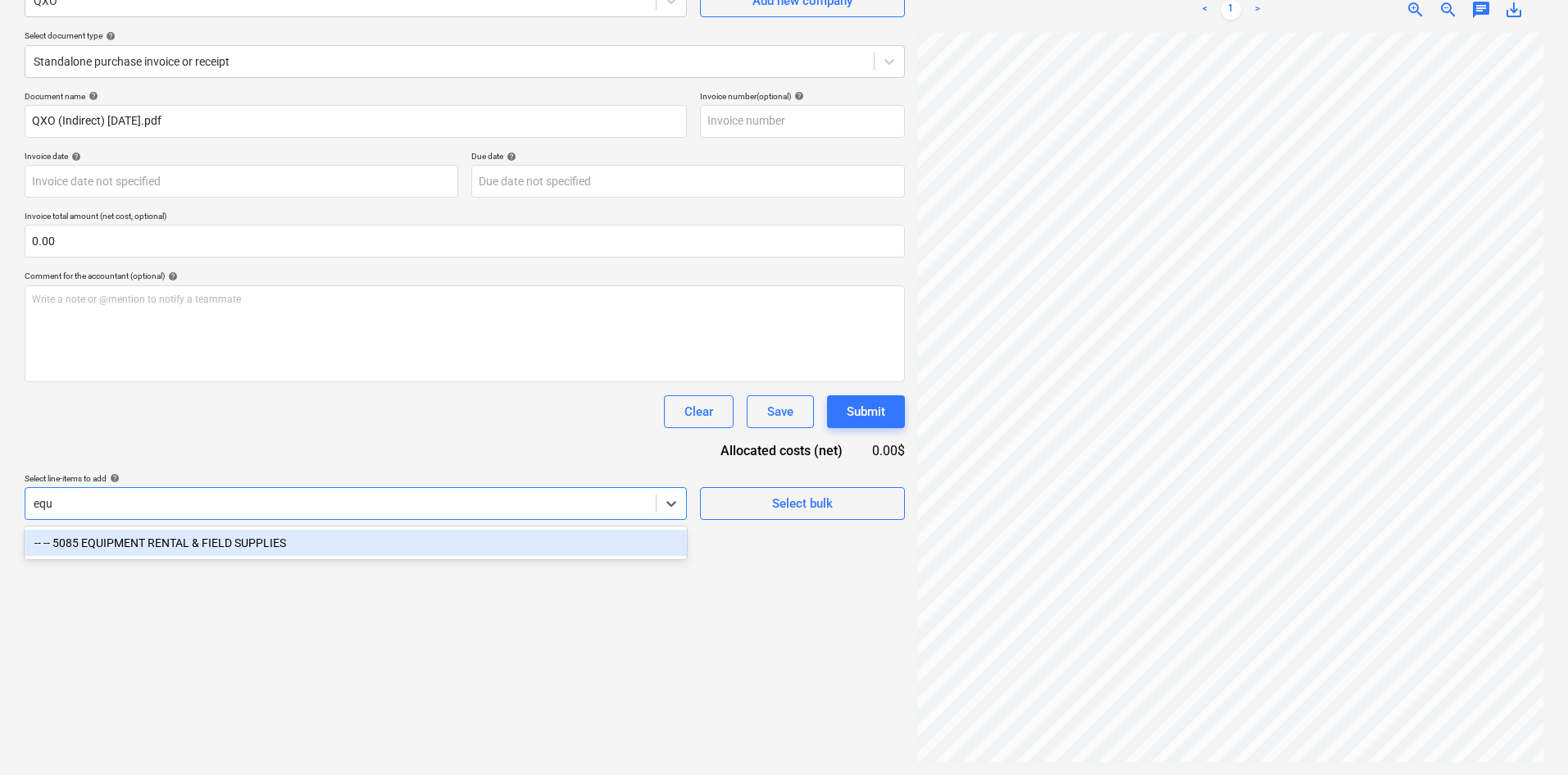
click at [349, 542] on div "-- -- 5085 EQUIPMENT RENTAL & FIELD SUPPLIES" at bounding box center [356, 543] width 662 height 26
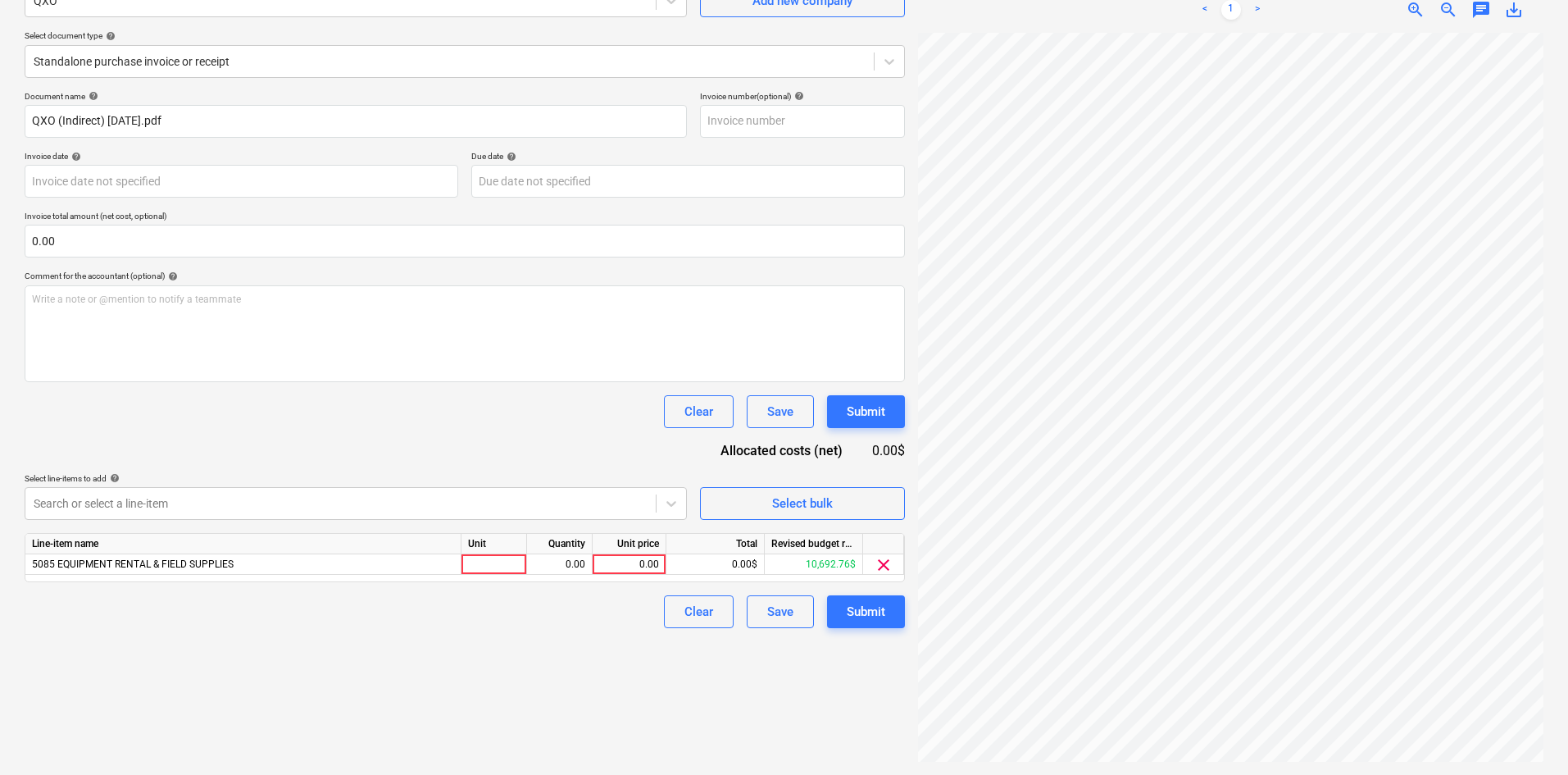
click at [440, 446] on div "Document name help QXO (Indirect) [DATE].pdf Invoice number (optional) help Inv…" at bounding box center [465, 359] width 881 height 537
click at [615, 565] on div "0.00" at bounding box center [629, 564] width 60 height 21
type input "85"
click at [625, 685] on div "Create new document Select company QXO Add new company Select document type hel…" at bounding box center [465, 343] width 893 height 851
click at [847, 613] on div "Submit" at bounding box center [866, 612] width 38 height 21
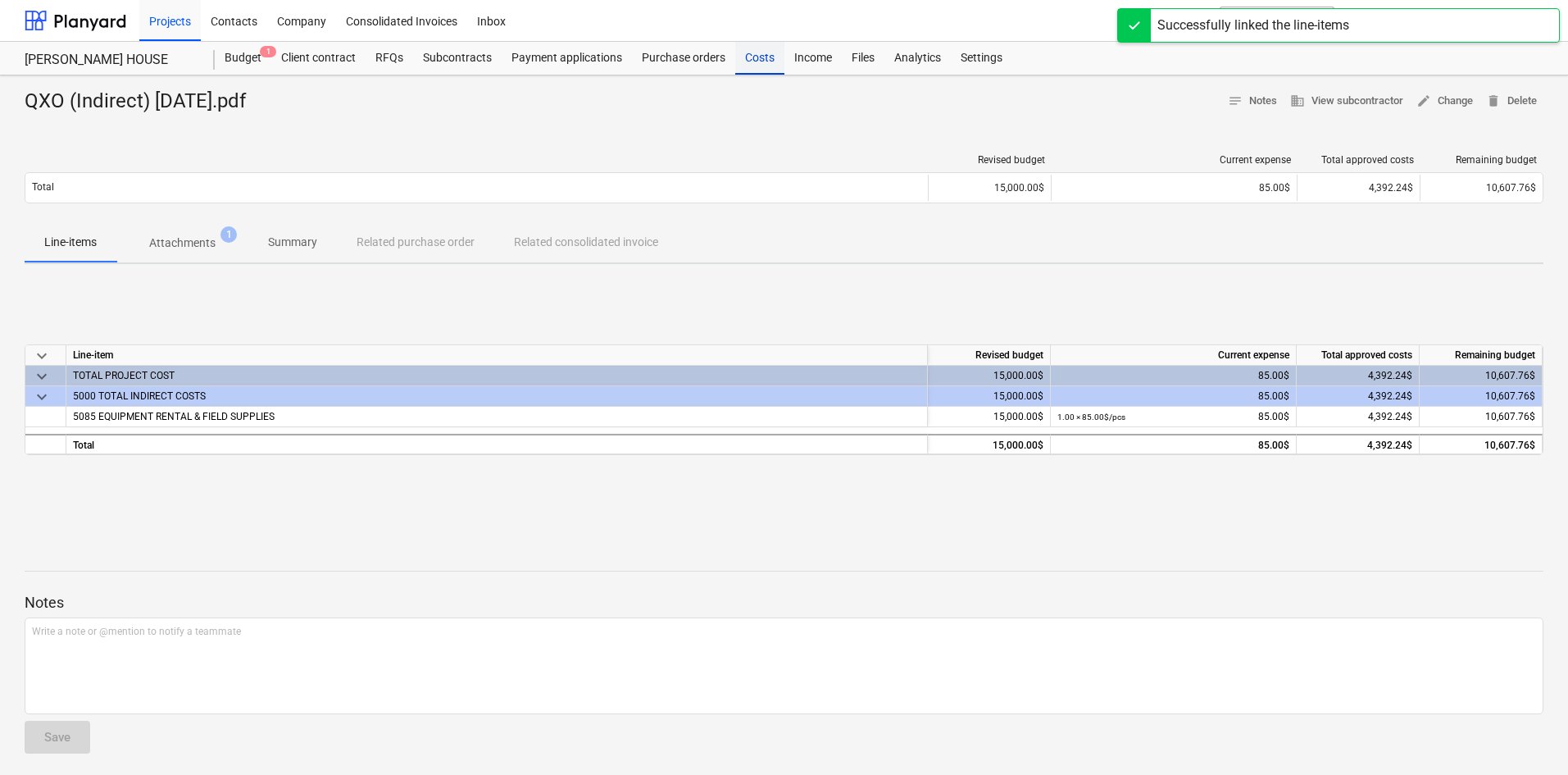
drag, startPoint x: 750, startPoint y: 63, endPoint x: 768, endPoint y: 64, distance: 18.0
click at [750, 63] on div "Costs" at bounding box center [759, 58] width 49 height 33
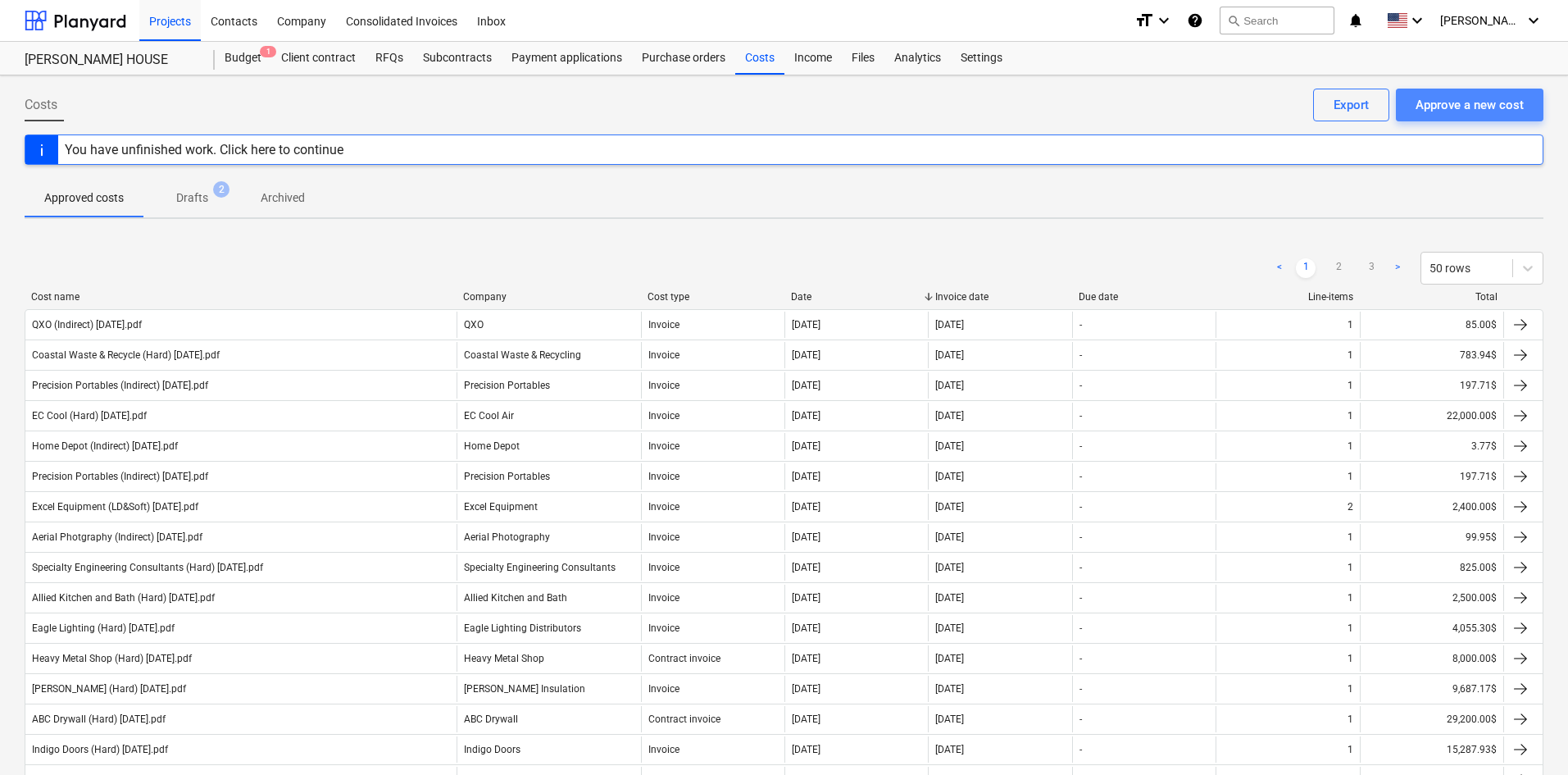
click at [1440, 103] on div "Approve a new cost" at bounding box center [1470, 105] width 108 height 21
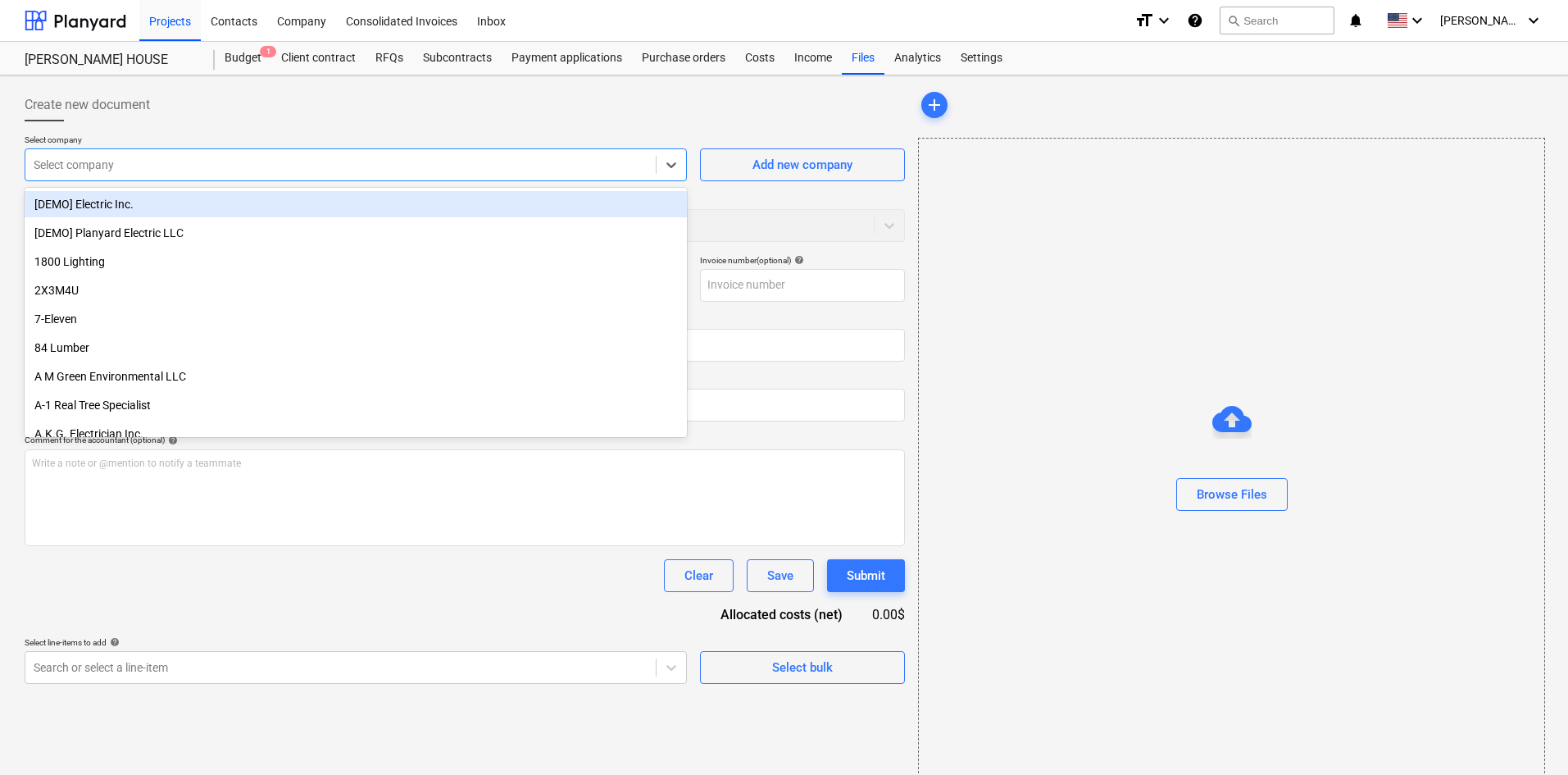
click at [406, 164] on div at bounding box center [340, 164] width 614 height 16
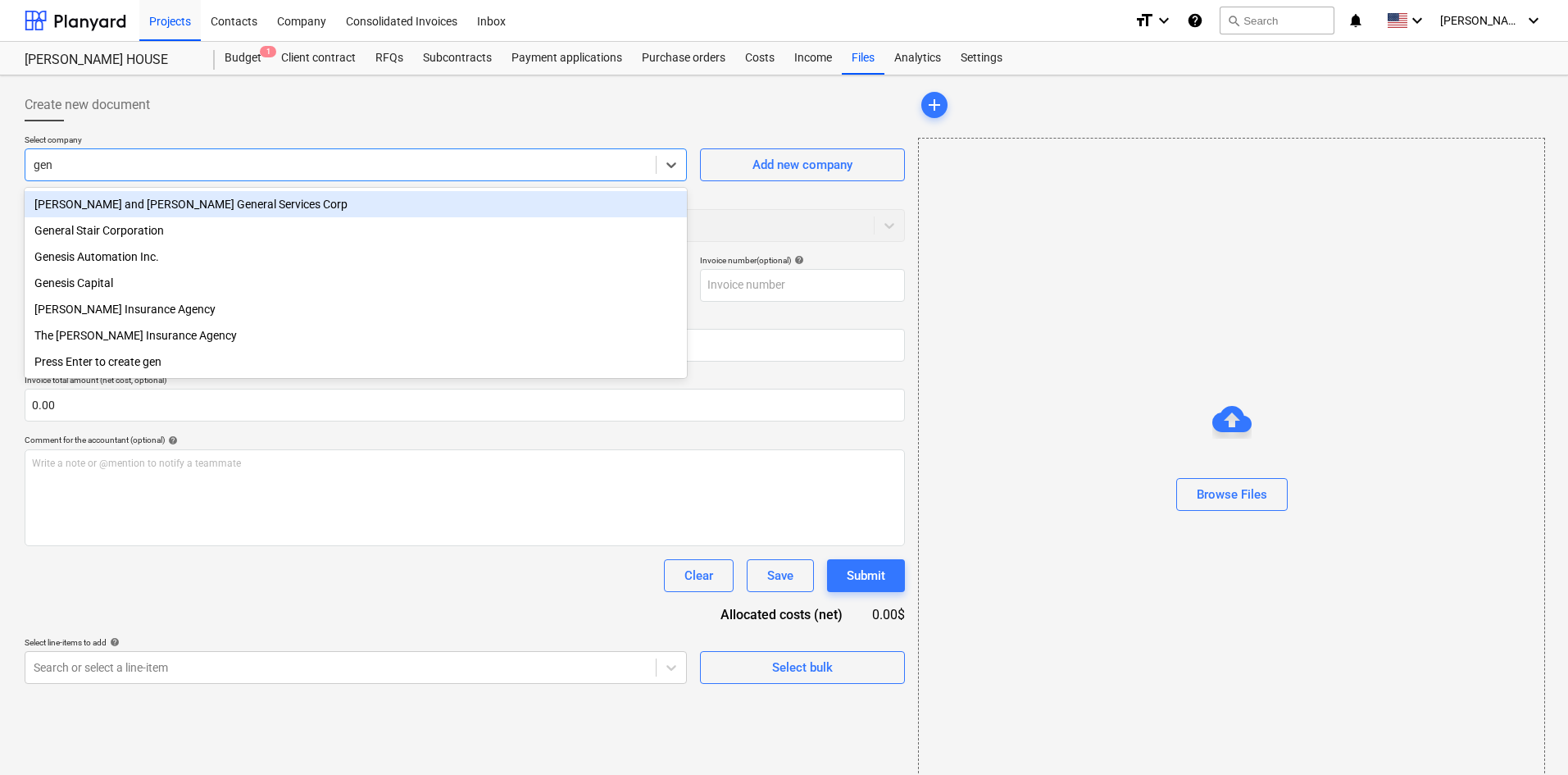
type input "gene"
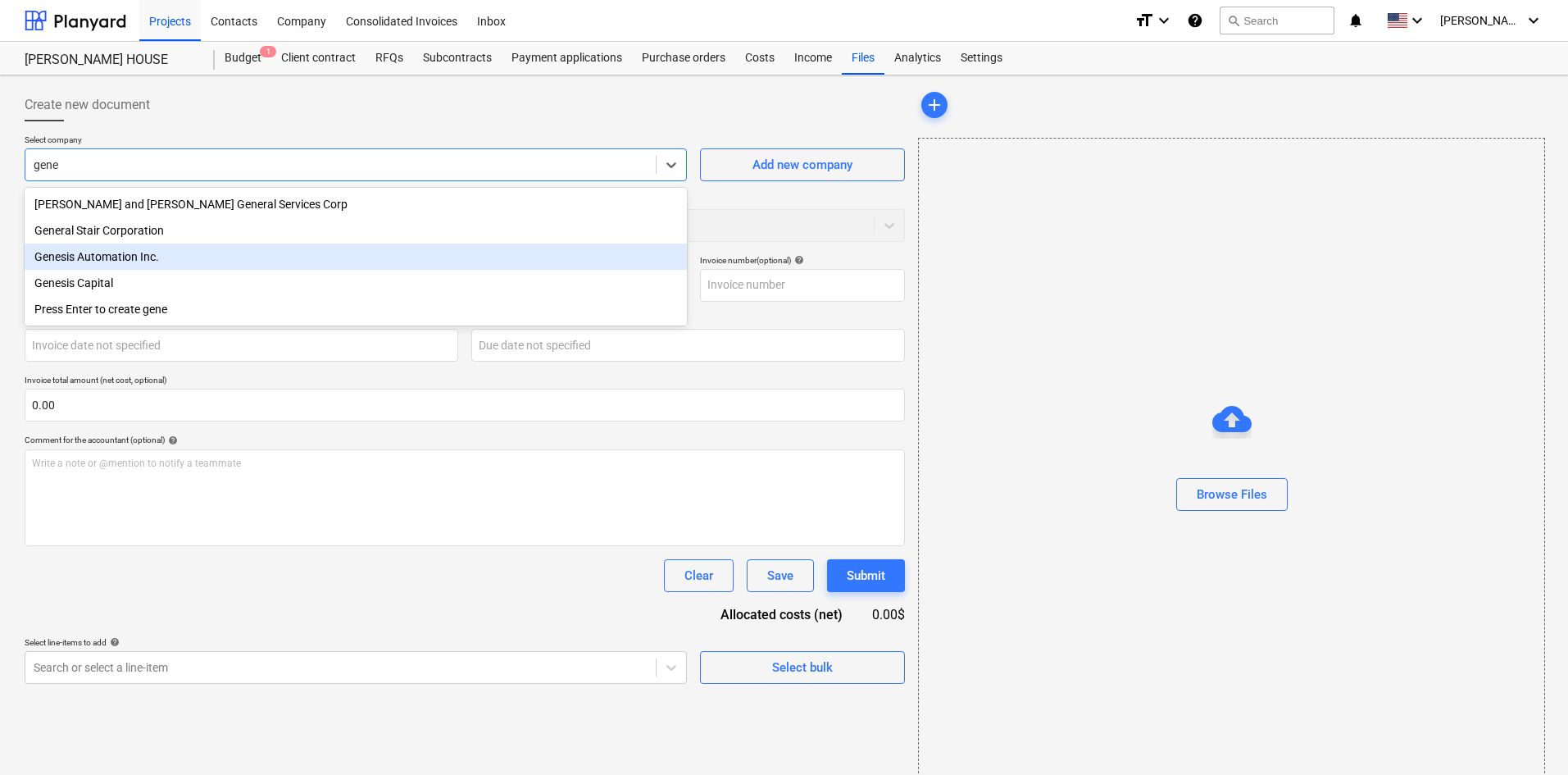
click at [90, 265] on div "Genesis Automation Inc." at bounding box center [356, 257] width 662 height 26
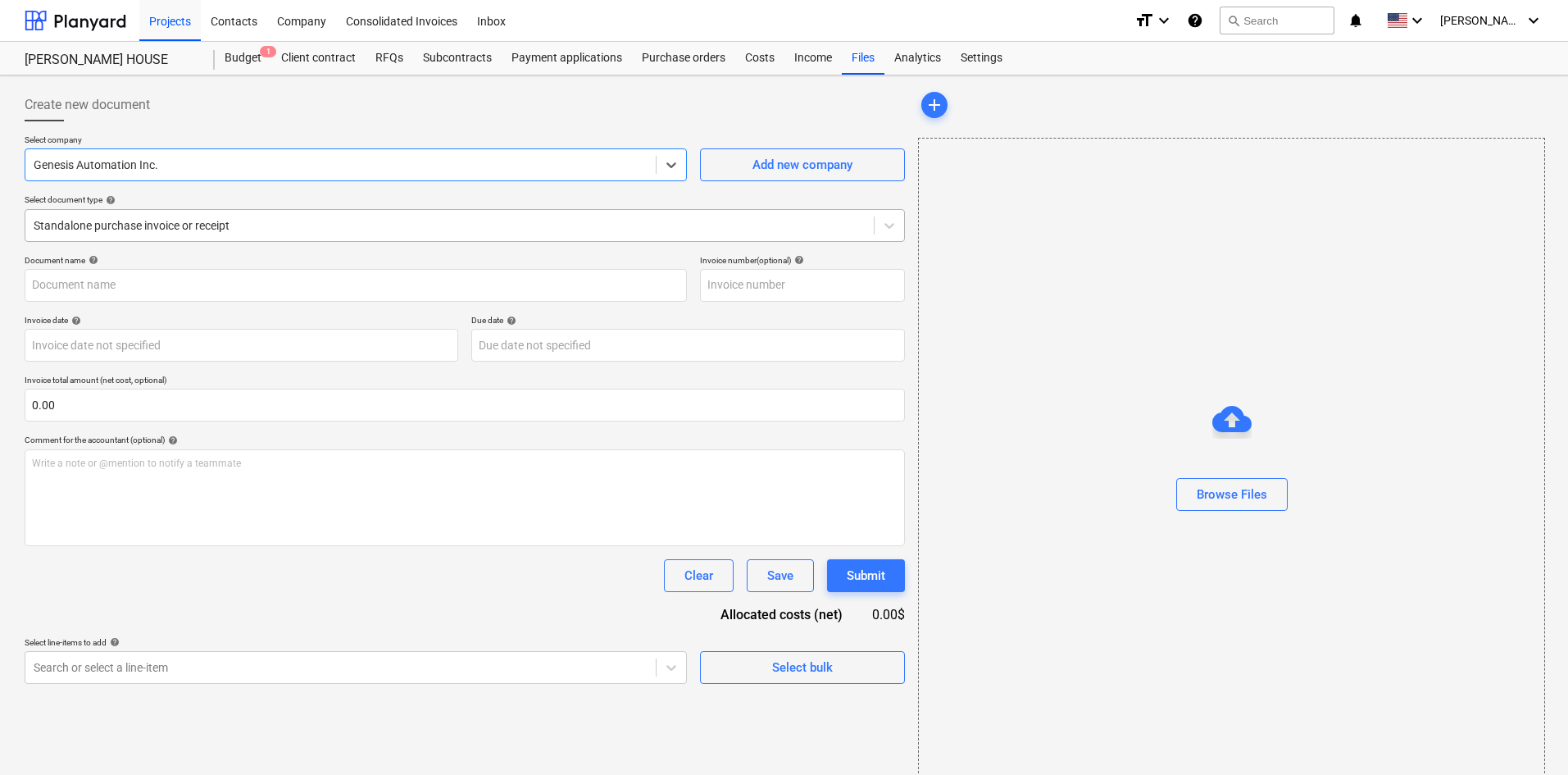
click at [165, 223] on div at bounding box center [449, 225] width 832 height 16
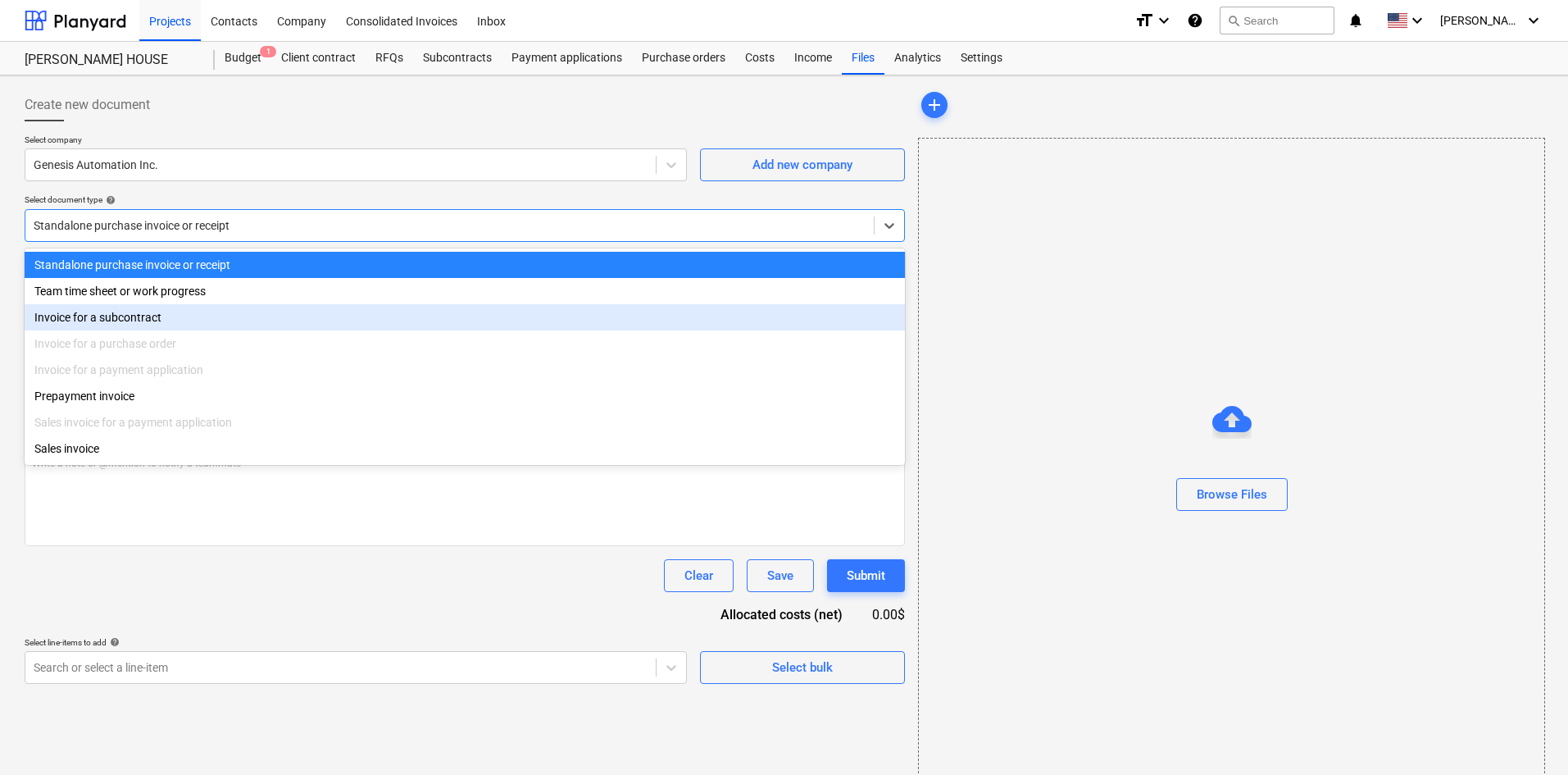
click at [123, 325] on div "Invoice for a subcontract" at bounding box center [465, 316] width 881 height 26
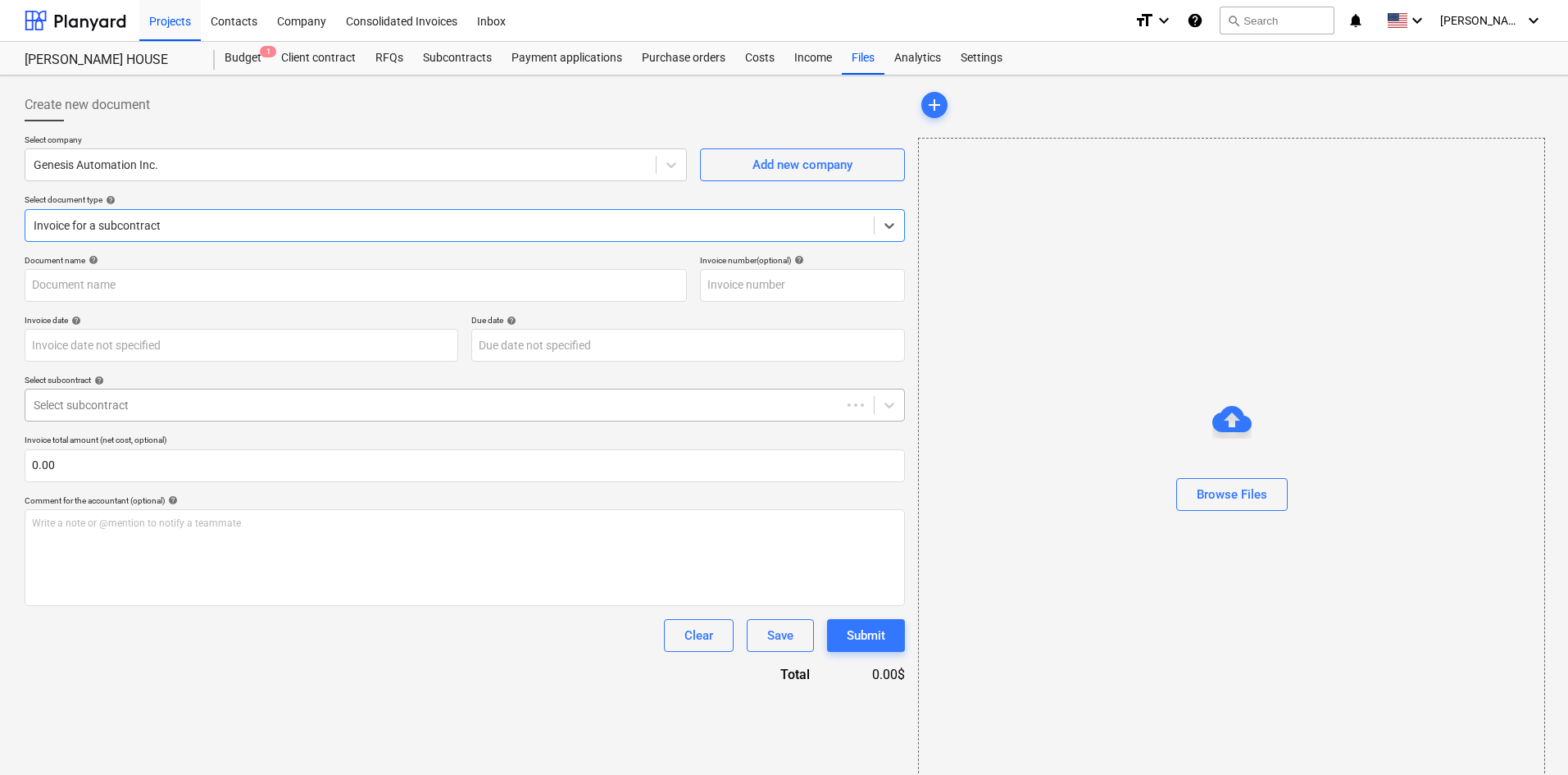
click at [128, 415] on div "Select subcontract" at bounding box center [432, 405] width 816 height 23
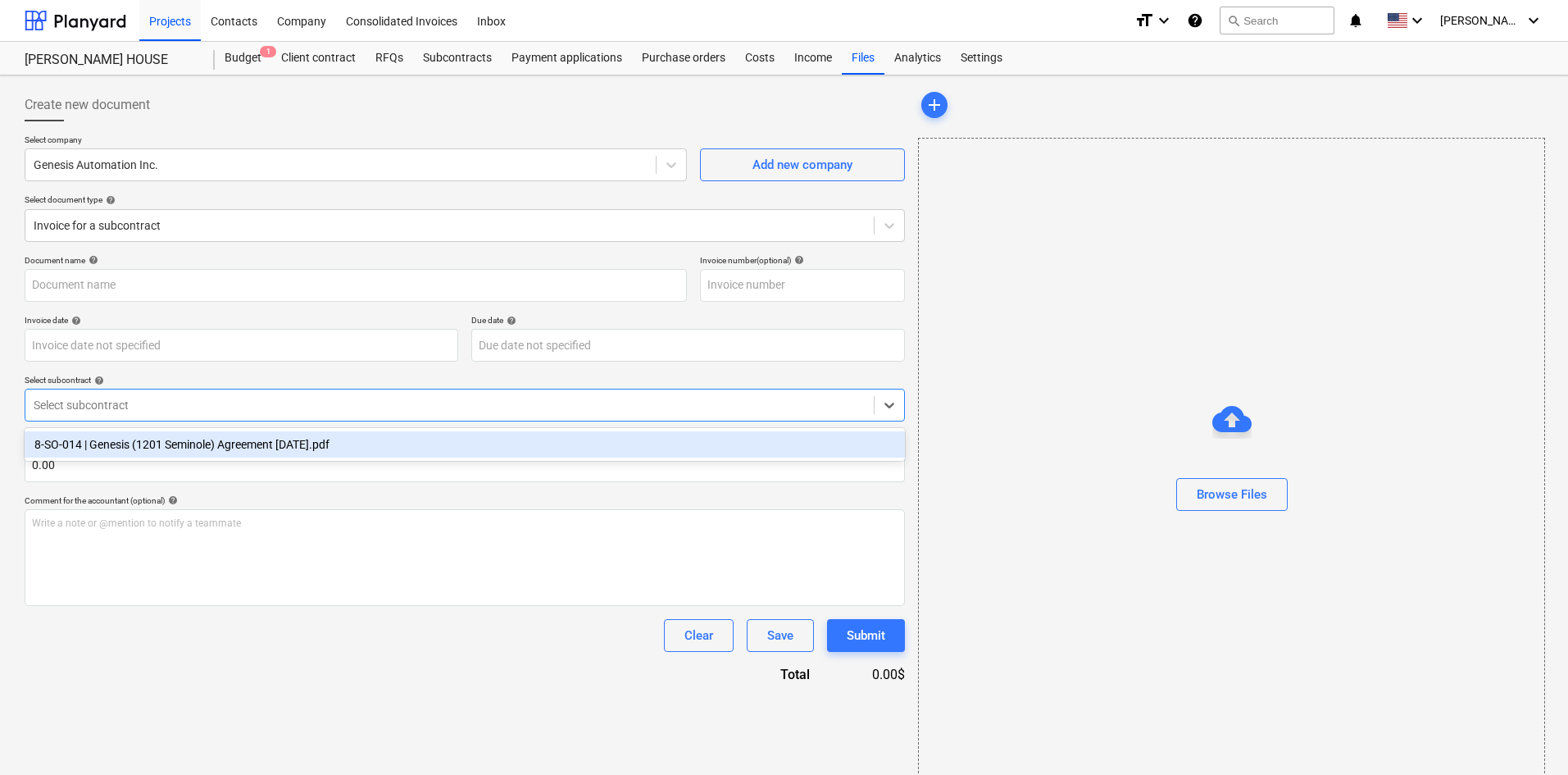
click at [137, 439] on div "8-SO-014 | Genesis (1201 Seminole) Agreement [DATE].pdf" at bounding box center [465, 444] width 881 height 26
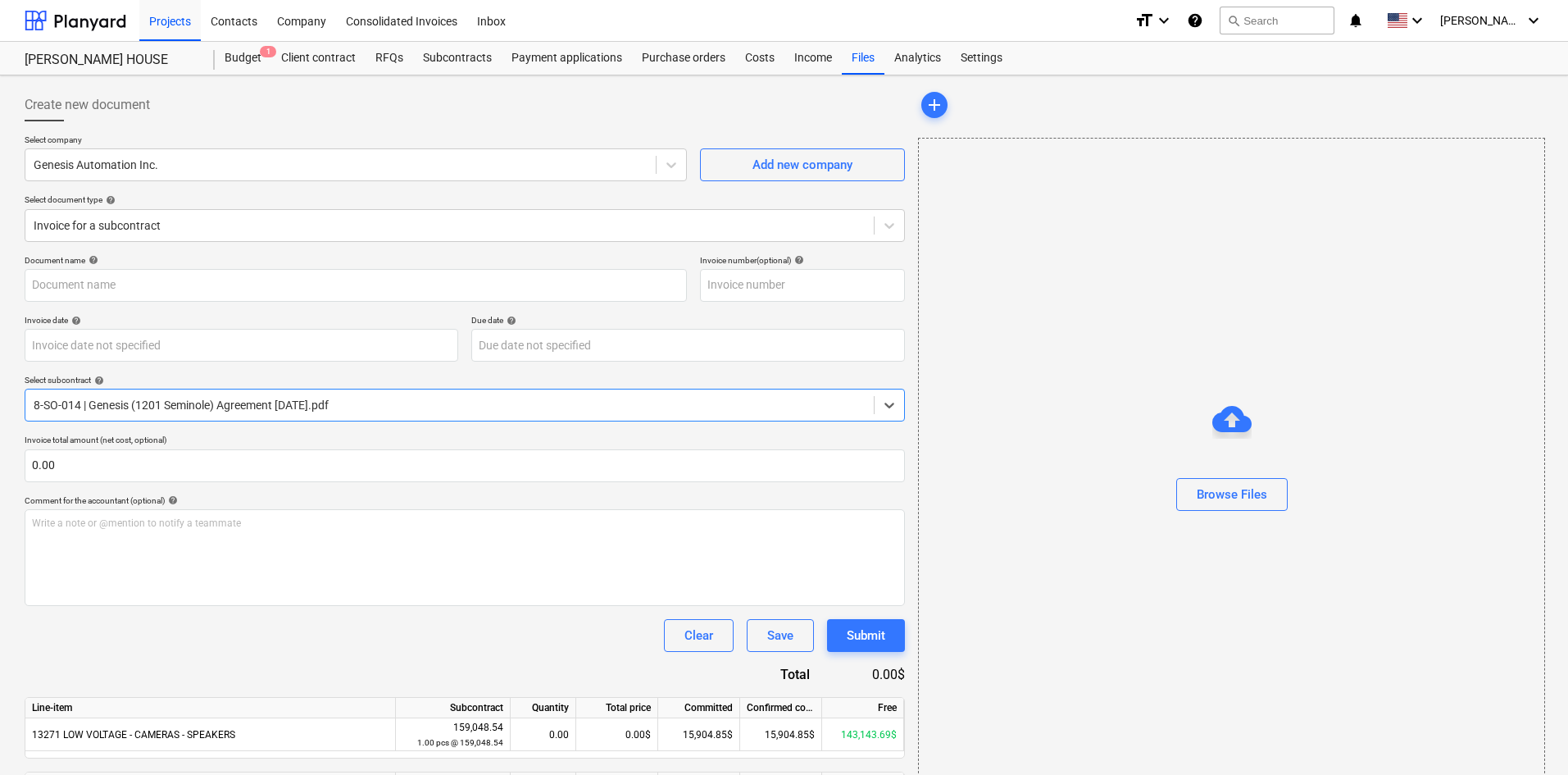
scroll to position [117, 0]
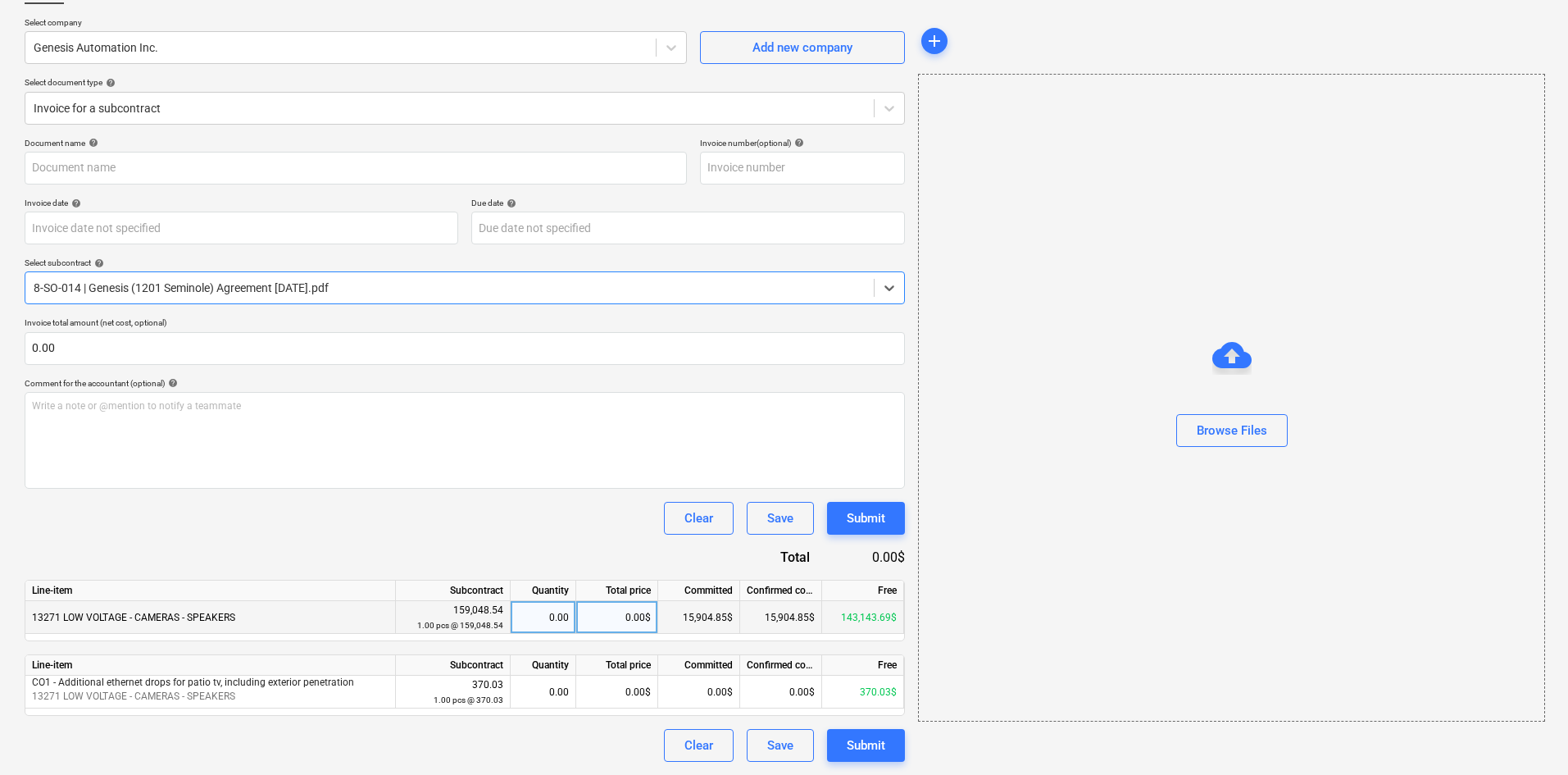
click at [610, 617] on div "0.00$" at bounding box center [617, 618] width 82 height 33
type input "47714"
click at [573, 529] on div "Clear Save Submit" at bounding box center [465, 518] width 881 height 33
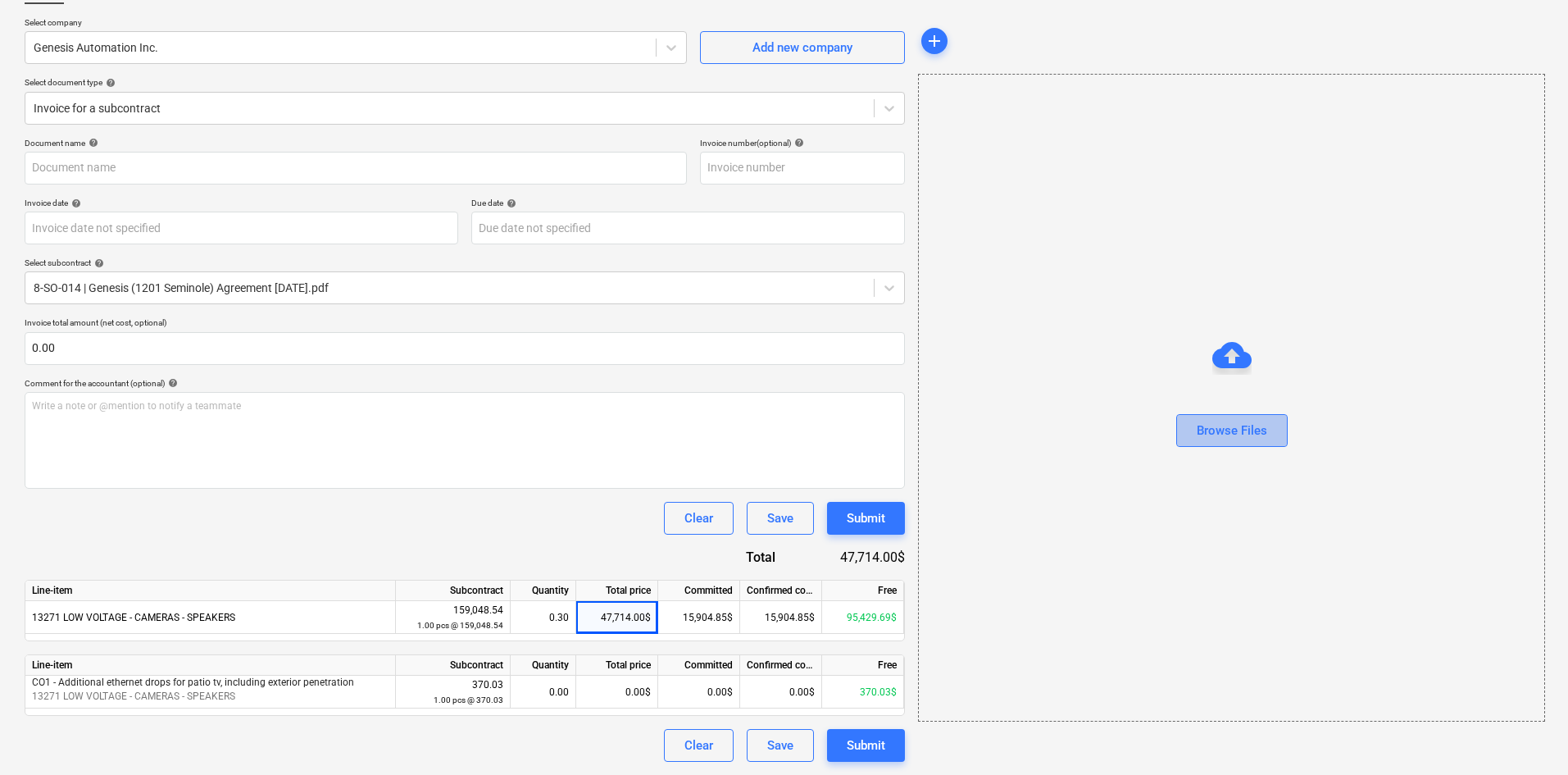
click at [1257, 442] on button "Browse Files" at bounding box center [1232, 430] width 112 height 33
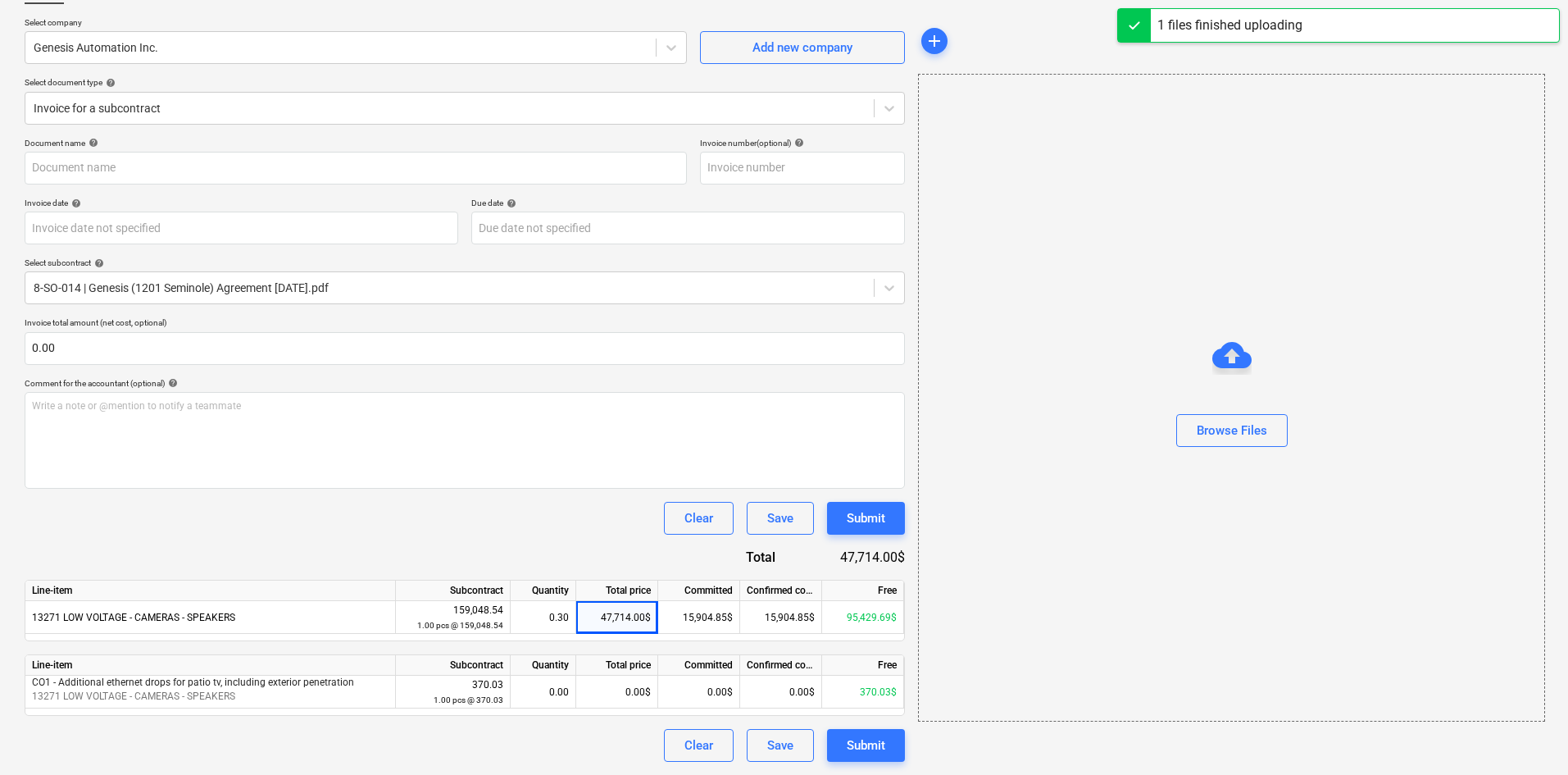
type input "Genesis Automation (Hard) [DATE].pdf"
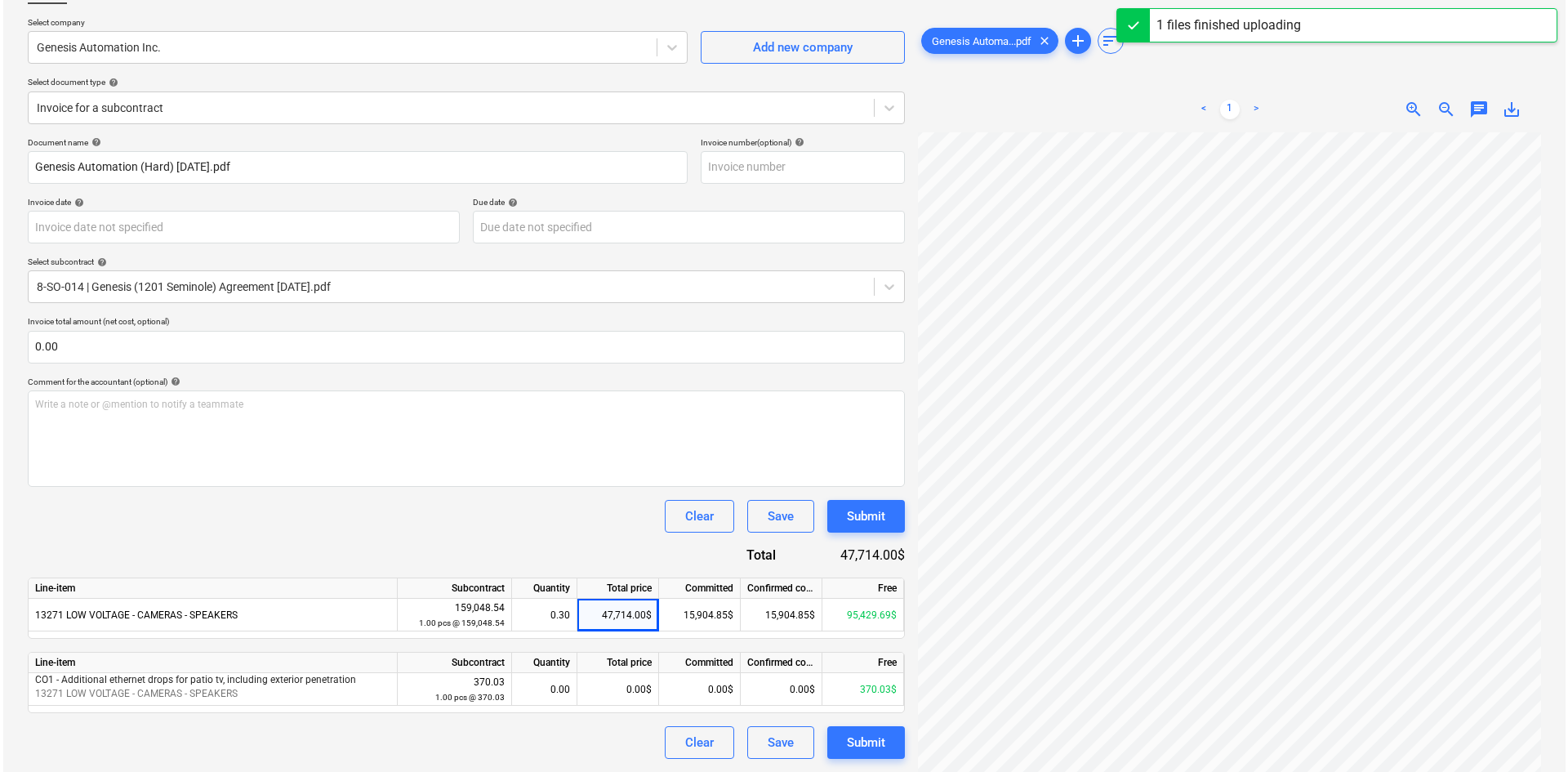
scroll to position [188, 135]
click at [856, 739] on div "Submit" at bounding box center [862, 743] width 38 height 21
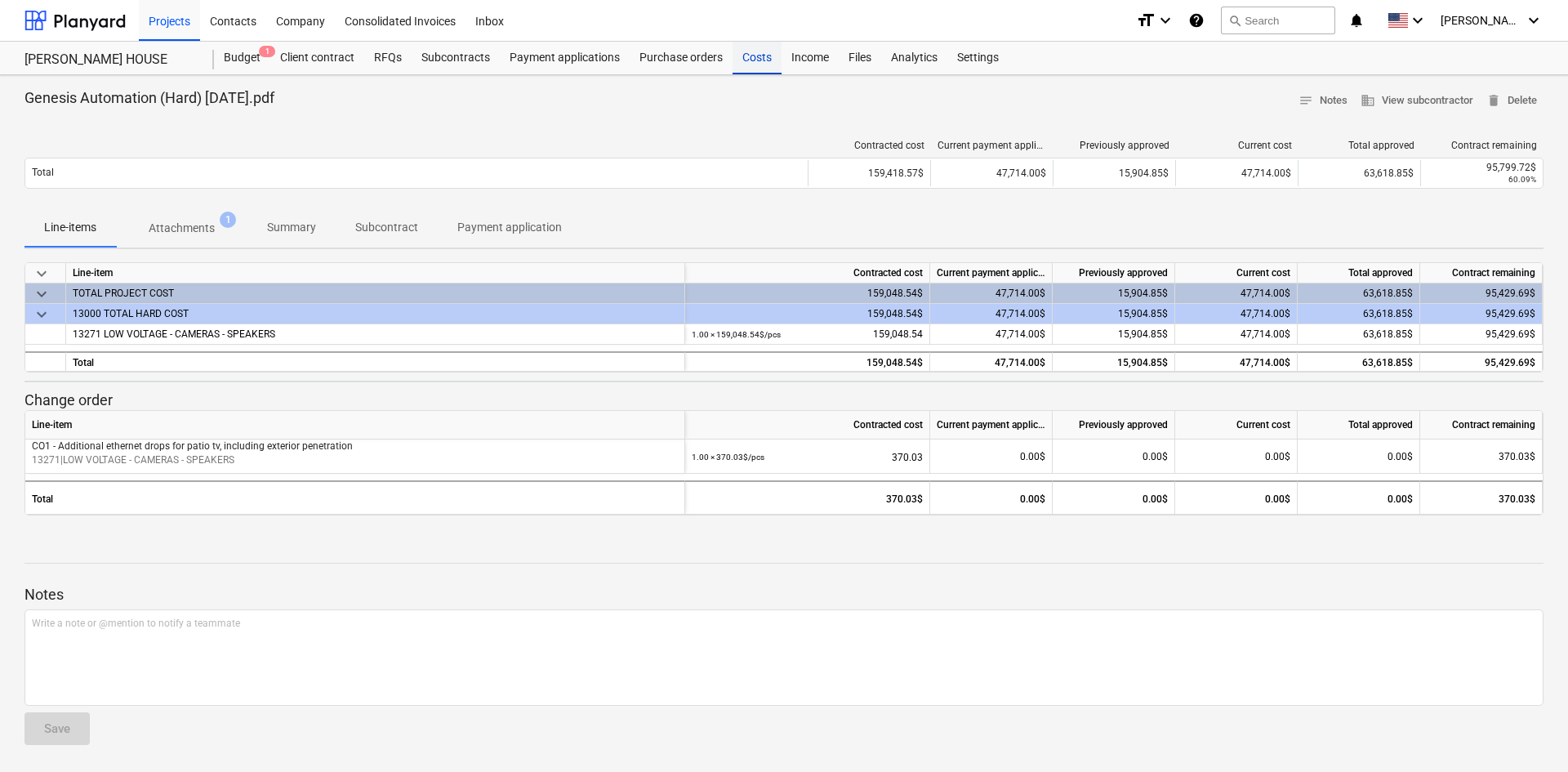
drag, startPoint x: 760, startPoint y: 61, endPoint x: 777, endPoint y: 67, distance: 18.0
click at [758, 61] on div "Costs" at bounding box center [756, 58] width 49 height 33
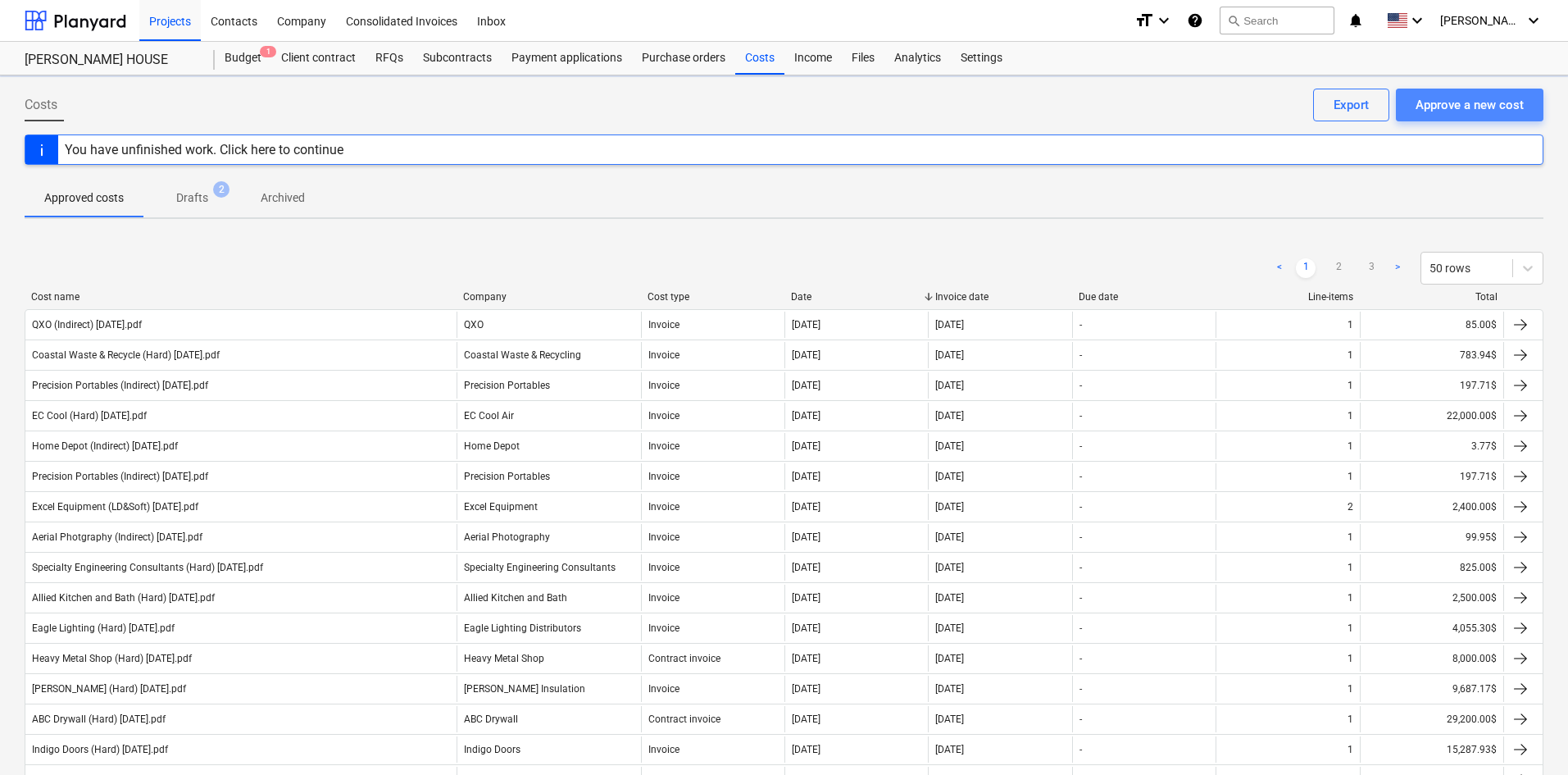
click at [1500, 115] on div "Approve a new cost" at bounding box center [1470, 105] width 108 height 21
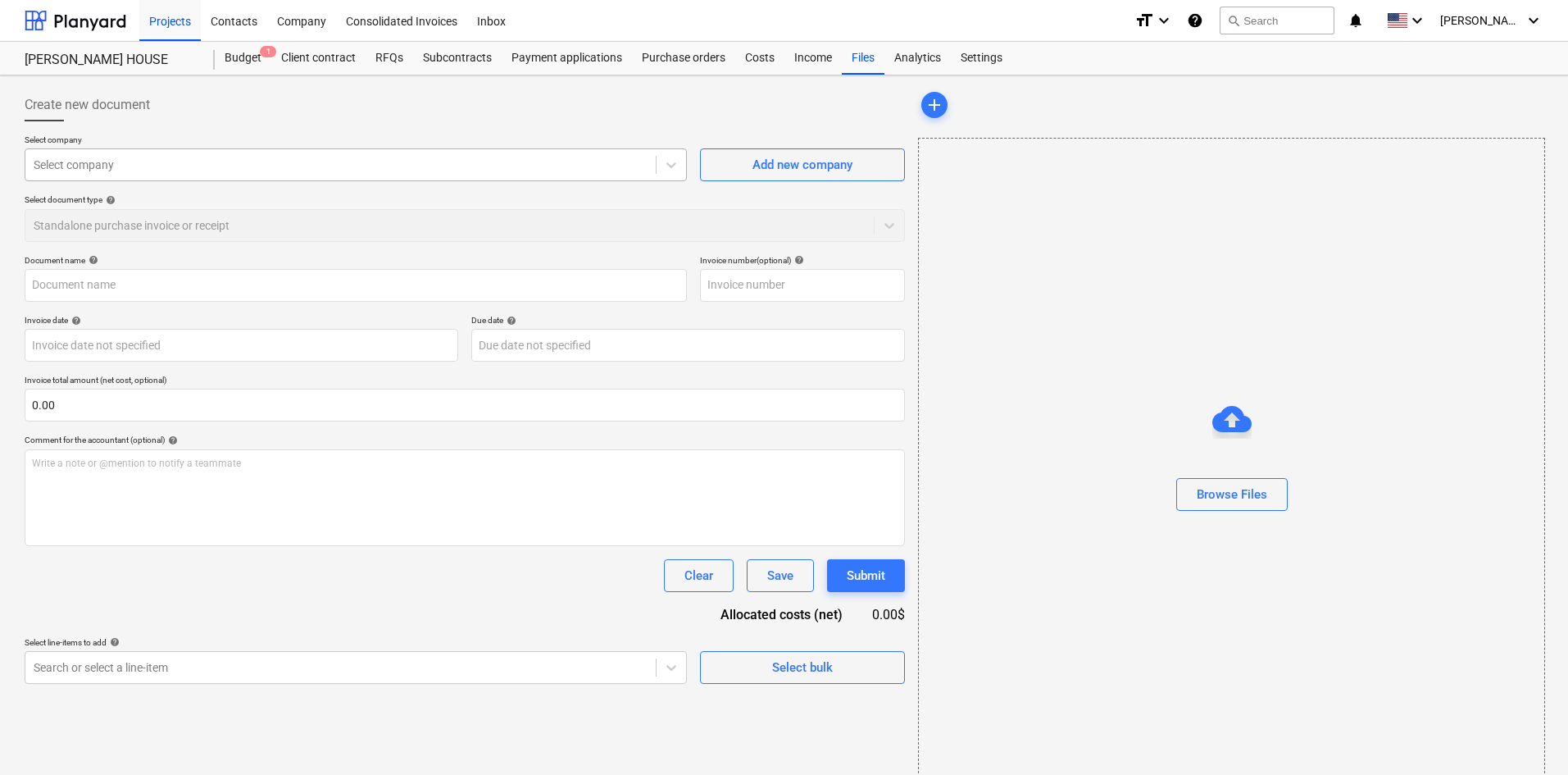
click at [95, 174] on div "Select company" at bounding box center [340, 165] width 631 height 23
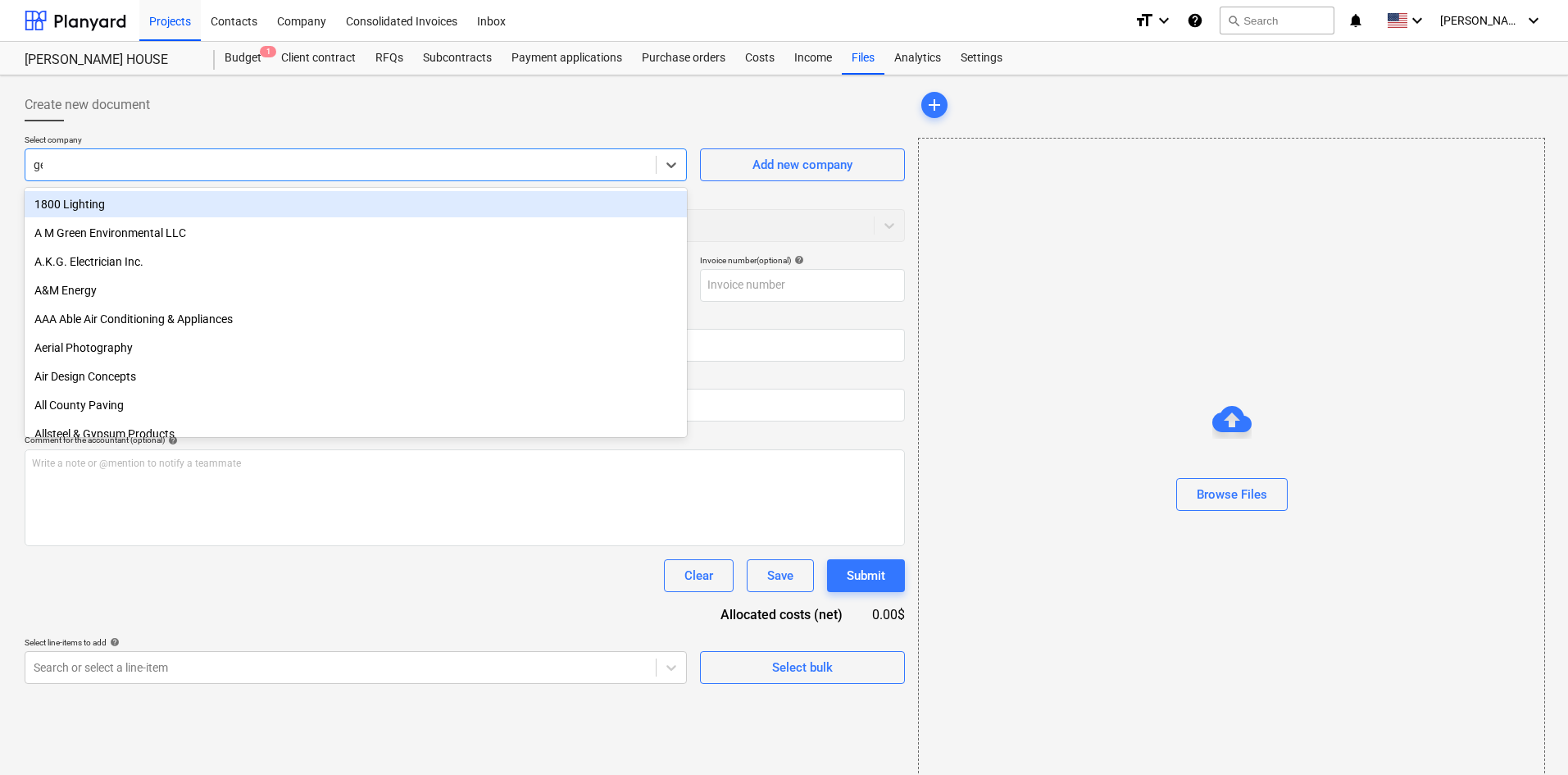
type input "gene"
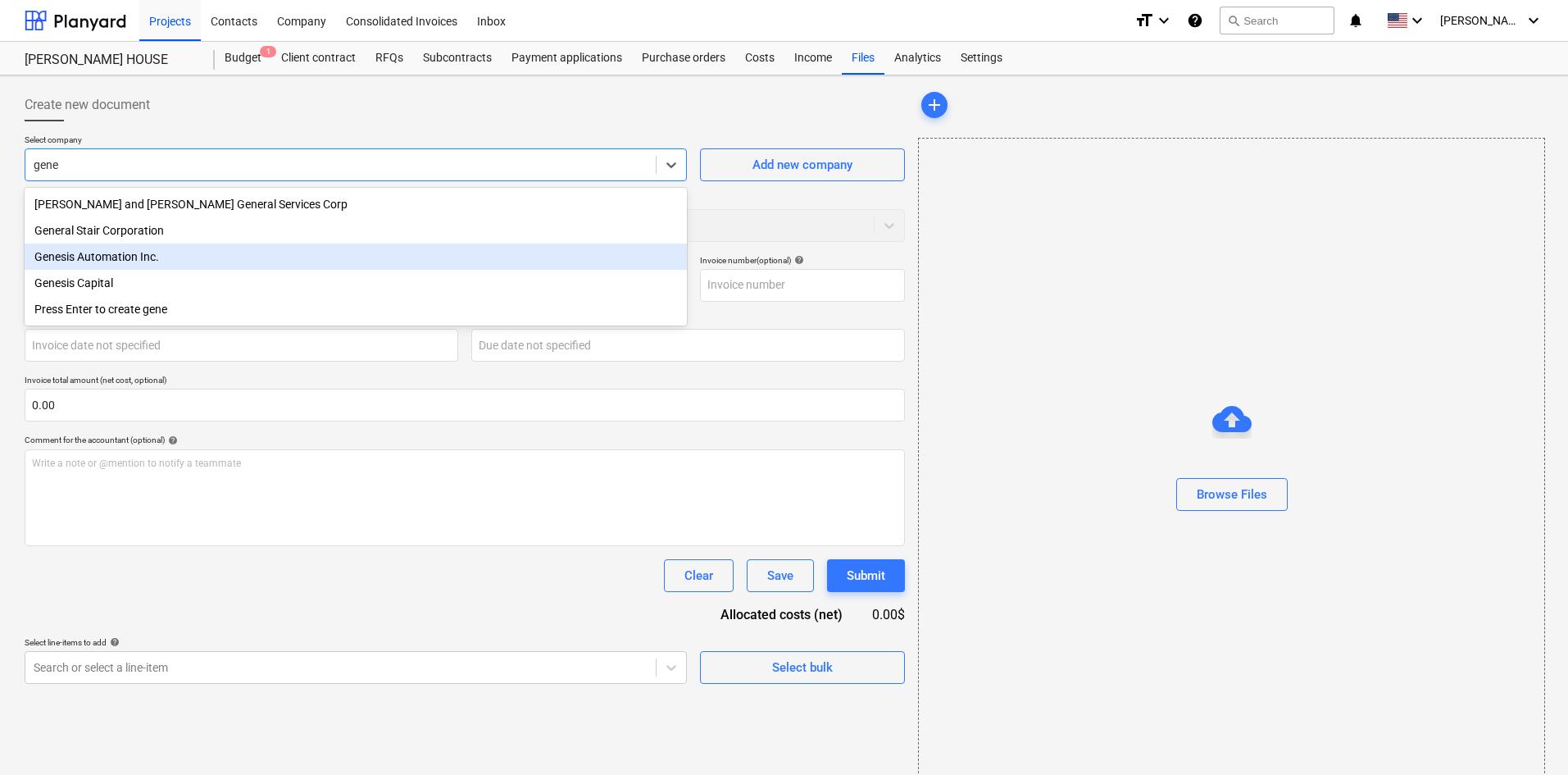
click at [137, 263] on div "Genesis Automation Inc." at bounding box center [356, 257] width 662 height 26
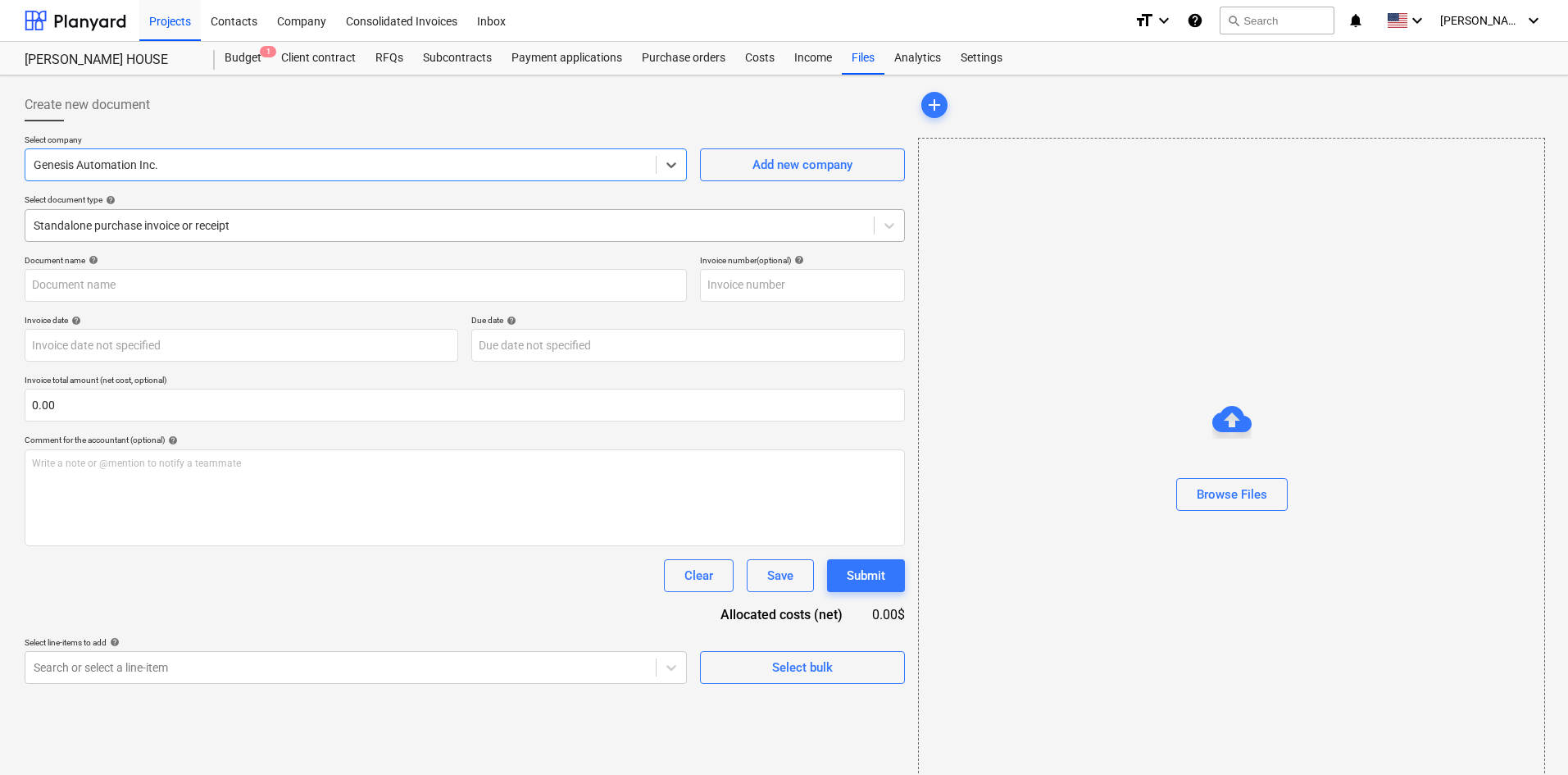
click at [160, 234] on div at bounding box center [449, 225] width 832 height 16
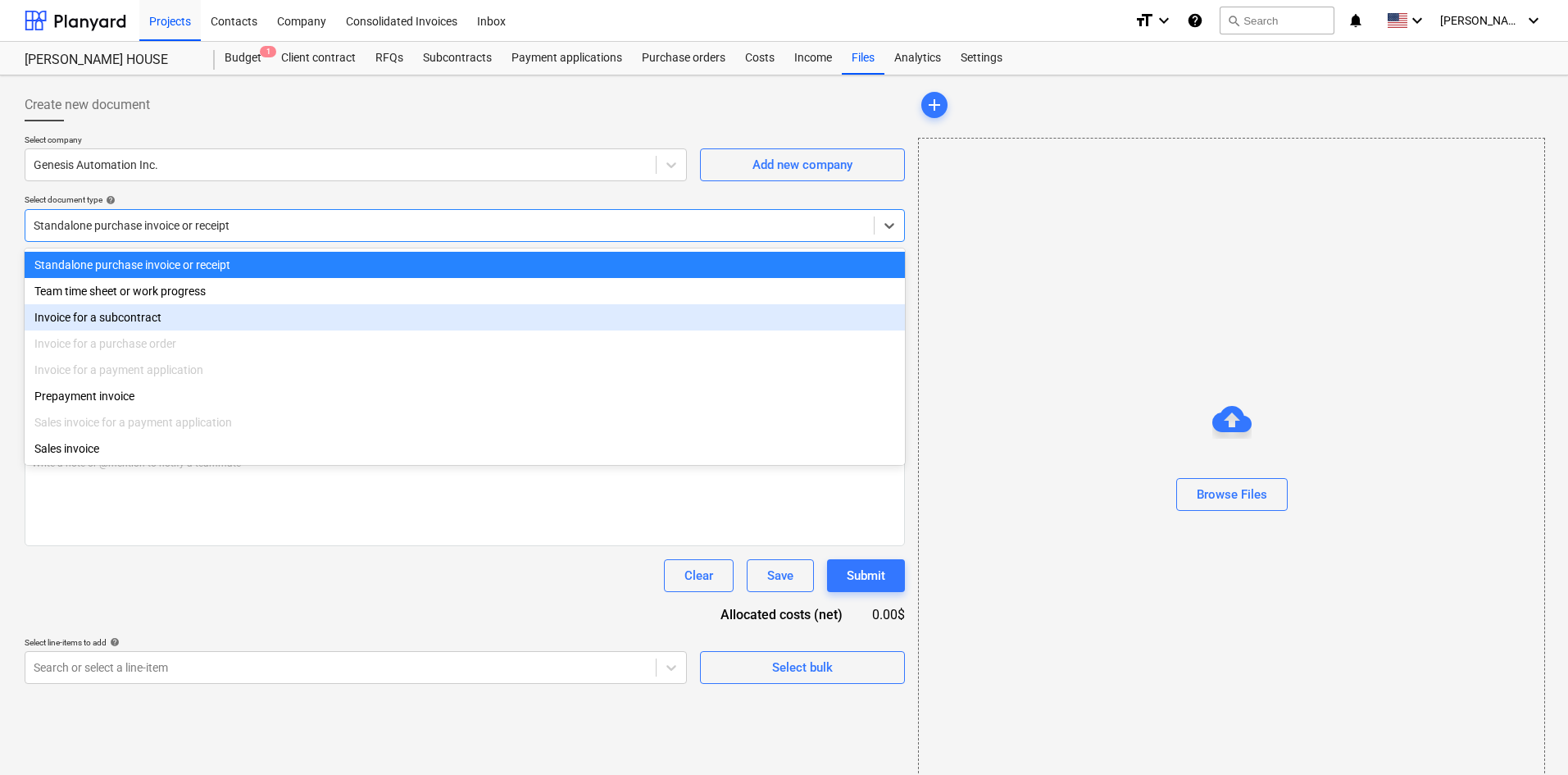
click at [140, 312] on div "Invoice for a subcontract" at bounding box center [465, 316] width 881 height 26
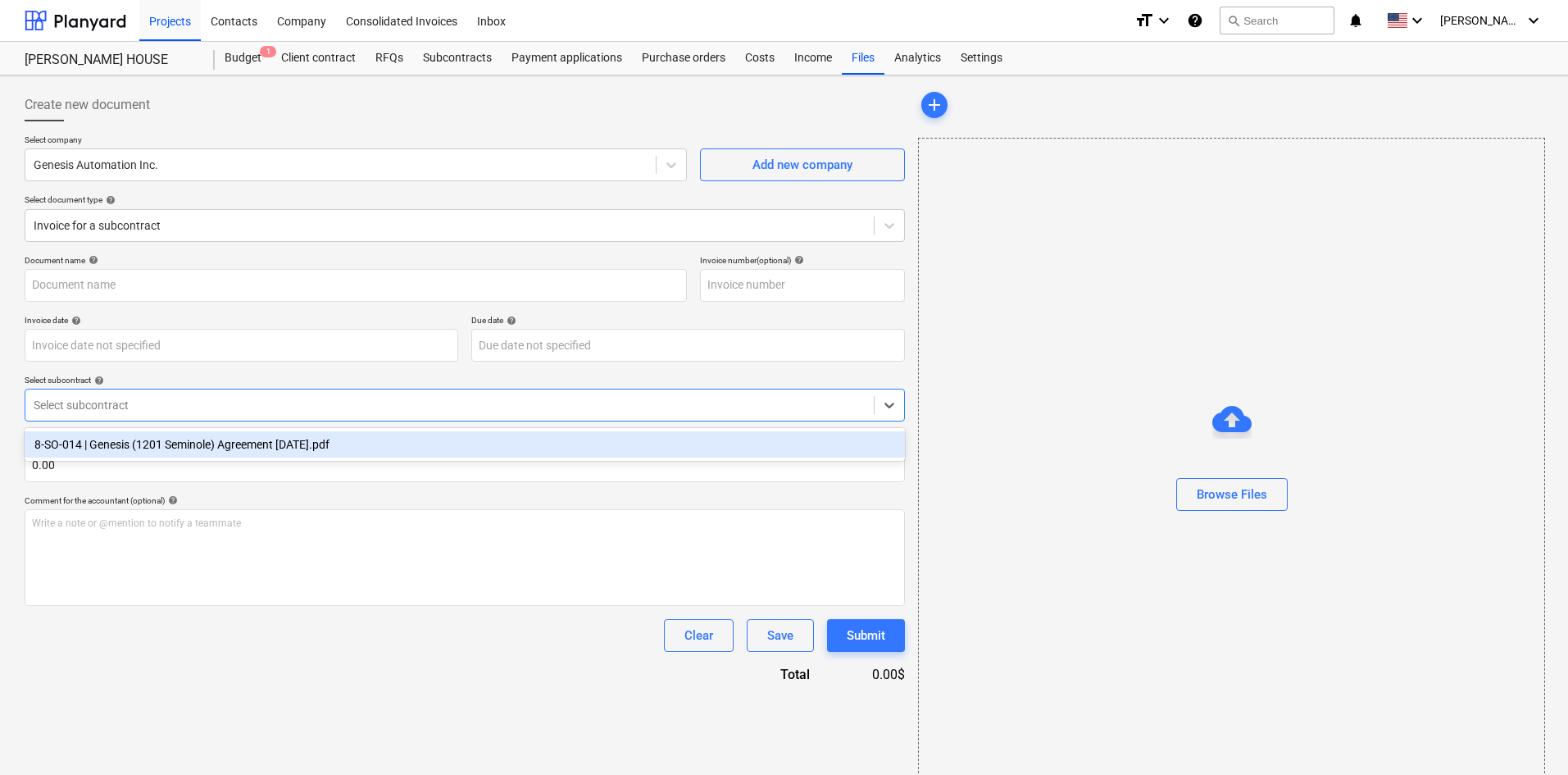
click at [134, 411] on div at bounding box center [449, 405] width 832 height 16
click at [132, 439] on div "8-SO-014 | Genesis (1201 Seminole) Agreement [DATE].pdf" at bounding box center [465, 444] width 881 height 26
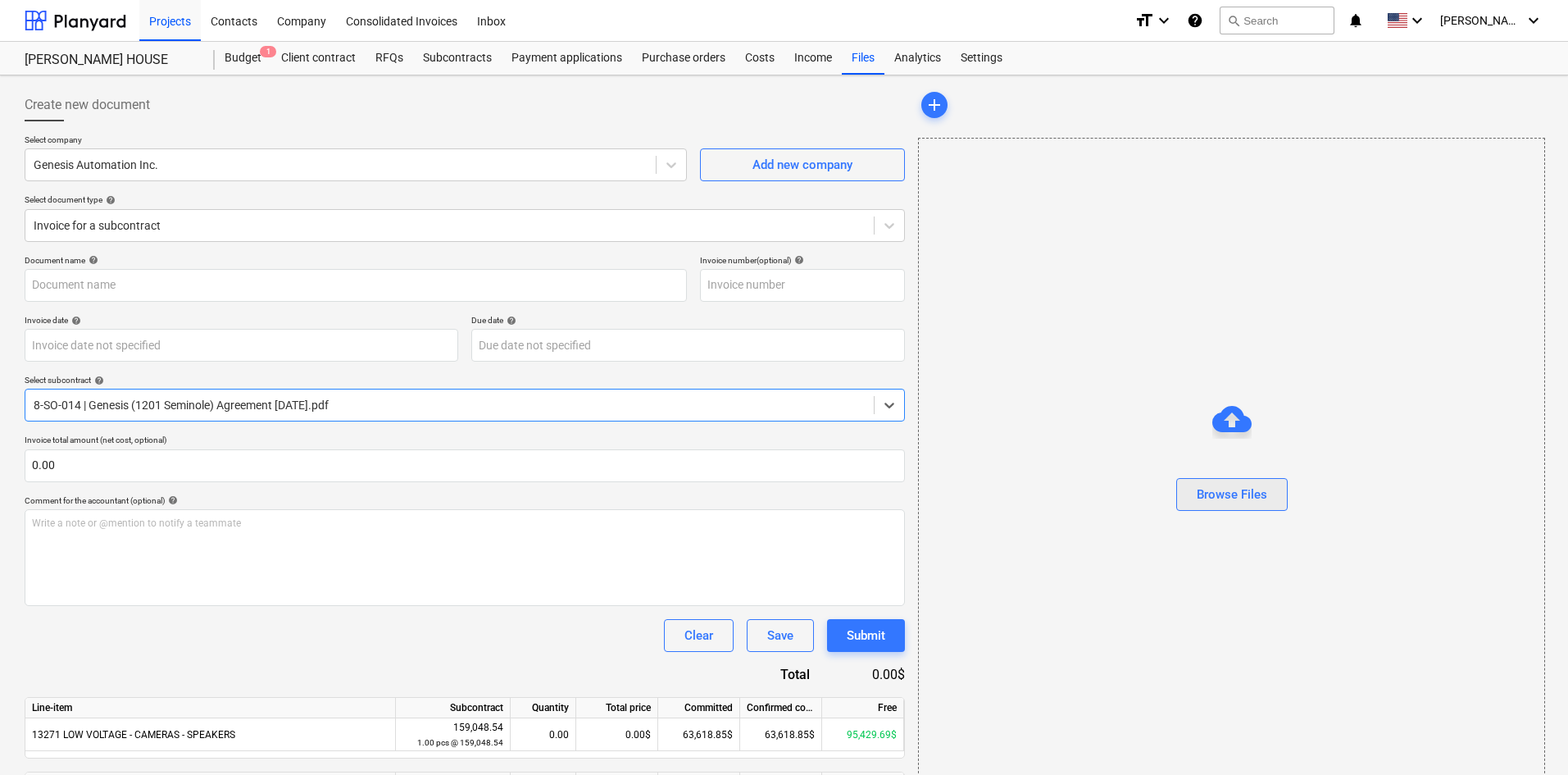
click at [1270, 498] on button "Browse Files" at bounding box center [1232, 494] width 112 height 33
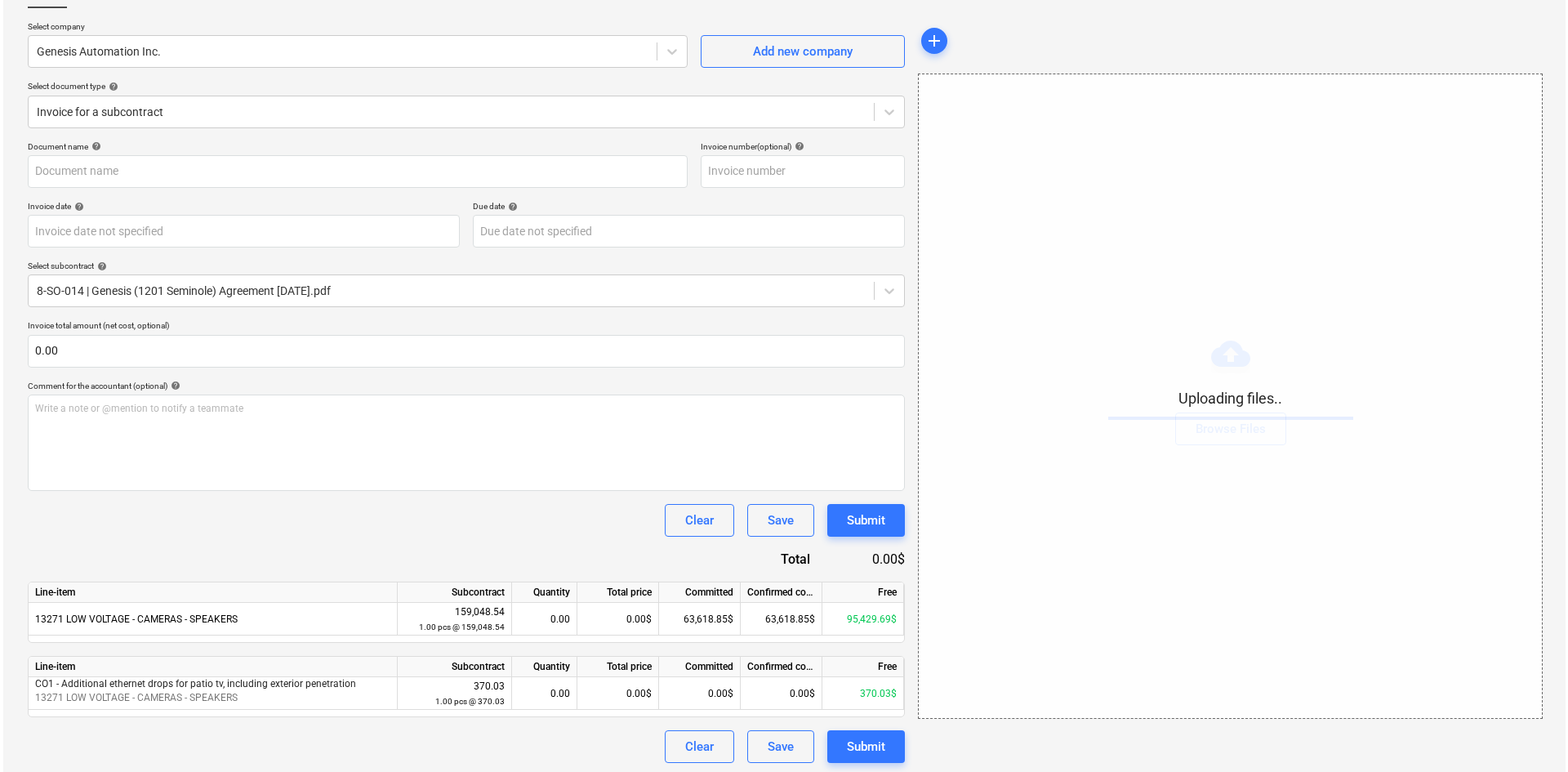
scroll to position [117, 0]
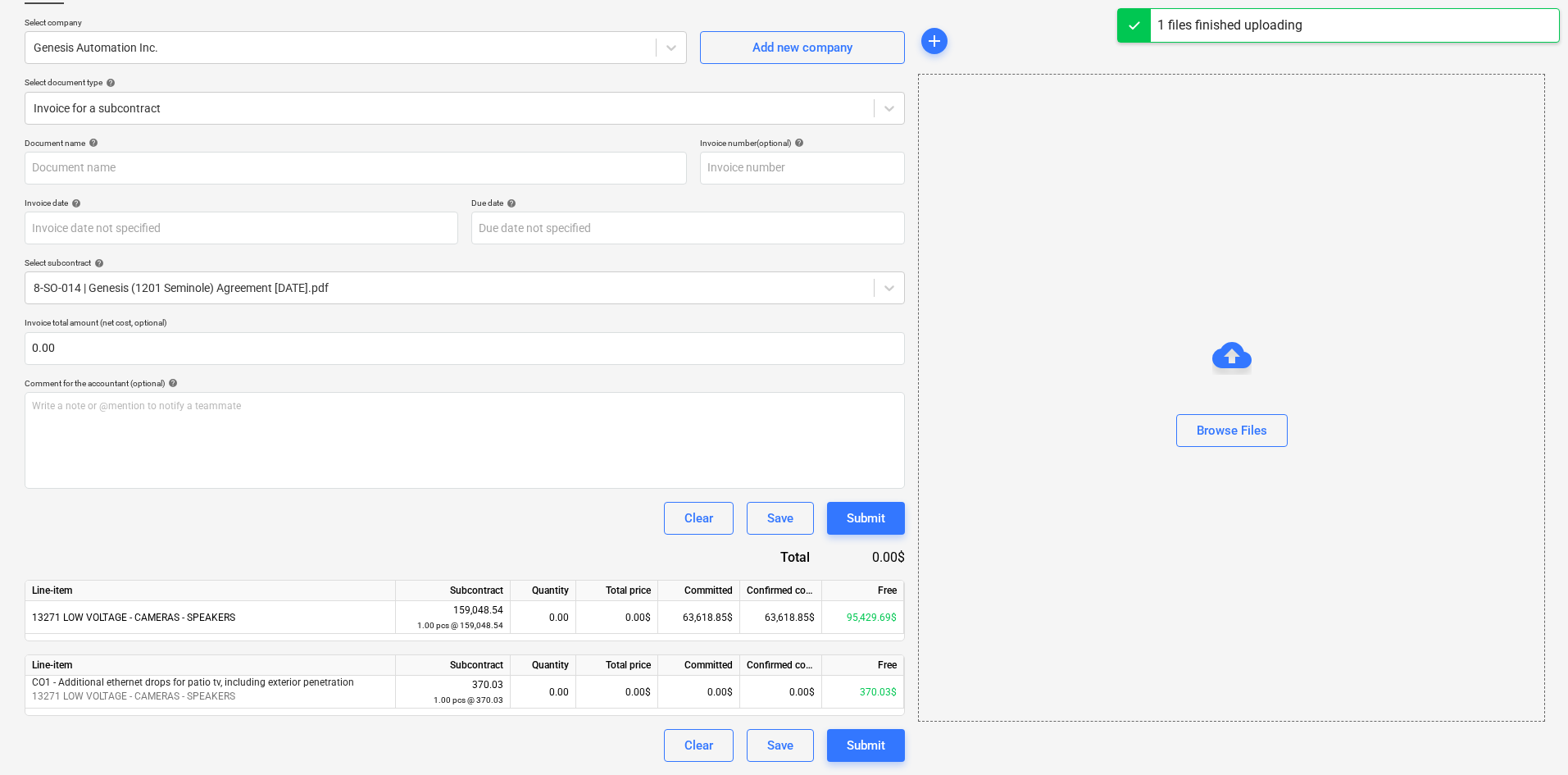
type input "Genesis Automation (Hard) 8.18.25b.pdf"
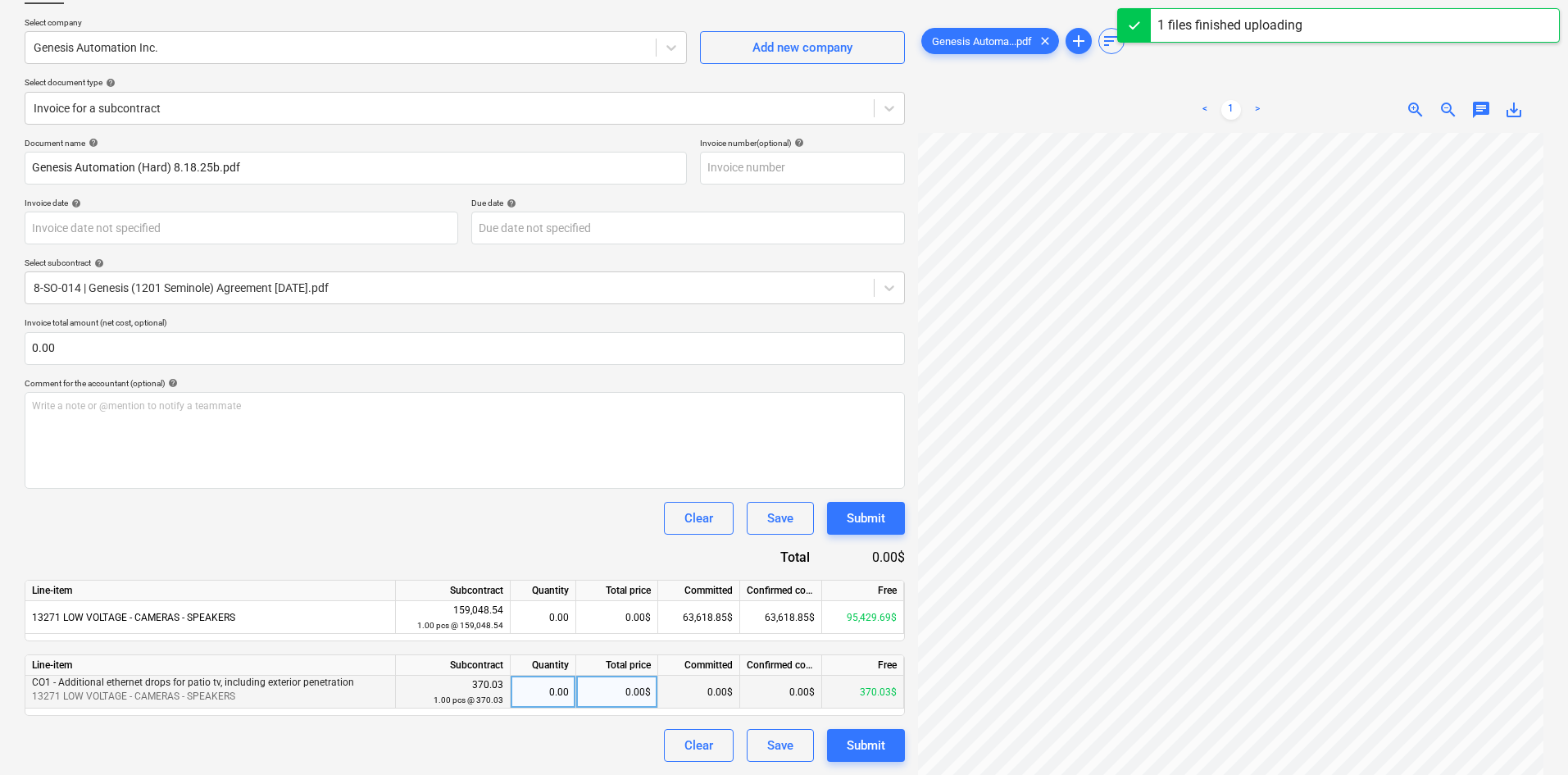
click at [609, 691] on div "0.00$" at bounding box center [617, 692] width 82 height 33
type input "370.03"
click at [588, 505] on div "Clear Save Submit" at bounding box center [465, 518] width 881 height 33
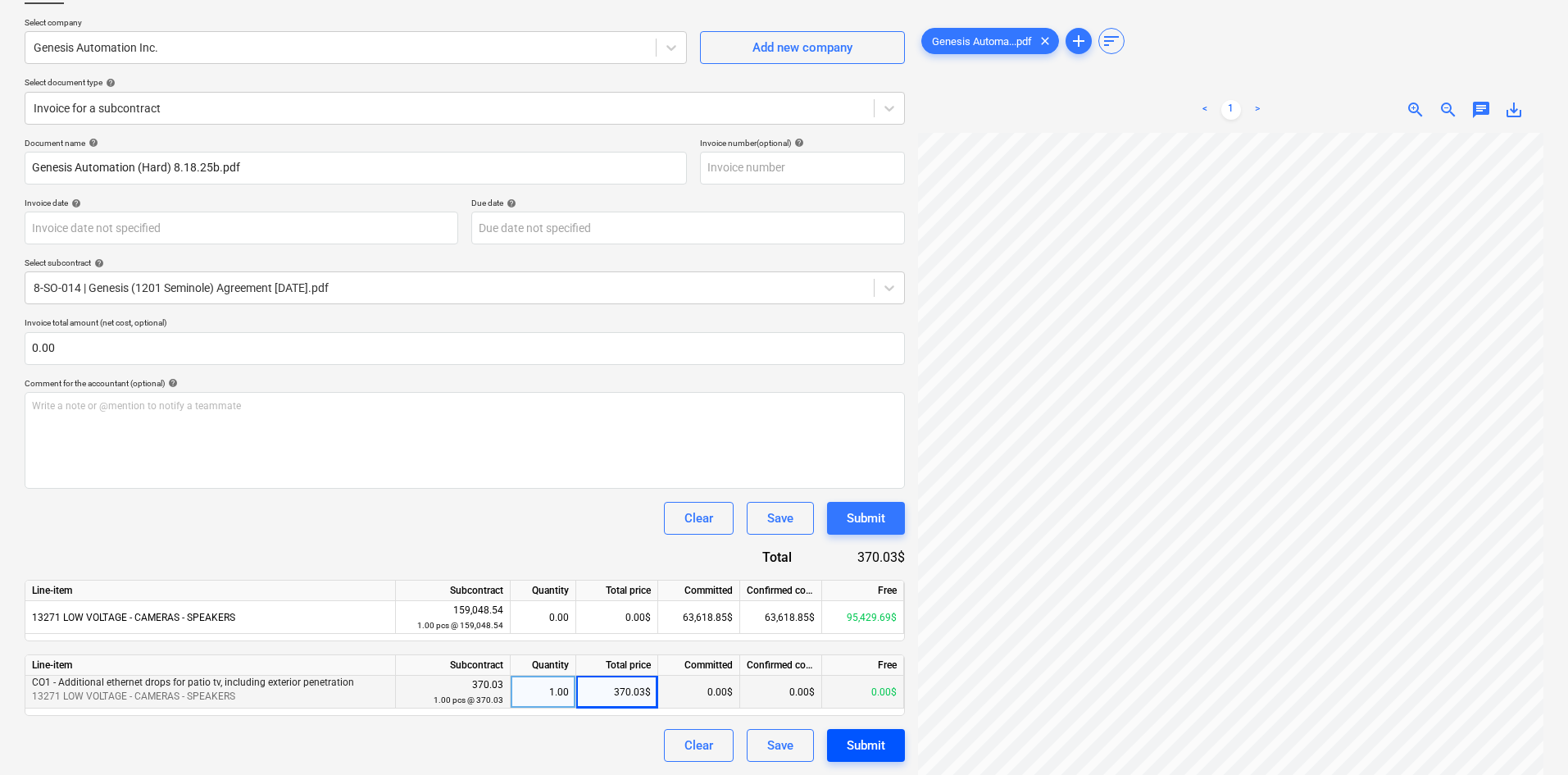
click at [863, 750] on div "Submit" at bounding box center [866, 746] width 38 height 21
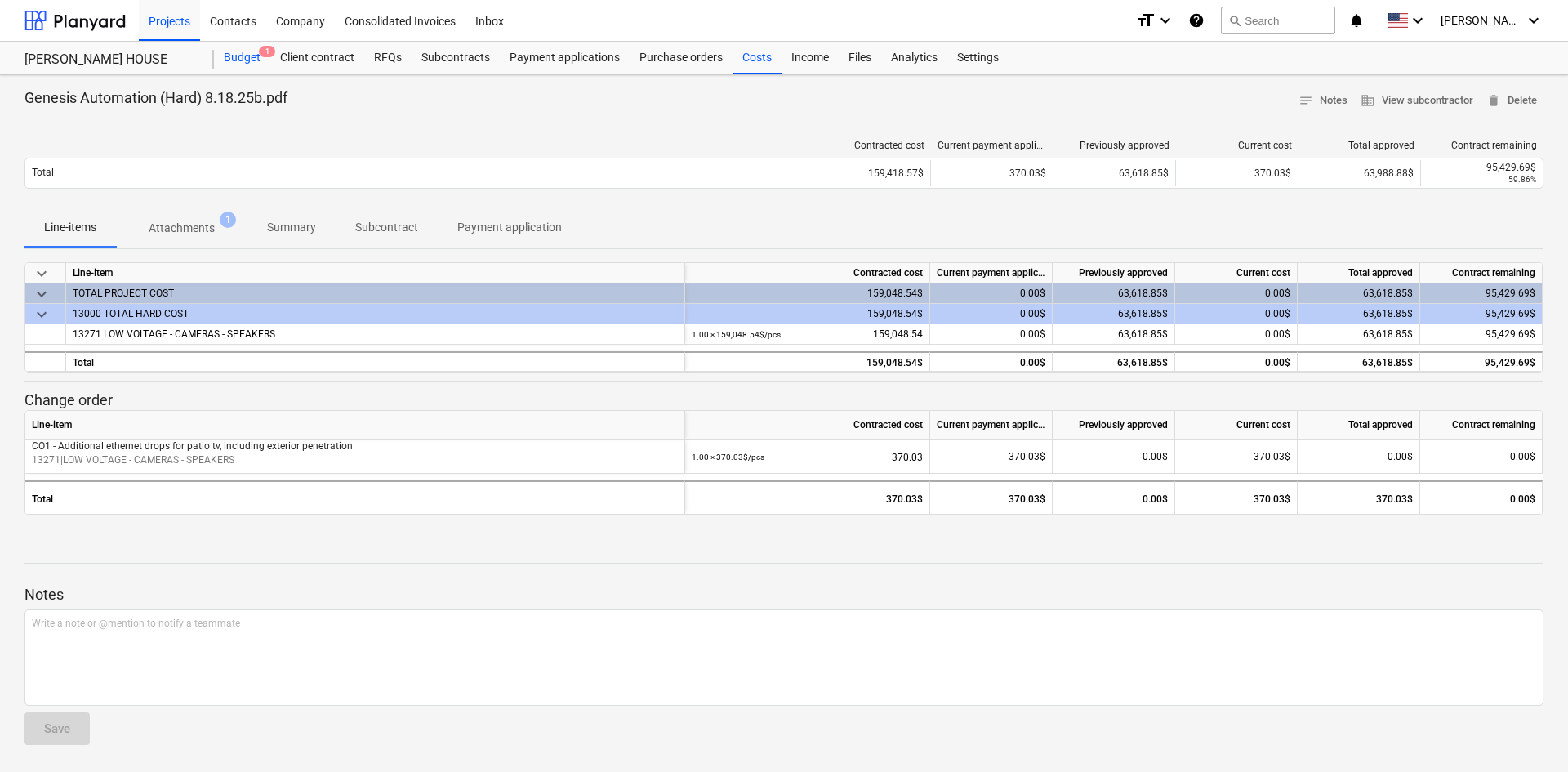
click at [250, 59] on div "Budget 1" at bounding box center [241, 58] width 56 height 33
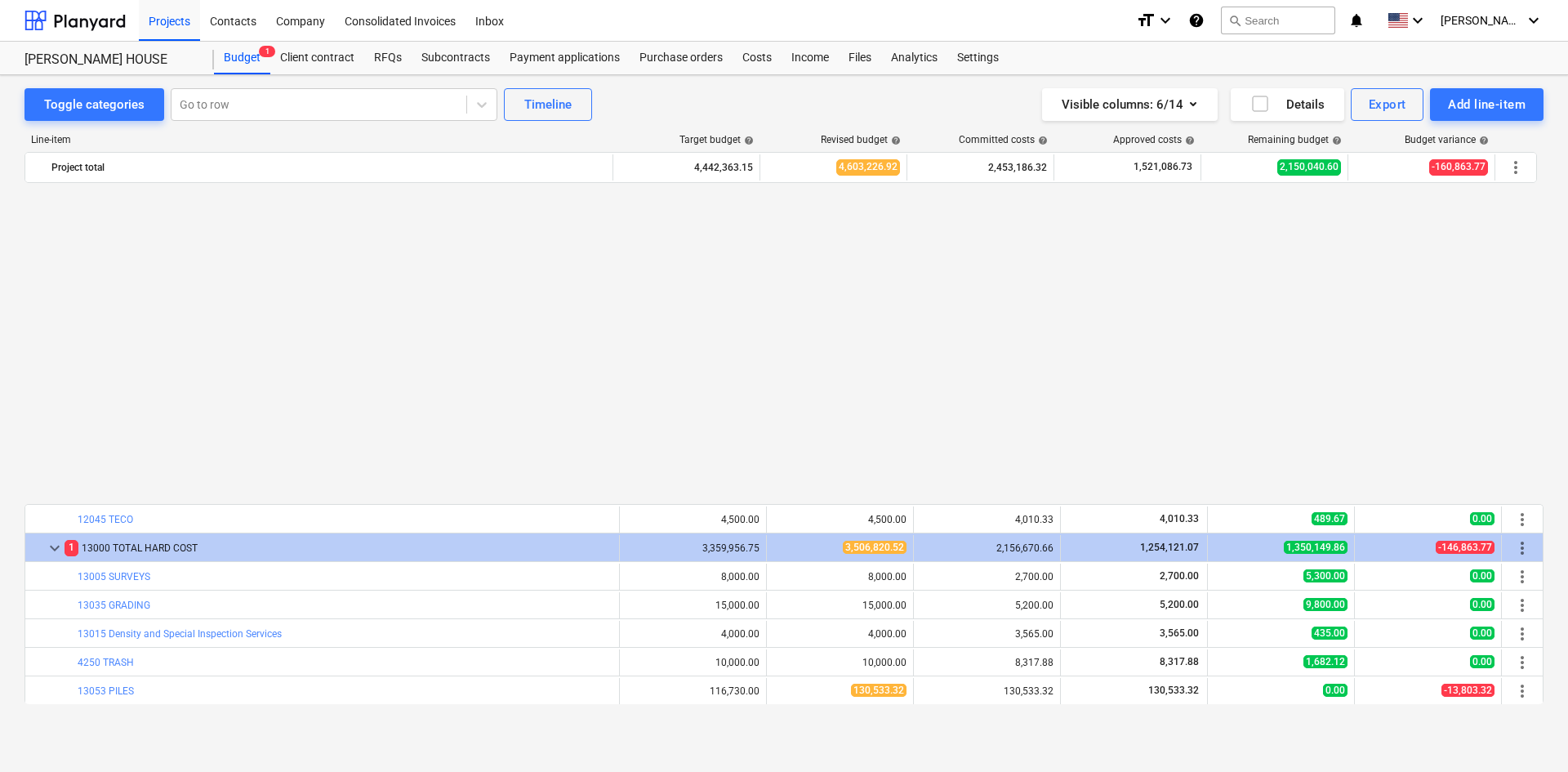
scroll to position [898, 0]
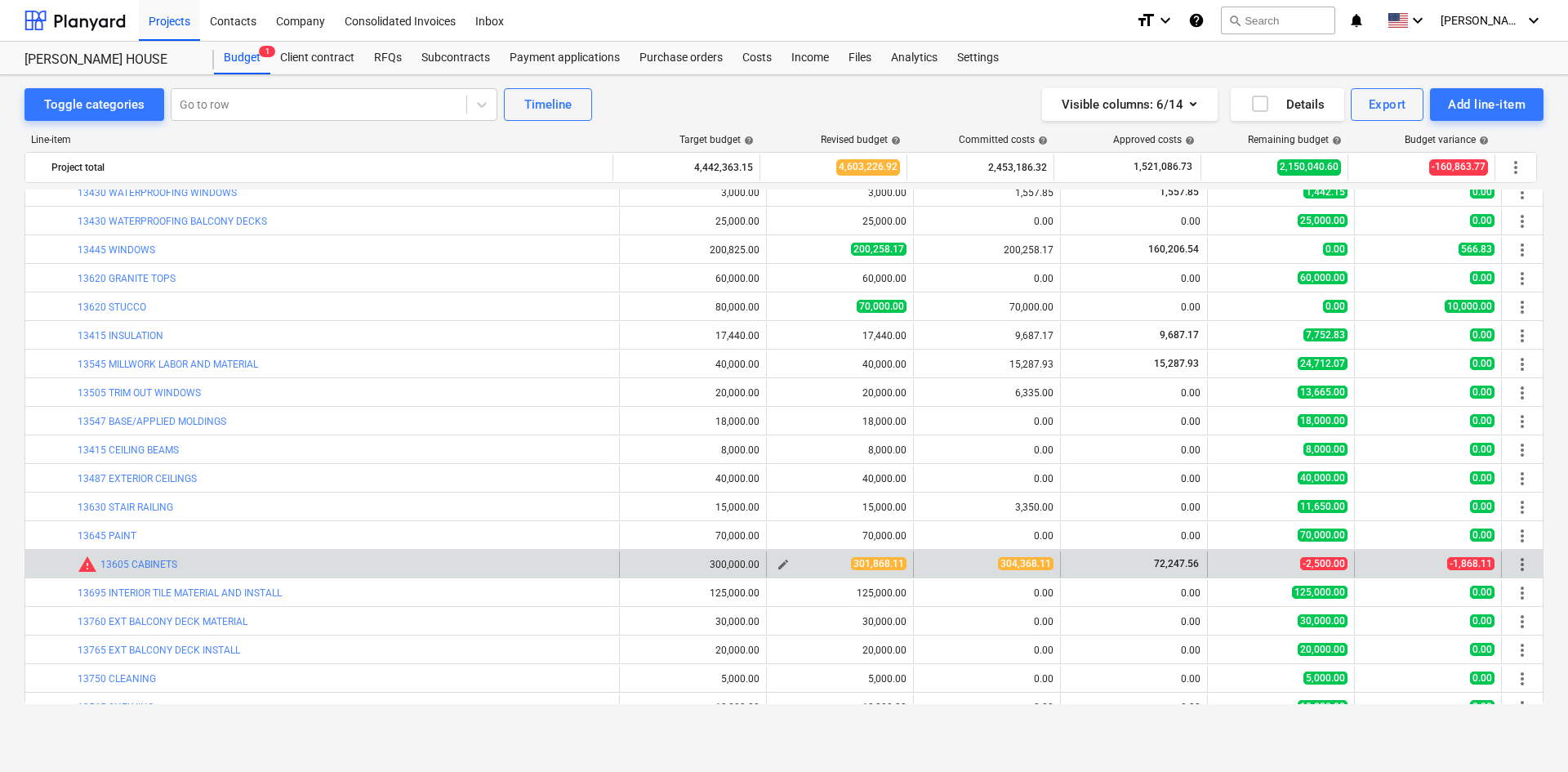
click at [777, 566] on span "edit" at bounding box center [783, 565] width 13 height 13
type textarea "x"
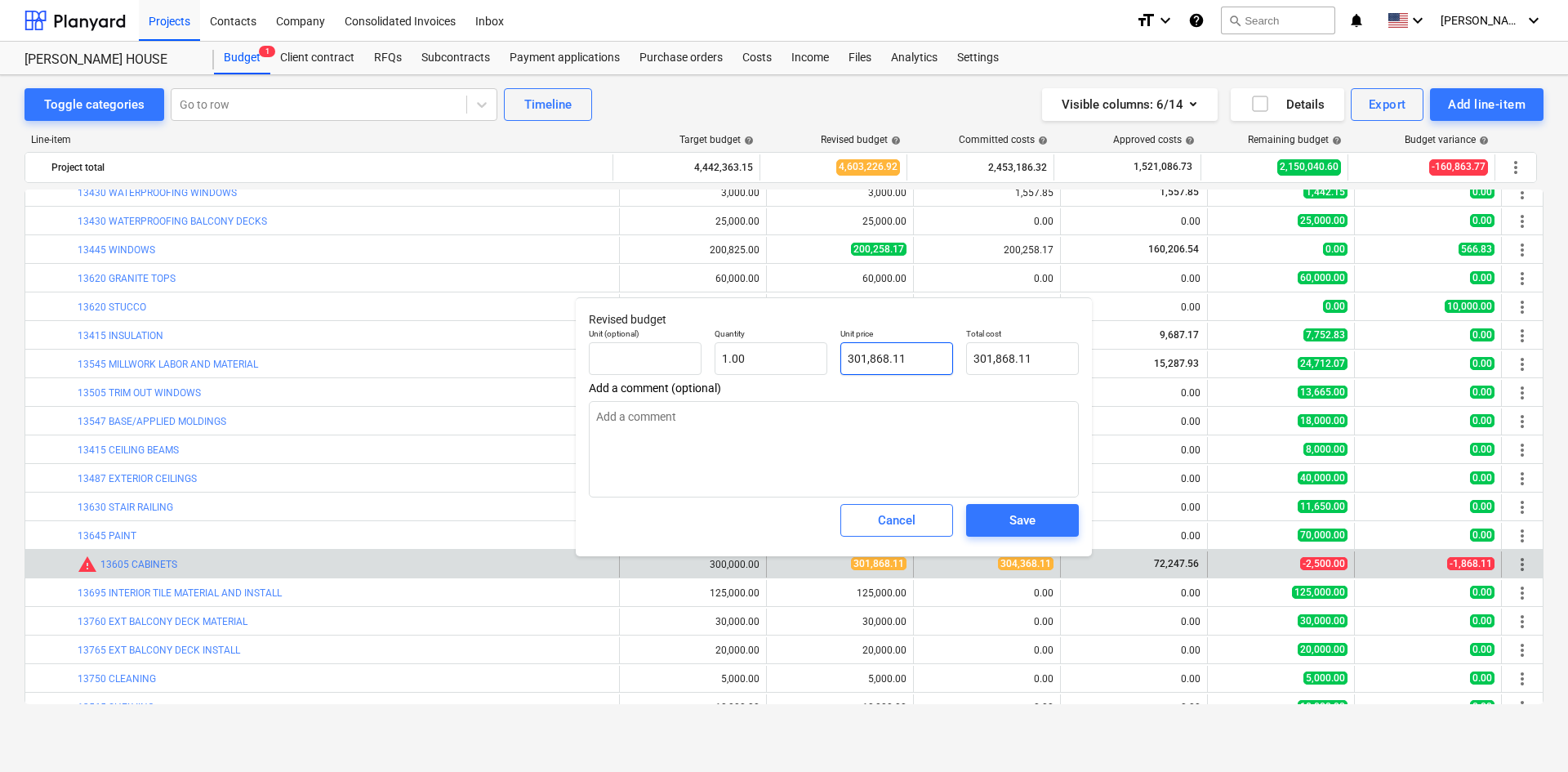
type input "301868.11"
drag, startPoint x: 919, startPoint y: 352, endPoint x: 740, endPoint y: 358, distance: 179.1
click at [740, 358] on div "Unit (optional) Quantity 1.00 Unit price 301868.11 Total cost 301,868.11" at bounding box center [833, 352] width 503 height 60
type textarea "x"
type input "3"
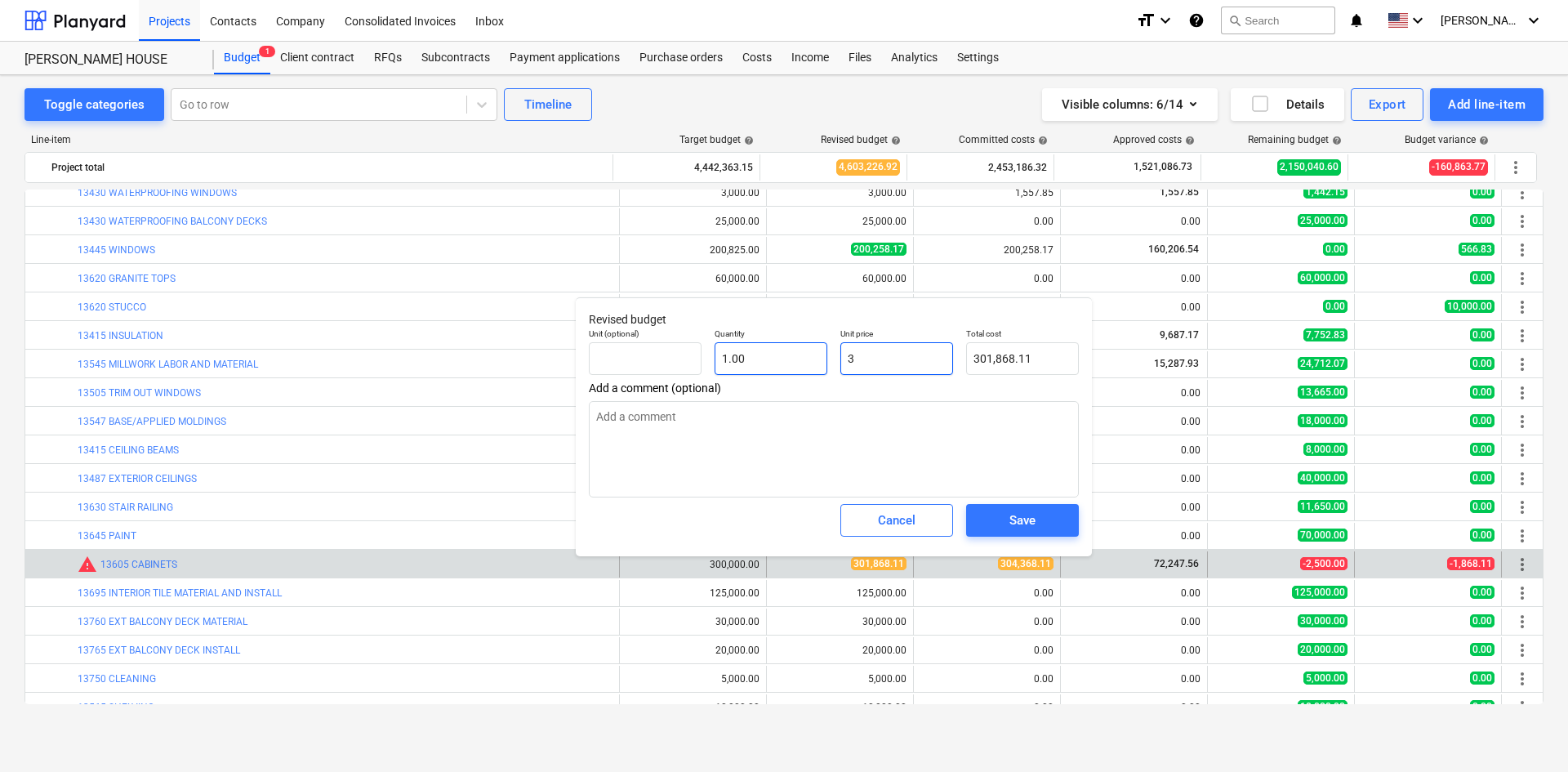
type input "3.00"
type textarea "x"
type input "30"
type input "30.00"
type textarea "x"
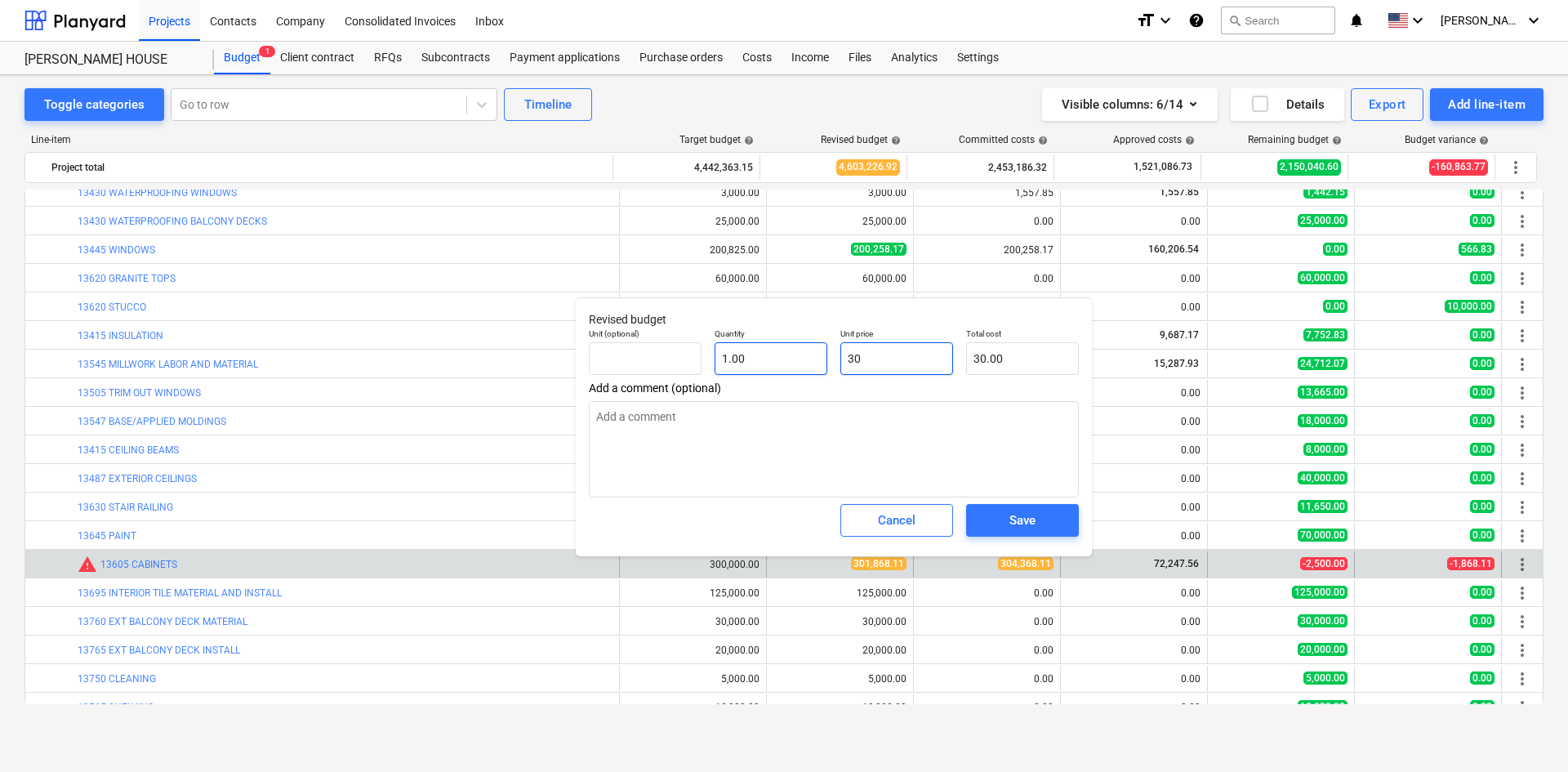
type input "304"
type input "304.00"
type textarea "x"
type input "3043"
type input "3,043.00"
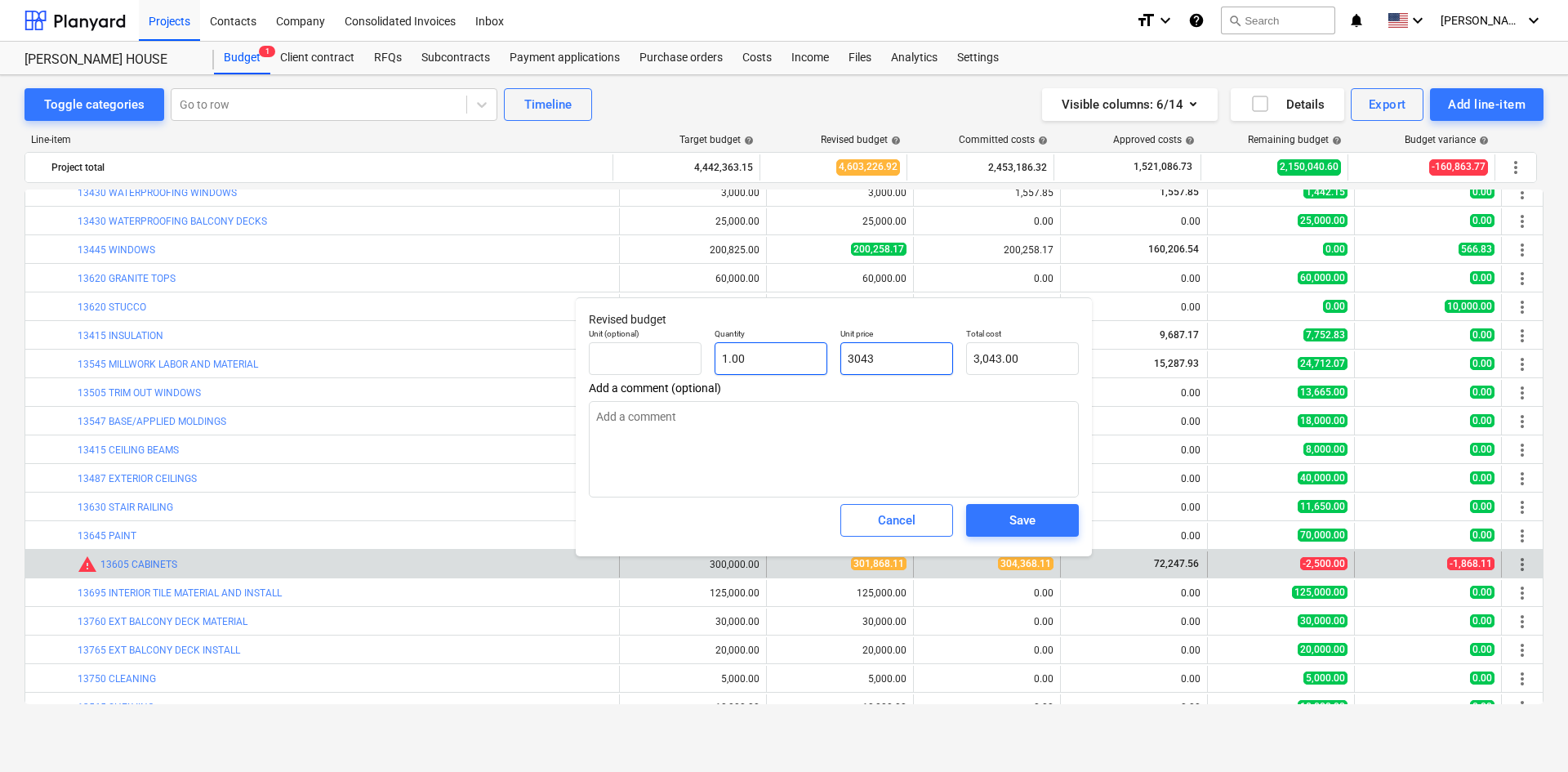
type textarea "x"
type input "30436"
type input "30,436.00"
type textarea "x"
type input "304368"
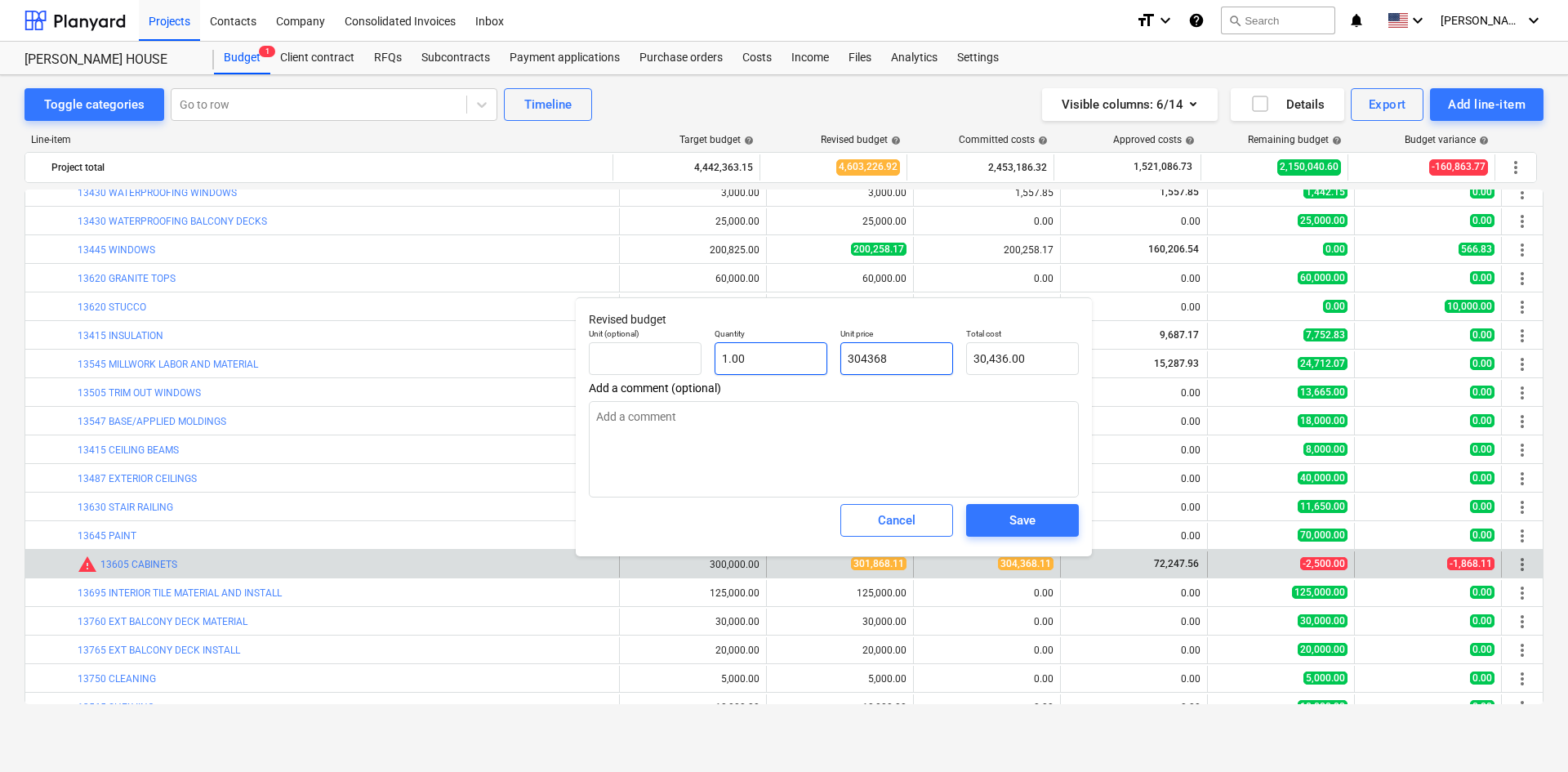
type input "304,368.00"
type textarea "x"
type input "304368."
type textarea "x"
type input "304368.1"
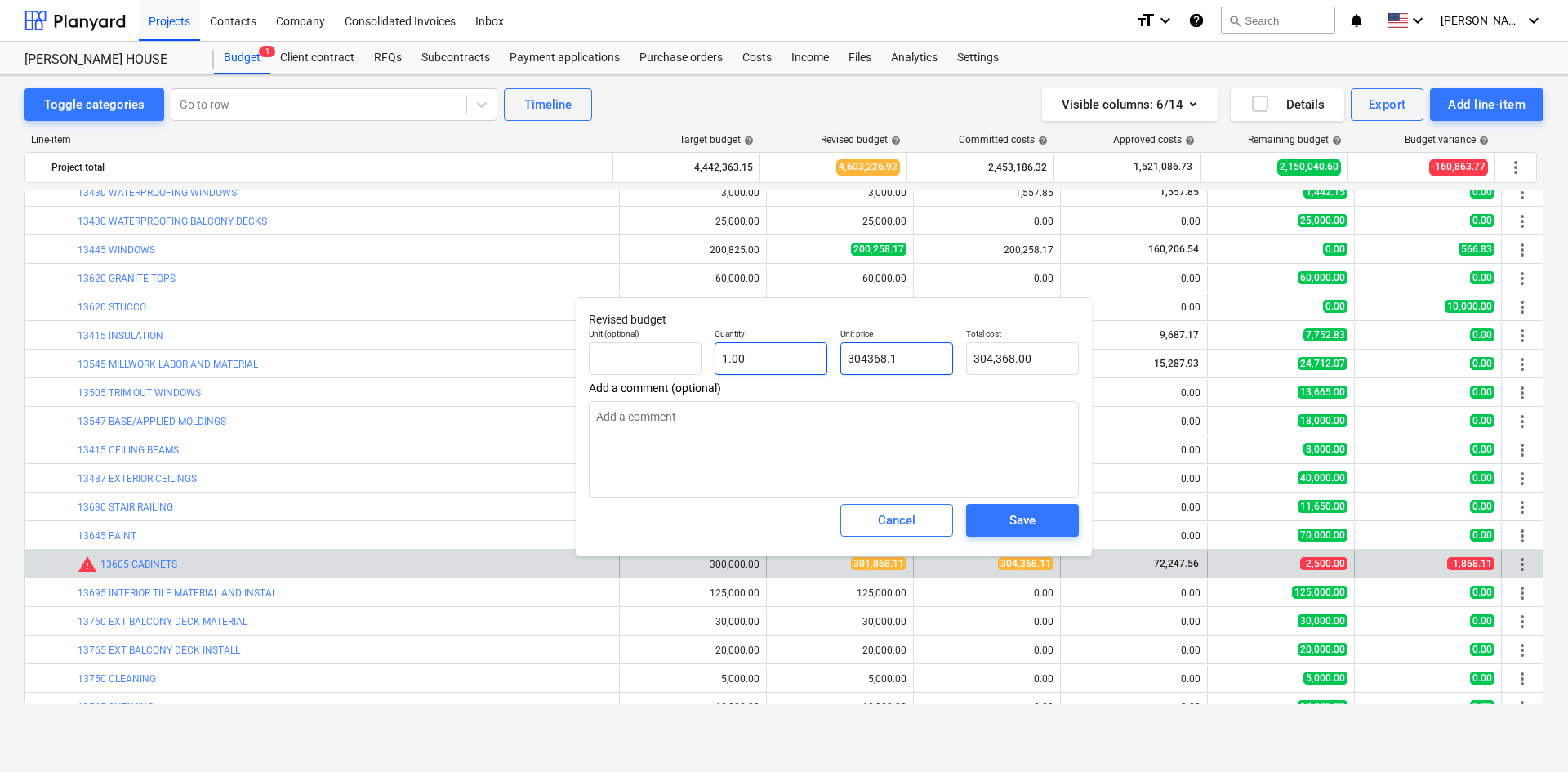
type input "304,368.10"
type textarea "x"
type input "304368.11"
type input "304,368.11"
type input "304368.11"
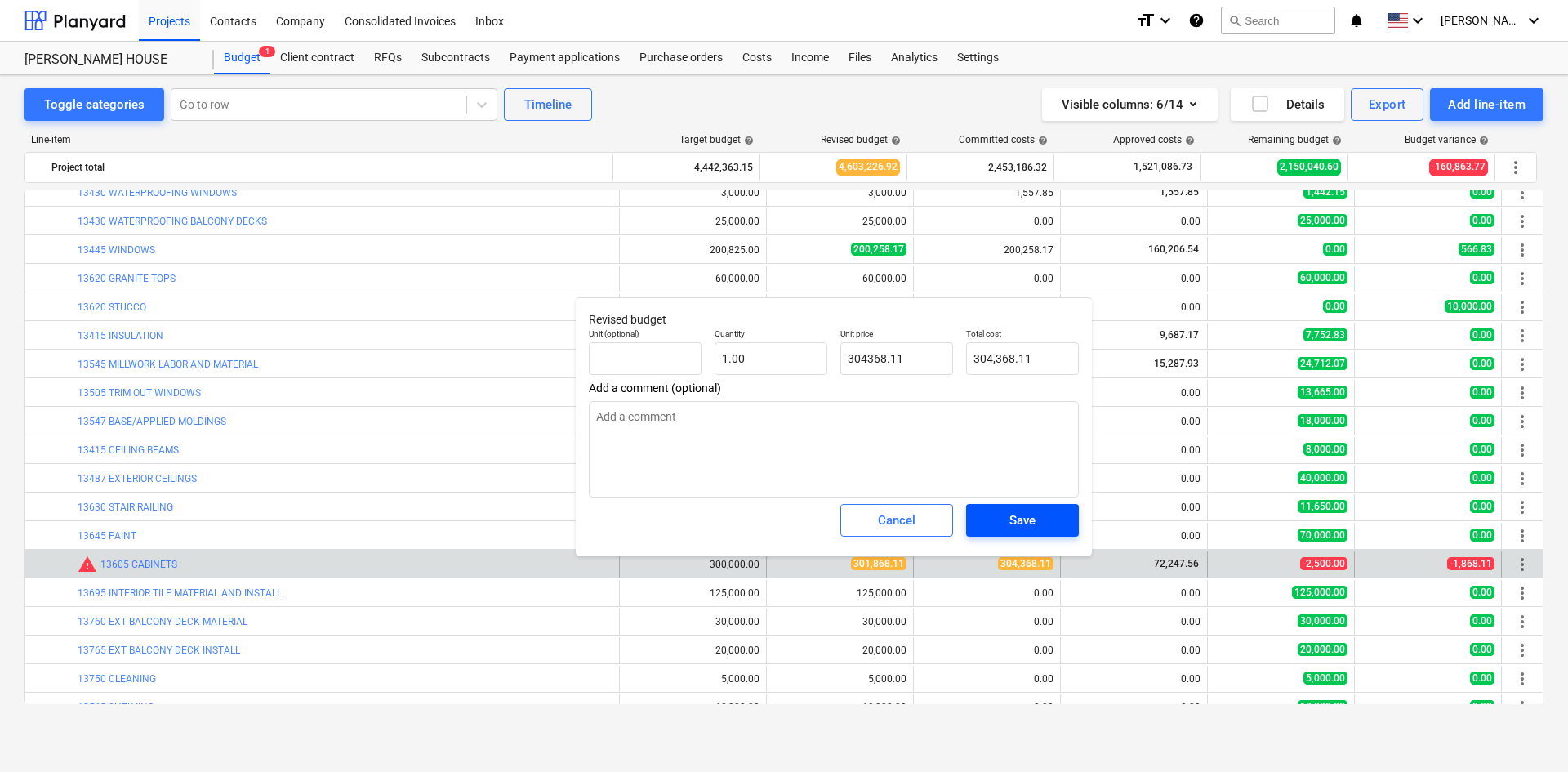
type textarea "x"
type input "304,368.11"
click at [999, 521] on span "Save" at bounding box center [1022, 521] width 74 height 21
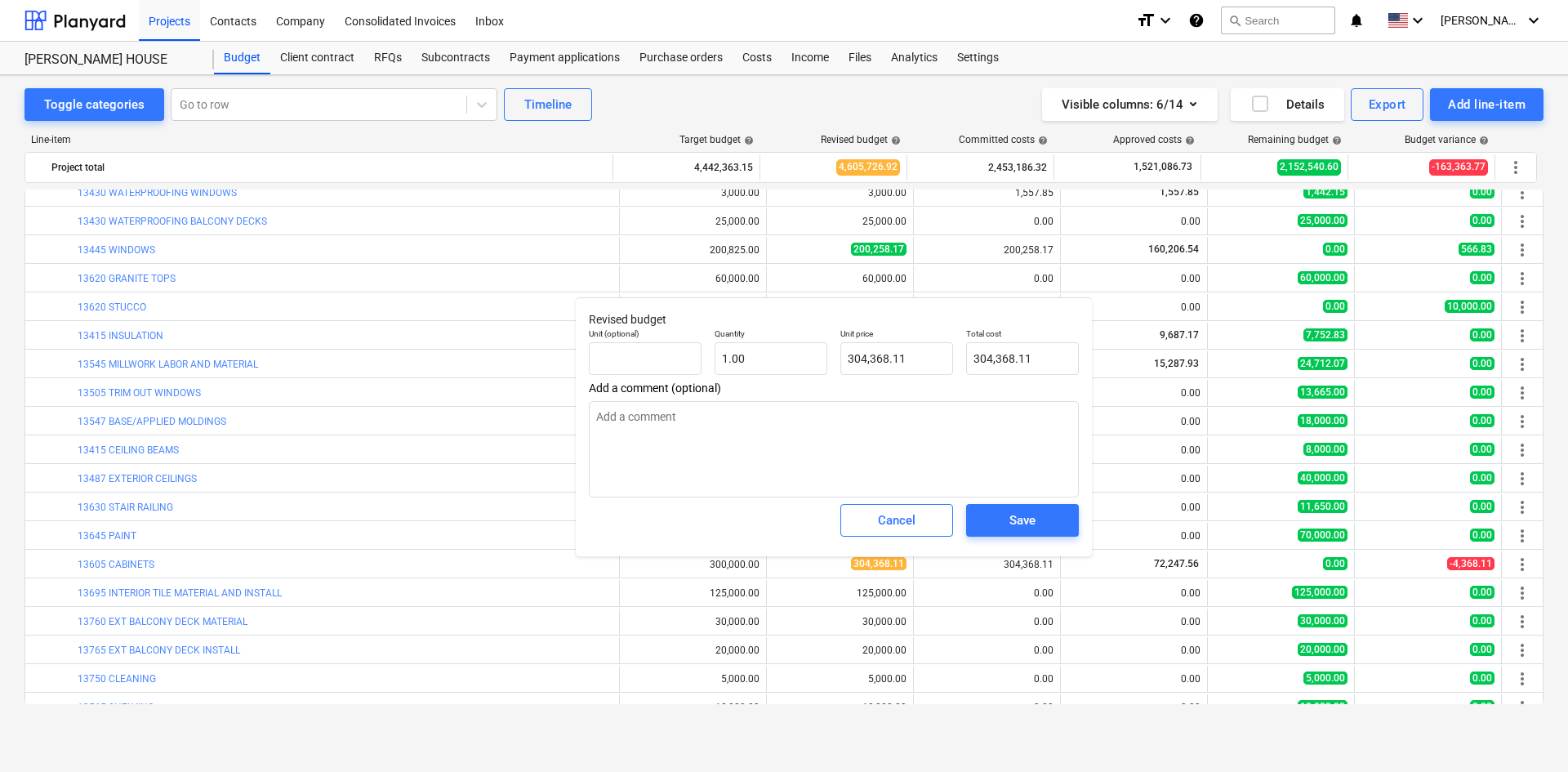
type textarea "x"
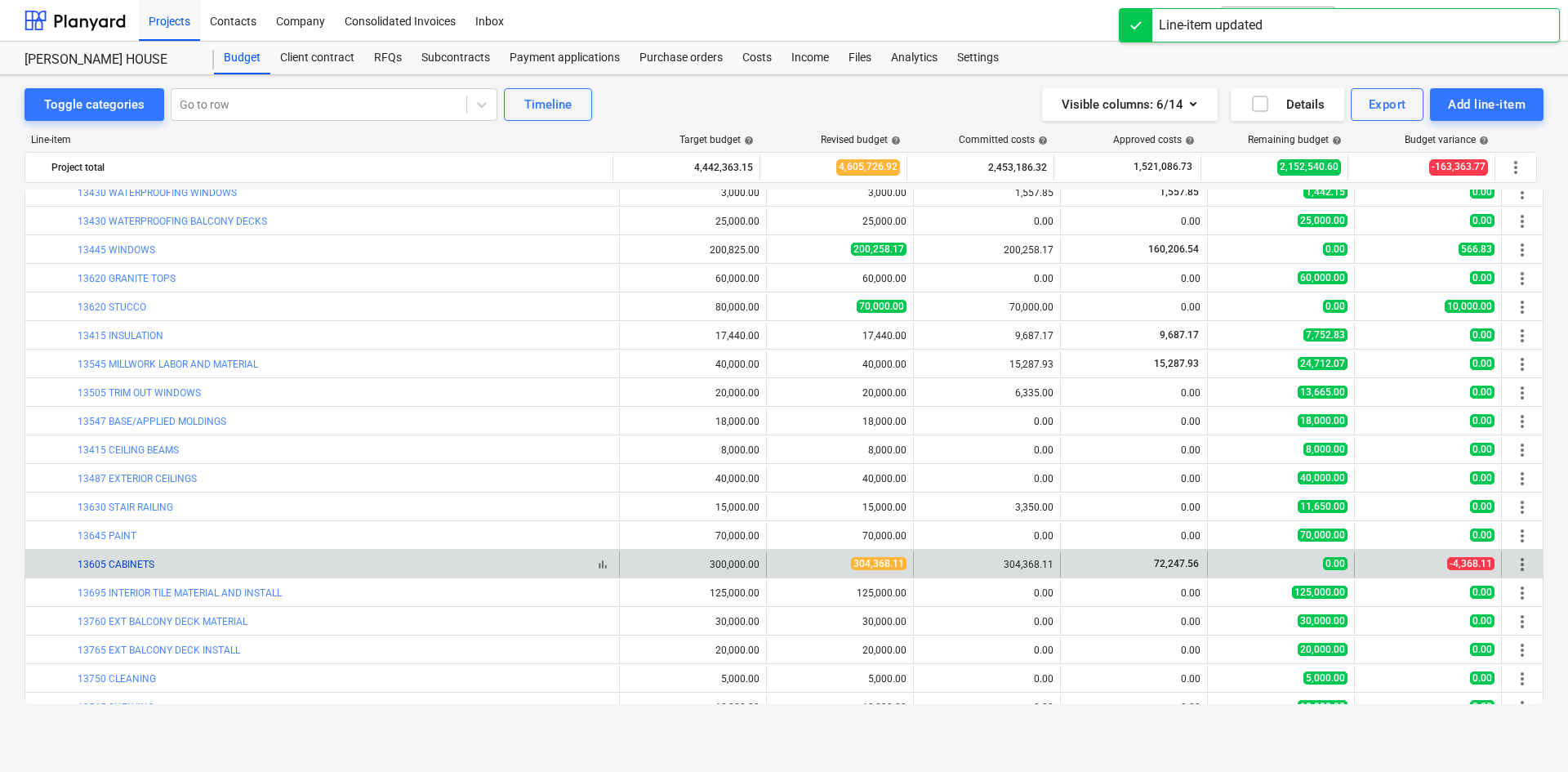
click at [129, 565] on link "13605 CABINETS" at bounding box center [116, 565] width 77 height 12
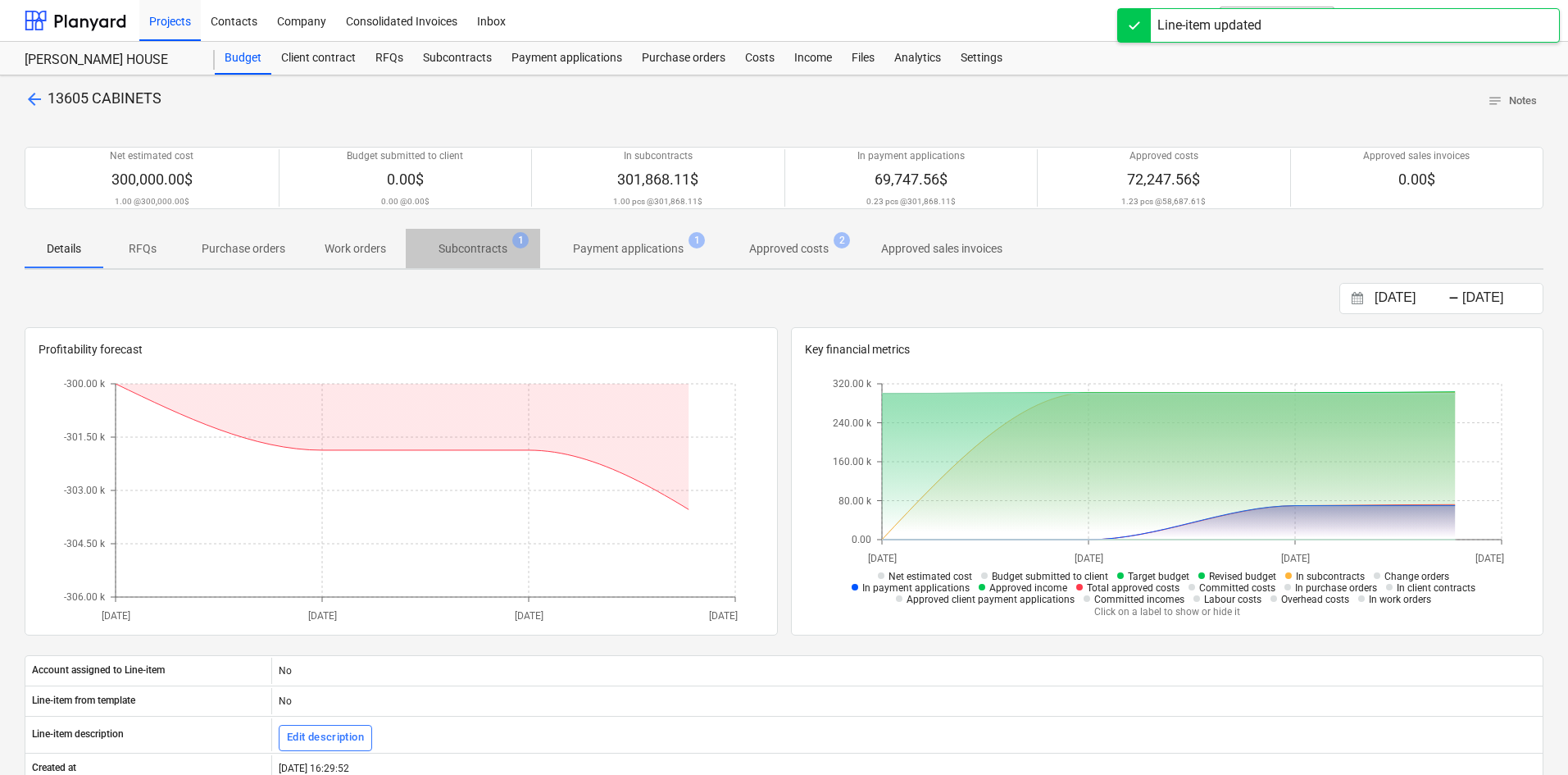
click at [479, 249] on p "Subcontracts" at bounding box center [473, 249] width 69 height 17
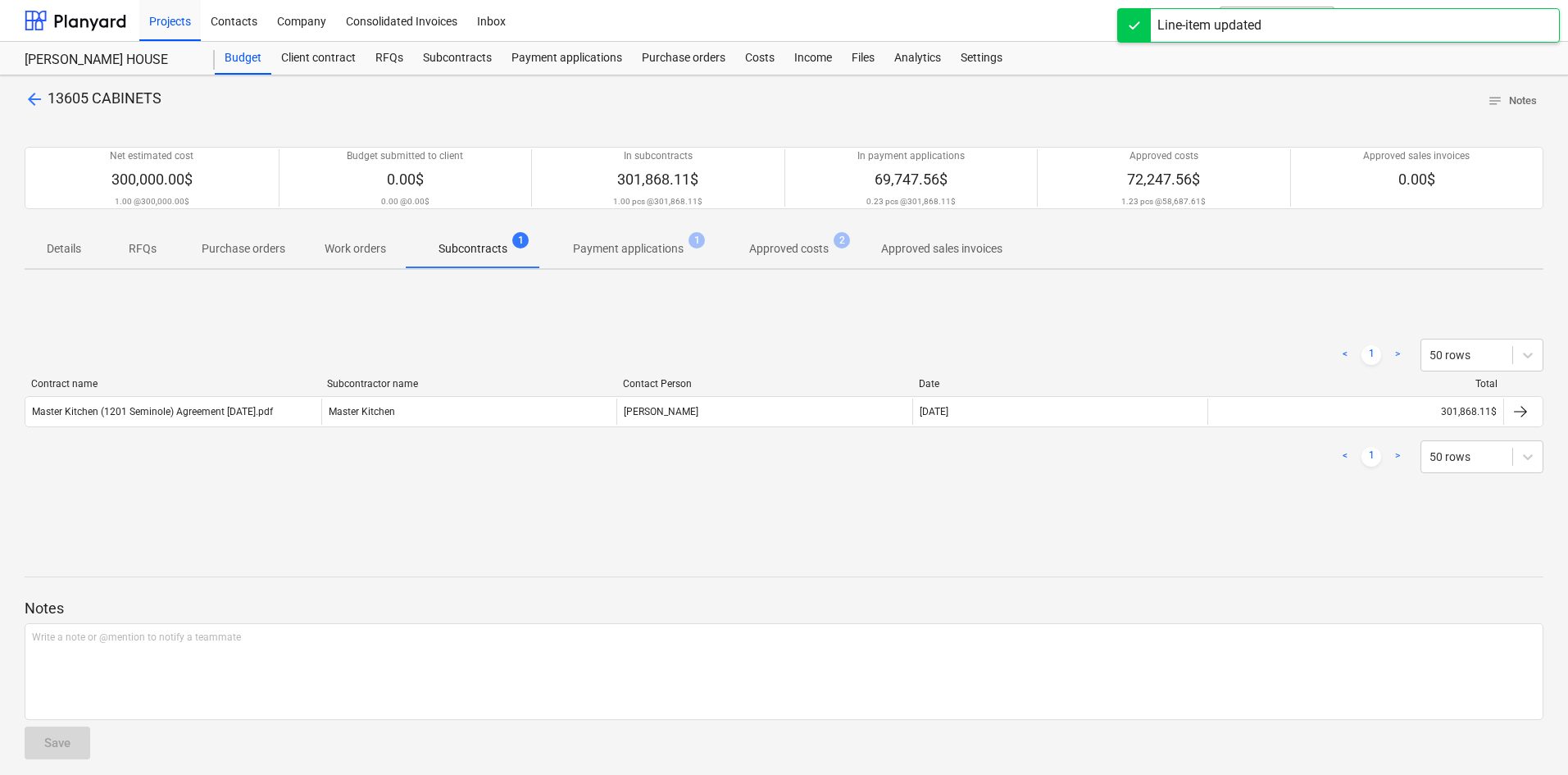
click at [608, 252] on p "Payment applications" at bounding box center [628, 249] width 111 height 17
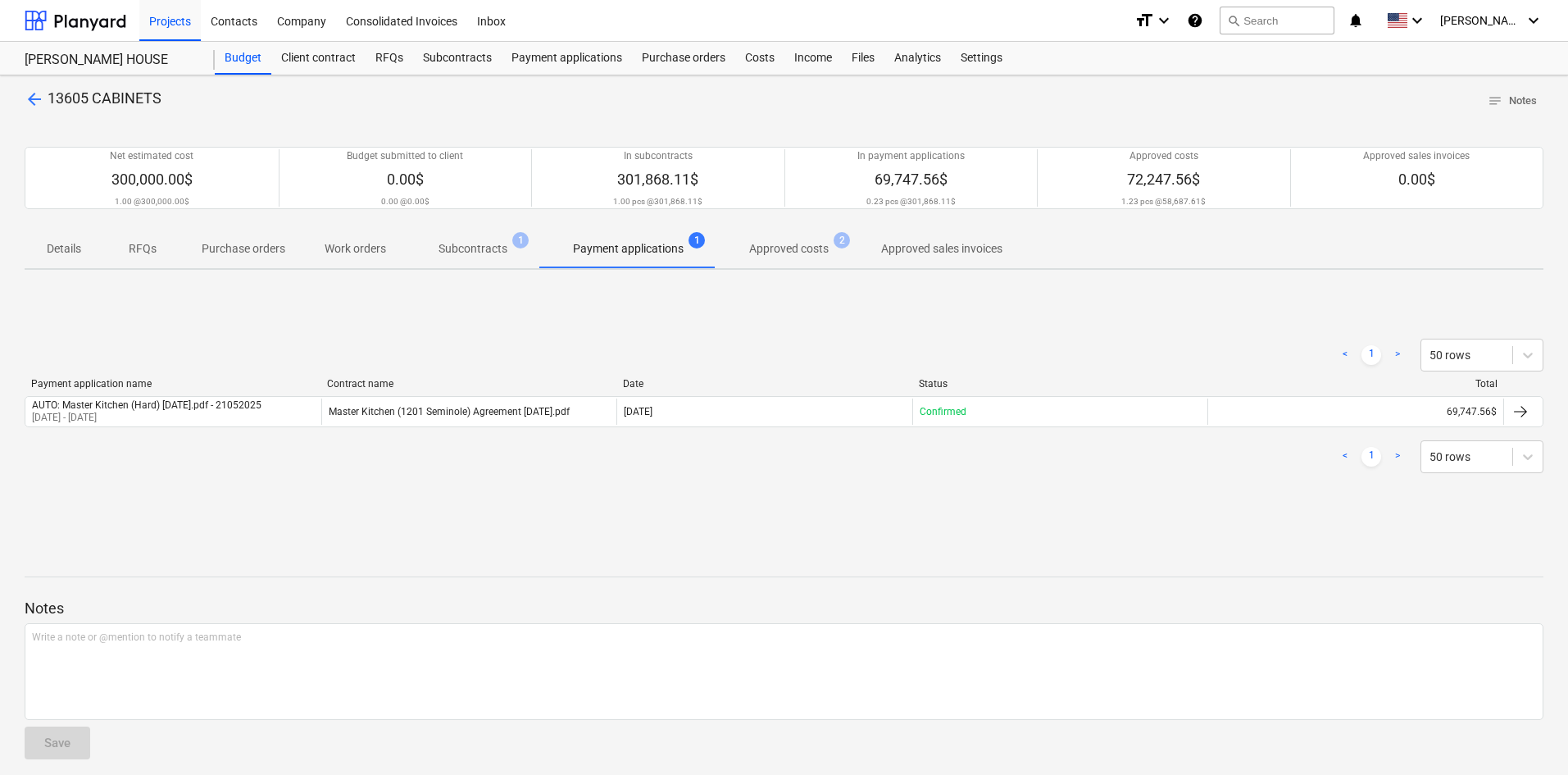
click at [798, 259] on span "Approved costs 2" at bounding box center [789, 249] width 145 height 29
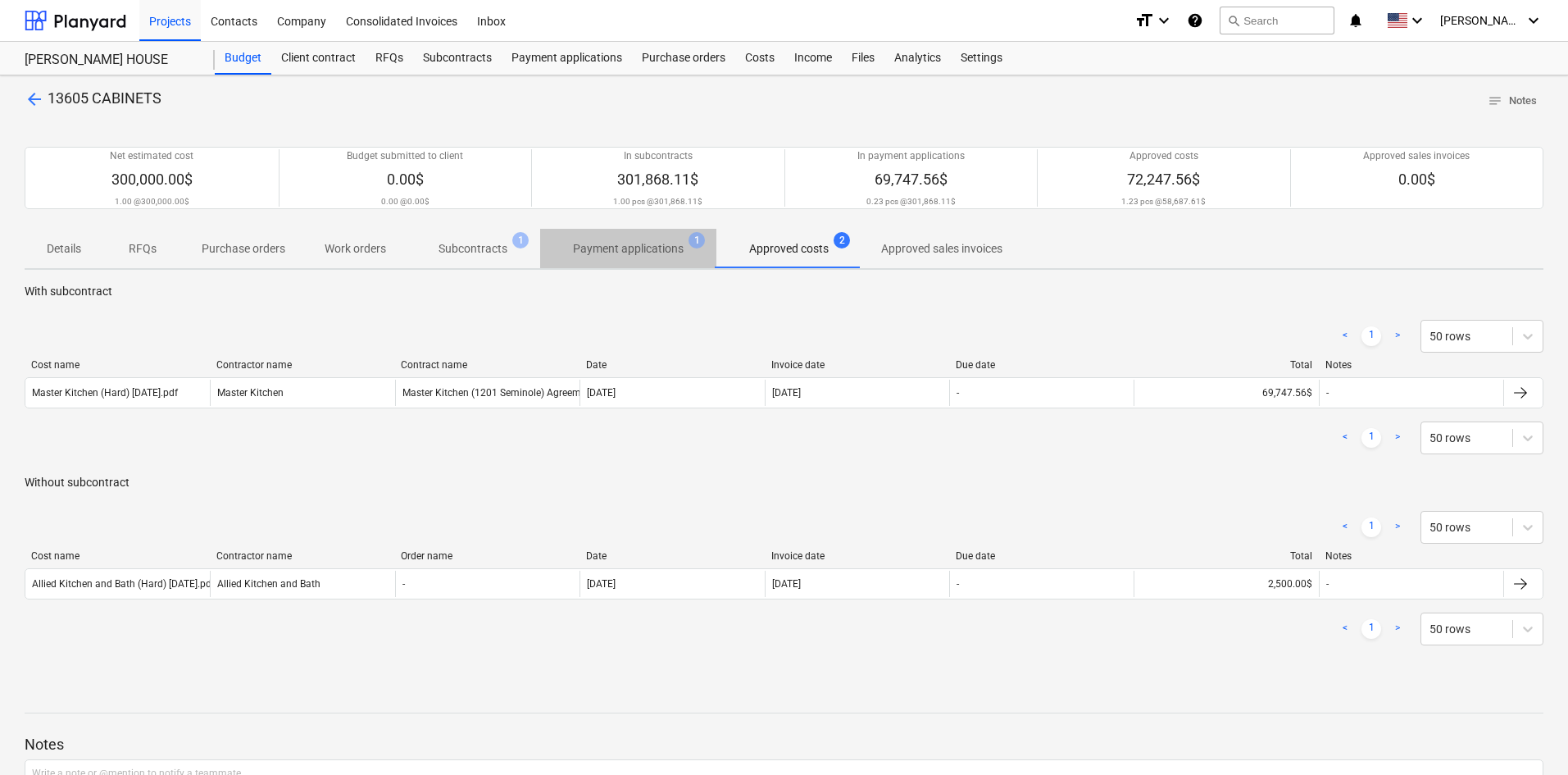
click at [673, 257] on p "Payment applications" at bounding box center [628, 249] width 111 height 17
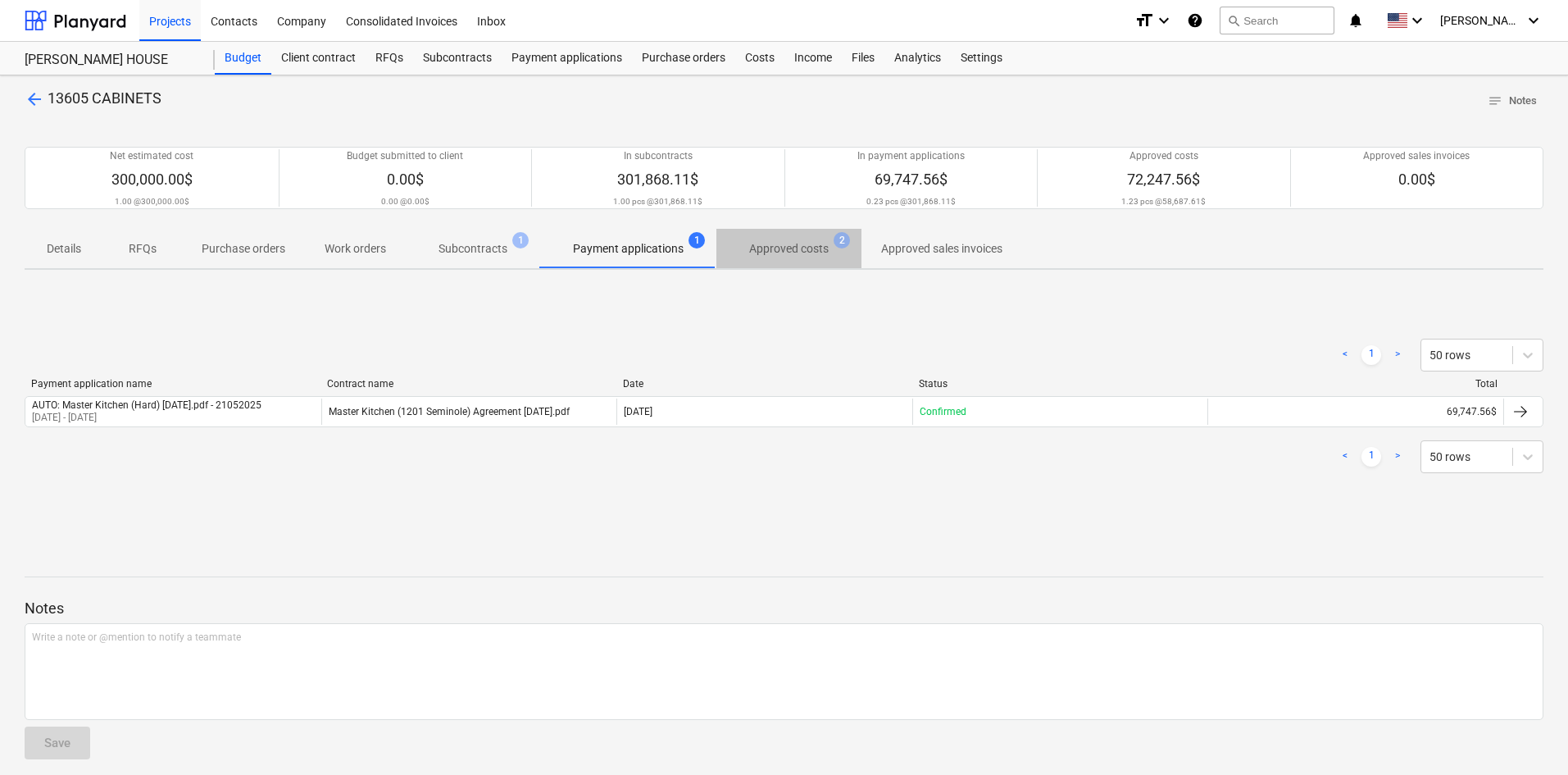
click at [766, 250] on p "Approved costs" at bounding box center [789, 249] width 80 height 17
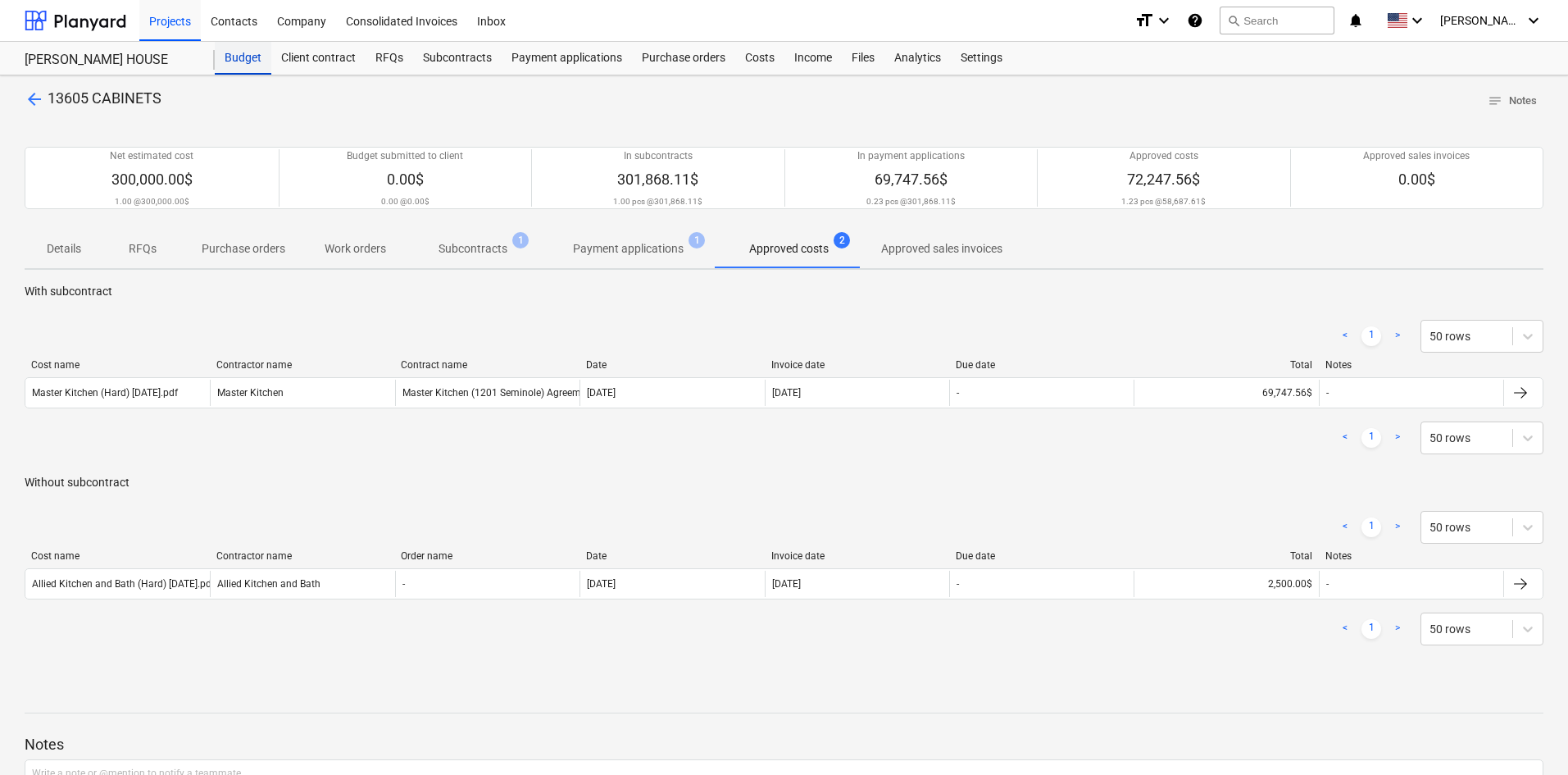
click at [252, 71] on div "Budget" at bounding box center [242, 58] width 56 height 33
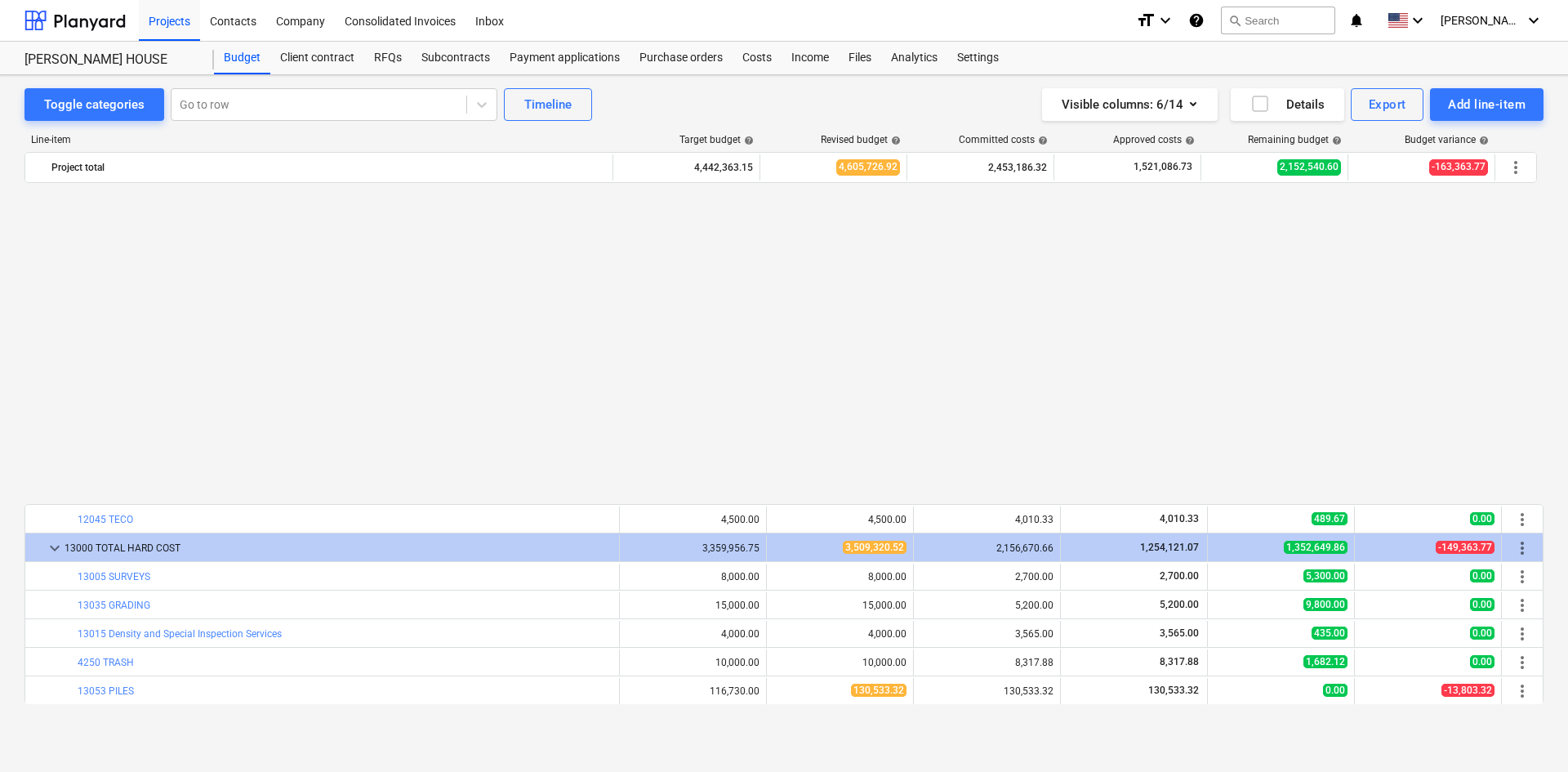
scroll to position [898, 0]
